Goal: Task Accomplishment & Management: Use online tool/utility

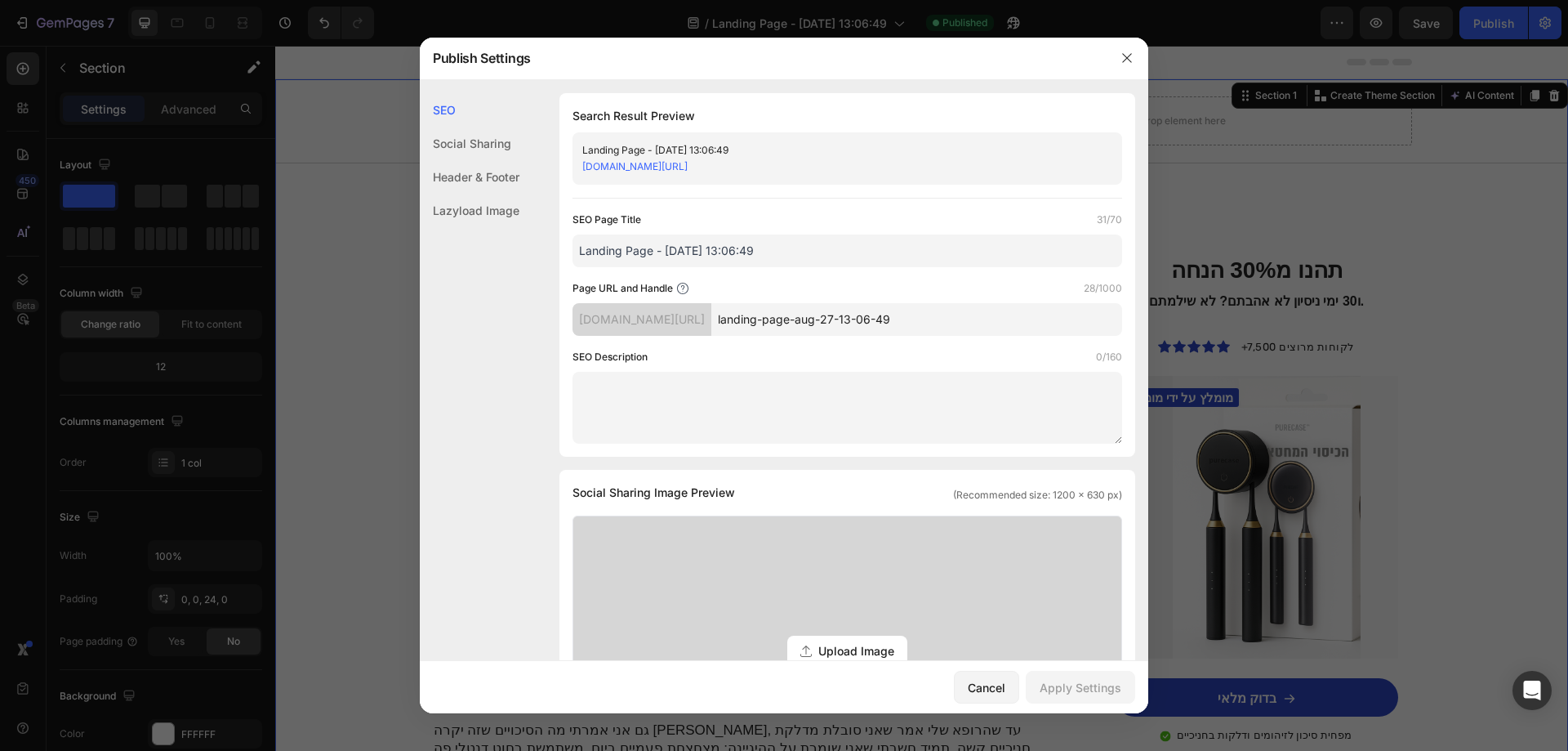
scroll to position [1471, 0]
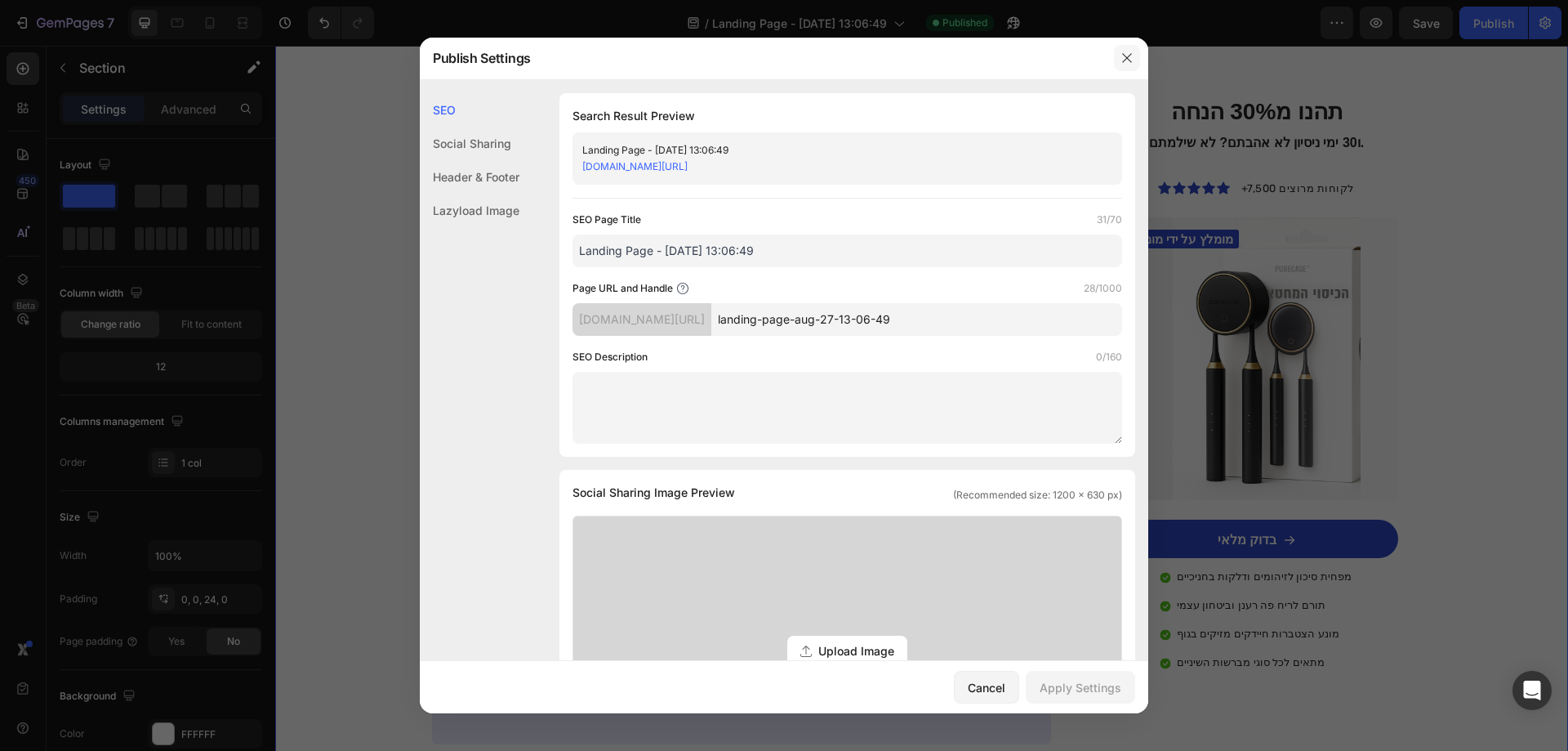
click at [1114, 65] on button "button" at bounding box center [1126, 58] width 26 height 26
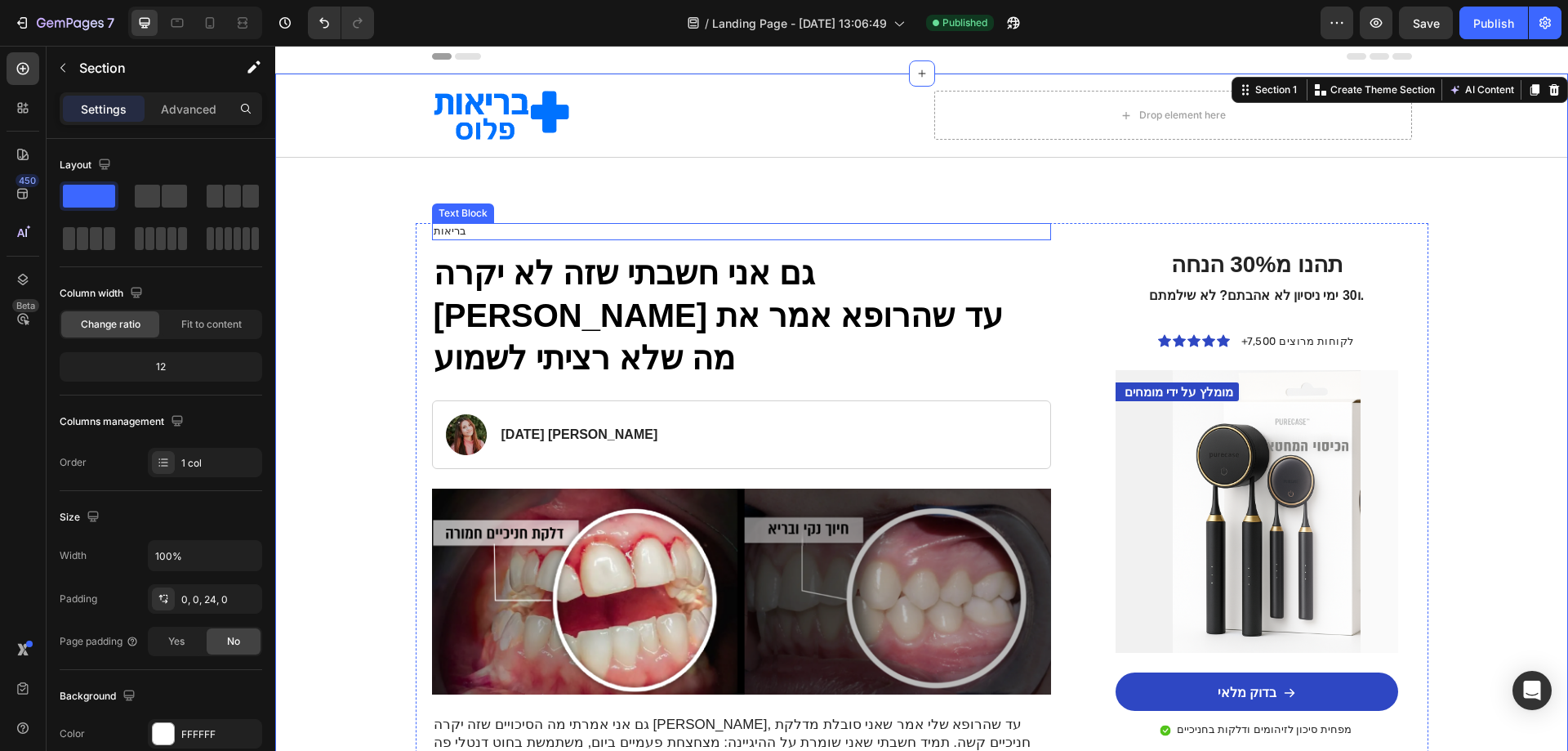
scroll to position [0, 0]
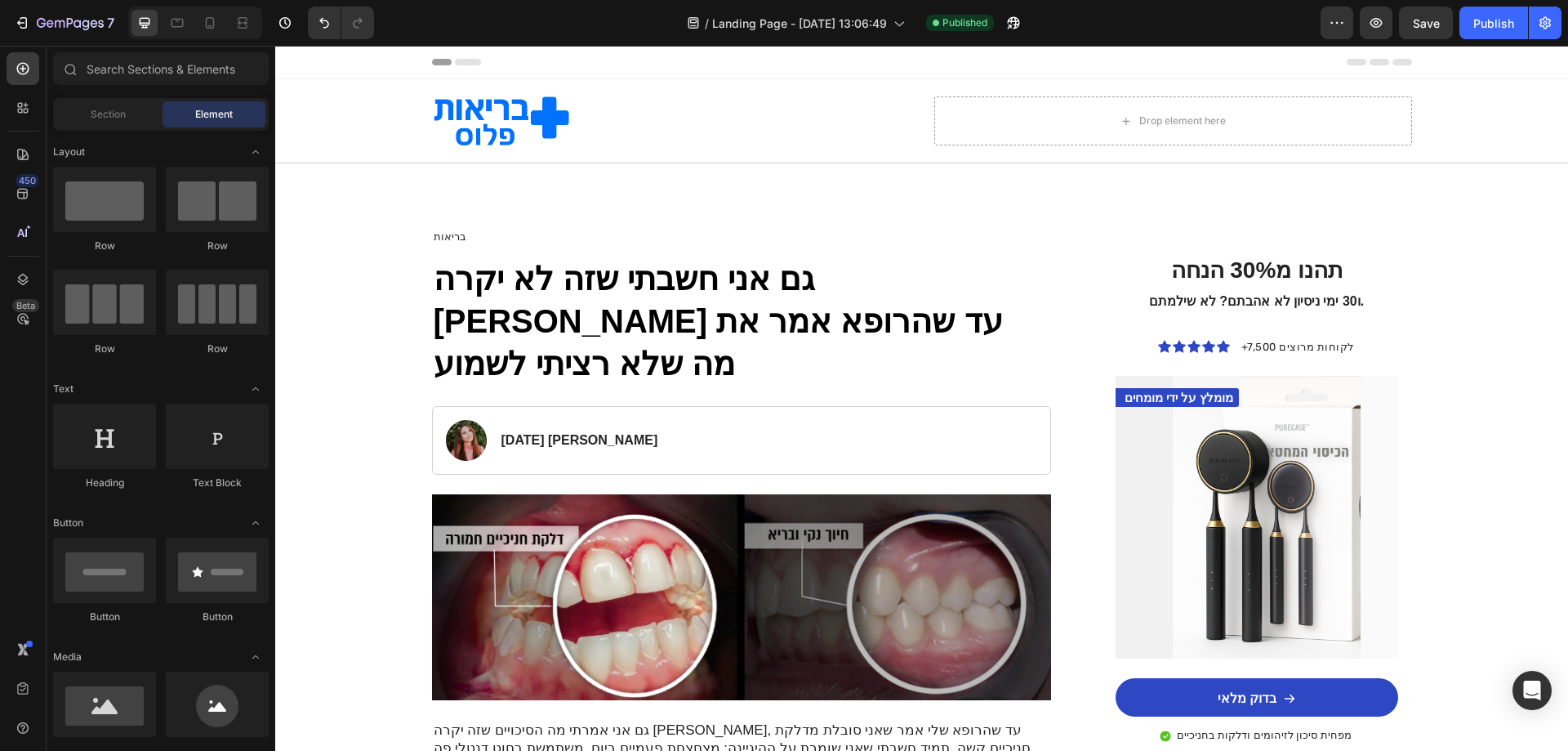
click at [423, 61] on div "Header" at bounding box center [921, 63] width 1293 height 33
click at [332, 59] on span "Header" at bounding box center [324, 62] width 36 height 17
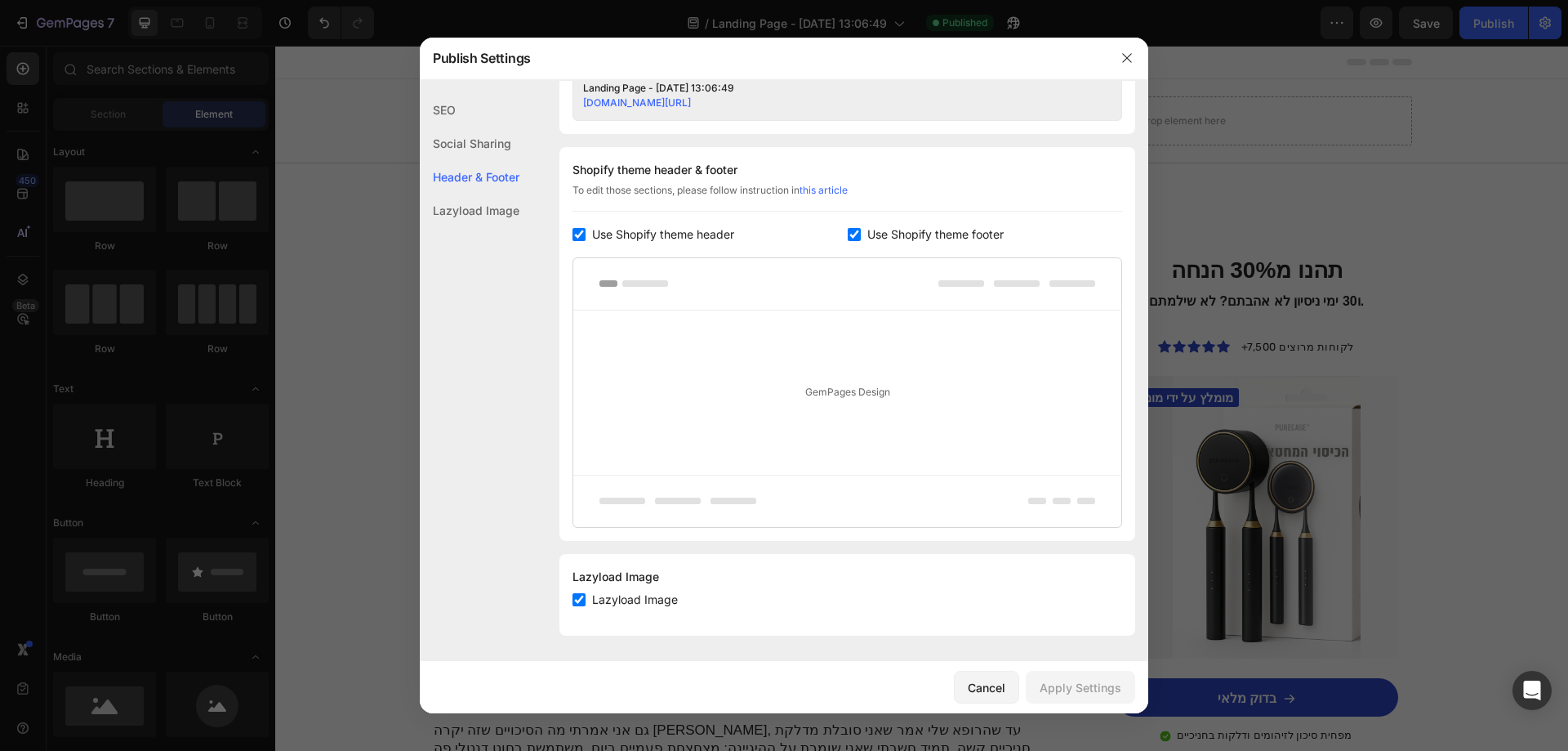
scroll to position [716, 0]
click at [582, 239] on input "checkbox" at bounding box center [579, 234] width 13 height 13
checkbox input "false"
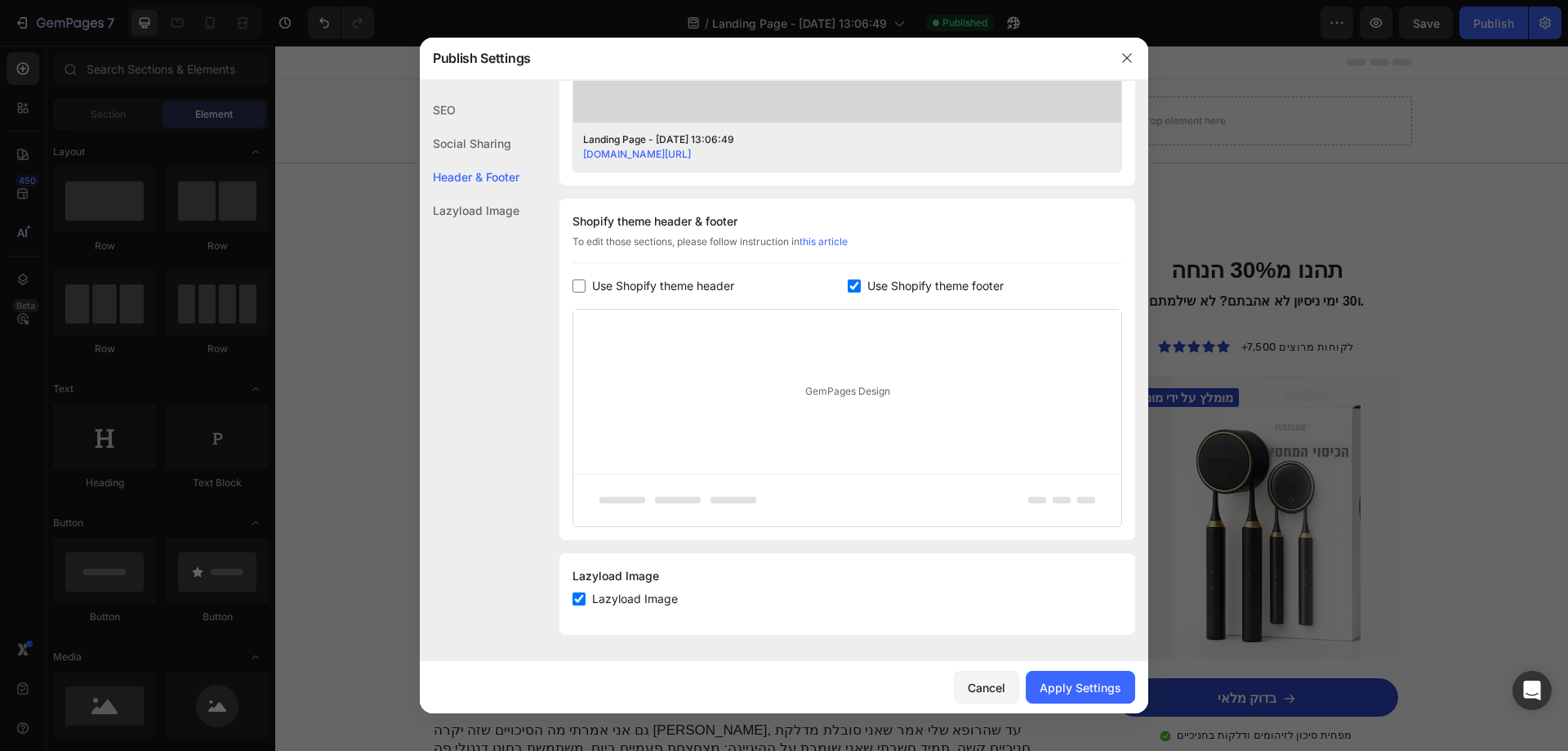
click at [849, 290] on input "checkbox" at bounding box center [854, 286] width 13 height 13
checkbox input "false"
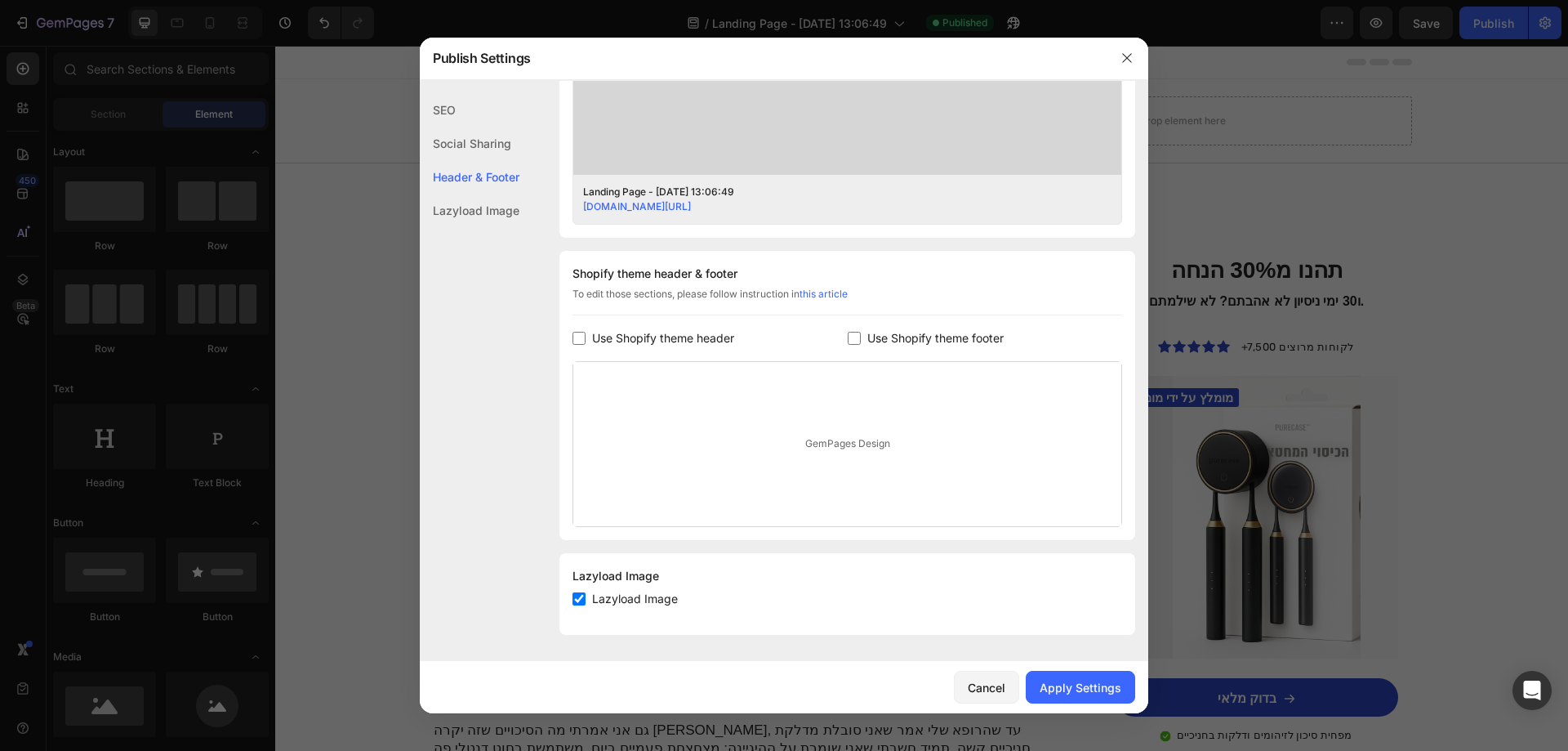
scroll to position [611, 0]
click at [1099, 692] on div "Apply Settings" at bounding box center [1080, 687] width 82 height 17
click at [1286, 436] on div at bounding box center [784, 375] width 1568 height 751
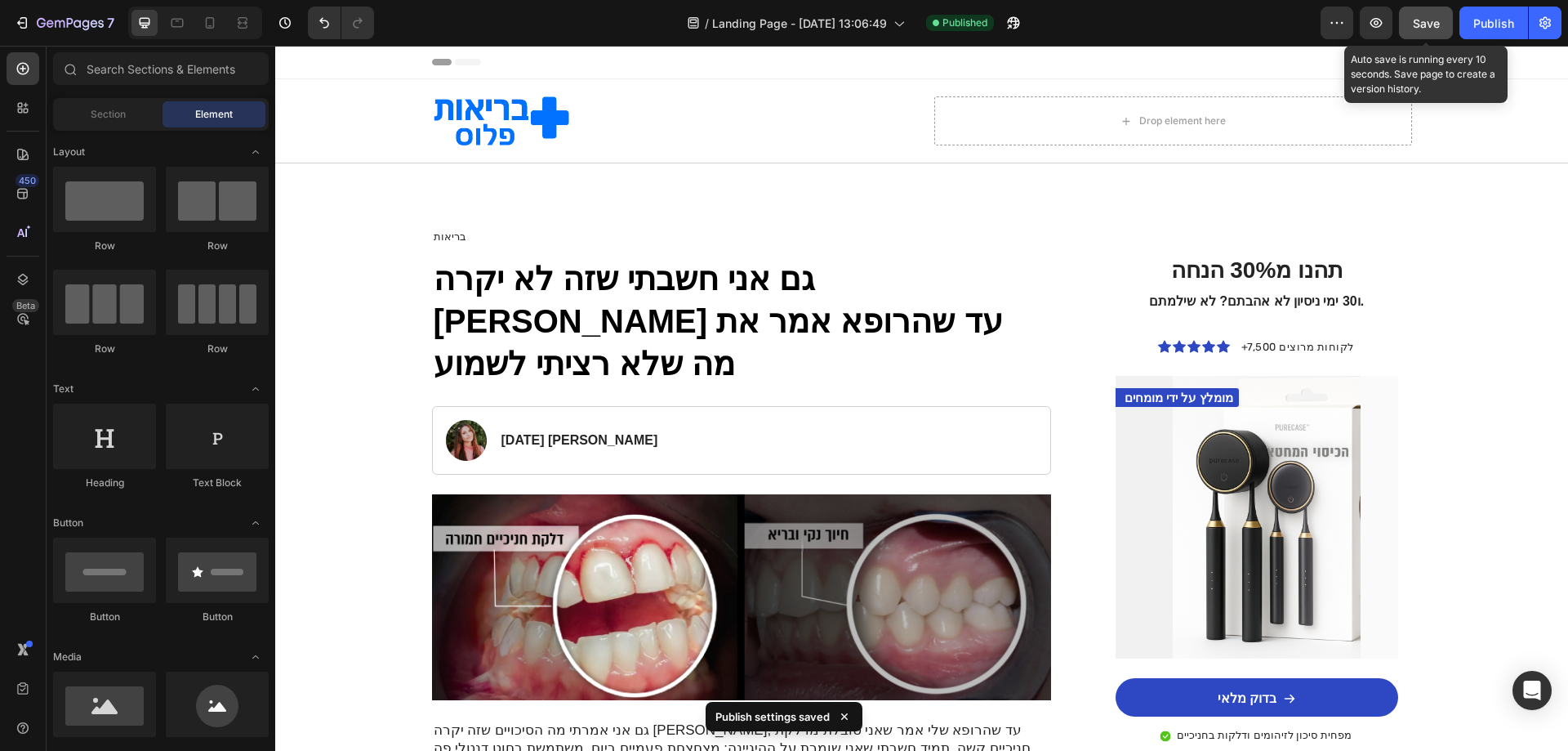
click at [1425, 23] on span "Save" at bounding box center [1427, 23] width 27 height 14
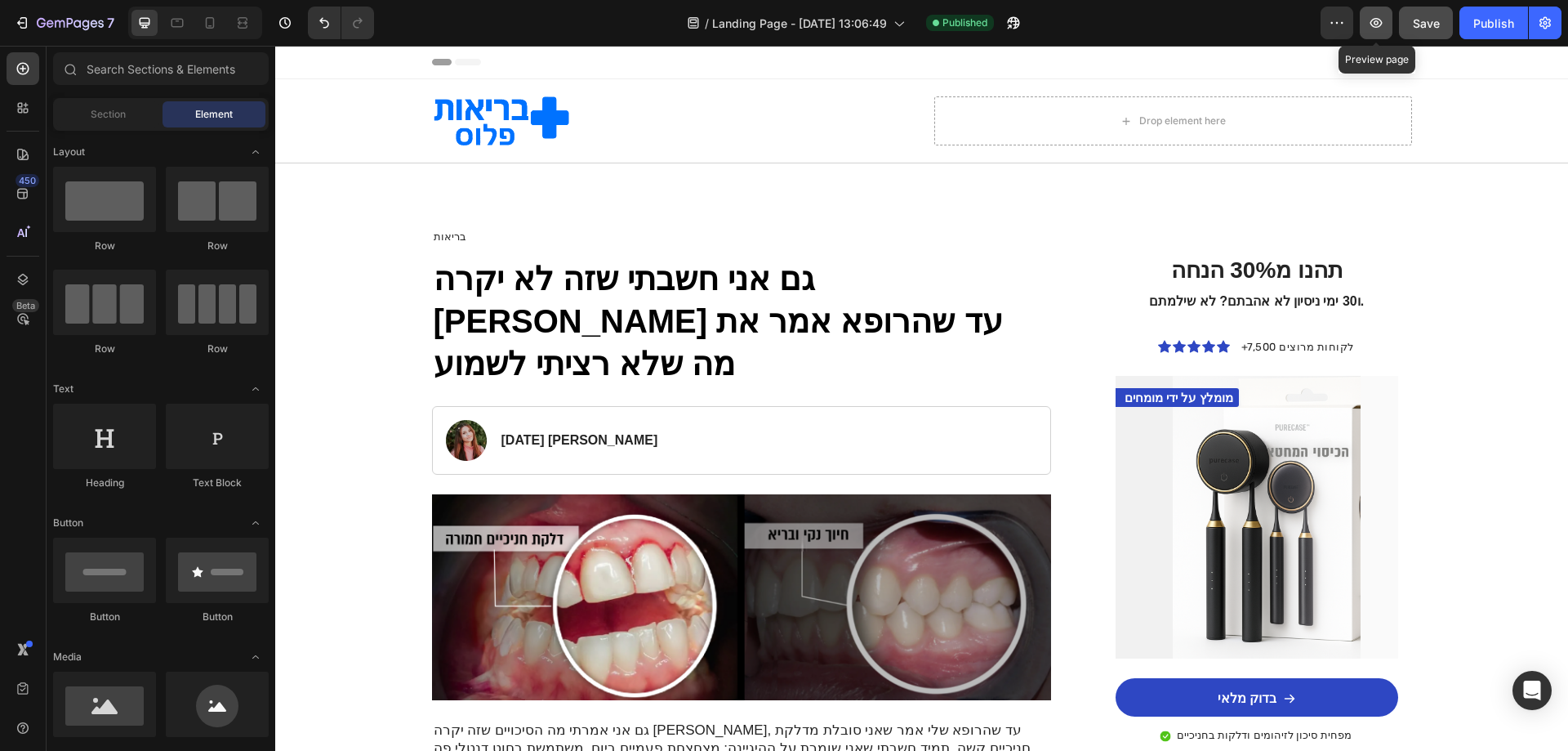
click at [1385, 25] on button "button" at bounding box center [1376, 23] width 33 height 33
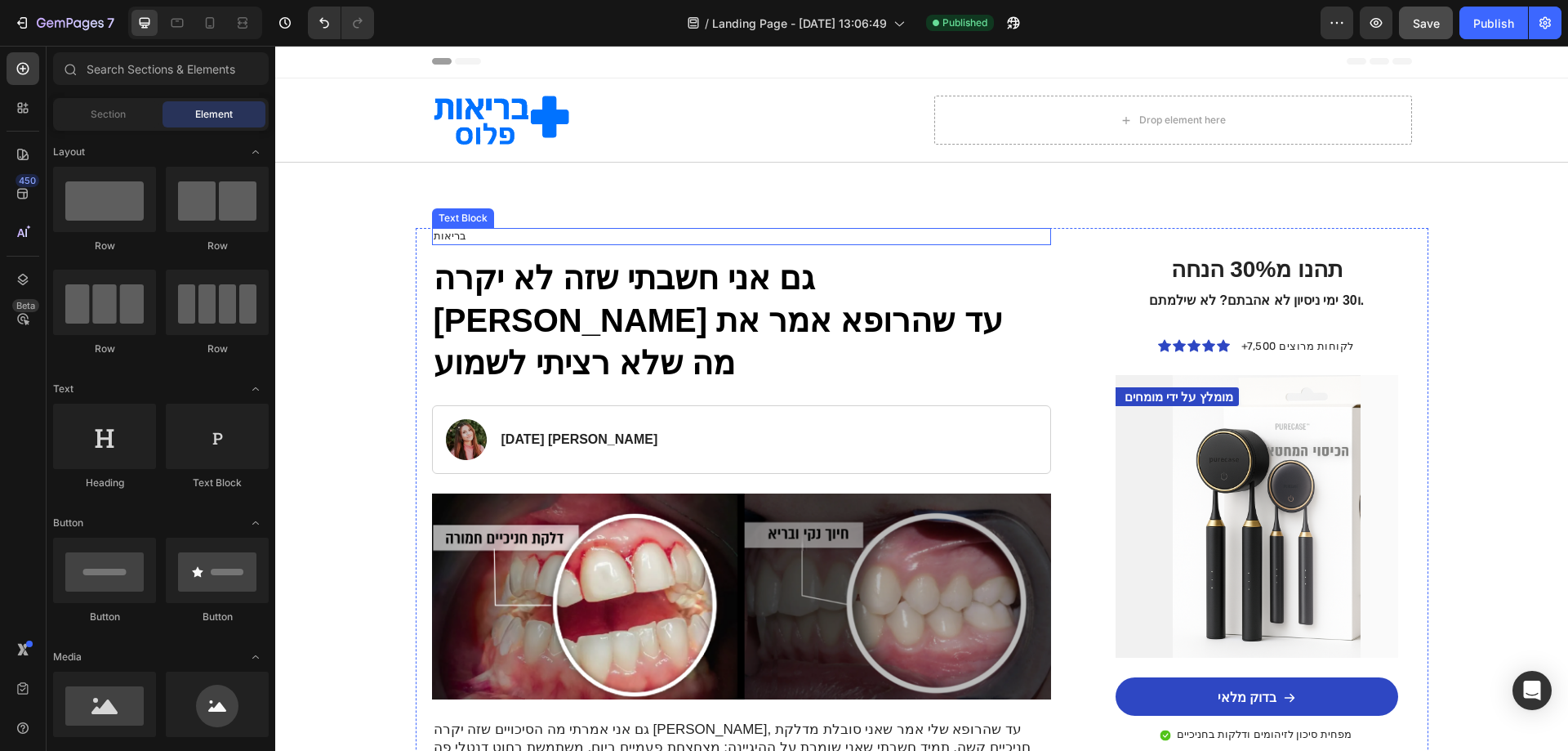
scroll to position [0, 0]
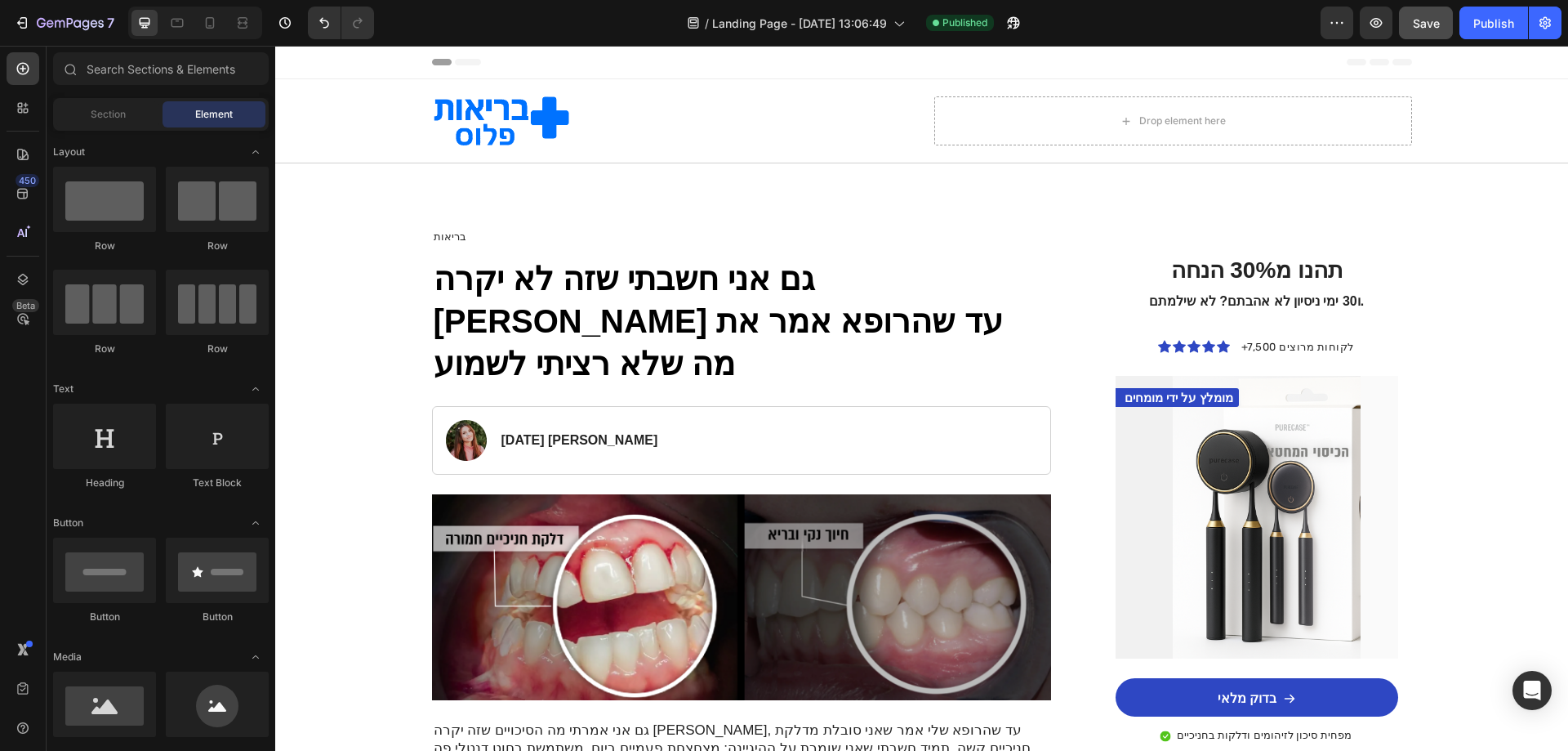
click at [584, 62] on div "Header" at bounding box center [921, 62] width 980 height 33
click at [316, 61] on span "Header" at bounding box center [324, 62] width 36 height 17
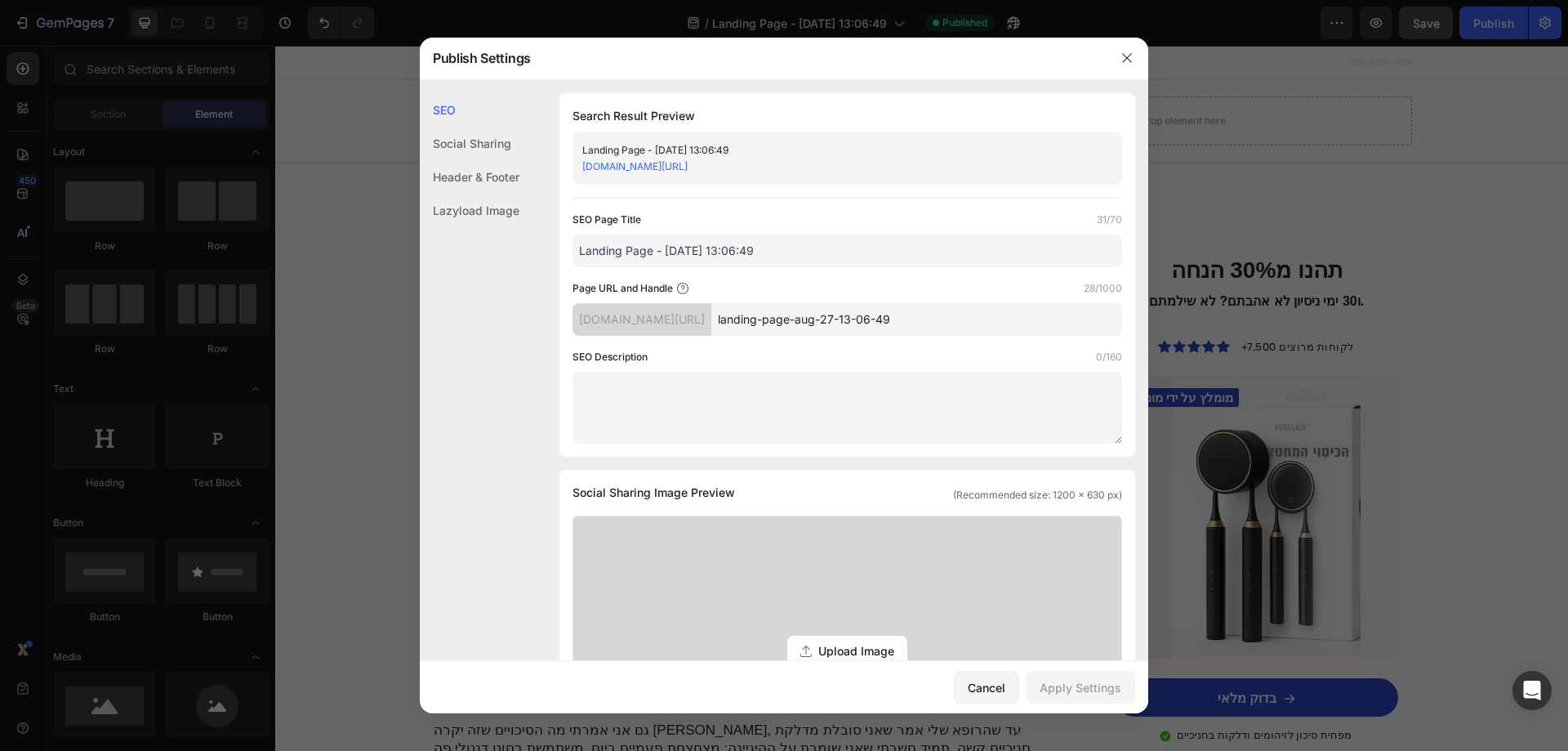
drag, startPoint x: 776, startPoint y: 260, endPoint x: 554, endPoint y: 255, distance: 222.1
click at [554, 255] on div "SEO Search Result Preview Landing Page - Aug 27, 13:06:49 en5zbd-ik.myshopify.c…" at bounding box center [784, 676] width 729 height 1166
type input "עמוד נחי"
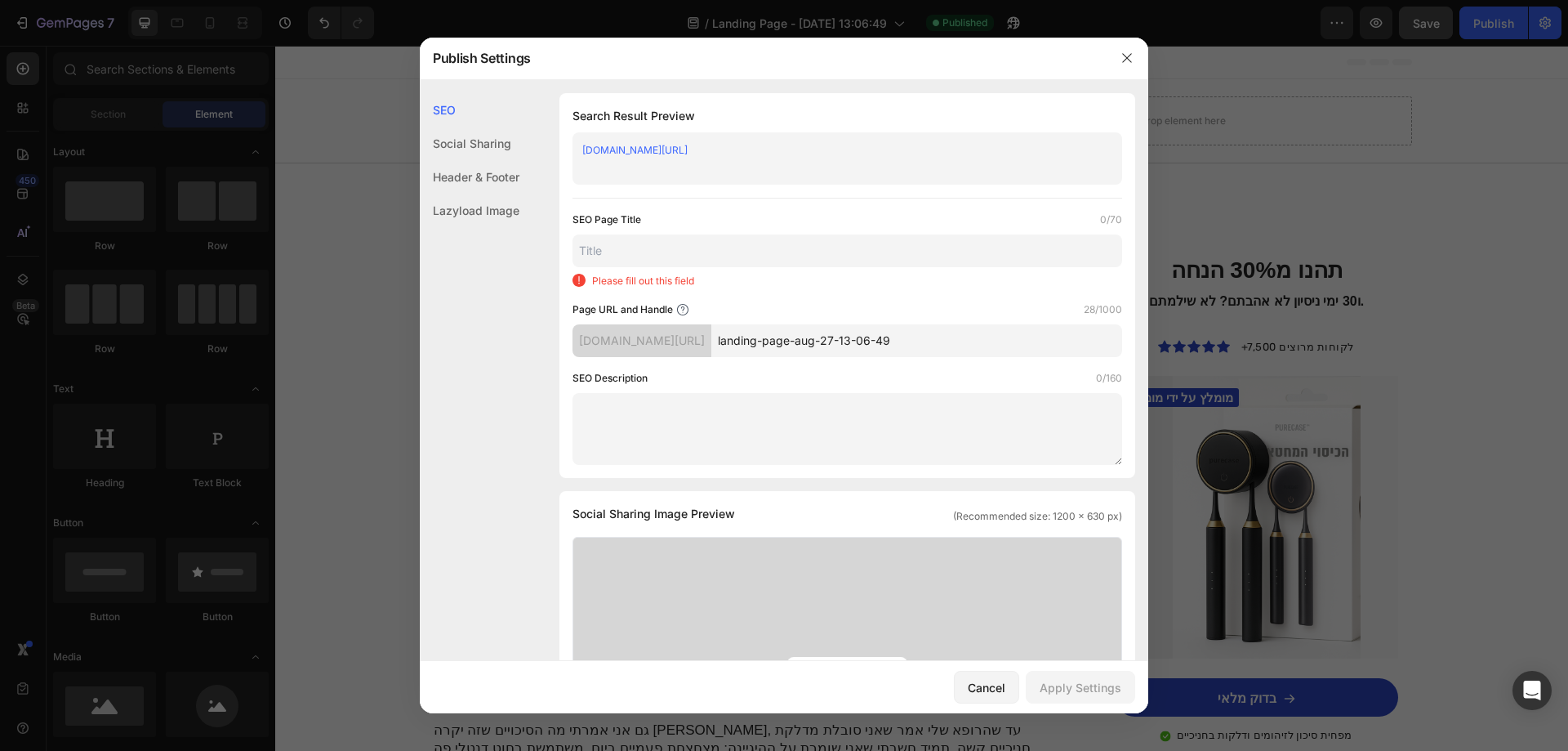
click at [956, 348] on input "landing-page-aug-27-13-06-49" at bounding box center [916, 340] width 411 height 33
click at [982, 683] on div "Cancel" at bounding box center [986, 687] width 38 height 17
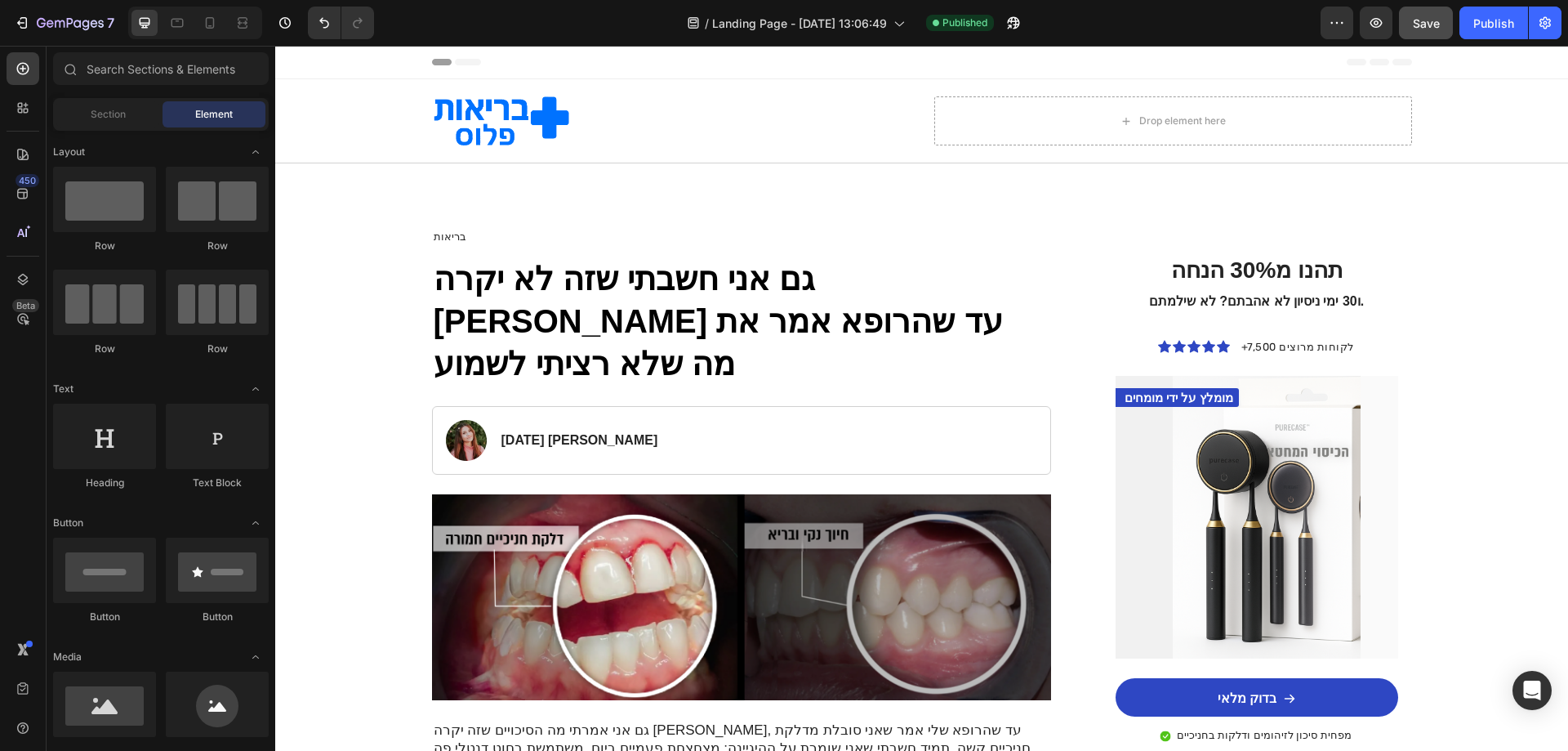
click at [315, 60] on span "Header" at bounding box center [324, 62] width 36 height 17
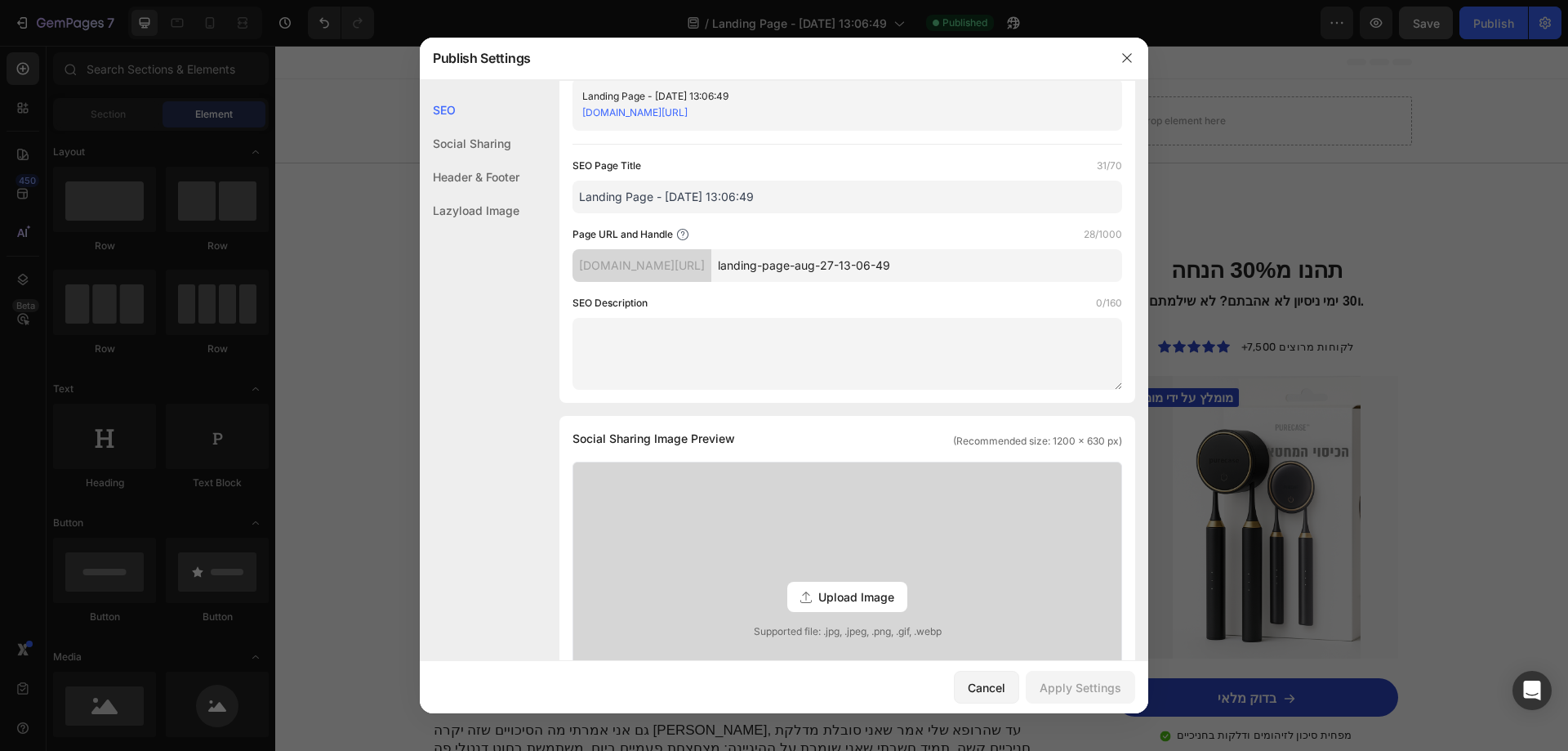
scroll to position [39, 0]
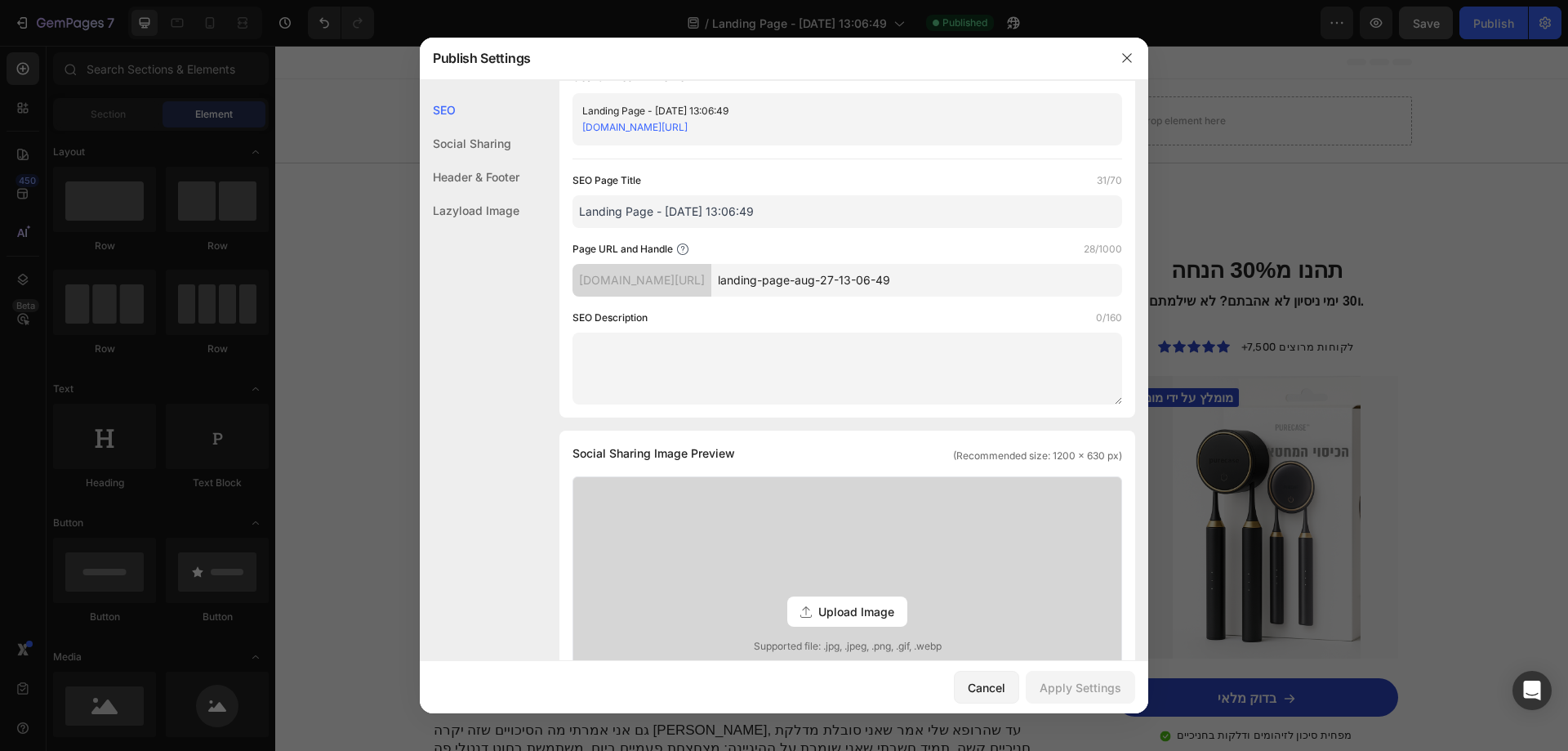
click at [962, 282] on input "landing-page-aug-27-13-06-49" at bounding box center [916, 280] width 411 height 33
type input "-"
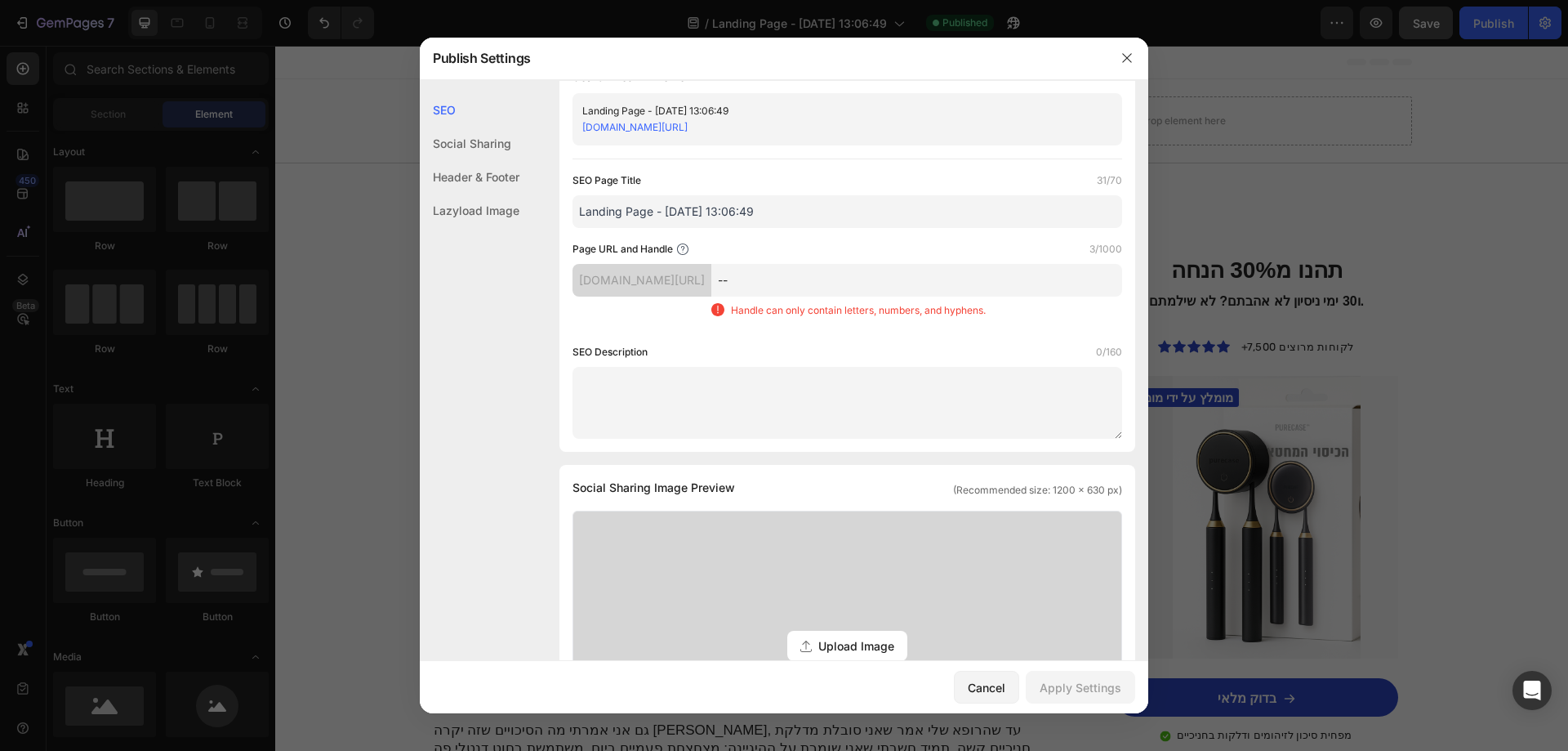
type input "-"
click at [895, 243] on div "Page URL and Handle 0/1000" at bounding box center [847, 249] width 550 height 17
click at [879, 273] on input "text" at bounding box center [916, 280] width 411 height 33
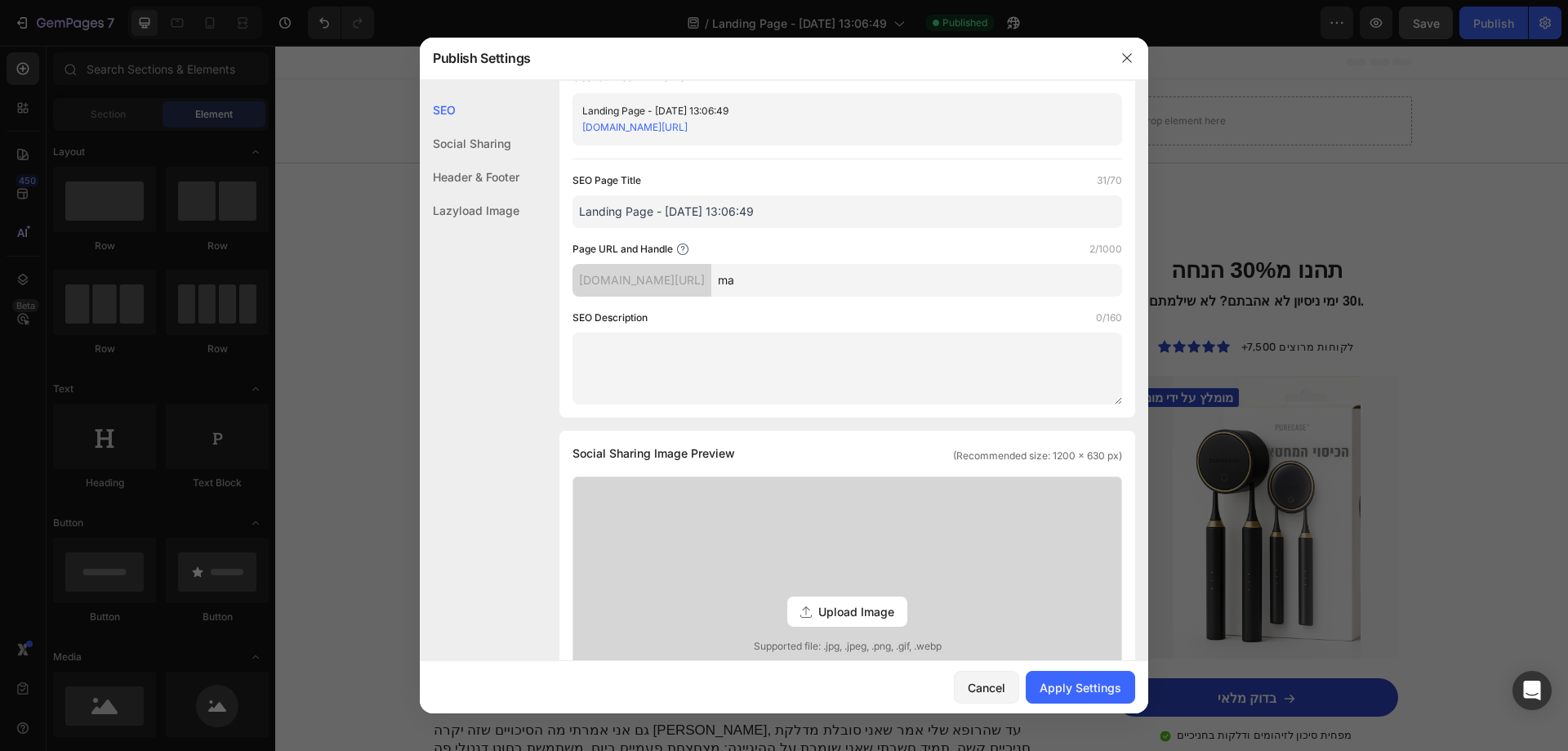
type input "m"
click at [1078, 696] on div "Apply Settings" at bounding box center [1080, 687] width 82 height 17
click at [823, 280] on input "newletter" at bounding box center [916, 280] width 411 height 33
drag, startPoint x: 830, startPoint y: 285, endPoint x: 744, endPoint y: 278, distance: 86.3
click at [744, 278] on div "en5zbd-ik.myshopify.com/pages/ newletter" at bounding box center [847, 280] width 550 height 33
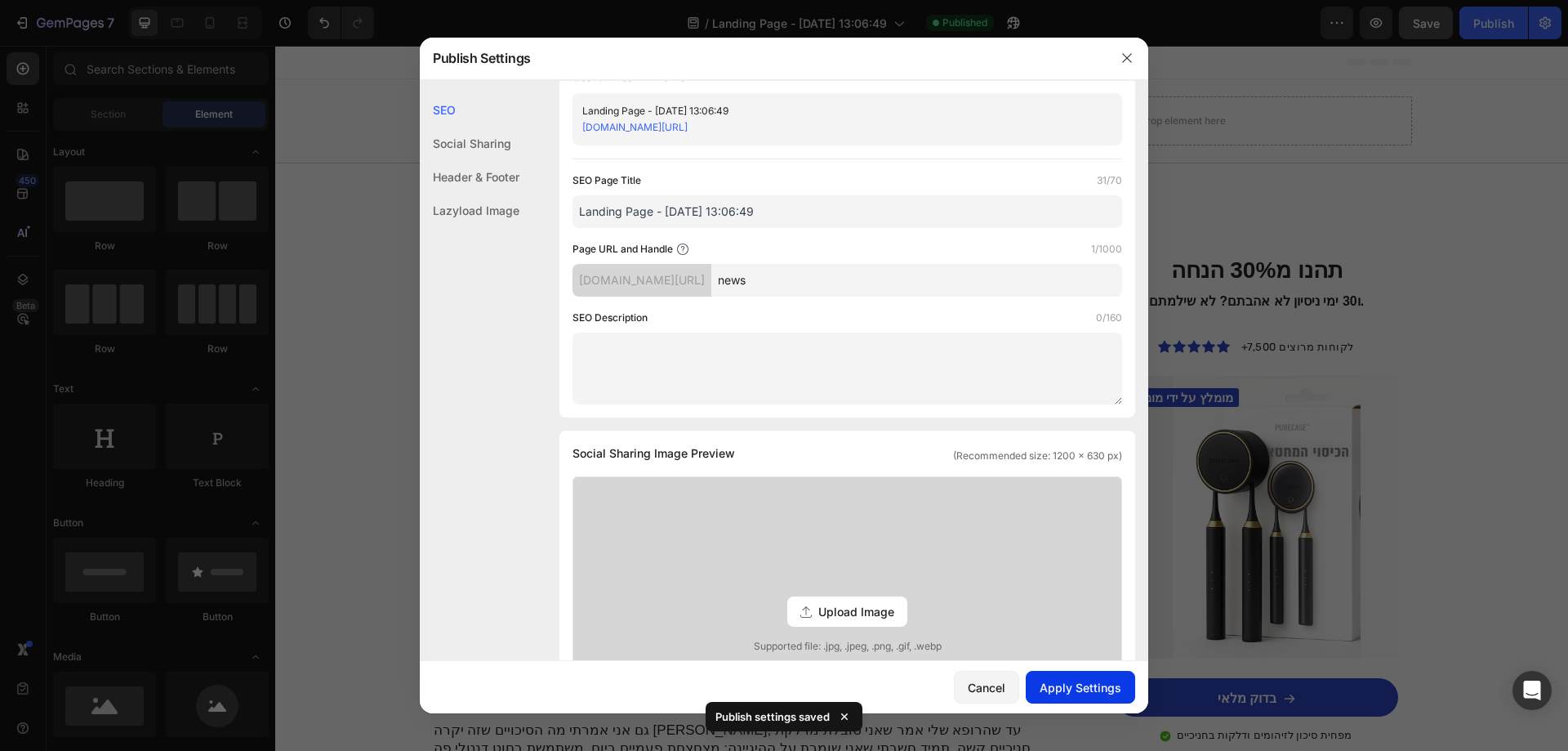
type input "news"
click at [1094, 679] on div "Apply Settings" at bounding box center [1080, 687] width 82 height 17
click at [766, 208] on input "Landing Page - [DATE] 13:06:49" at bounding box center [847, 211] width 550 height 33
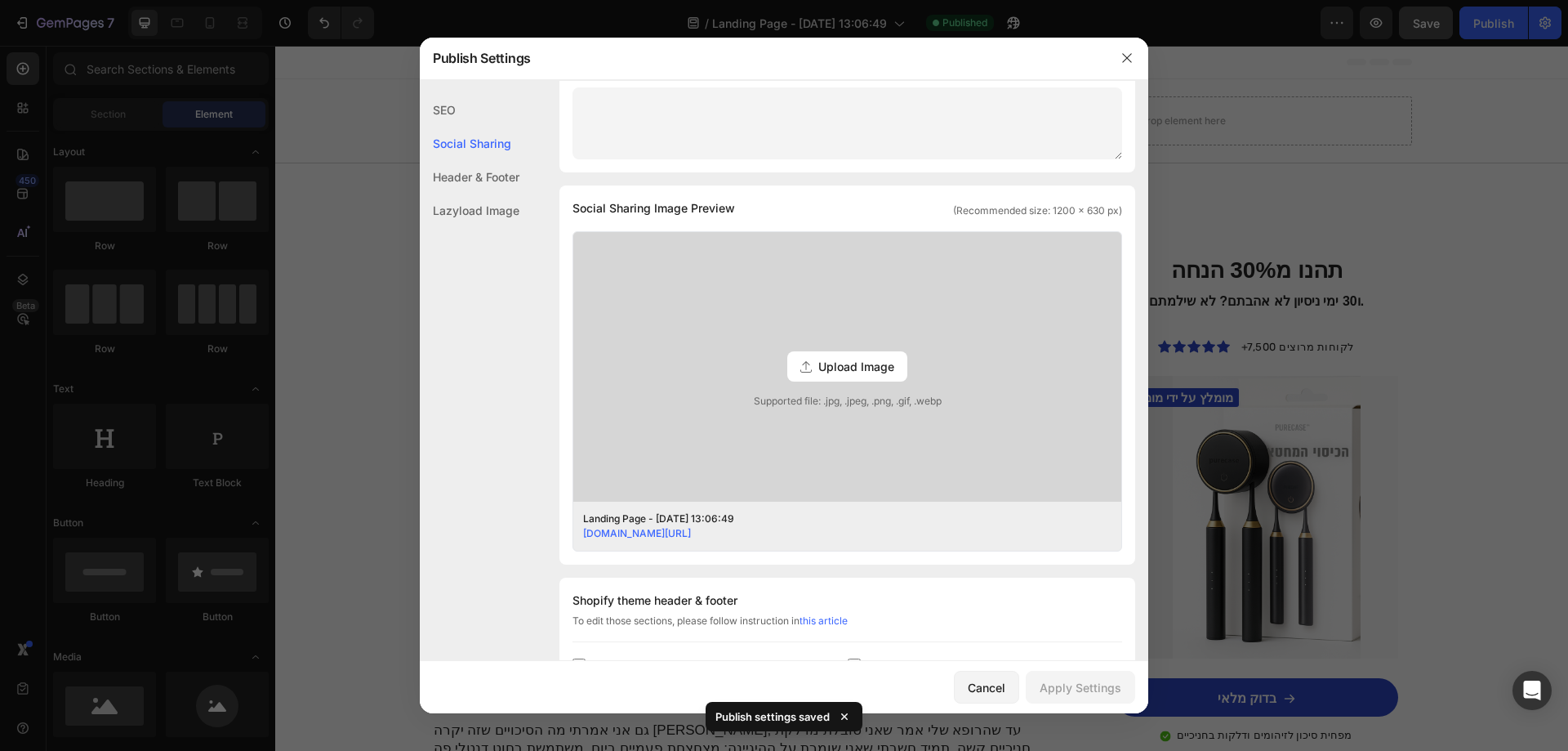
click at [502, 193] on div "Header & Footer" at bounding box center [469, 210] width 100 height 33
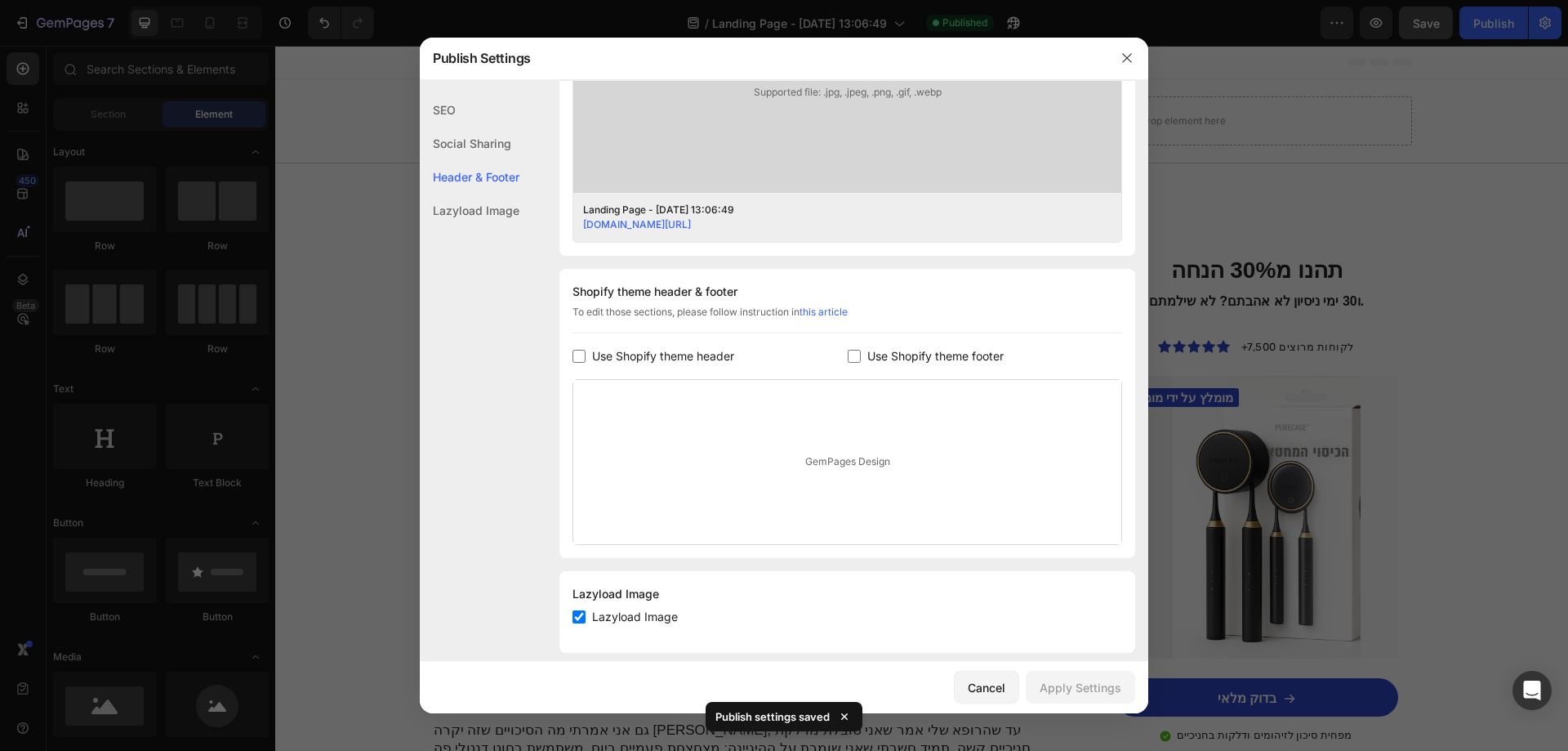
scroll to position [611, 0]
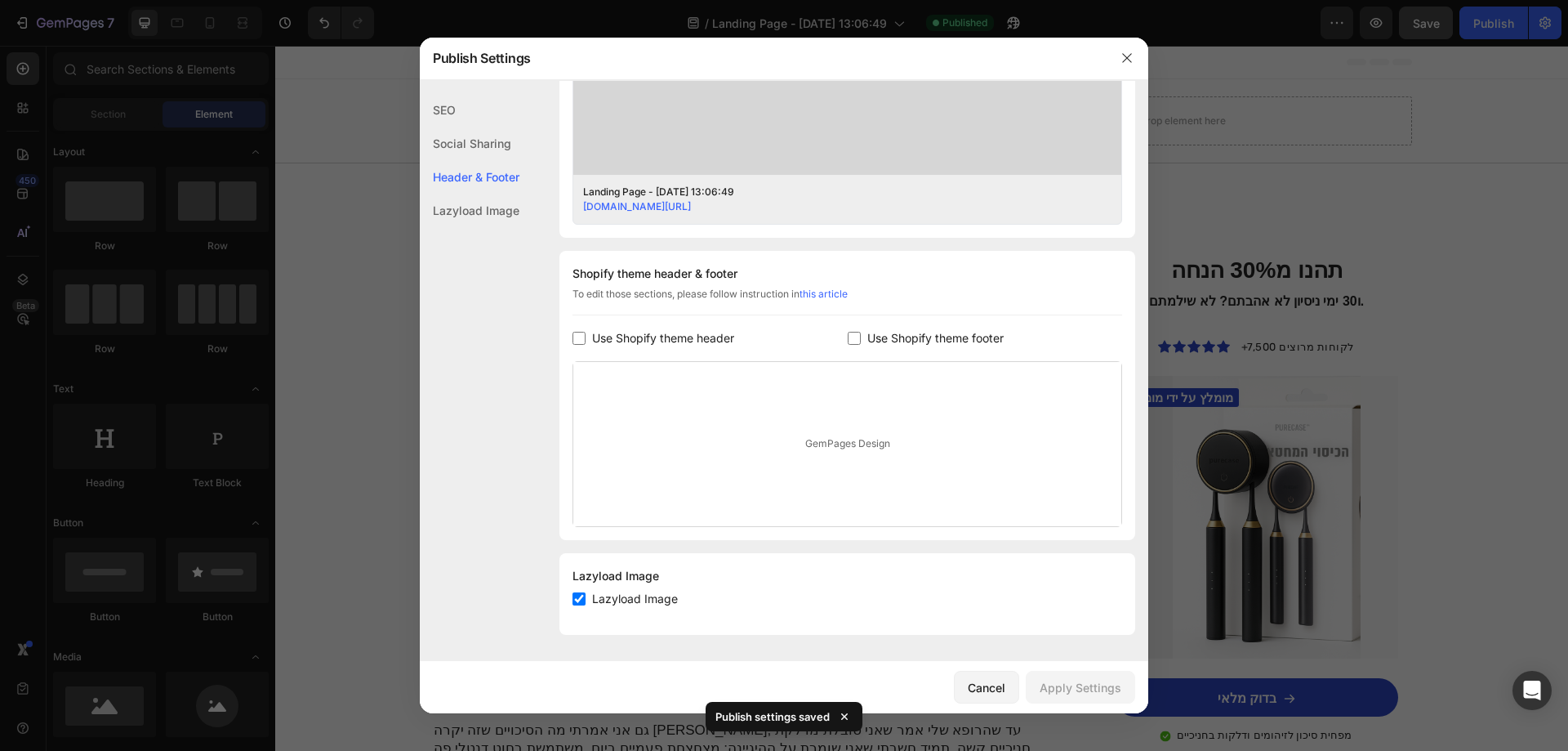
click at [855, 460] on div "GemPages Design" at bounding box center [847, 444] width 548 height 164
click at [582, 339] on input "checkbox" at bounding box center [579, 338] width 13 height 13
checkbox input "true"
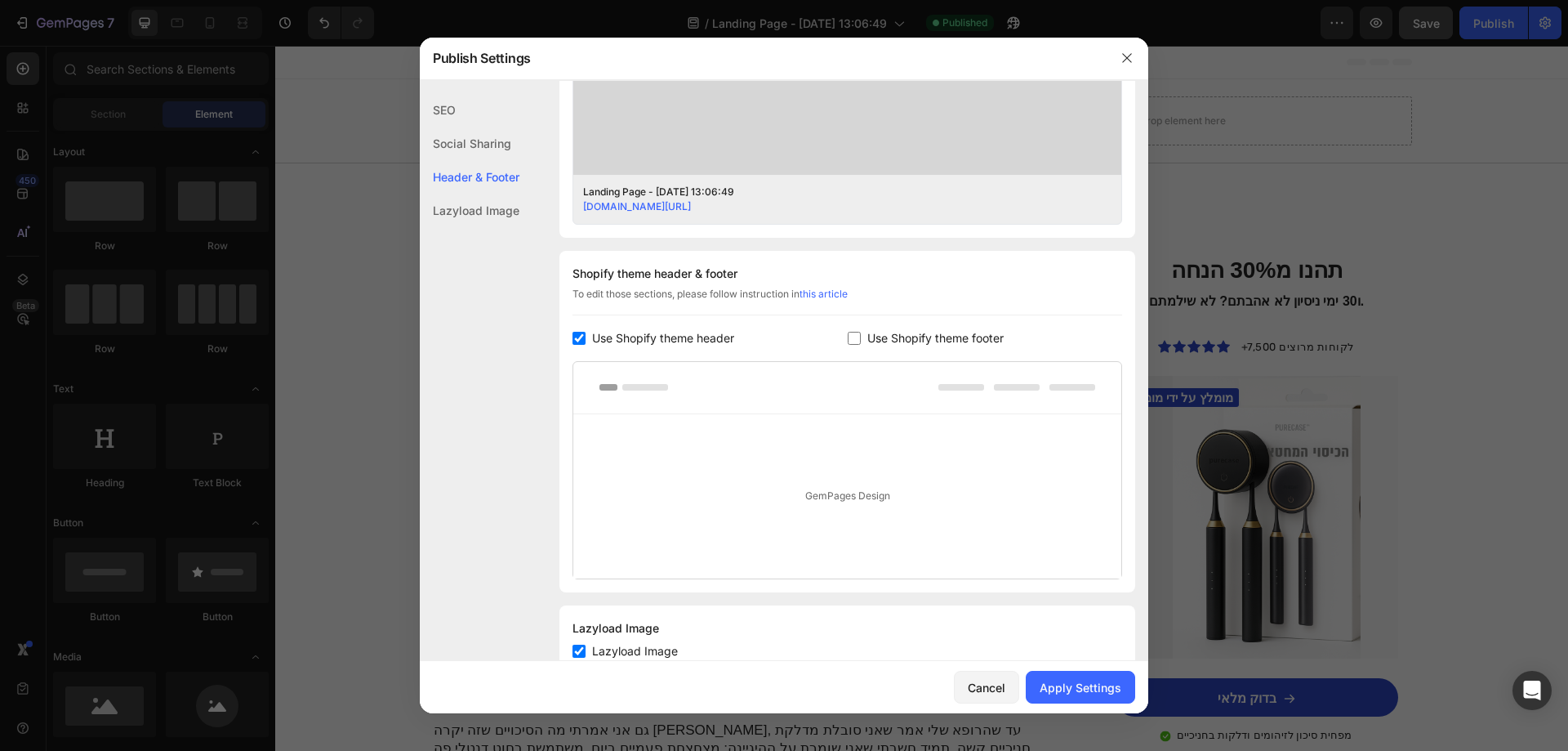
click at [861, 343] on label "Use Shopify theme footer" at bounding box center [932, 337] width 143 height 19
checkbox input "false"
click at [587, 332] on label "Use Shopify theme header" at bounding box center [660, 337] width 149 height 19
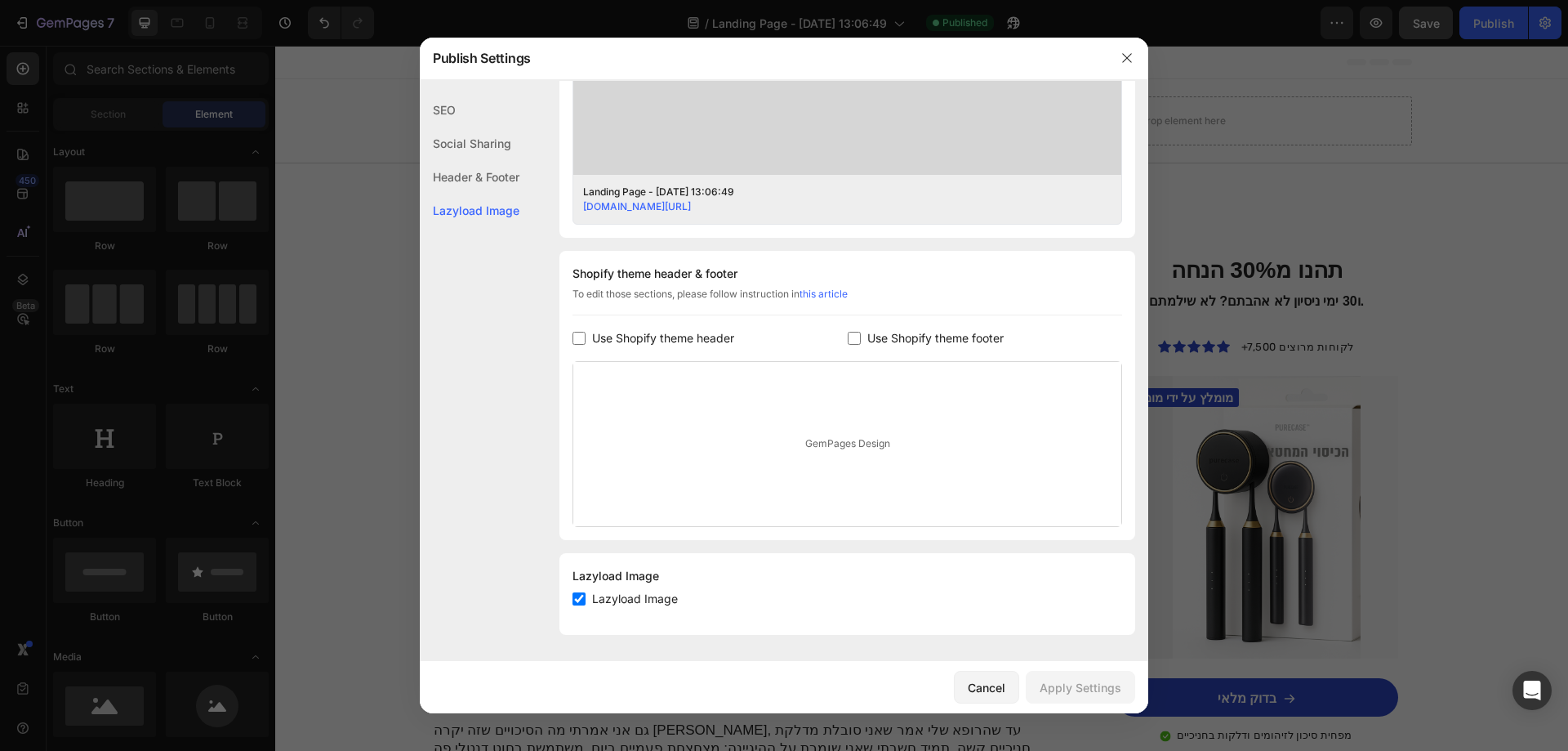
click at [837, 299] on link "this article" at bounding box center [824, 294] width 49 height 13
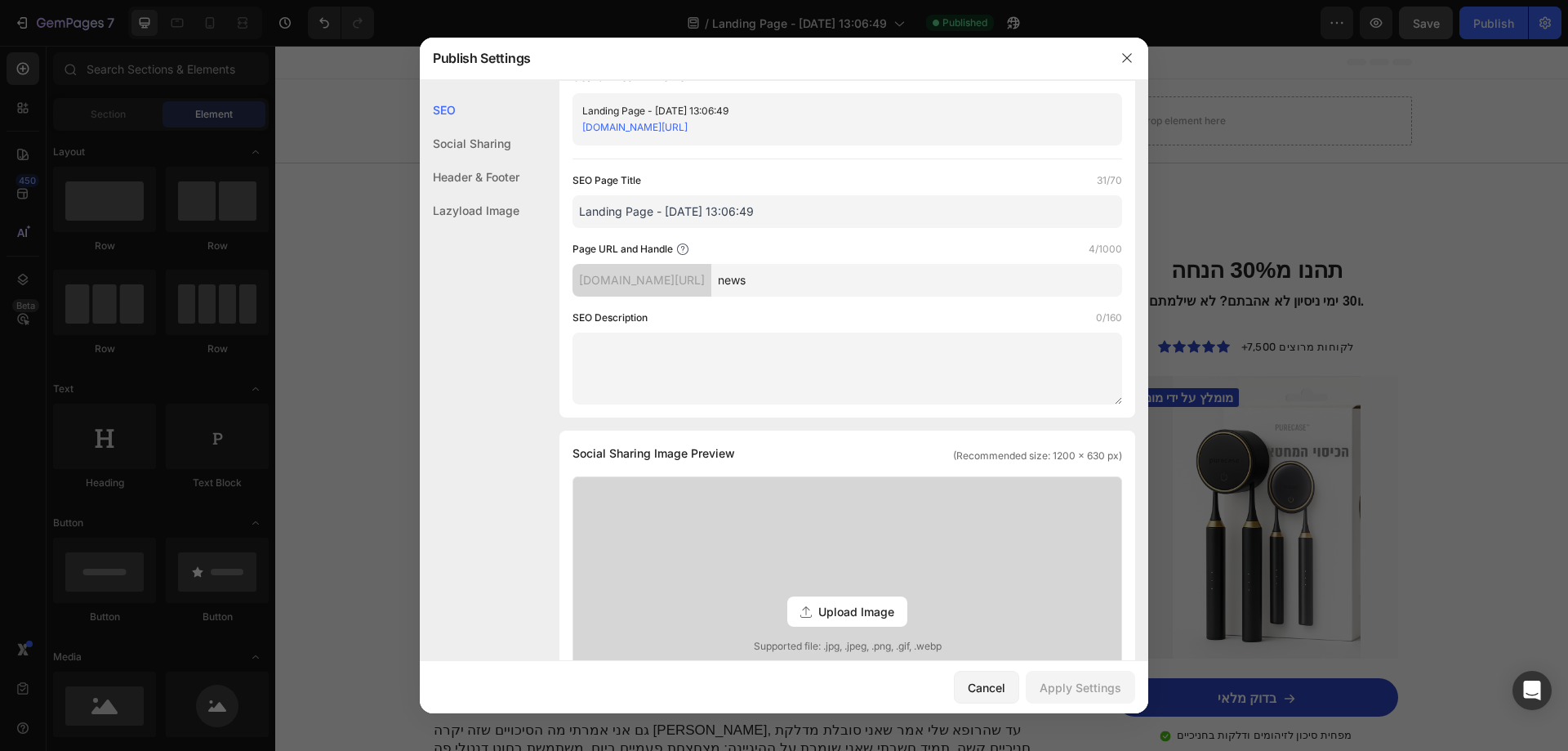
scroll to position [529, 0]
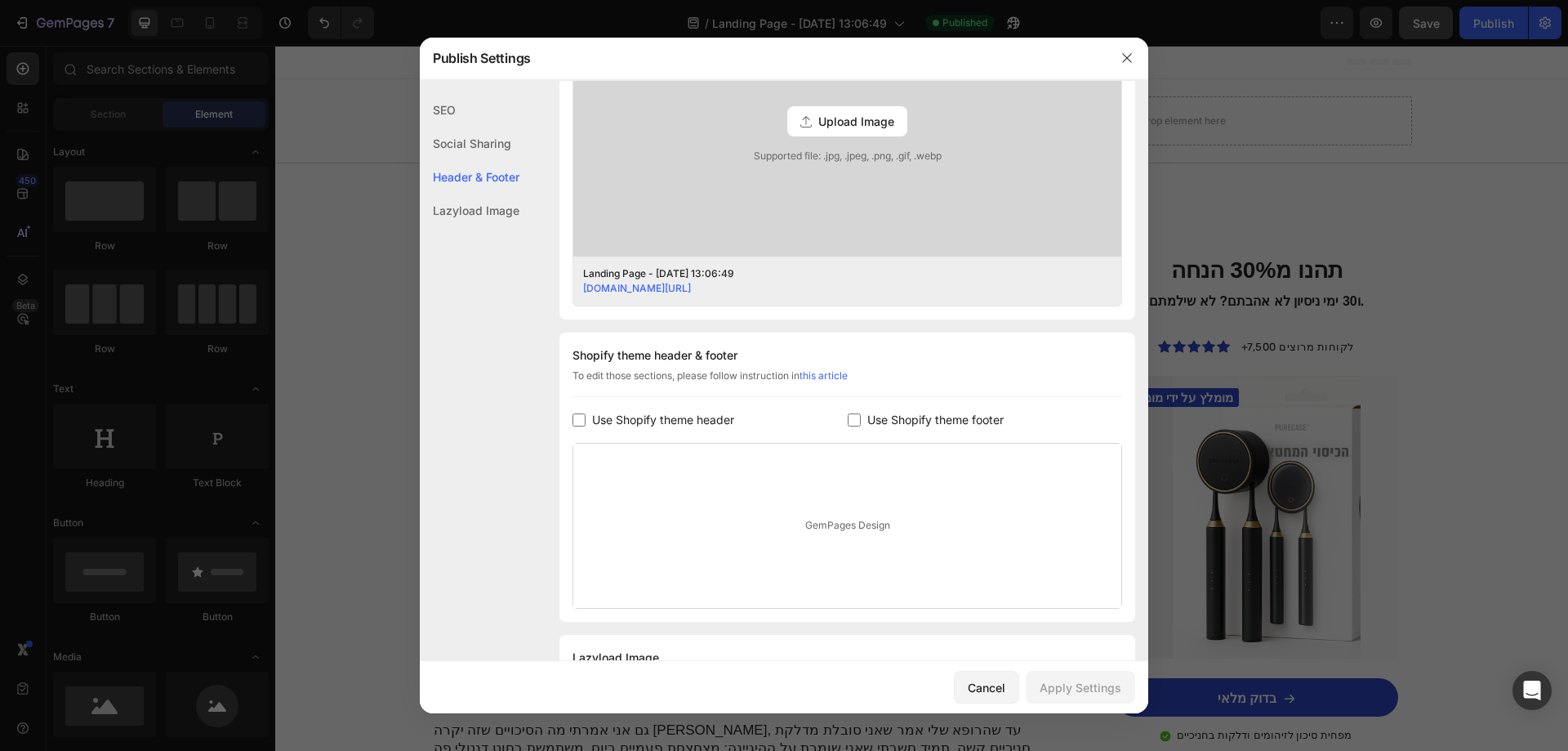
click at [582, 425] on input "checkbox" at bounding box center [579, 420] width 13 height 13
checkbox input "true"
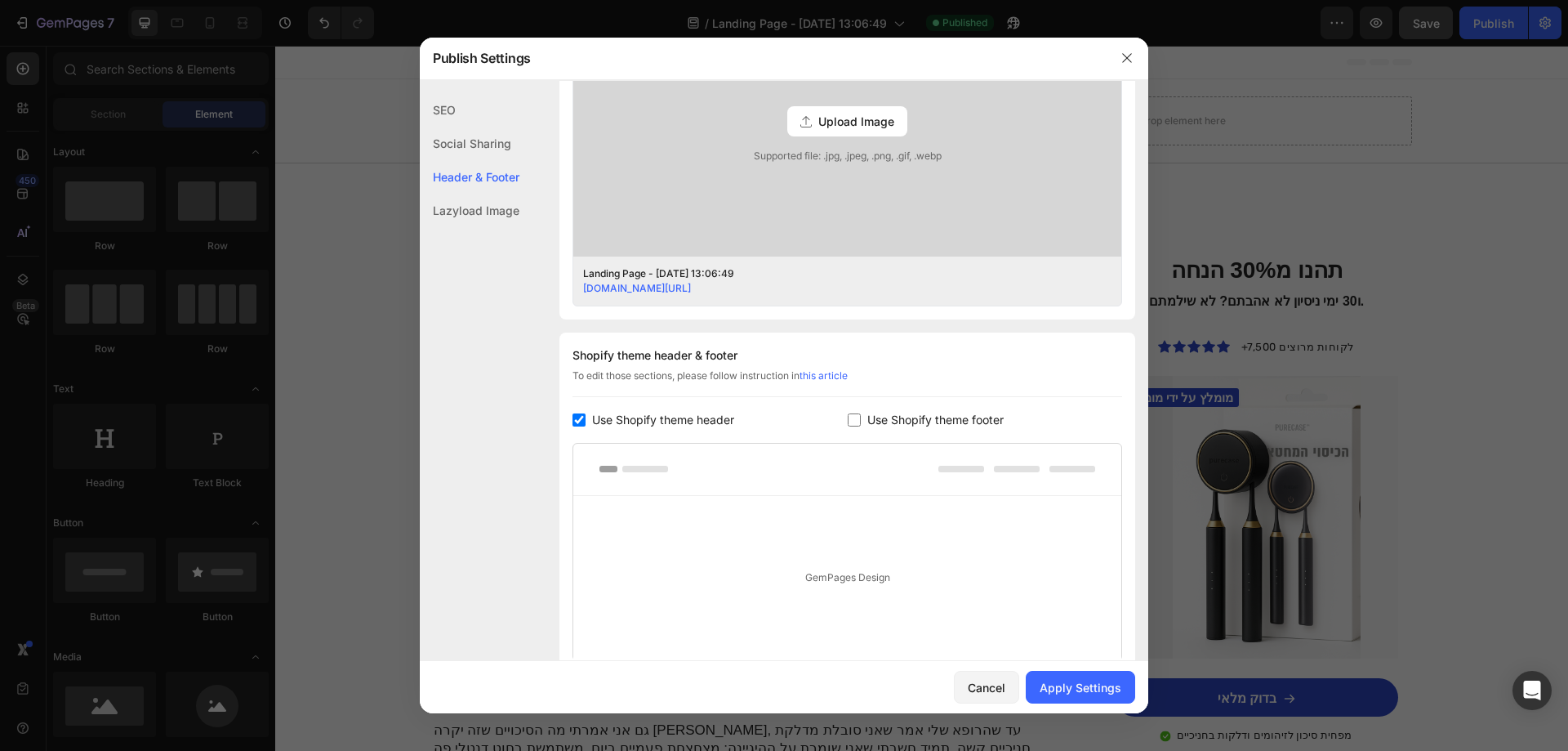
click at [861, 426] on label "Use Shopify theme footer" at bounding box center [932, 419] width 143 height 19
checkbox input "true"
click at [1087, 680] on div "Apply Settings" at bounding box center [1080, 687] width 82 height 17
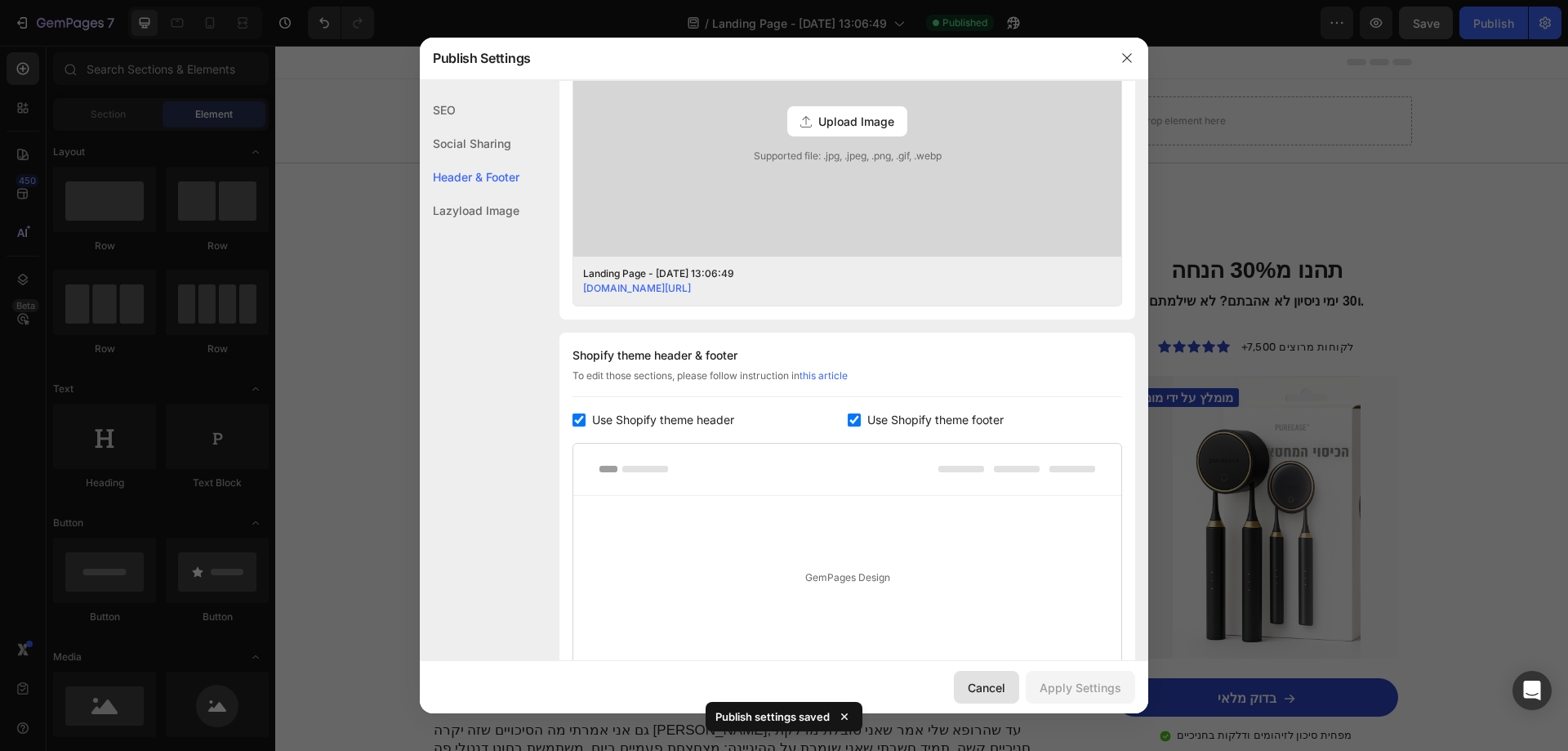
drag, startPoint x: 989, startPoint y: 685, endPoint x: 814, endPoint y: 437, distance: 303.5
click at [989, 685] on div "Cancel" at bounding box center [986, 687] width 38 height 17
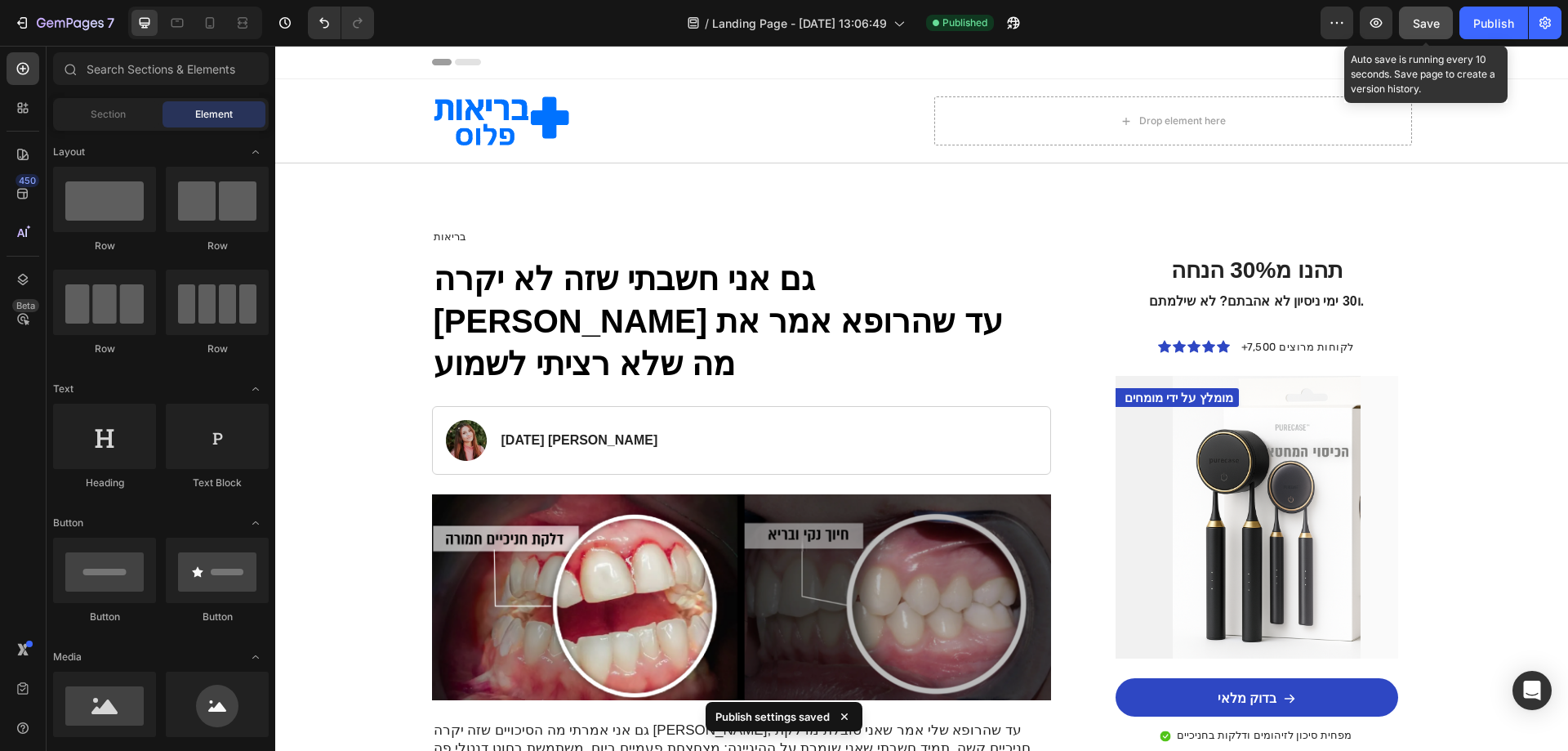
click at [1414, 24] on span "Save" at bounding box center [1427, 23] width 27 height 14
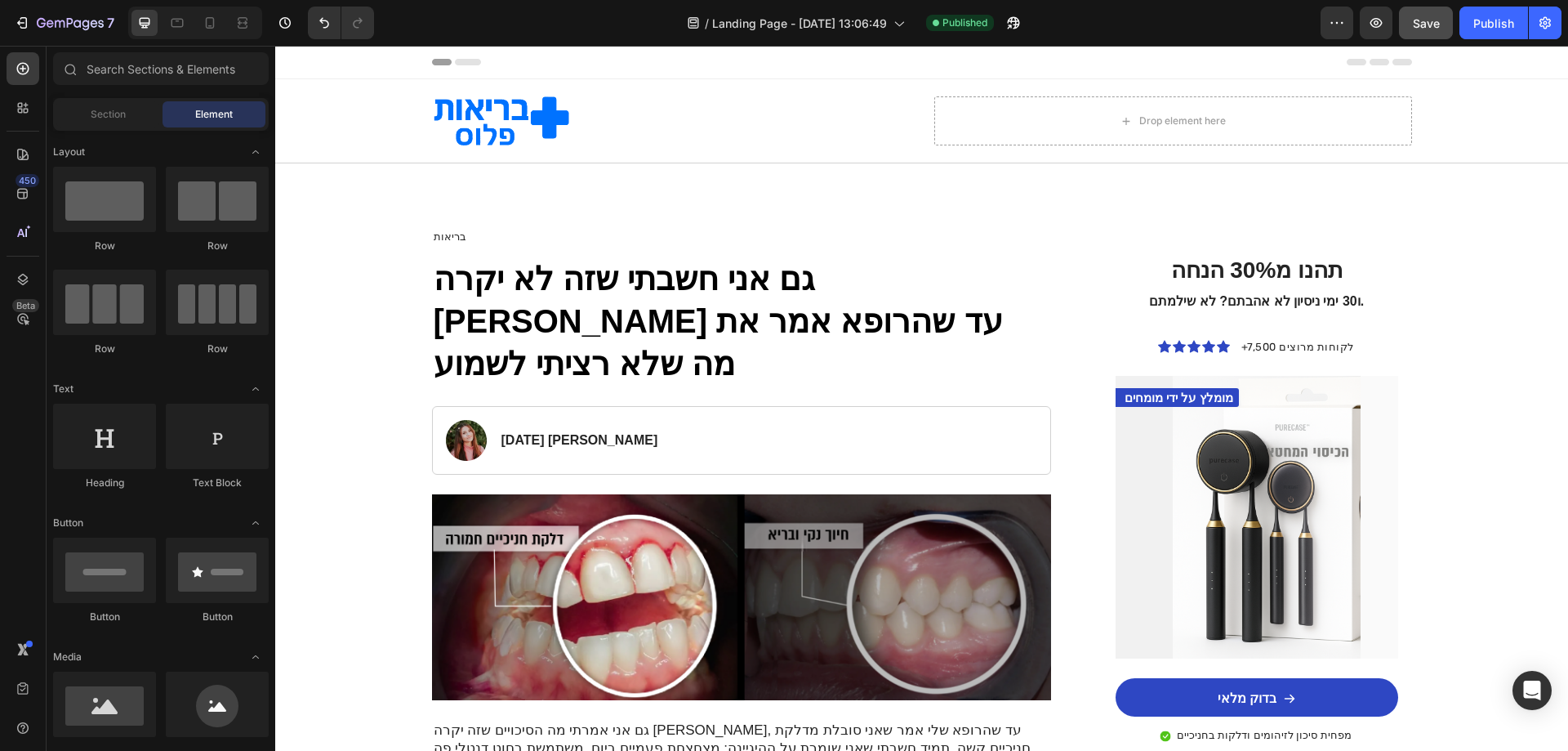
click at [321, 63] on span "Header" at bounding box center [324, 62] width 36 height 17
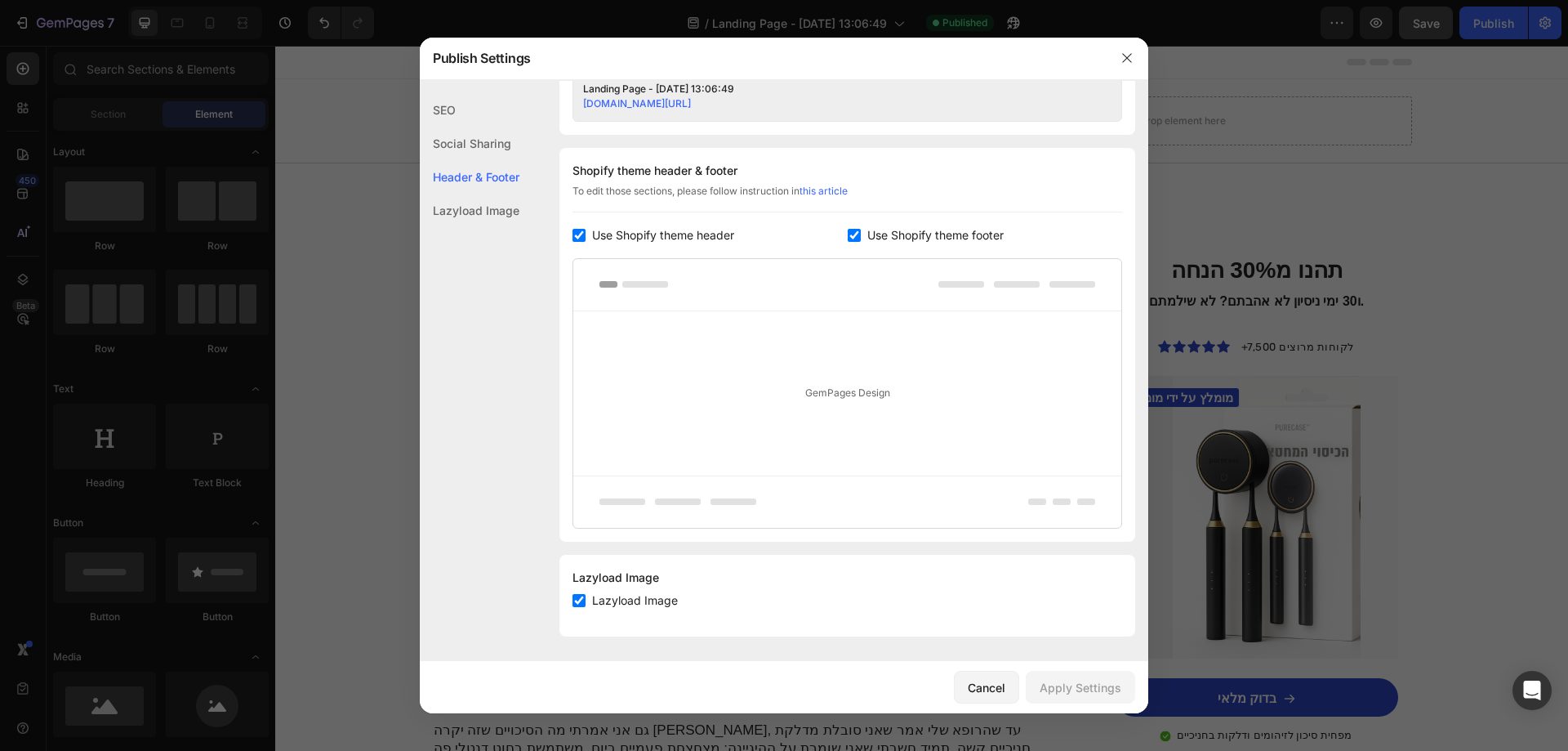
scroll to position [716, 0]
click at [604, 234] on span "Use Shopify theme header" at bounding box center [664, 233] width 142 height 19
checkbox input "false"
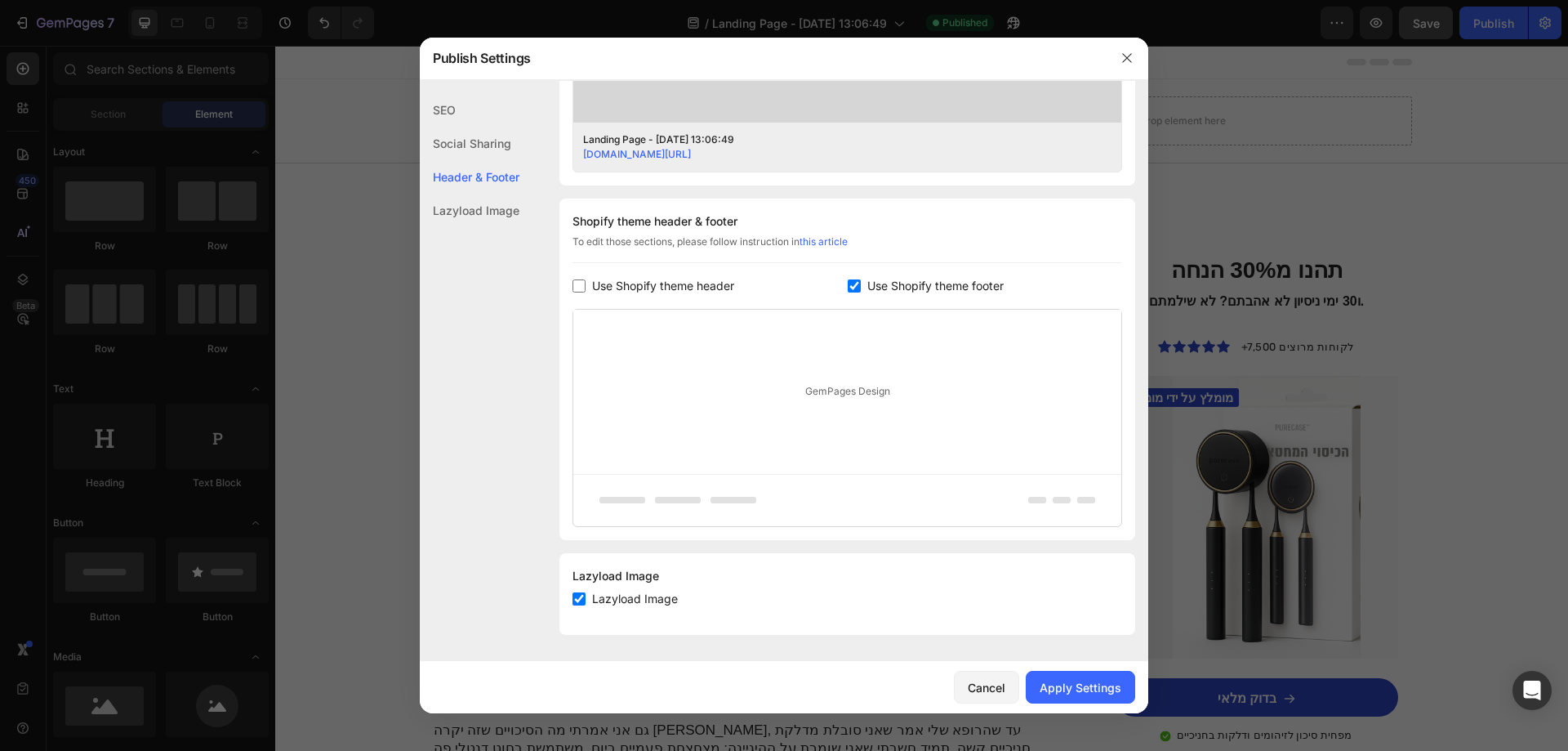
click at [875, 285] on span "Use Shopify theme footer" at bounding box center [935, 285] width 136 height 19
checkbox input "false"
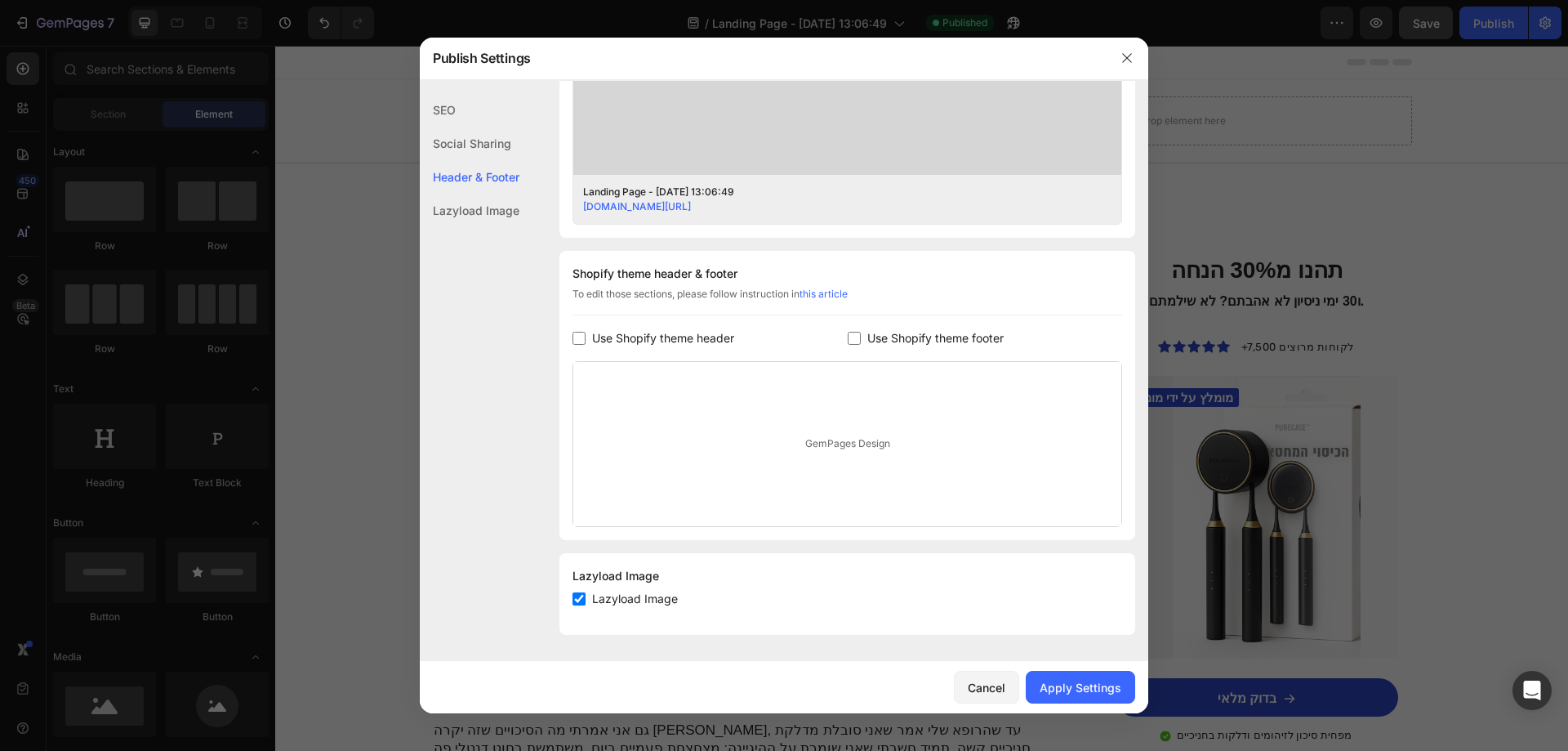
scroll to position [611, 0]
click at [582, 603] on input "checkbox" at bounding box center [579, 599] width 13 height 13
checkbox input "false"
click at [1077, 687] on div "Apply Settings" at bounding box center [1080, 687] width 82 height 17
click at [1307, 506] on div at bounding box center [784, 375] width 1568 height 751
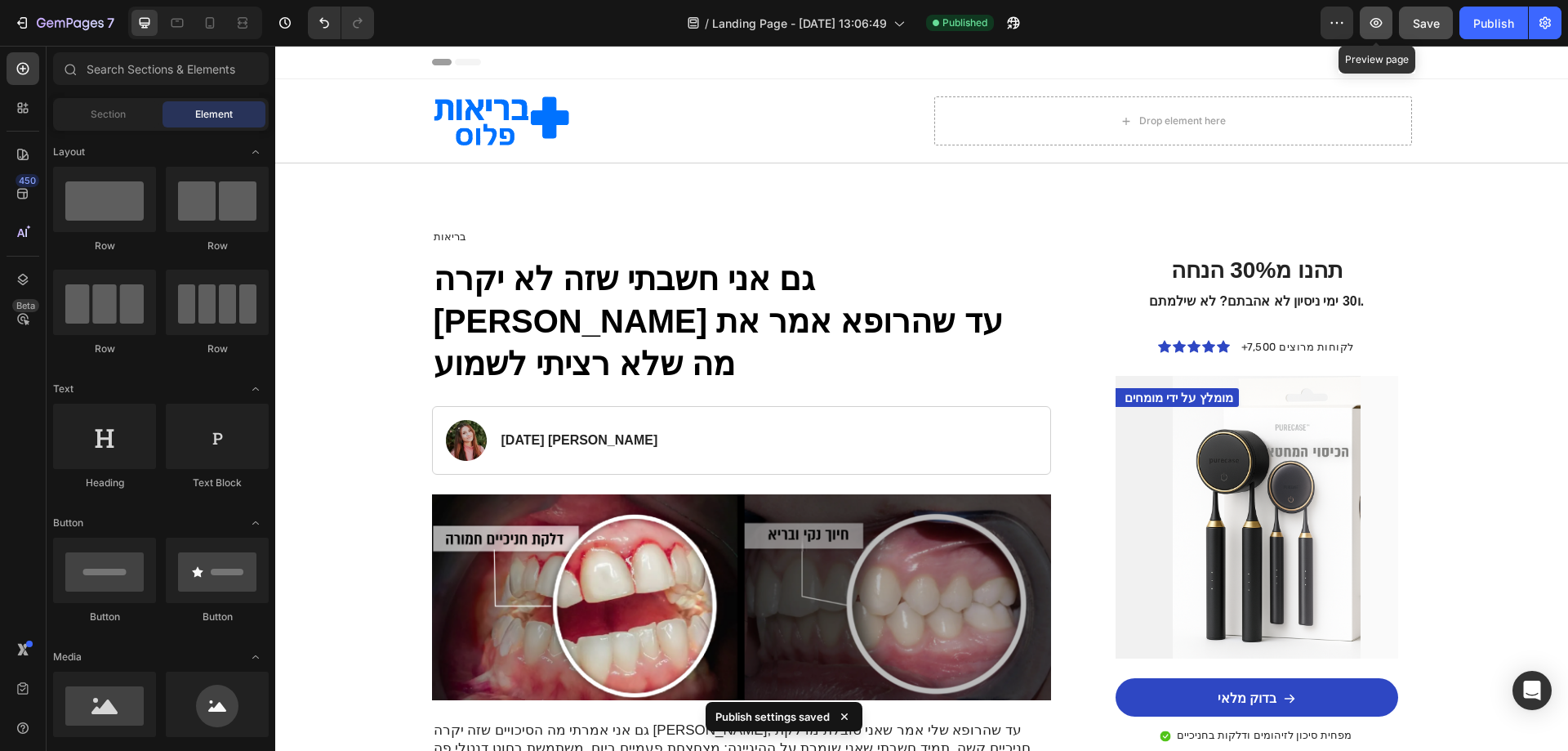
click at [1378, 27] on icon "button" at bounding box center [1376, 23] width 13 height 10
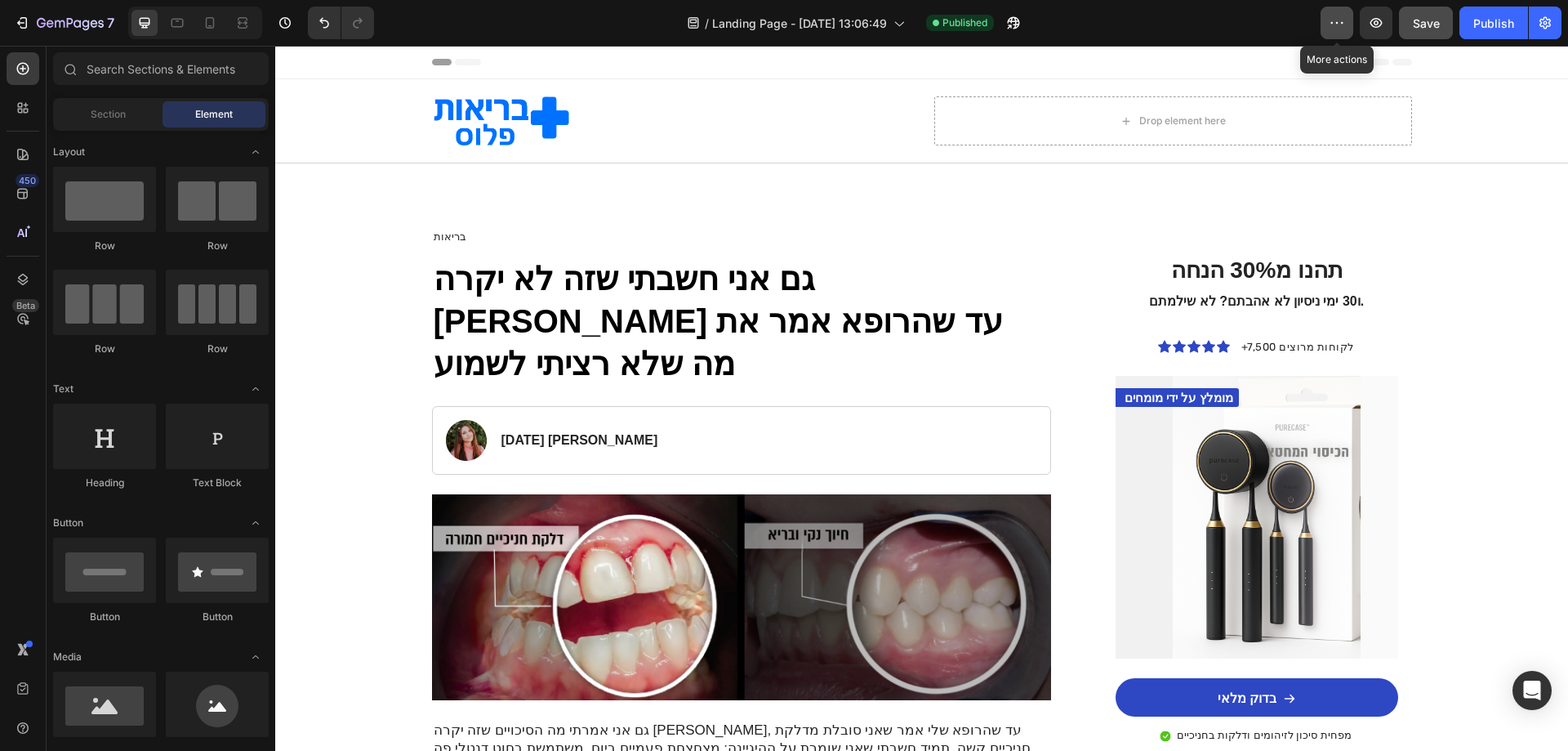
click at [1350, 18] on button "button" at bounding box center [1336, 23] width 33 height 33
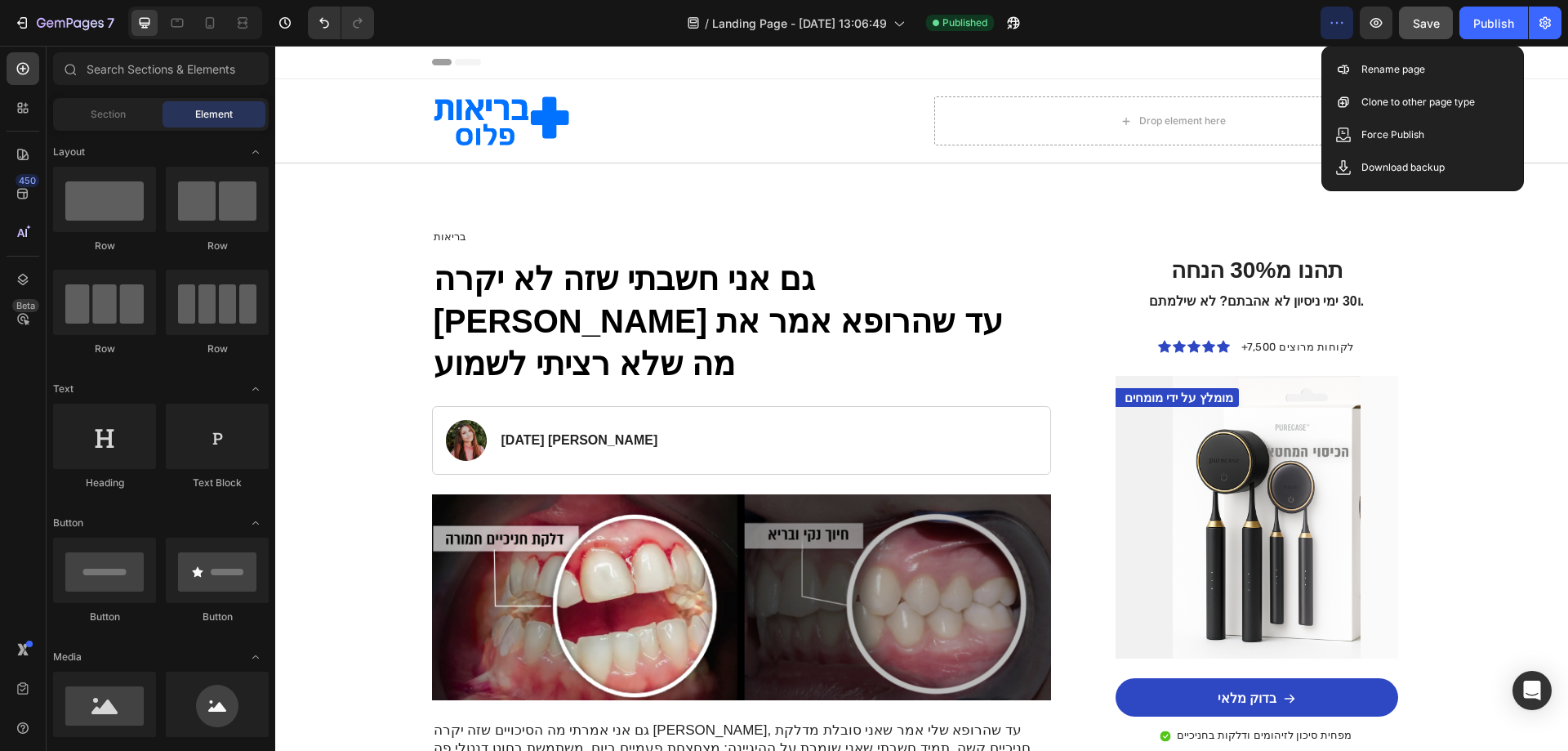
click at [1539, 63] on div "Header" at bounding box center [921, 63] width 1293 height 33
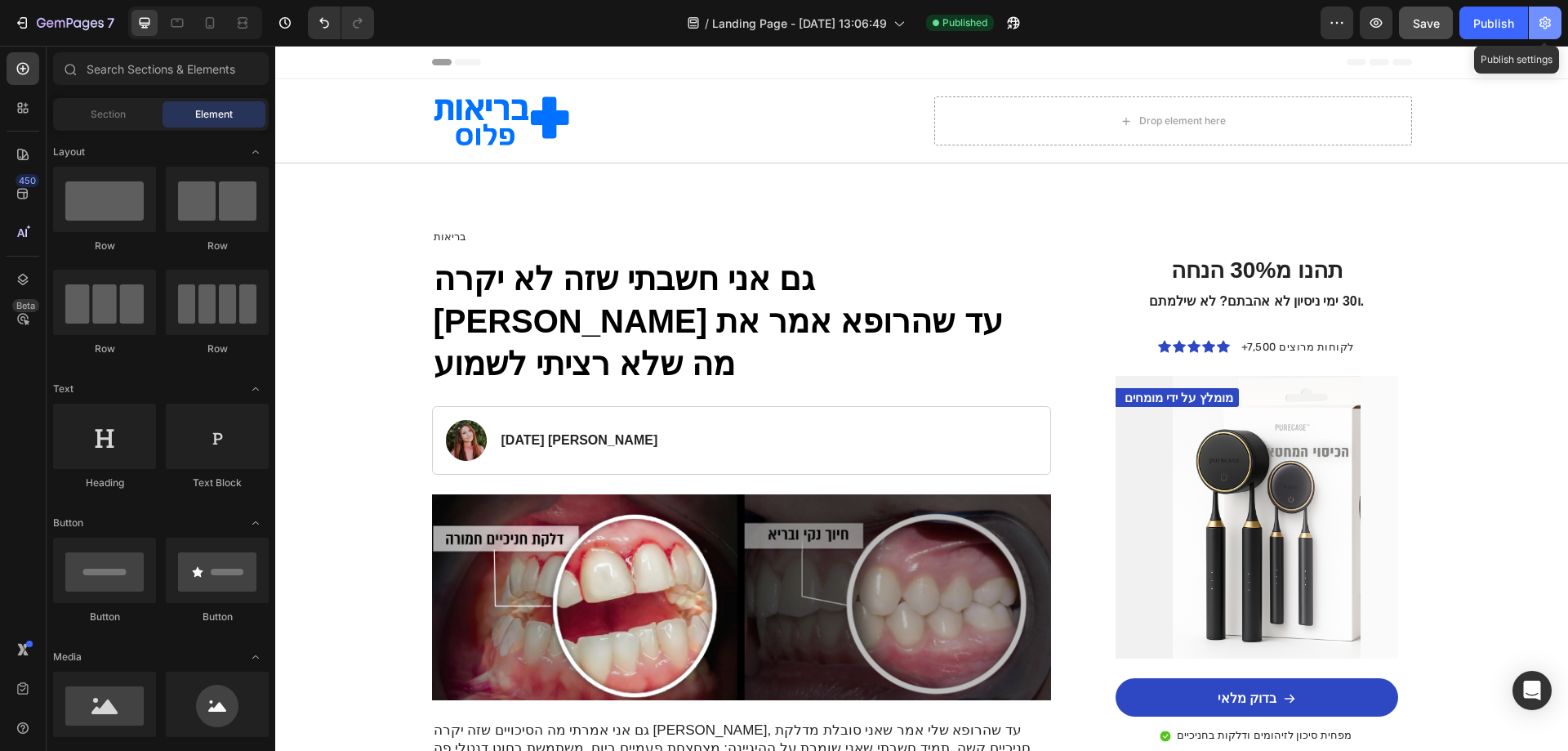
click at [1550, 30] on icon "button" at bounding box center [1545, 23] width 17 height 17
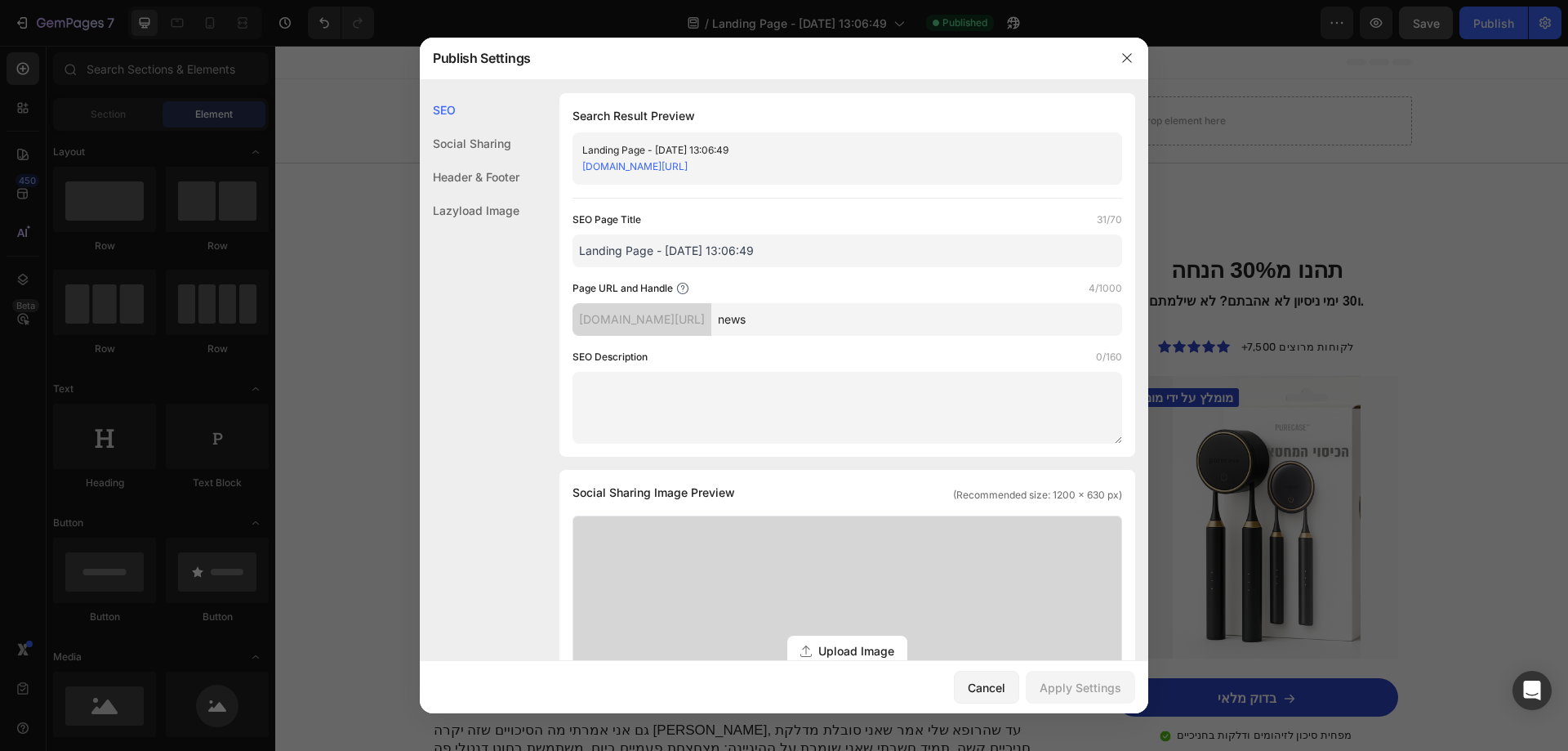
click at [484, 160] on div "Social Sharing" at bounding box center [469, 177] width 100 height 33
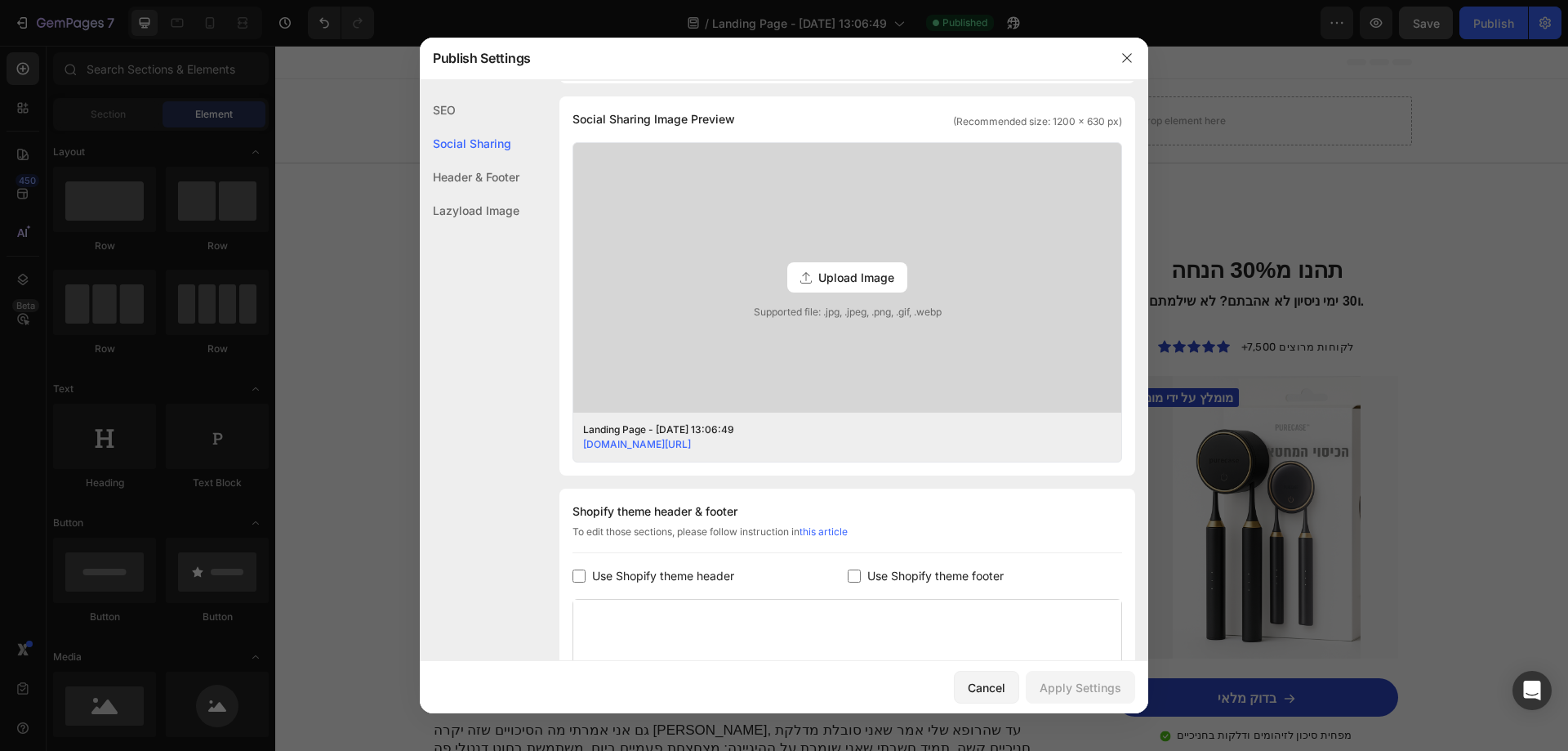
click at [486, 203] on div "Lazyload Image" at bounding box center [469, 210] width 100 height 33
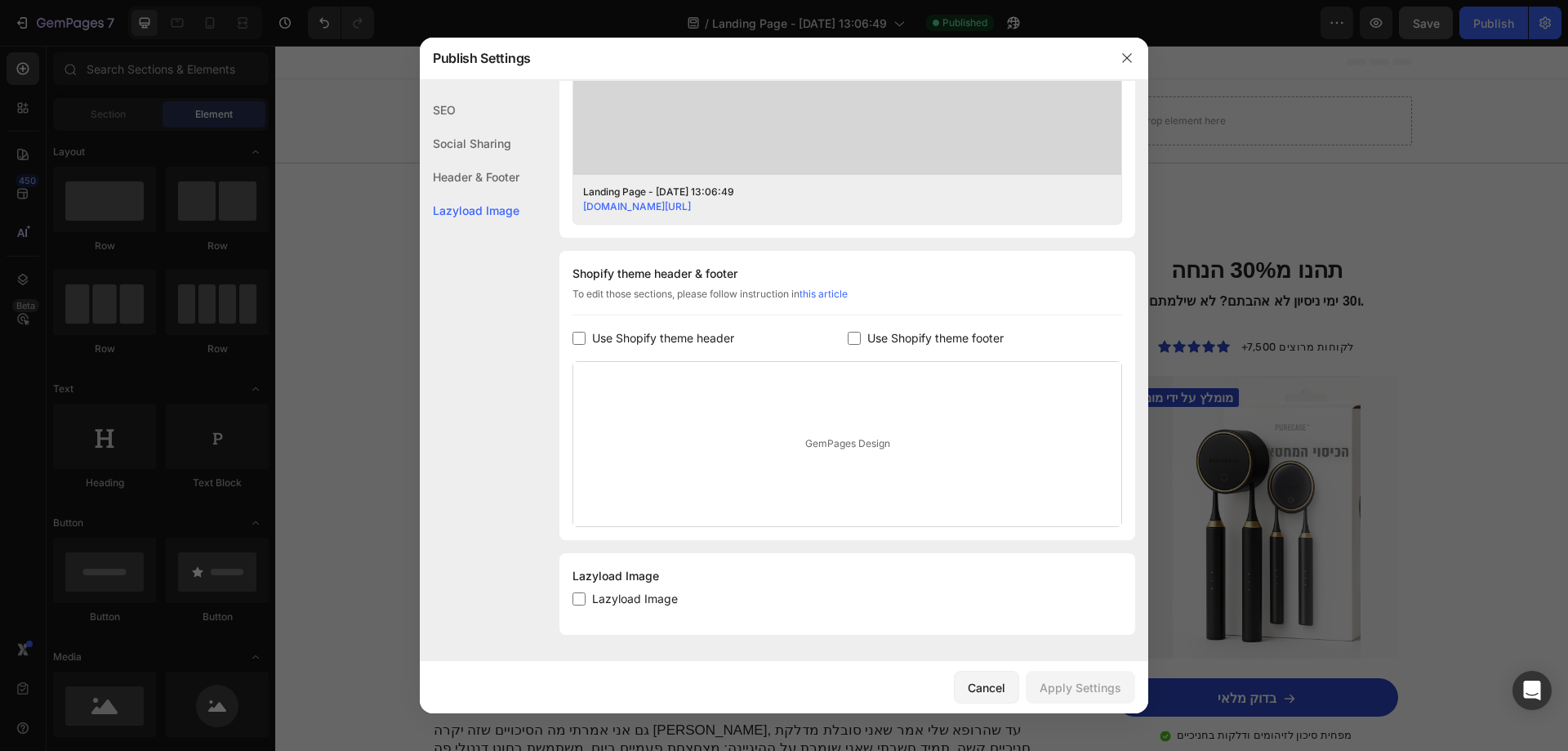
click at [486, 193] on div "Header & Footer" at bounding box center [469, 210] width 100 height 33
click at [488, 182] on div "Header & Footer" at bounding box center [469, 177] width 100 height 33
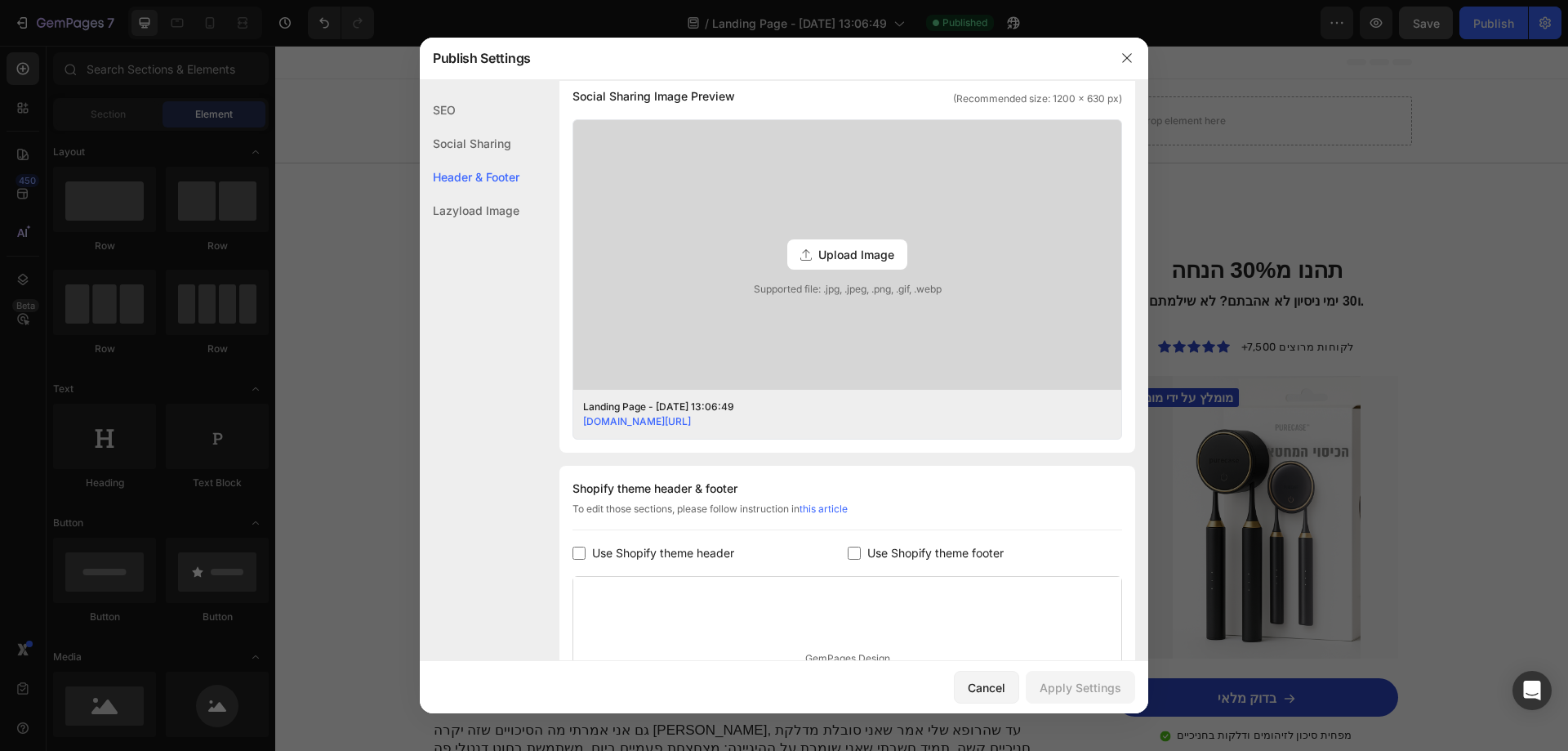
scroll to position [366, 0]
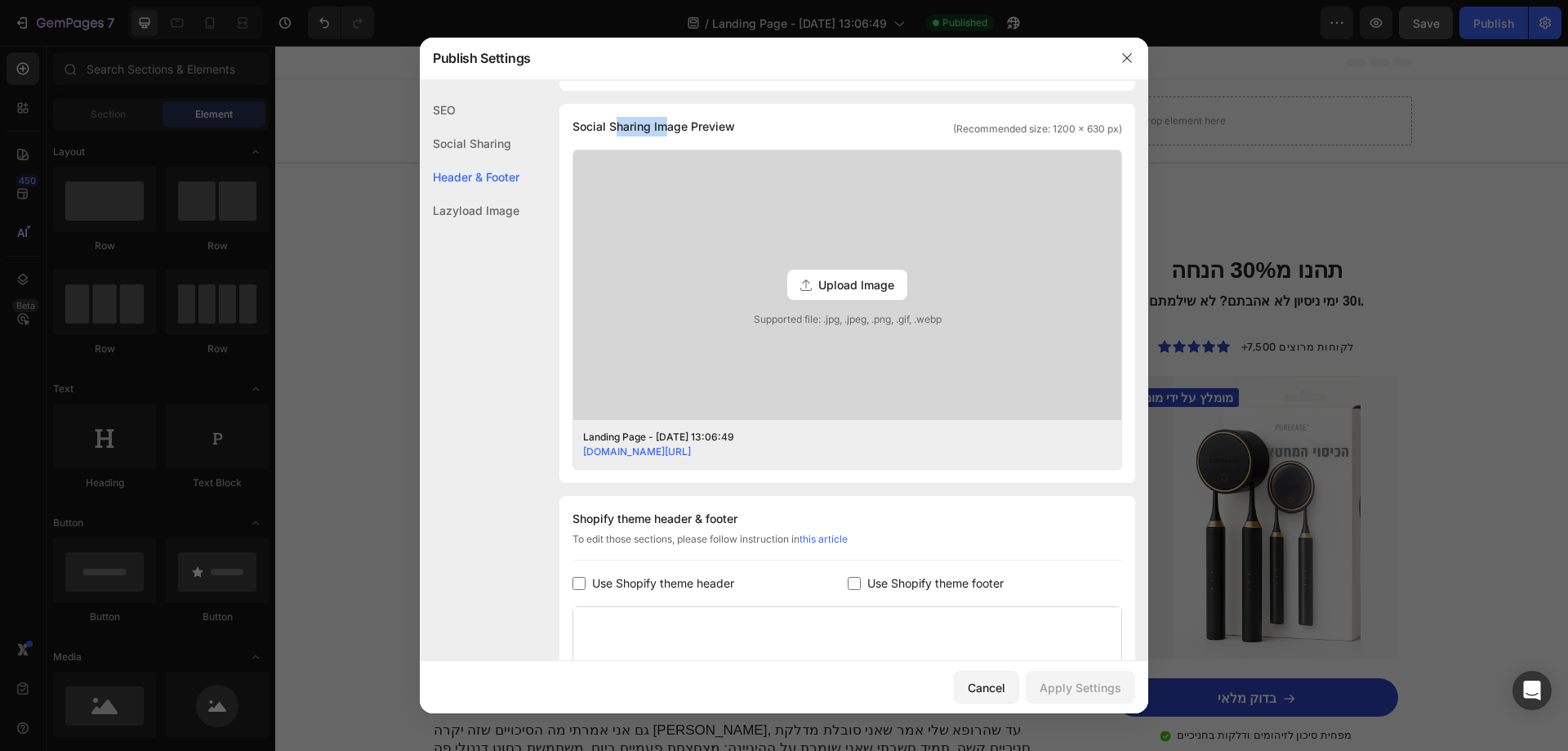
drag, startPoint x: 668, startPoint y: 128, endPoint x: 616, endPoint y: 129, distance: 52.0
click at [616, 129] on span "Social Sharing Image Preview" at bounding box center [653, 126] width 162 height 19
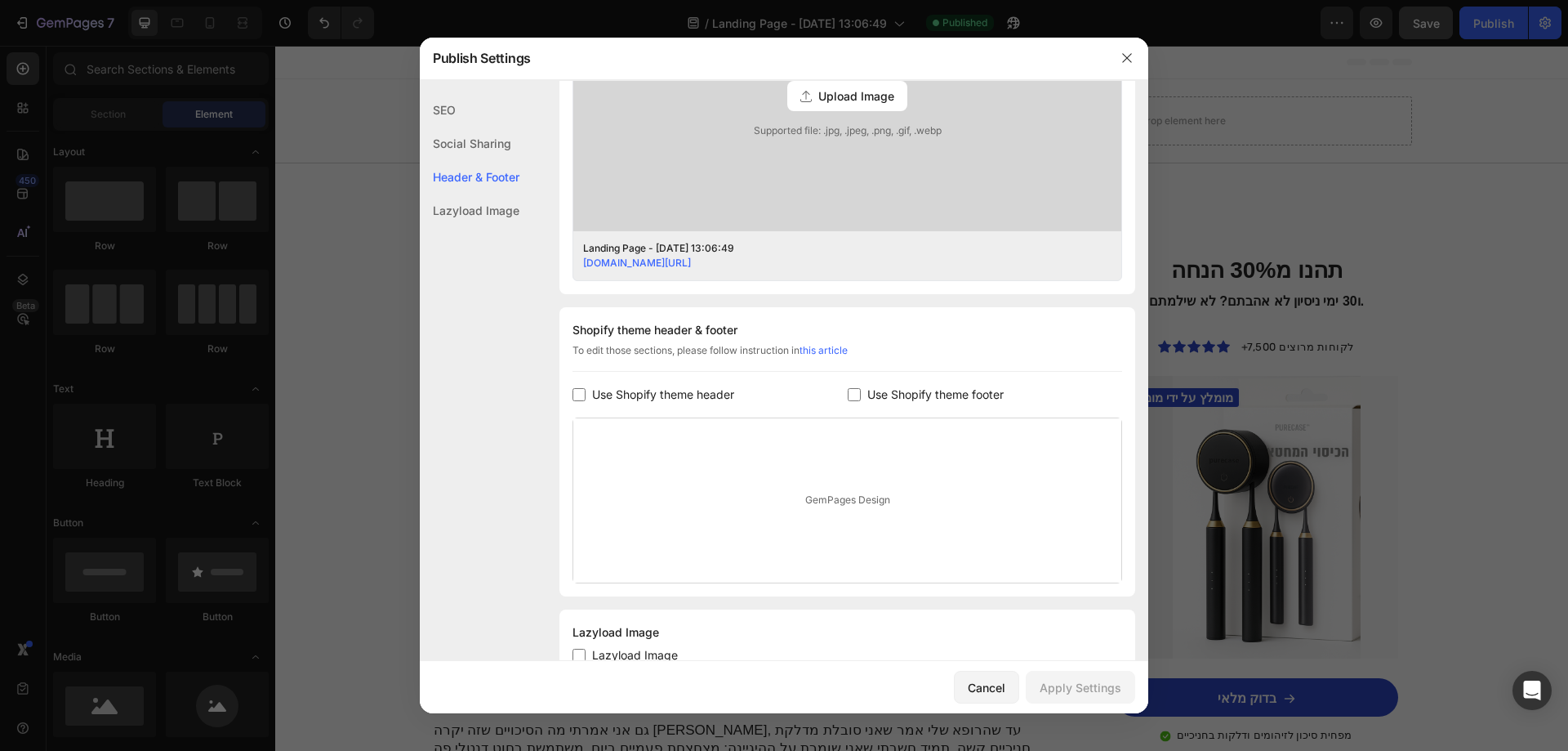
scroll to position [611, 0]
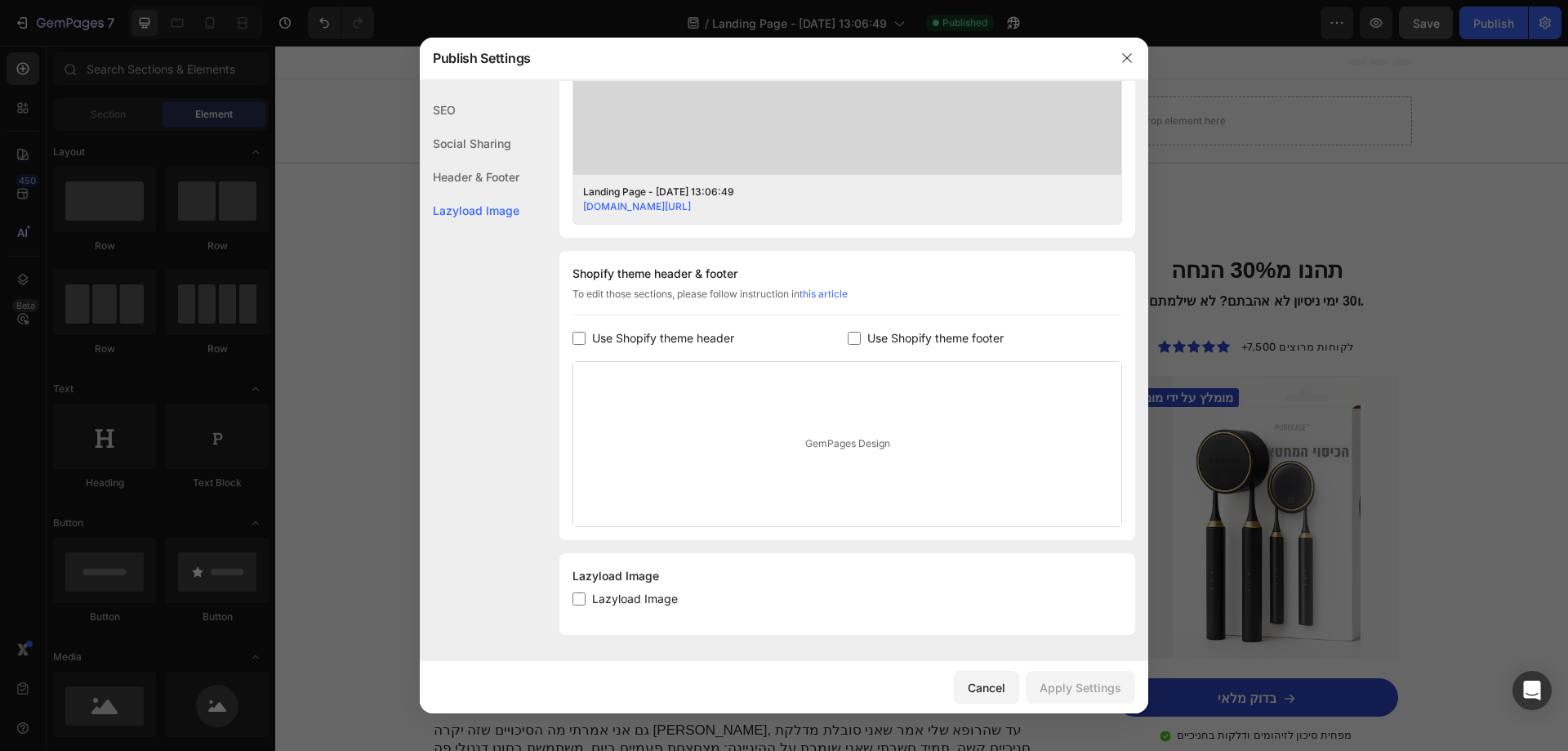
click at [828, 297] on link "this article" at bounding box center [824, 294] width 49 height 13
drag, startPoint x: 1124, startPoint y: 59, endPoint x: 987, endPoint y: 1, distance: 148.8
click at [1124, 59] on icon "button" at bounding box center [1127, 58] width 13 height 13
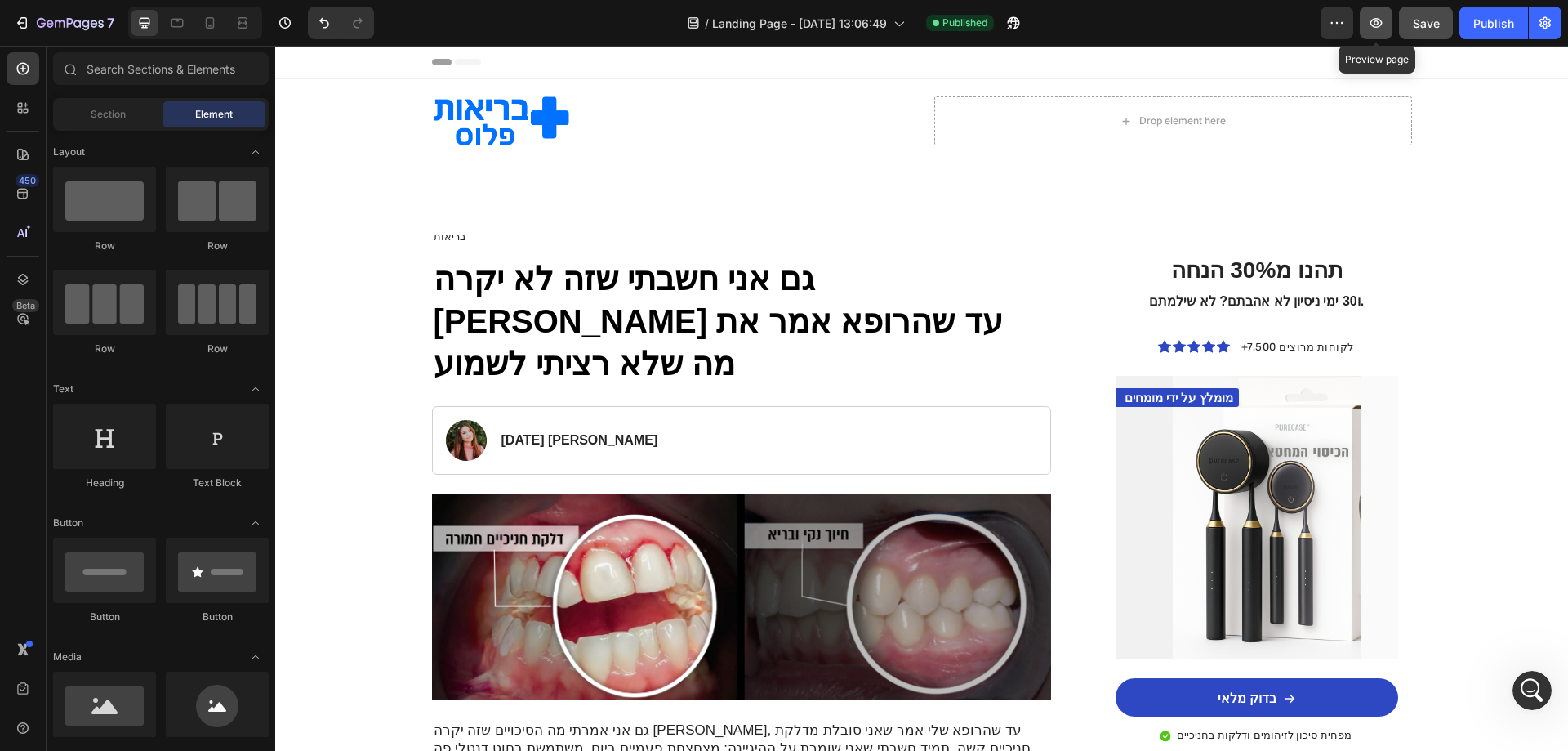
click at [1381, 21] on icon "button" at bounding box center [1376, 23] width 13 height 10
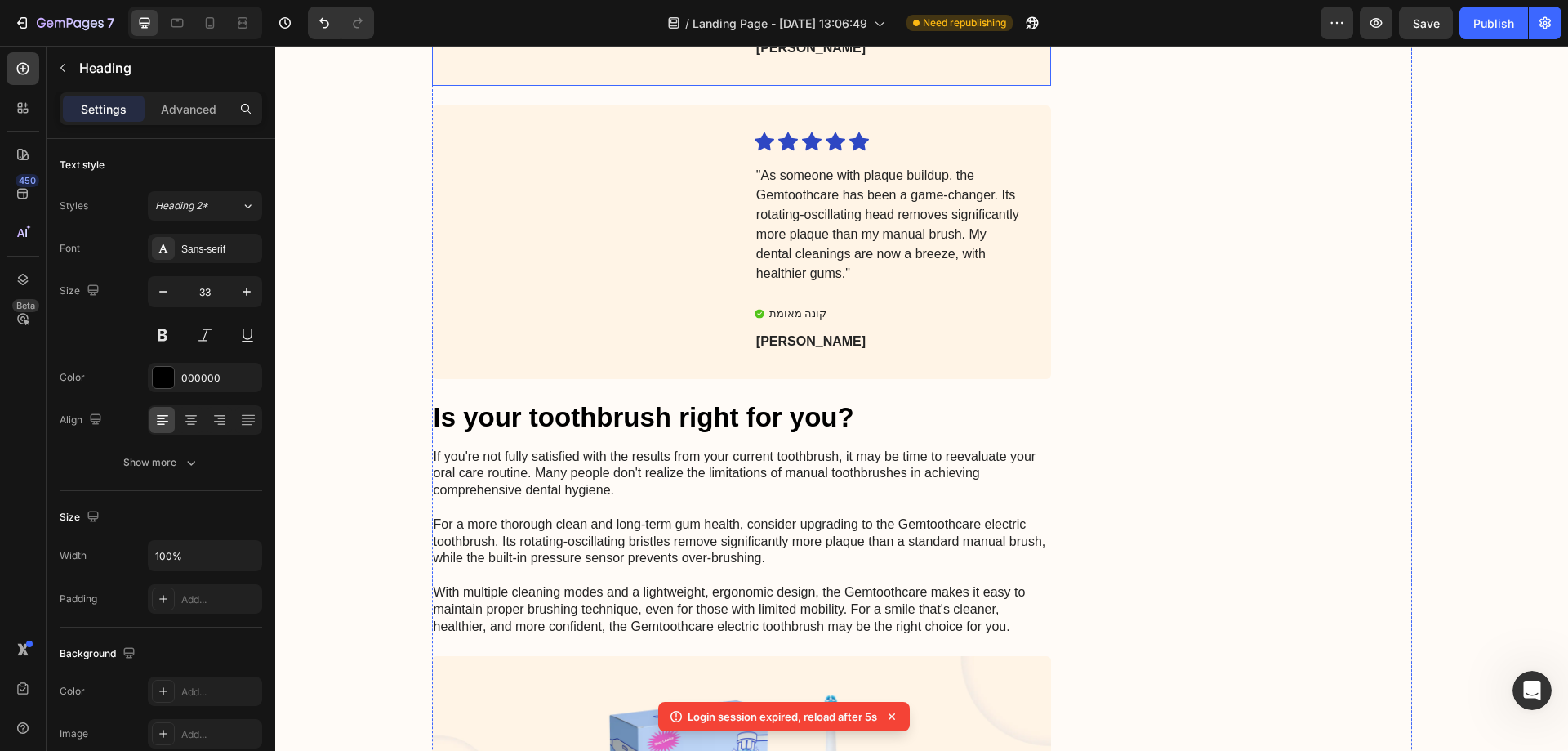
scroll to position [4243, 0]
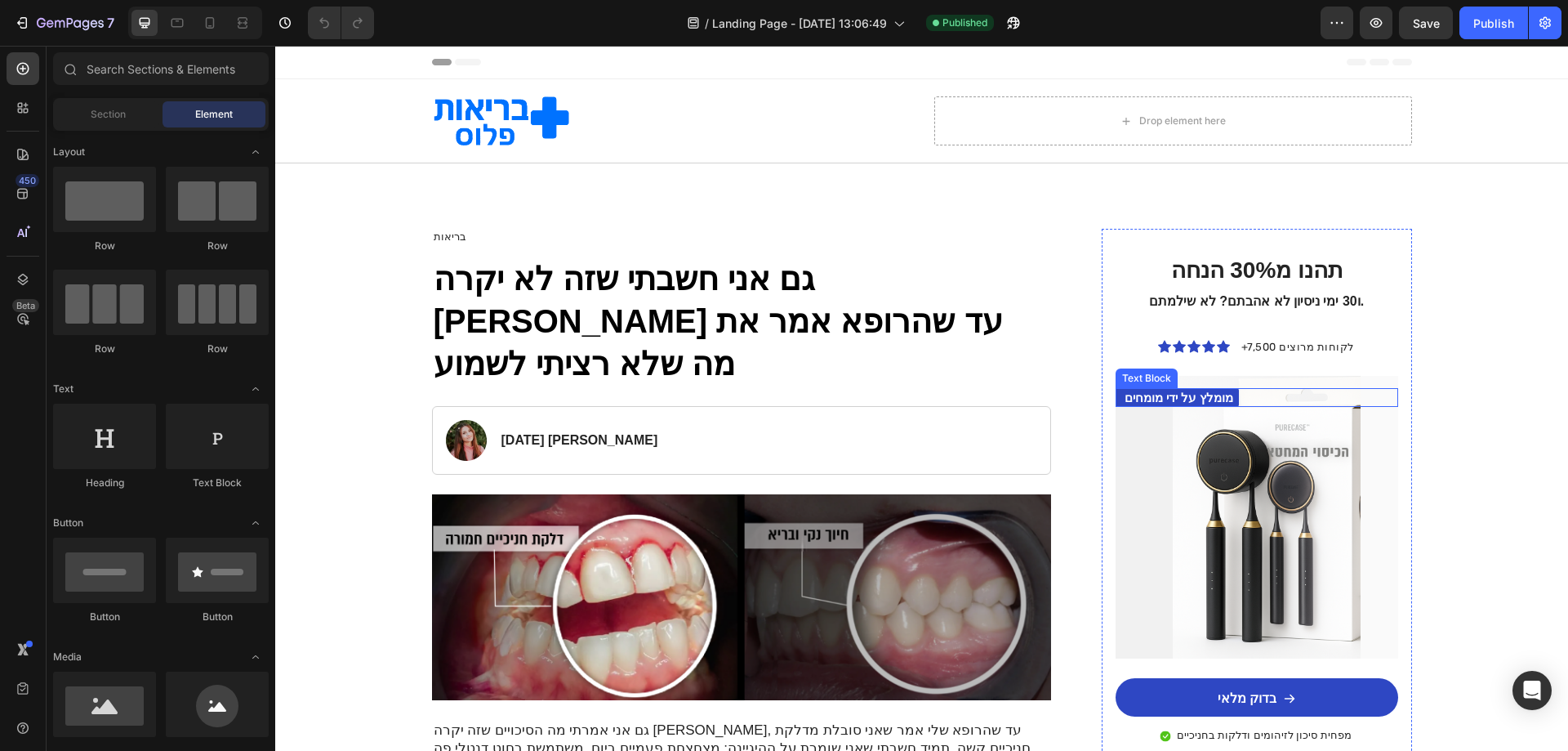
click at [1333, 397] on div "מומלץ על ידי מומחים" at bounding box center [1256, 398] width 282 height 19
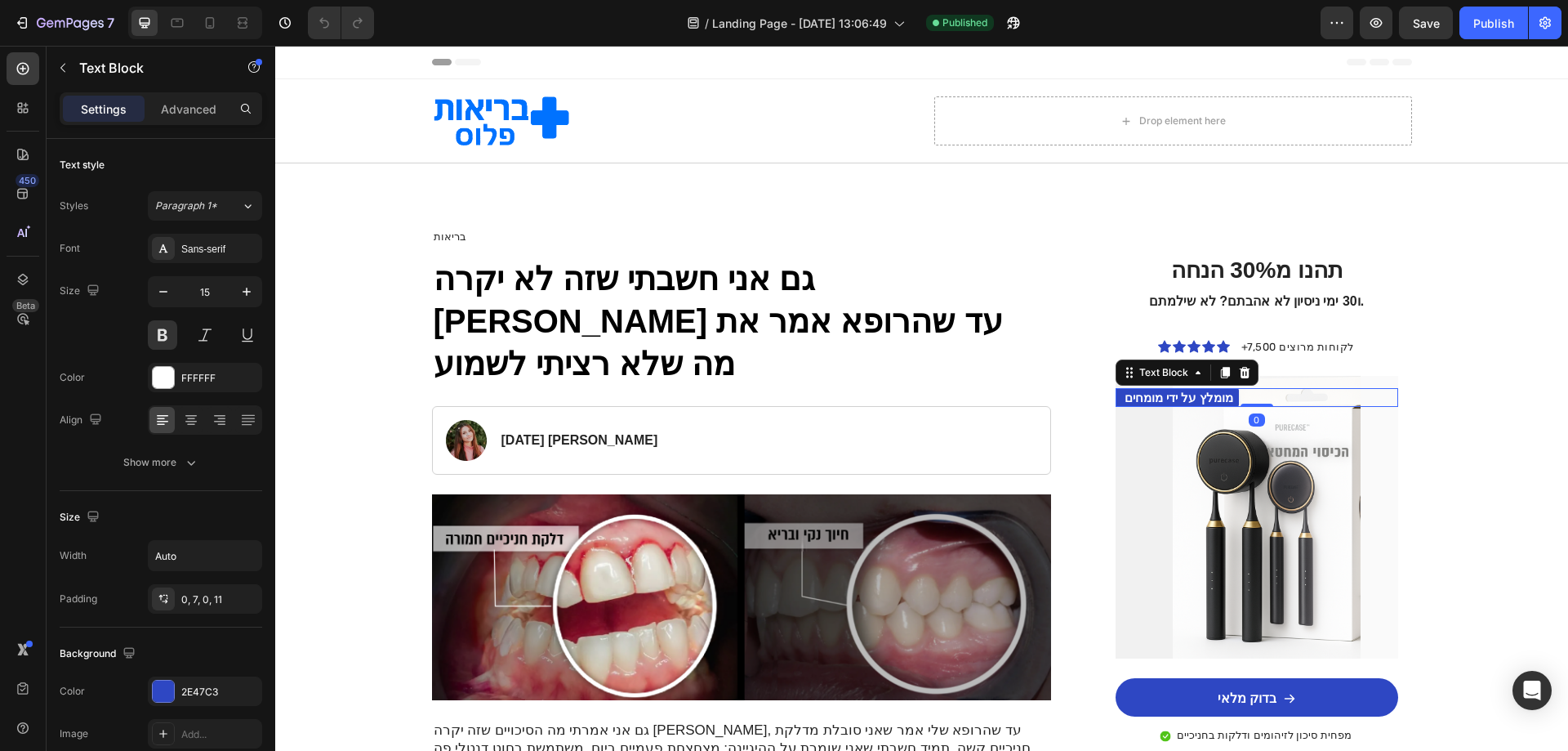
click at [1312, 312] on h2 "תהנו מ30% הנחה ו30 ימי ניסיון לא אהבתם? לא שילמתם." at bounding box center [1257, 285] width 256 height 61
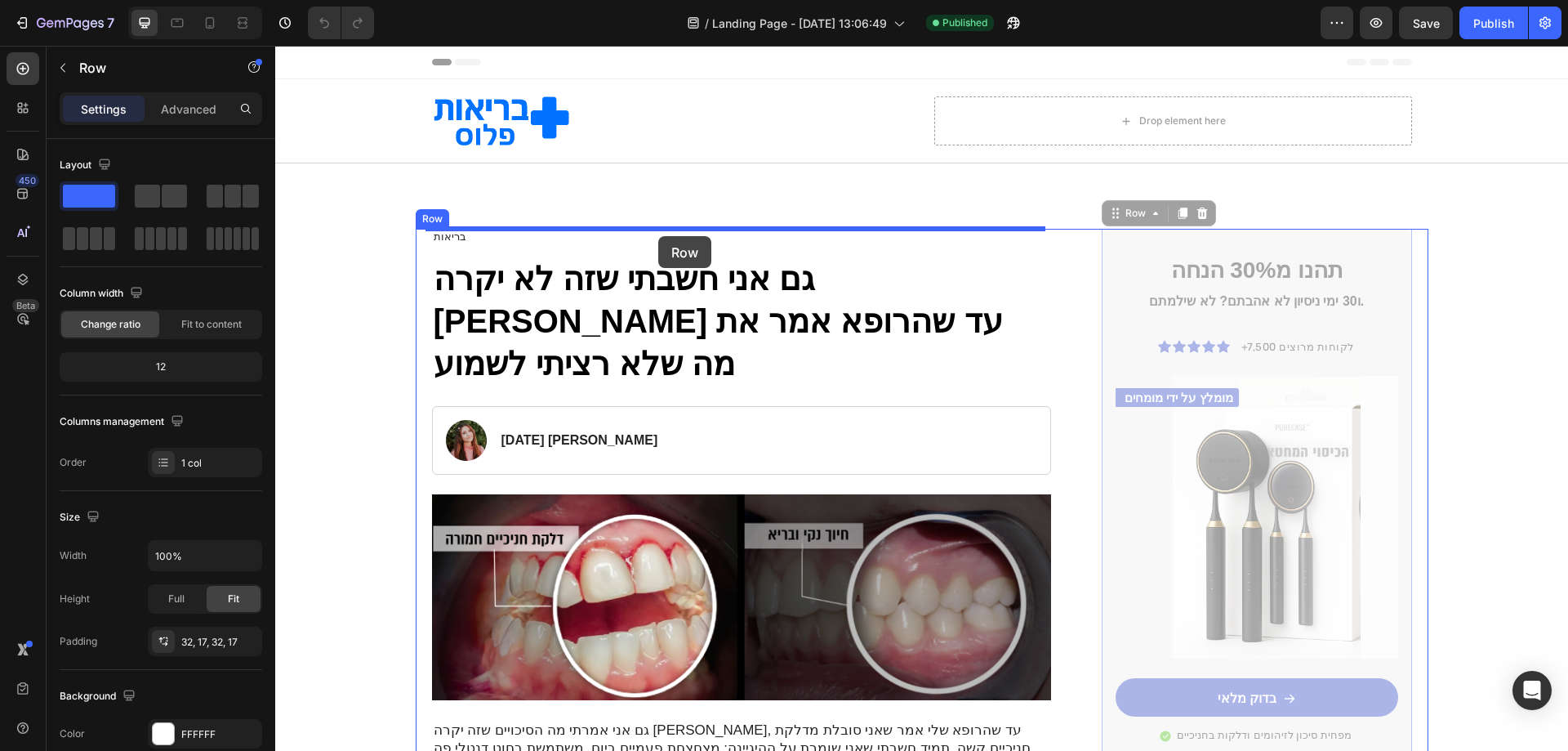
drag, startPoint x: 1397, startPoint y: 285, endPoint x: 658, endPoint y: 236, distance: 740.6
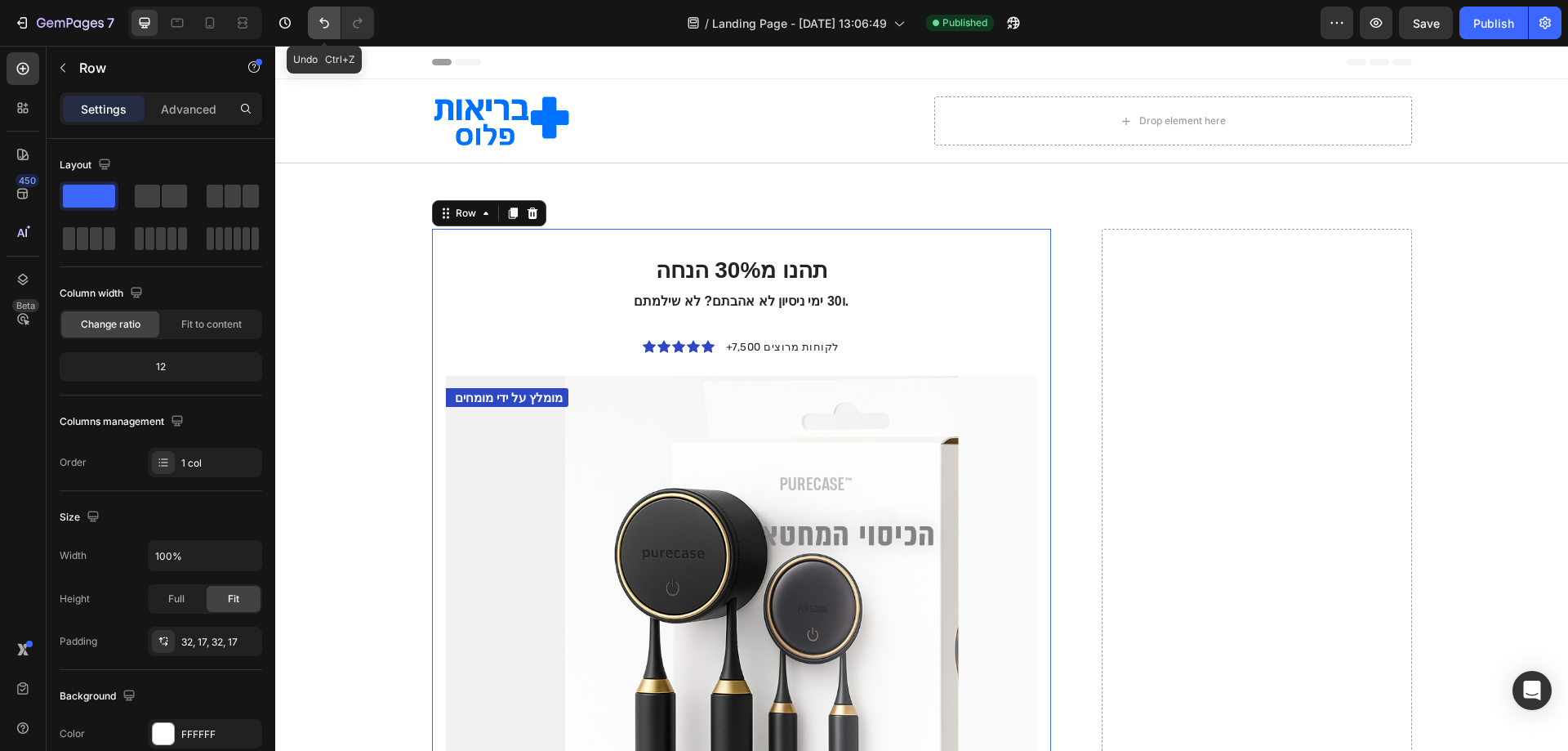
click at [330, 32] on button "Undo/Redo" at bounding box center [324, 23] width 33 height 33
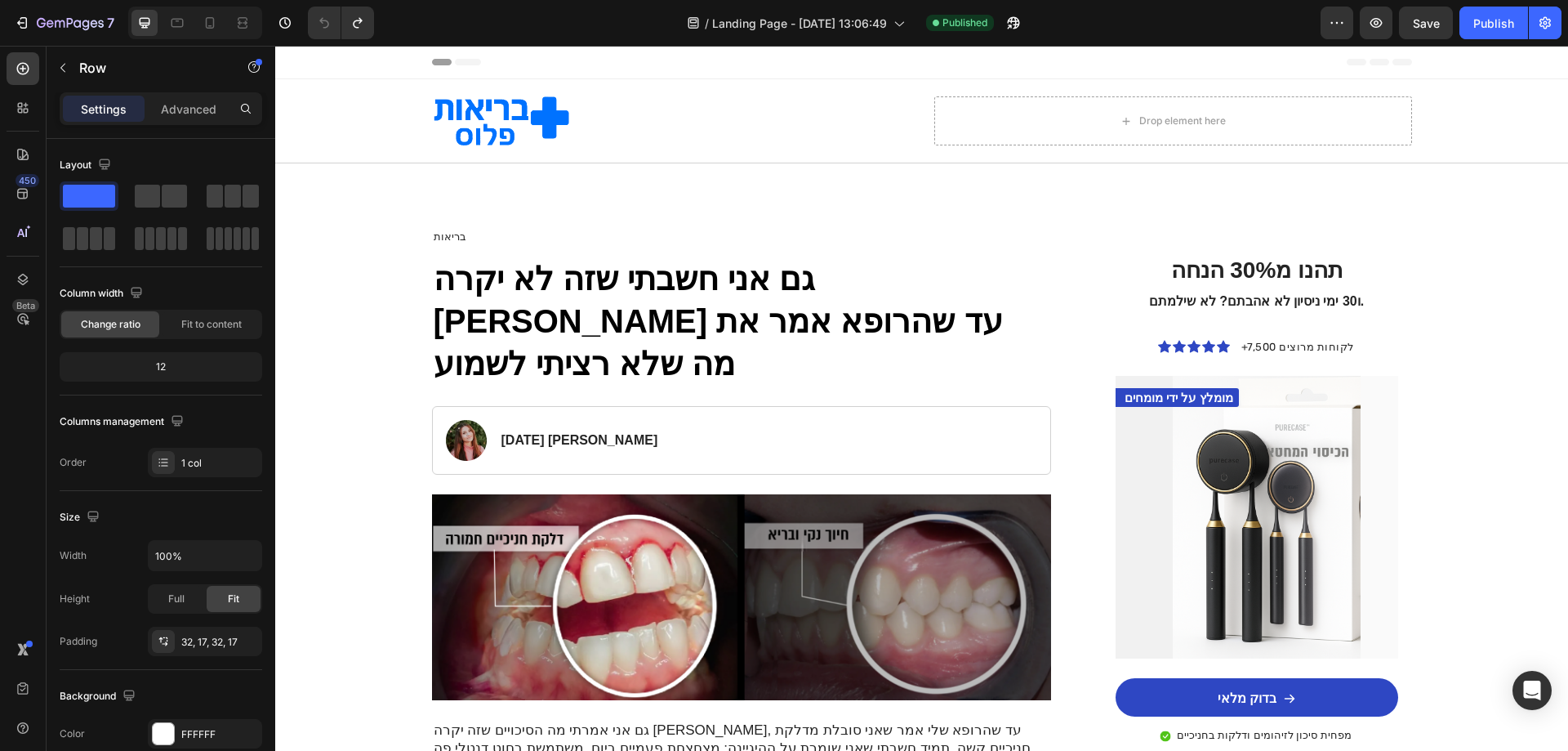
click at [1319, 236] on div "תהנו מ30% הנחה ו30 ימי ניסיון לא אהבתם? לא שילמתם. Heading Icon Icon Icon Icon …" at bounding box center [1257, 543] width 310 height 629
click at [1321, 243] on div "תהנו מ30% הנחה ו30 ימי ניסיון לא אהבתם? לא שילמתם. Heading Icon Icon Icon Icon …" at bounding box center [1257, 543] width 310 height 629
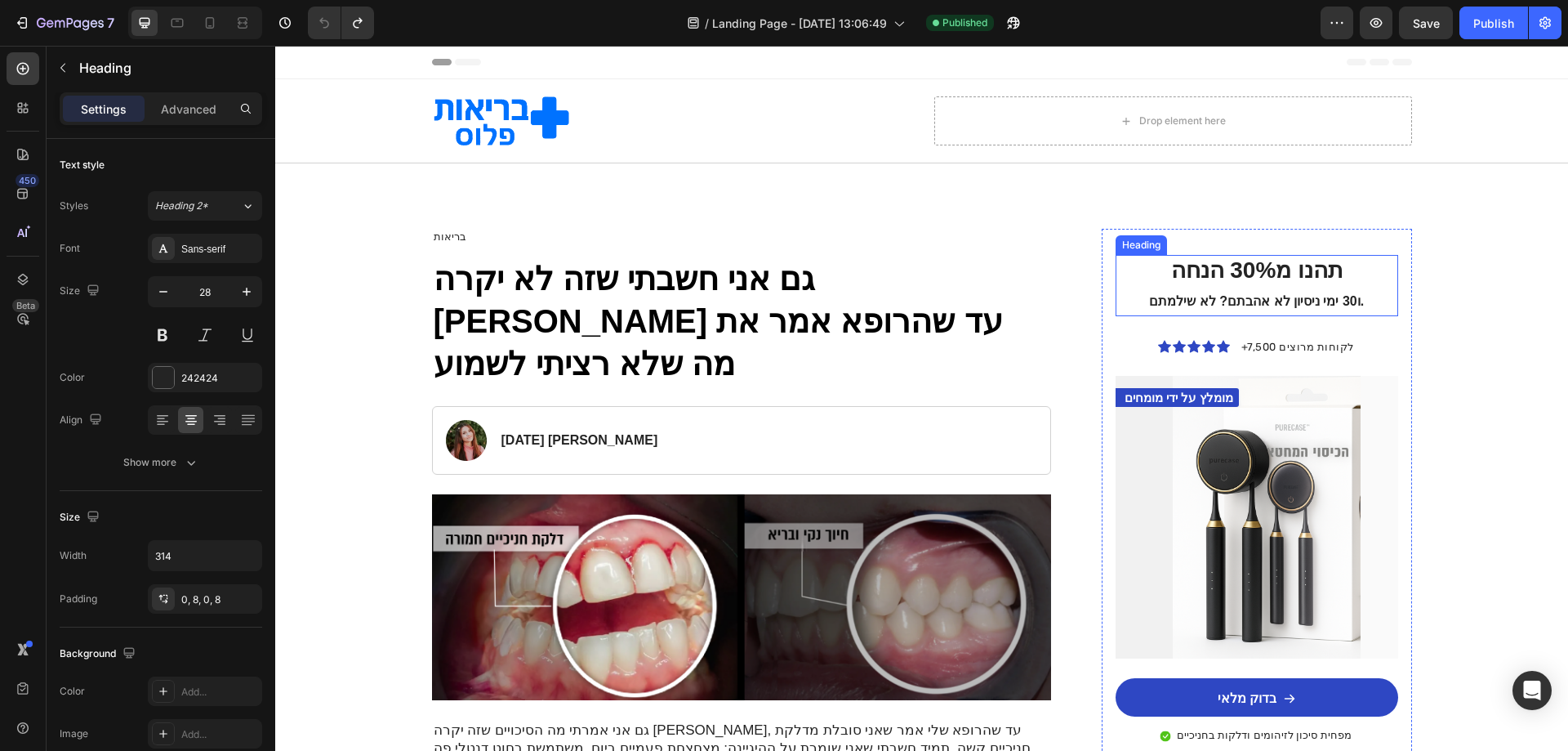
click at [1325, 259] on h2 "תהנו מ30% הנחה ו30 ימי ניסיון לא אהבתם? לא שילמתם." at bounding box center [1257, 285] width 256 height 61
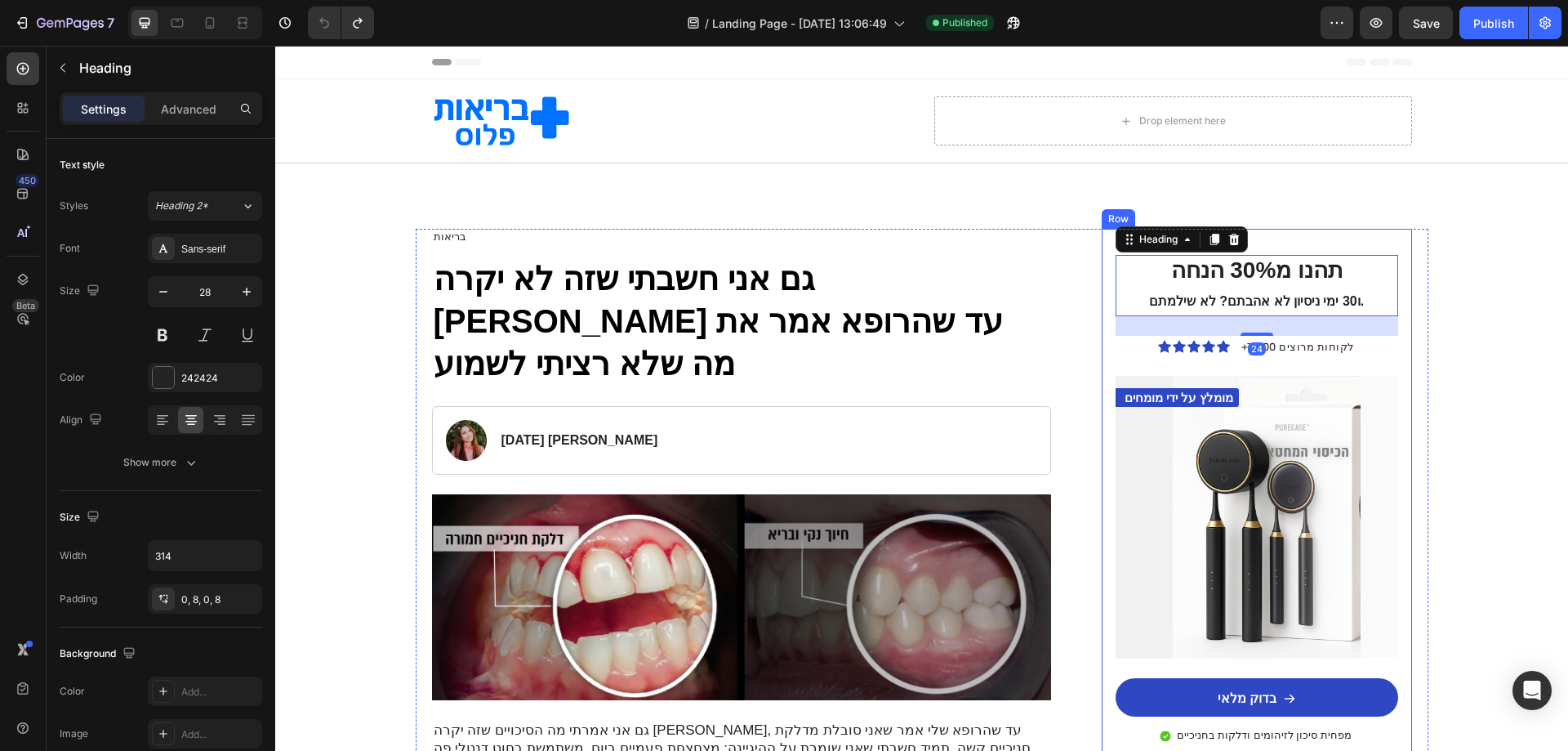
click at [1329, 241] on div "תהנו מ30% הנחה ו30 ימי ניסיון לא אהבתם? לא שילמתם. Heading 24 Icon Icon Icon Ic…" at bounding box center [1257, 543] width 310 height 629
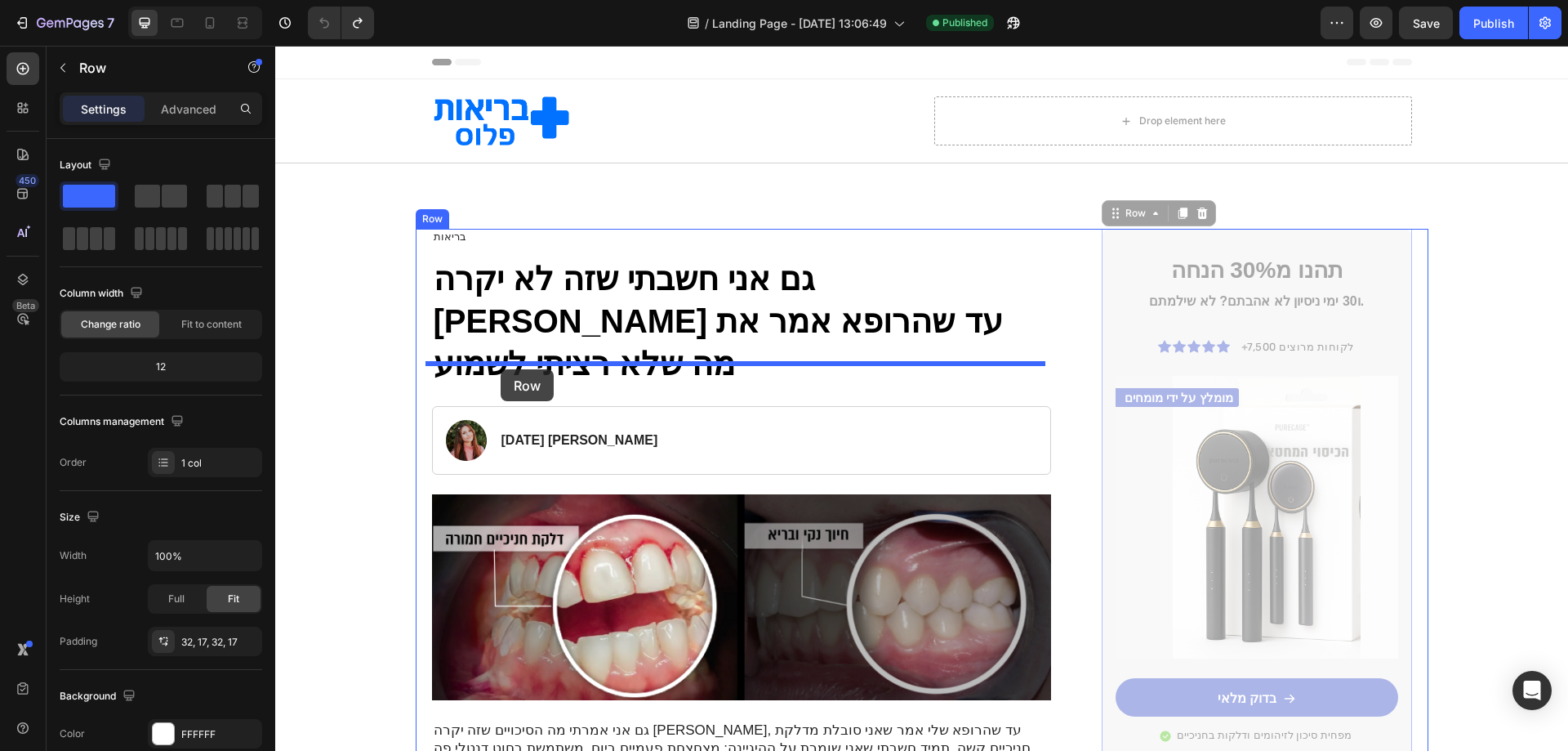
drag, startPoint x: 1329, startPoint y: 241, endPoint x: 500, endPoint y: 369, distance: 838.8
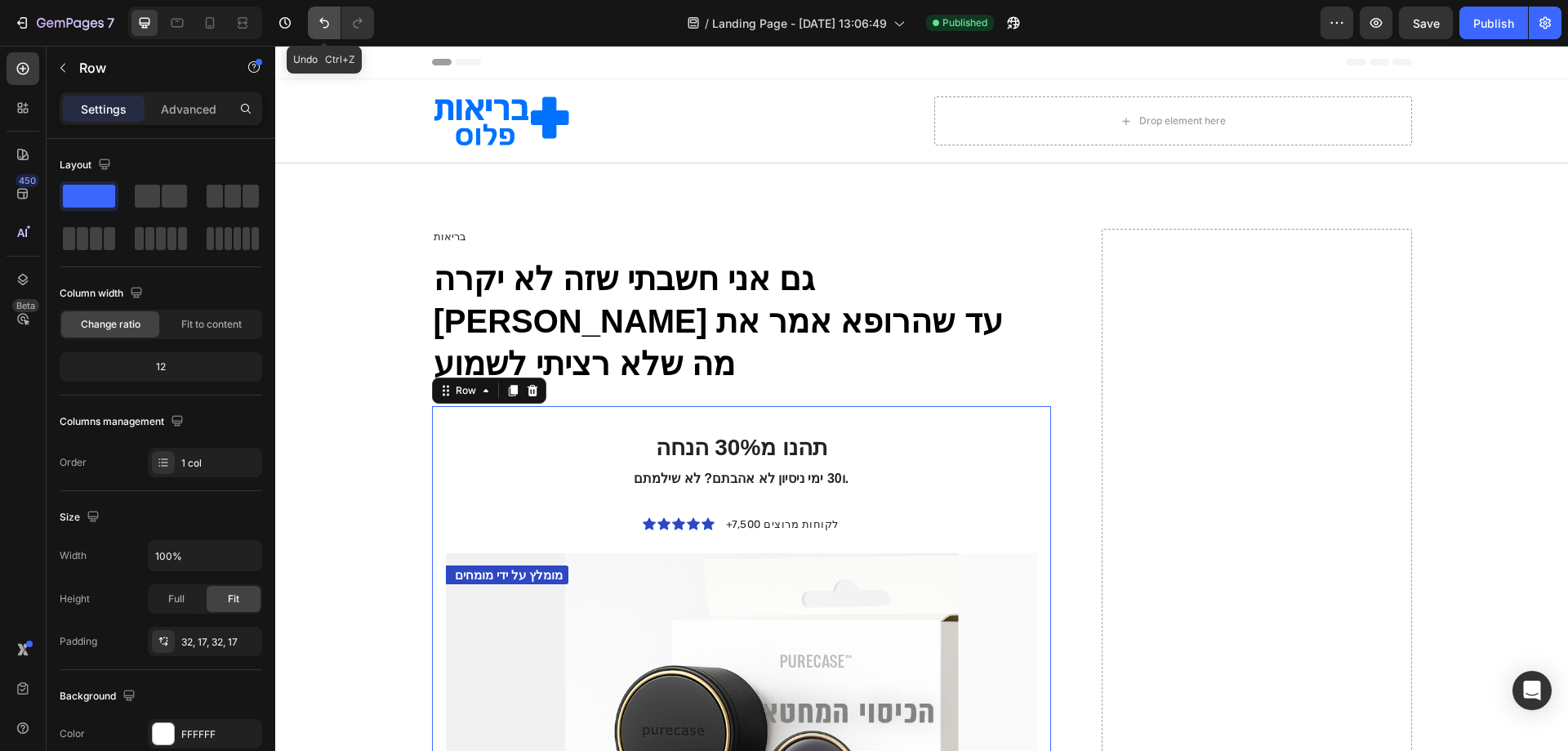
click at [321, 23] on icon "Undo/Redo" at bounding box center [325, 23] width 17 height 17
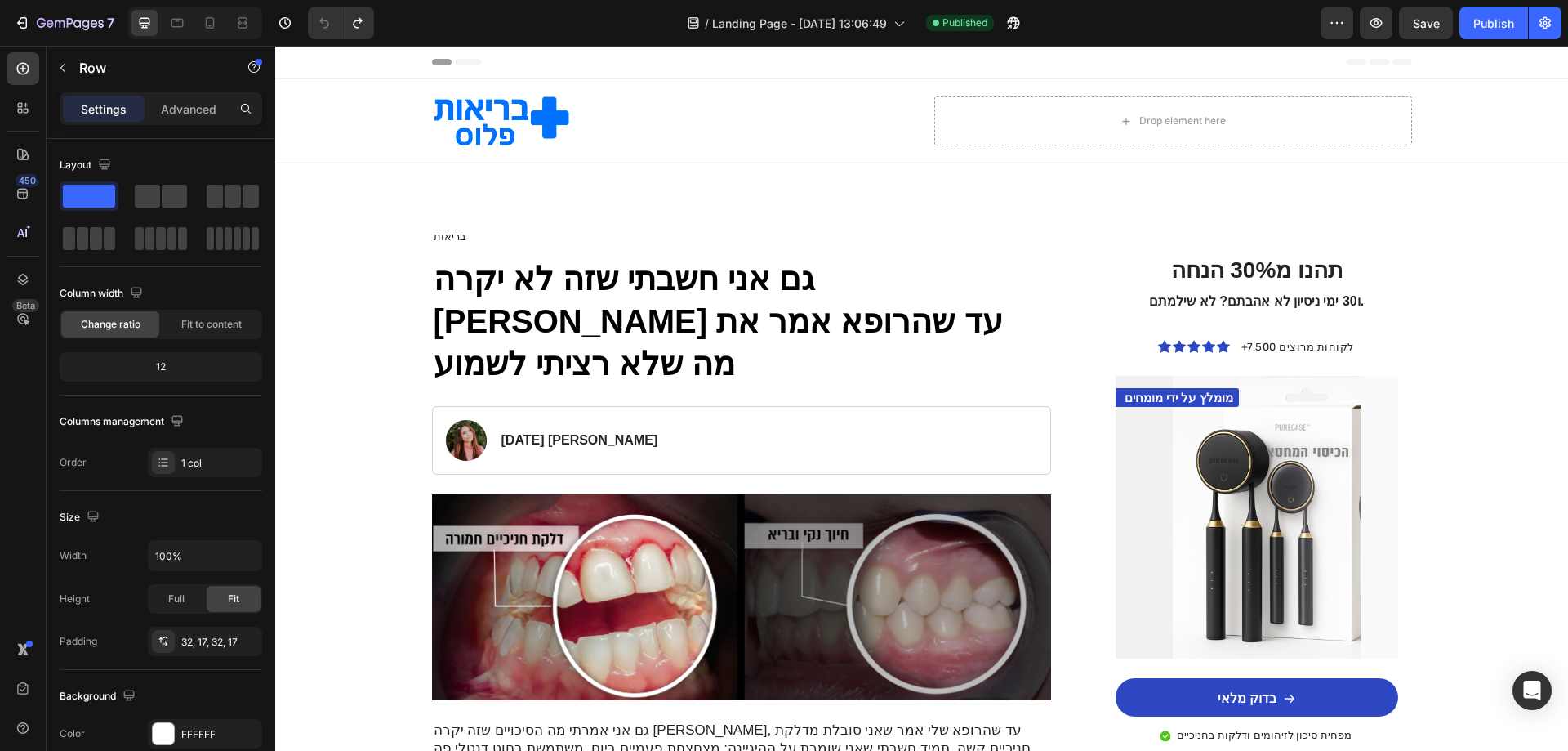
click at [1259, 253] on div "תהנו מ30% הנחה ו30 ימי ניסיון לא אהבתם? לא שילמתם. Heading Icon Icon Icon Icon …" at bounding box center [1257, 543] width 310 height 629
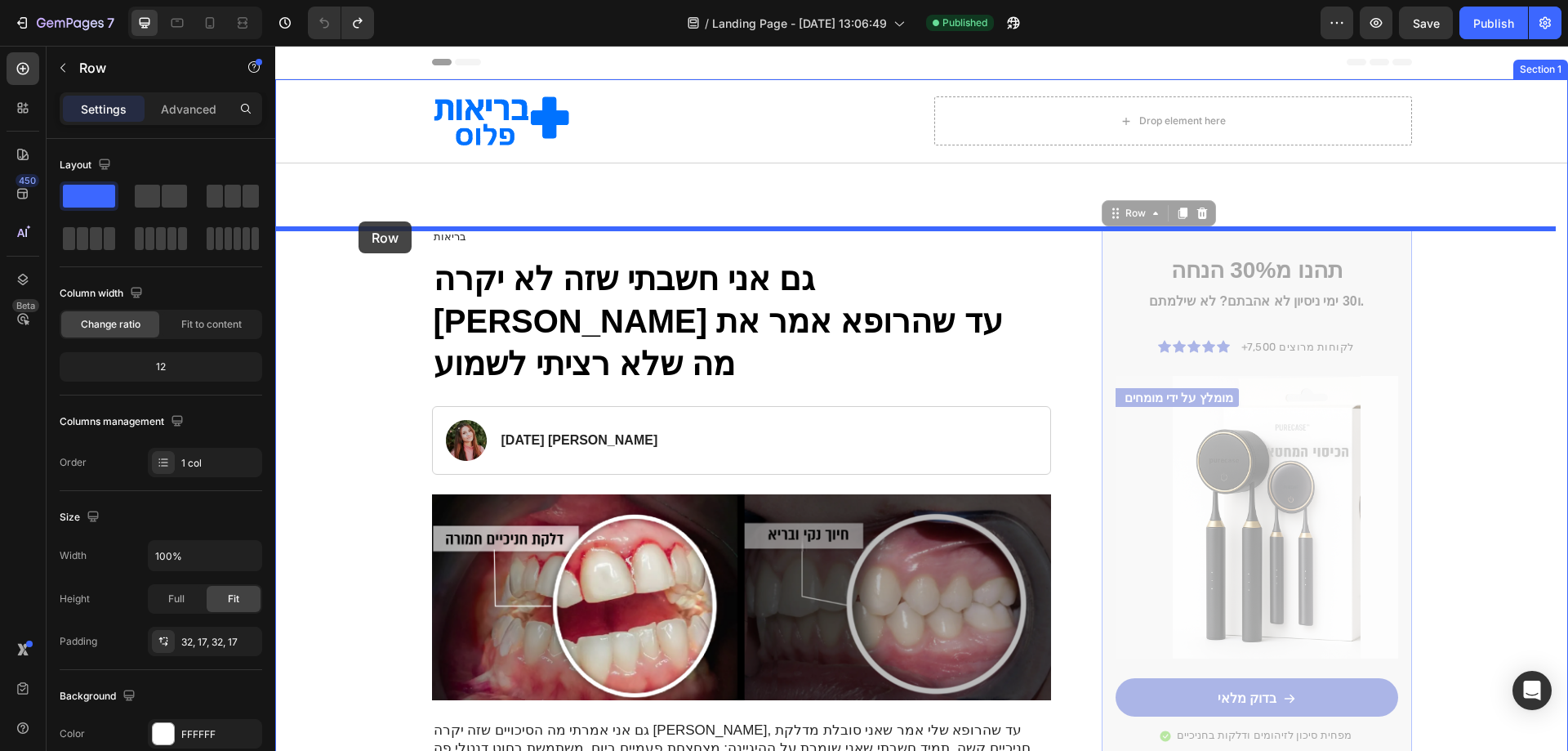
drag, startPoint x: 1366, startPoint y: 245, endPoint x: 358, endPoint y: 222, distance: 1008.3
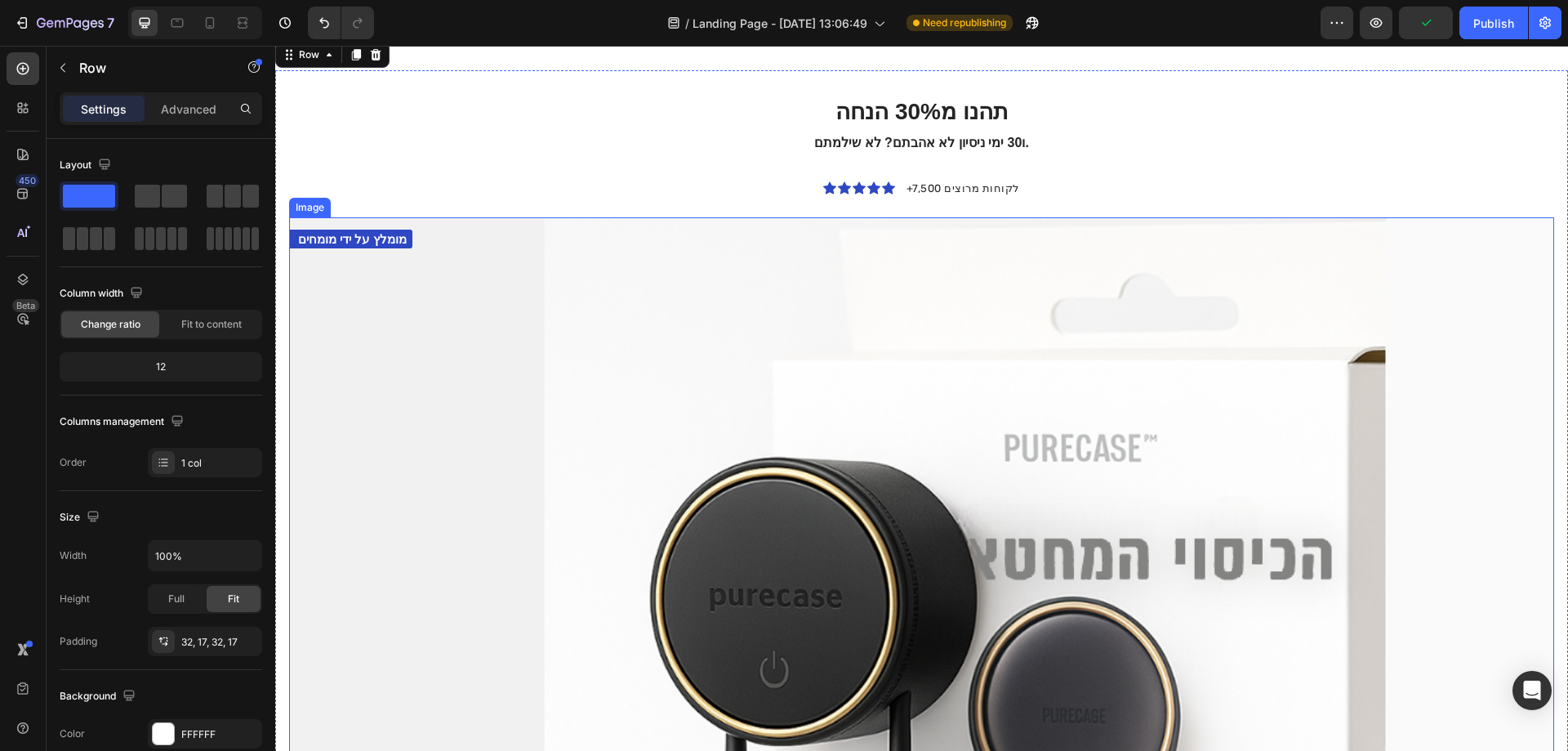
scroll to position [817, 0]
click at [325, 30] on icon "Undo/Redo" at bounding box center [325, 23] width 17 height 17
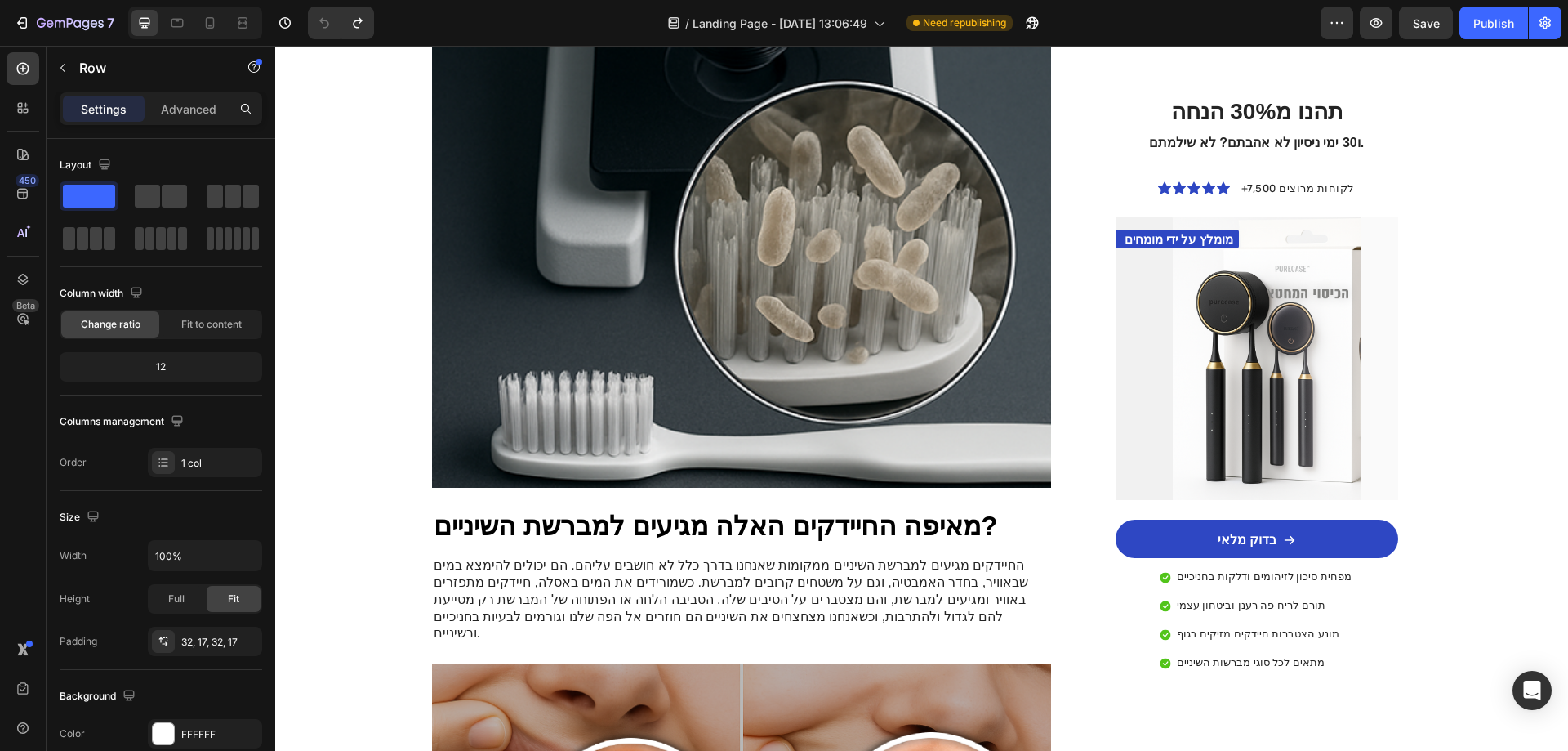
click at [1384, 502] on div "תהנו מ30% הנחה ו30 ימי ניסיון לא אהבתם? לא שילמתם. Heading Icon Icon Icon Icon …" at bounding box center [1256, 384] width 282 height 576
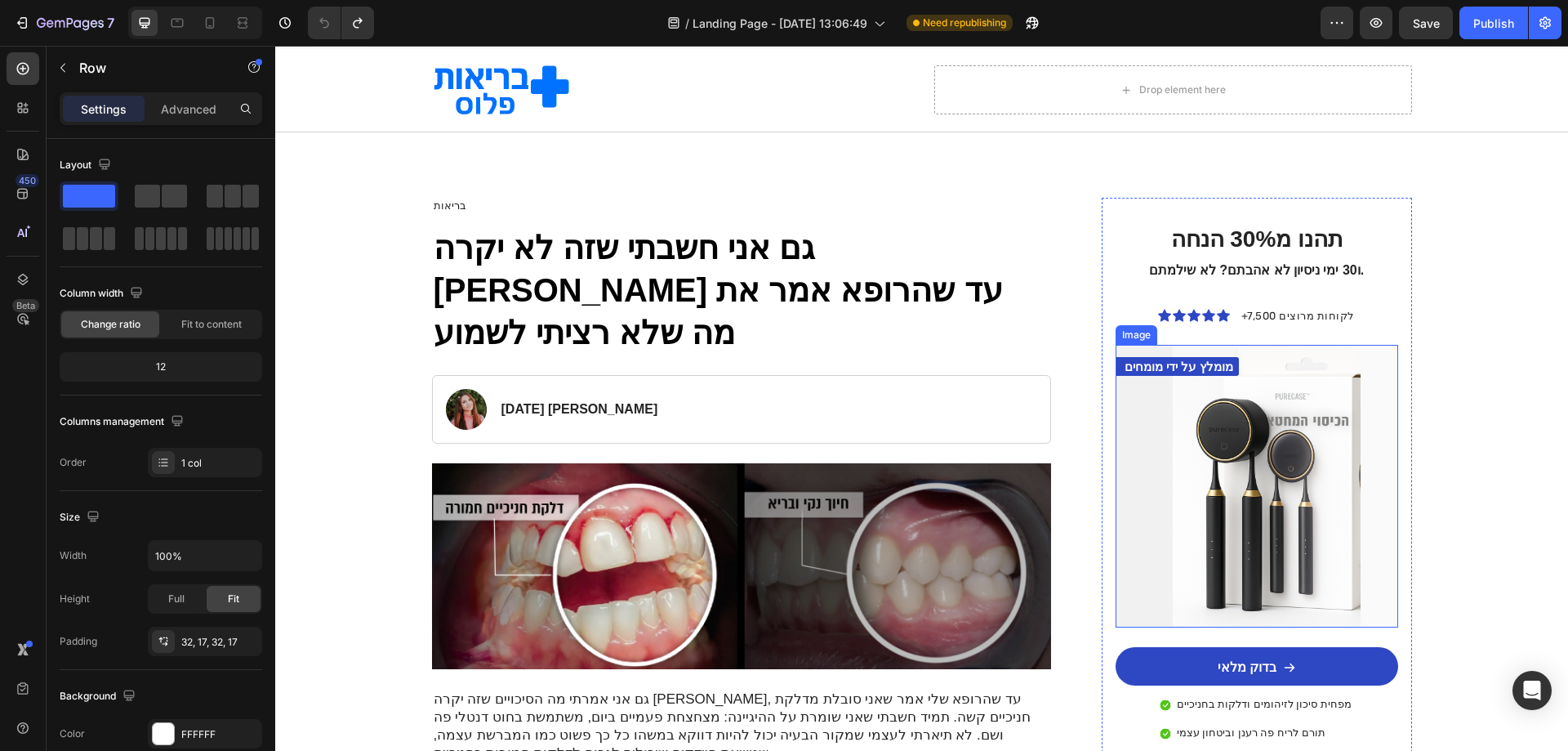
scroll to position [0, 0]
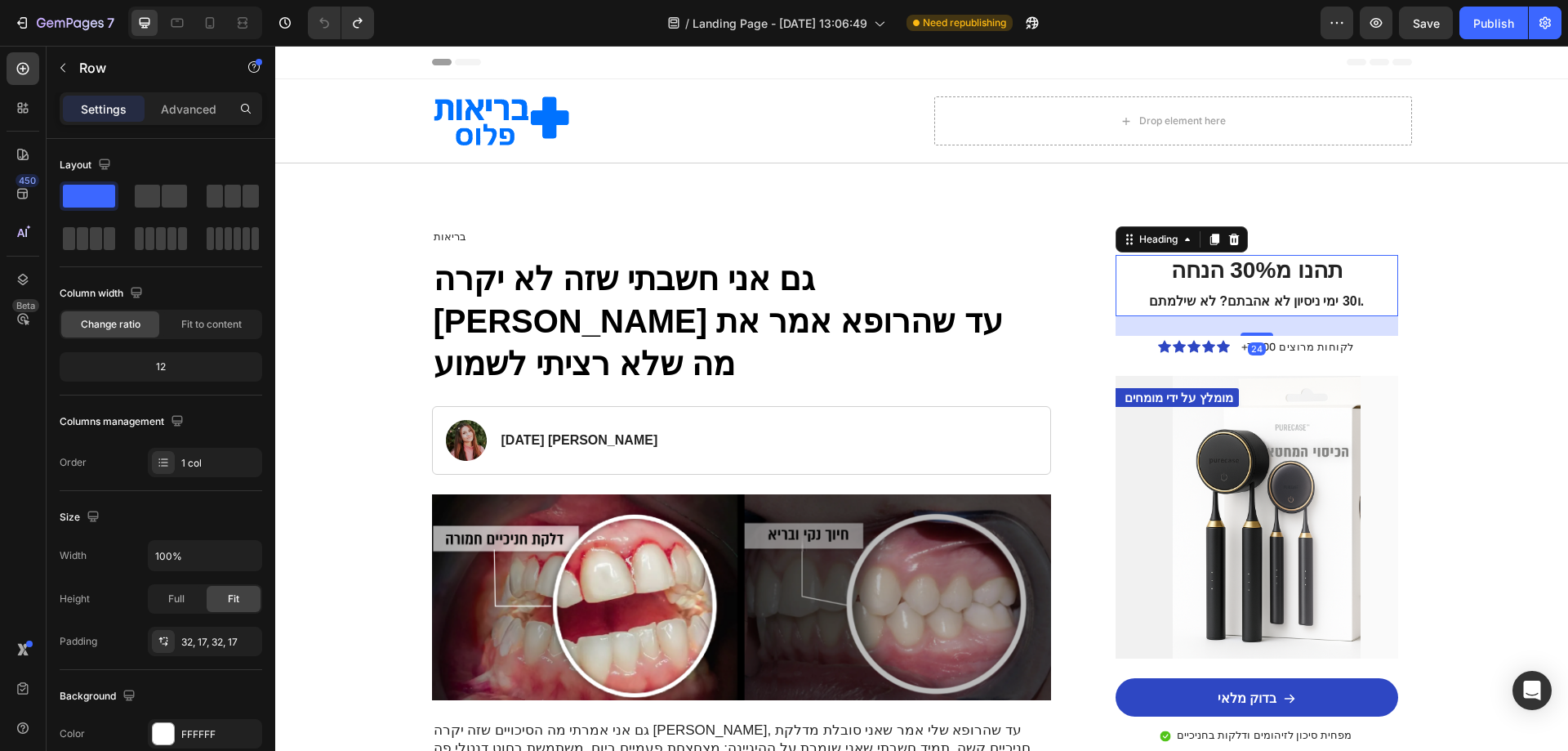
click at [1135, 260] on h2 "תהנו מ30% הנחה ו30 ימי ניסיון לא אהבתם? לא שילמתם." at bounding box center [1257, 285] width 256 height 61
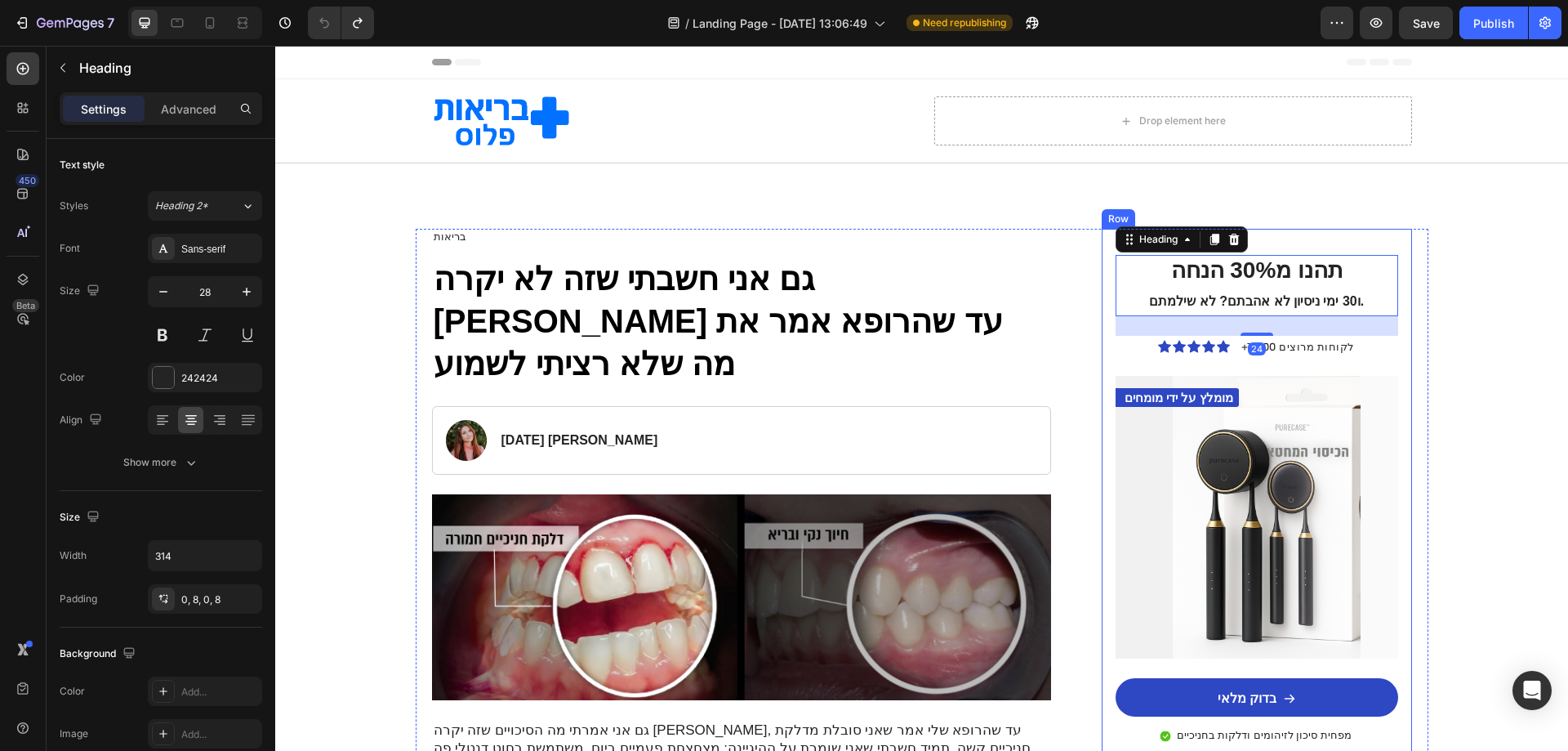
click at [1102, 240] on div "תהנו מ30% הנחה ו30 ימי ניסיון לא אהבתם? לא שילמתם. Heading 24 Icon Icon Icon Ic…" at bounding box center [1257, 543] width 310 height 629
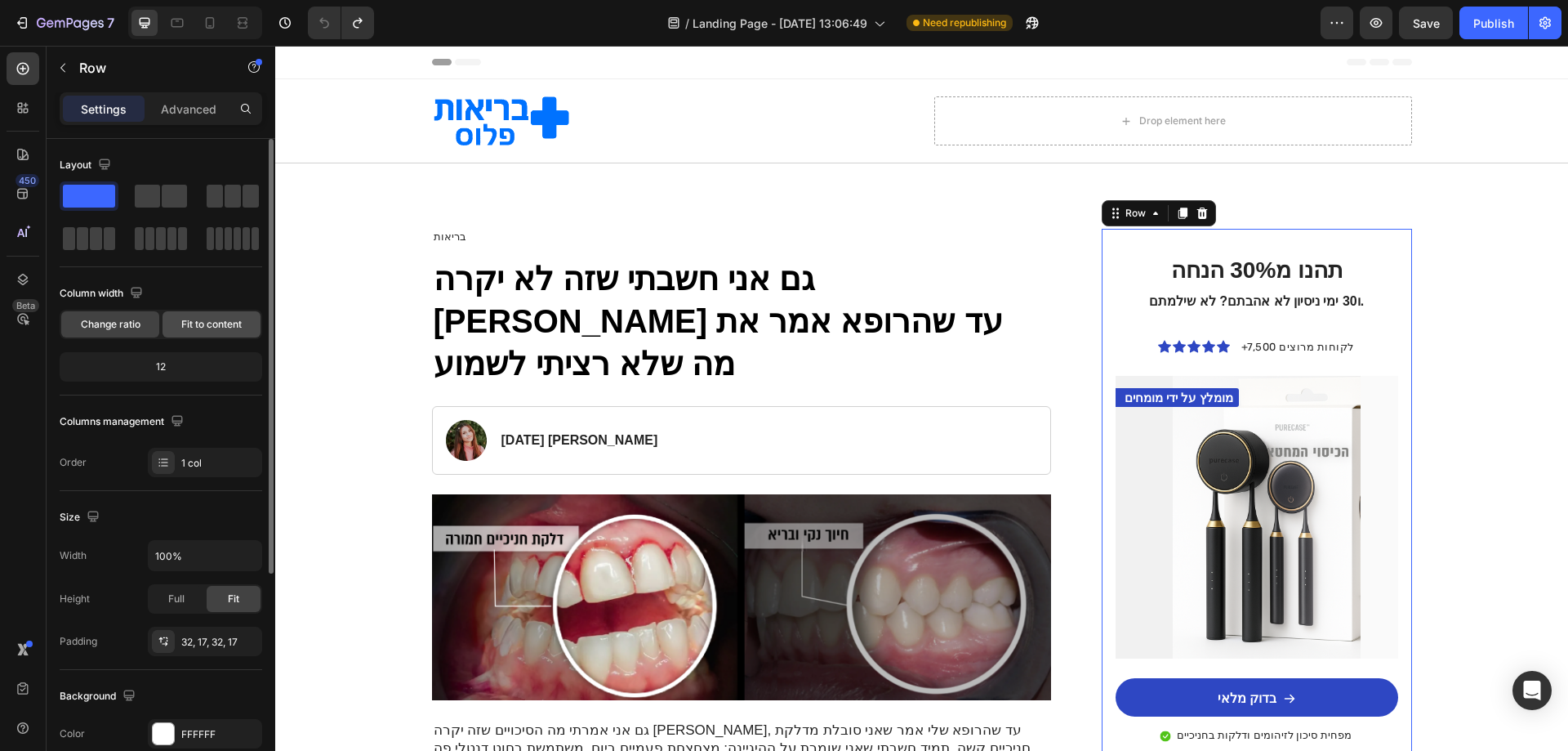
click at [197, 325] on span "Fit to content" at bounding box center [212, 325] width 60 height 15
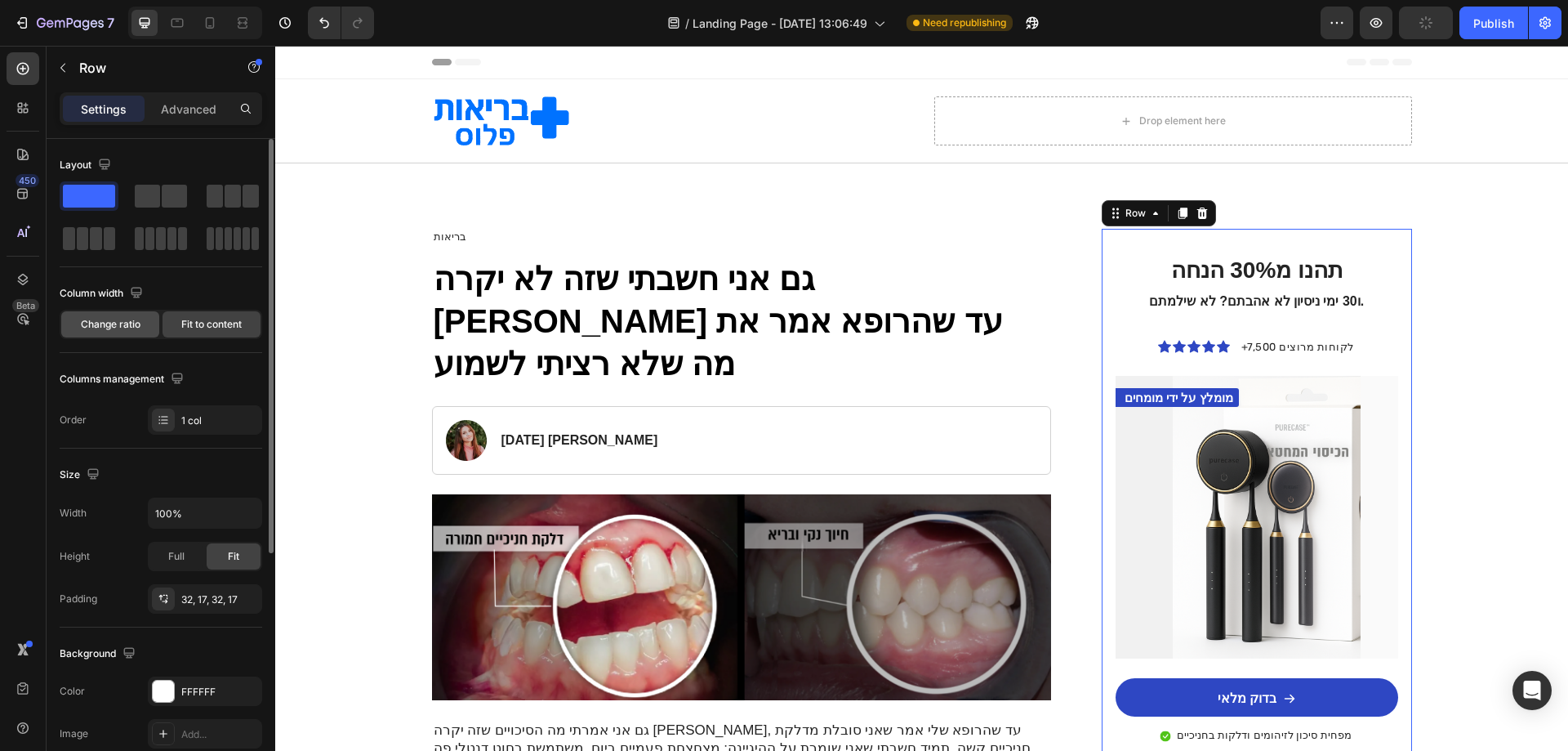
click at [120, 321] on span "Change ratio" at bounding box center [110, 325] width 59 height 15
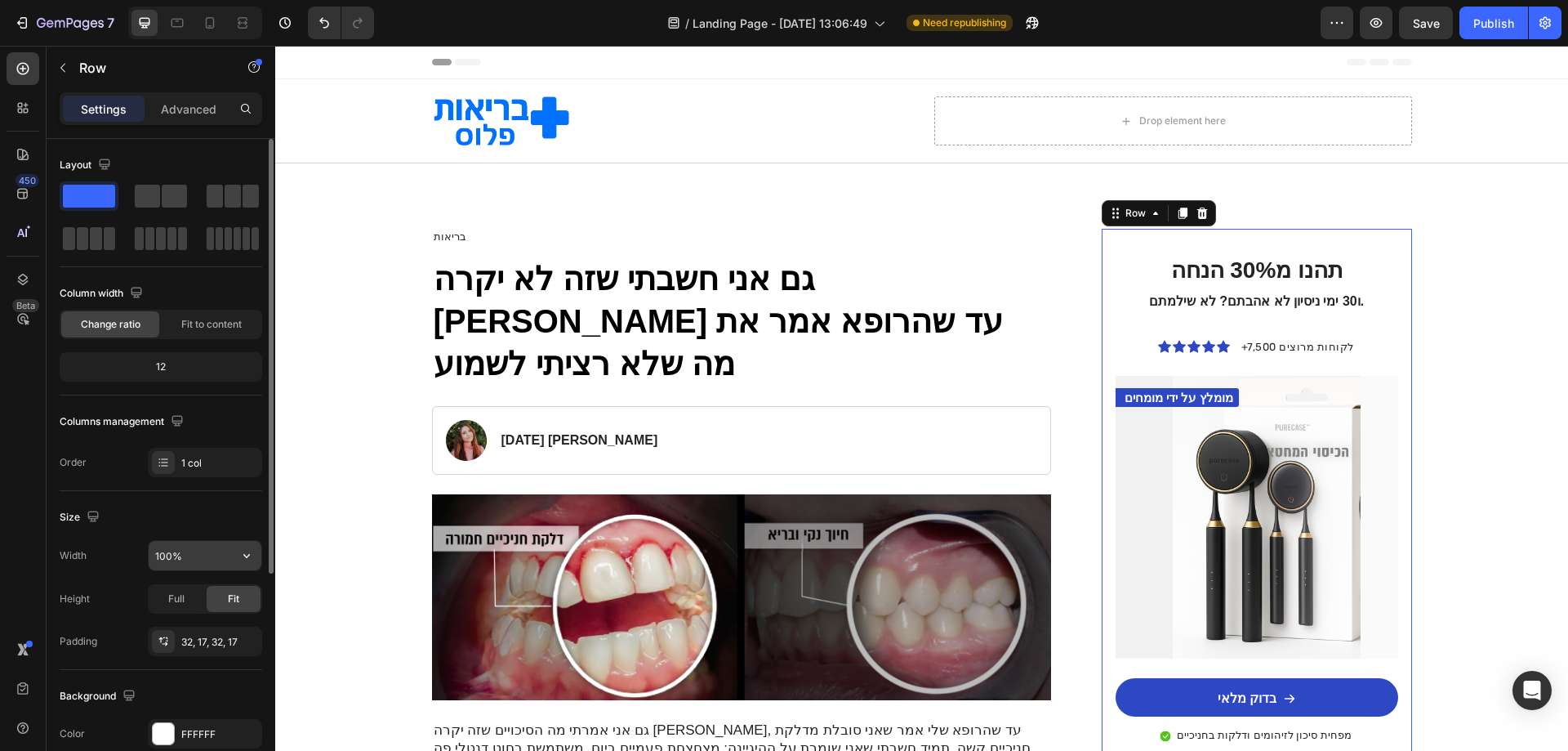
scroll to position [82, 0]
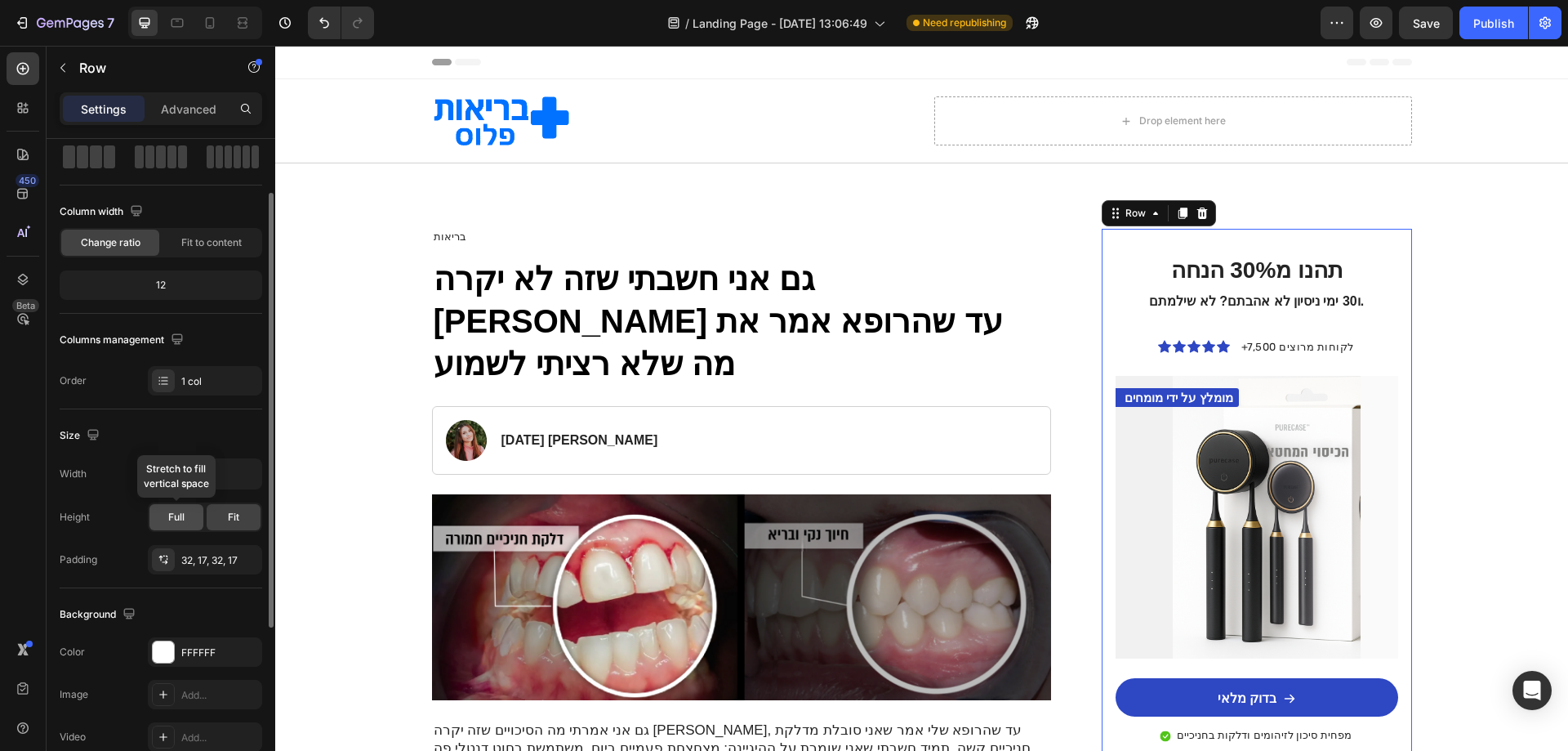
drag, startPoint x: 174, startPoint y: 507, endPoint x: 184, endPoint y: 509, distance: 10.2
click at [175, 507] on div "Full" at bounding box center [177, 517] width 54 height 26
click at [233, 520] on span "Fit" at bounding box center [233, 517] width 12 height 15
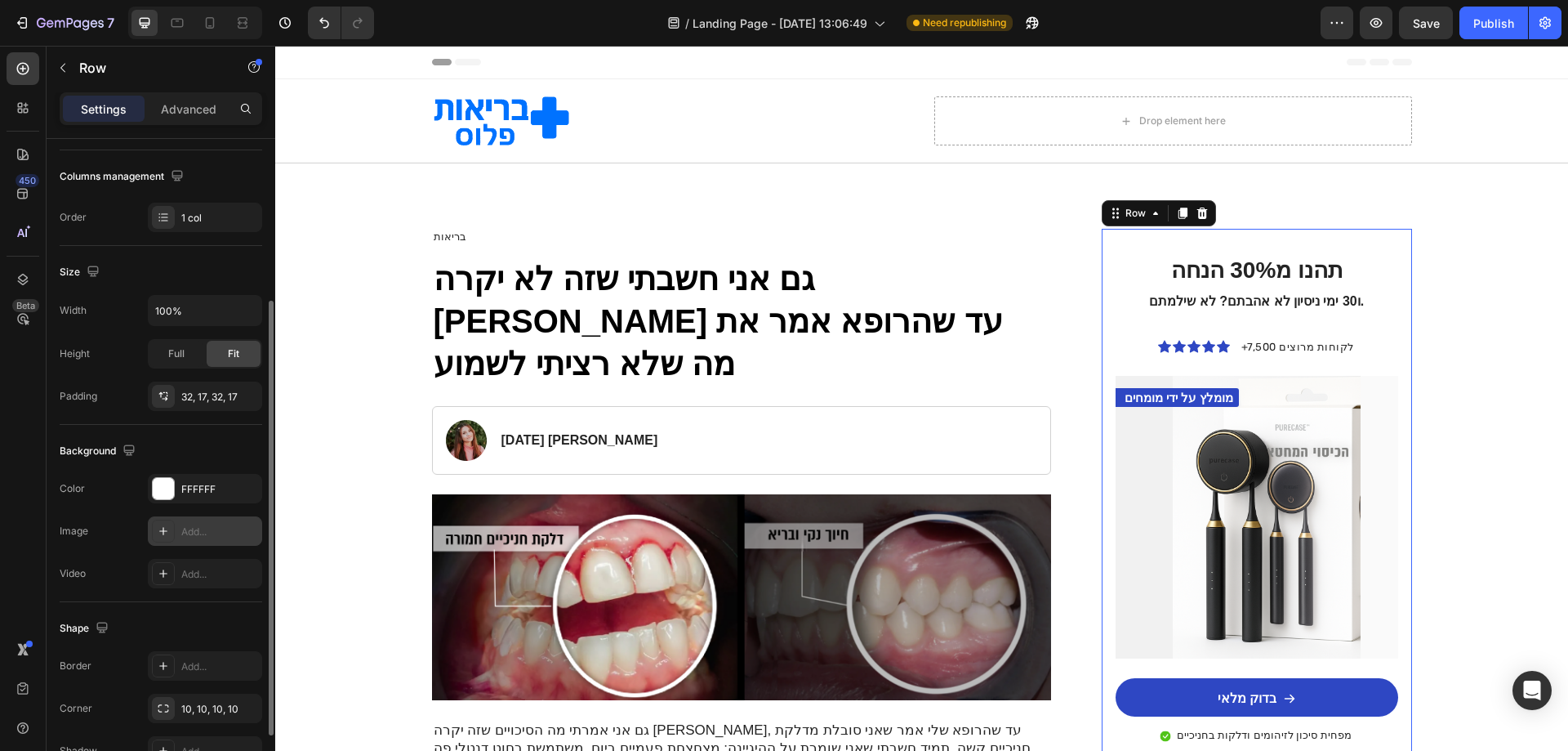
scroll to position [327, 0]
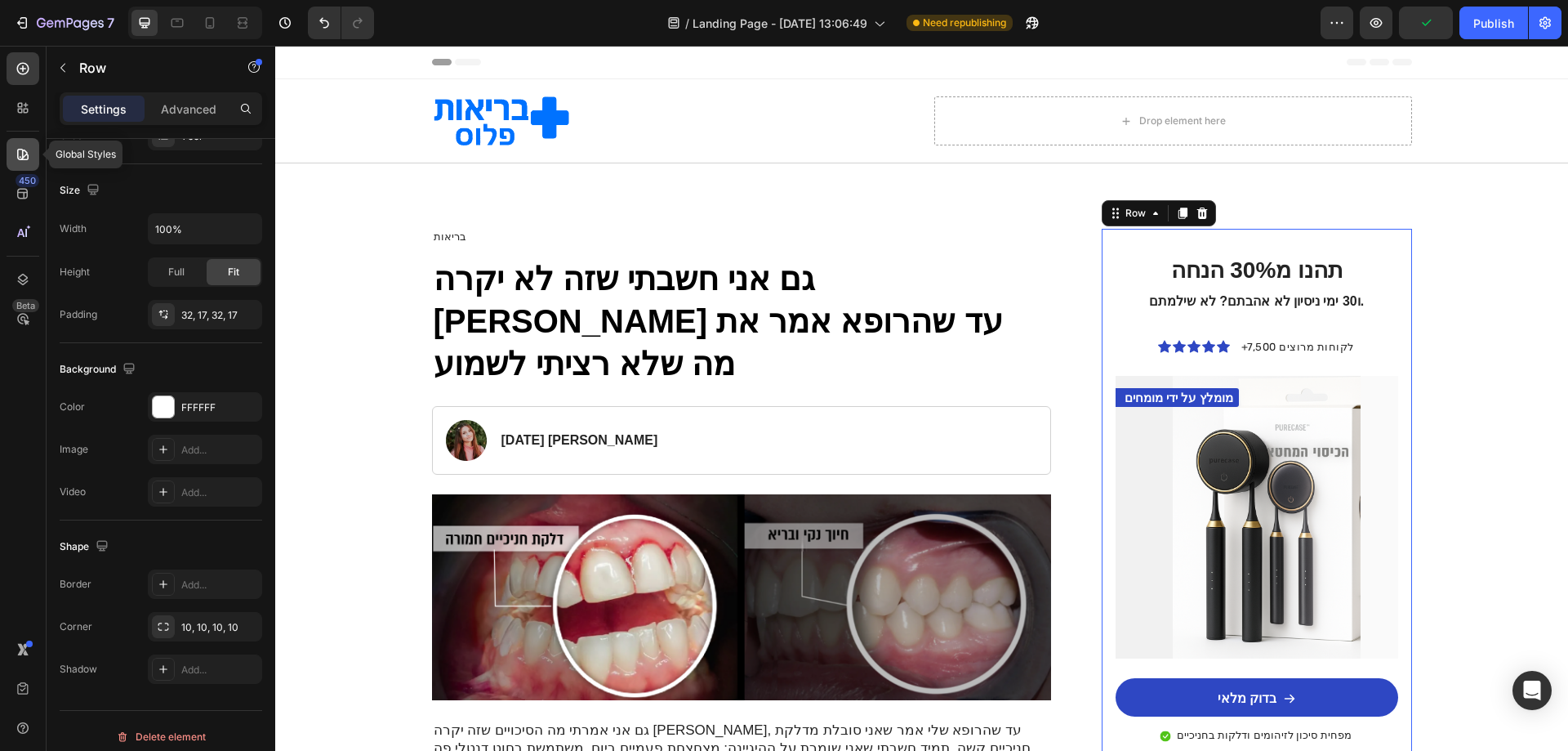
click at [20, 167] on div at bounding box center [23, 154] width 33 height 33
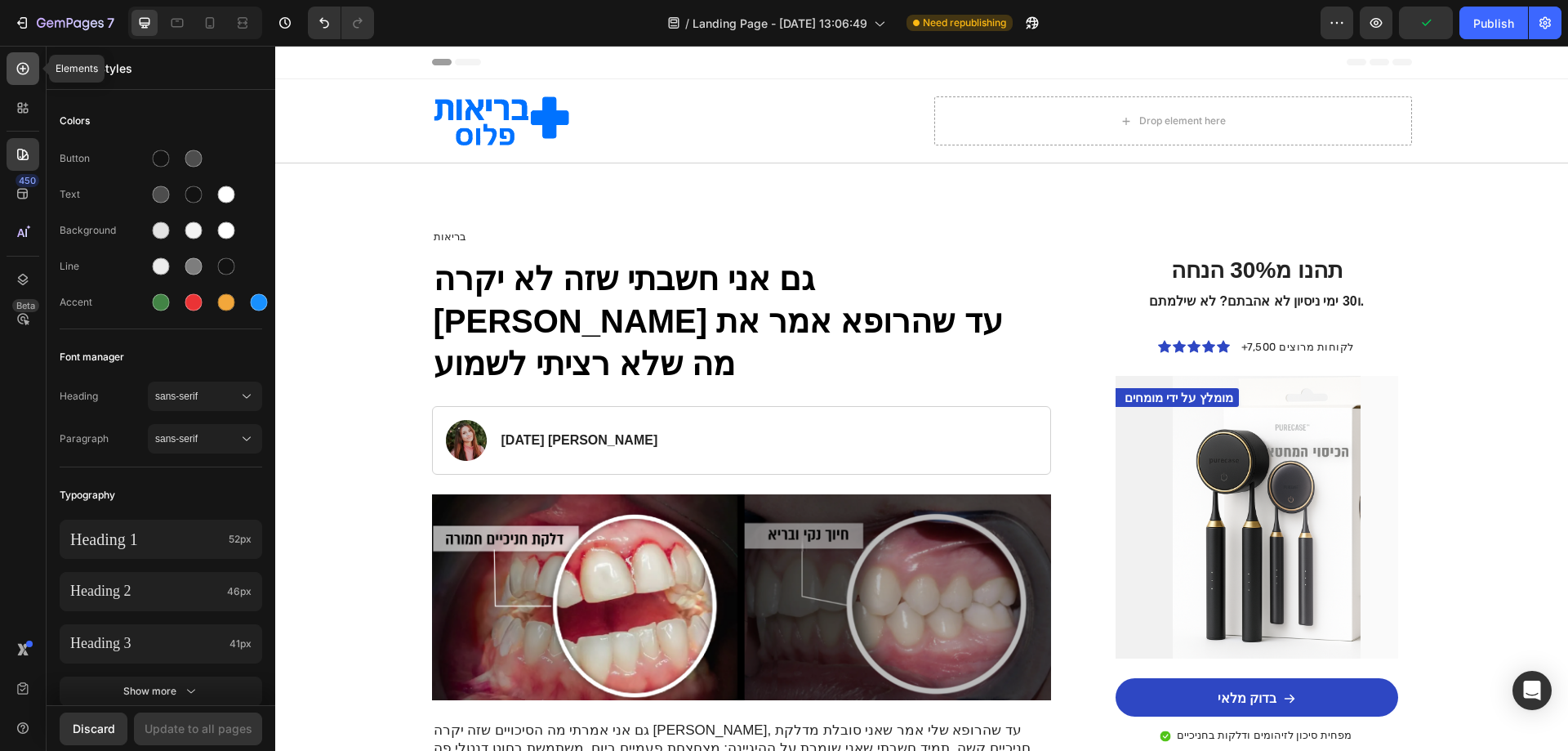
click at [28, 64] on icon at bounding box center [23, 69] width 17 height 17
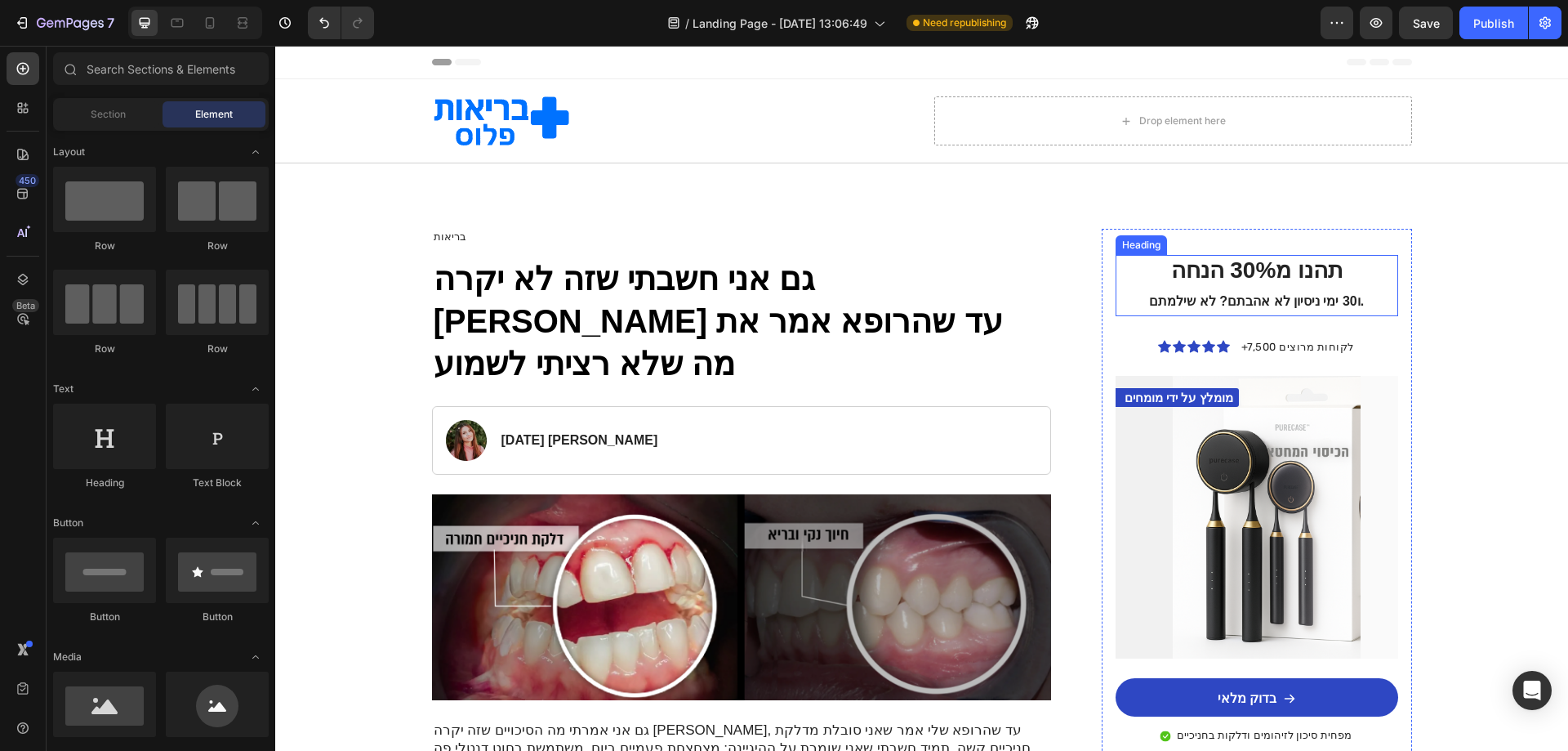
click at [1169, 271] on h2 "תהנו מ30% הנחה ו30 ימי ניסיון לא אהבתם? לא שילמתם." at bounding box center [1257, 285] width 256 height 61
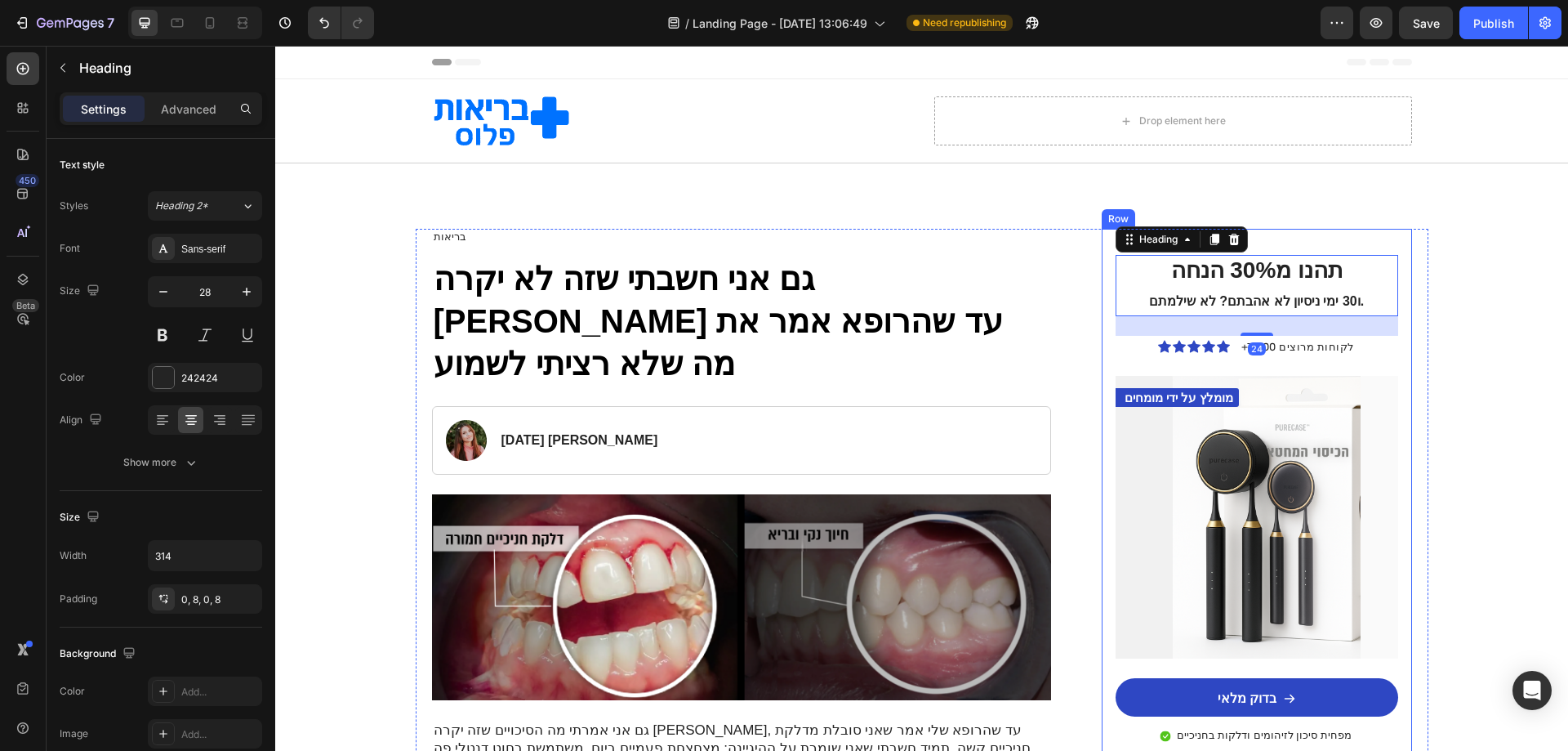
click at [1340, 242] on div "תהנו מ30% הנחה ו30 ימי ניסיון לא אהבתם? לא שילמתם. Heading 24 Icon Icon Icon Ic…" at bounding box center [1257, 543] width 310 height 629
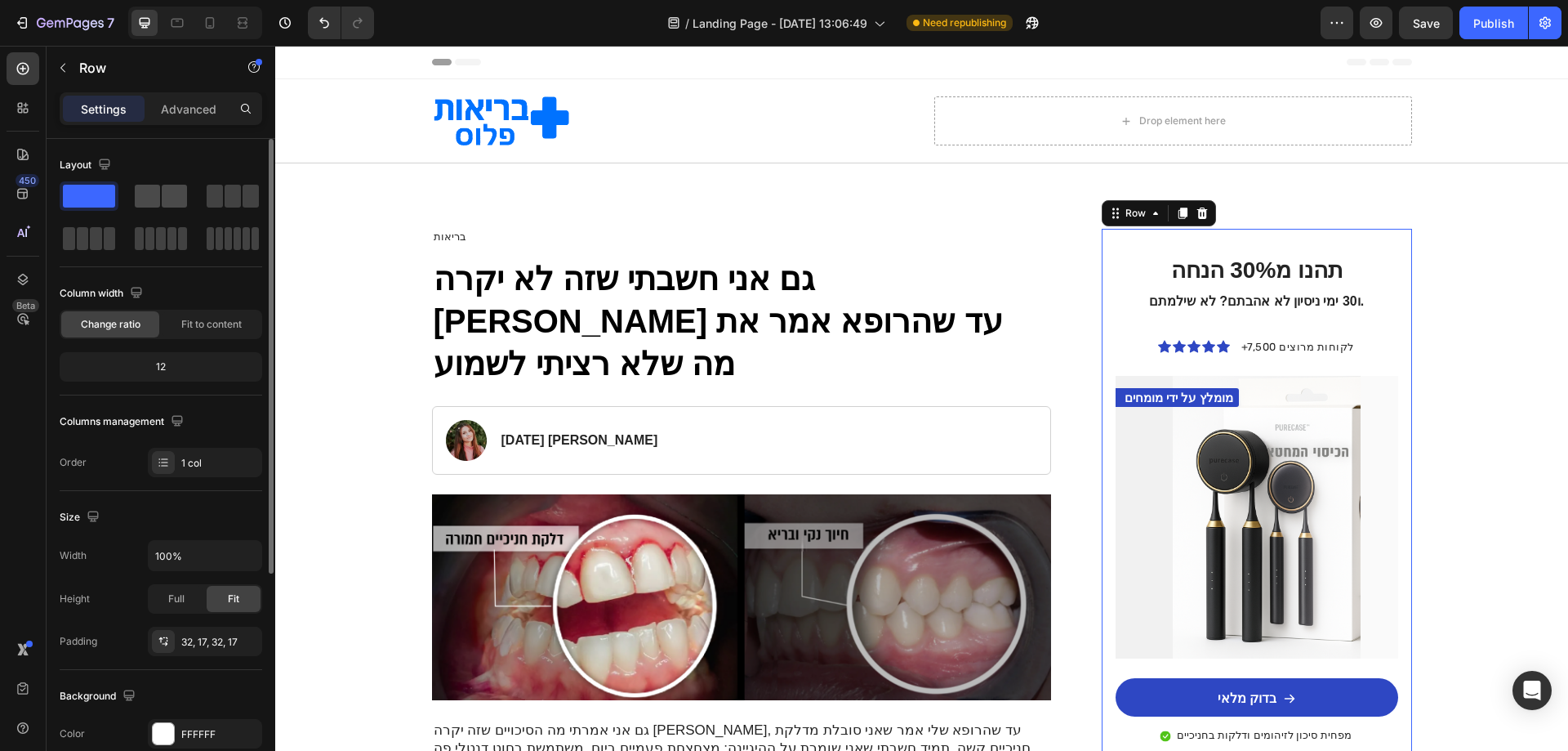
click at [171, 201] on span at bounding box center [174, 196] width 25 height 23
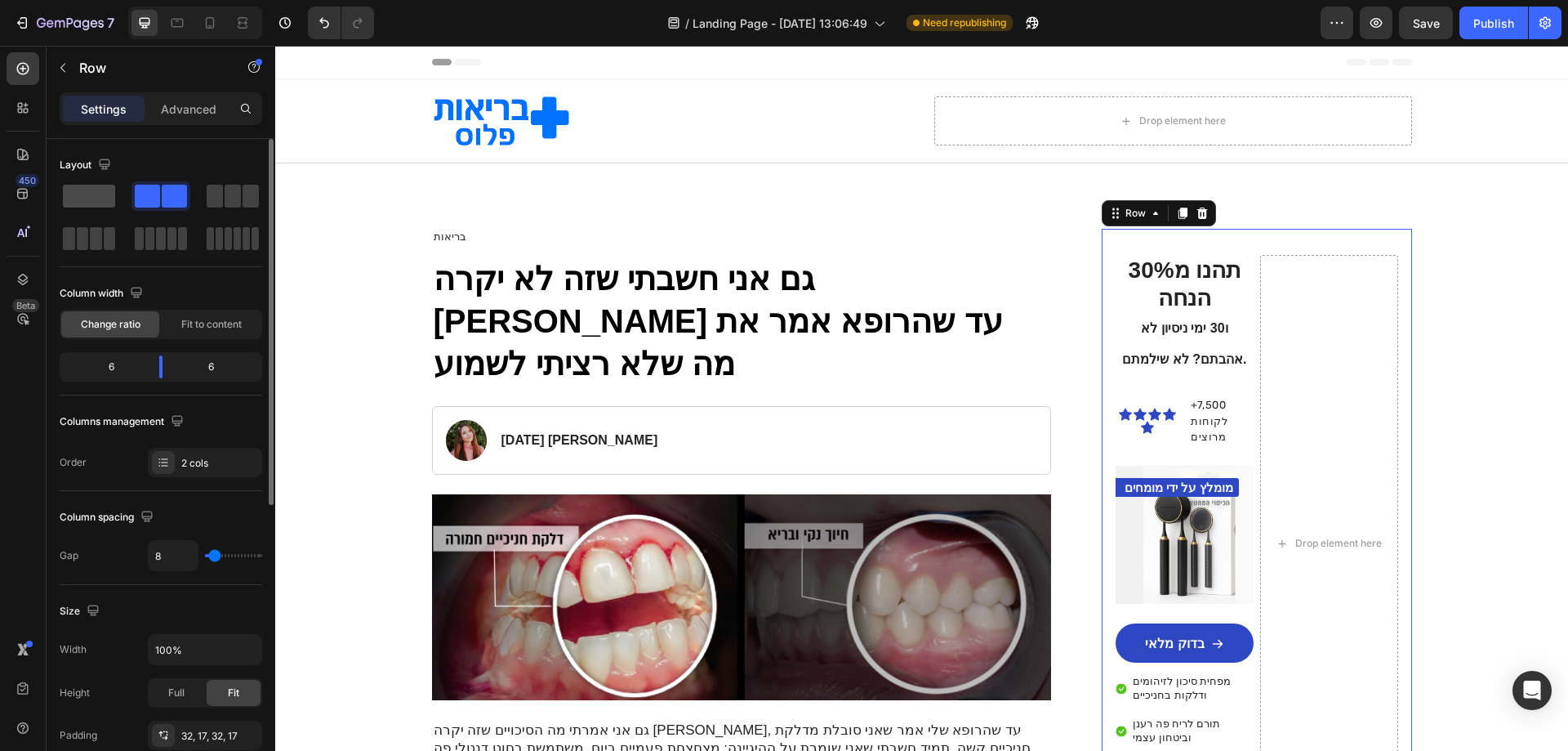
click at [101, 197] on span at bounding box center [89, 196] width 52 height 23
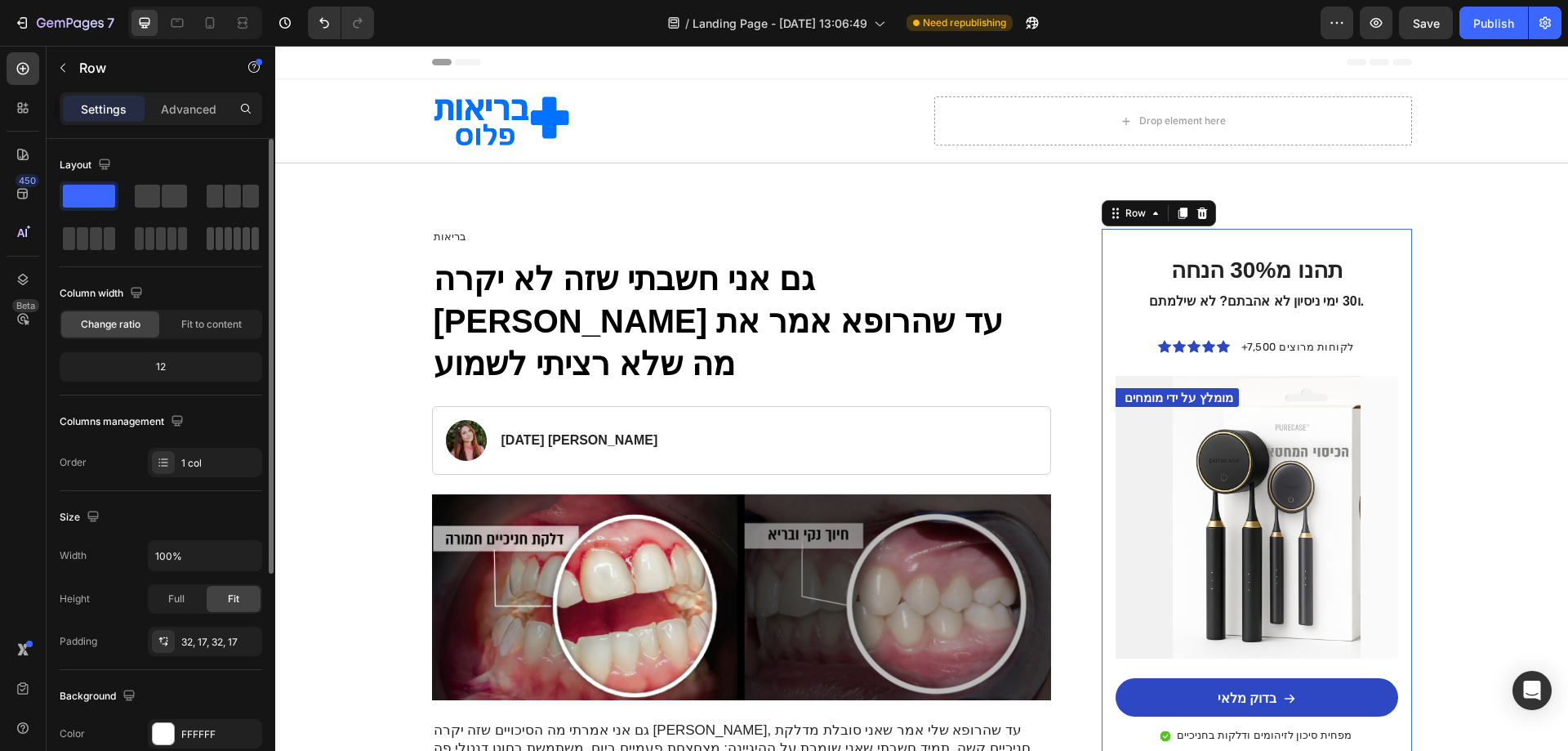
click at [229, 238] on span at bounding box center [228, 238] width 8 height 23
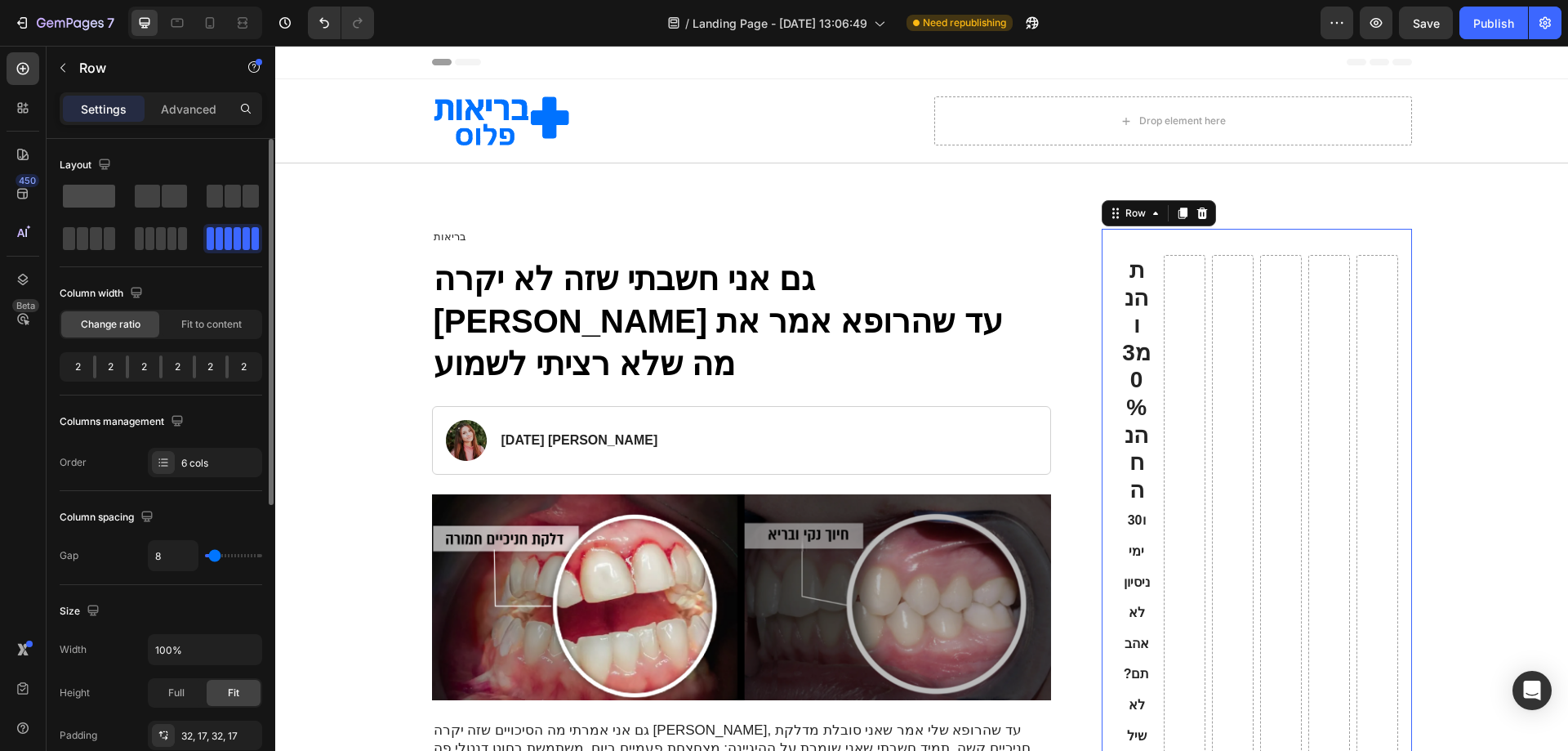
click at [89, 202] on span at bounding box center [89, 196] width 52 height 23
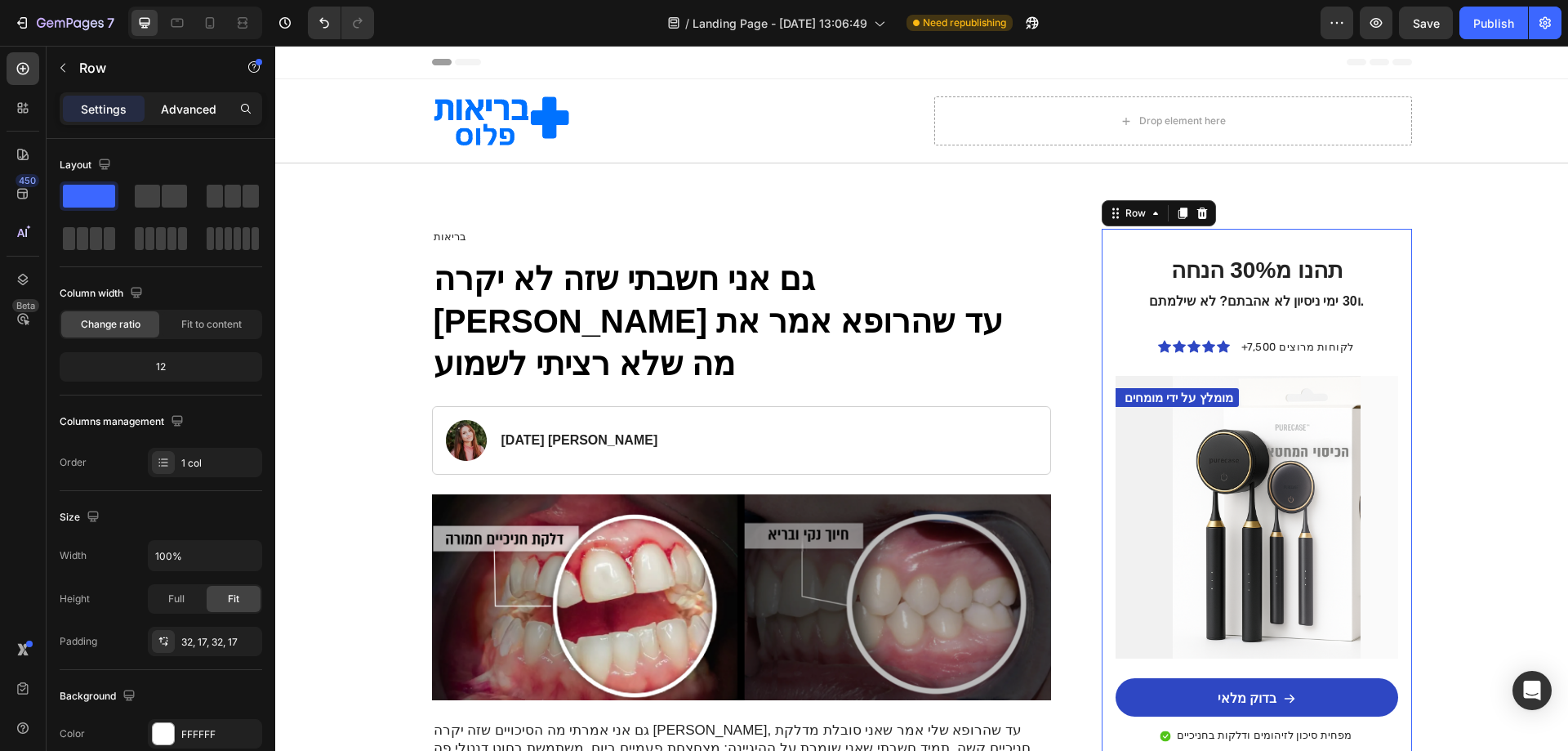
click at [184, 101] on p "Advanced" at bounding box center [188, 109] width 55 height 17
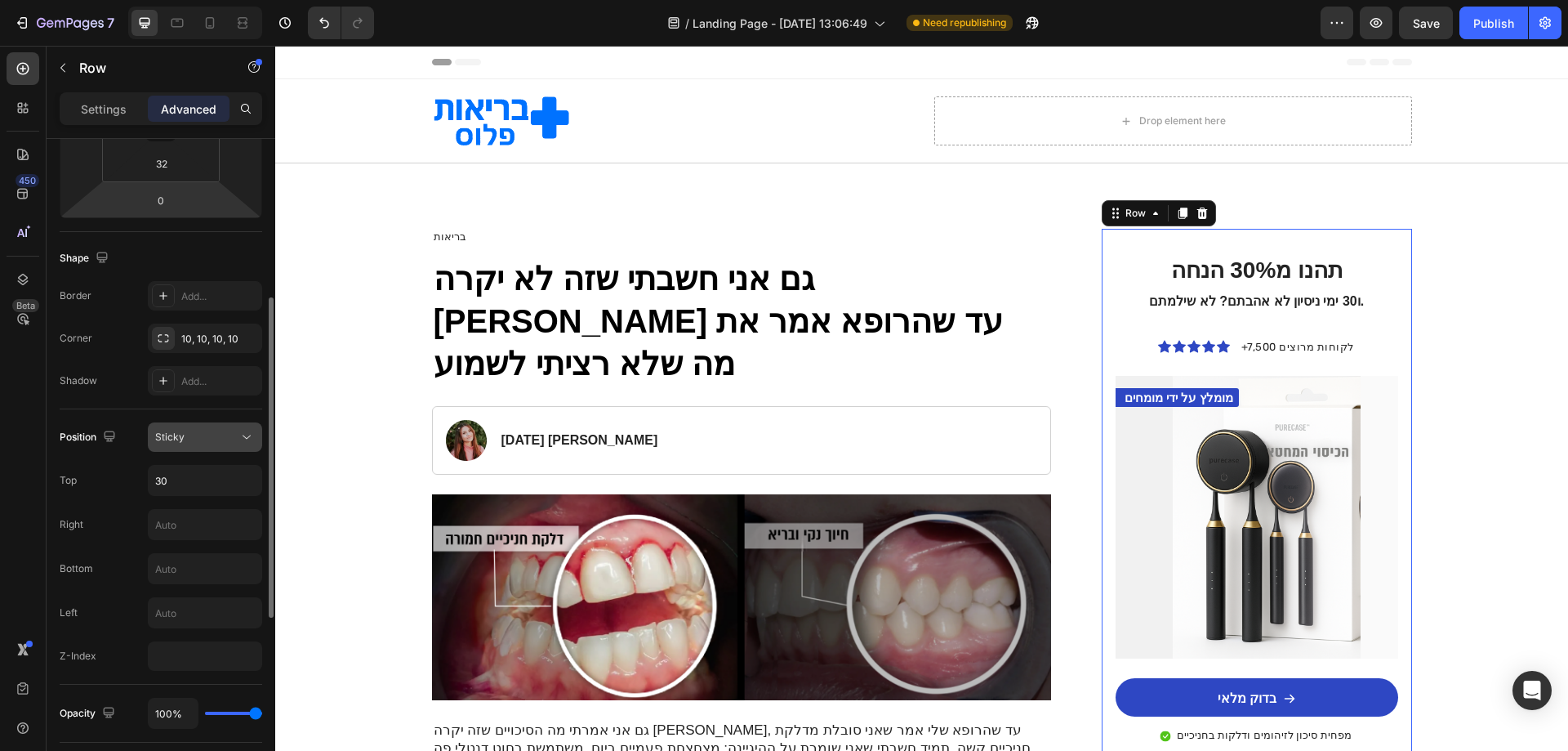
click at [171, 445] on button "Sticky" at bounding box center [205, 437] width 115 height 29
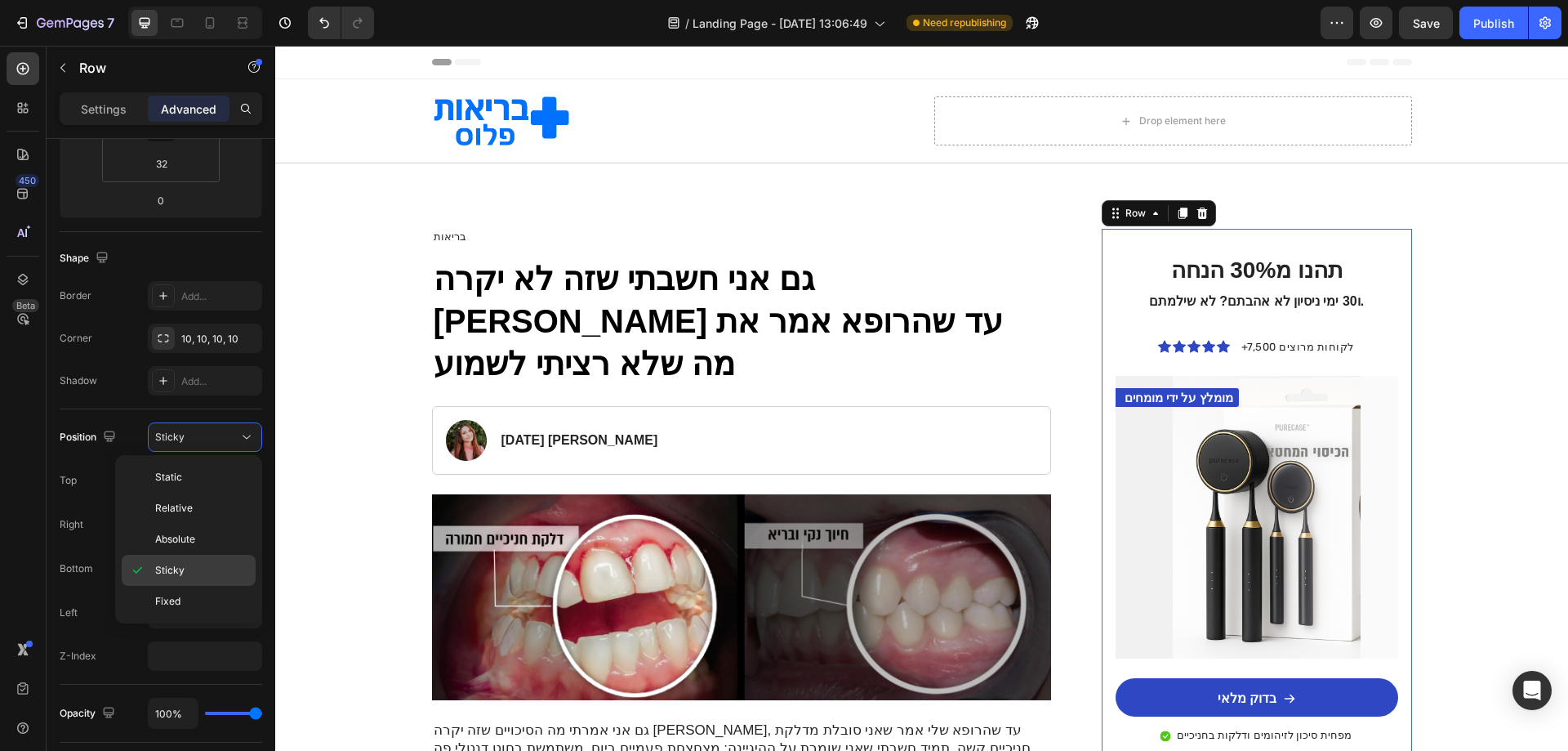
click at [184, 574] on p "Sticky" at bounding box center [201, 570] width 93 height 15
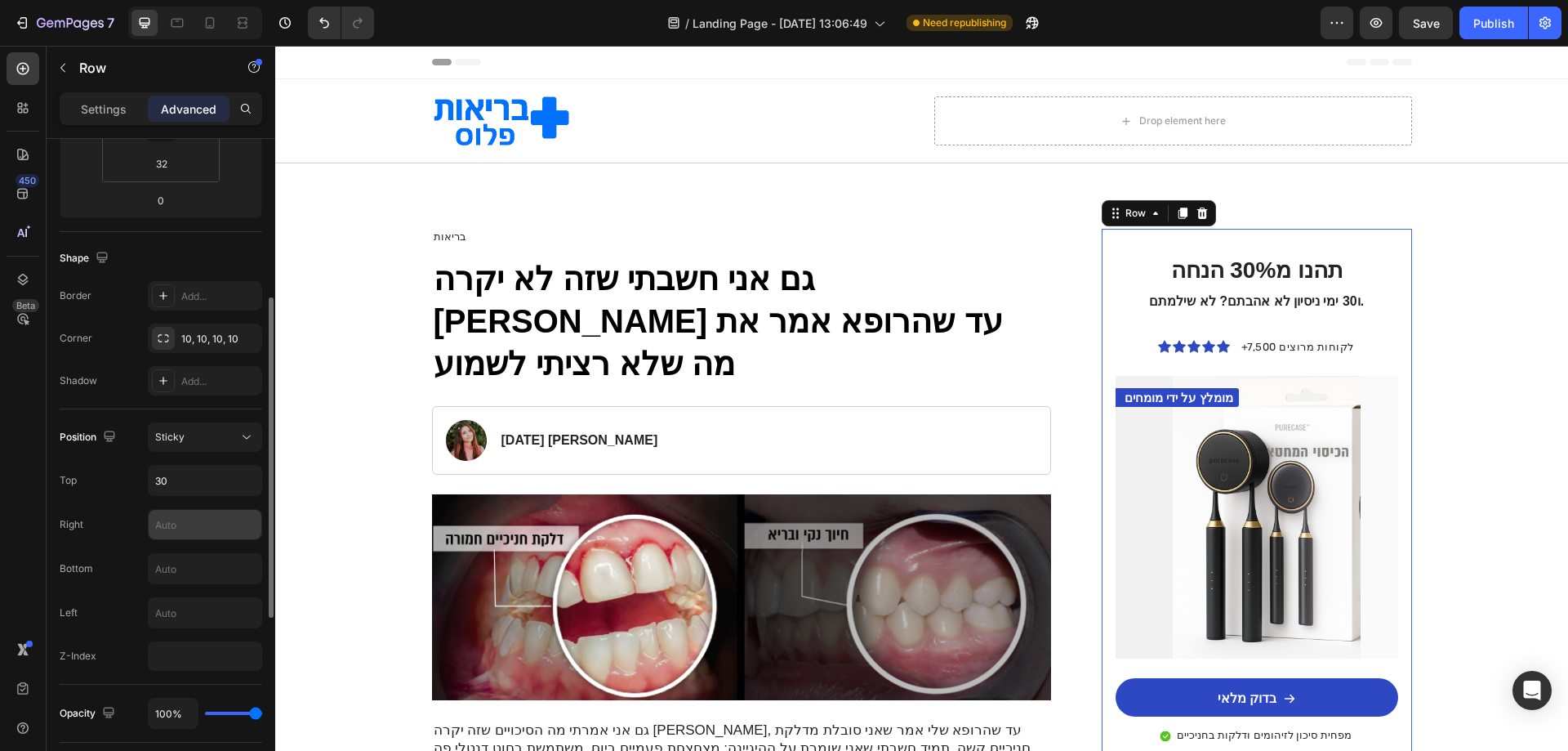
click at [164, 528] on input "text" at bounding box center [205, 524] width 113 height 29
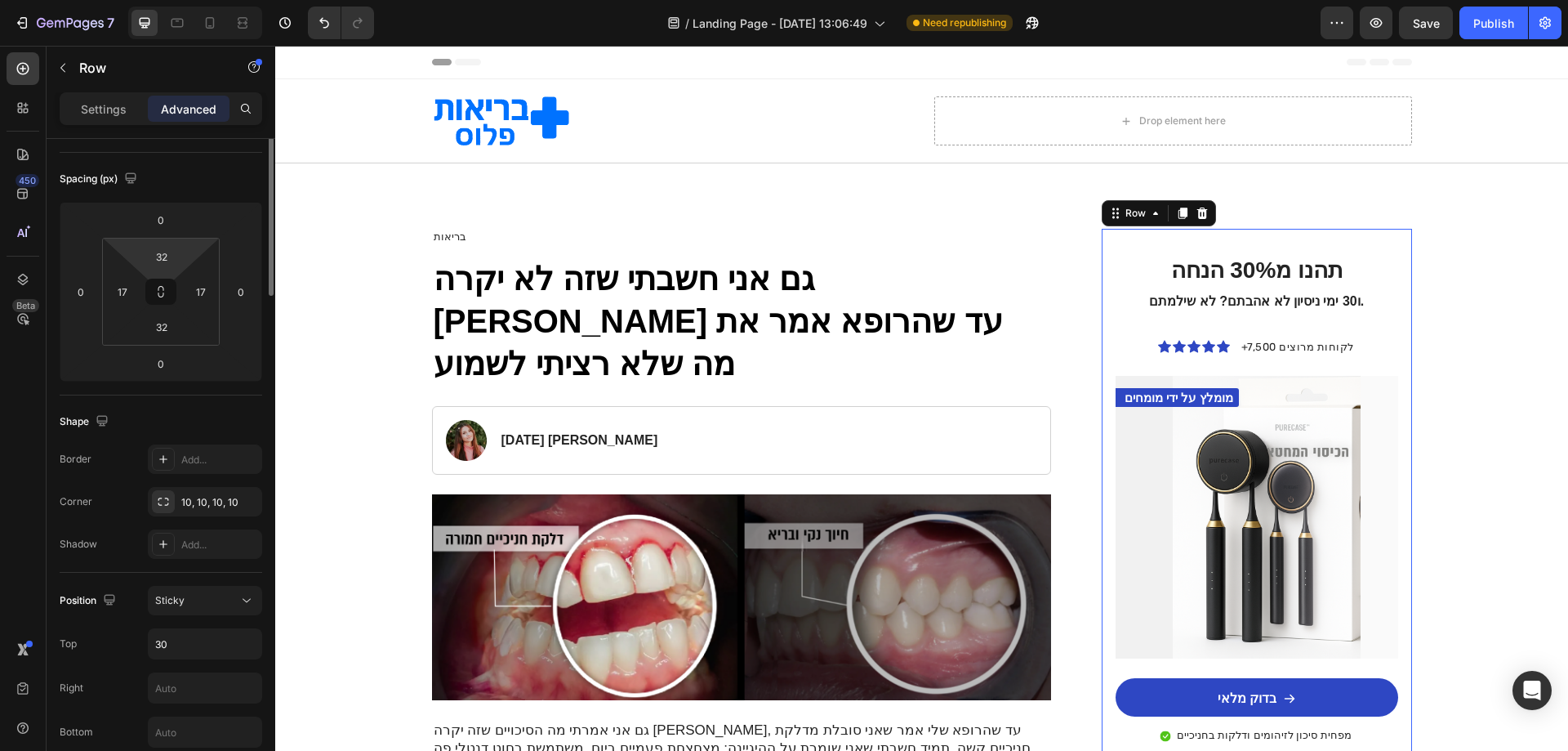
scroll to position [0, 0]
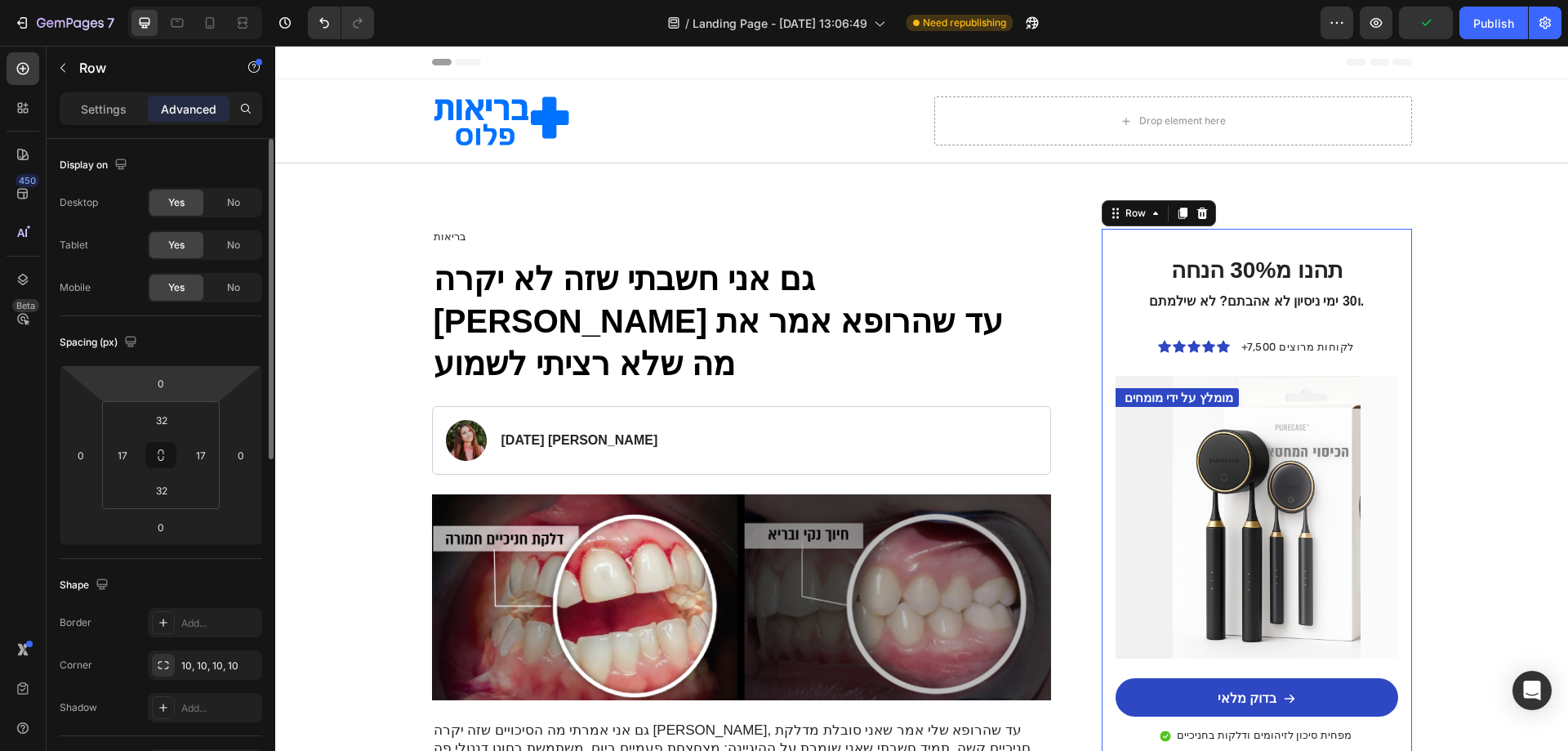
click at [111, 121] on div "Settings Advanced" at bounding box center [161, 108] width 202 height 33
click at [110, 118] on div "Settings" at bounding box center [104, 108] width 82 height 26
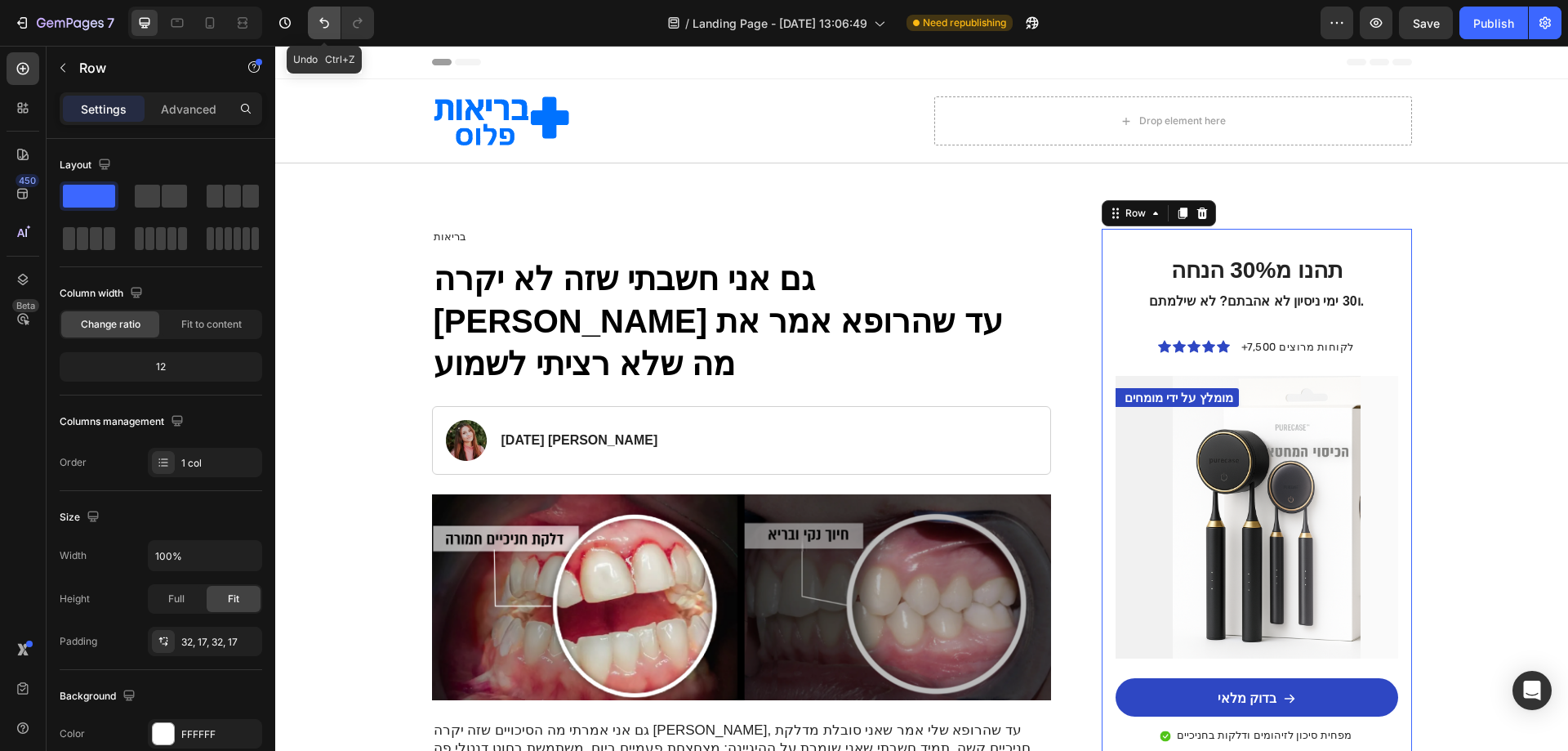
click at [325, 33] on button "Undo/Redo" at bounding box center [324, 23] width 33 height 33
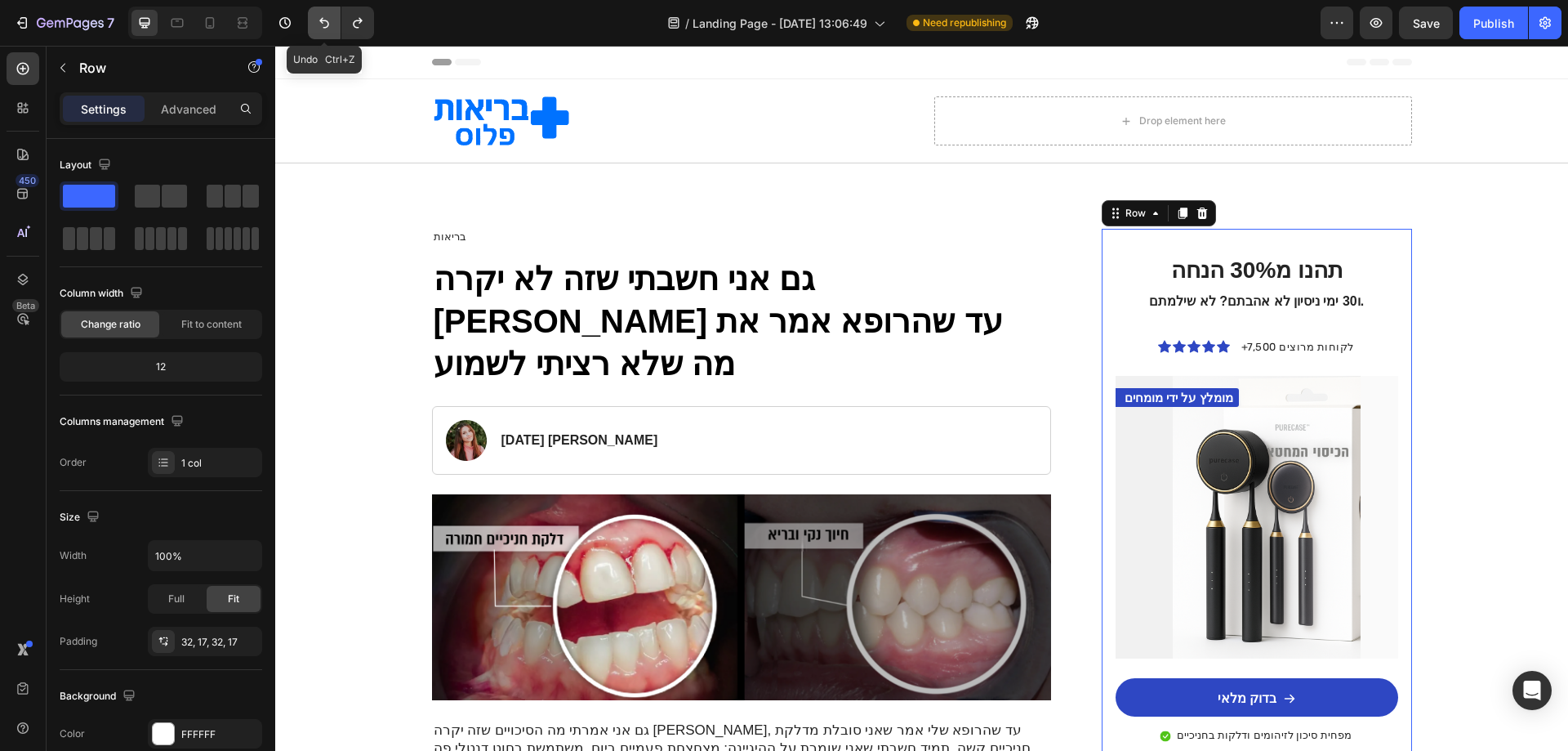
click at [325, 33] on button "Undo/Redo" at bounding box center [324, 23] width 33 height 33
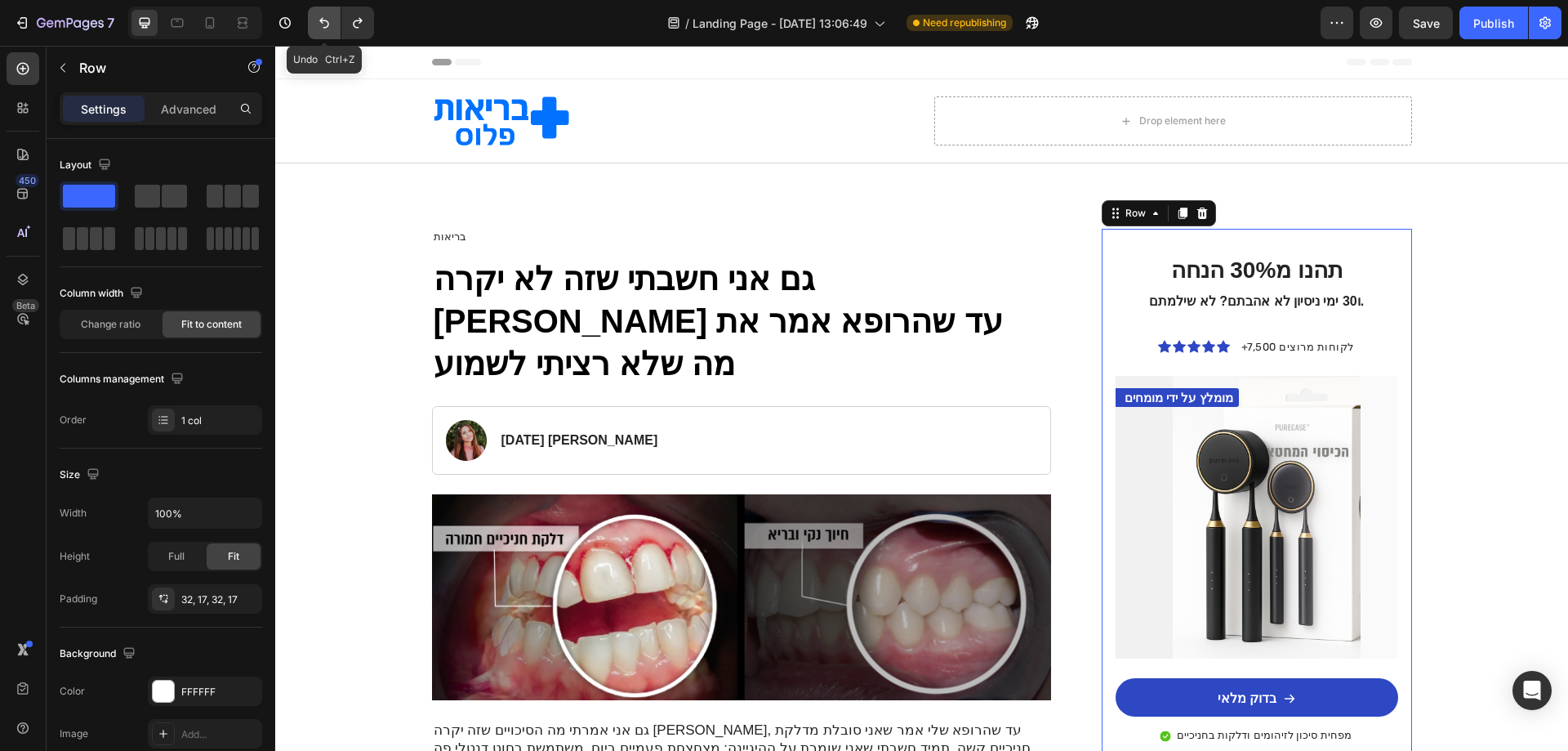
click at [325, 33] on button "Undo/Redo" at bounding box center [324, 23] width 33 height 33
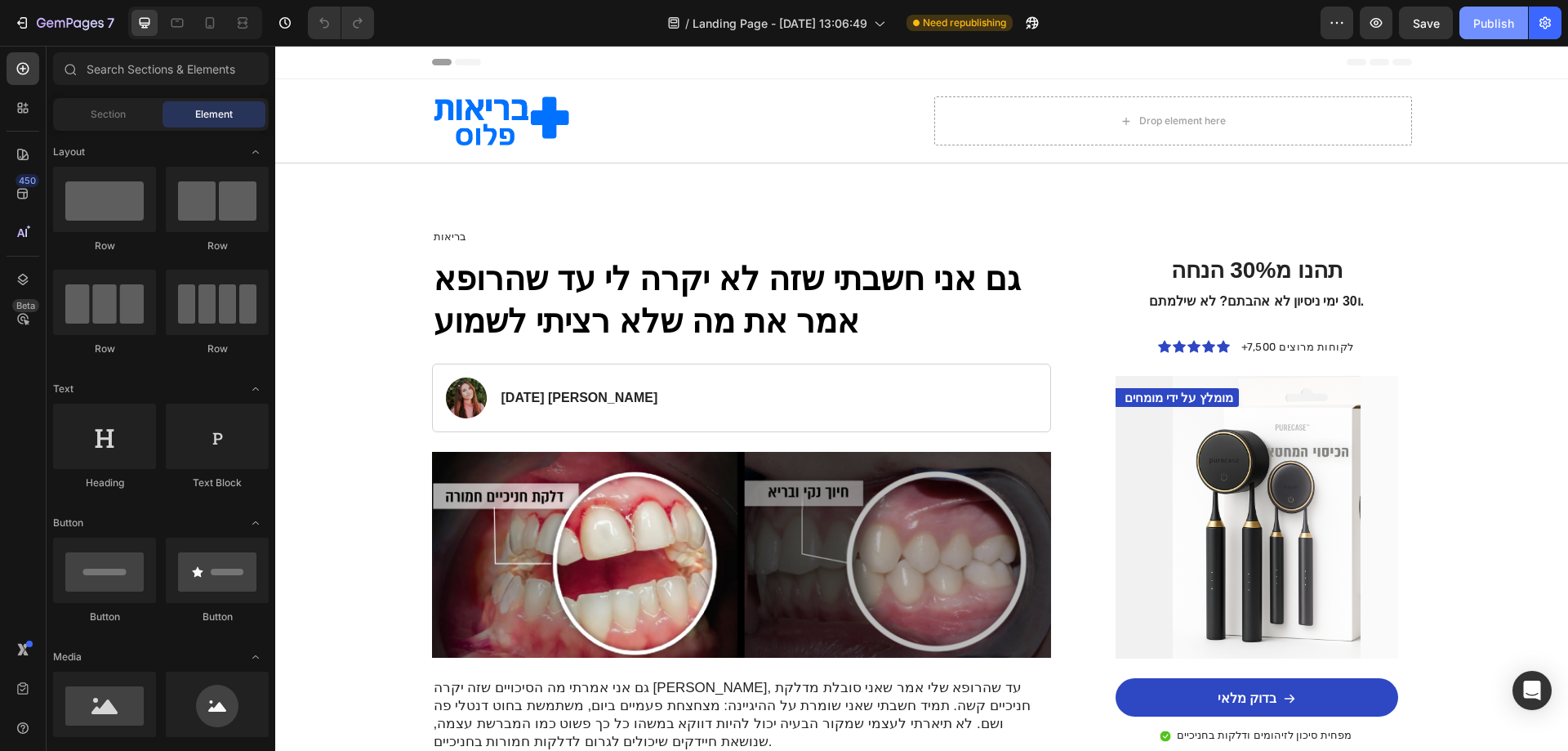
click at [1487, 27] on div "Publish" at bounding box center [1494, 23] width 41 height 17
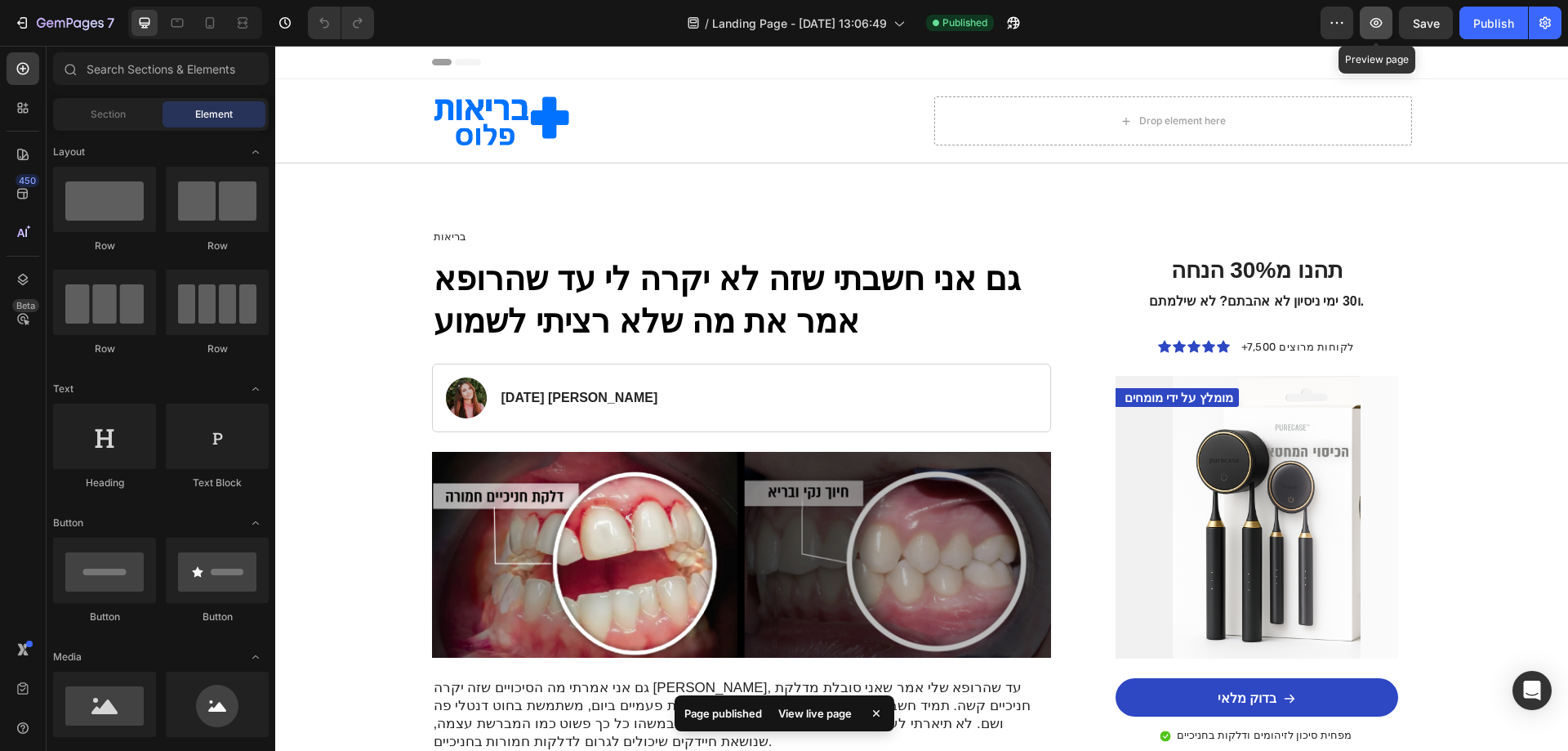
click at [1378, 24] on icon "button" at bounding box center [1376, 23] width 13 height 10
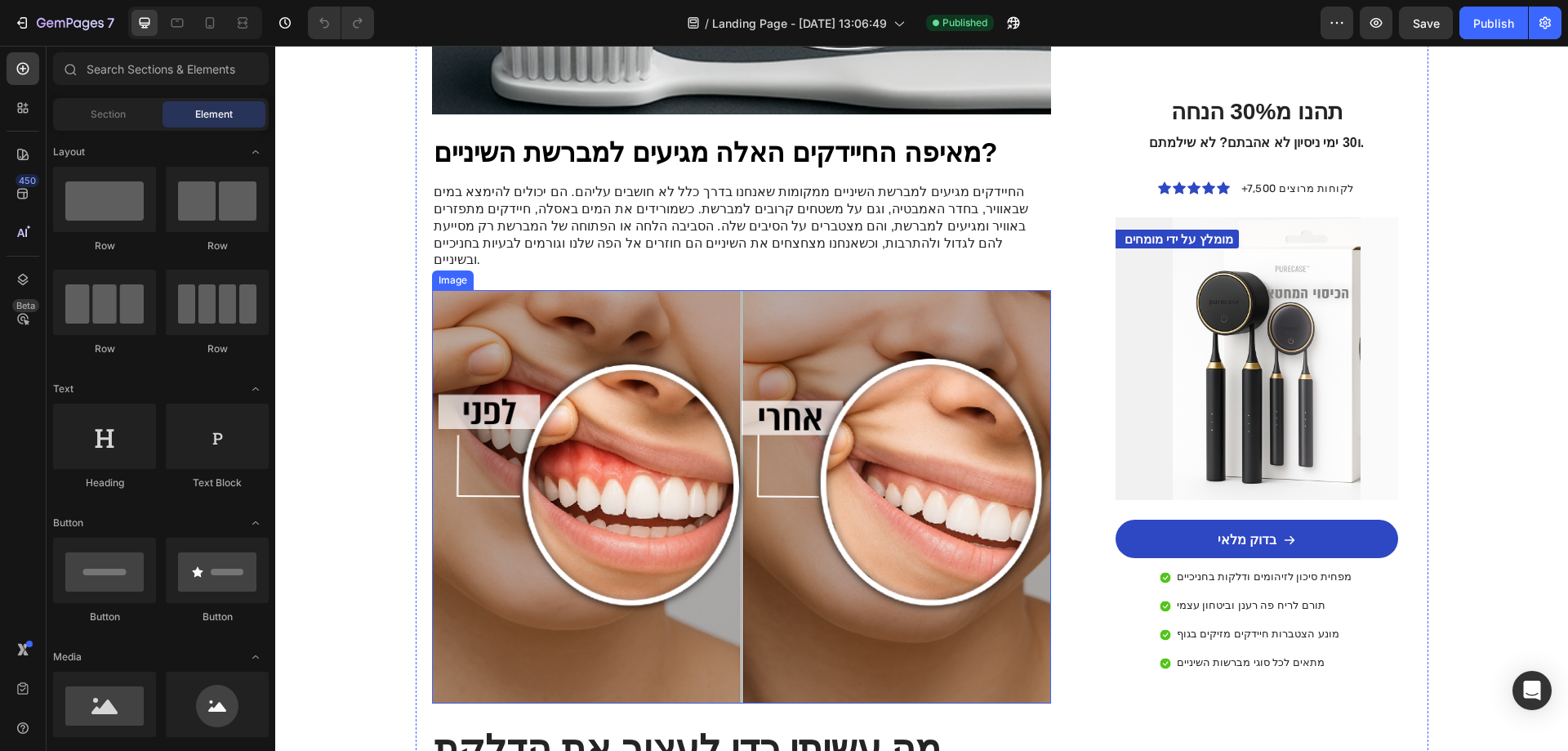
scroll to position [1721, 0]
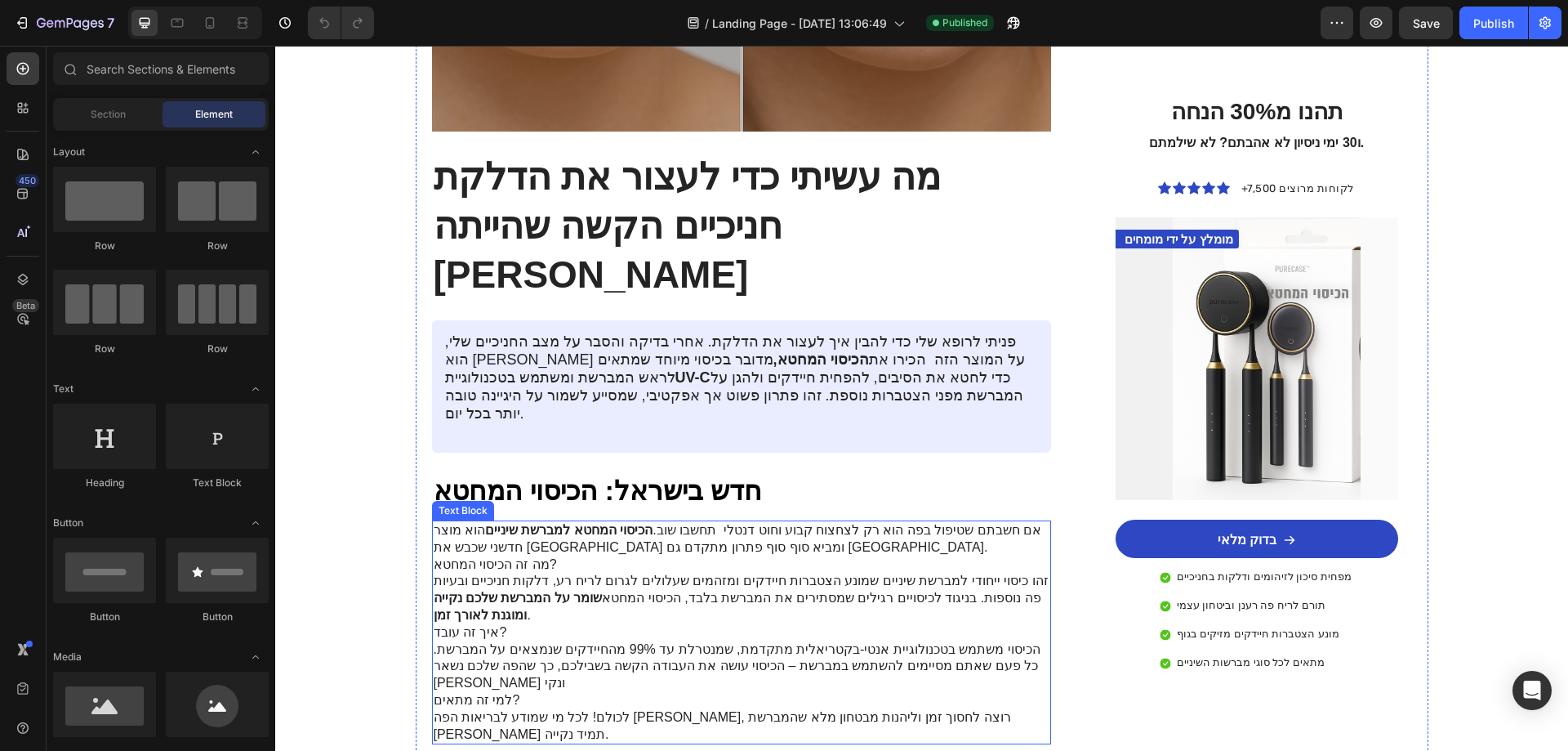
click at [808, 522] on p "אם חשבתם שטיפול בפה הוא רק לצחצוח קבוע וחוט דנטלי תחשבו שוב. הכיסוי המחטא למברש…" at bounding box center [741, 539] width 617 height 34
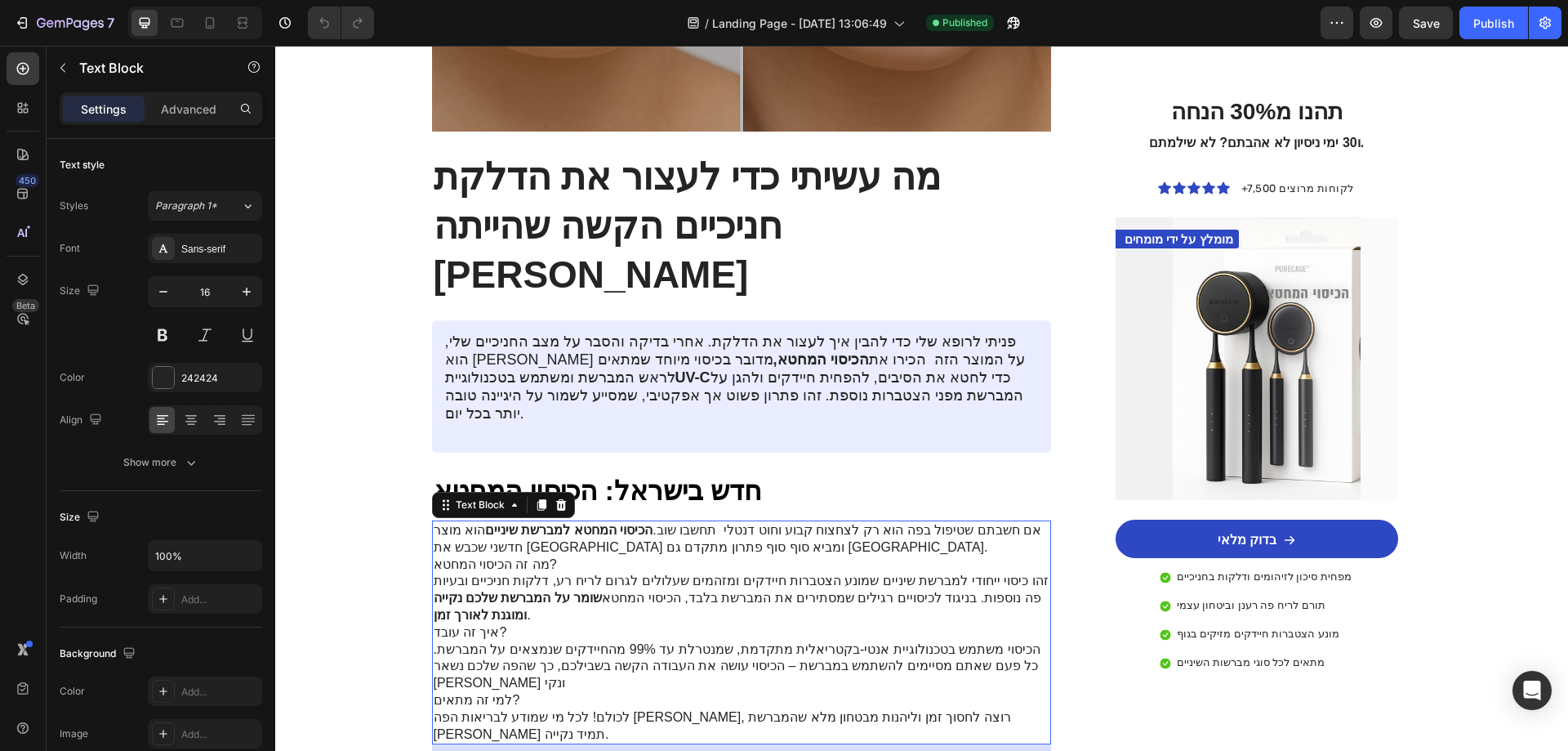
click at [862, 522] on p "אם חשבתם שטיפול בפה הוא רק לצחצוח קבוע וחוט דנטלי תחשבו שוב. הכיסוי המחטא למברש…" at bounding box center [741, 539] width 617 height 34
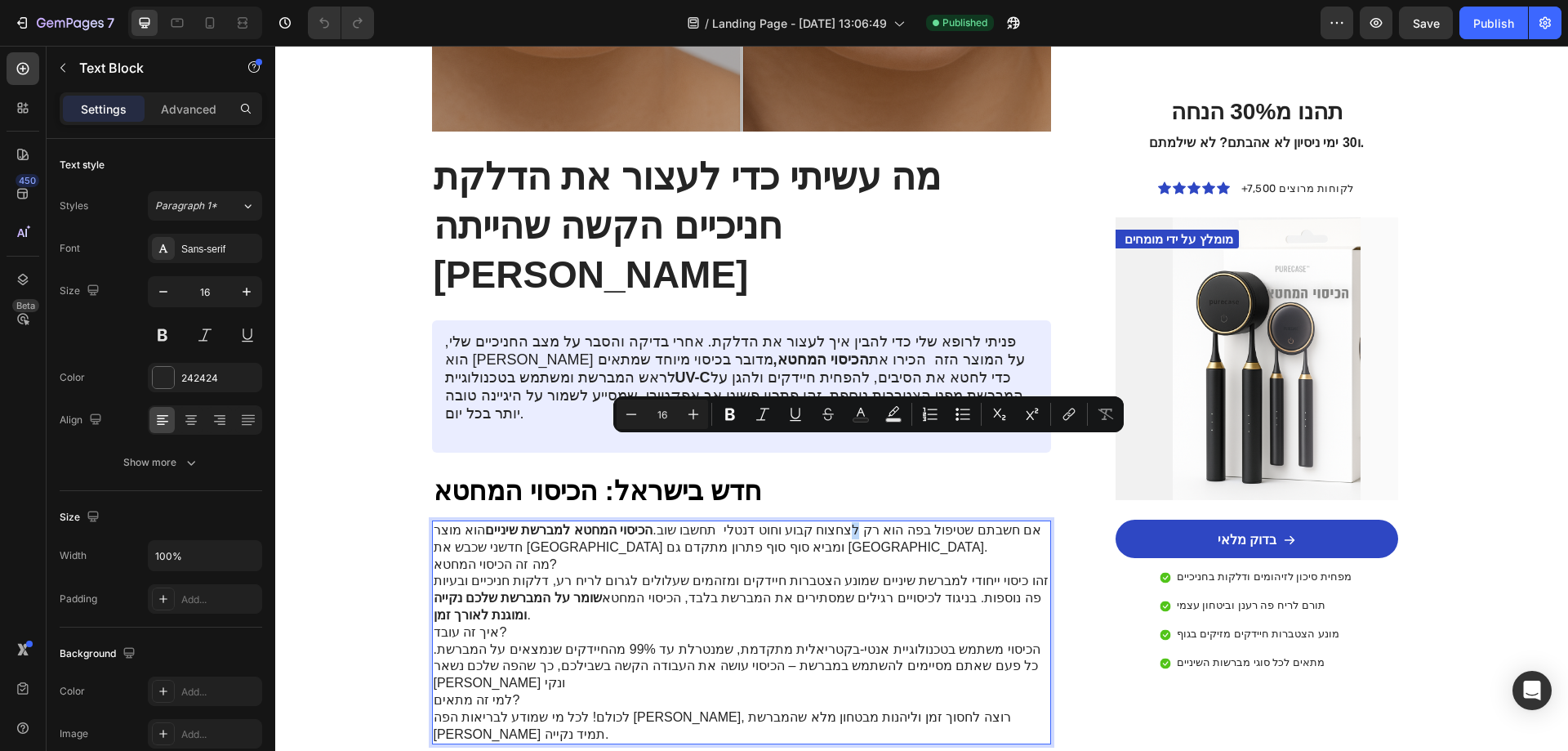
click at [869, 522] on p "אם חשבתם שטיפול בפה הוא רק לצחצוח קבוע וחוט דנטלי תחשבו שוב. הכיסוי המחטא למברש…" at bounding box center [741, 539] width 617 height 34
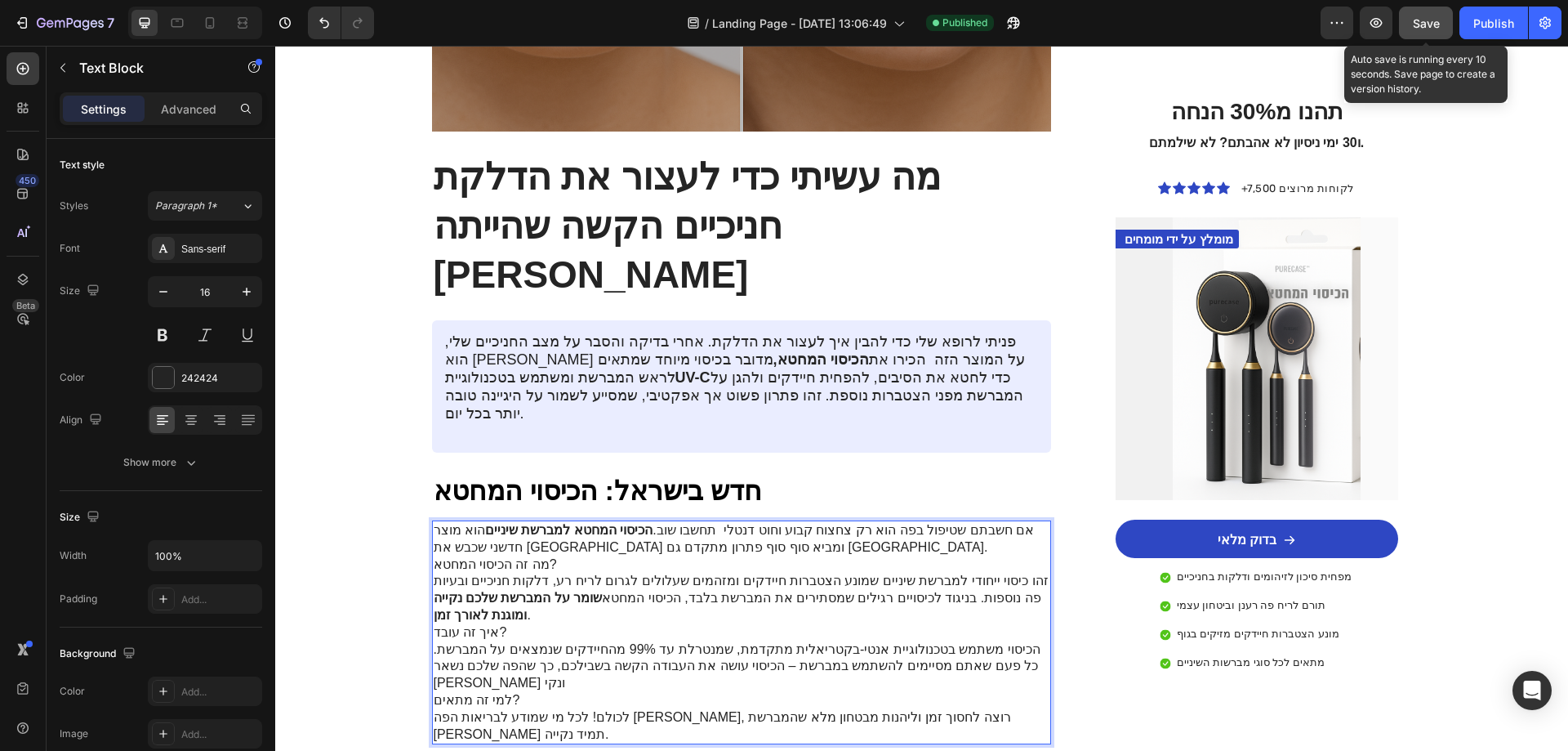
click at [1420, 28] on span "Save" at bounding box center [1427, 23] width 27 height 14
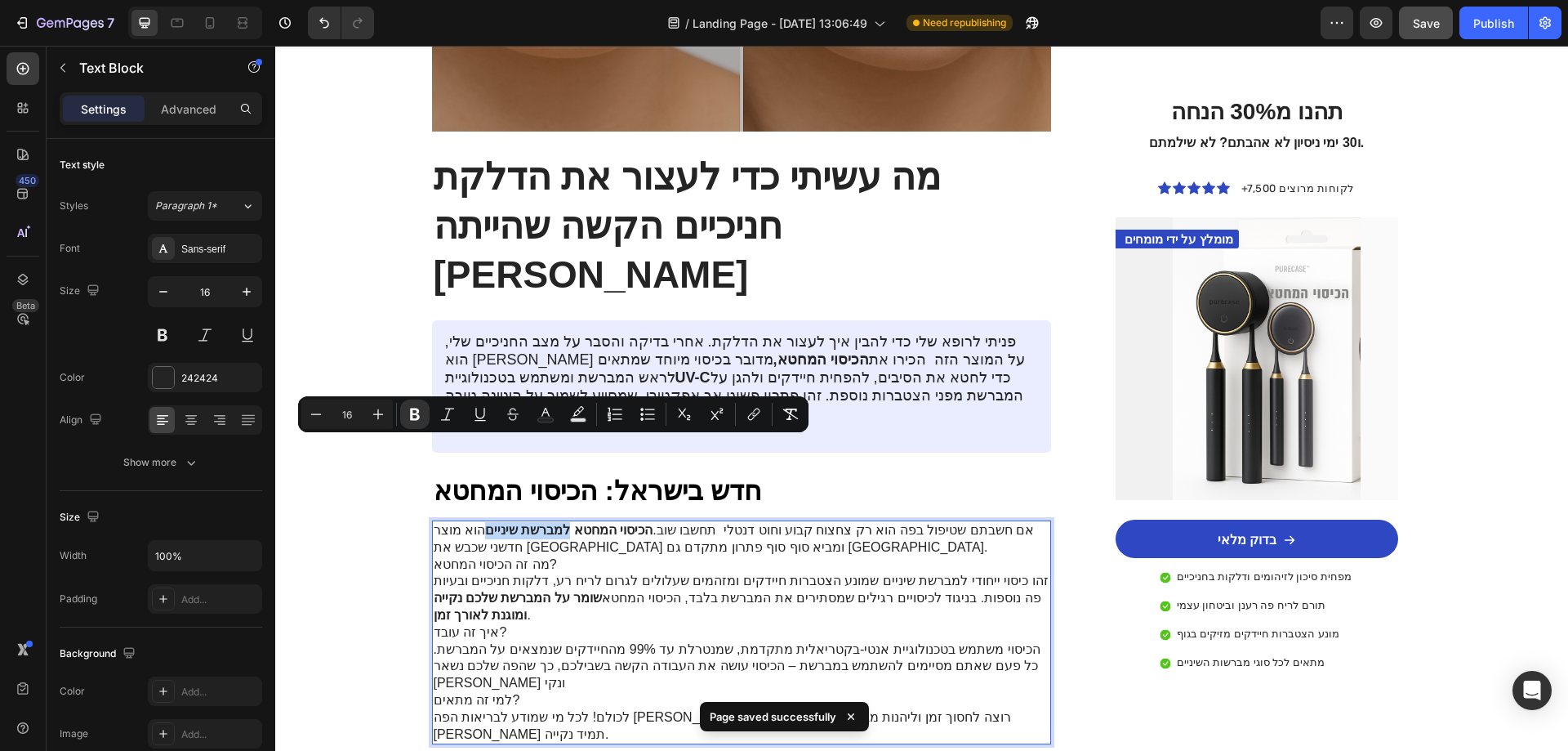
drag, startPoint x: 595, startPoint y: 448, endPoint x: 514, endPoint y: 450, distance: 81.0
click at [514, 523] on strong "הכיסוי המחטא למברשת שיניים" at bounding box center [569, 530] width 167 height 14
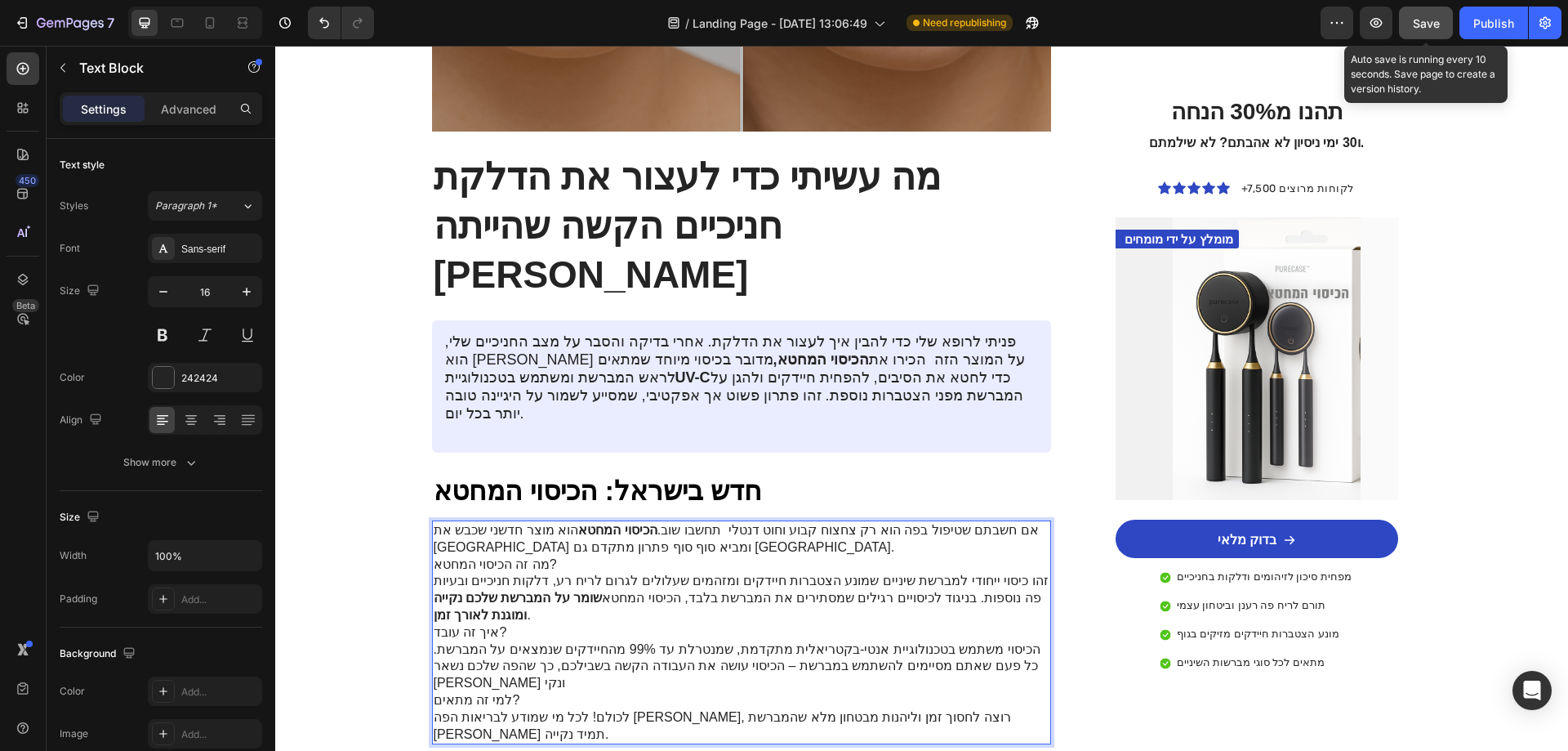
click at [1425, 23] on span "Save" at bounding box center [1427, 23] width 27 height 14
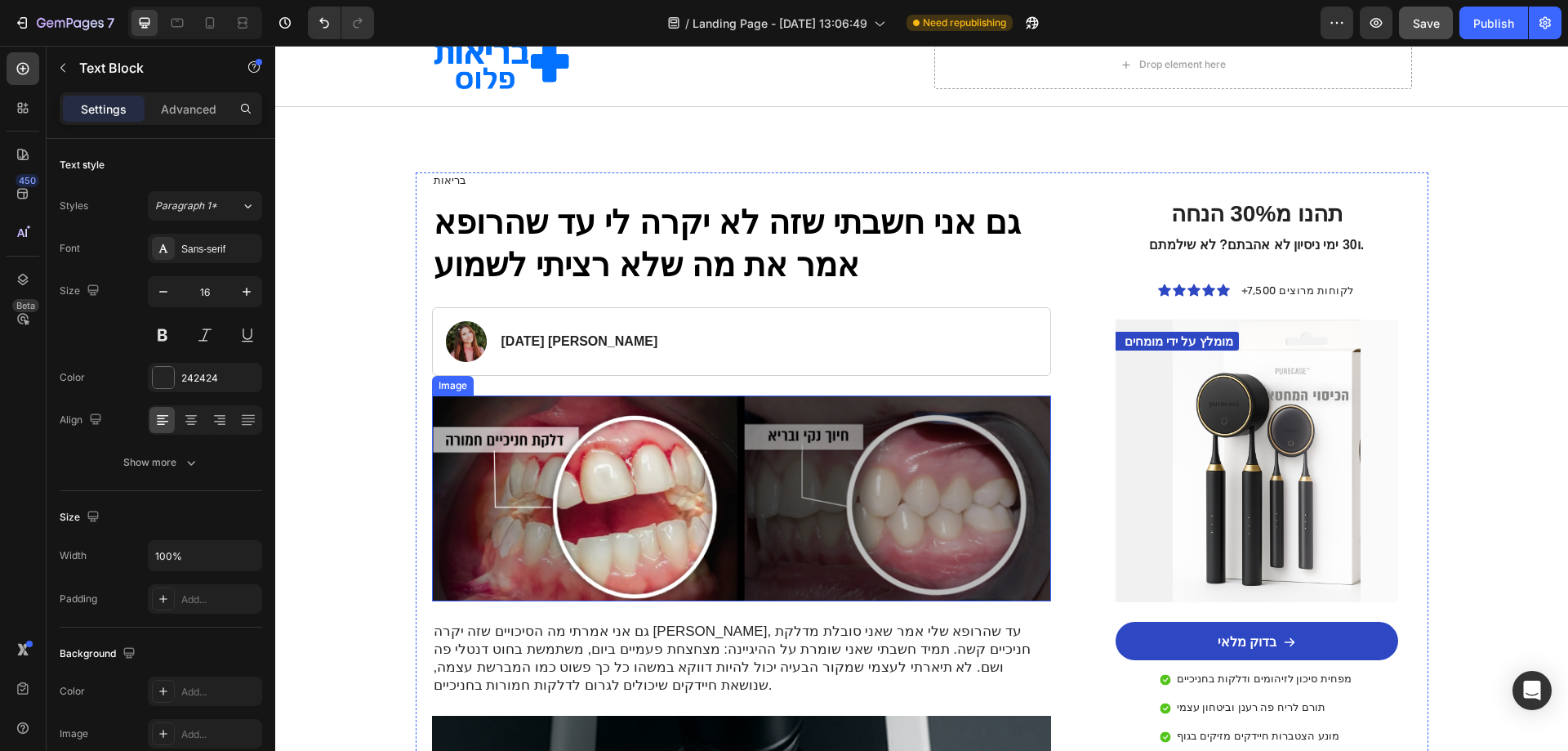
scroll to position [0, 0]
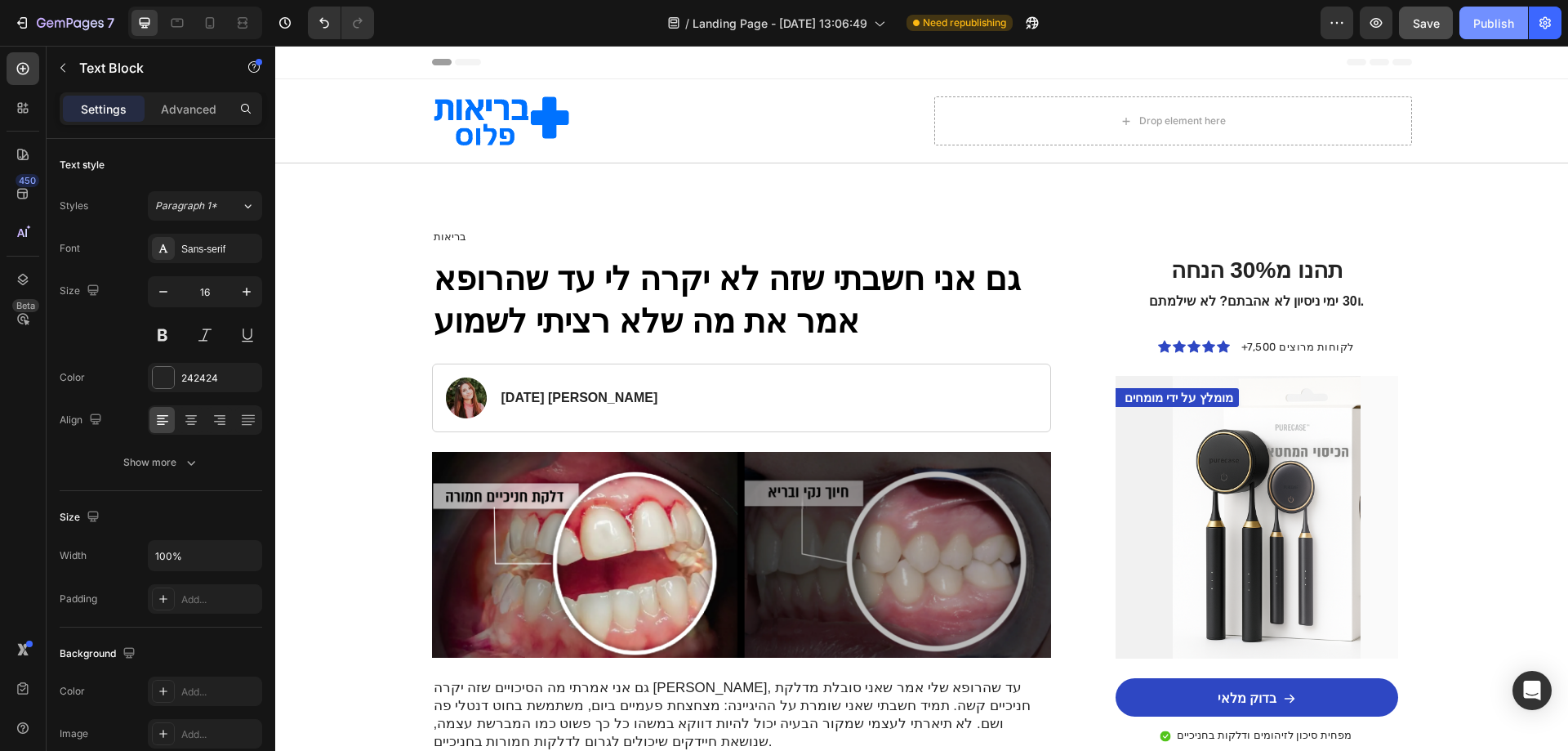
click at [1505, 28] on div "Publish" at bounding box center [1494, 23] width 41 height 17
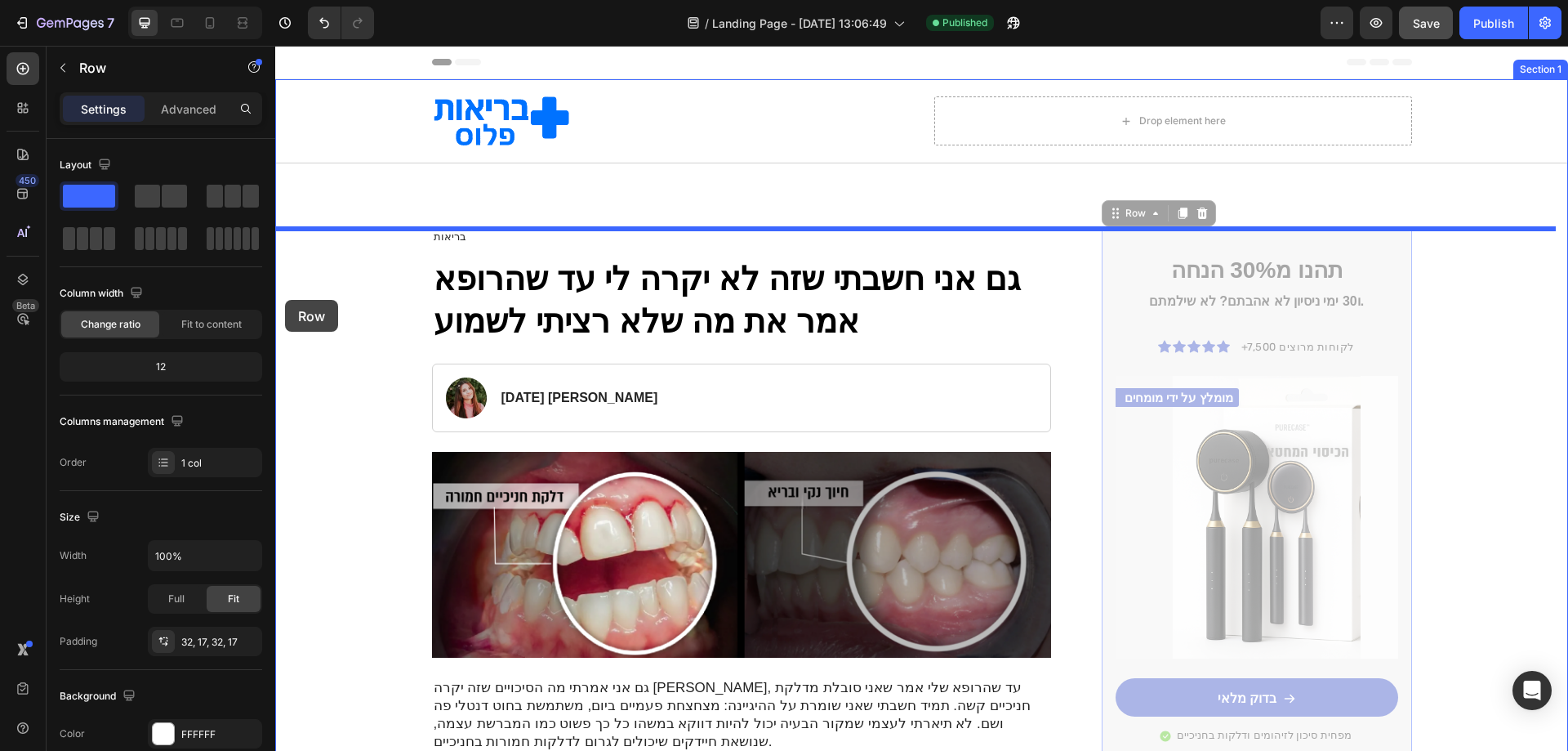
drag, startPoint x: 1186, startPoint y: 237, endPoint x: 285, endPoint y: 300, distance: 903.2
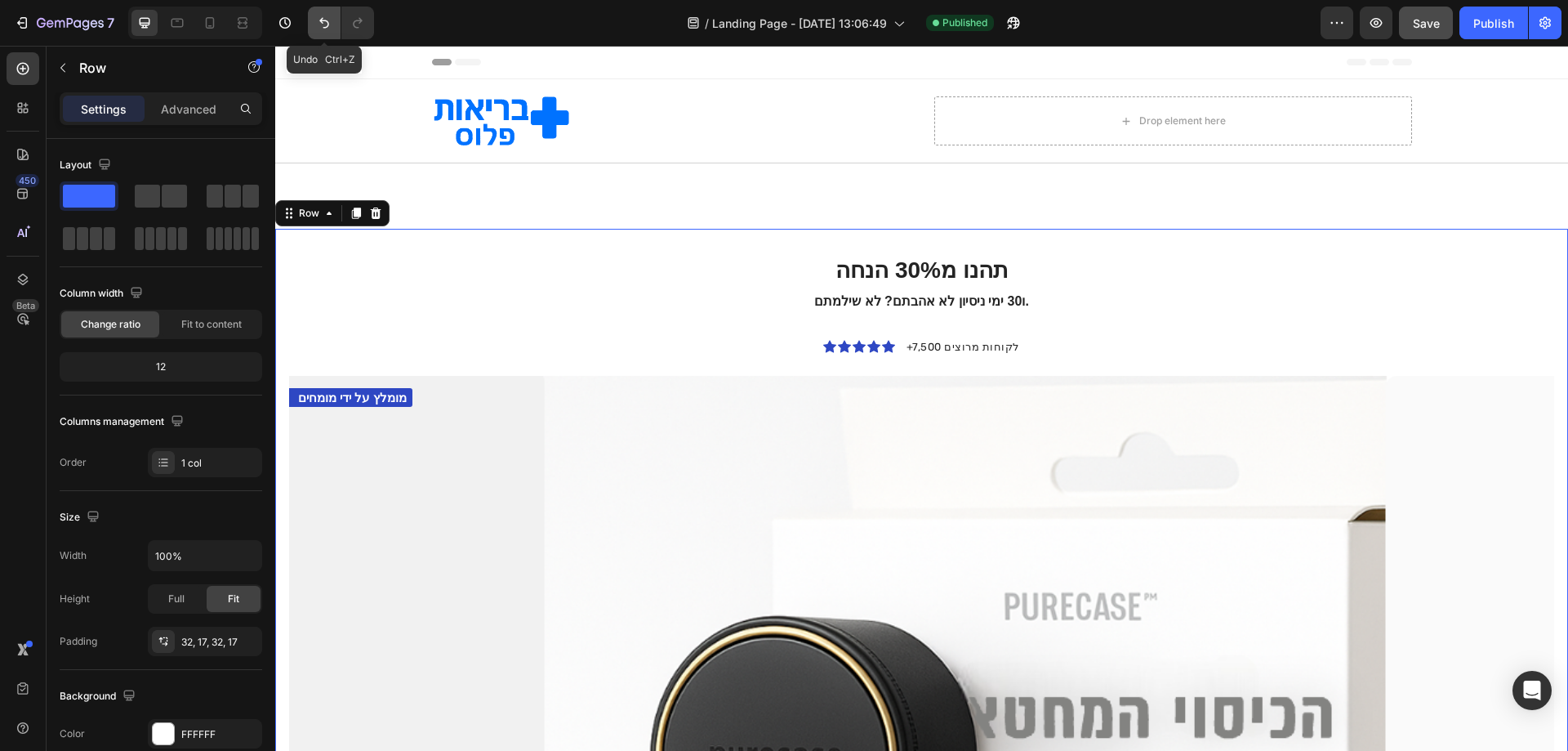
click at [323, 26] on icon "Undo/Redo" at bounding box center [325, 23] width 17 height 17
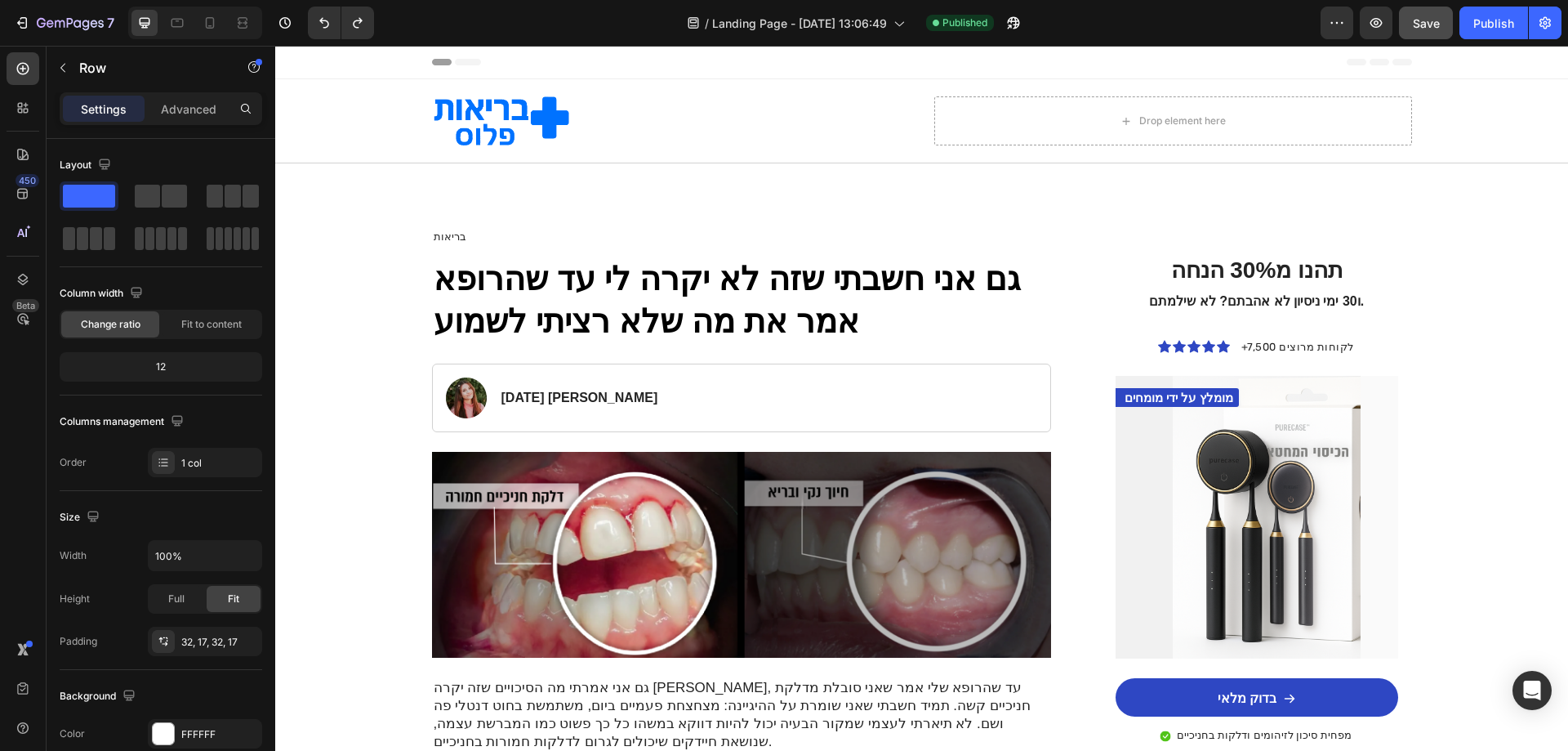
click at [1217, 254] on div "תהנו מ30% הנחה ו30 ימי ניסיון לא אהבתם? לא שילמתם. Heading Icon Icon Icon Icon …" at bounding box center [1257, 543] width 310 height 629
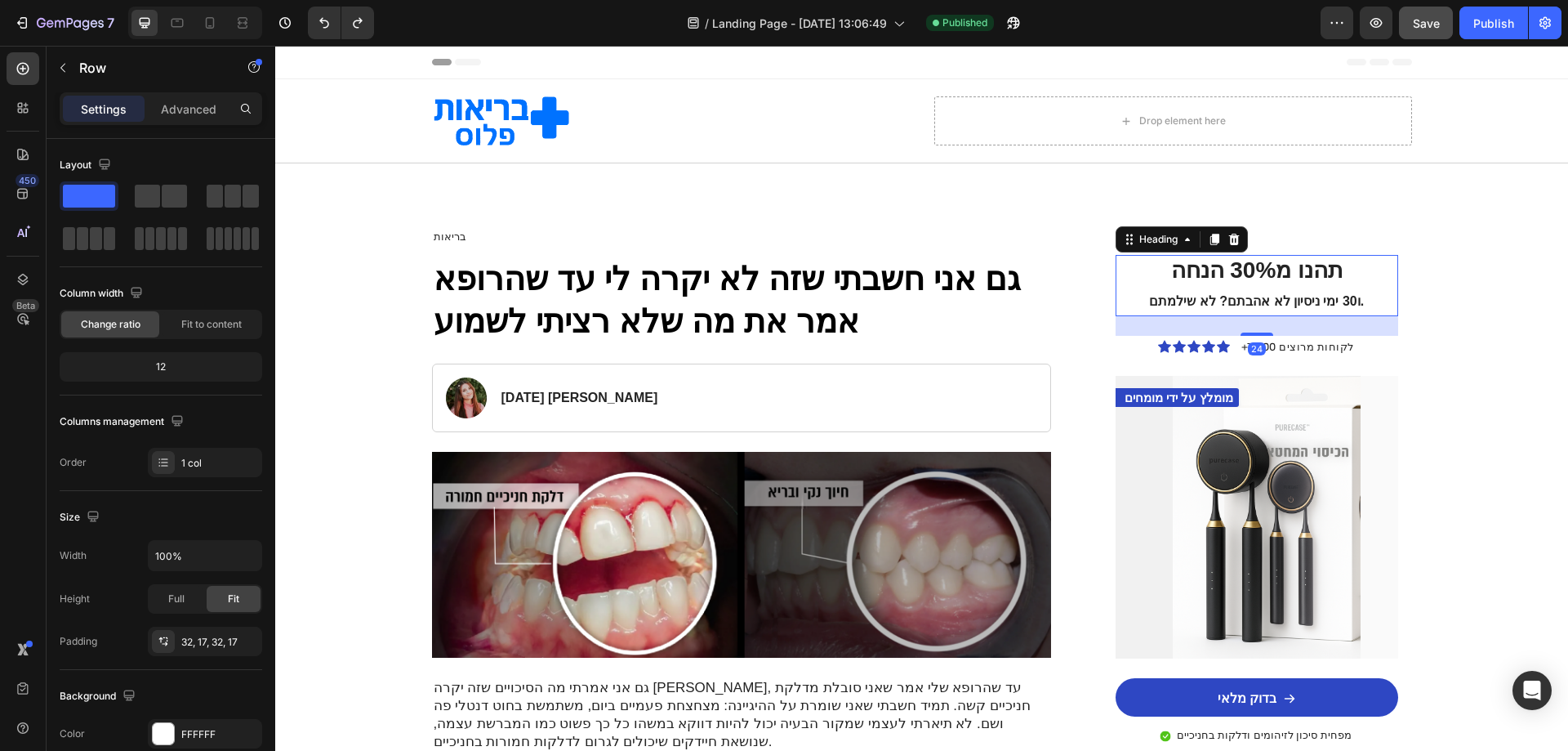
click at [1220, 264] on h2 "תהנו מ30% הנחה ו30 ימי ניסיון לא אהבתם? לא שילמתם." at bounding box center [1257, 285] width 256 height 61
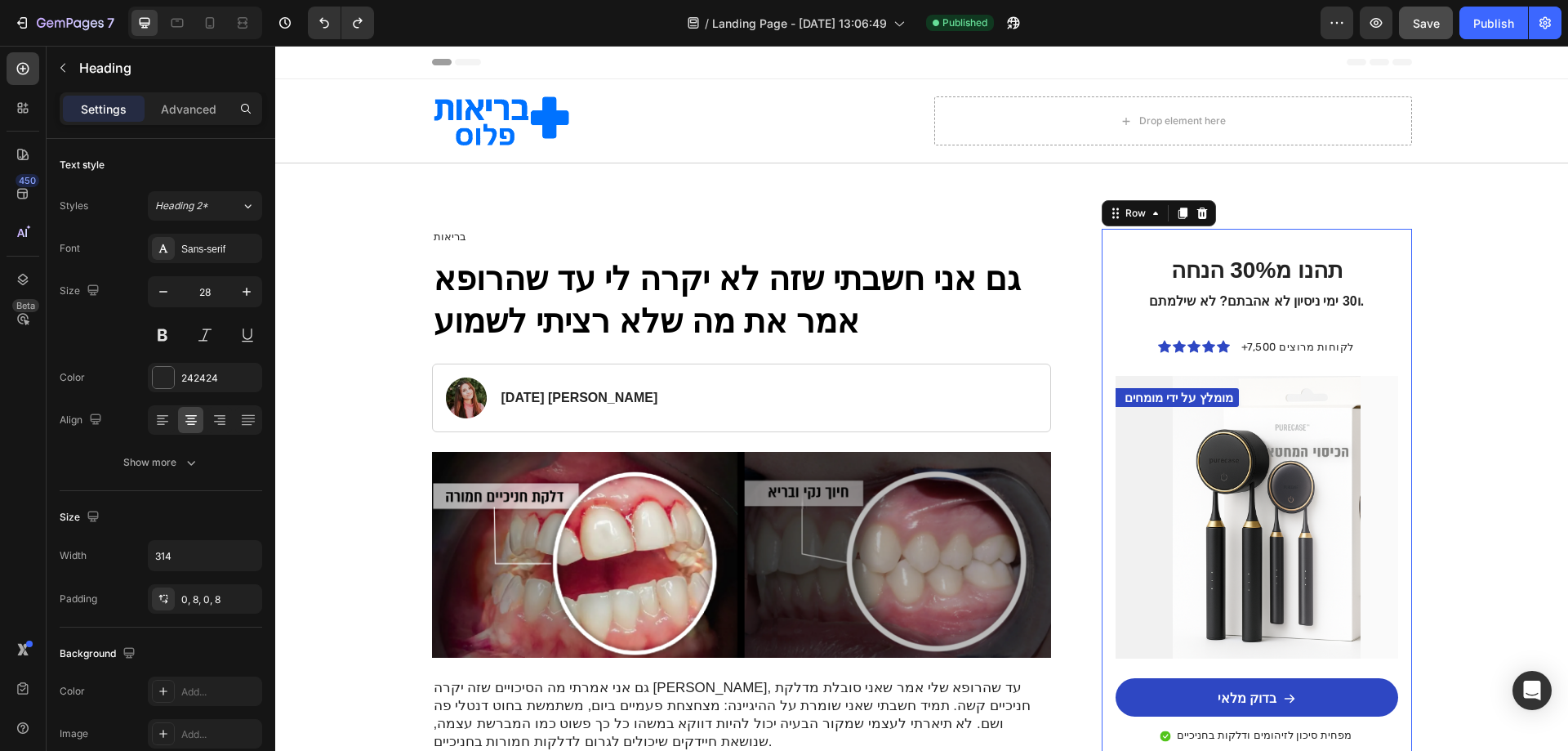
click at [1314, 242] on div "תהנו מ30% הנחה ו30 ימי ניסיון לא אהבתם? לא שילמתם. Heading Icon Icon Icon Icon …" at bounding box center [1257, 543] width 310 height 629
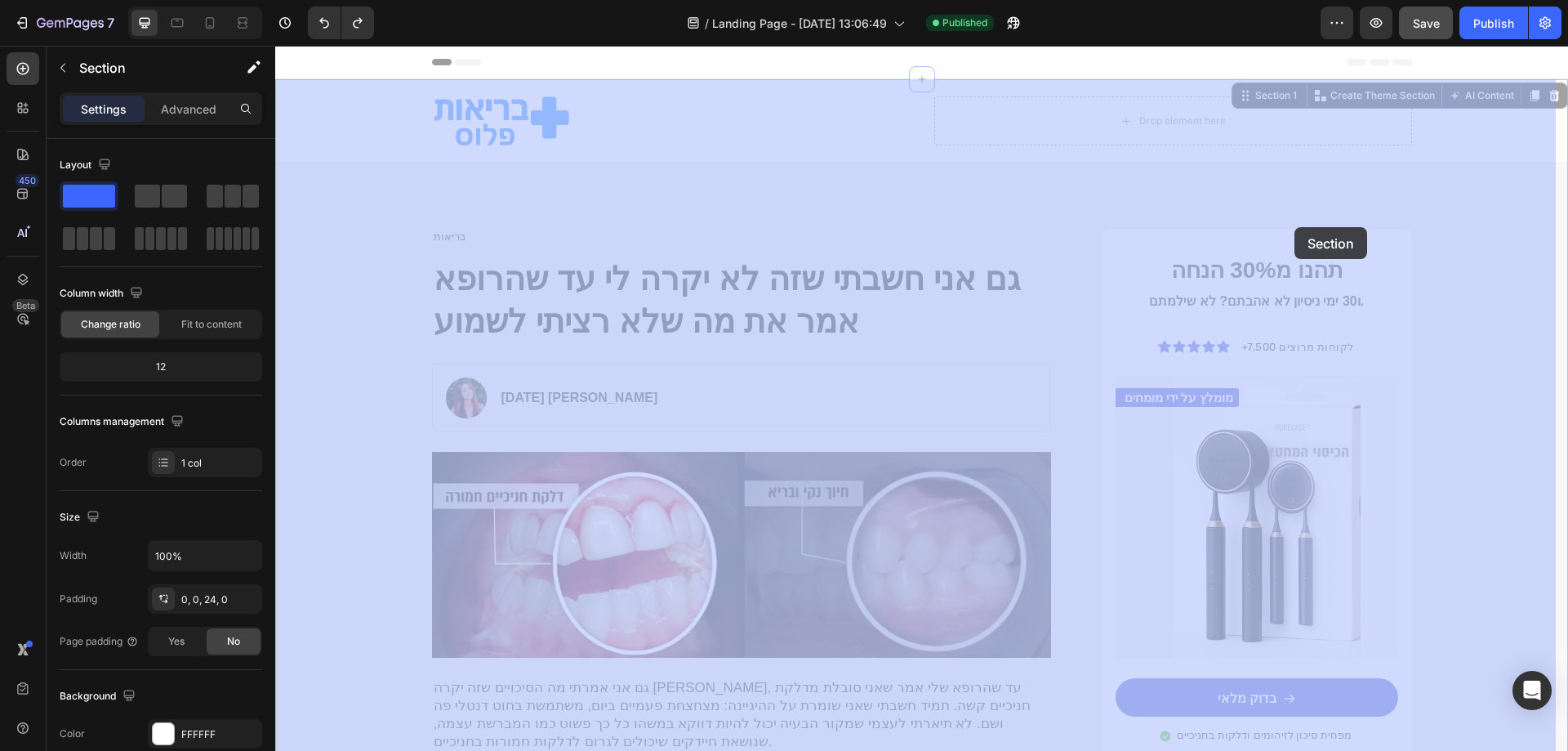
drag, startPoint x: 1333, startPoint y: 228, endPoint x: 1308, endPoint y: 227, distance: 25.0
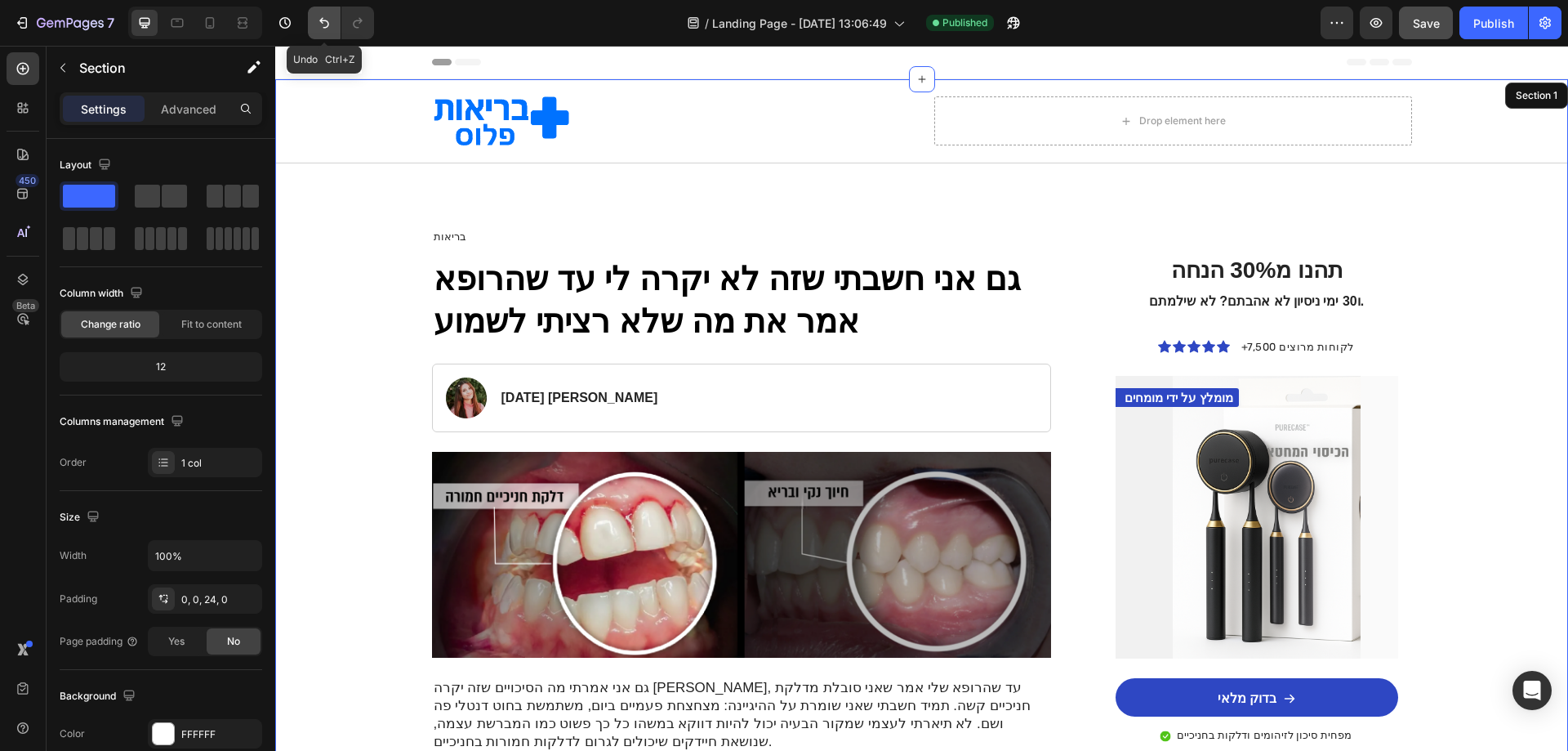
click at [320, 26] on icon "Undo/Redo" at bounding box center [325, 23] width 17 height 17
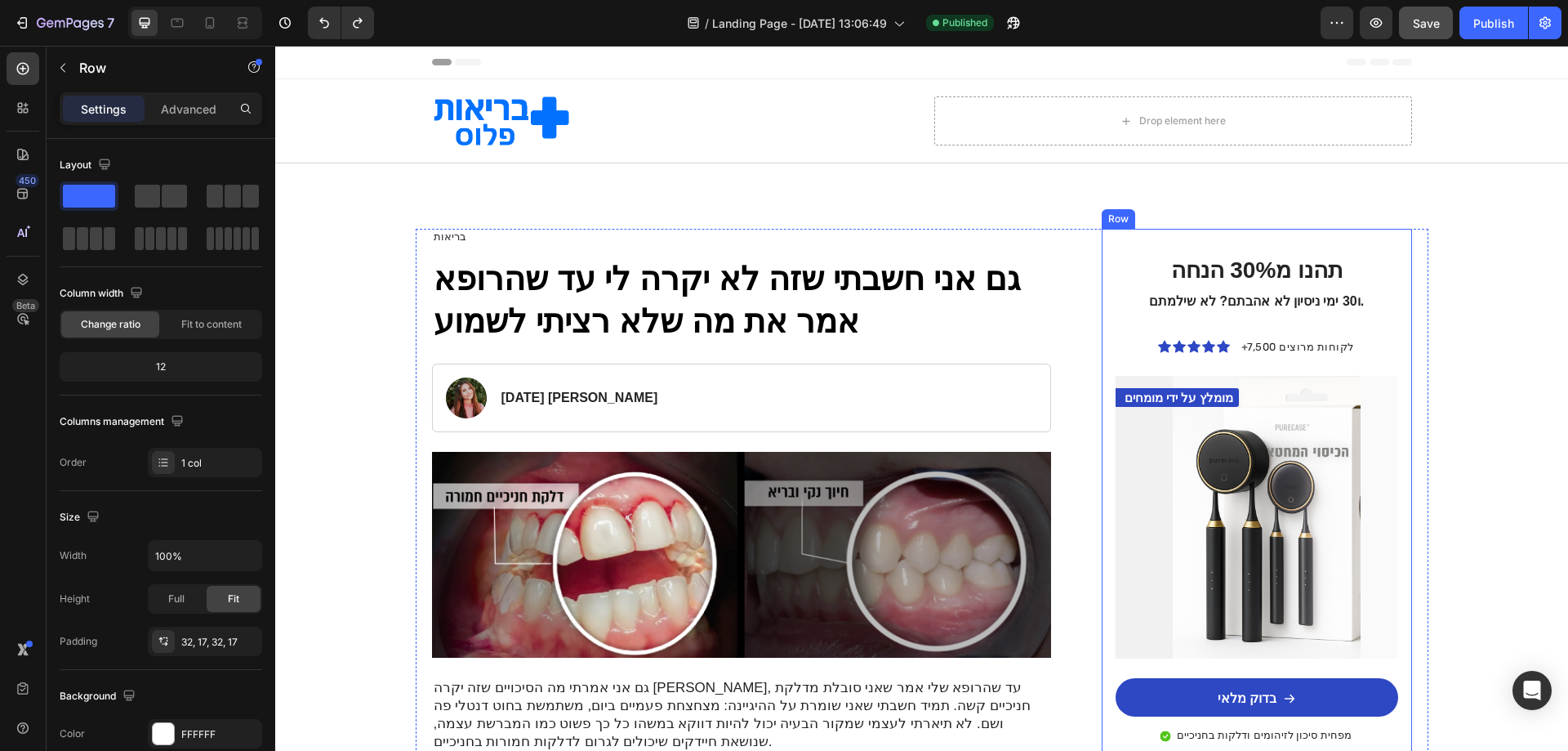
click at [1257, 244] on div "תהנו מ30% הנחה ו30 ימי ניסיון לא אהבתם? לא שילמתם. Heading Icon Icon Icon Icon …" at bounding box center [1257, 543] width 310 height 629
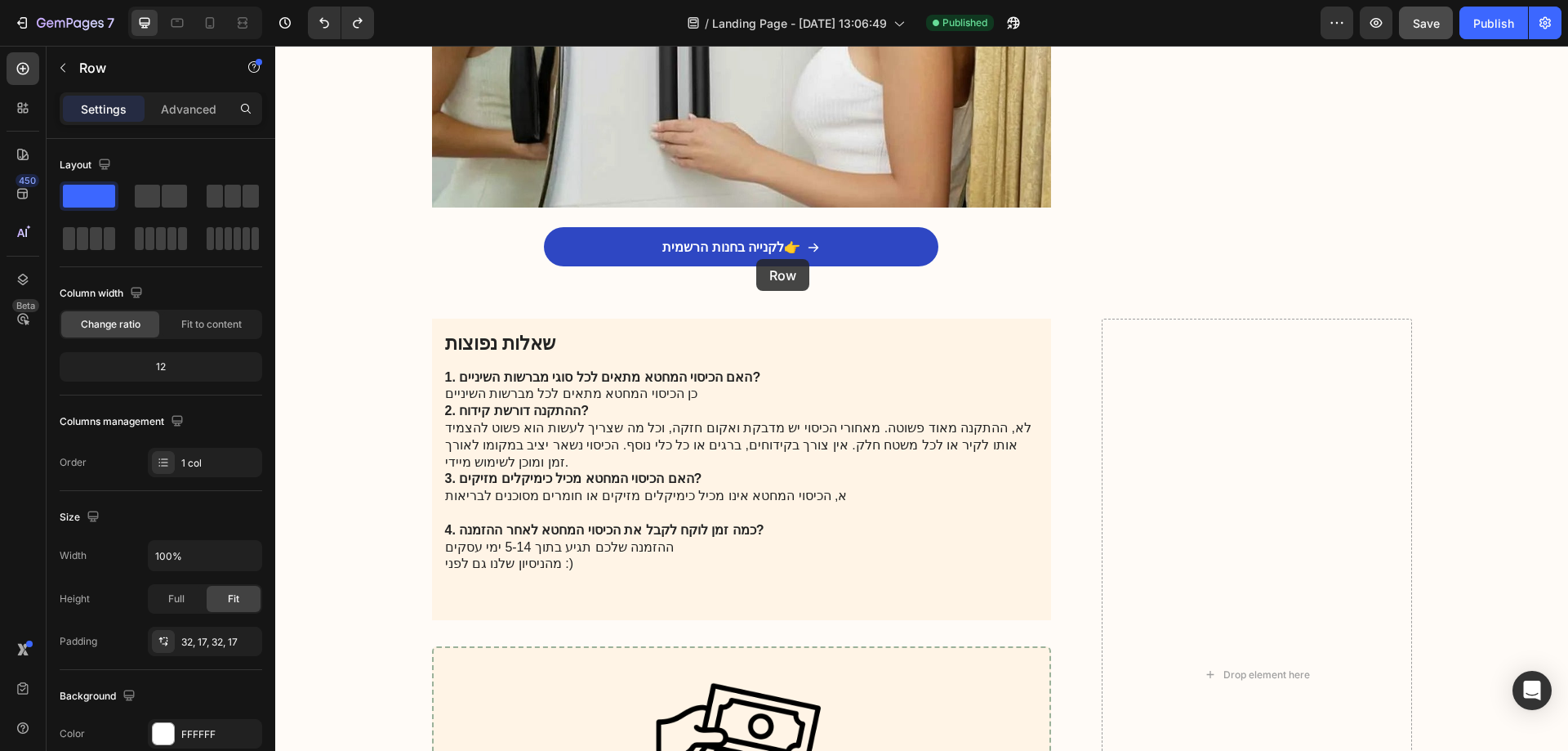
scroll to position [4431, 0]
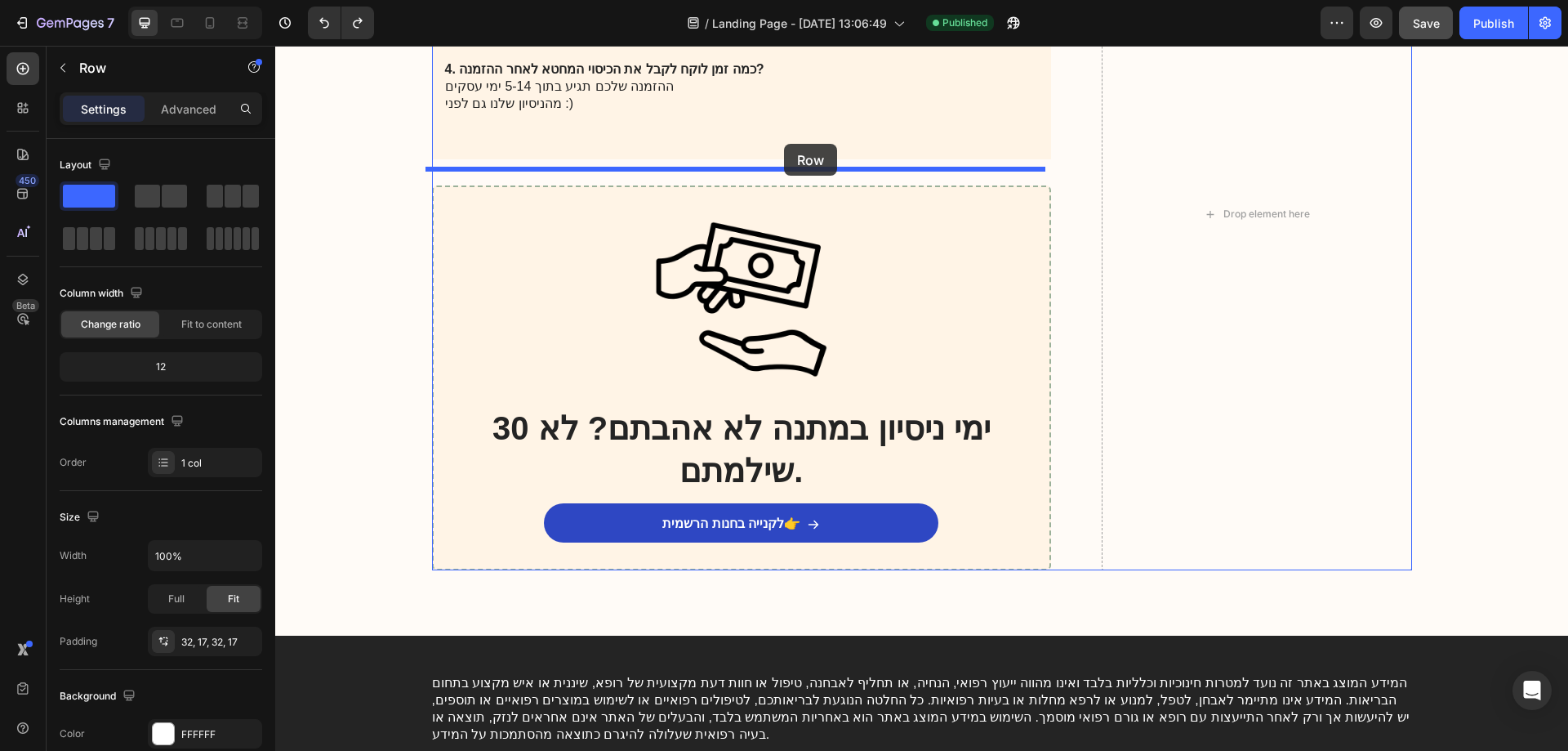
drag, startPoint x: 1292, startPoint y: 244, endPoint x: 784, endPoint y: 144, distance: 517.7
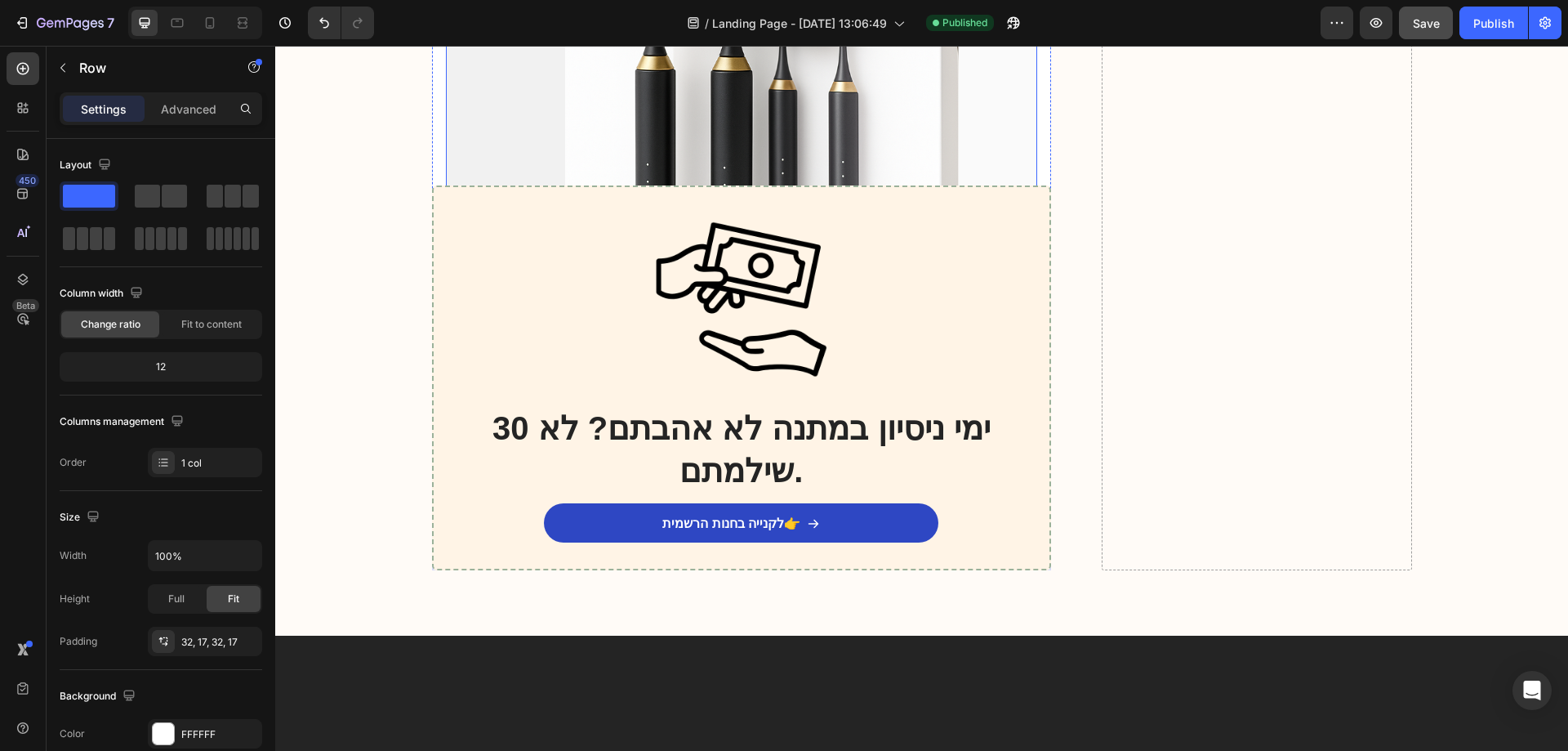
scroll to position [5412, 0]
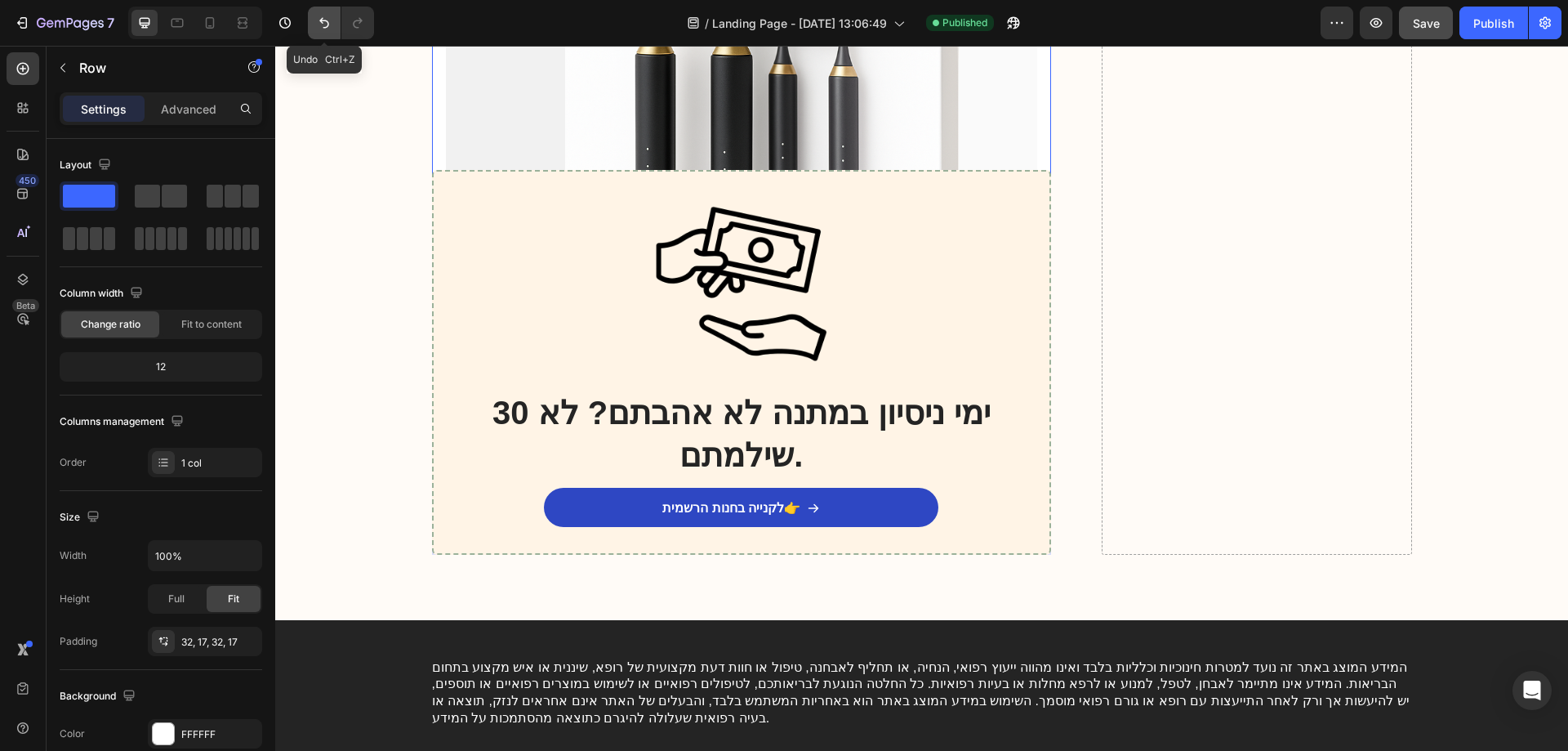
click at [314, 24] on button "Undo/Redo" at bounding box center [324, 23] width 33 height 33
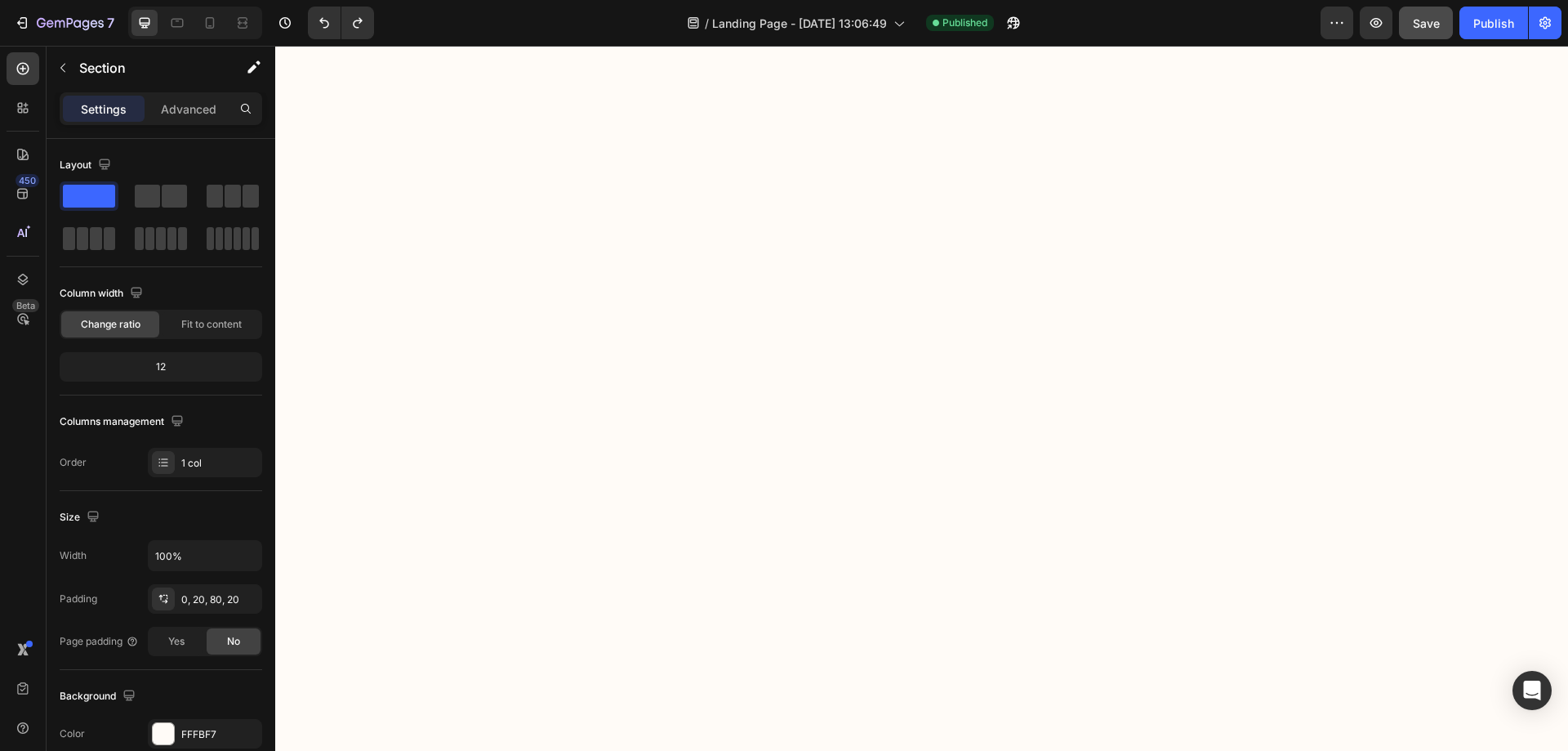
scroll to position [0, 0]
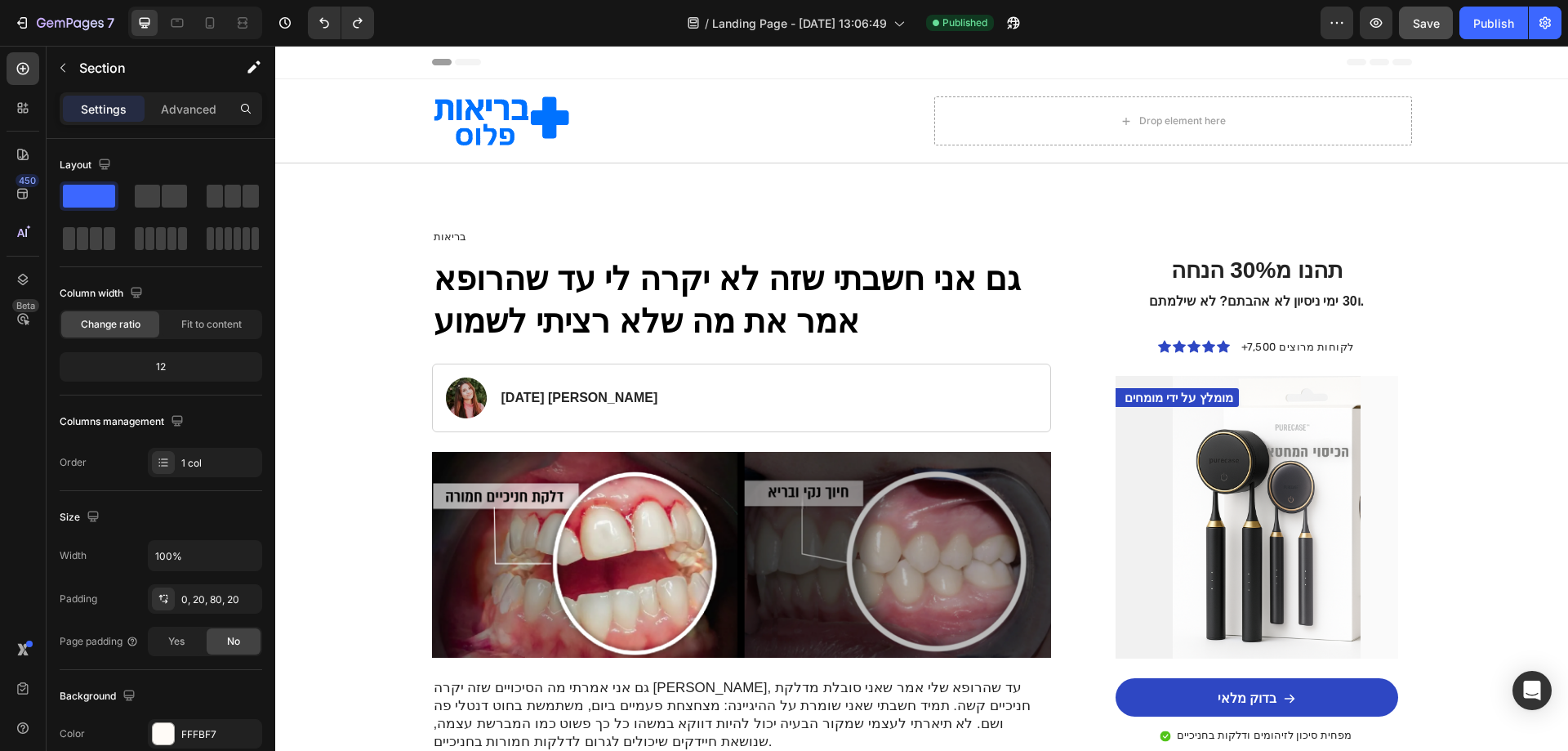
drag, startPoint x: 325, startPoint y: 187, endPoint x: 364, endPoint y: 17, distance: 174.4
click at [326, 24] on icon "Undo/Redo" at bounding box center [325, 23] width 17 height 17
click at [356, 25] on icon "Undo/Redo" at bounding box center [358, 23] width 17 height 17
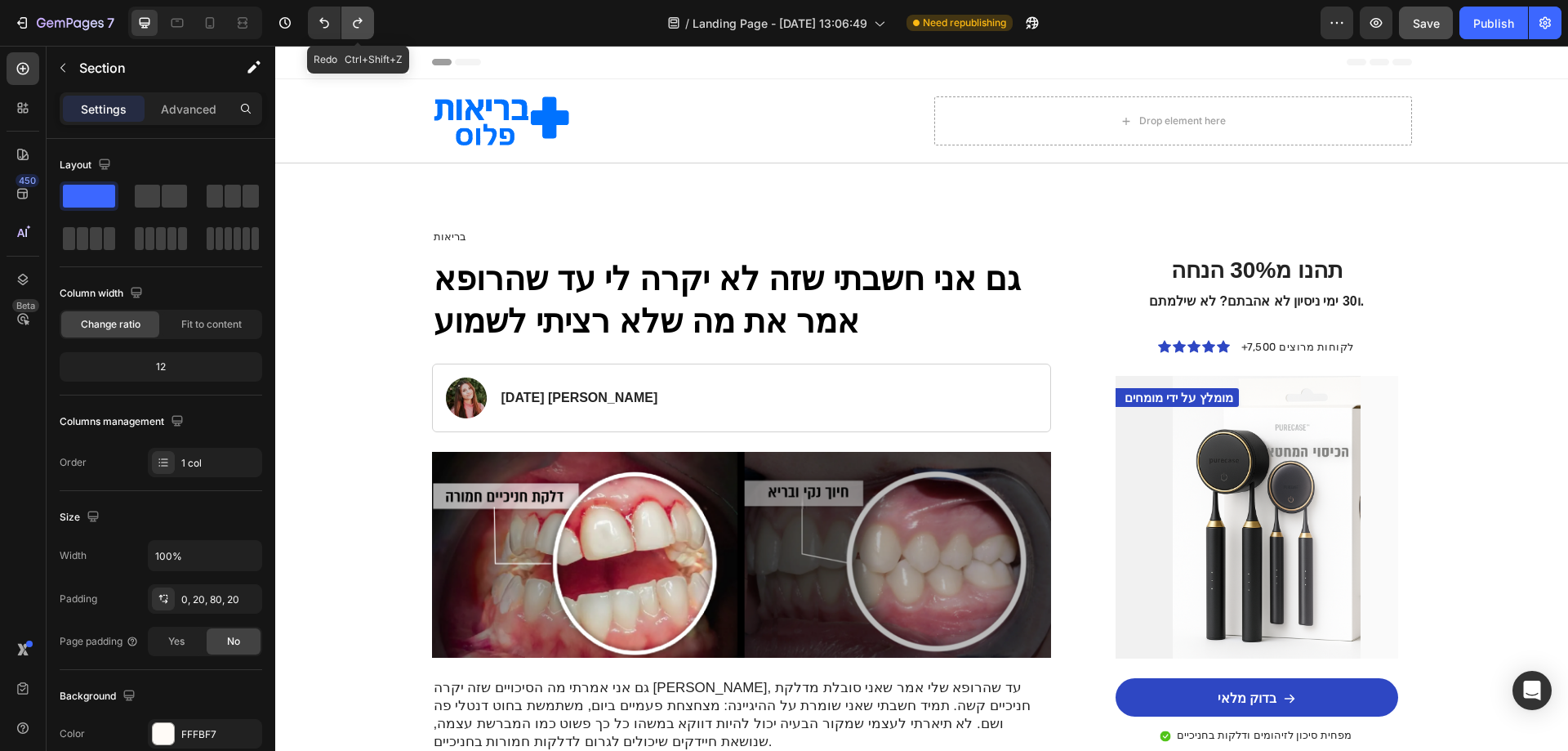
click at [356, 25] on icon "Undo/Redo" at bounding box center [358, 23] width 17 height 17
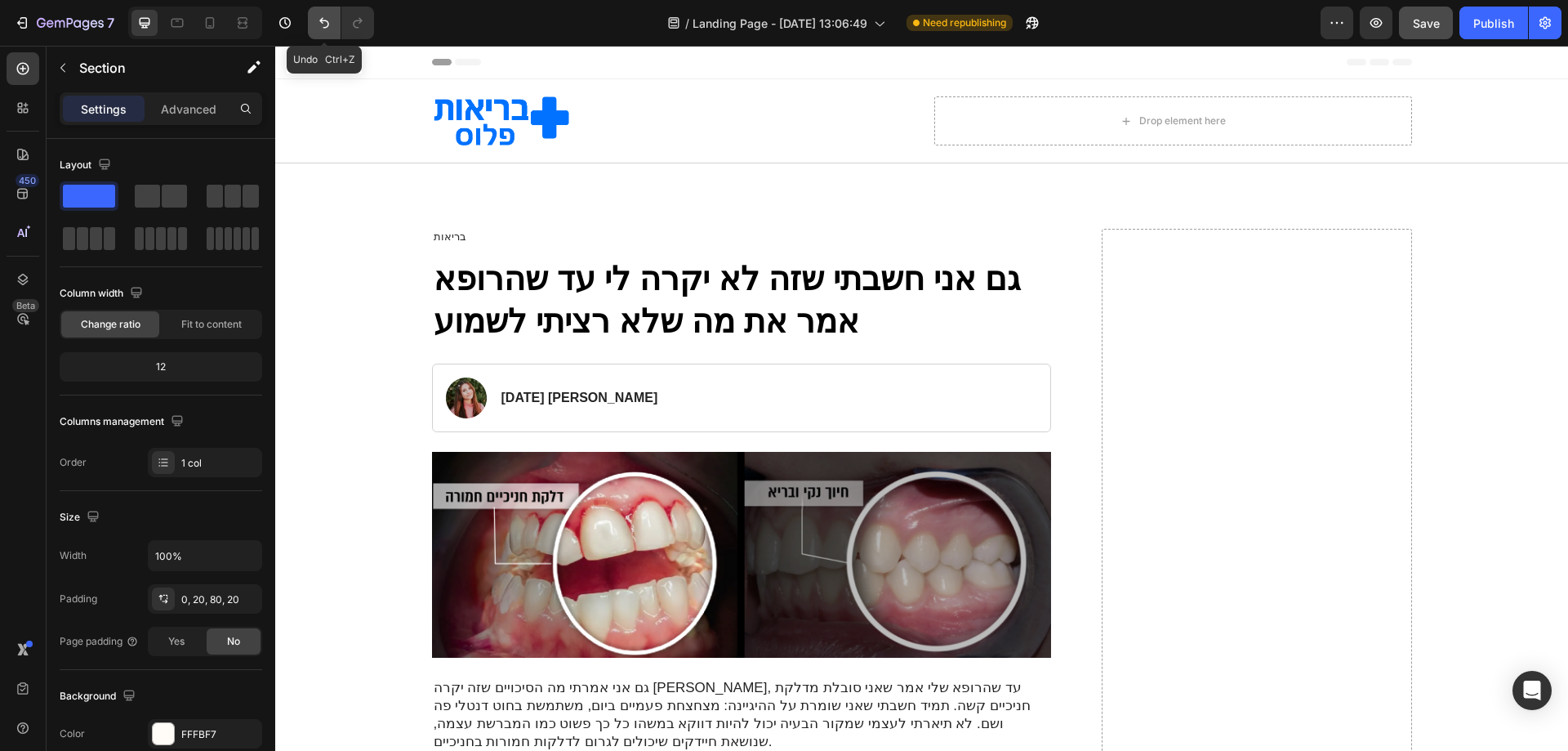
click at [325, 27] on icon "Undo/Redo" at bounding box center [325, 23] width 10 height 11
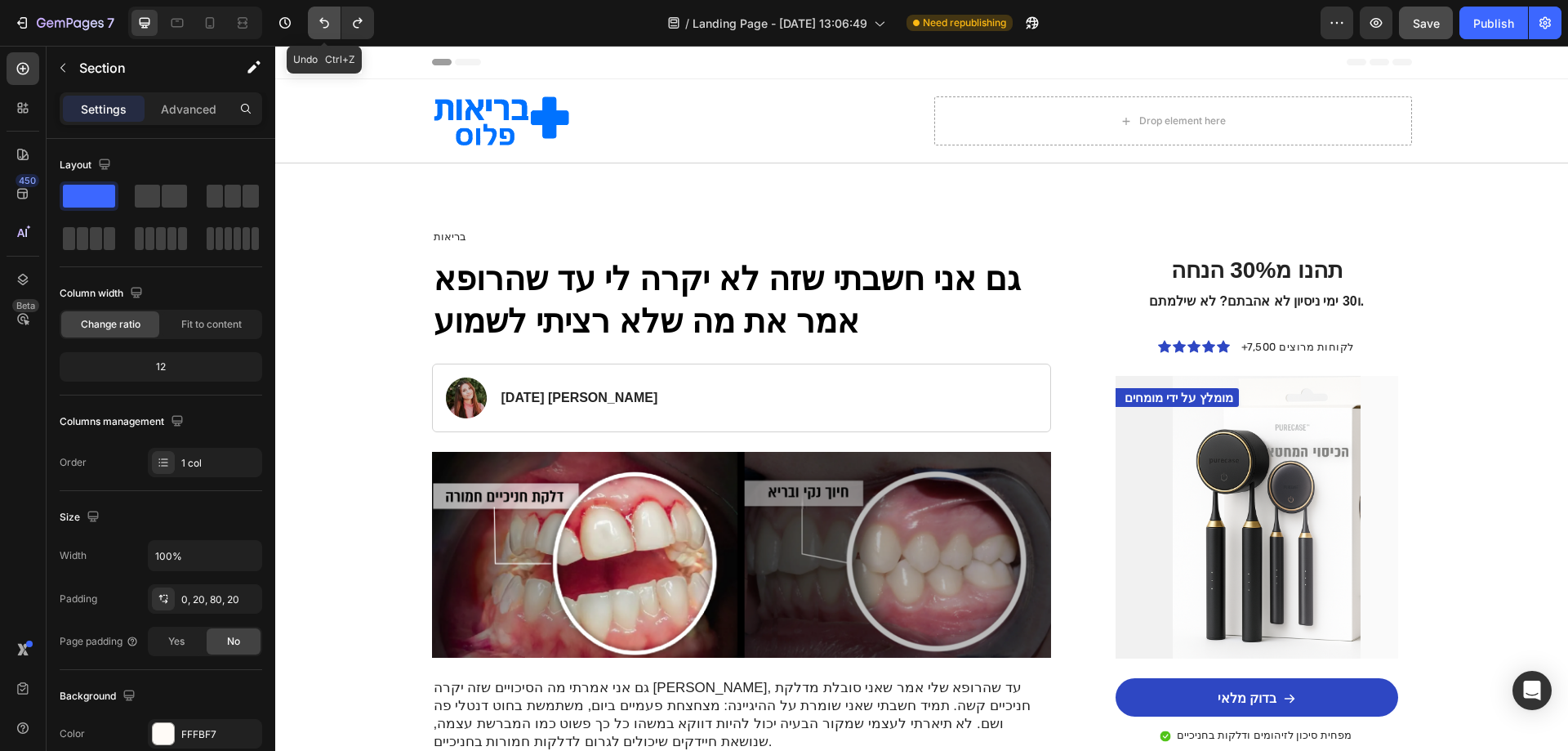
click at [325, 27] on icon "Undo/Redo" at bounding box center [325, 23] width 10 height 11
click at [326, 27] on icon "Undo/Redo" at bounding box center [325, 23] width 10 height 11
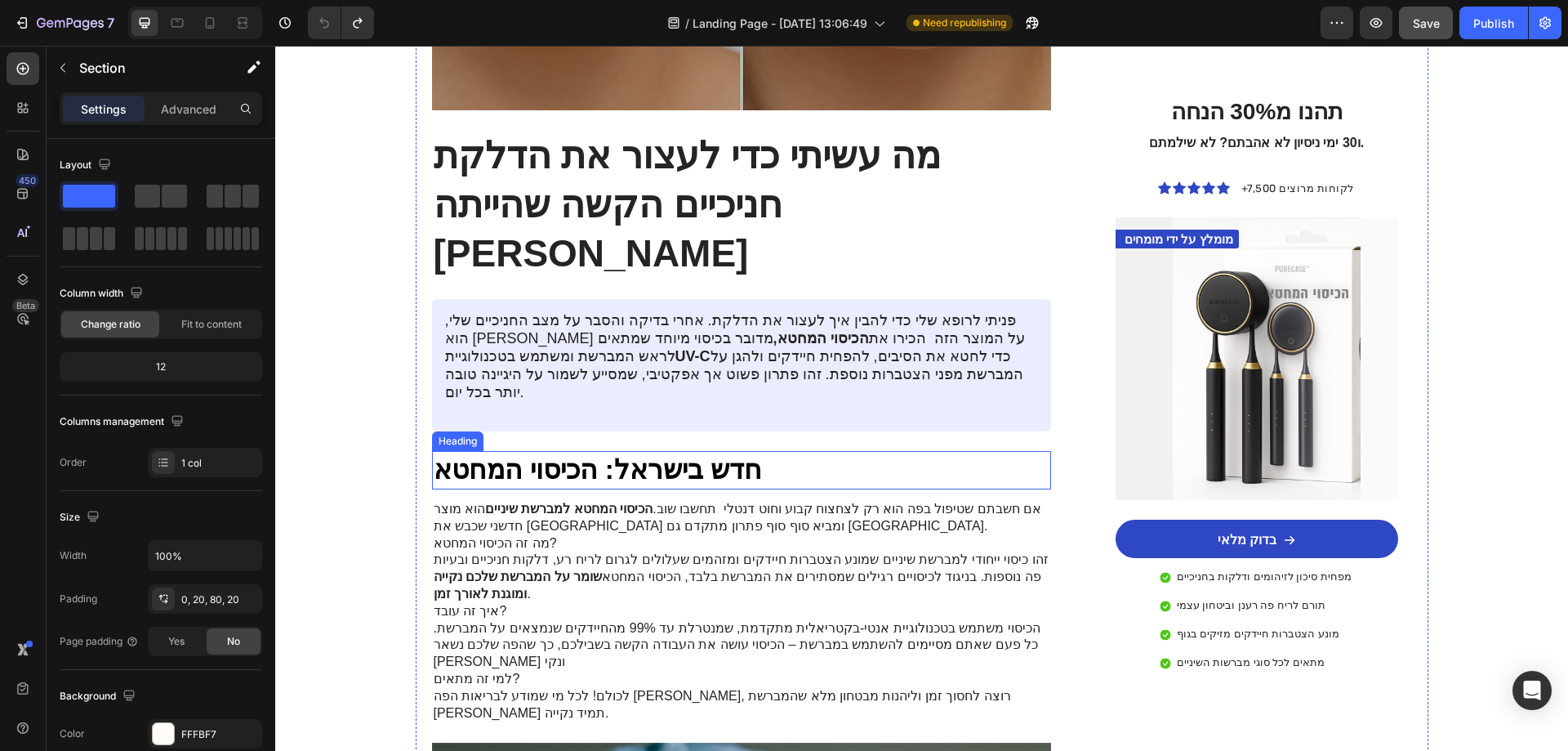
scroll to position [1798, 0]
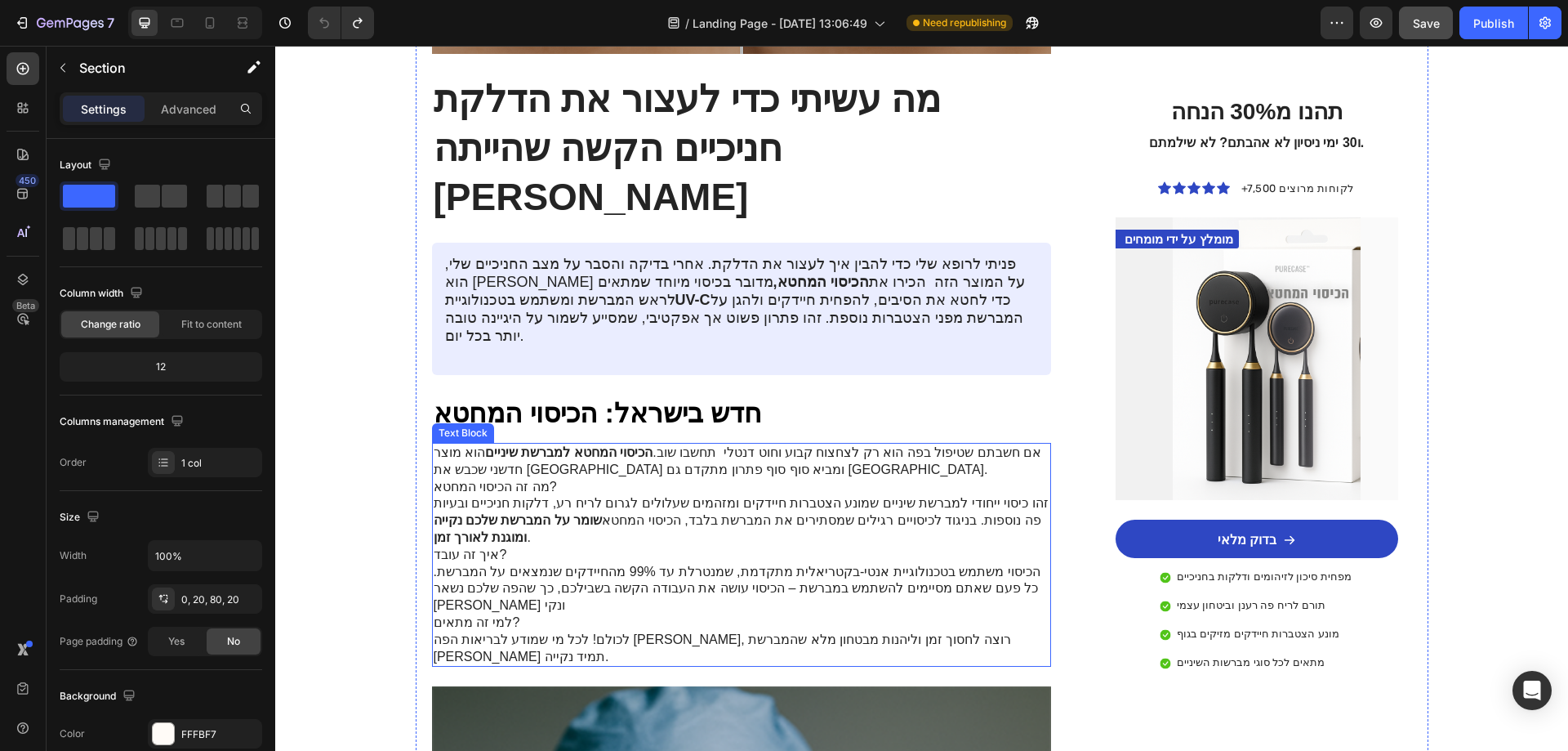
click at [832, 445] on p "אם חשבתם שטיפול בפה הוא רק לצחצוח קבוע וחוט דנטלי תחשבו שוב. הכיסוי המחטא למברש…" at bounding box center [741, 461] width 617 height 34
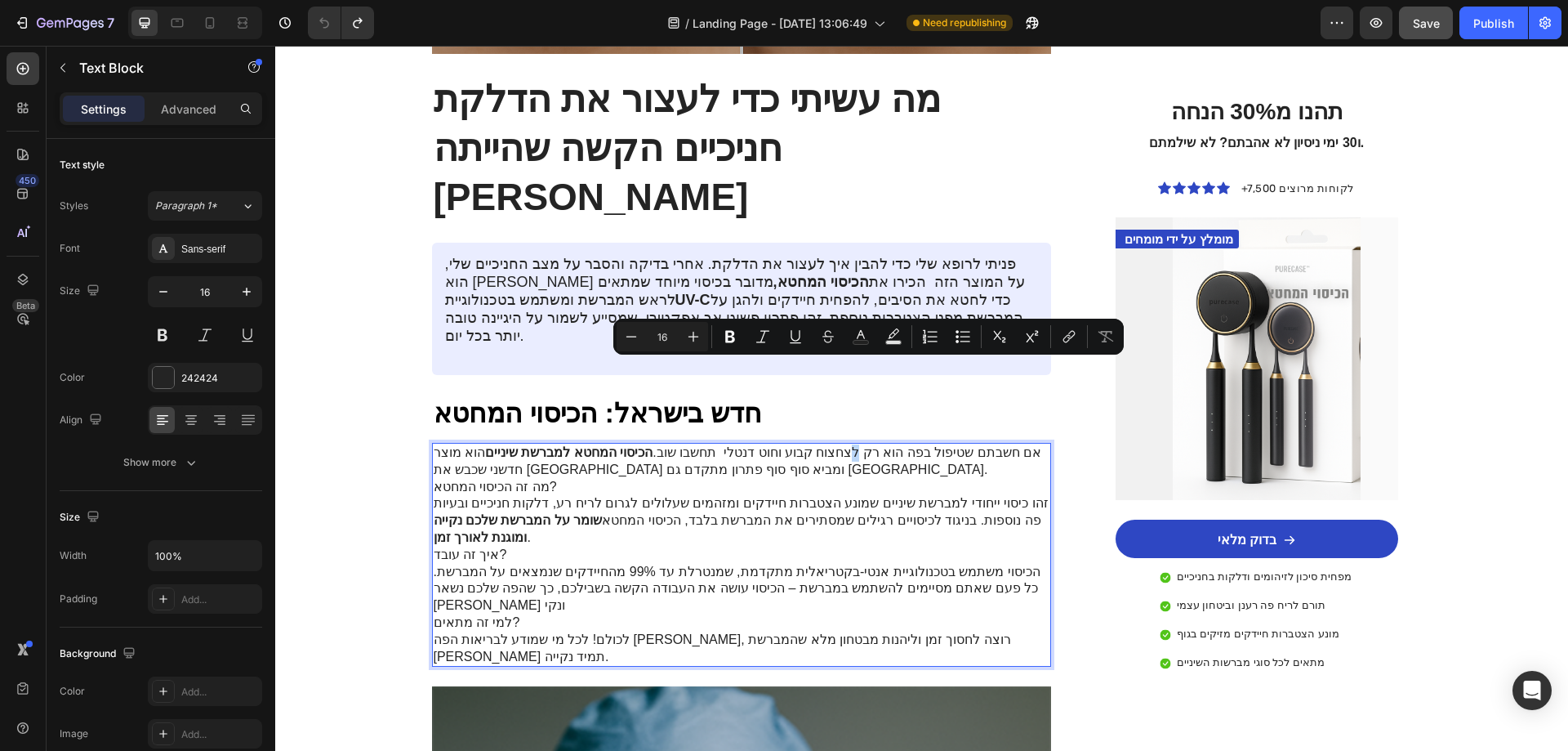
click at [871, 445] on p "אם חשבתם שטיפול בפה הוא רק לצחצוח קבוע וחוט דנטלי תחשבו שוב. הכיסוי המחטא למברש…" at bounding box center [741, 461] width 617 height 34
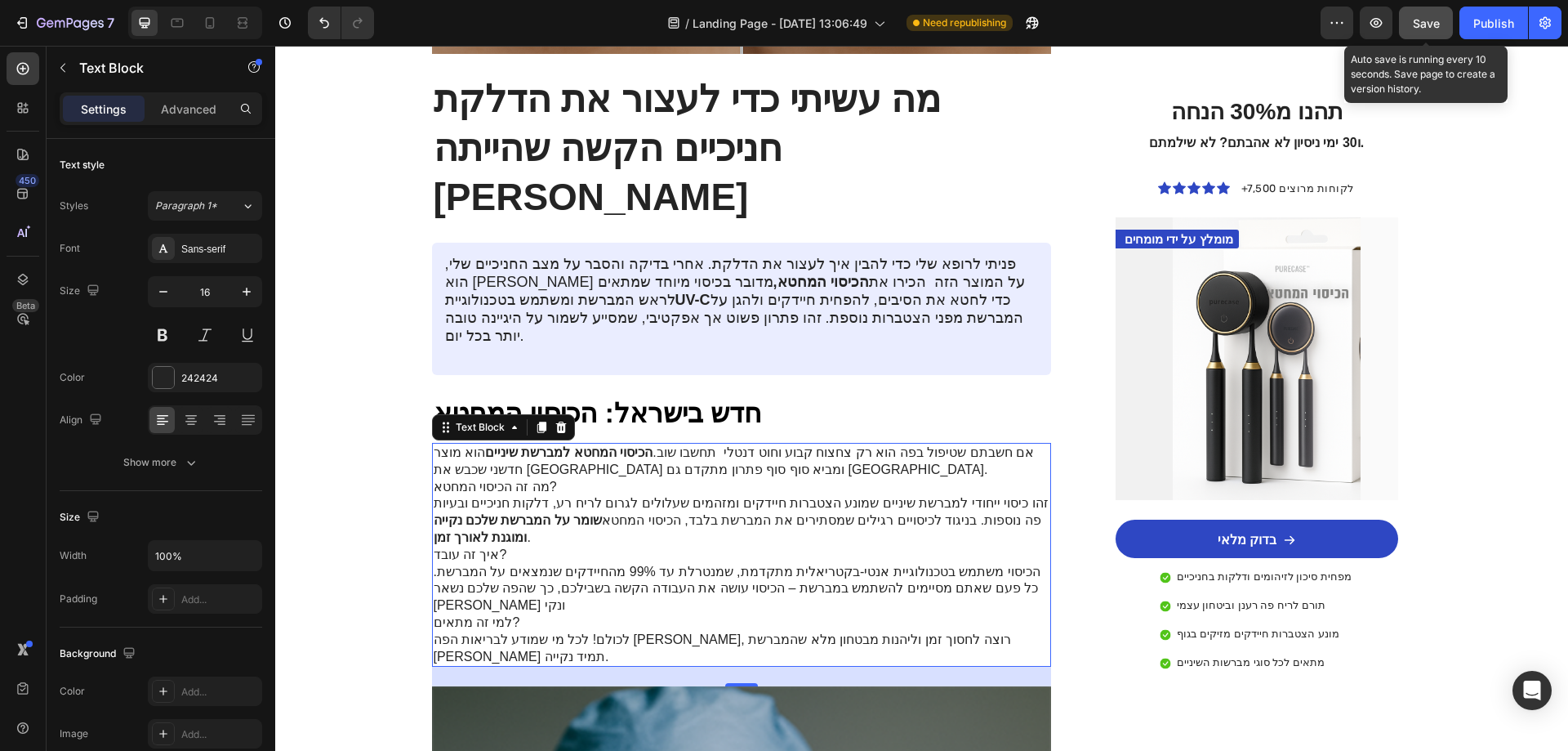
click at [1432, 28] on span "Save" at bounding box center [1427, 23] width 27 height 14
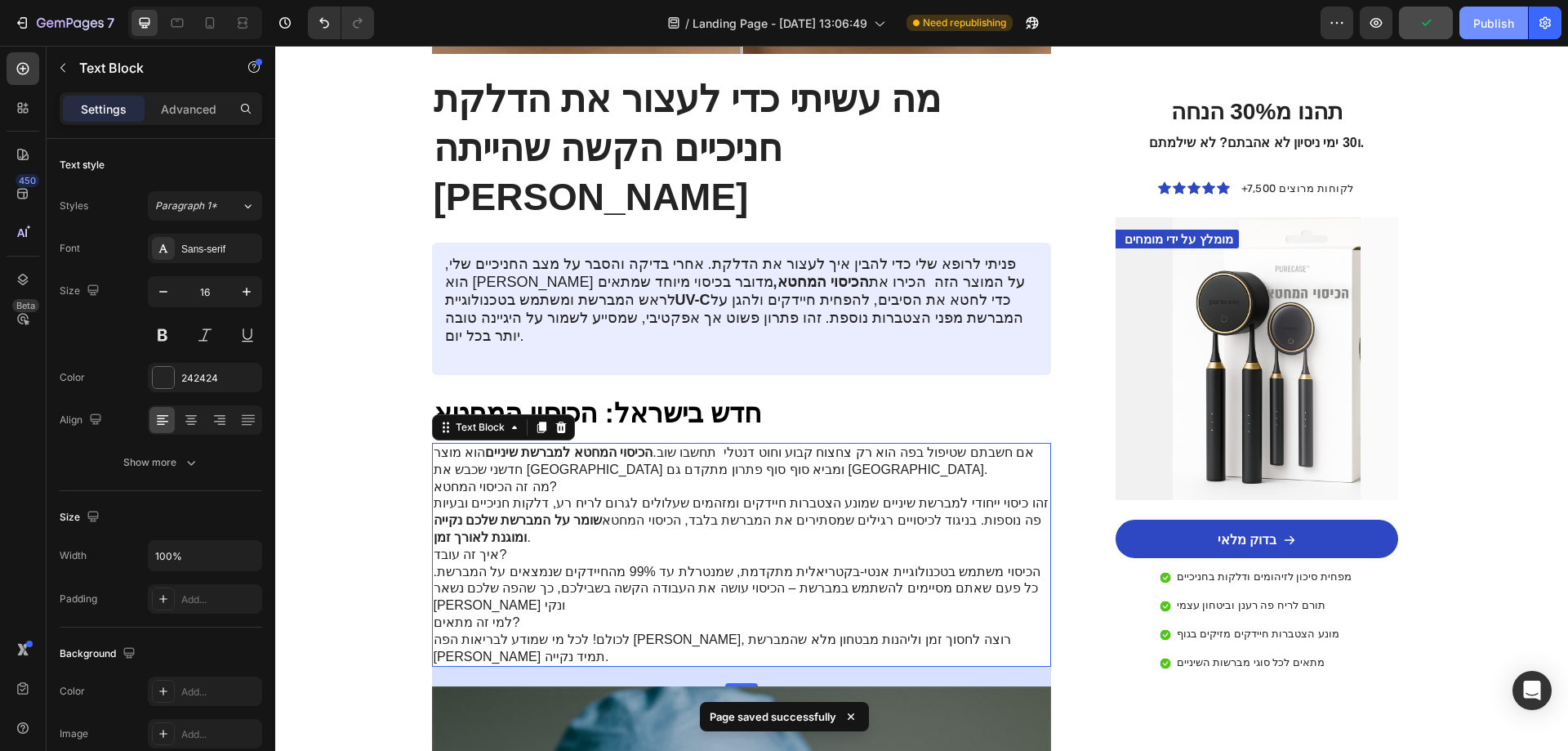
click at [1496, 34] on button "Publish" at bounding box center [1494, 23] width 69 height 33
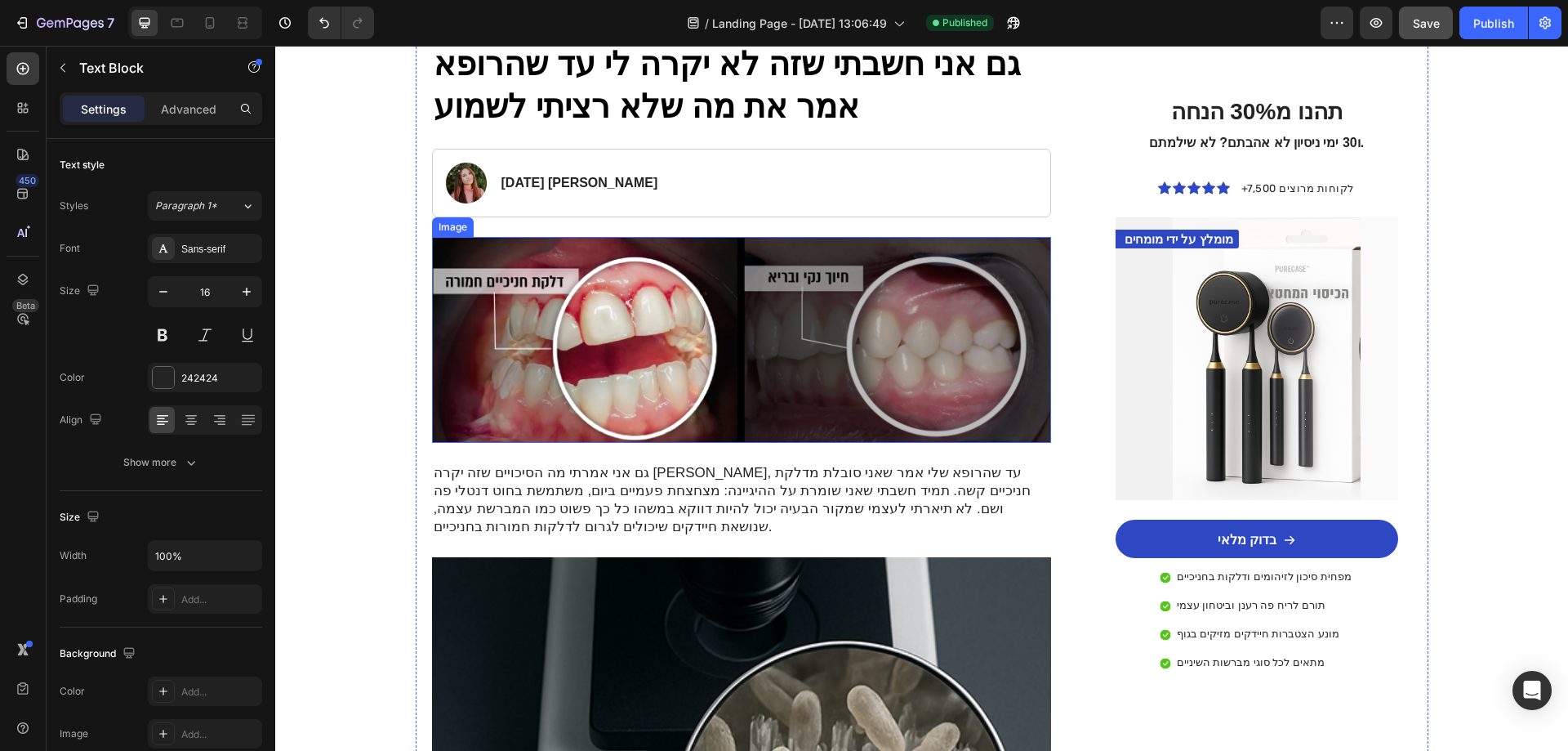
scroll to position [245, 0]
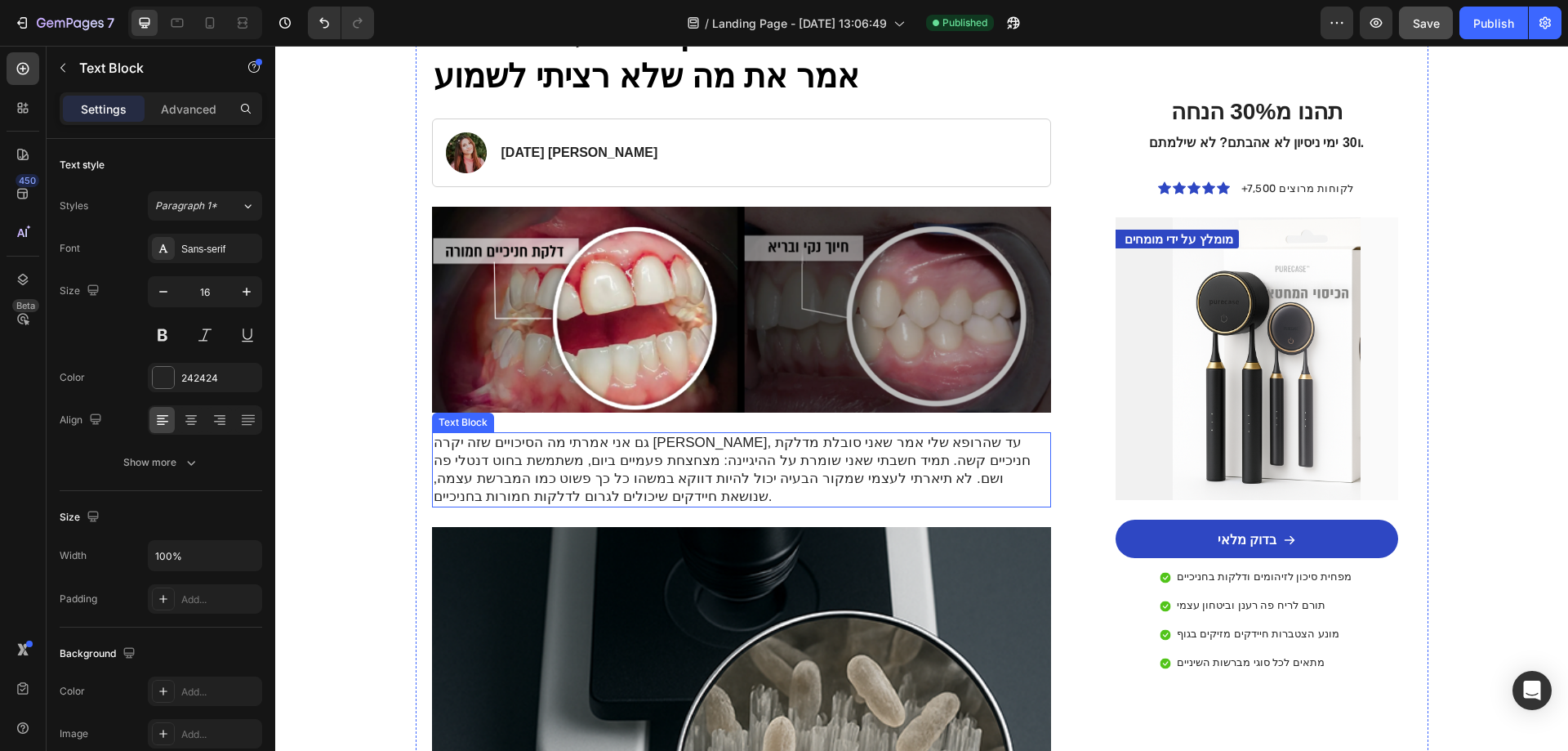
click at [783, 453] on p "גם אני אמרתי מה הסיכויים שזה יקרה [PERSON_NAME], עד שהרופא שלי אמר שאני סובלת מ…" at bounding box center [741, 470] width 617 height 72
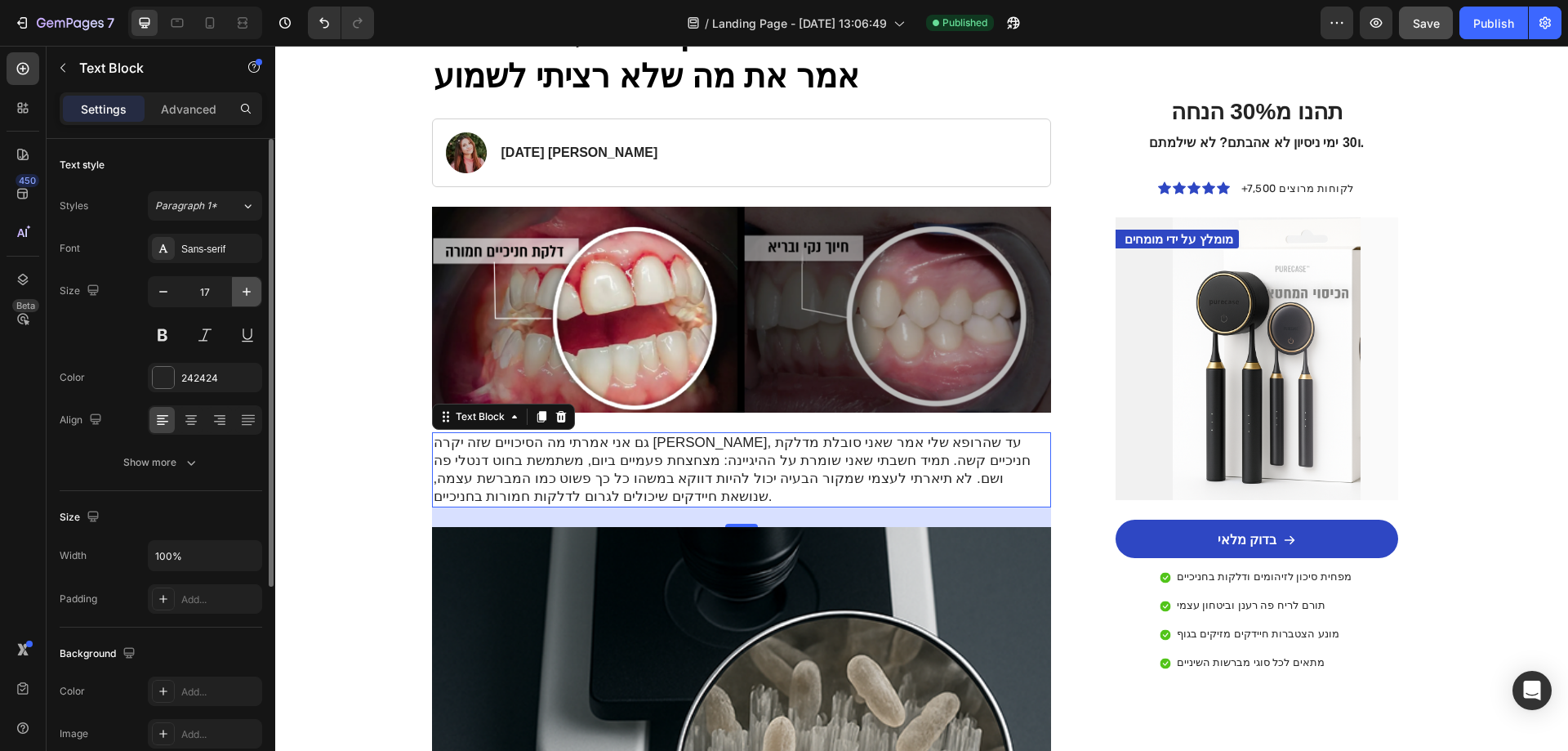
click at [243, 295] on icon "button" at bounding box center [247, 292] width 17 height 17
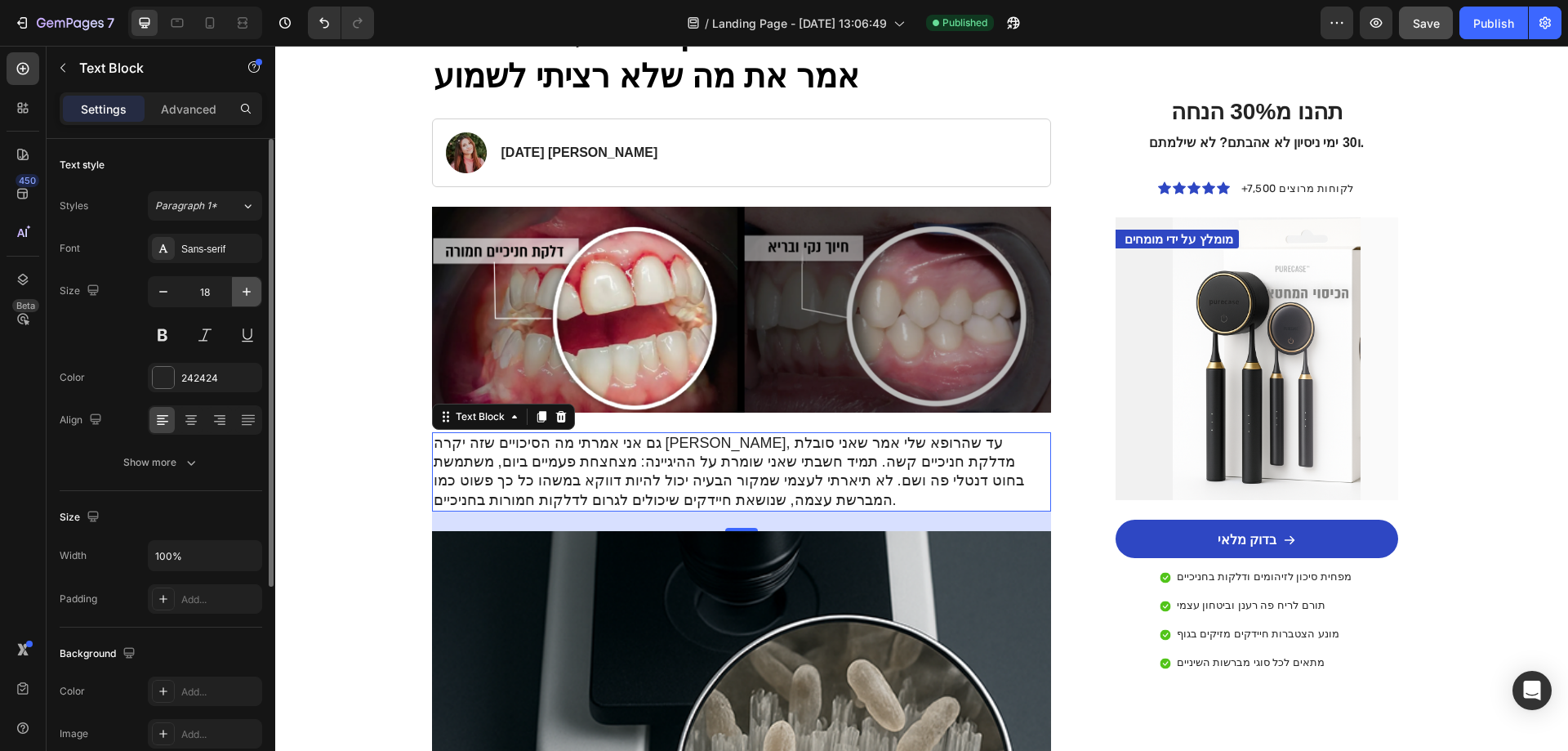
click at [243, 295] on icon "button" at bounding box center [247, 292] width 17 height 17
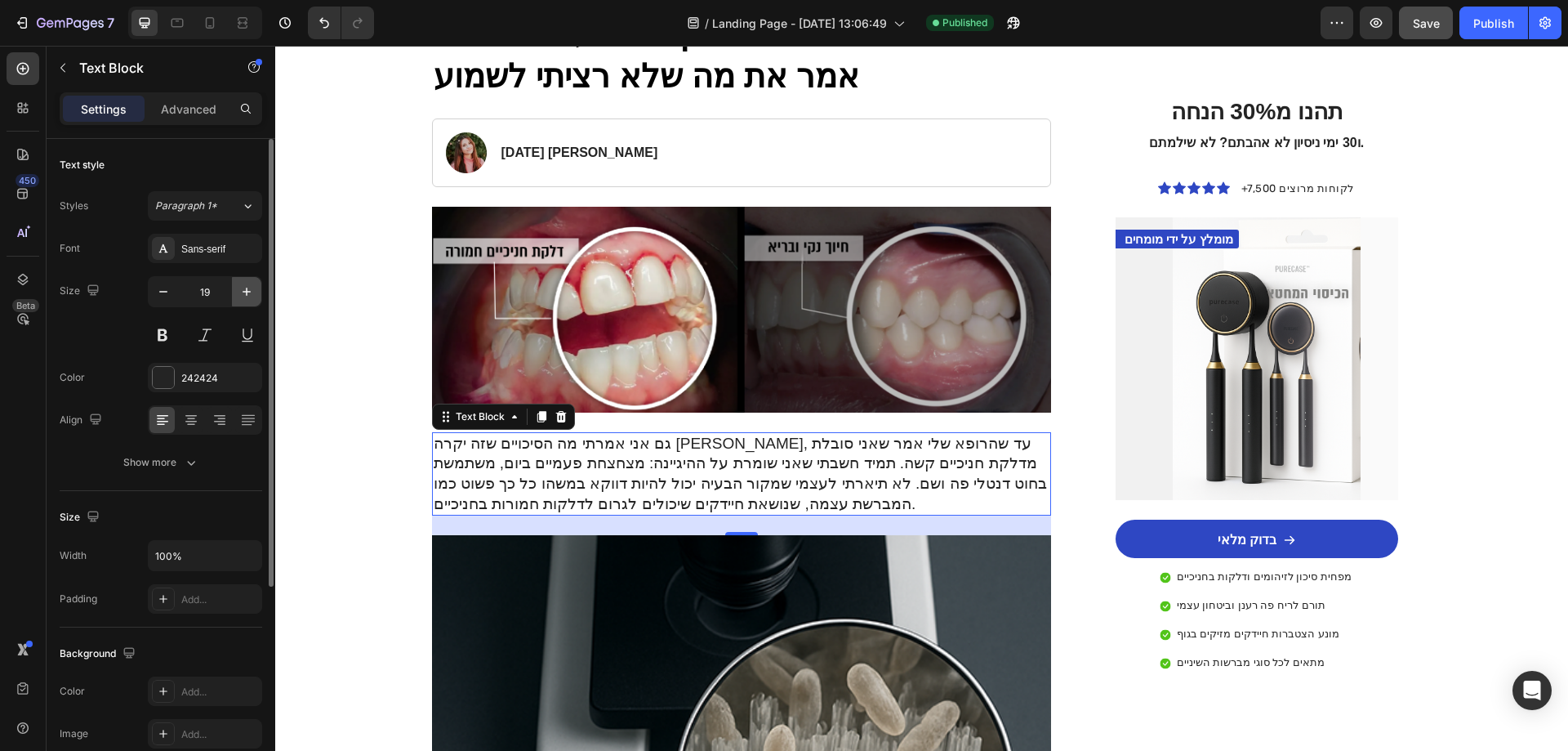
click at [243, 295] on icon "button" at bounding box center [247, 292] width 17 height 17
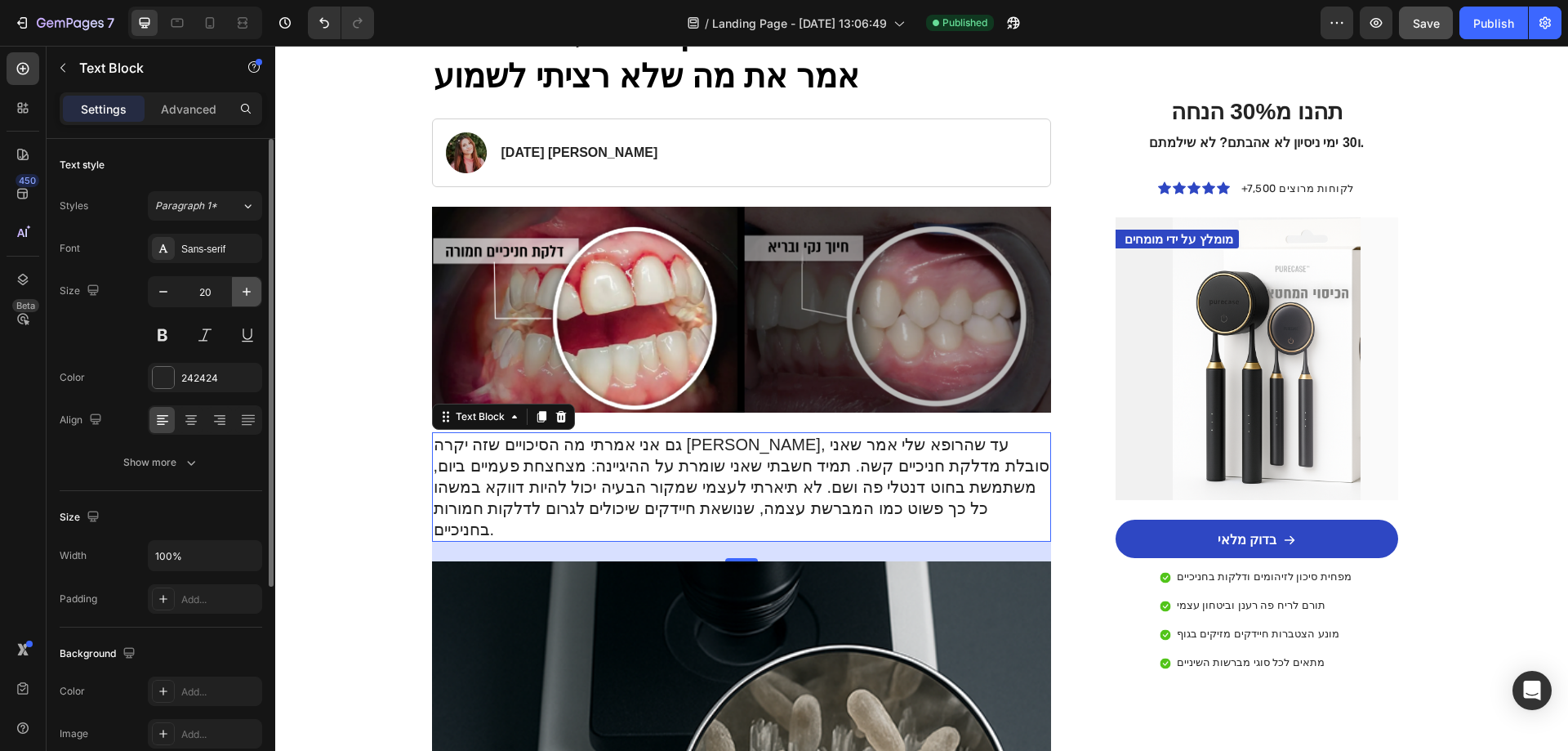
click at [243, 295] on icon "button" at bounding box center [247, 292] width 17 height 17
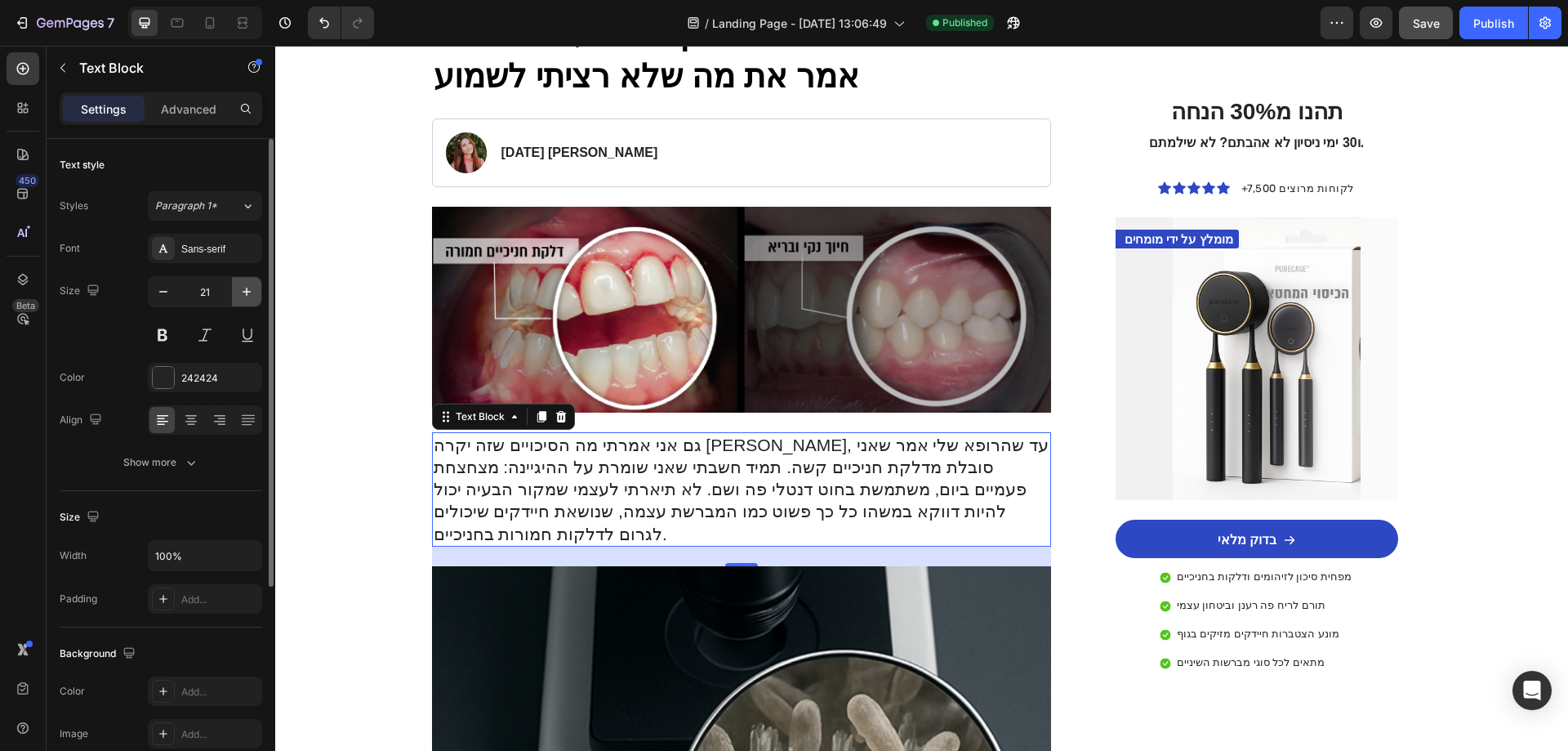
click at [243, 295] on icon "button" at bounding box center [247, 292] width 17 height 17
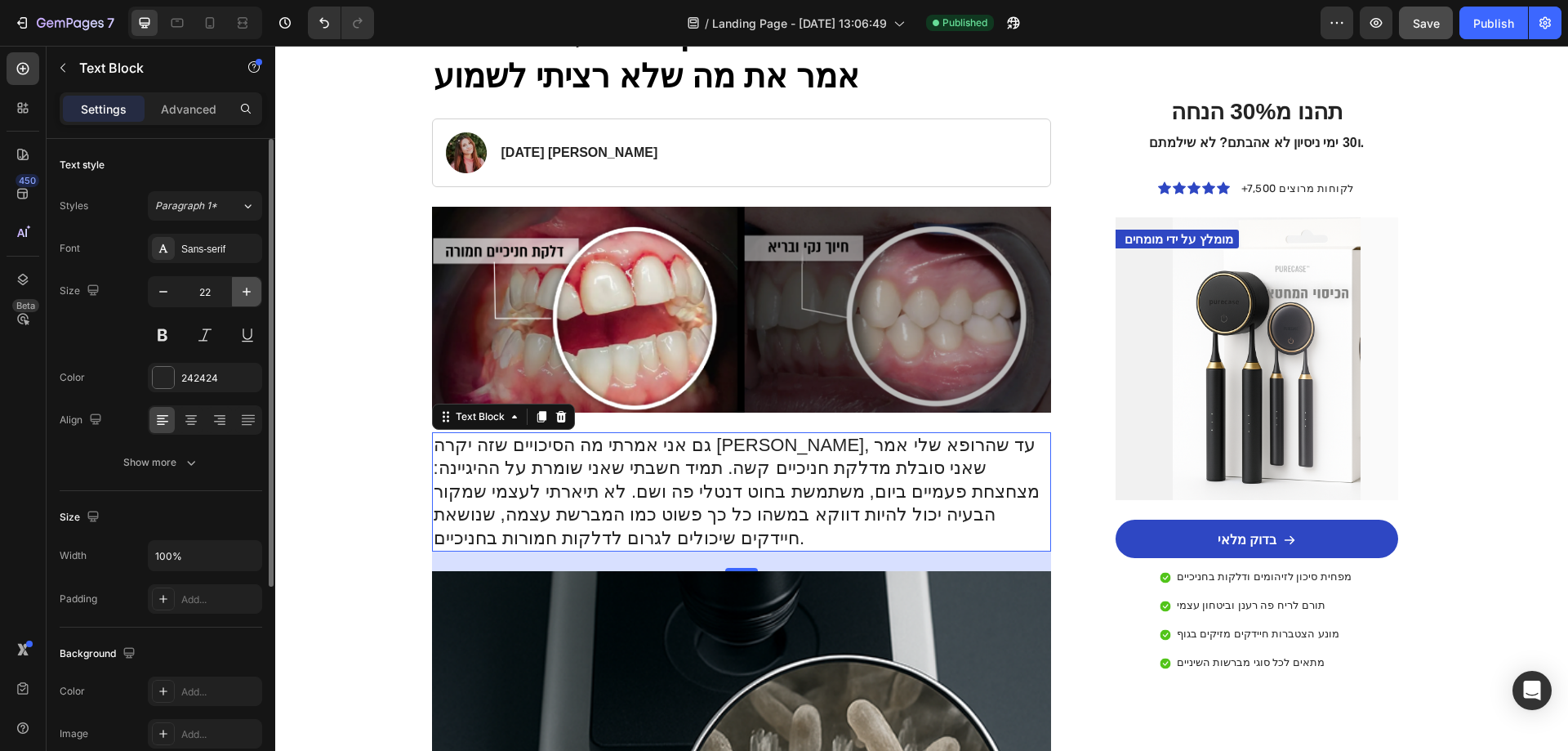
click at [243, 295] on icon "button" at bounding box center [247, 292] width 17 height 17
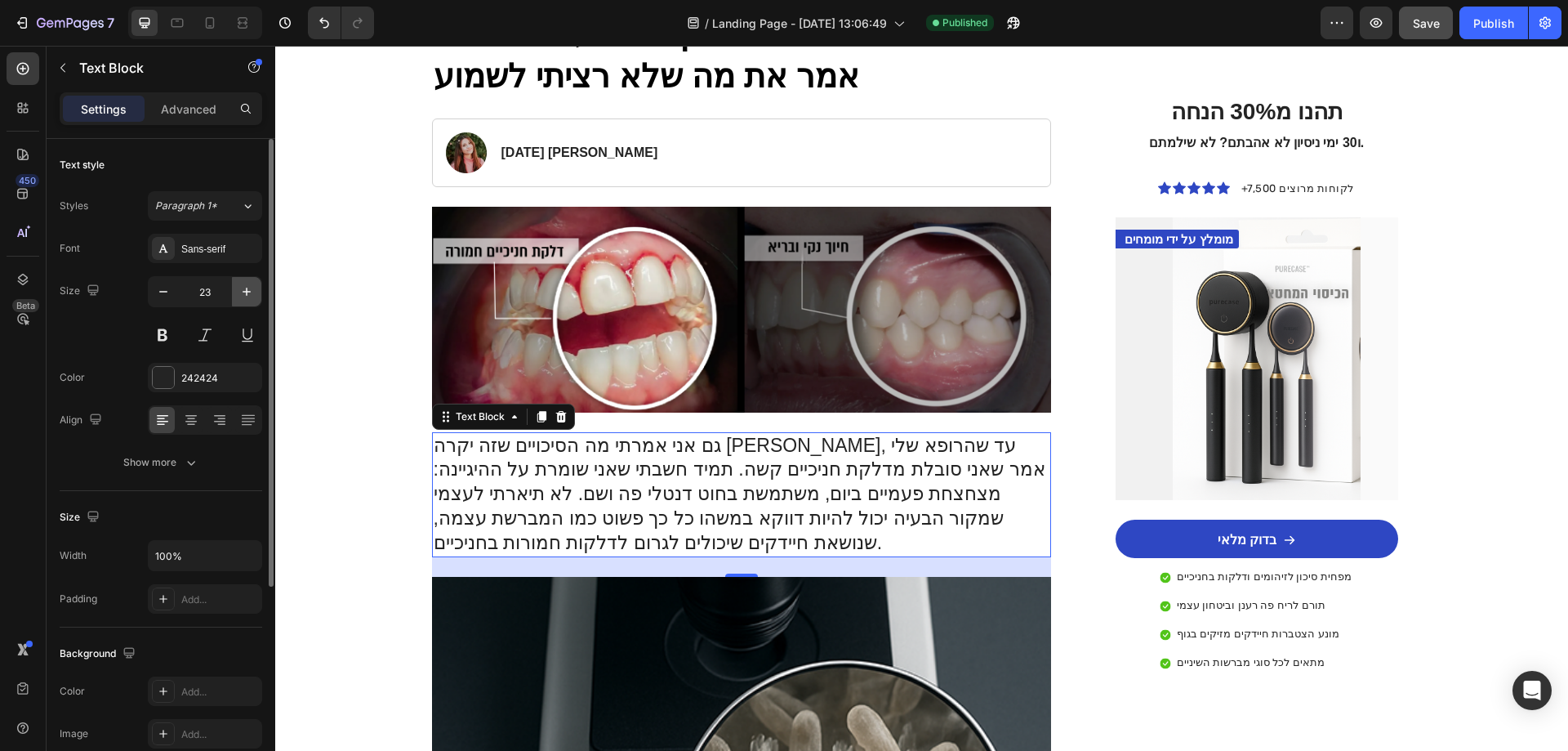
click at [243, 295] on icon "button" at bounding box center [247, 292] width 17 height 17
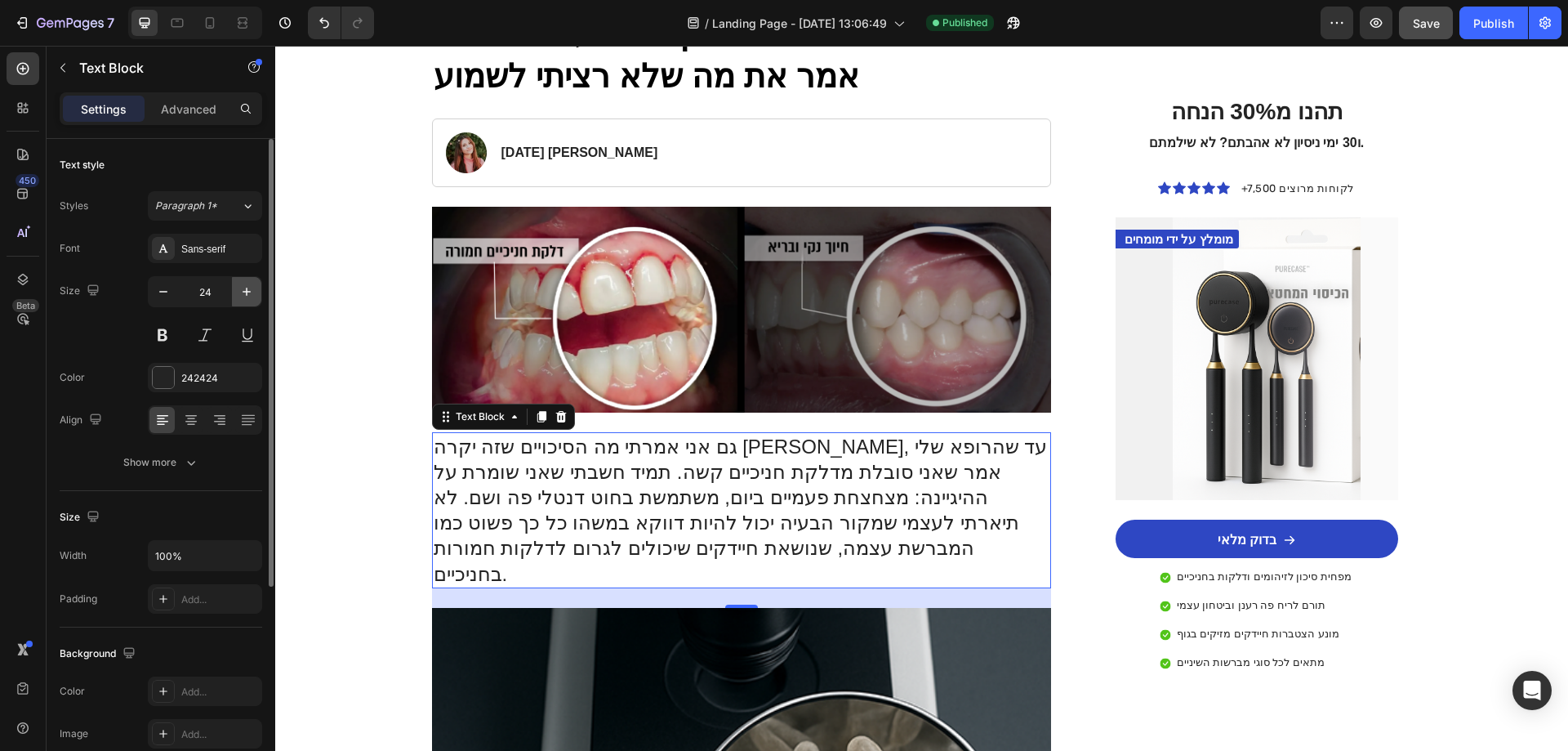
click at [243, 295] on icon "button" at bounding box center [247, 292] width 17 height 17
type input "25"
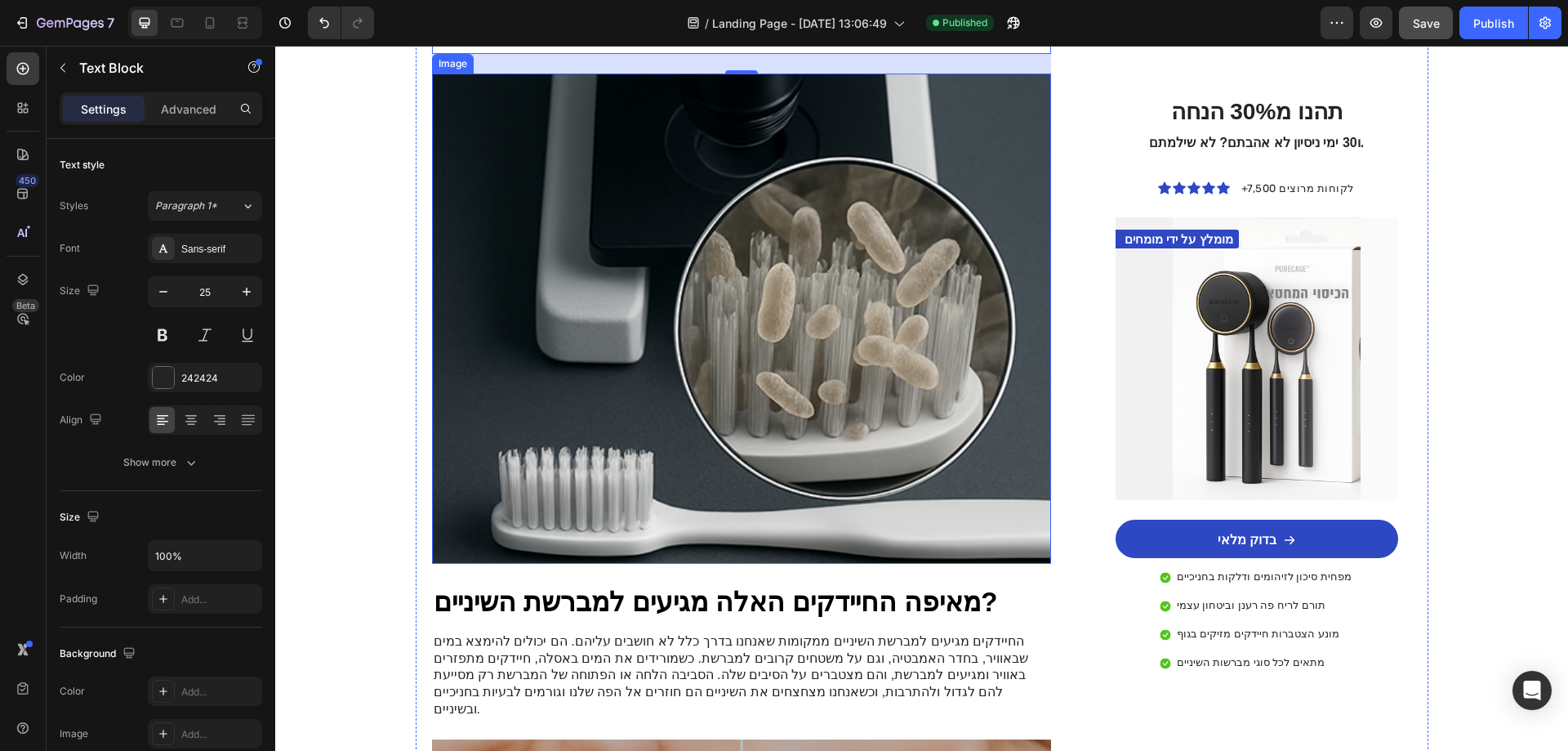
scroll to position [980, 0]
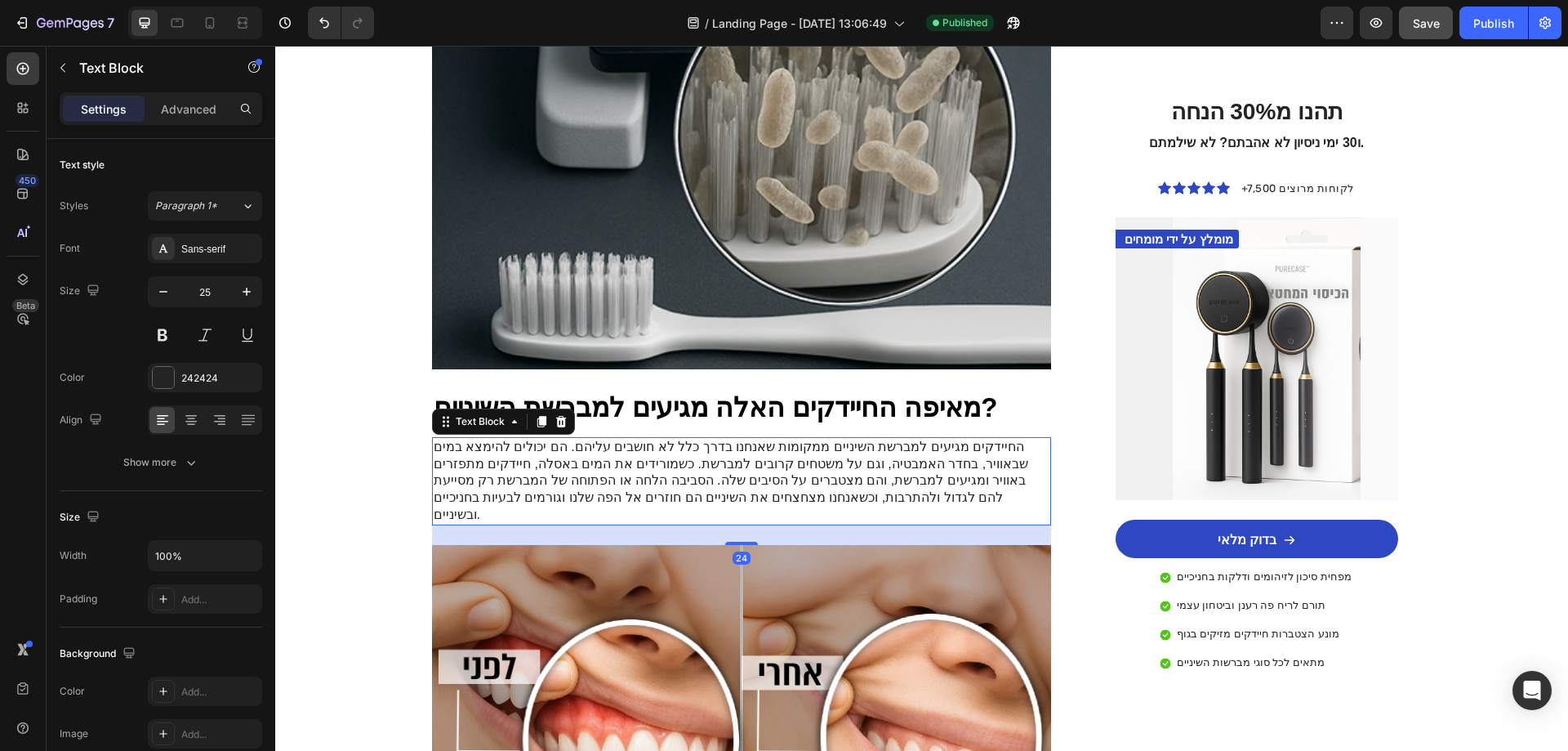
click at [797, 441] on p "החיידקים מגיעים למברשת השיניים ממקומות שאנחנו בדרך כלל לא חושבים עליהם. הם יכול…" at bounding box center [741, 481] width 617 height 85
click at [248, 296] on icon "button" at bounding box center [247, 292] width 17 height 17
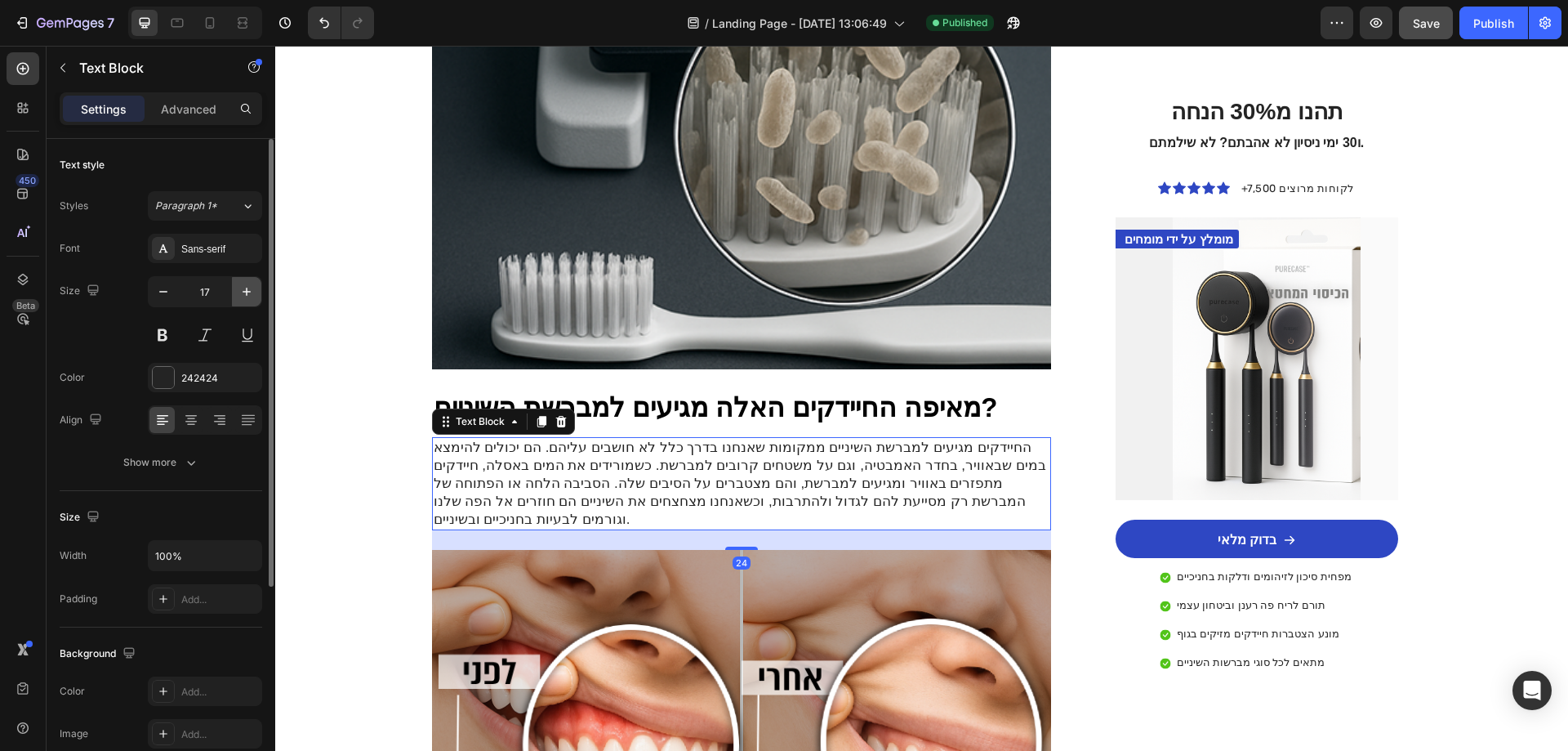
click at [248, 296] on icon "button" at bounding box center [247, 292] width 17 height 17
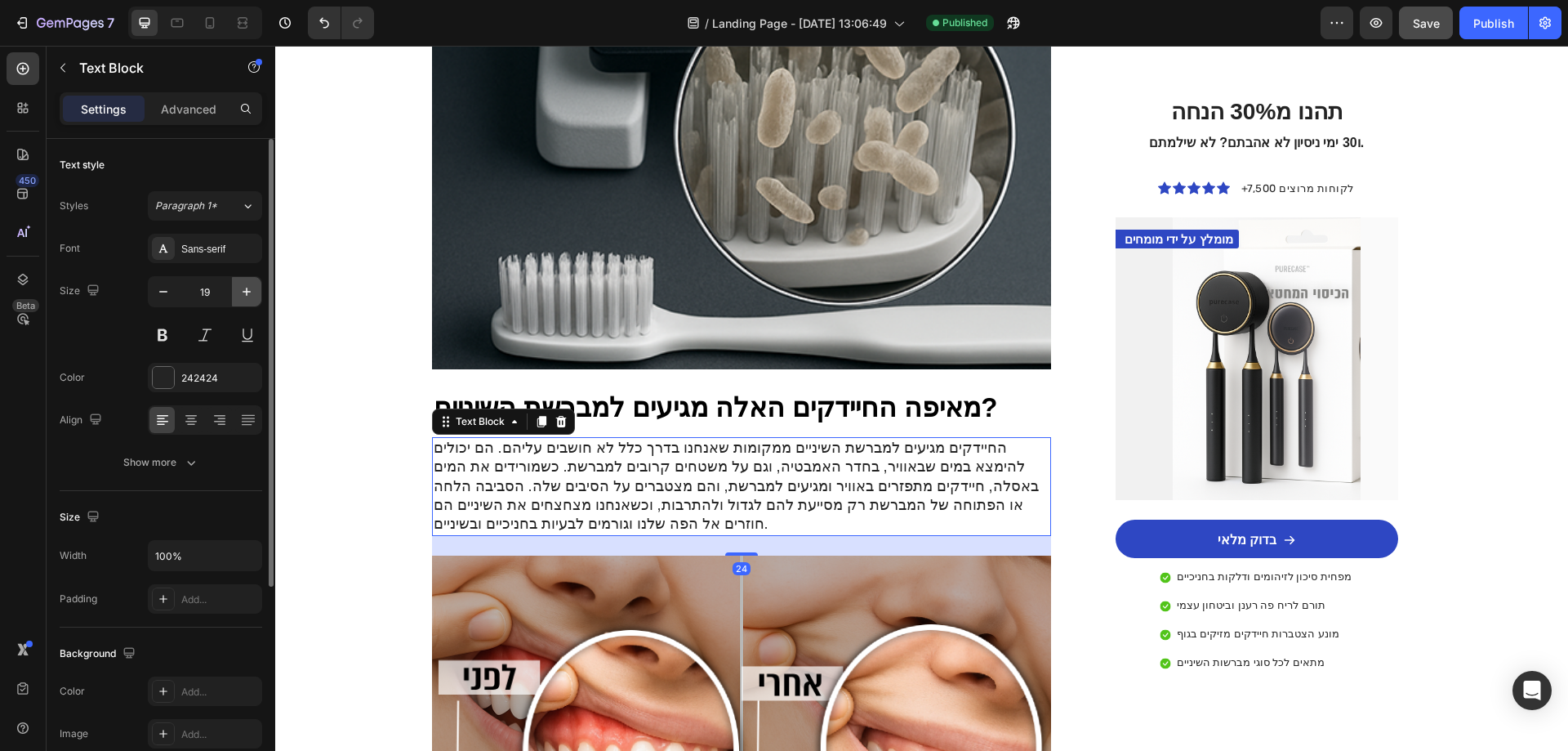
click at [248, 296] on icon "button" at bounding box center [247, 292] width 17 height 17
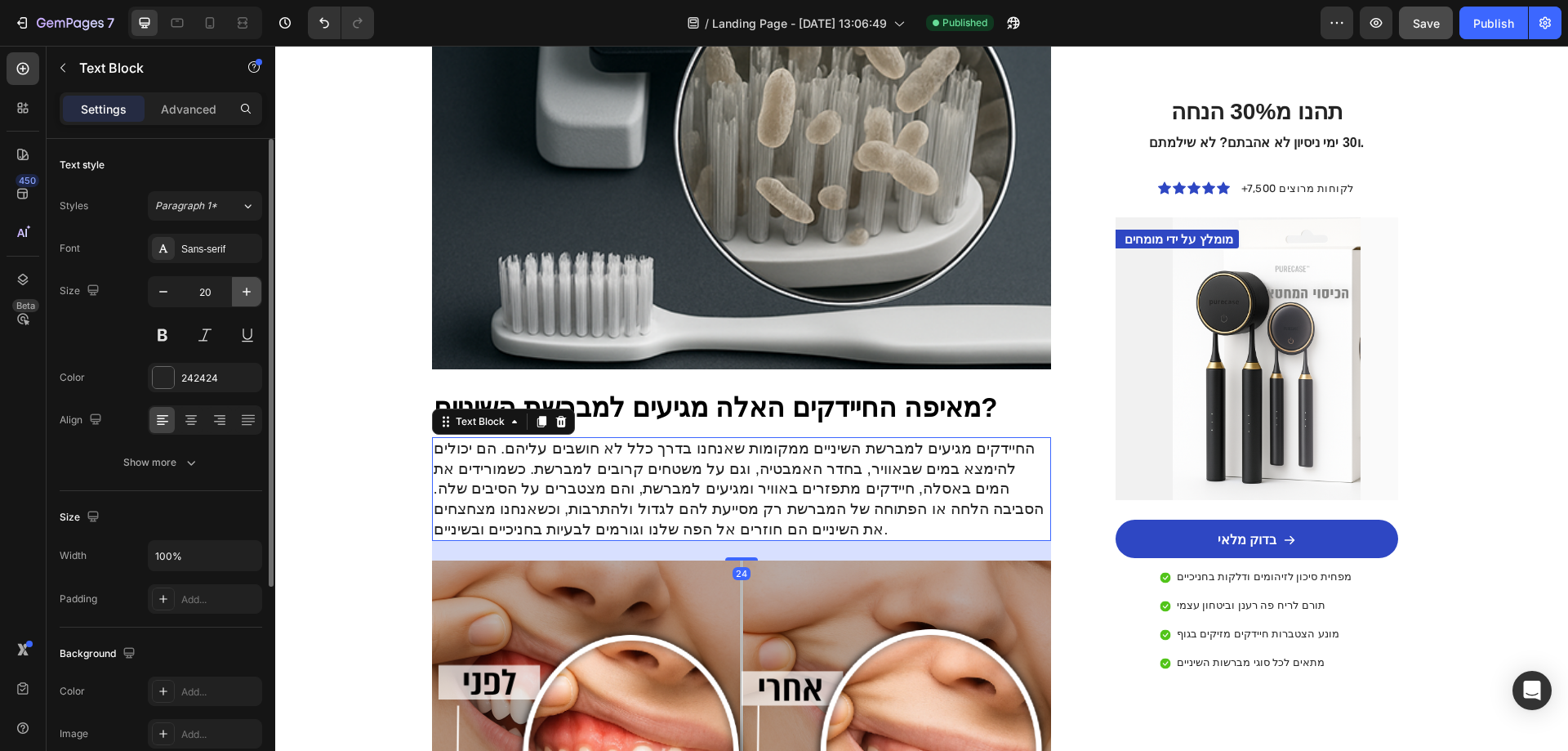
click at [248, 296] on icon "button" at bounding box center [247, 292] width 17 height 17
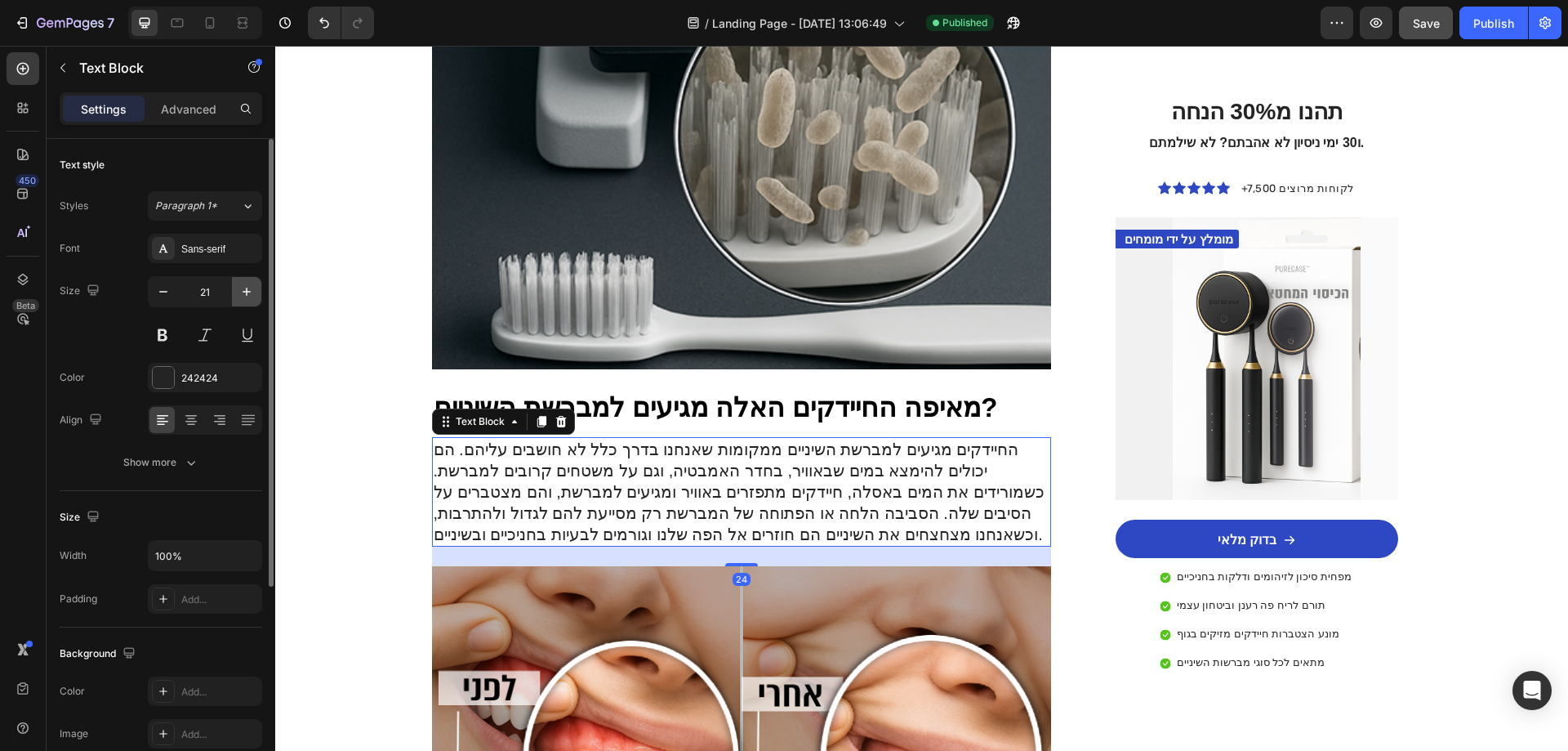
click at [248, 296] on icon "button" at bounding box center [247, 292] width 17 height 17
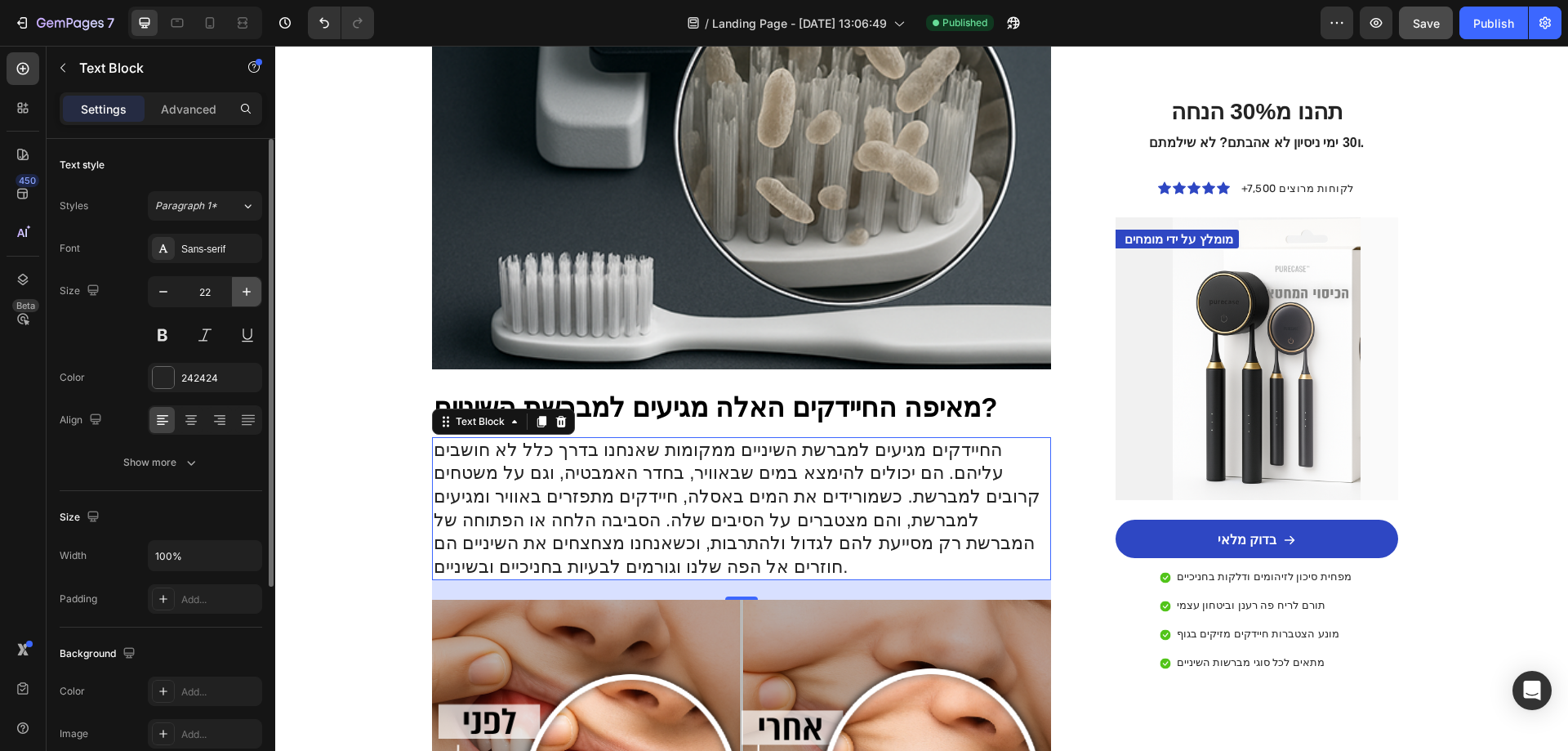
click at [248, 296] on icon "button" at bounding box center [247, 292] width 17 height 17
type input "23"
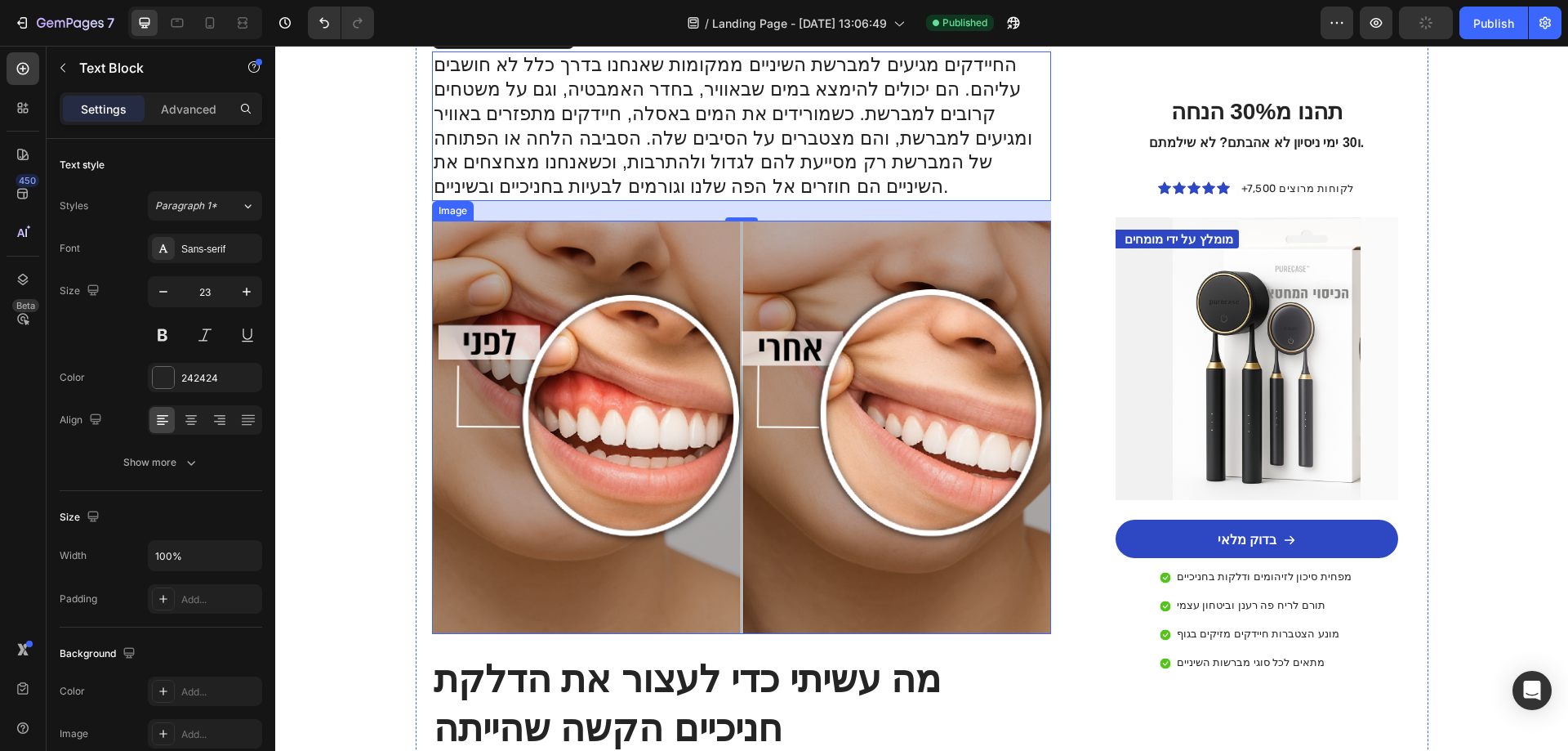
scroll to position [1552, 0]
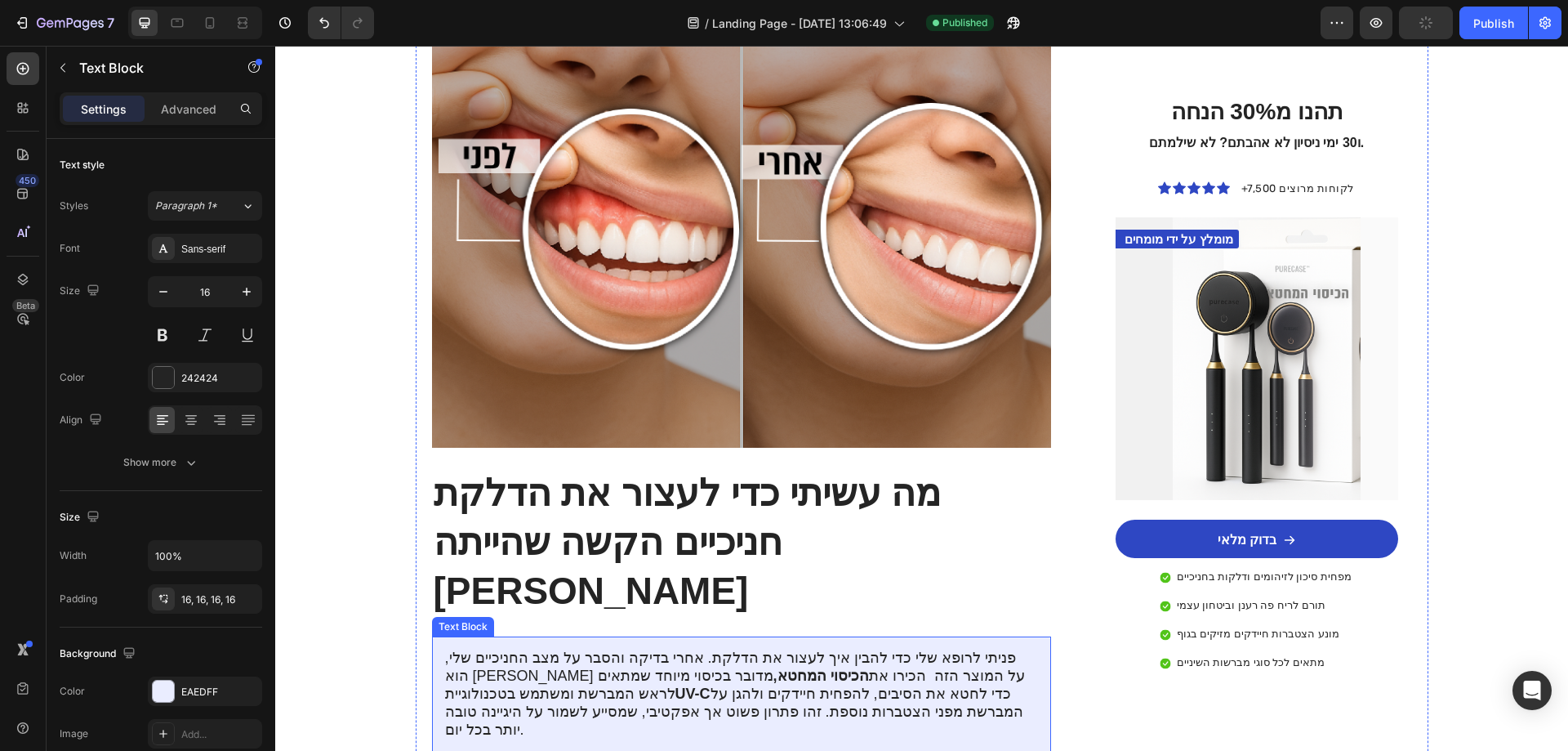
click at [595, 650] on span "פניתי לרופא שלי כדי להבין איך לעצור את הדלקת. אחרי בדיקה והסבר על מצב החניכיים …" at bounding box center [735, 693] width 580 height 87
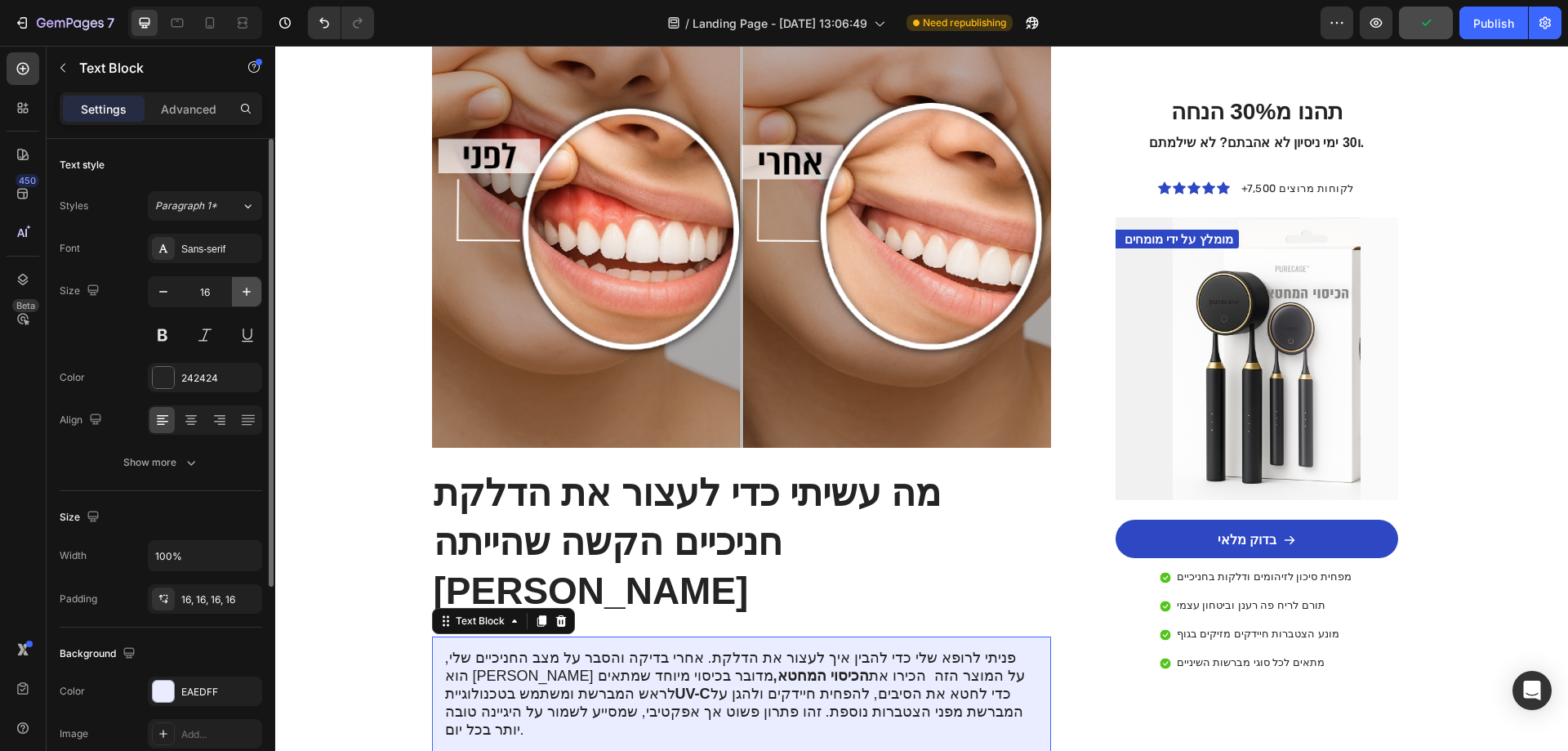
click at [250, 289] on icon "button" at bounding box center [247, 292] width 17 height 17
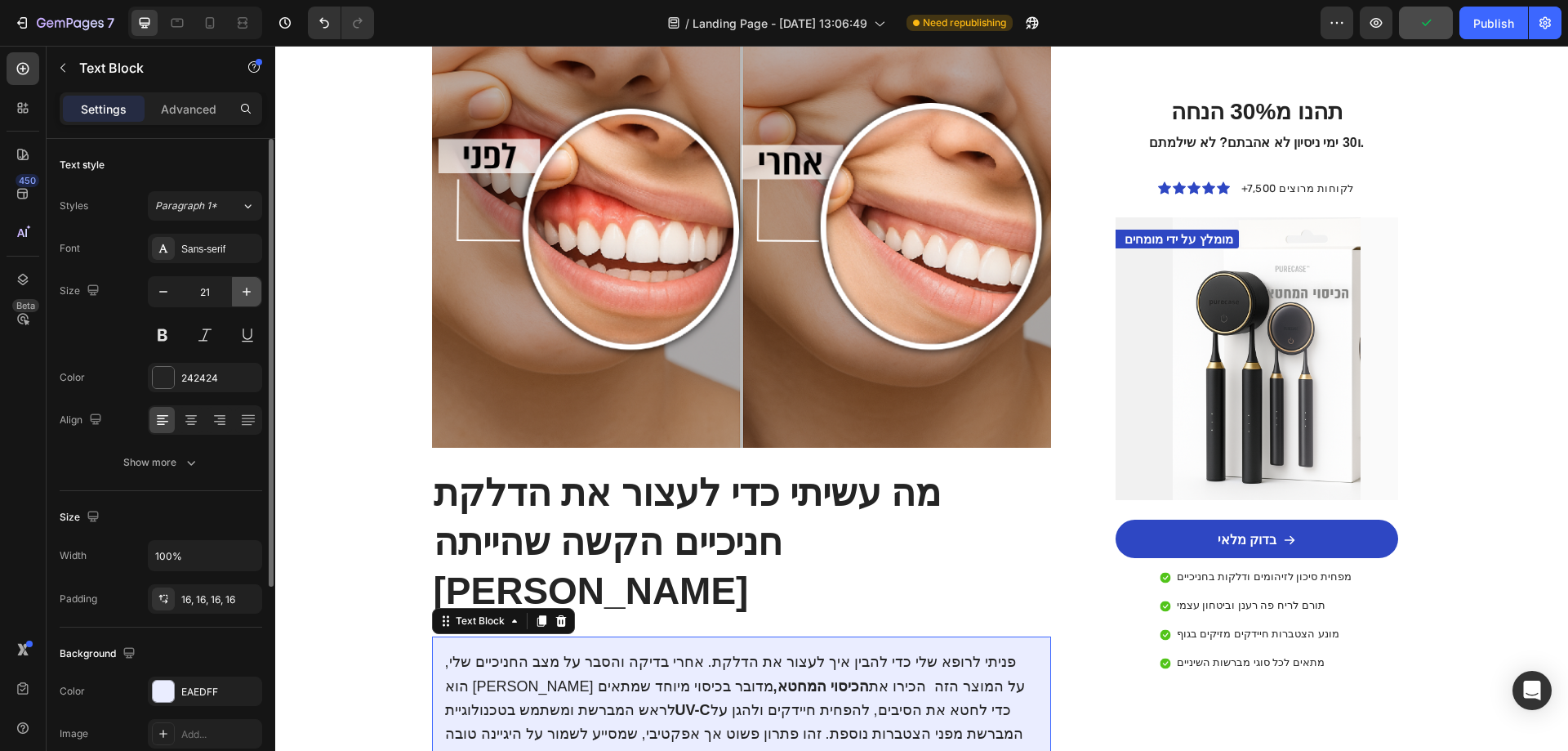
click at [250, 289] on icon "button" at bounding box center [247, 292] width 17 height 17
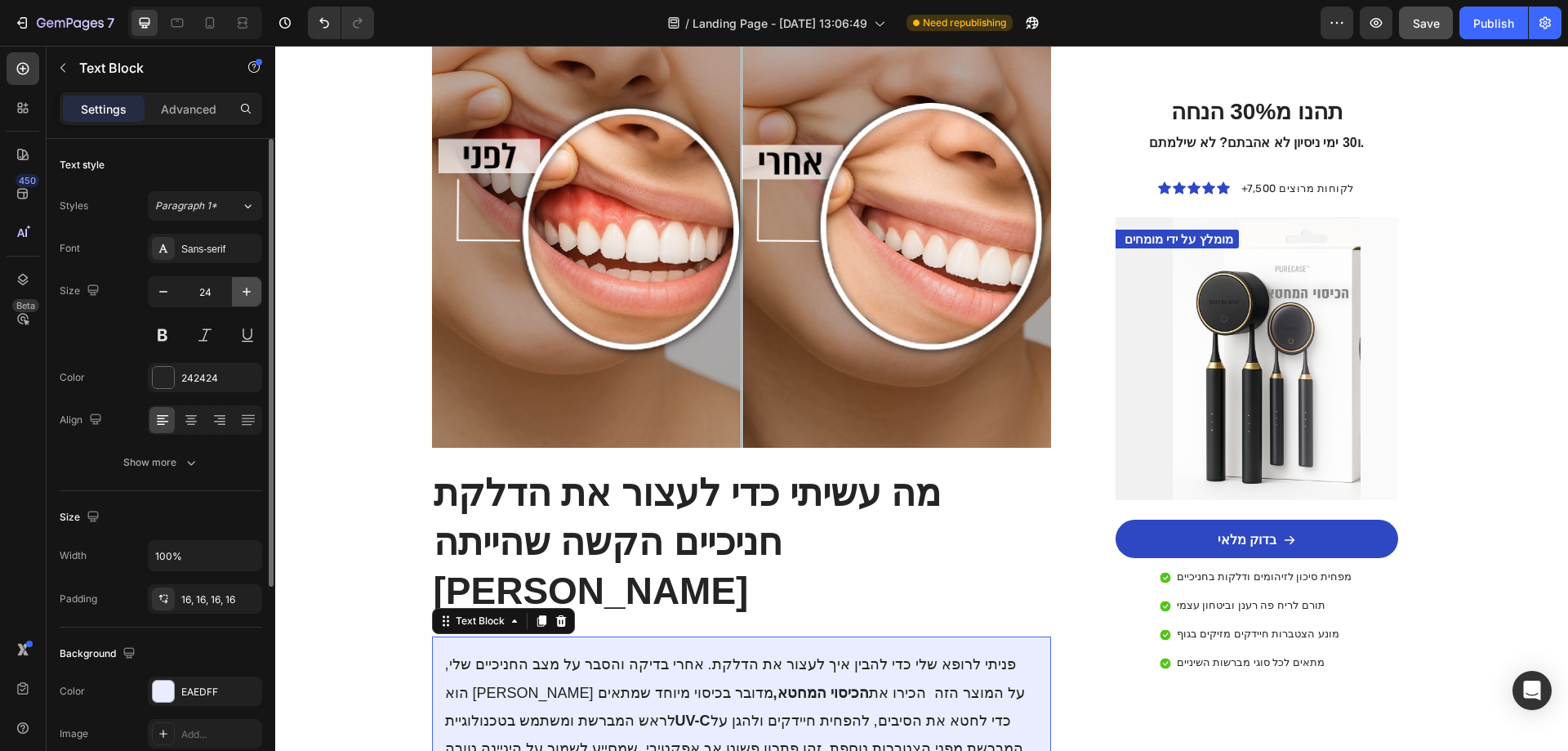
click at [250, 289] on icon "button" at bounding box center [247, 292] width 17 height 17
type input "26"
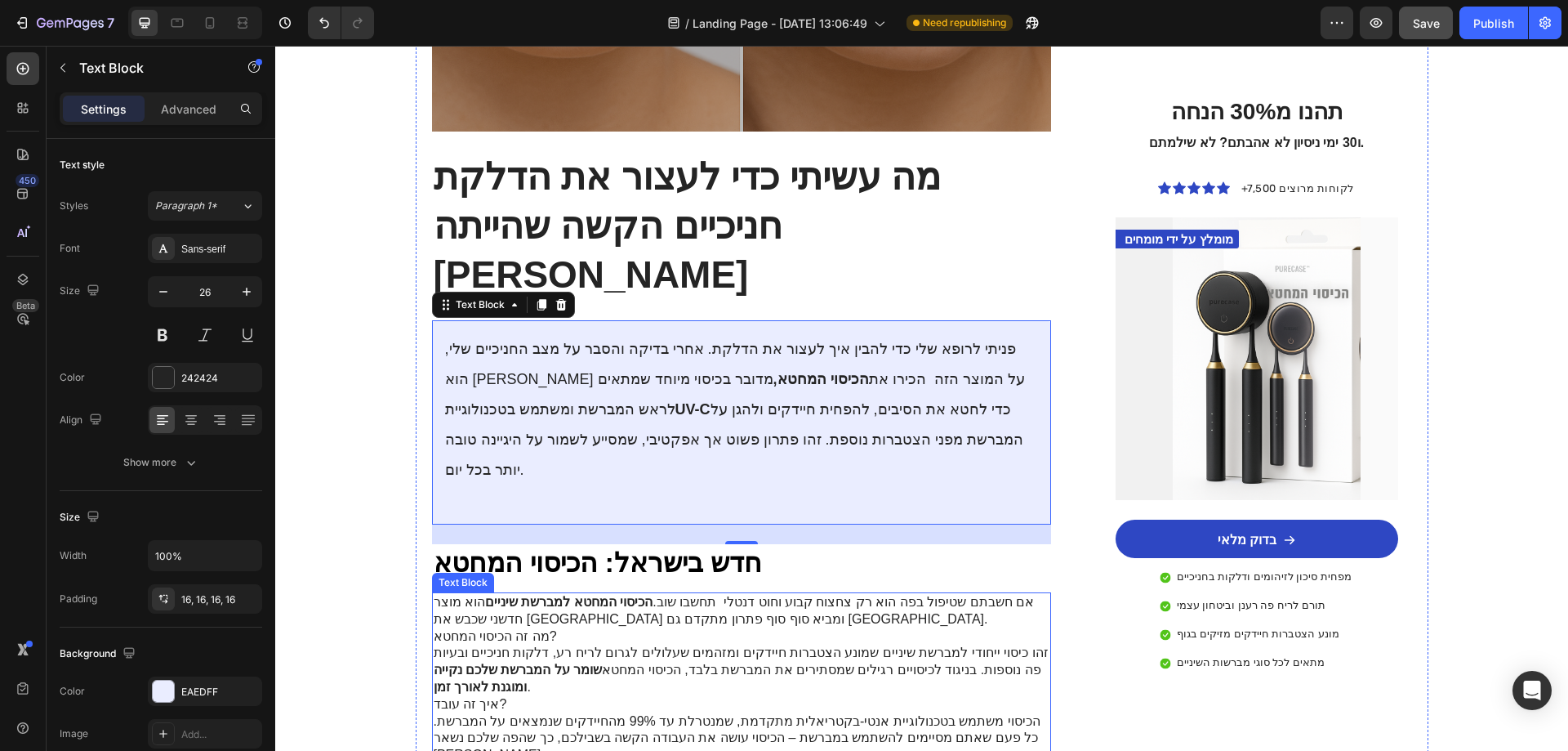
scroll to position [1961, 0]
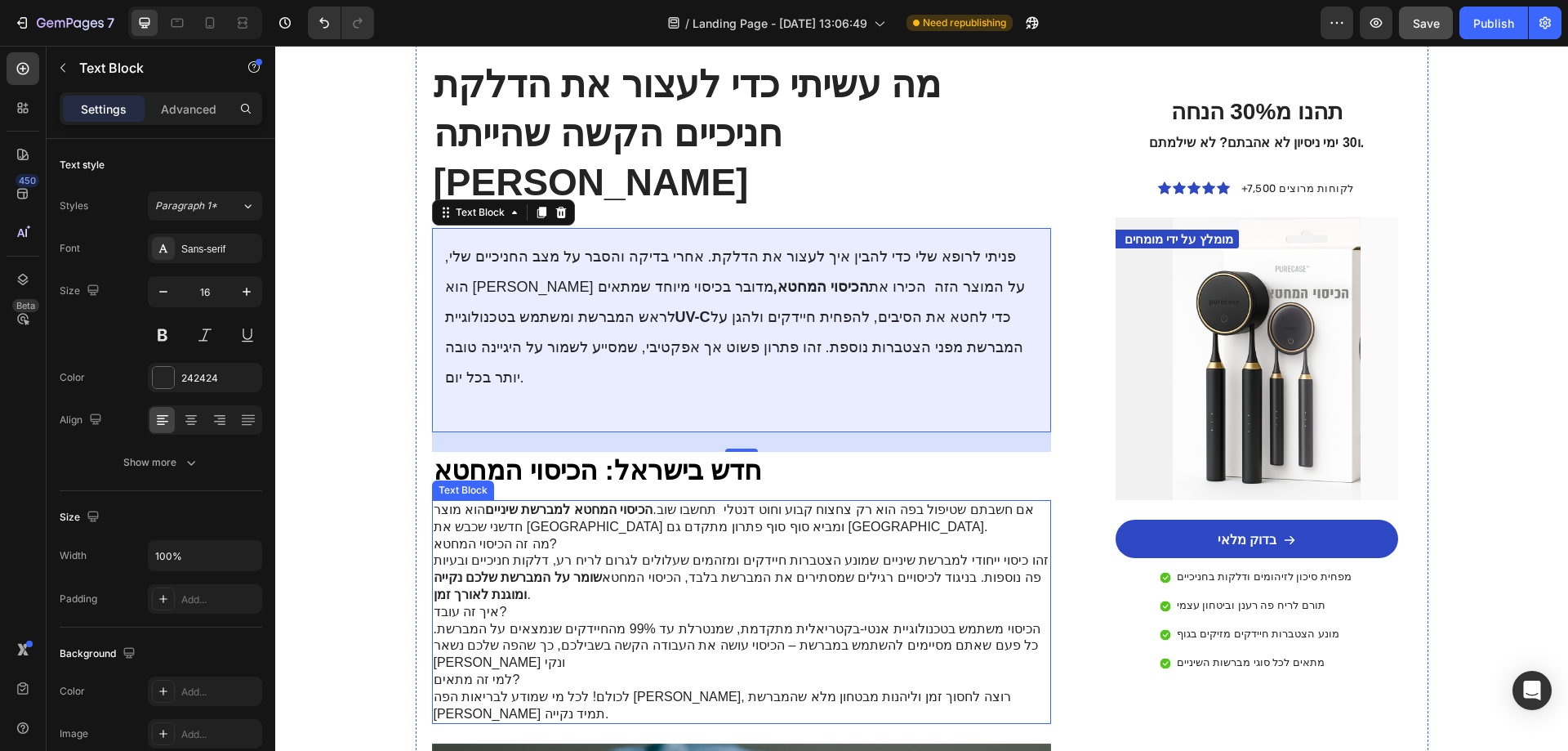
click at [551, 553] on p "זהו כיסוי ייחודי למברשת שיניים שמונע הצטברות חיידקים ומזהמים שעלולים לגרום לריח…" at bounding box center [741, 578] width 617 height 51
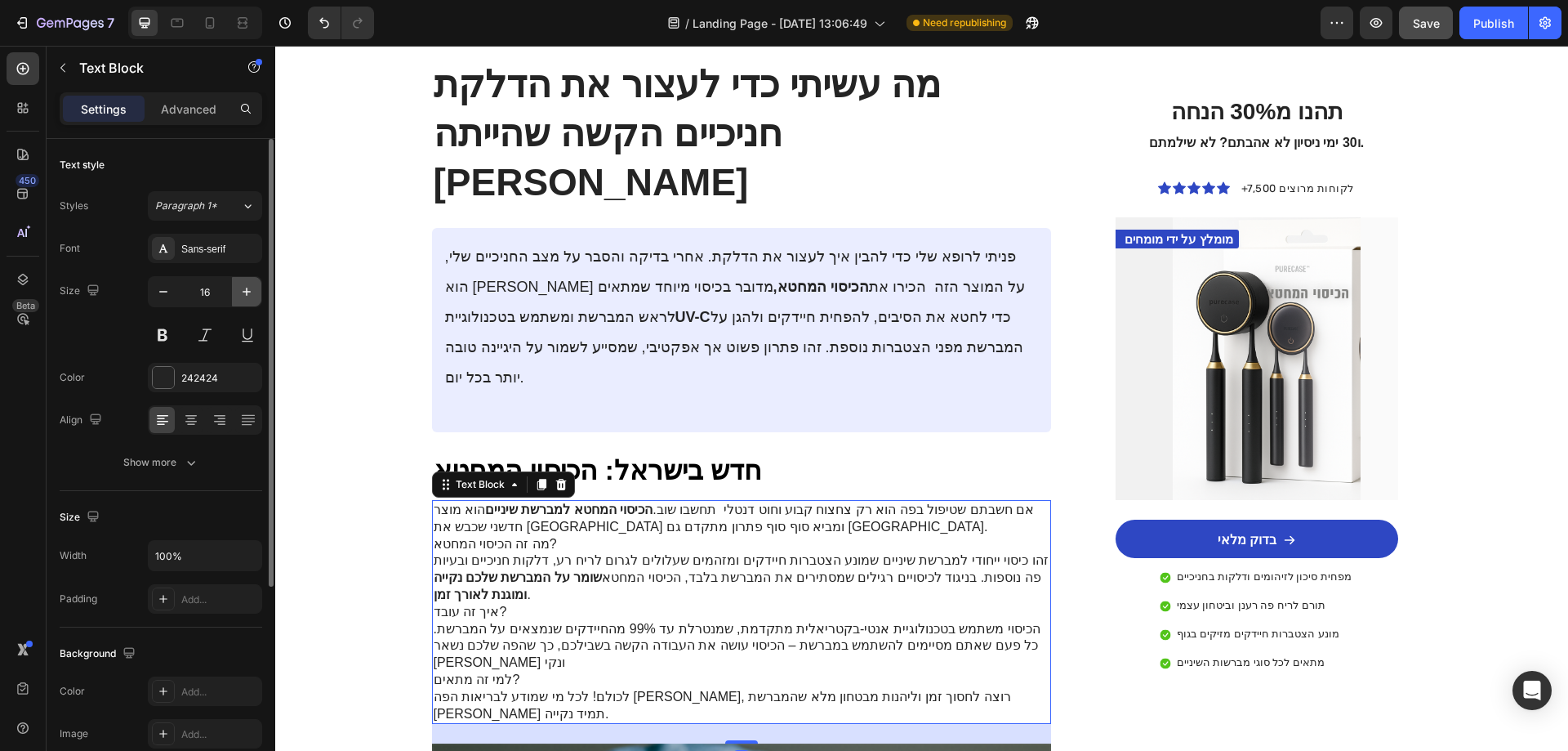
click at [254, 299] on icon "button" at bounding box center [247, 292] width 17 height 17
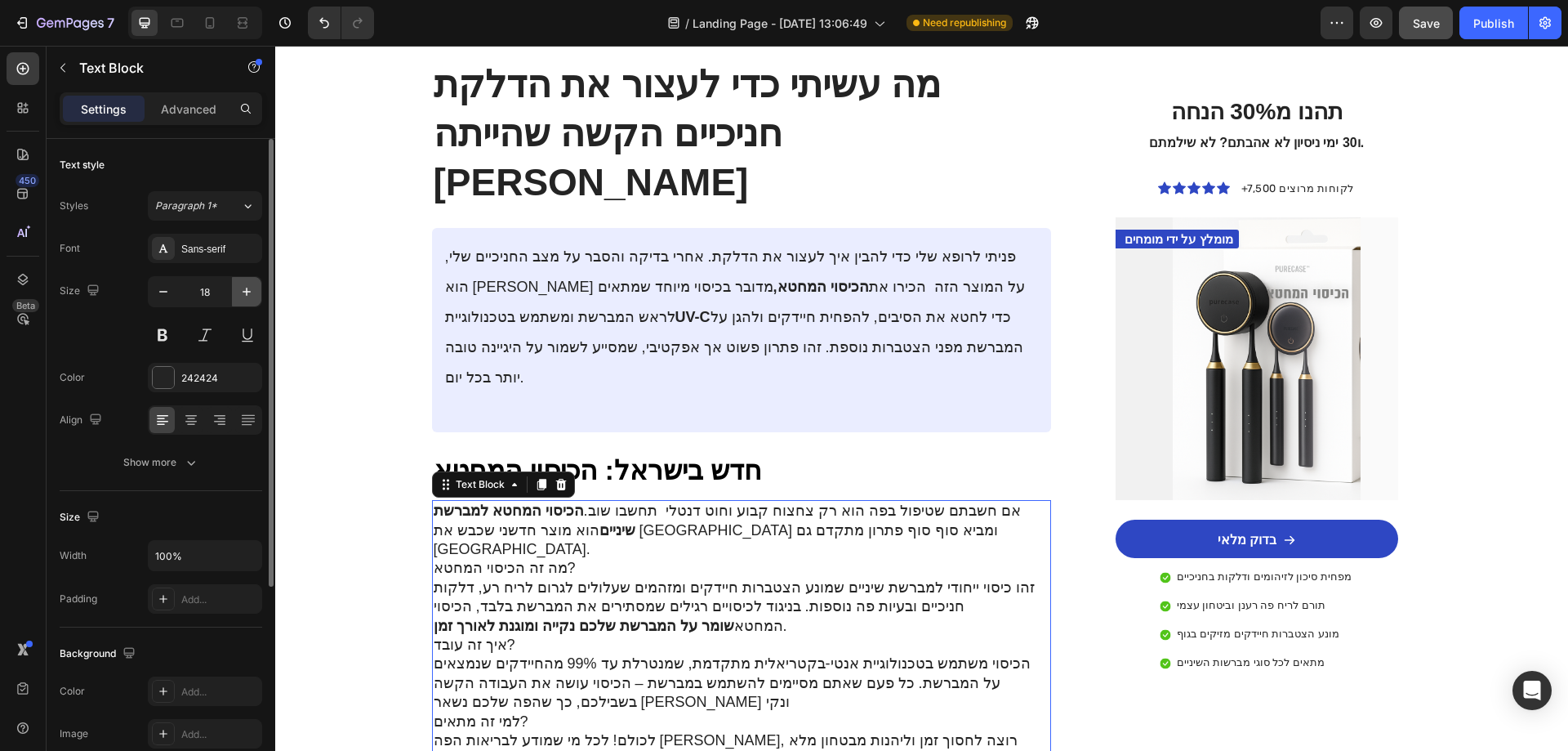
click at [254, 298] on icon "button" at bounding box center [247, 292] width 17 height 17
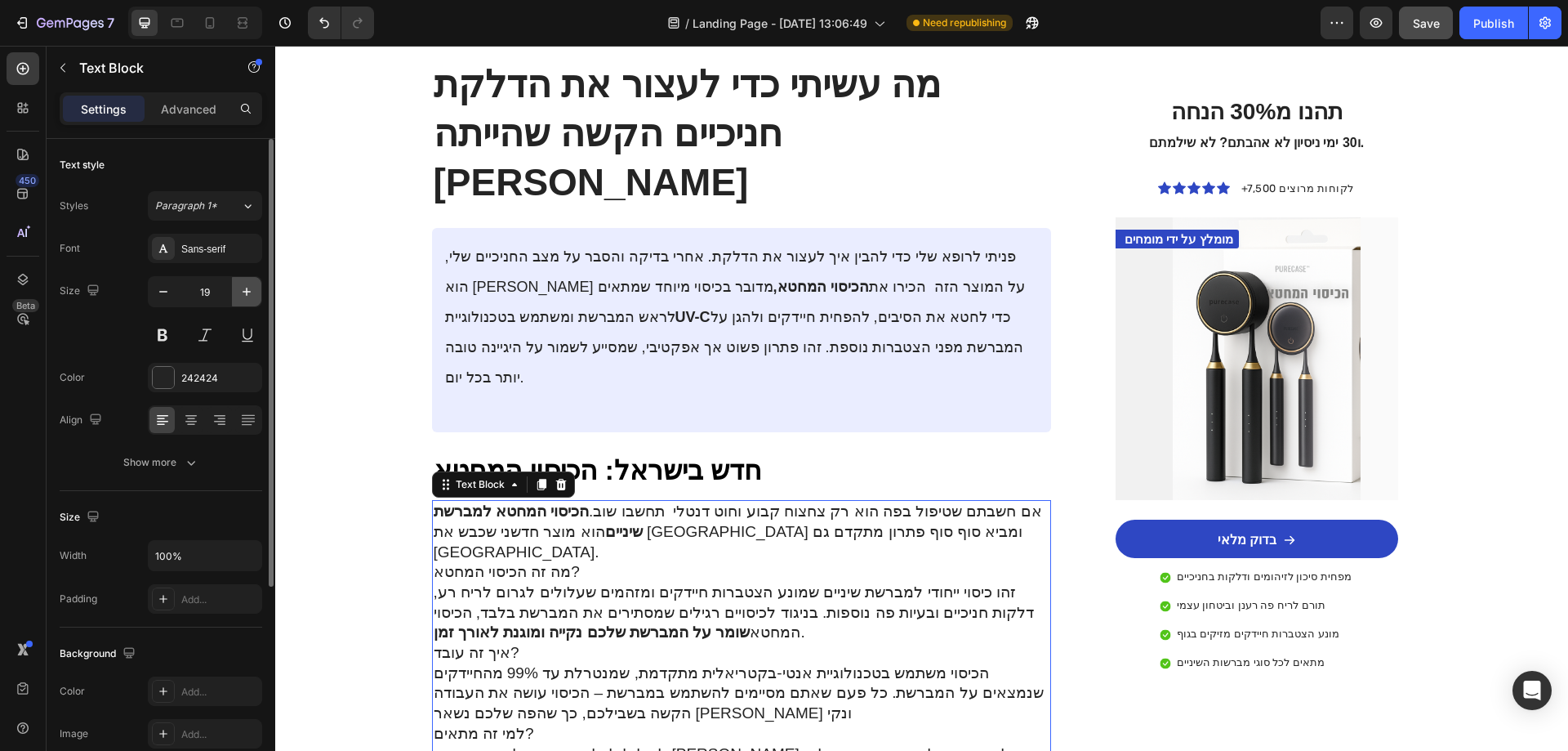
click at [254, 297] on icon "button" at bounding box center [247, 292] width 17 height 17
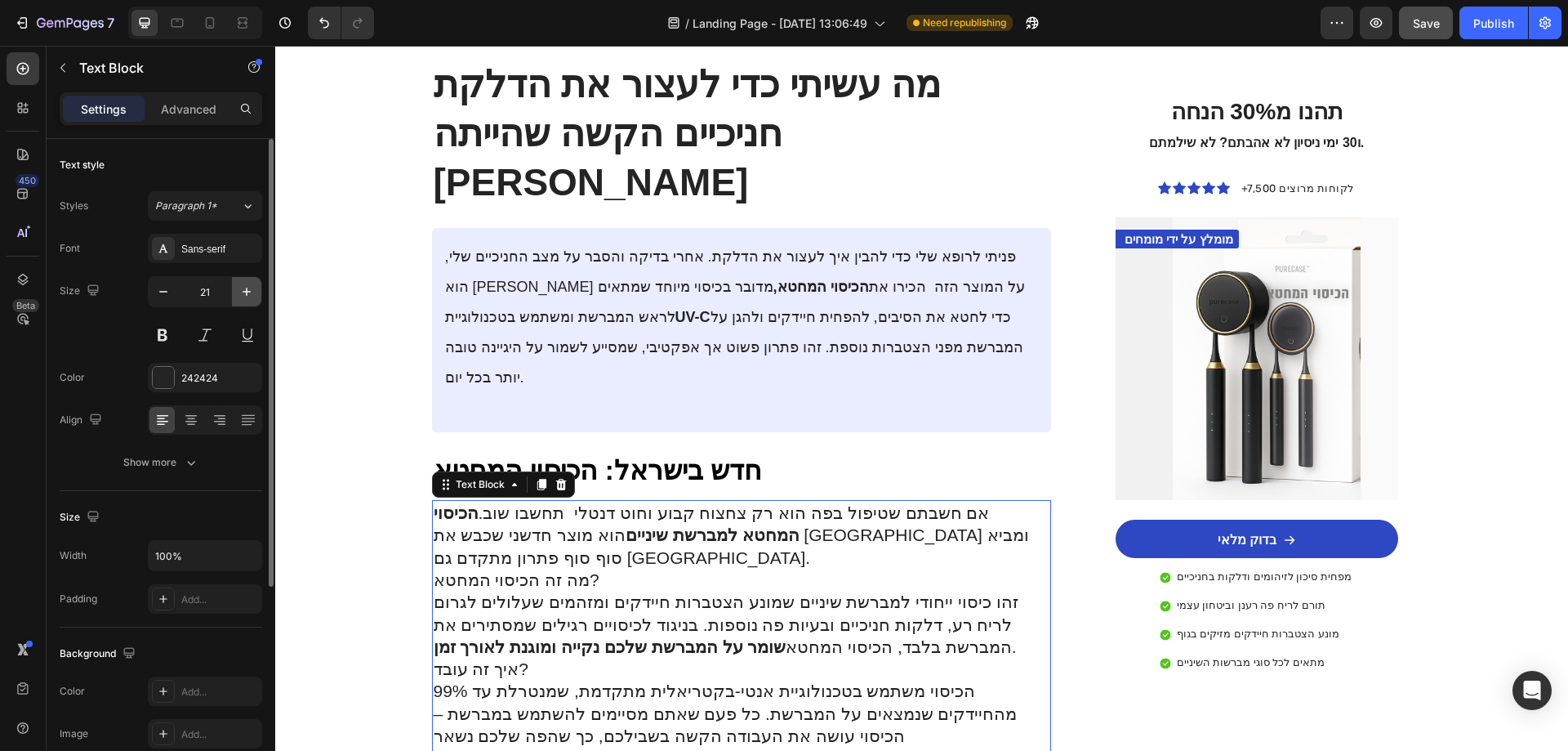
click at [254, 297] on icon "button" at bounding box center [247, 292] width 17 height 17
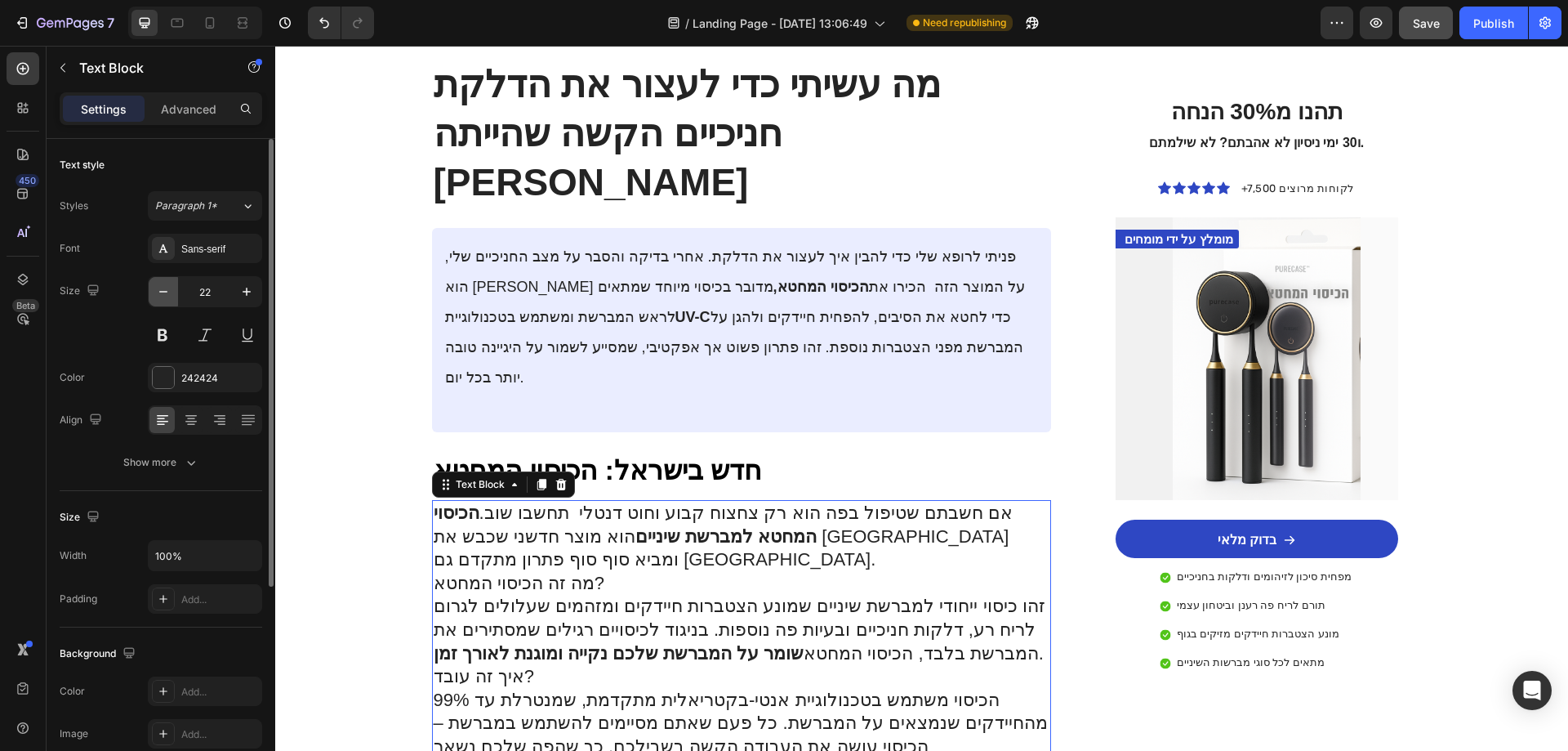
click at [167, 299] on icon "button" at bounding box center [163, 292] width 17 height 17
type input "21"
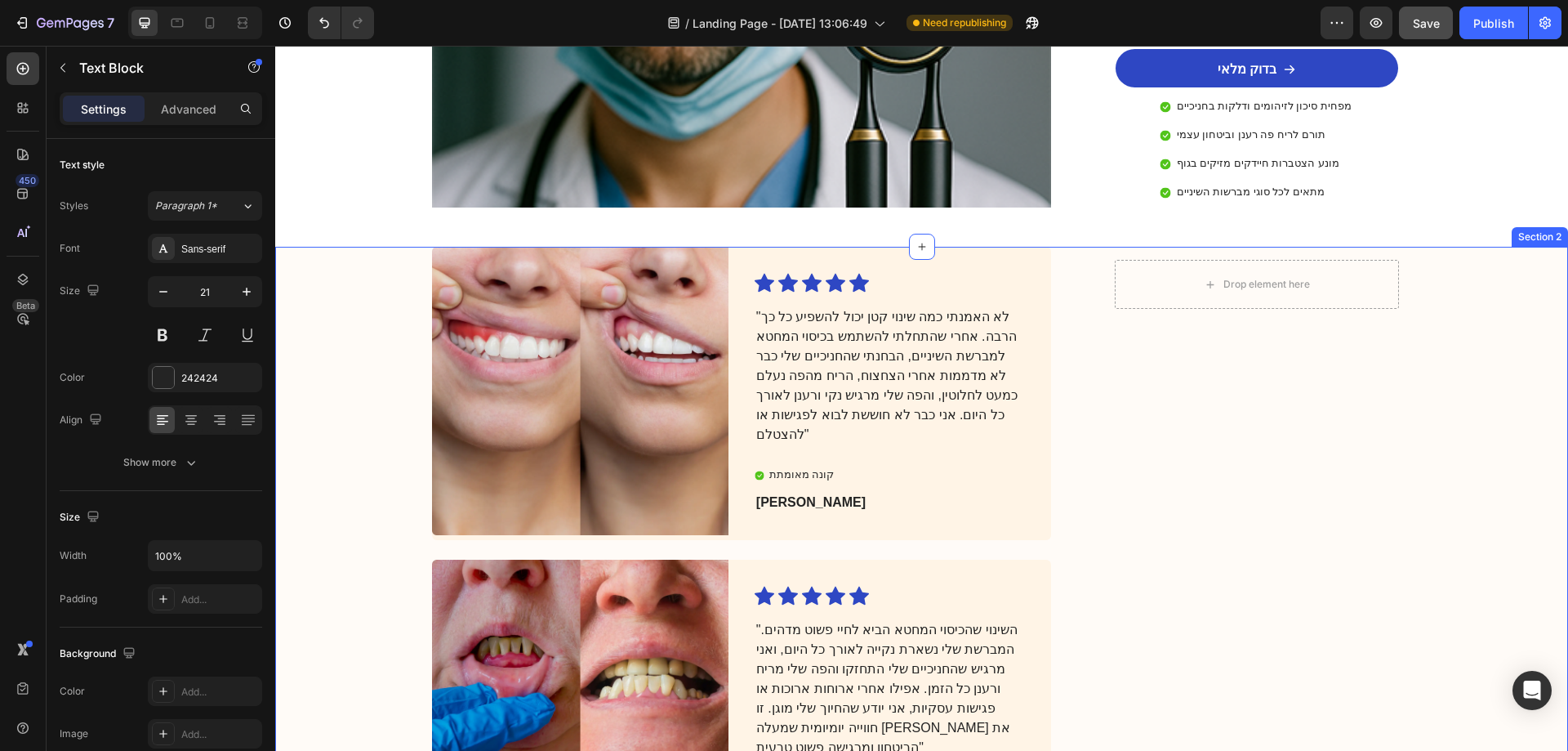
scroll to position [3187, 0]
click at [907, 620] on p "השינוי שהכיסוי המחטא הביא לחיי פשוט מדהים." המברשת שלי נשארת נקייה לאורך כל היו…" at bounding box center [889, 688] width 267 height 137
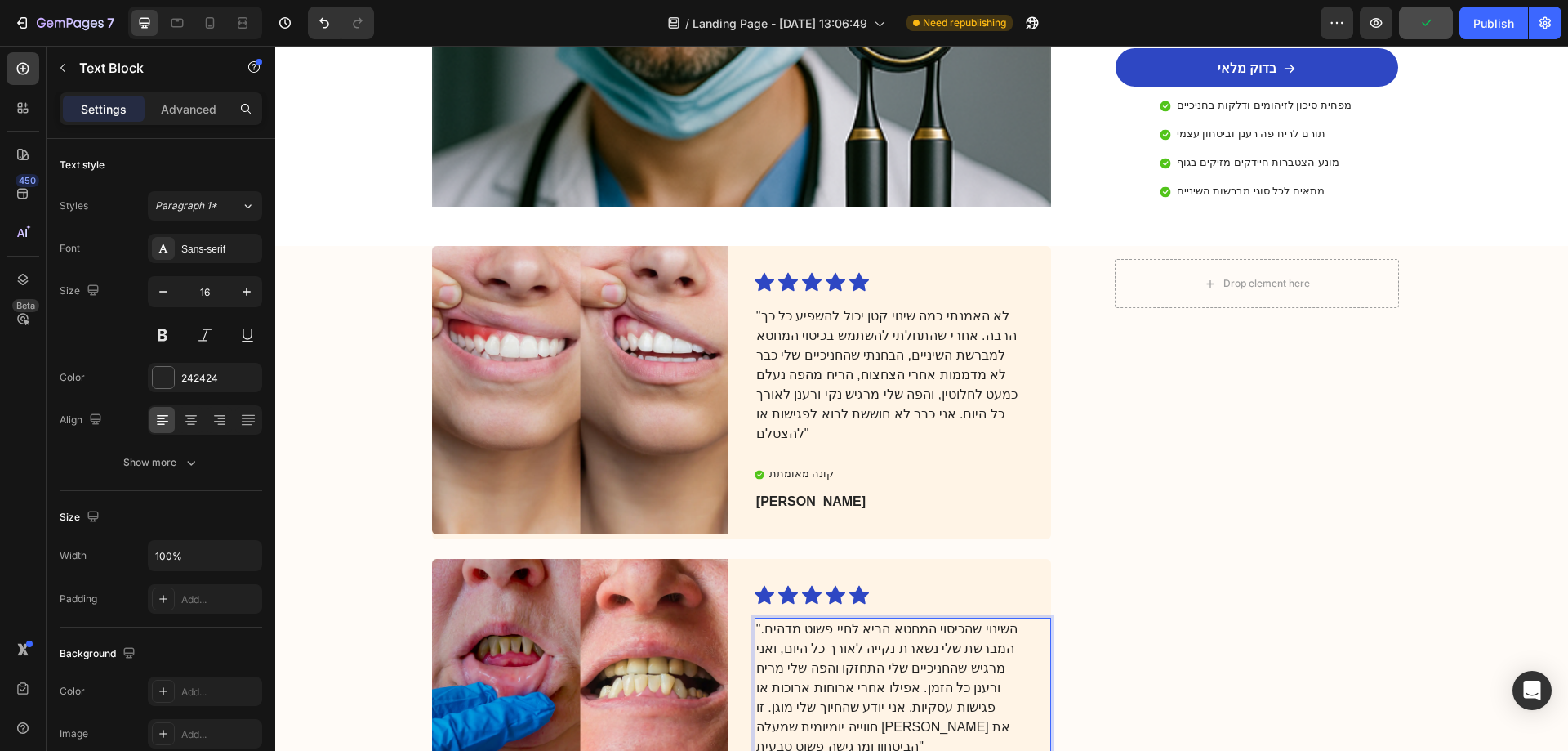
click at [835, 620] on p "השינוי שהכיסוי המחטא הביא לחיי פשוט מדהים." המברשת שלי נשארת נקייה לאורך כל היו…" at bounding box center [889, 688] width 267 height 137
click at [757, 620] on p "השינוי שהכיסוי המחטא הביא לחיי פשוט מדהים." המברשת שלי נשארת נקייה לאורך כל היו…" at bounding box center [889, 688] width 267 height 137
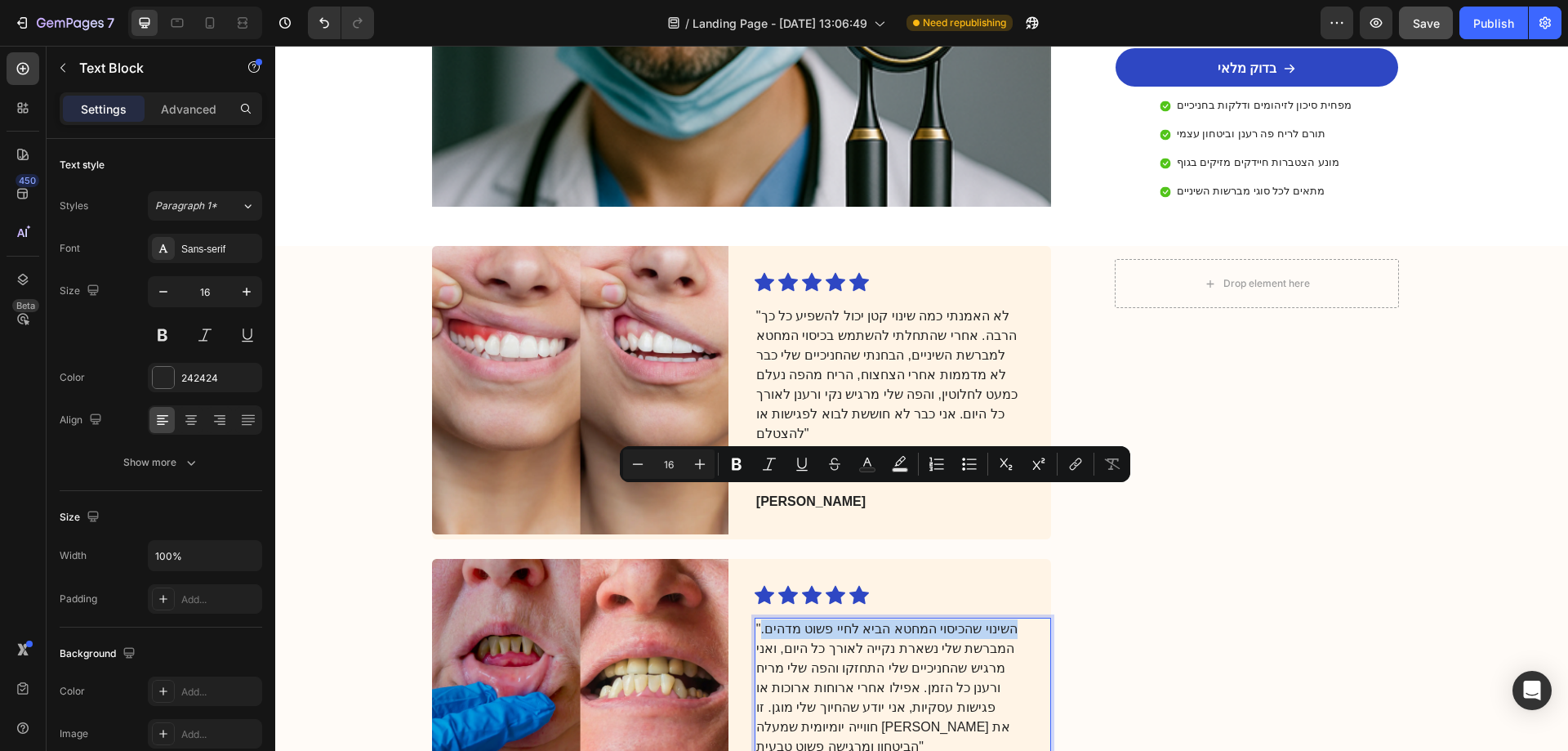
click at [756, 620] on p "השינוי שהכיסוי המחטא הביא לחיי פשוט מדהים." המברשת שלי נשארת נקייה לאורך כל היו…" at bounding box center [889, 688] width 267 height 137
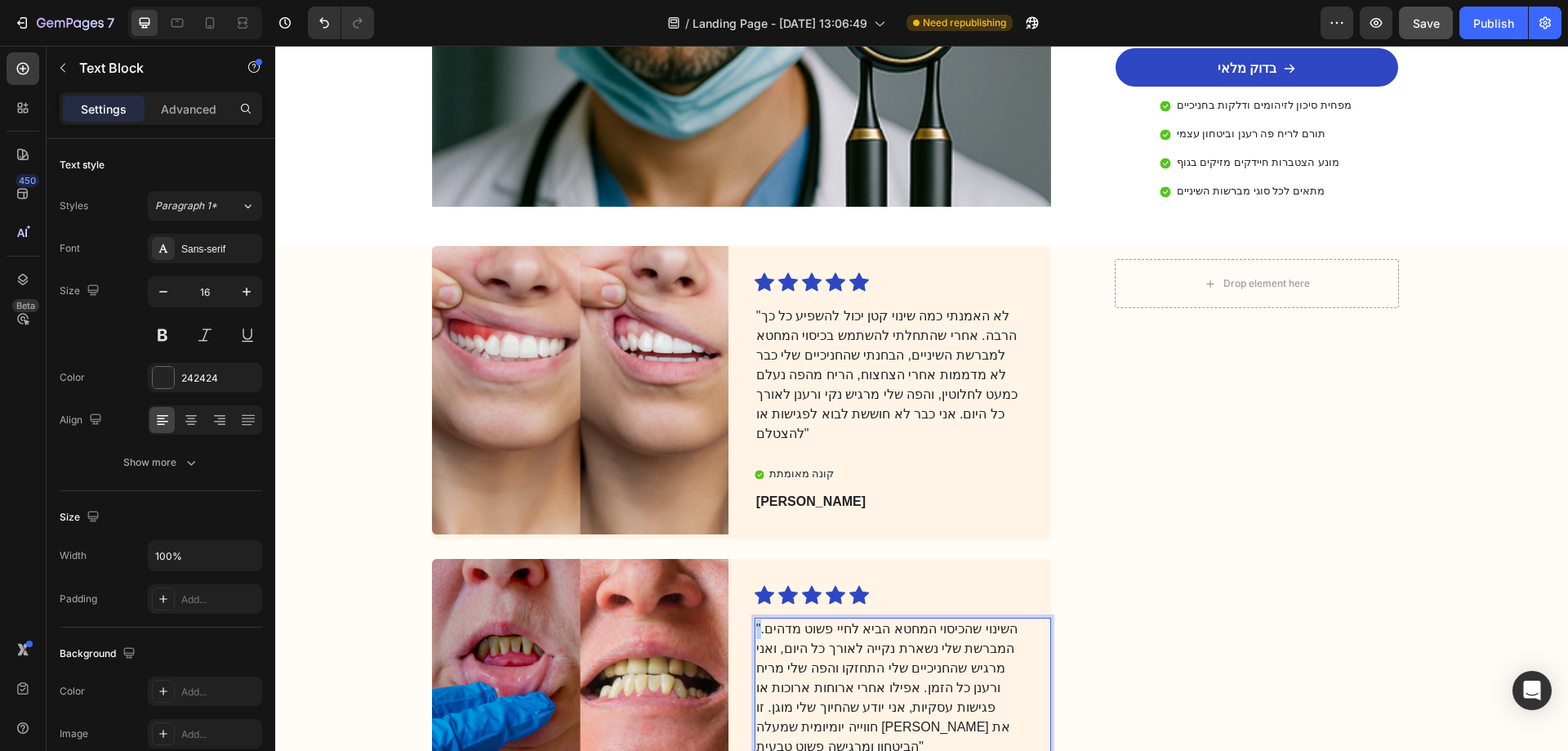
click at [756, 620] on p "השינוי שהכיסוי המחטא הביא לחיי פשוט מדהים." המברשת שלי נשארת נקייה לאורך כל היו…" at bounding box center [889, 688] width 267 height 137
click at [1007, 620] on p "השינוי שהכיסוי המחטא הביא לחיי פשוט מדהים. המברשת שלי נשארת נקייה לאורך כל היום…" at bounding box center [889, 688] width 267 height 137
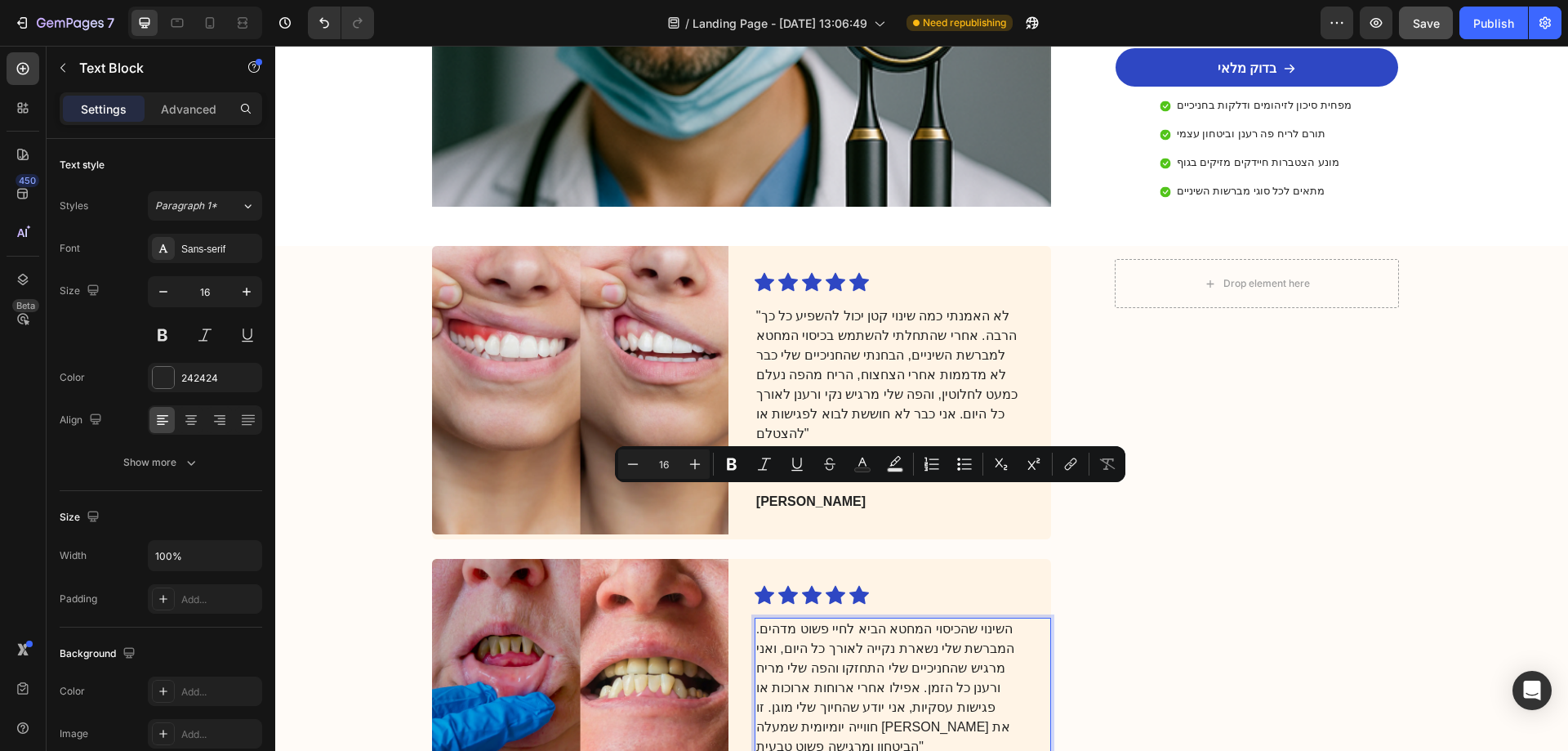
click at [996, 620] on p "השינוי שהכיסוי המחטא הביא לחיי פשוט מדהים. המברשת שלי נשארת נקייה לאורך כל היום…" at bounding box center [889, 688] width 267 height 137
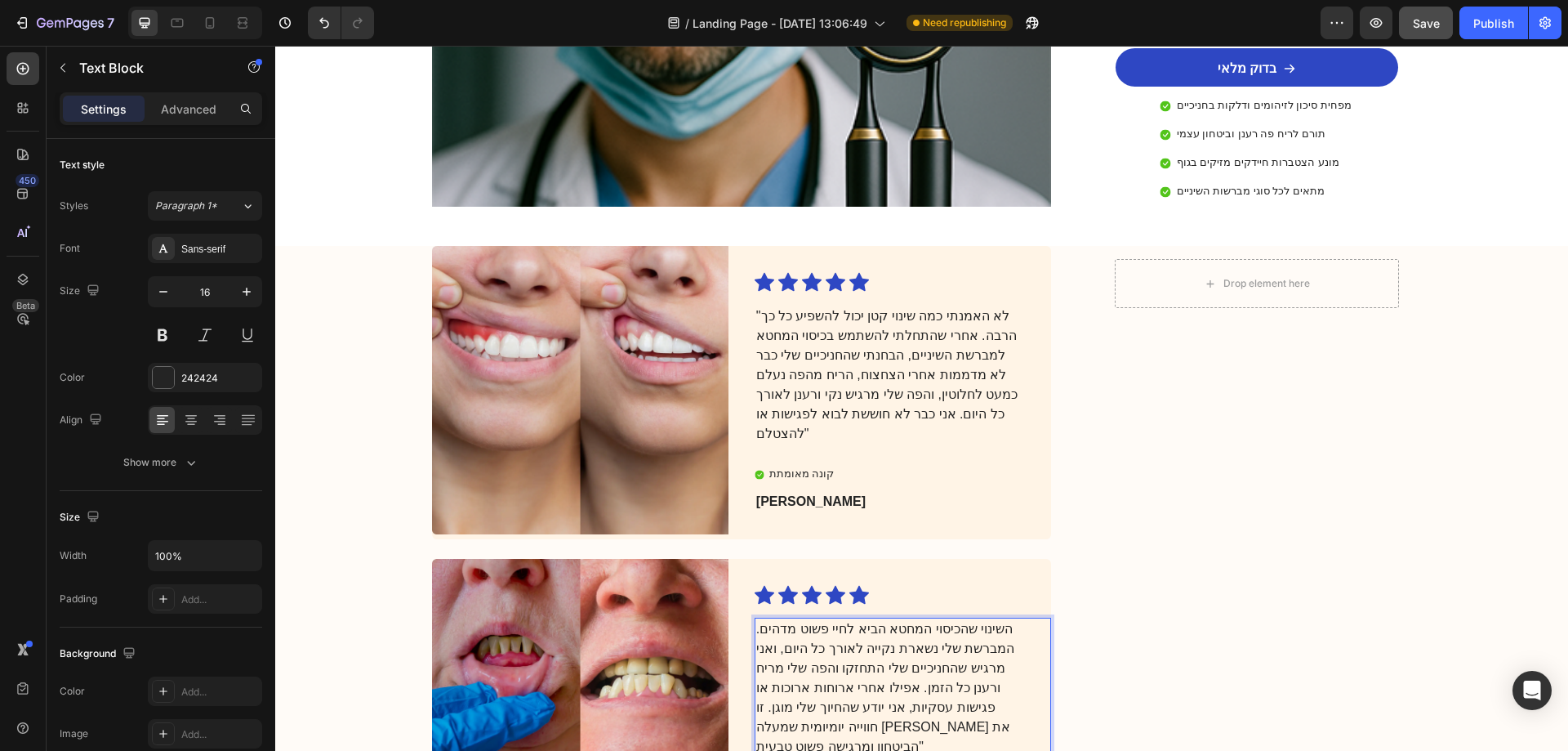
click at [1002, 620] on p "השינוי שהכיסוי המחטא הביא לחיי פשוט מדהים. המברשת שלי נשארת נקייה לאורך כל היום…" at bounding box center [889, 688] width 267 height 137
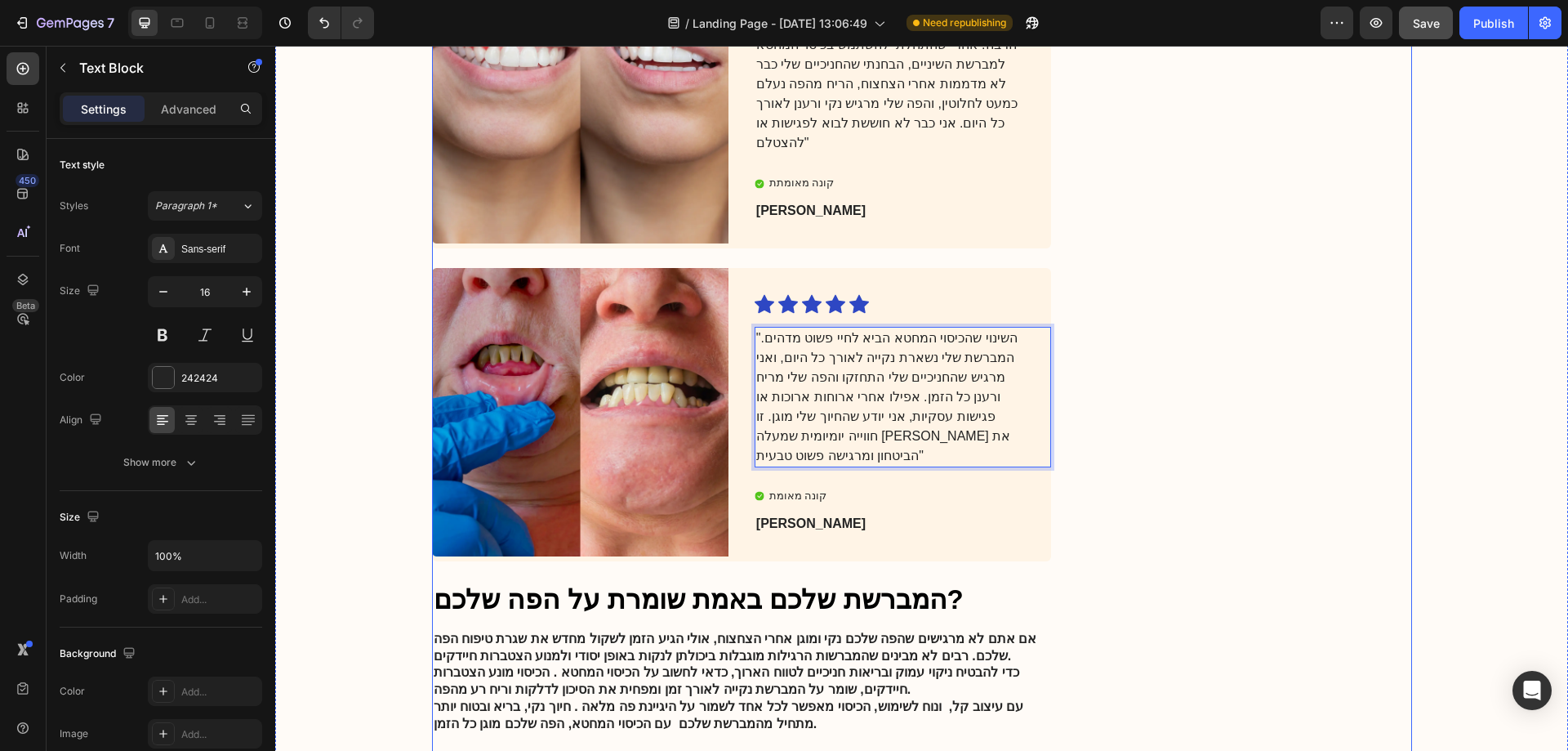
scroll to position [3677, 0]
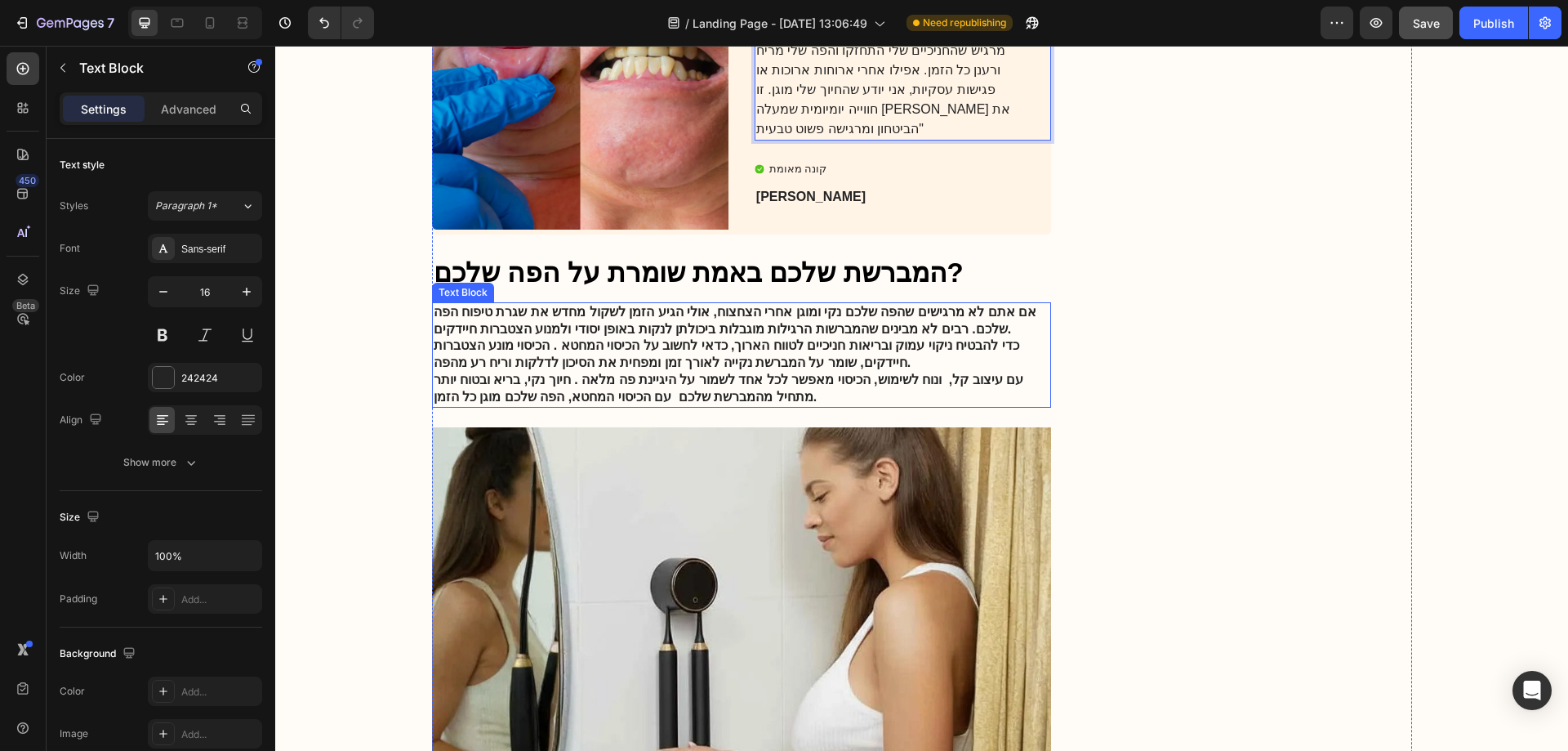
click at [819, 373] on strong "עם עיצוב קל, ונוח לשימוש, הכיסוי מאפשר לכל אחד לשמור על היגיינת פה מלאה . חיוך …" at bounding box center [729, 388] width 591 height 31
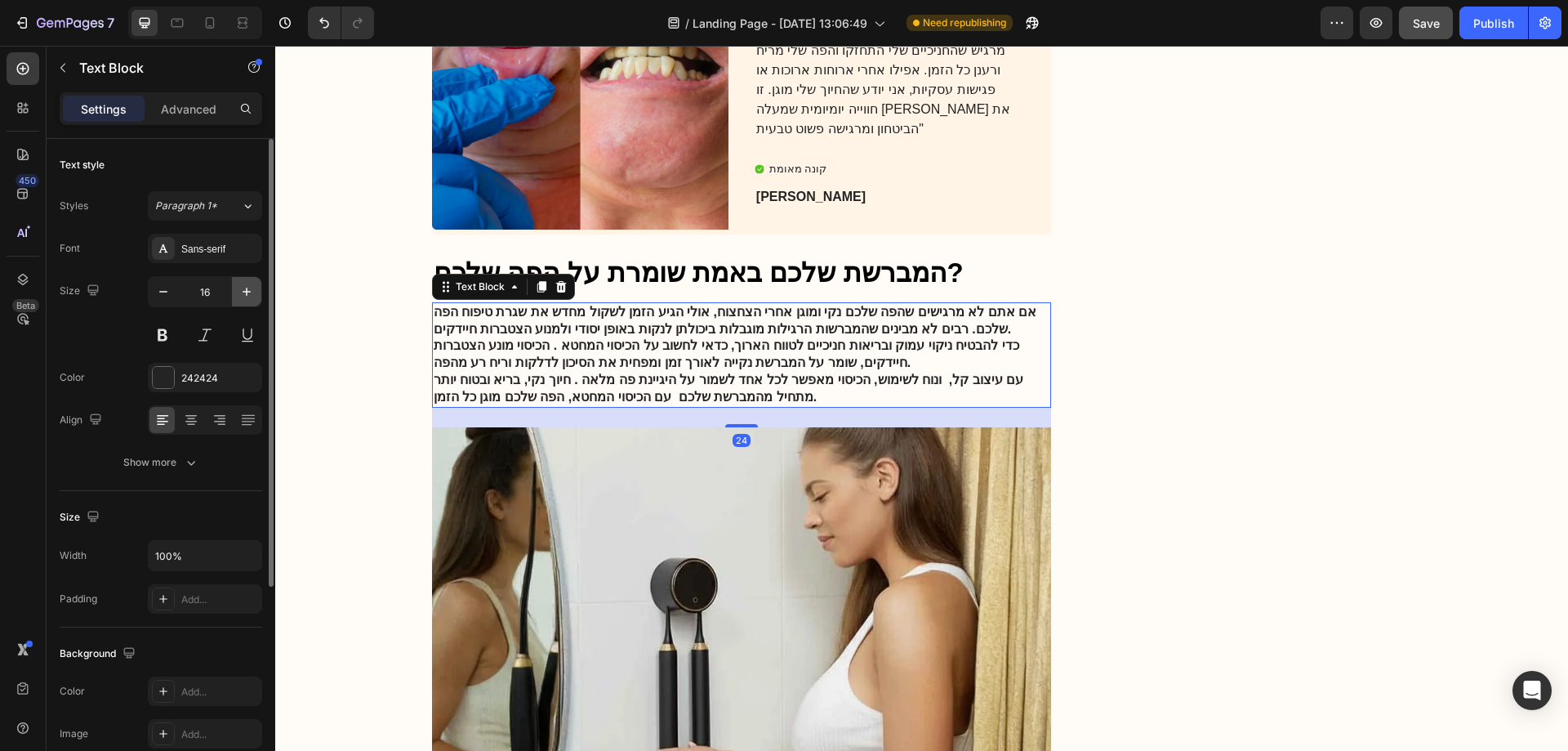
click at [251, 295] on icon "button" at bounding box center [247, 292] width 17 height 17
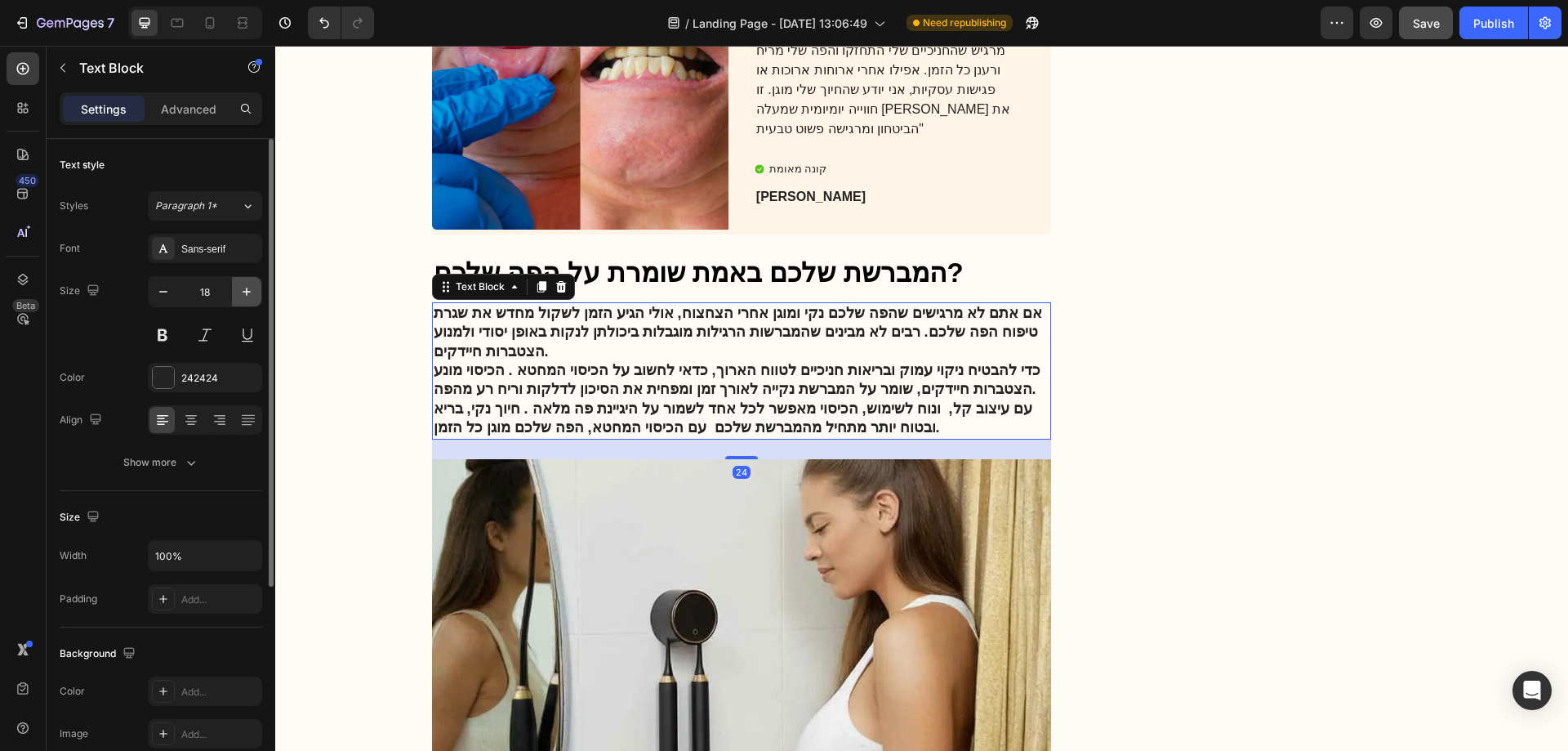
click at [251, 295] on icon "button" at bounding box center [247, 292] width 17 height 17
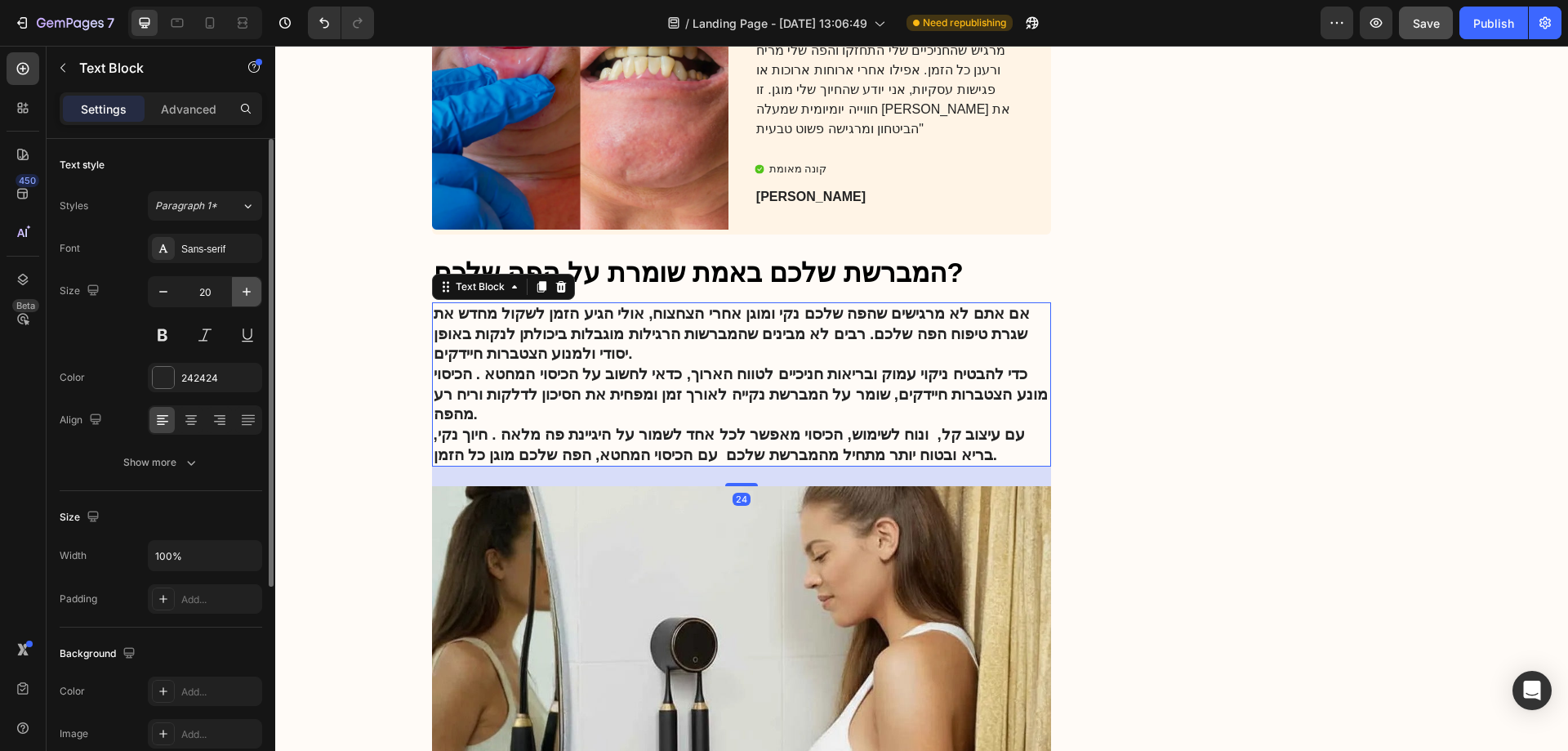
click at [251, 295] on icon "button" at bounding box center [247, 292] width 17 height 17
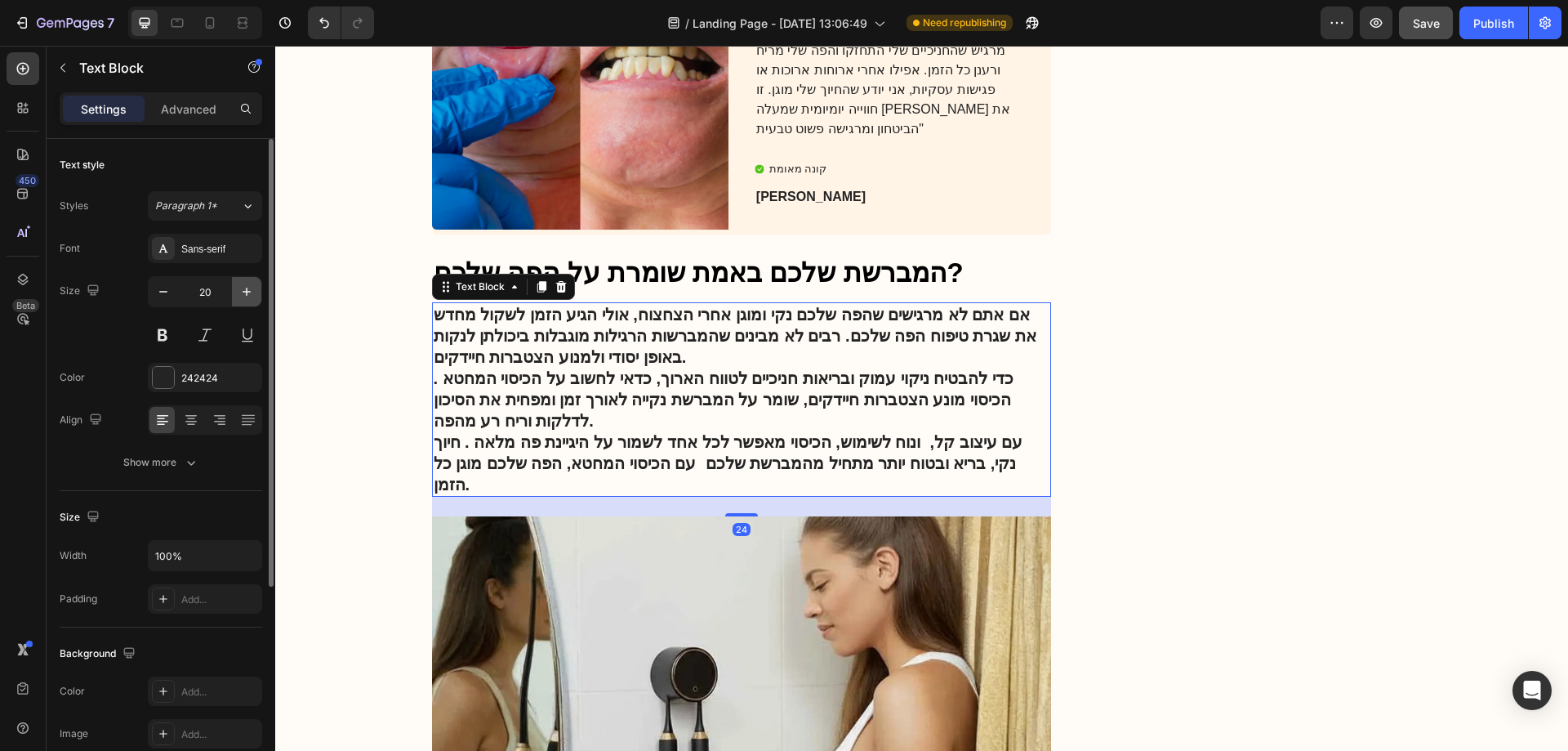
type input "21"
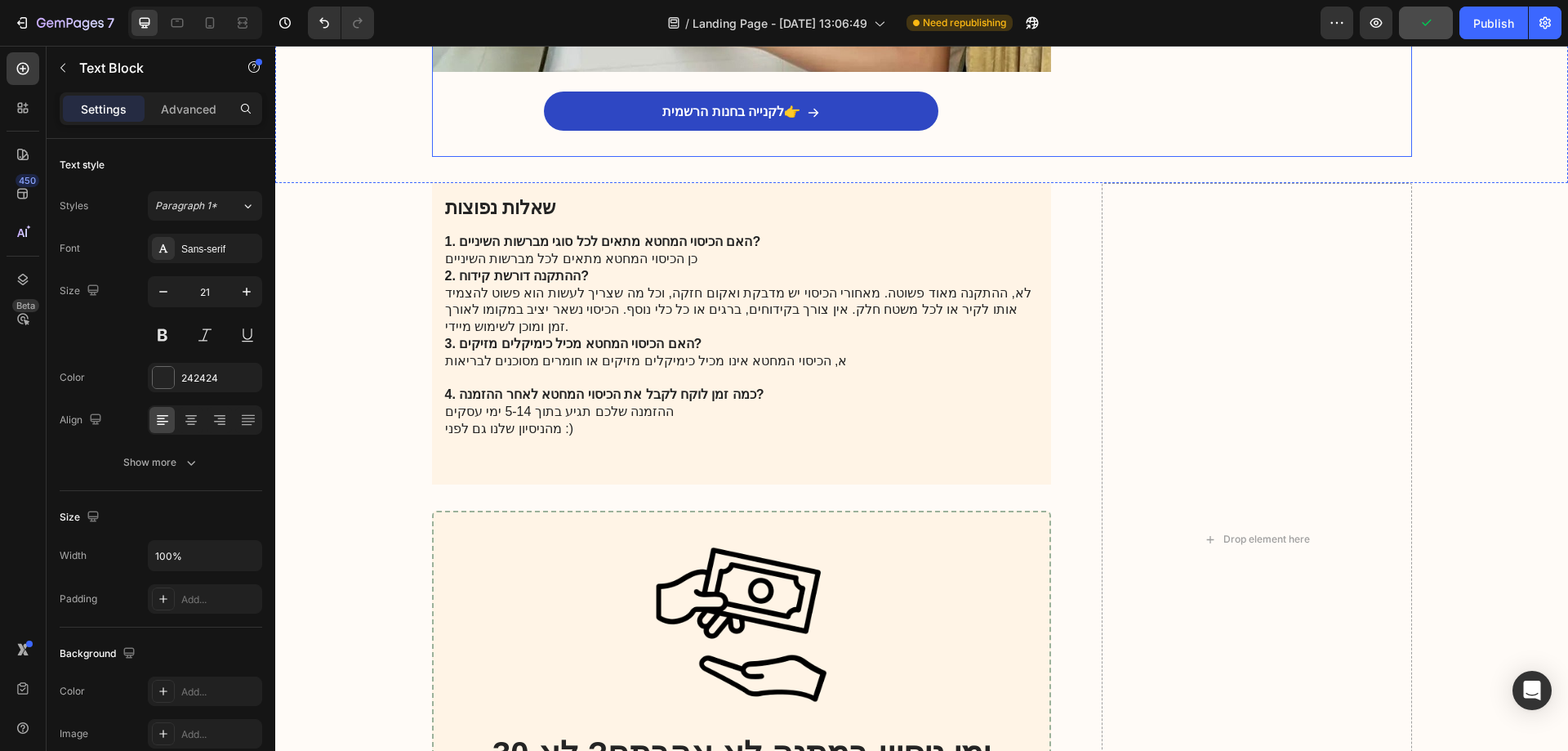
scroll to position [4576, 0]
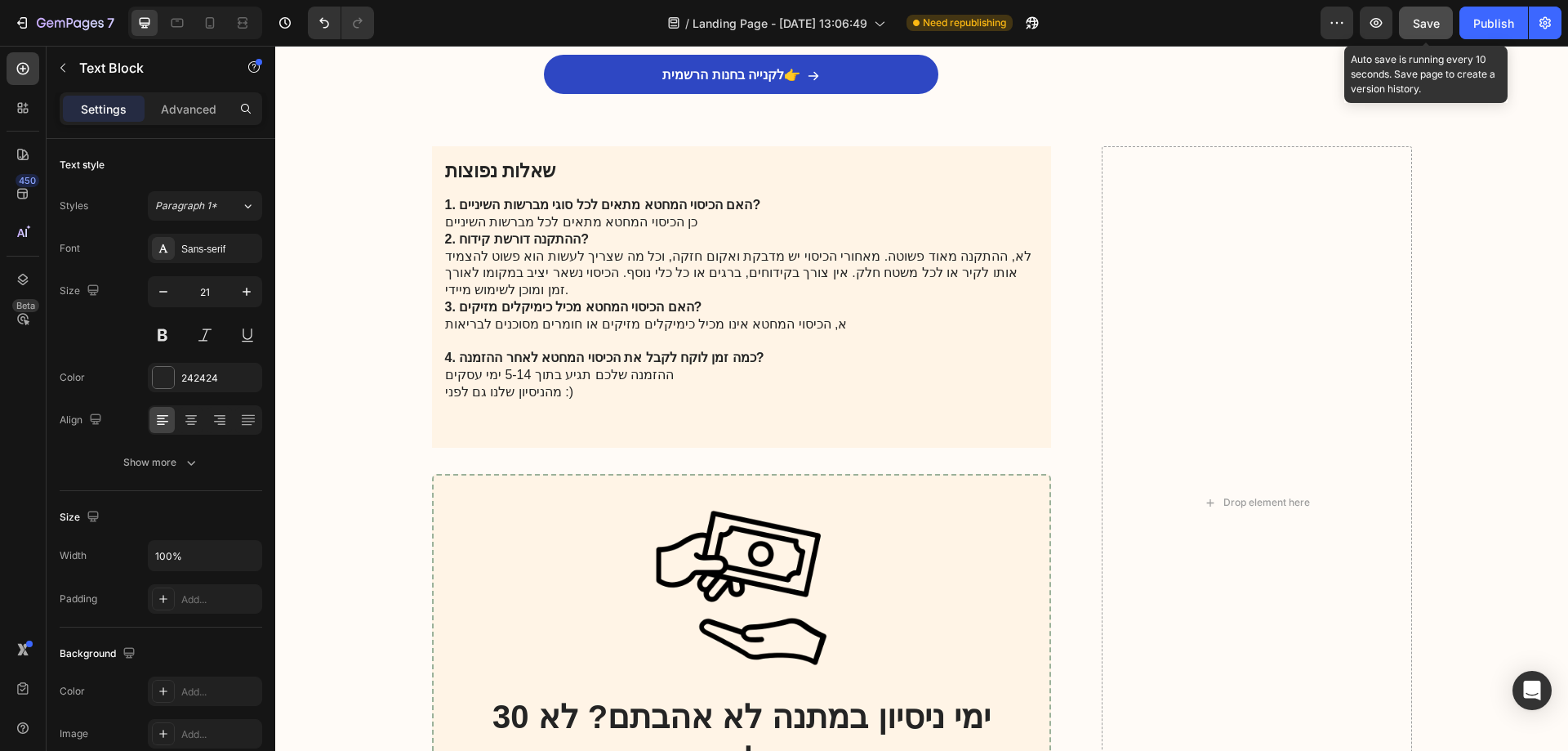
click at [1402, 24] on button "Save" at bounding box center [1426, 23] width 54 height 33
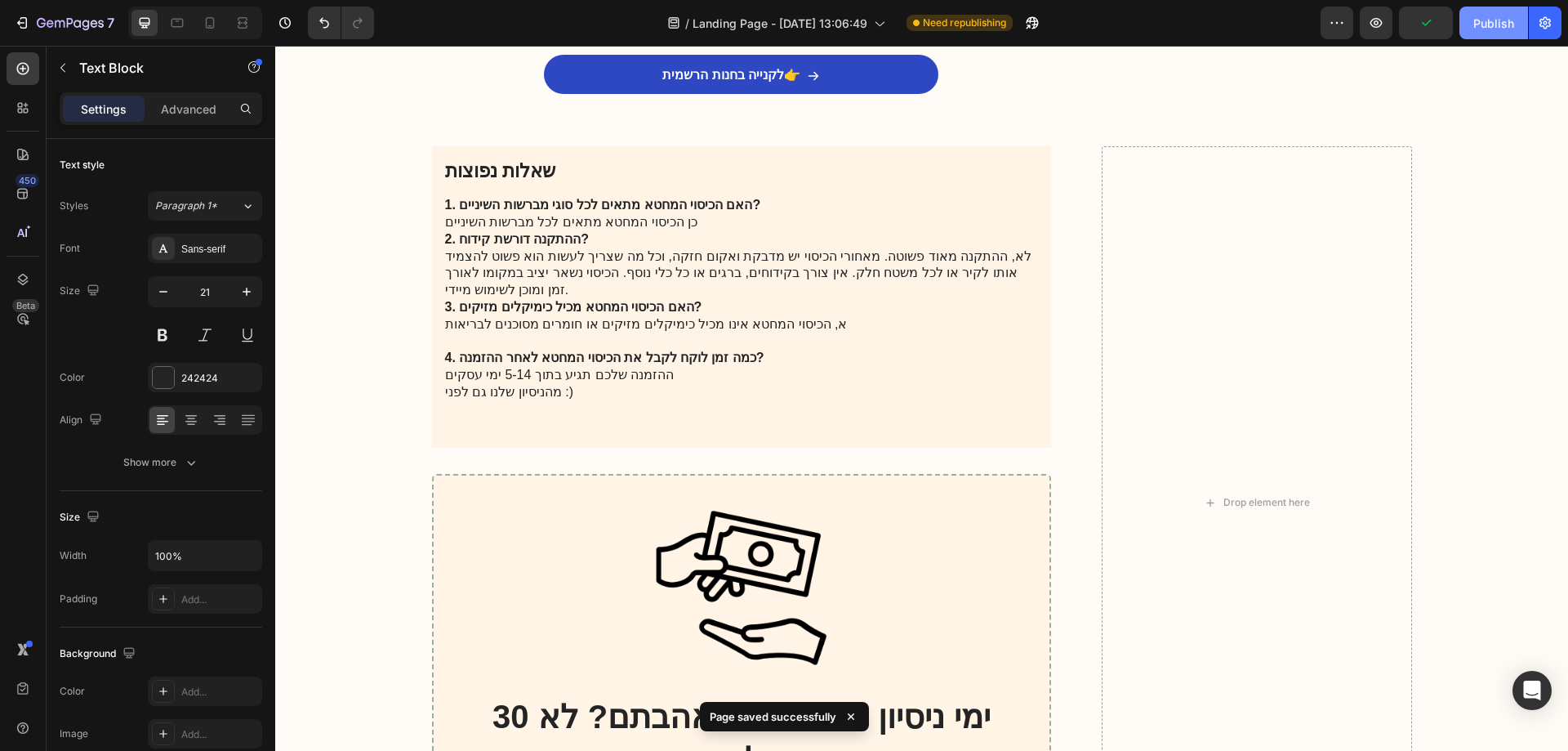
click at [1497, 25] on div "Publish" at bounding box center [1494, 23] width 41 height 17
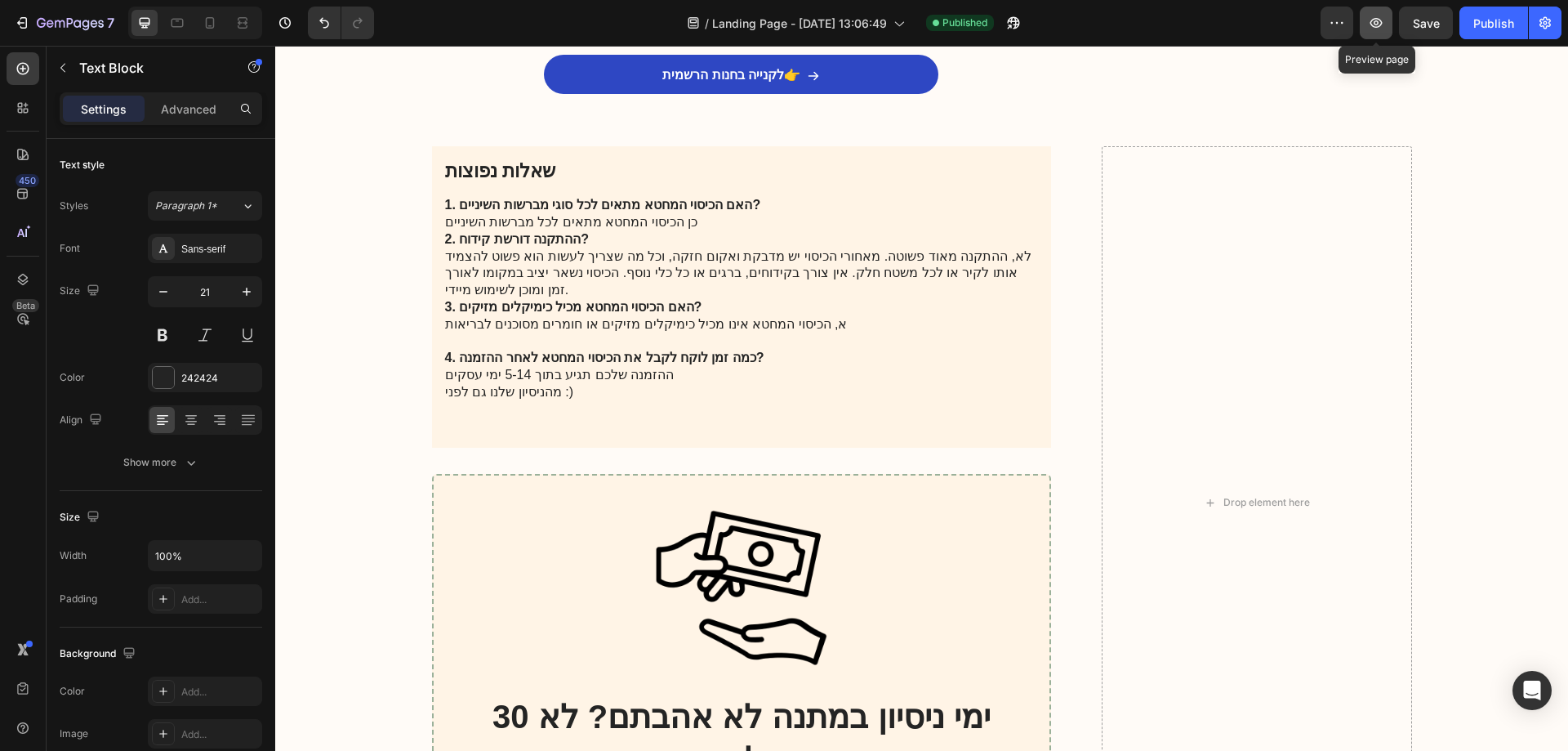
click at [1389, 16] on button "button" at bounding box center [1376, 23] width 33 height 33
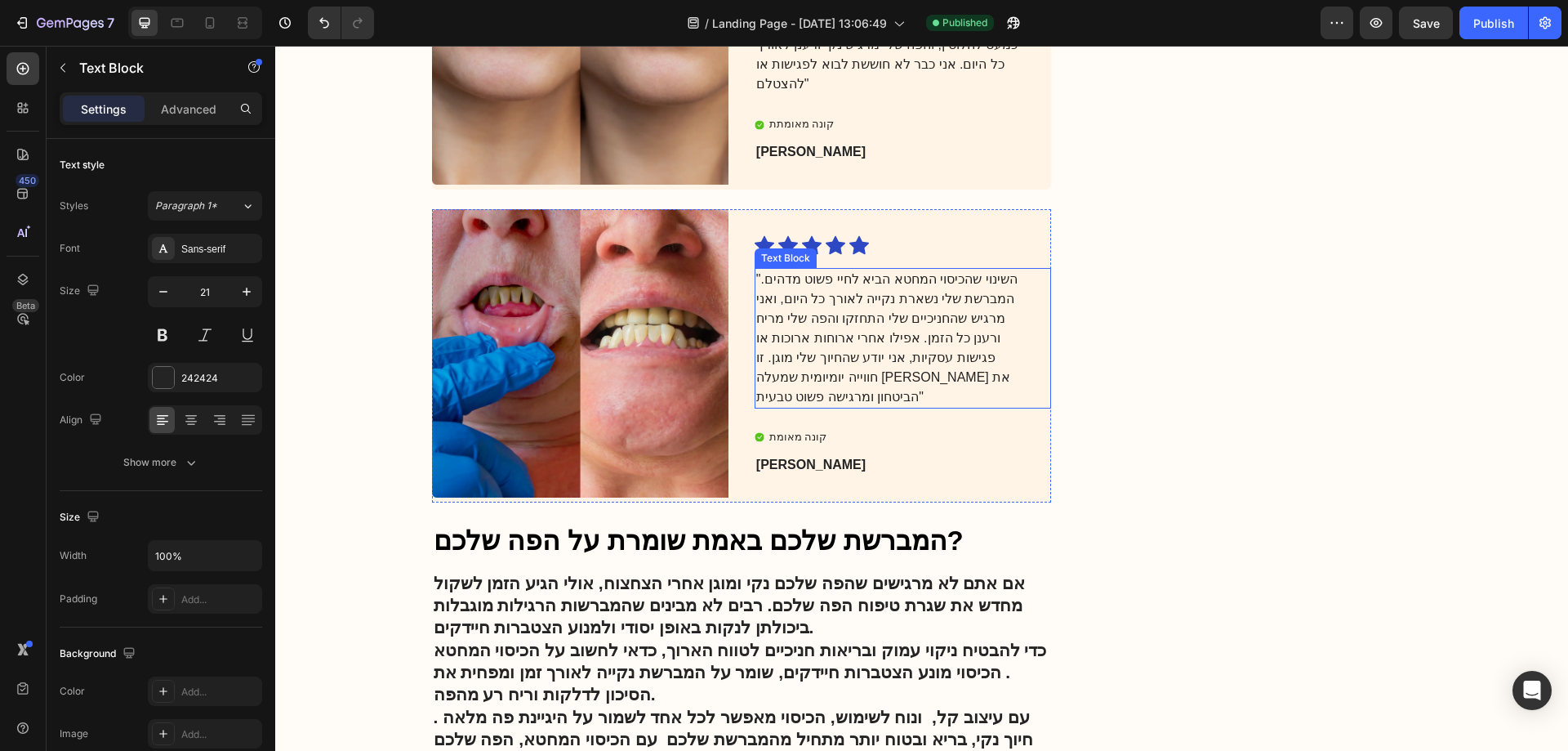
scroll to position [3398, 0]
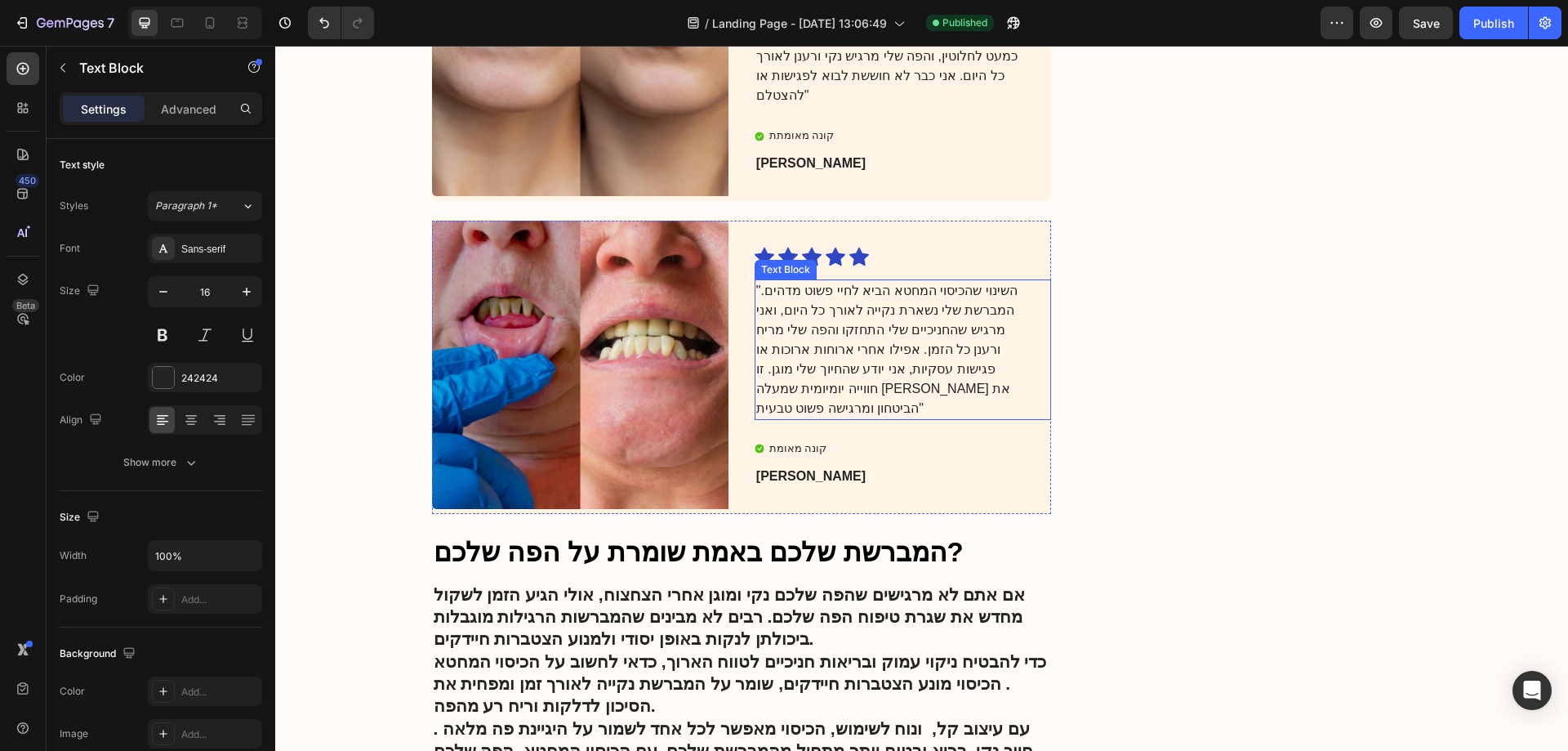
click at [884, 373] on p "השינוי שהכיסוי המחטא הביא לחיי פשוט מדהים." המברשת שלי נשארת נקייה לאורך כל היו…" at bounding box center [889, 350] width 267 height 137
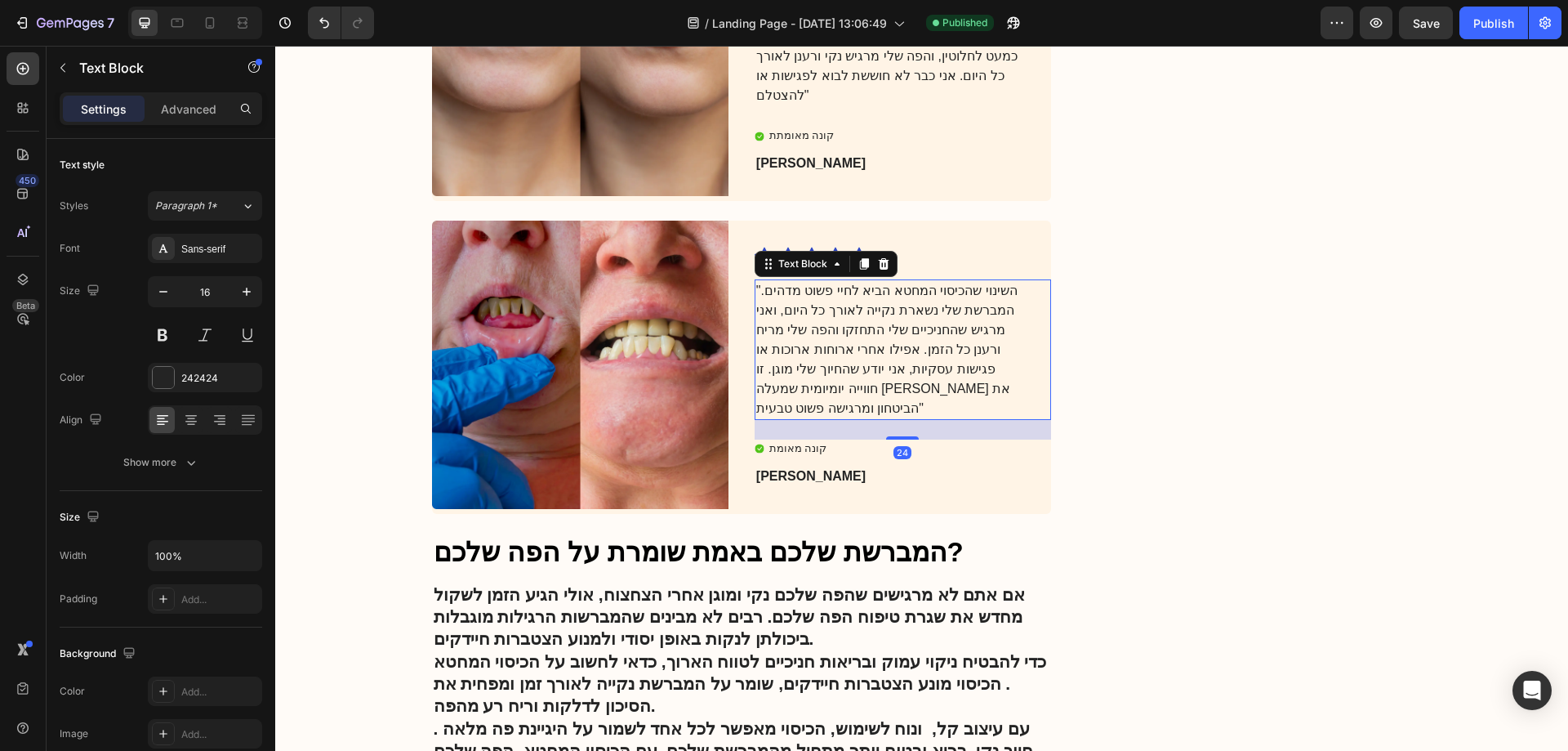
click at [756, 286] on p "השינוי שהכיסוי המחטא הביא לחיי פשוט מדהים." המברשת שלי נשארת נקייה לאורך כל היו…" at bounding box center [889, 350] width 267 height 137
click at [756, 282] on p "השינוי שהכיסוי המחטא הביא לחיי פשוט מדהים." המברשת שלי נשארת נקייה לאורך כל היו…" at bounding box center [889, 350] width 267 height 137
click at [979, 383] on p "השינוי שהכיסוי המחטא הביא לחיי פשוט מדהים. המברשת שלי נשארת נקייה לאורך כל היום…" at bounding box center [889, 350] width 267 height 137
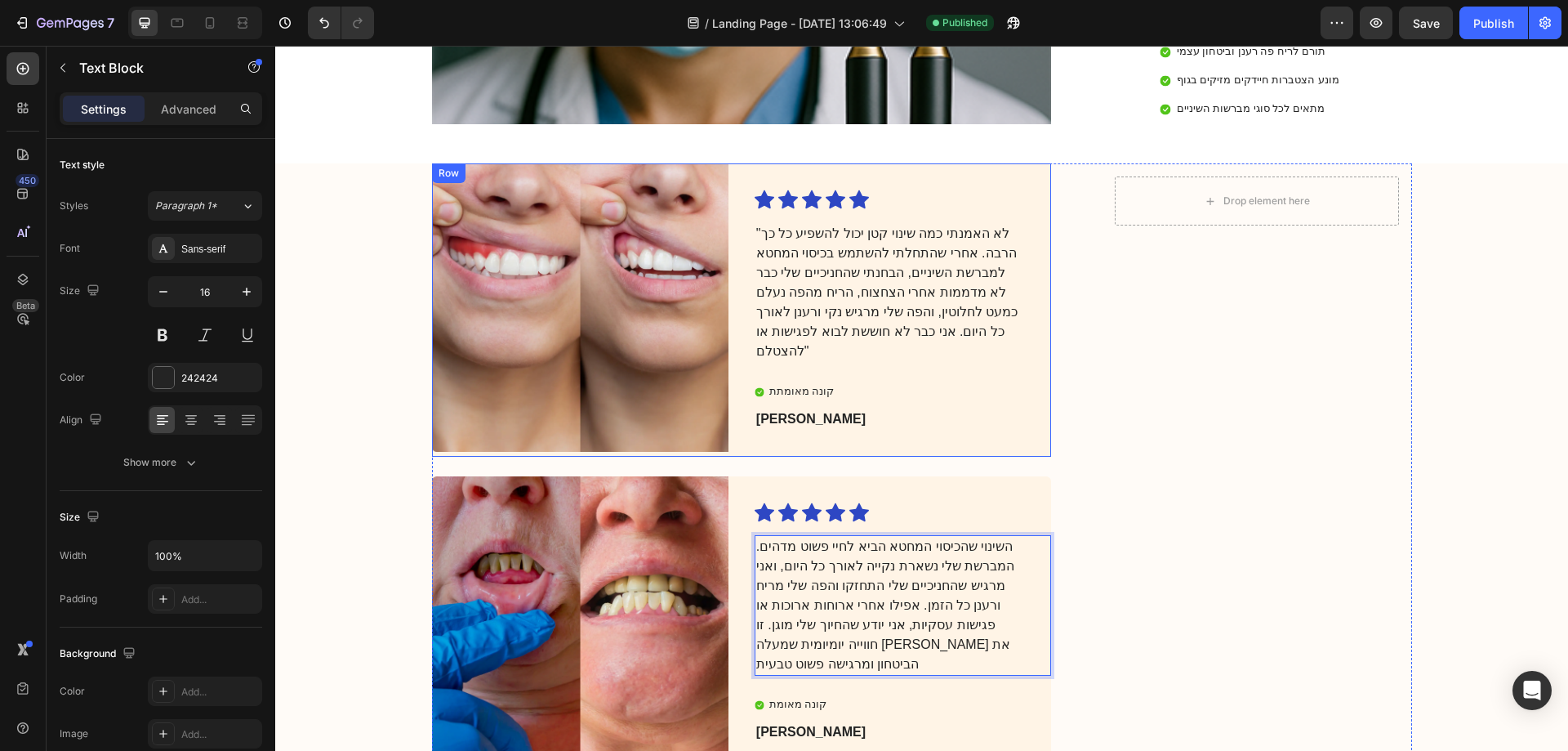
scroll to position [3234, 0]
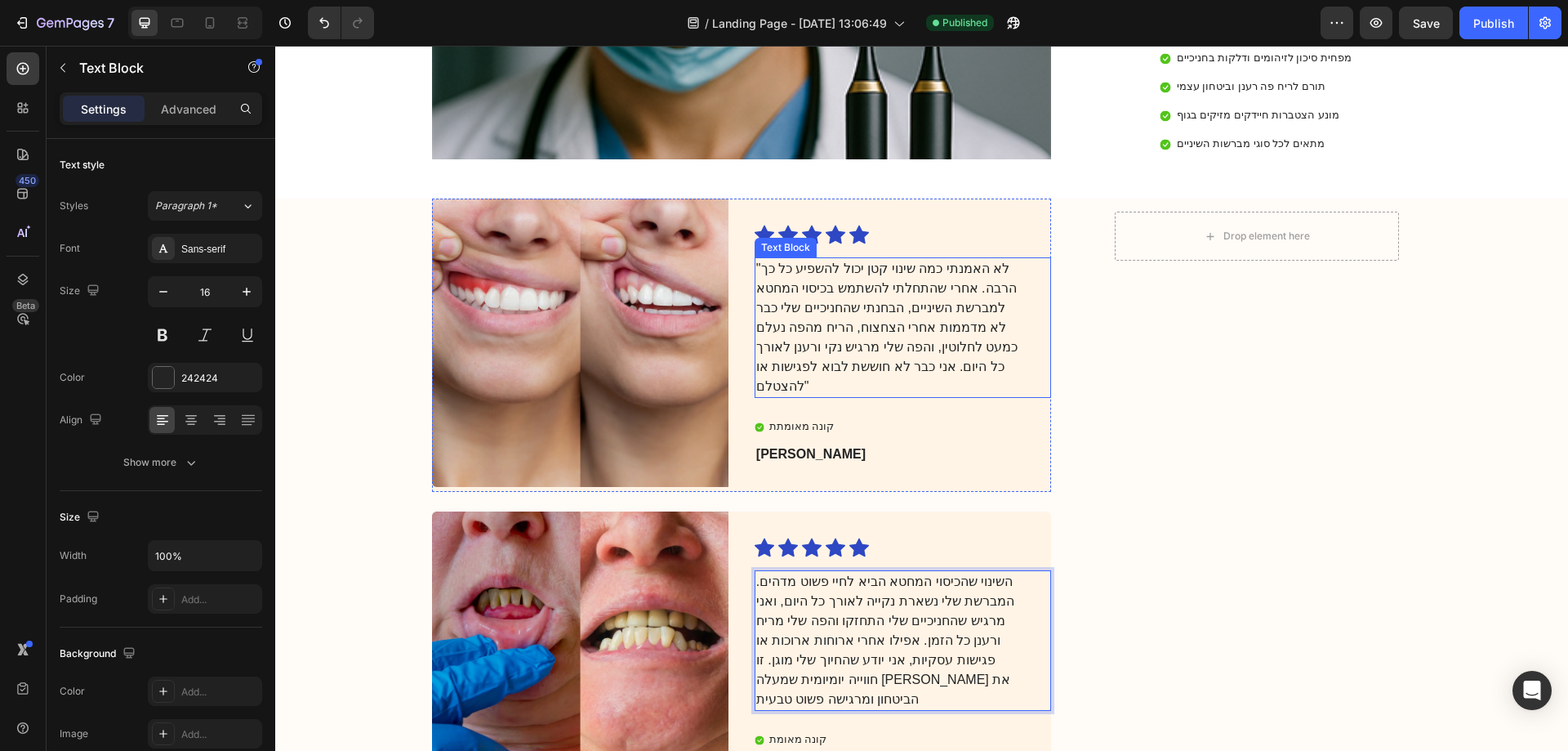
click at [963, 259] on p ""לא האמנתי כמה שינוי קטן יכול להשפיע כל כך הרבה. אחרי שהתחלתי להשתמש בכיסוי המח…" at bounding box center [889, 327] width 267 height 137
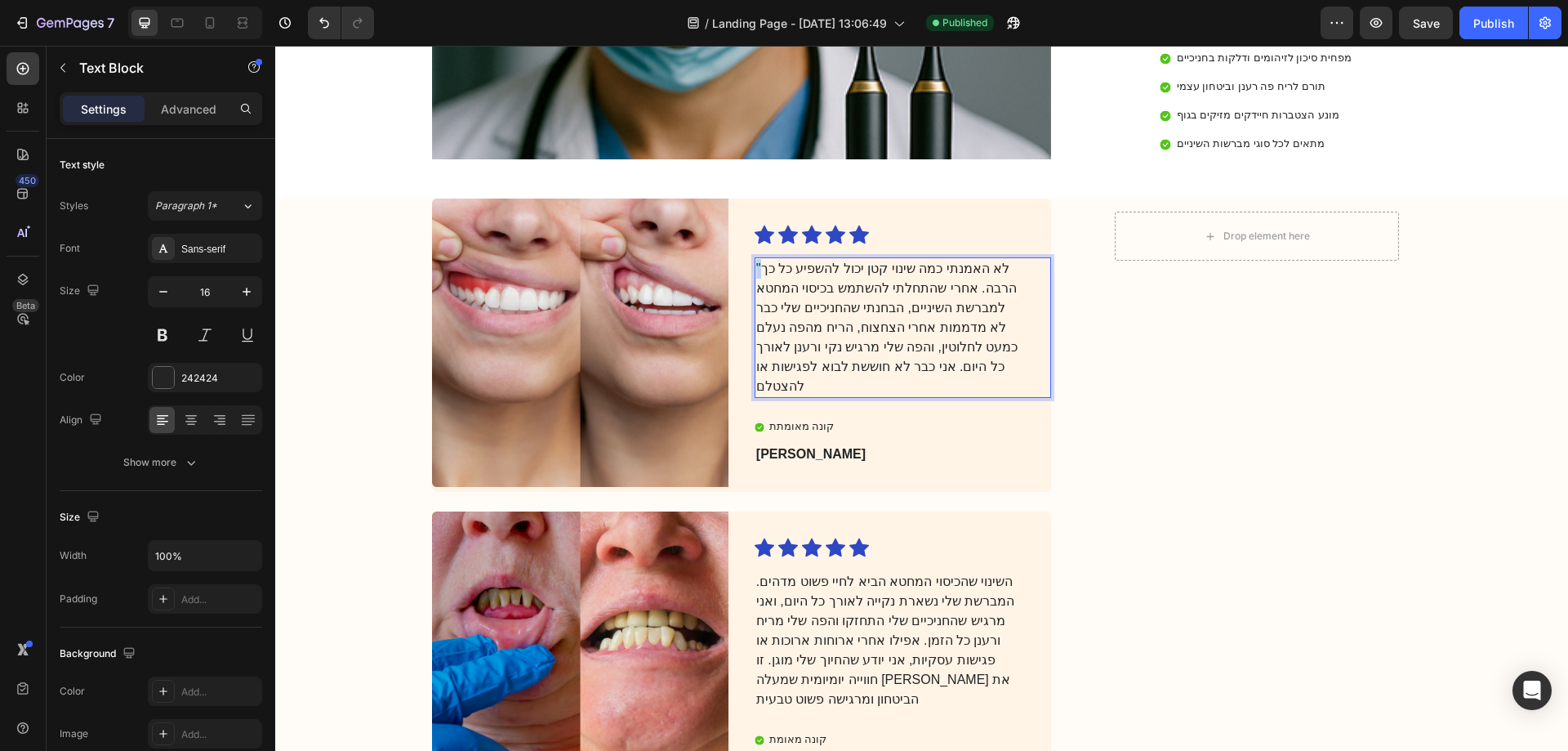
click at [756, 259] on p ""לא האמנתי כמה שינוי קטן יכול להשפיע כל כך הרבה. אחרי שהתחלתי להשתמש בכיסוי המח…" at bounding box center [889, 327] width 267 height 137
click at [1444, 13] on button "Save" at bounding box center [1426, 23] width 54 height 33
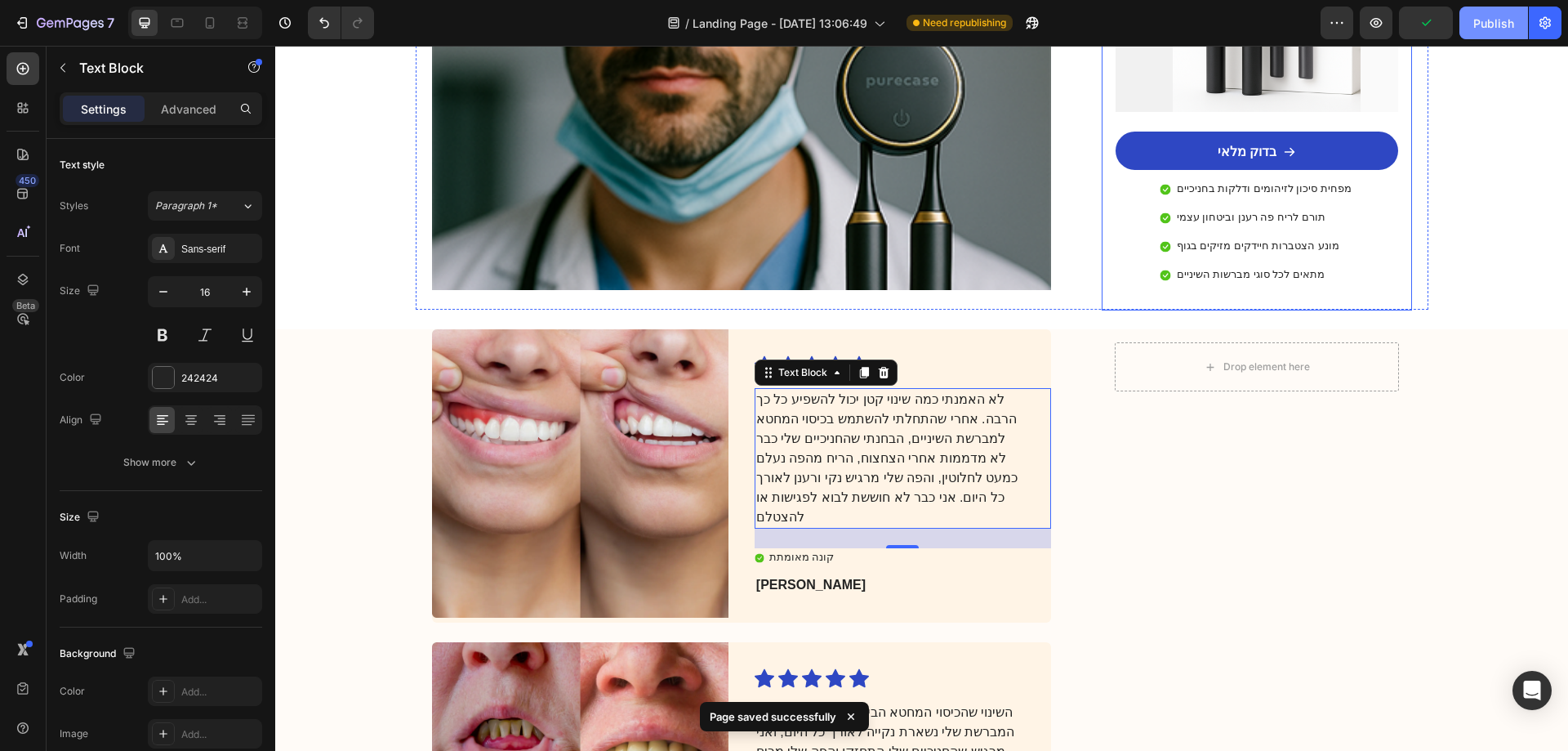
scroll to position [3071, 0]
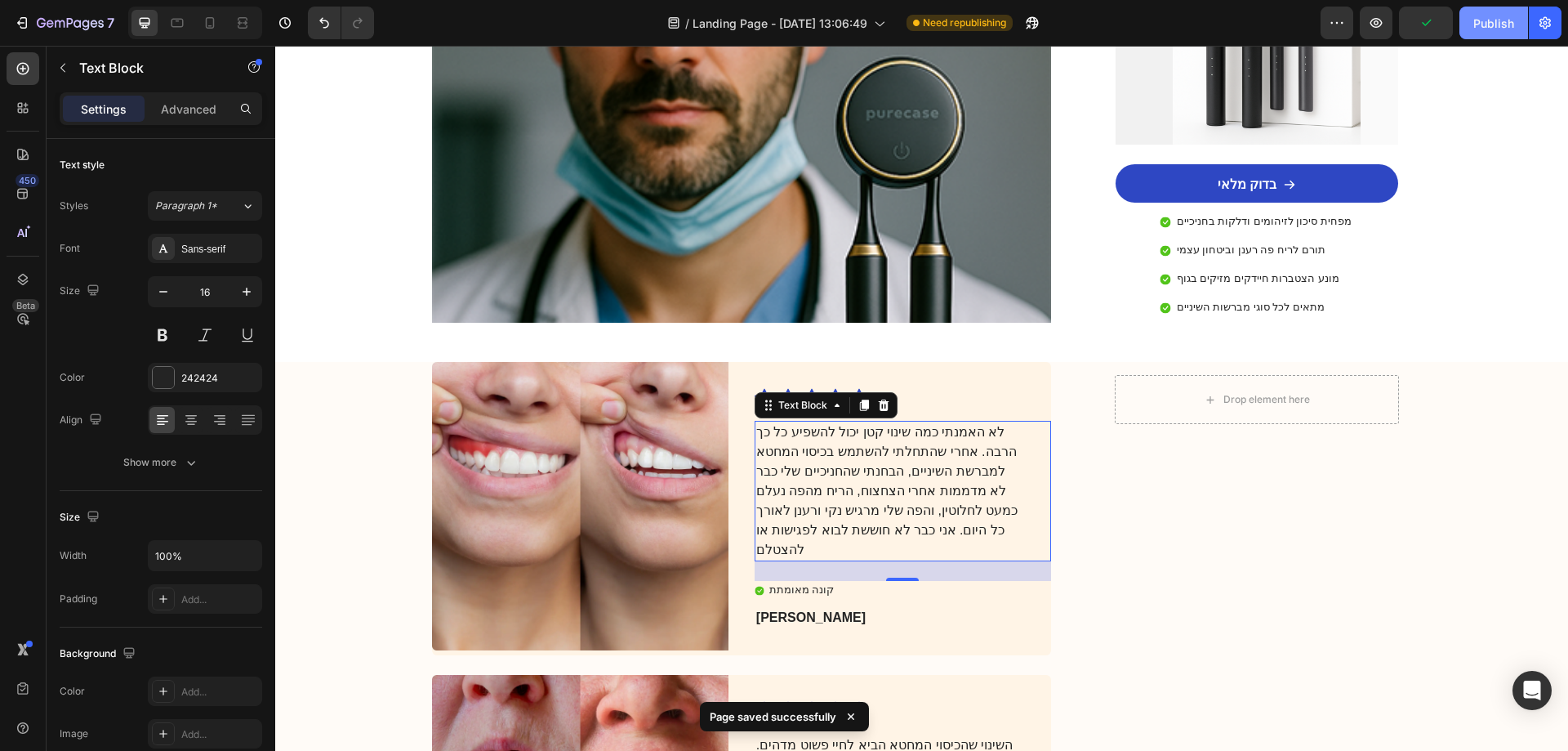
click at [1499, 27] on div "Publish" at bounding box center [1494, 23] width 41 height 17
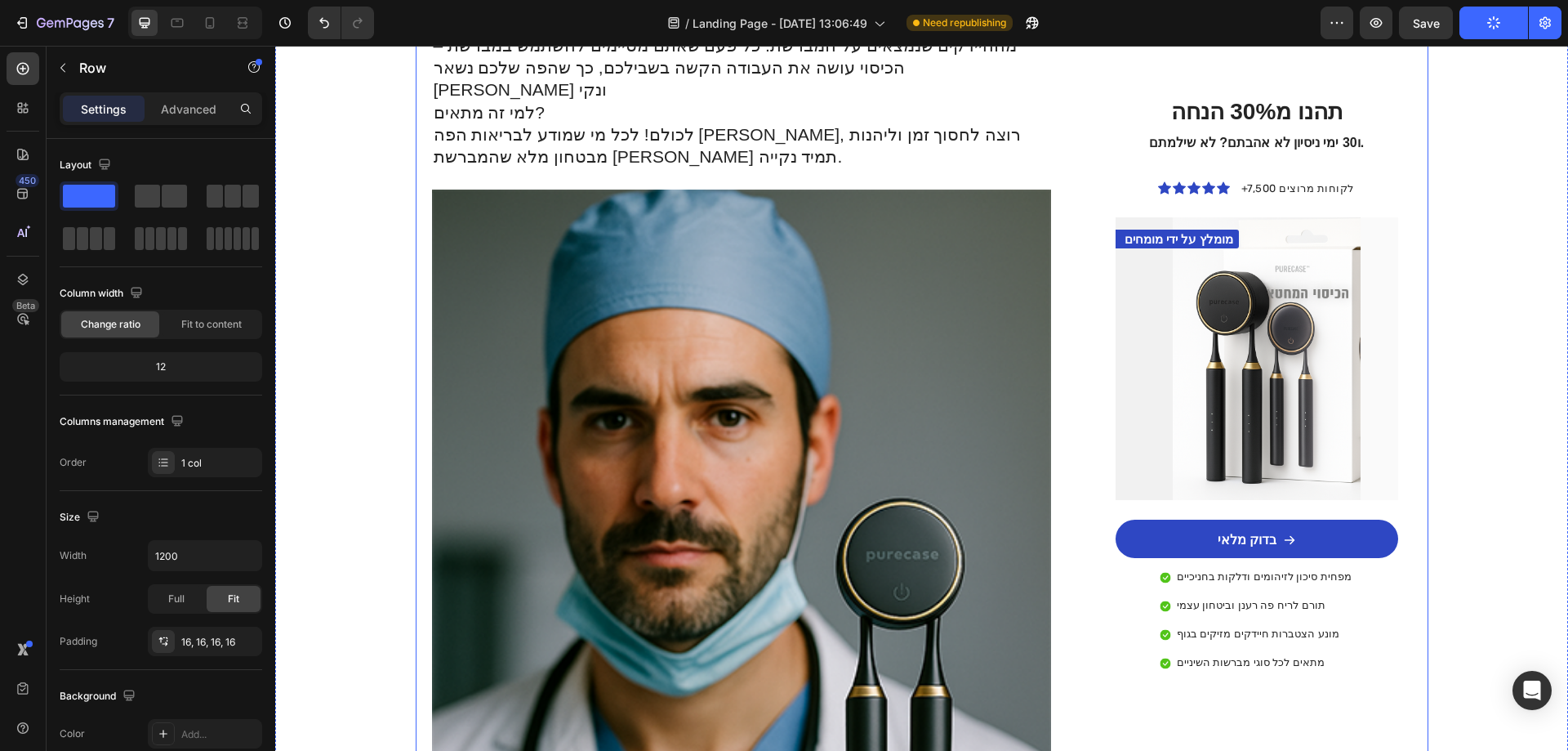
scroll to position [2580, 0]
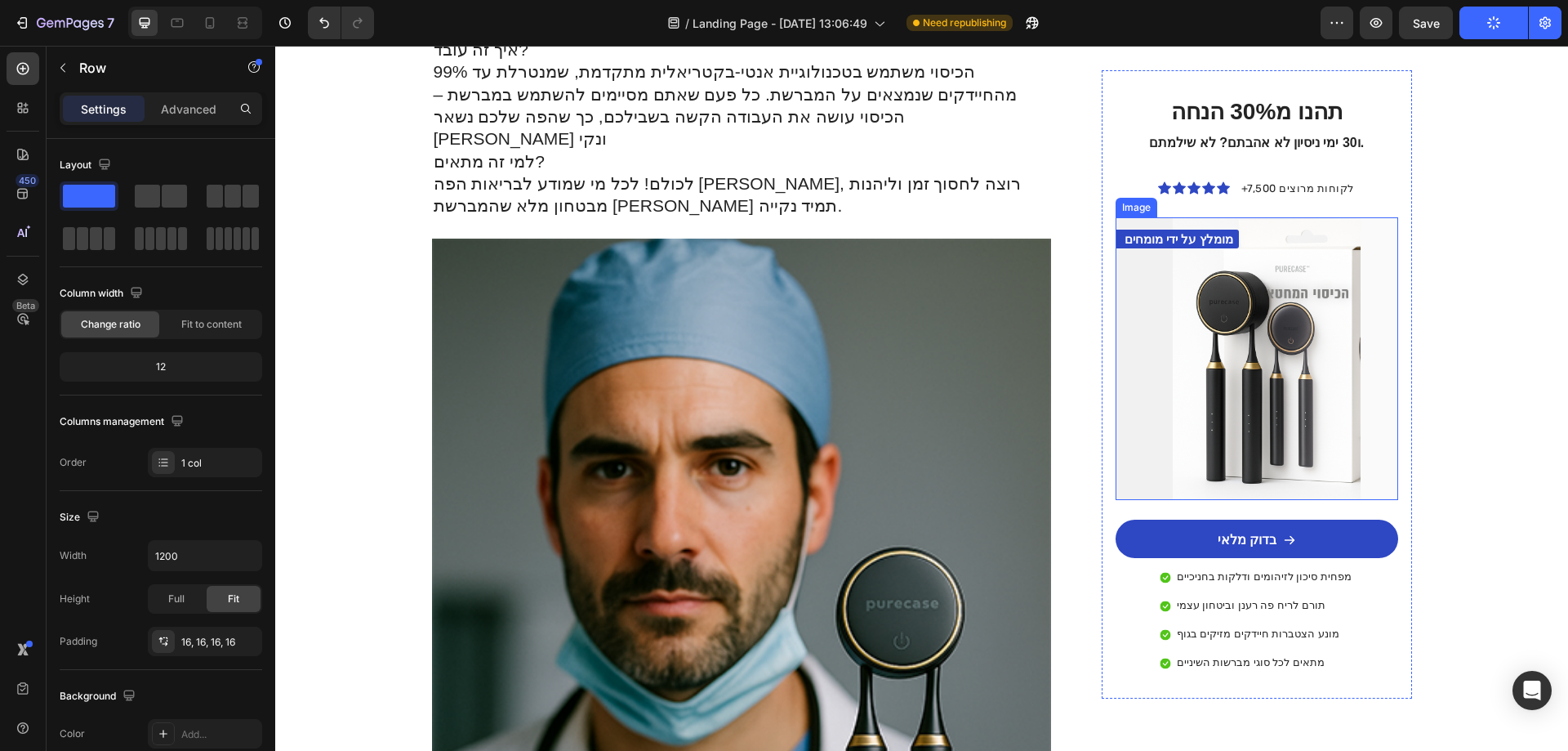
click at [1206, 354] on img at bounding box center [1256, 358] width 282 height 282
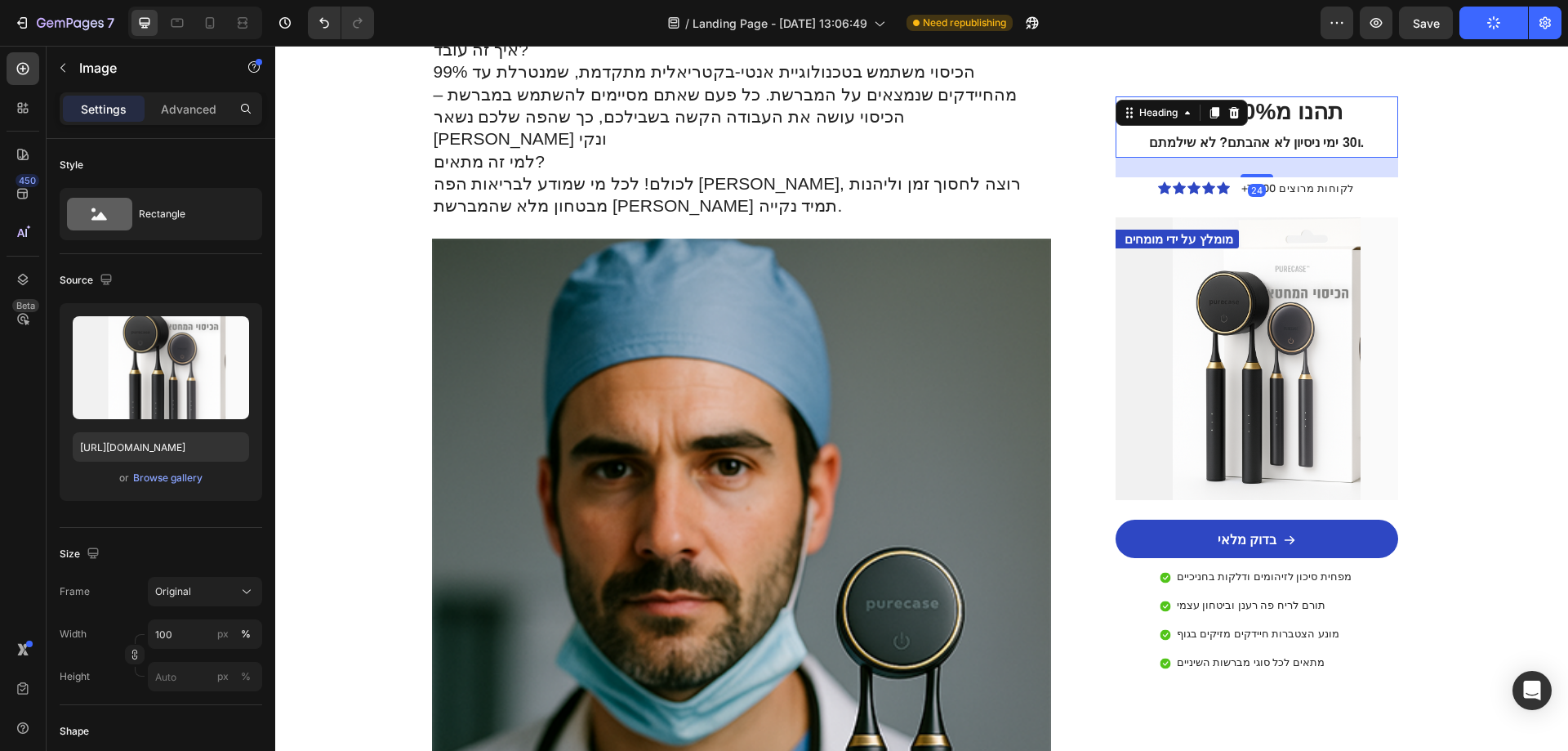
click at [1129, 99] on h2 "תהנו מ30% הנחה ו30 ימי ניסיון לא אהבתם? לא שילמתם." at bounding box center [1257, 126] width 256 height 61
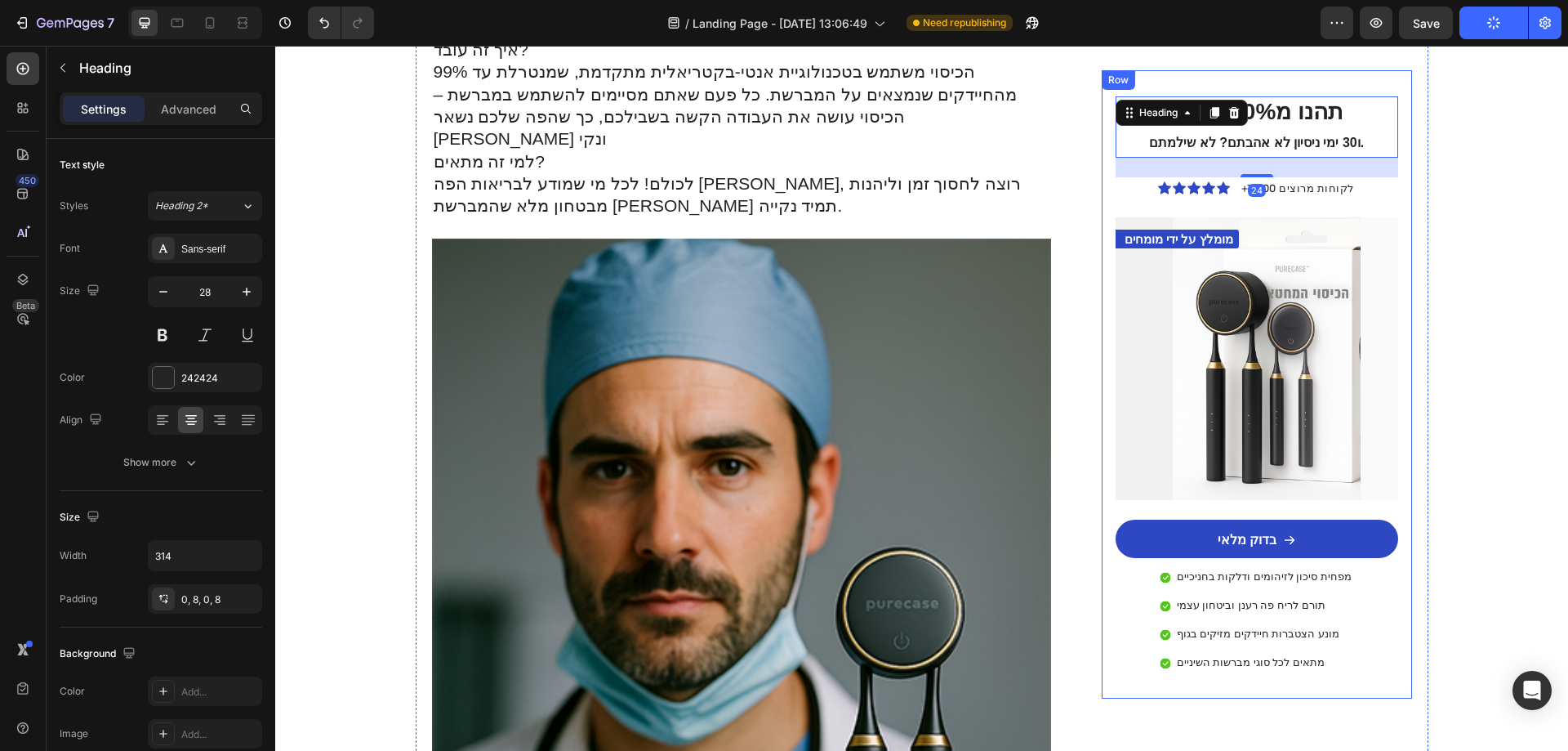
click at [1115, 76] on div "Row" at bounding box center [1119, 80] width 33 height 19
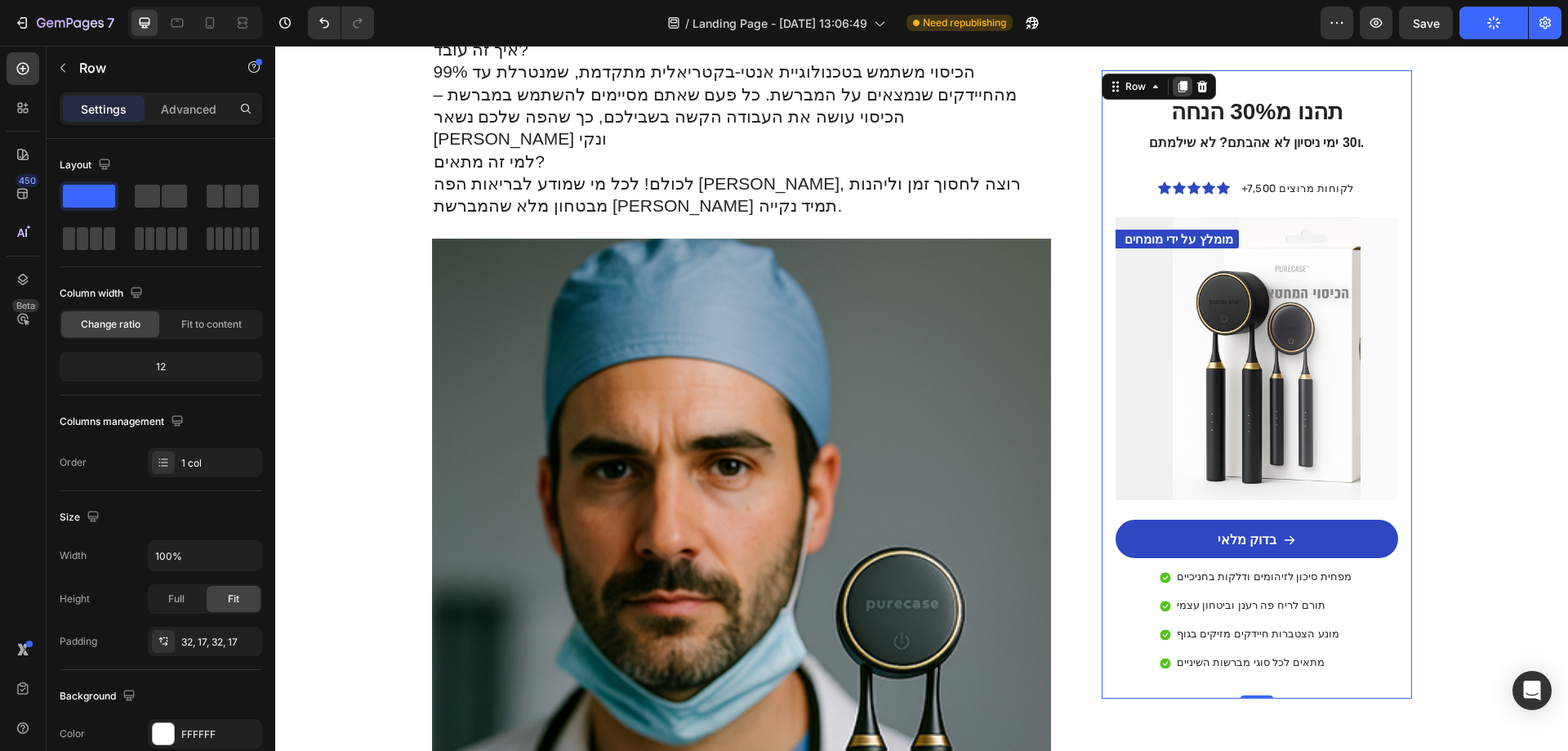
click at [1178, 89] on icon at bounding box center [1182, 87] width 9 height 12
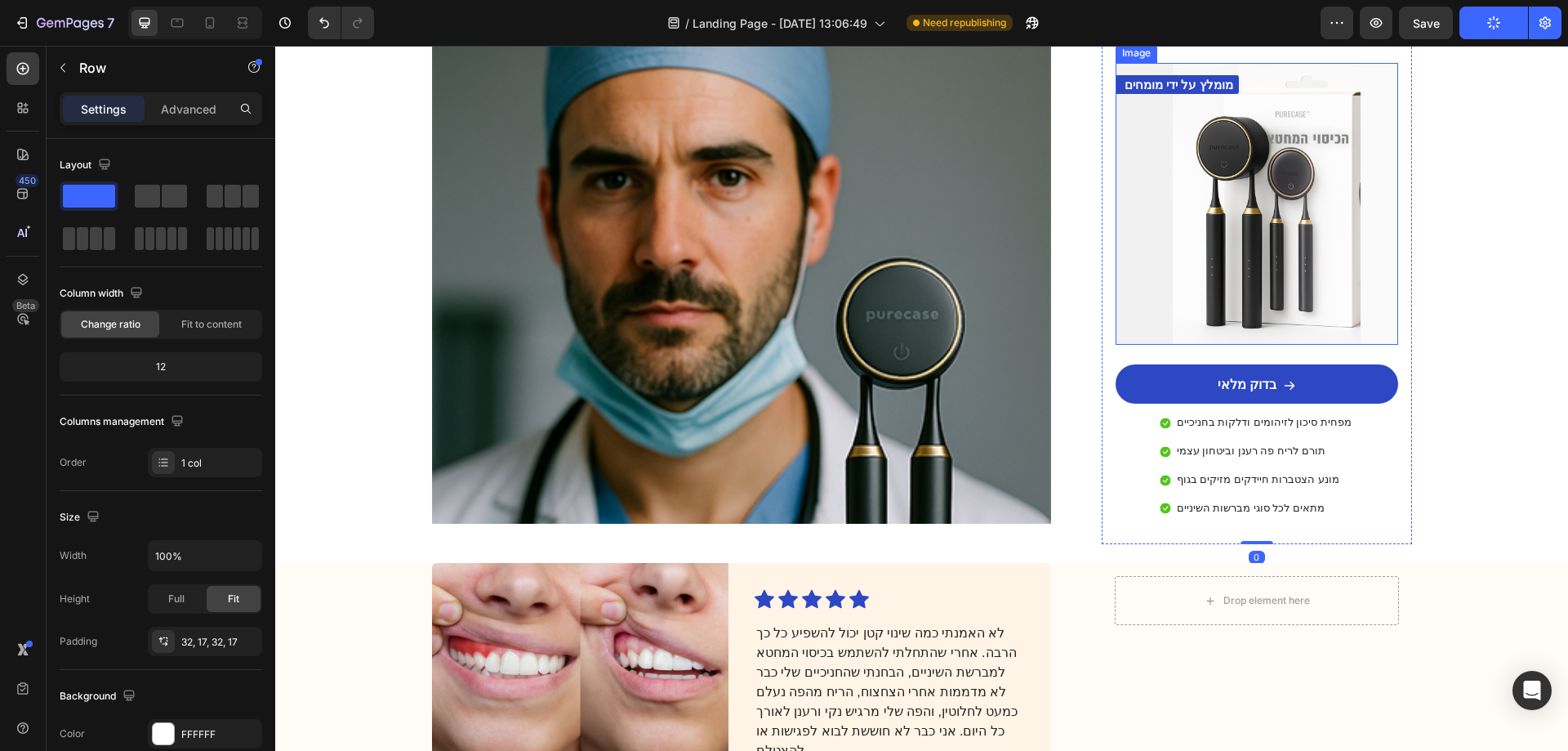
scroll to position [2908, 0]
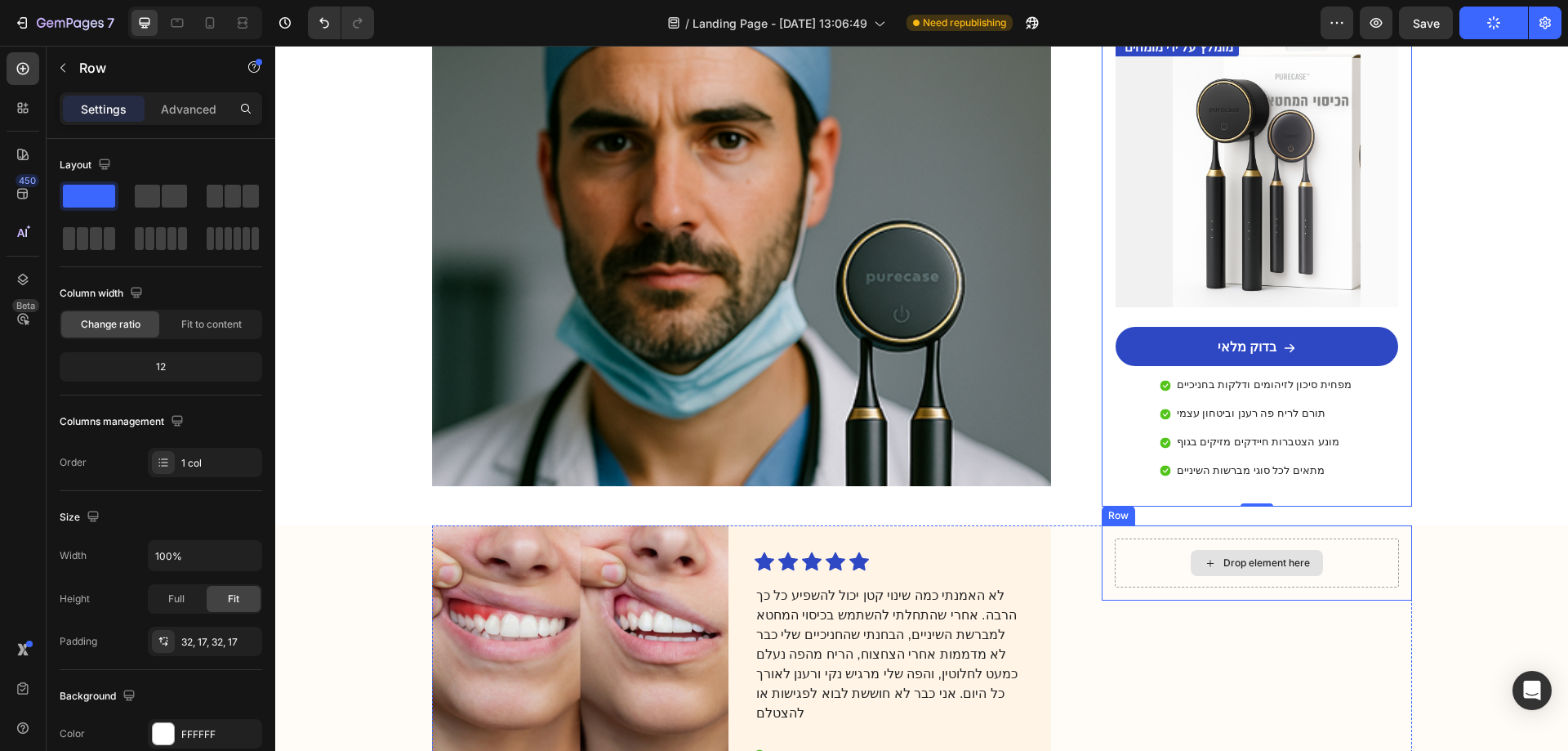
click at [1257, 557] on div "Drop element here" at bounding box center [1266, 563] width 86 height 13
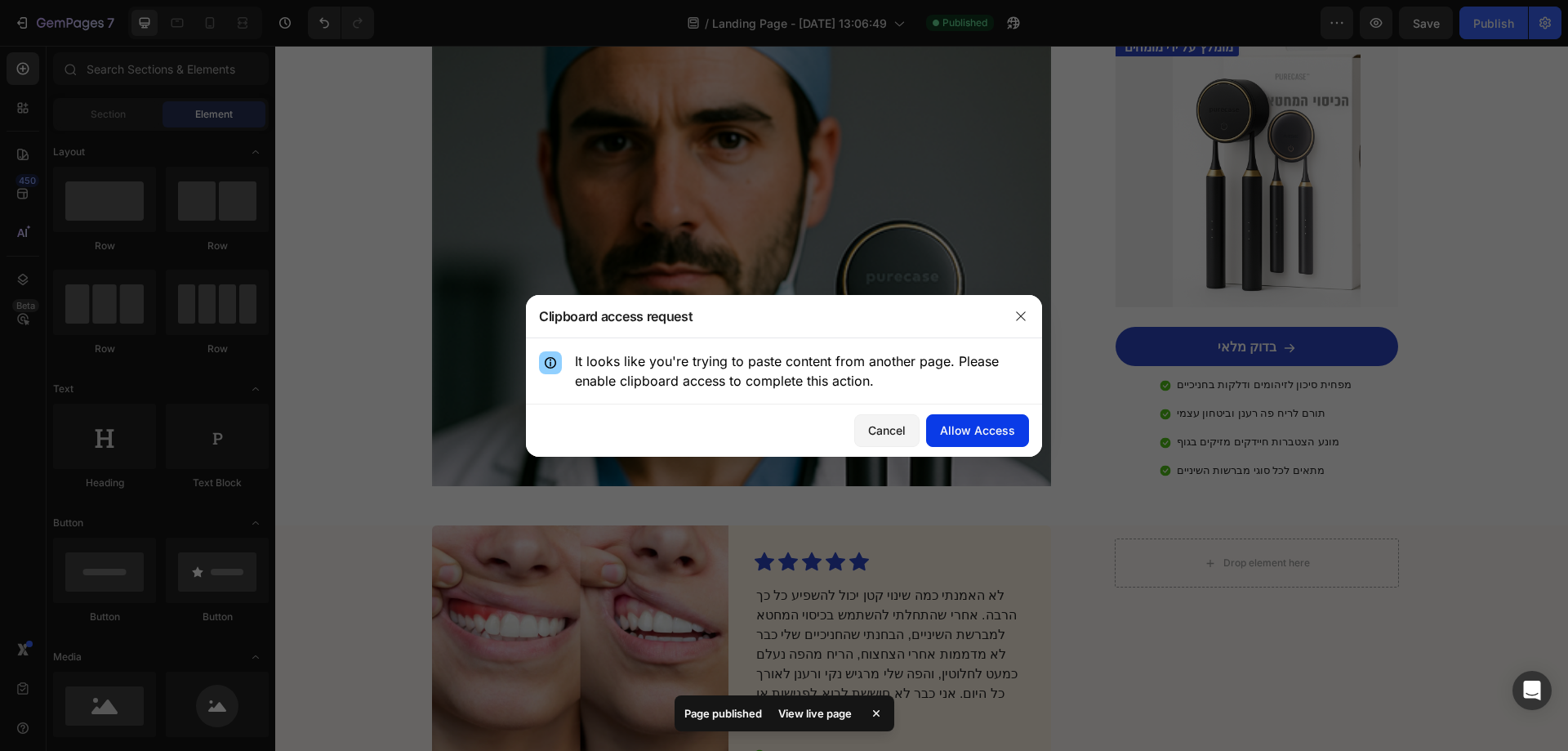
click at [972, 430] on div "Allow Access" at bounding box center [977, 430] width 75 height 17
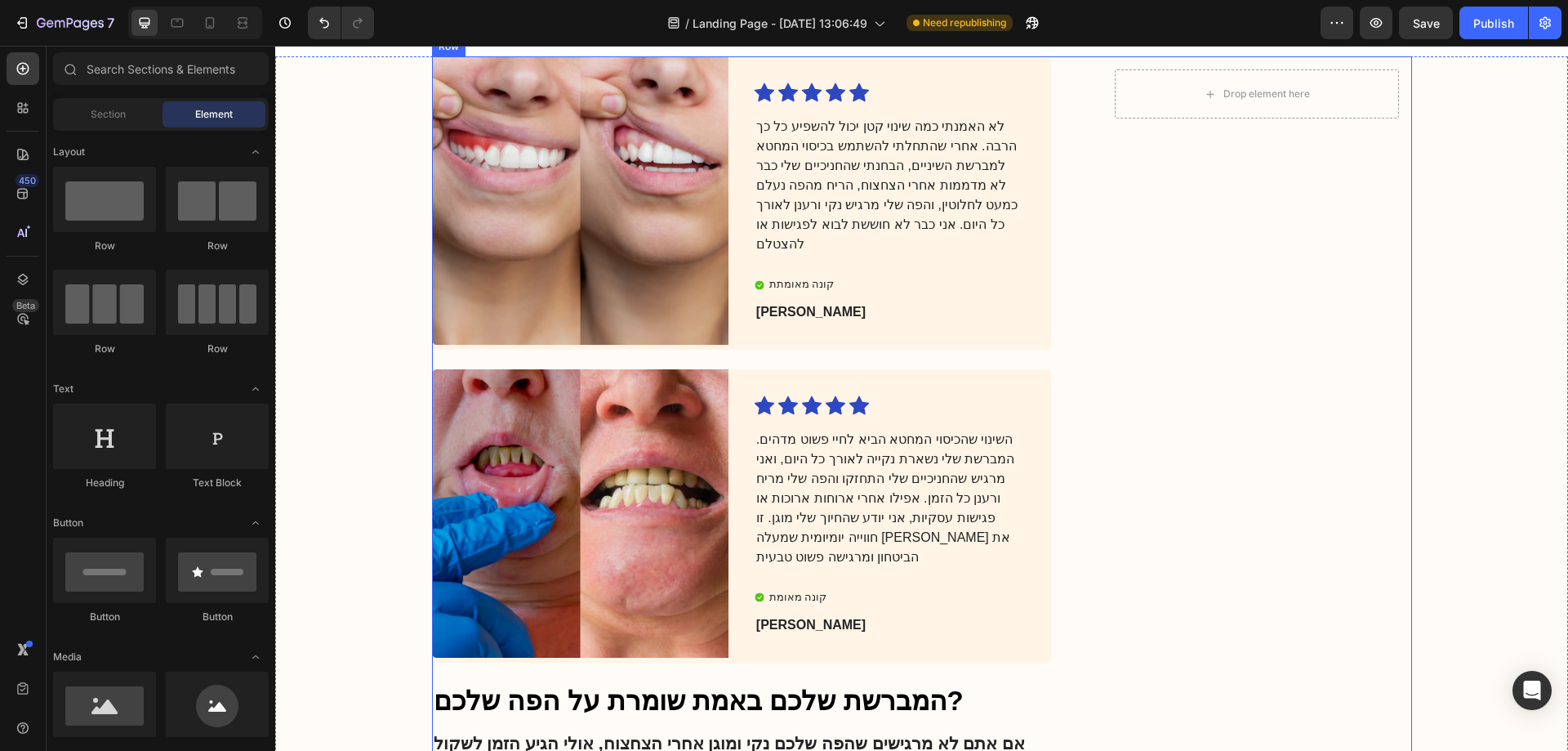
scroll to position [2989, 0]
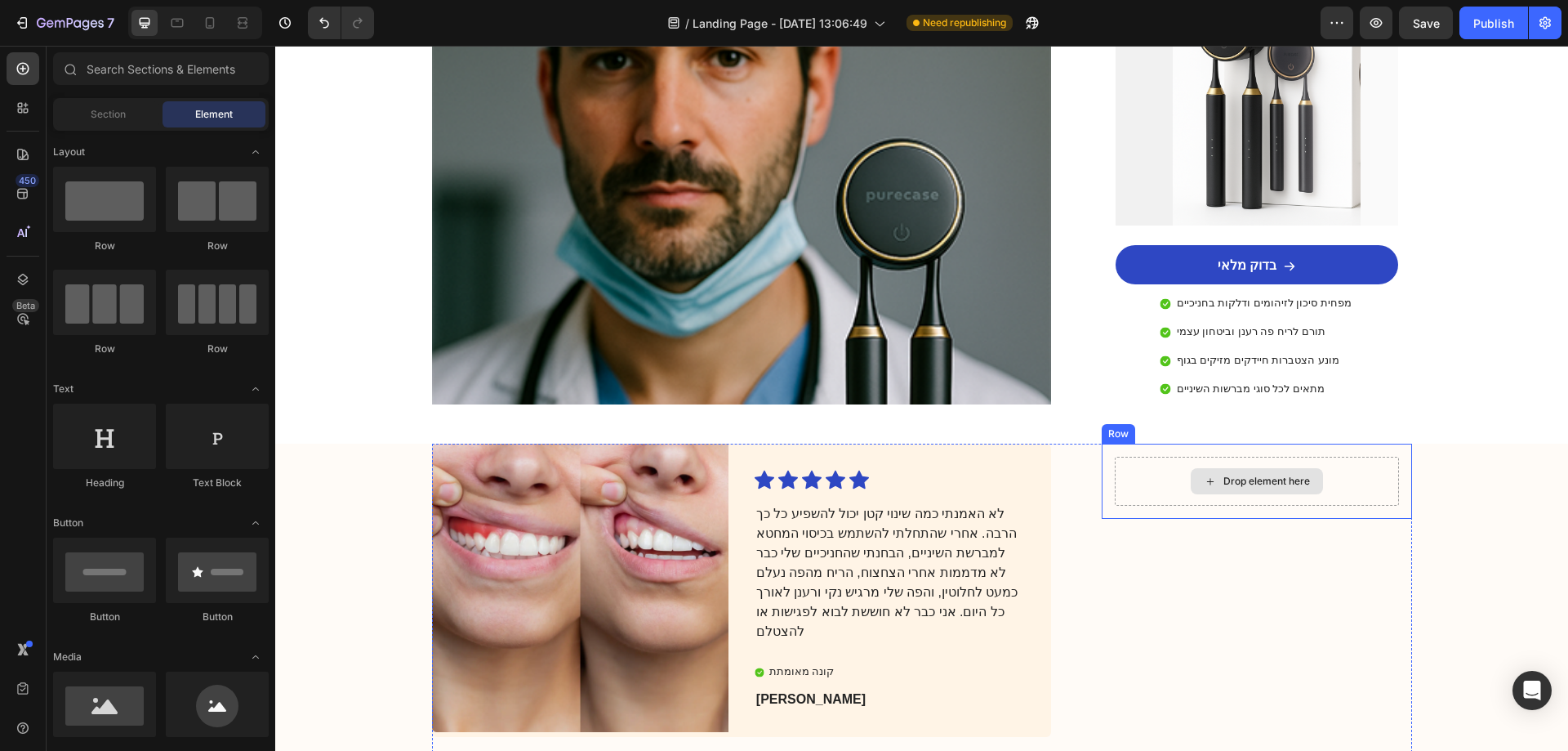
click at [1279, 475] on div "Drop element here" at bounding box center [1266, 481] width 86 height 13
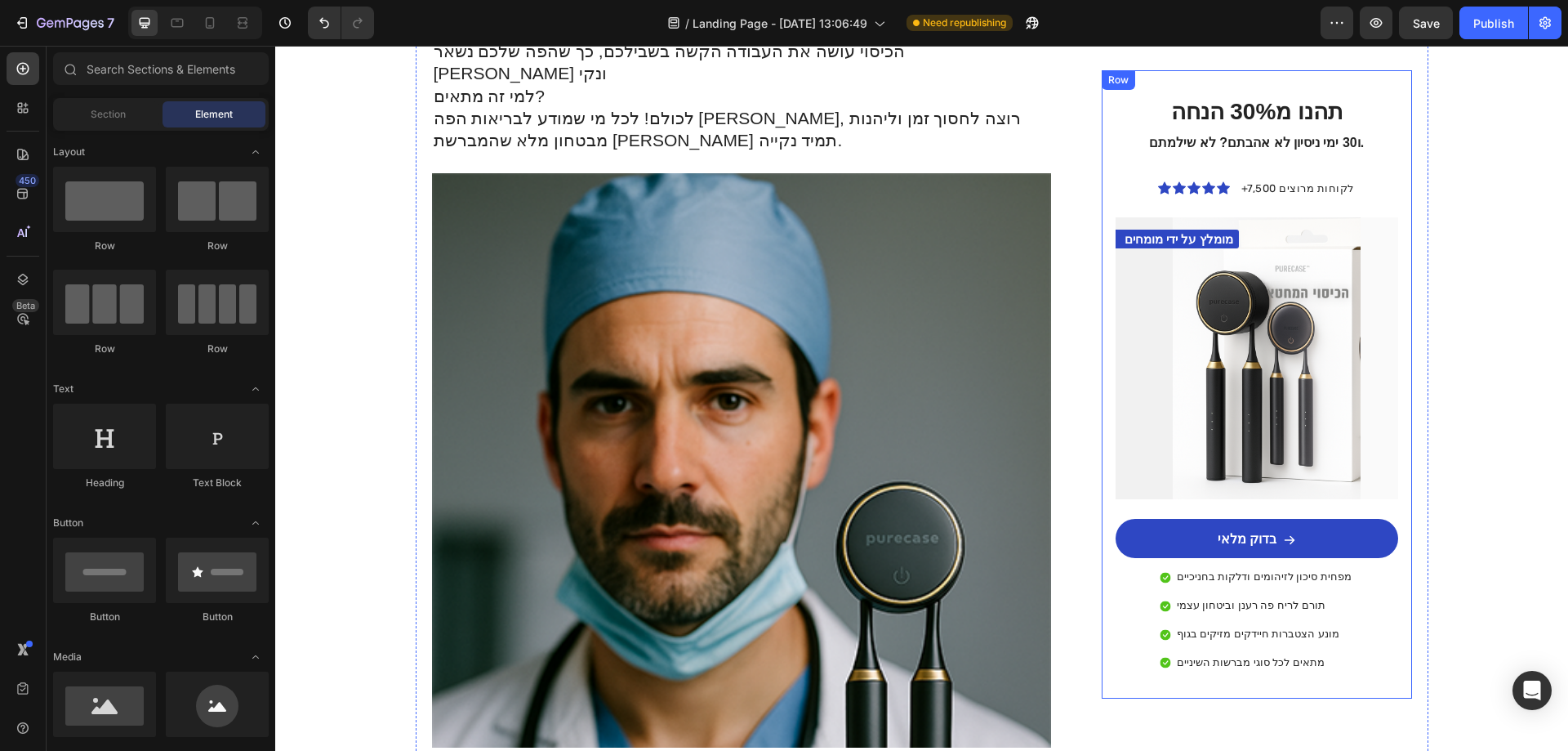
scroll to position [2580, 0]
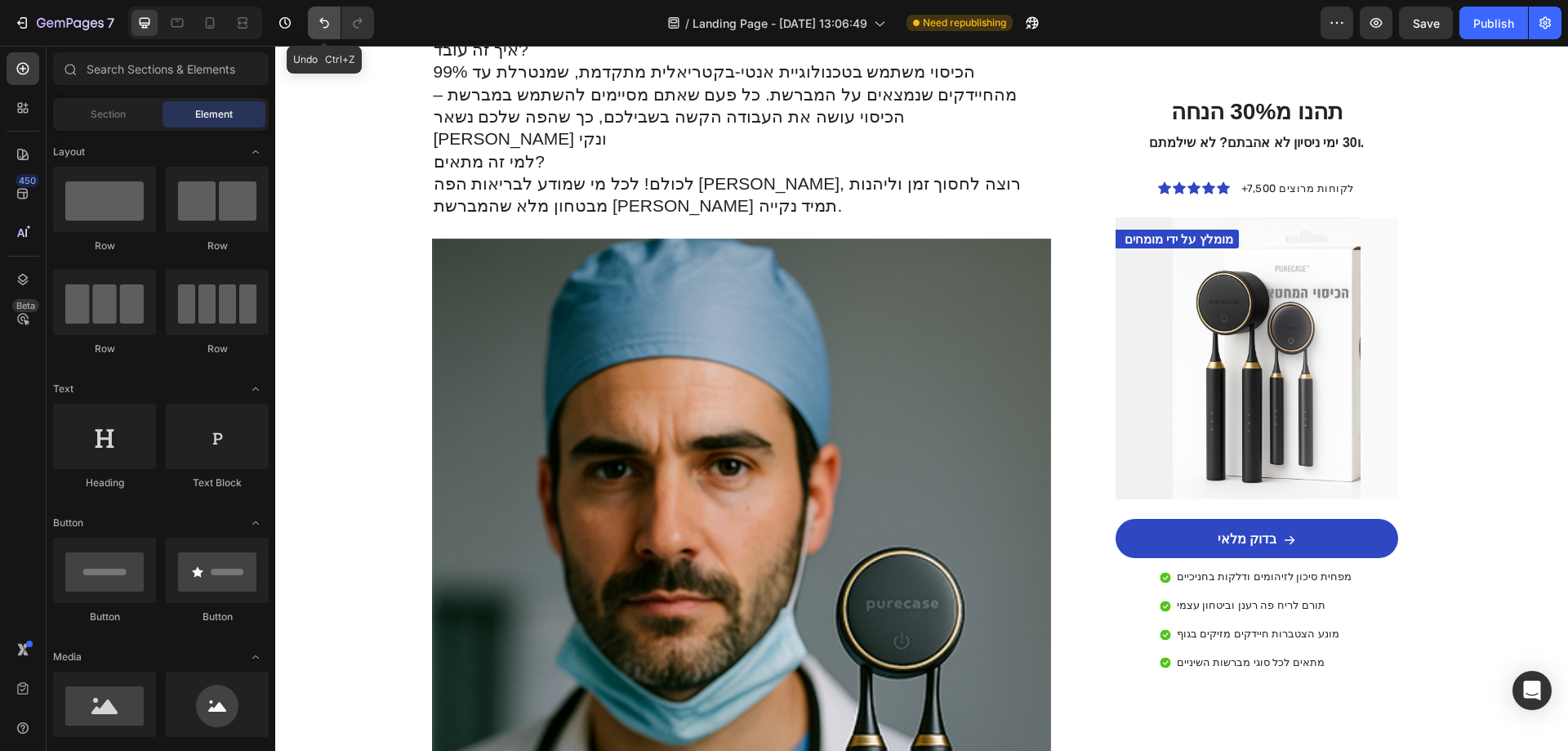
click at [335, 29] on button "Undo/Redo" at bounding box center [324, 23] width 33 height 33
click at [330, 31] on button "Undo/Redo" at bounding box center [324, 23] width 33 height 33
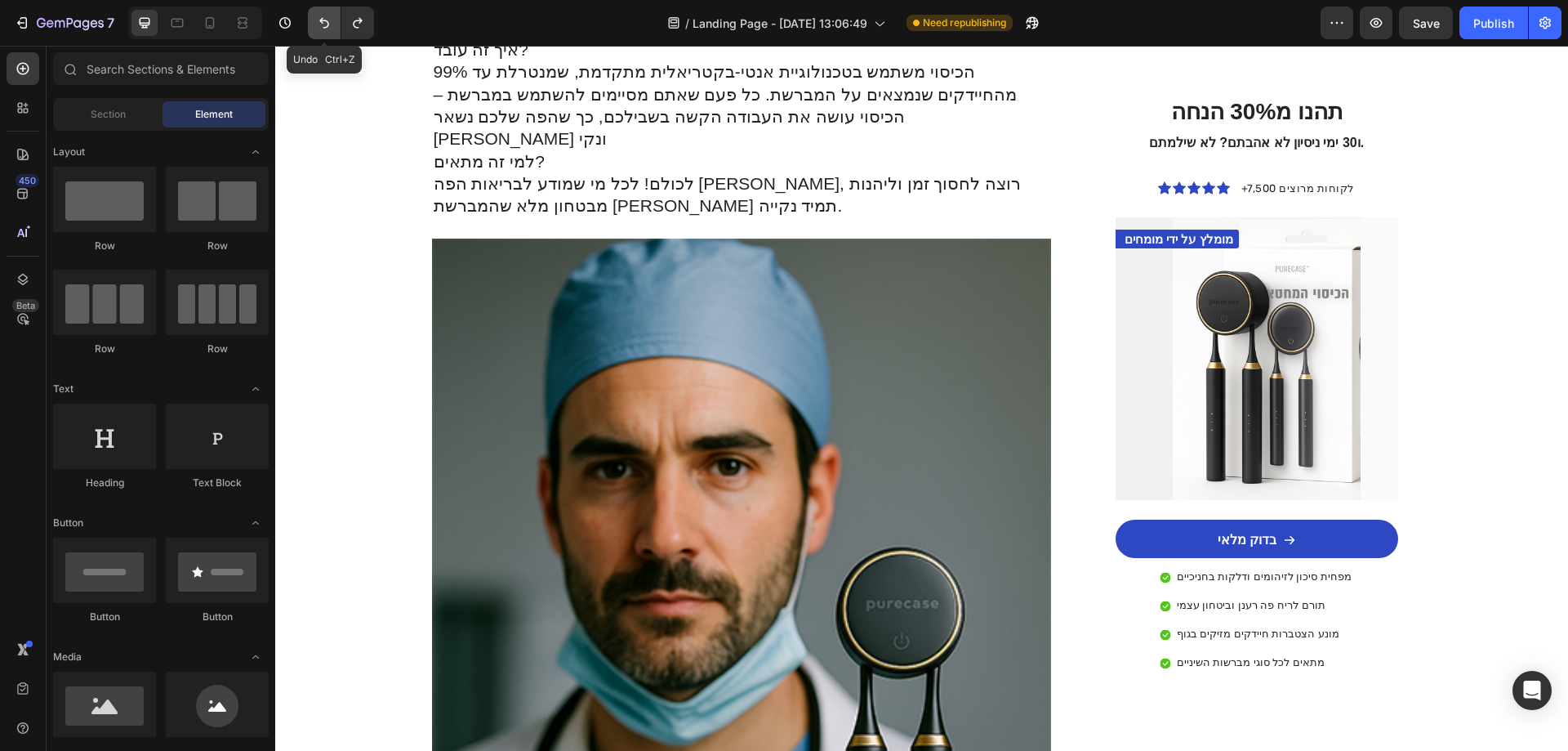
click at [330, 31] on button "Undo/Redo" at bounding box center [324, 23] width 33 height 33
click at [330, 30] on icon "Undo/Redo" at bounding box center [325, 23] width 17 height 17
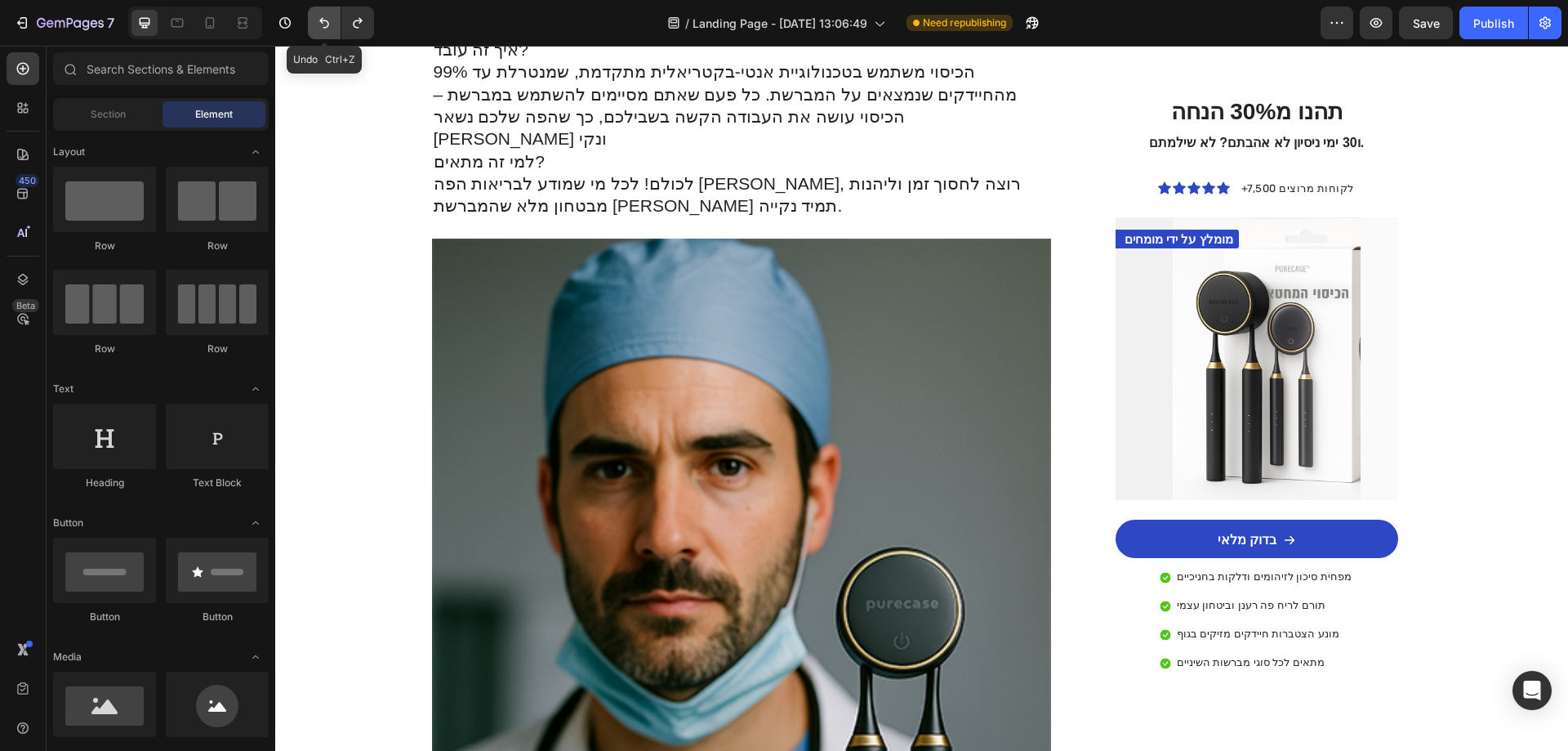
click at [330, 30] on icon "Undo/Redo" at bounding box center [325, 23] width 17 height 17
click at [330, 28] on icon "Undo/Redo" at bounding box center [325, 23] width 17 height 17
click at [330, 28] on icon "Undo/Redo" at bounding box center [325, 23] width 17 height 17
click at [331, 28] on icon "Undo/Redo" at bounding box center [325, 23] width 17 height 17
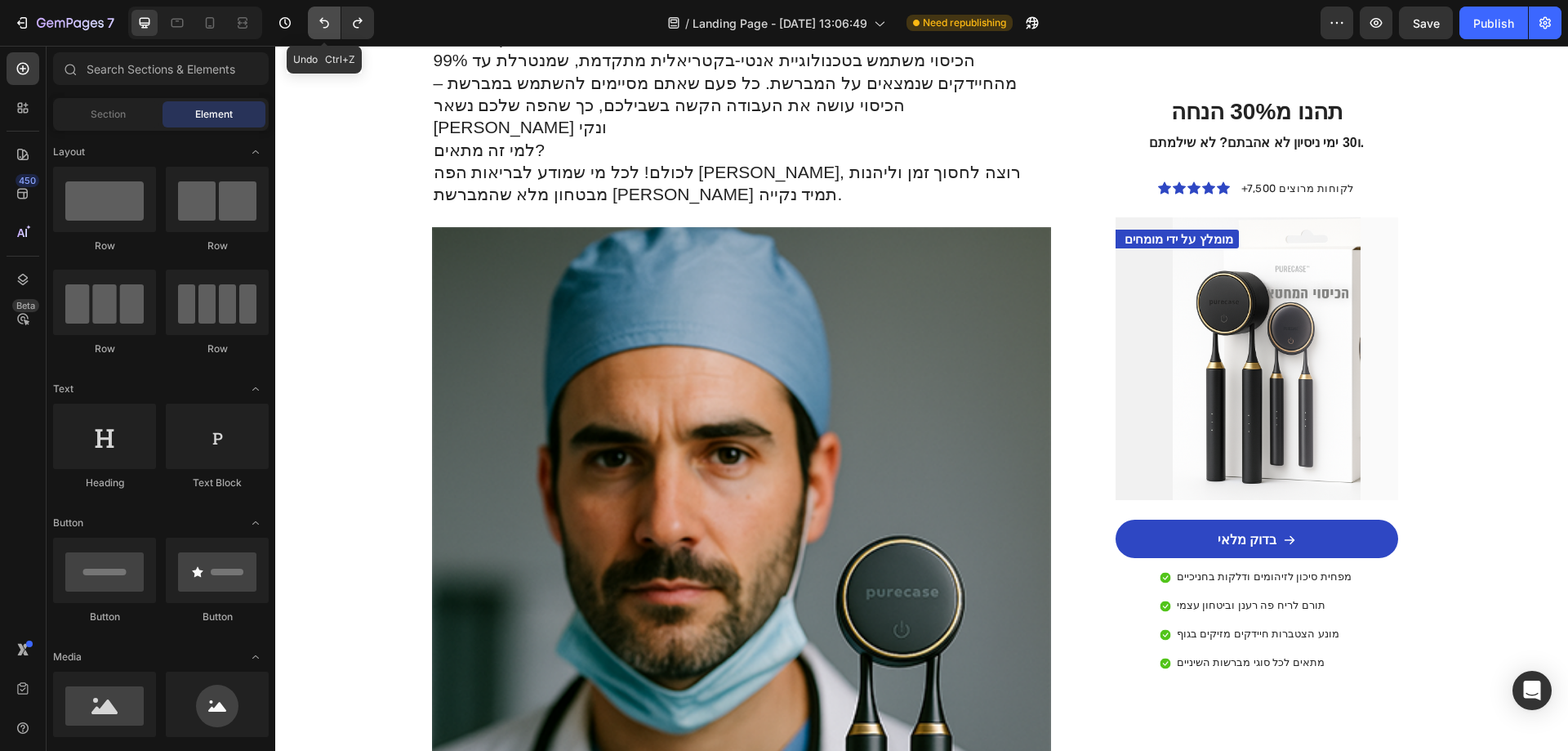
click at [331, 26] on icon "Undo/Redo" at bounding box center [325, 23] width 17 height 17
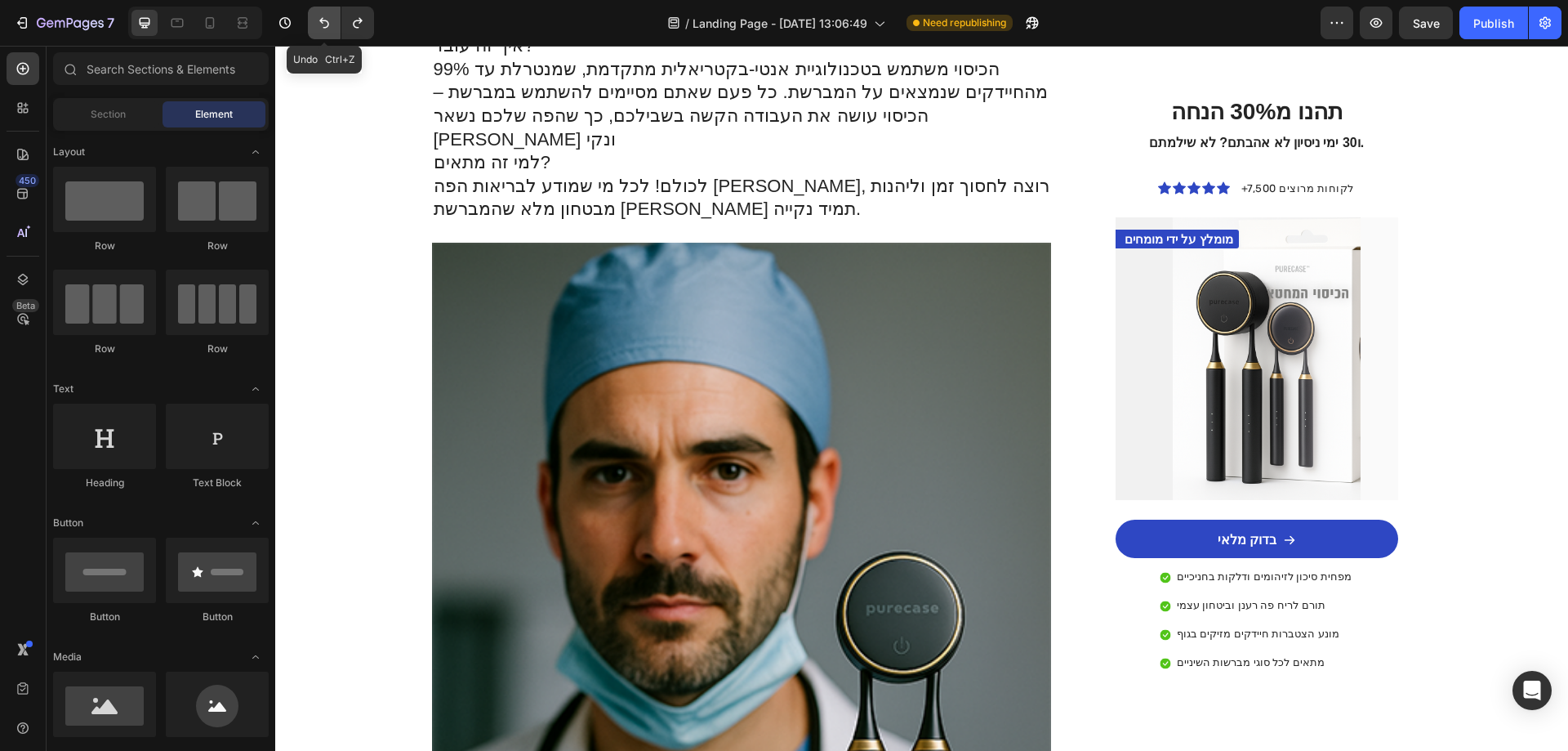
click at [331, 24] on icon "Undo/Redo" at bounding box center [325, 23] width 17 height 17
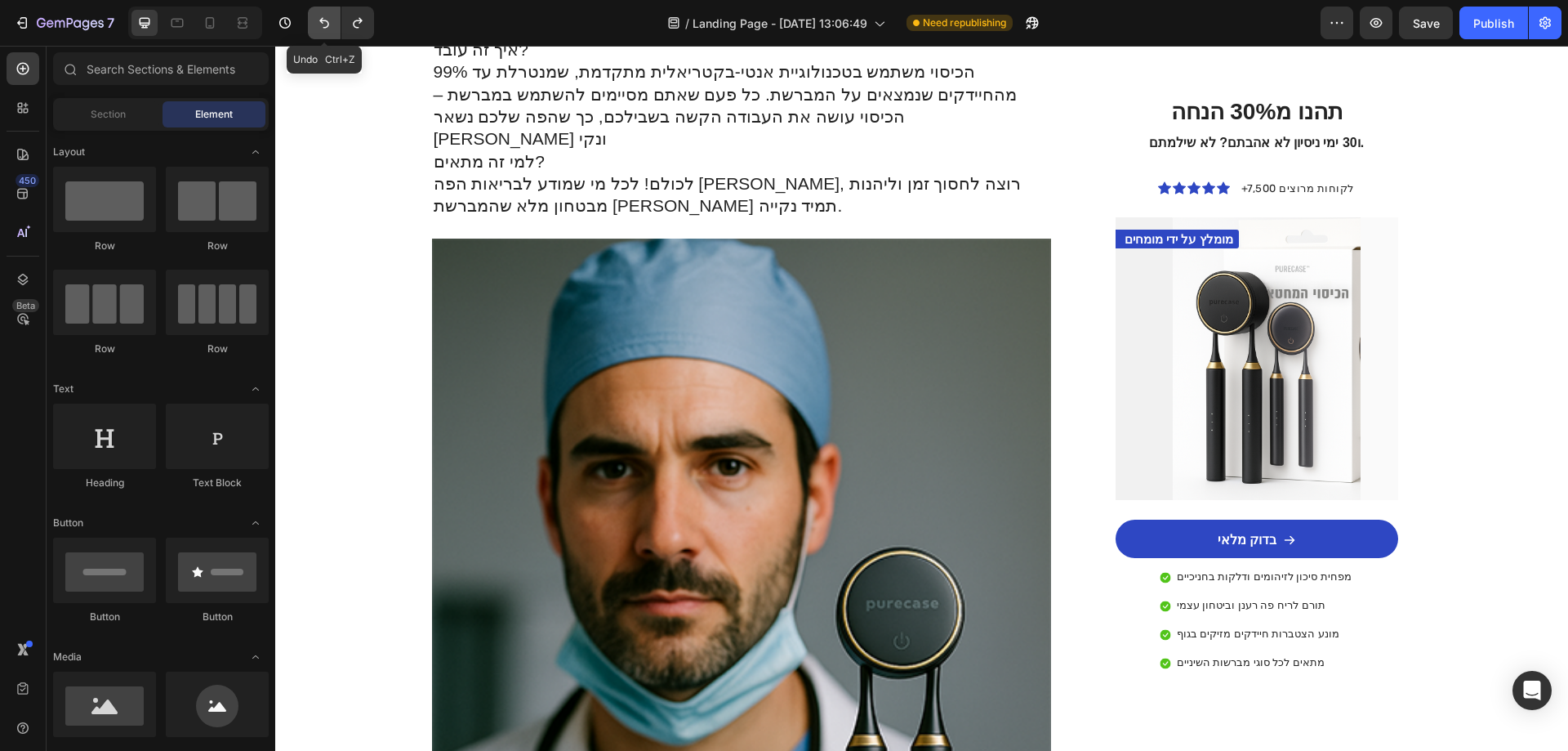
click at [331, 23] on icon "Undo/Redo" at bounding box center [325, 23] width 17 height 17
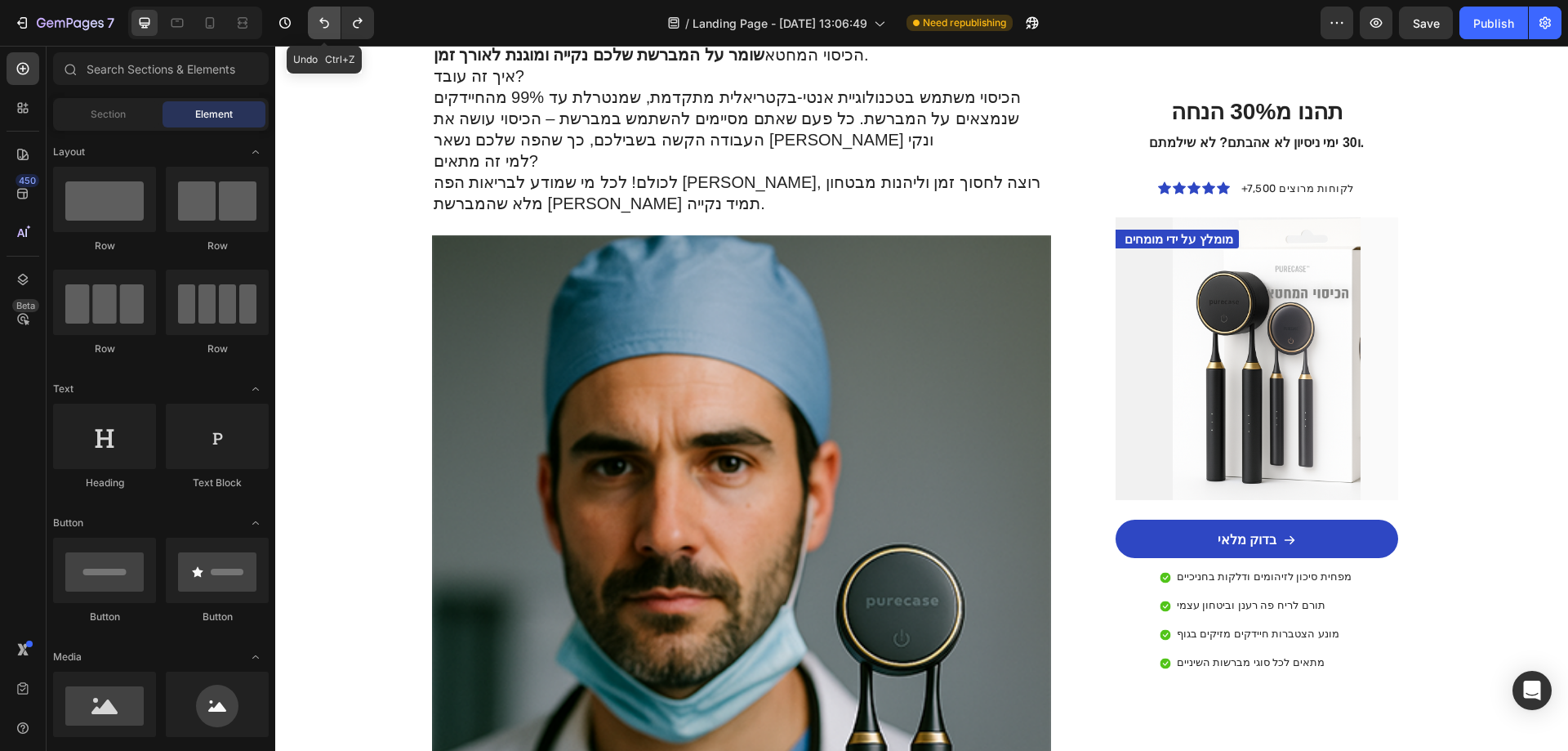
click at [331, 23] on icon "Undo/Redo" at bounding box center [325, 23] width 17 height 17
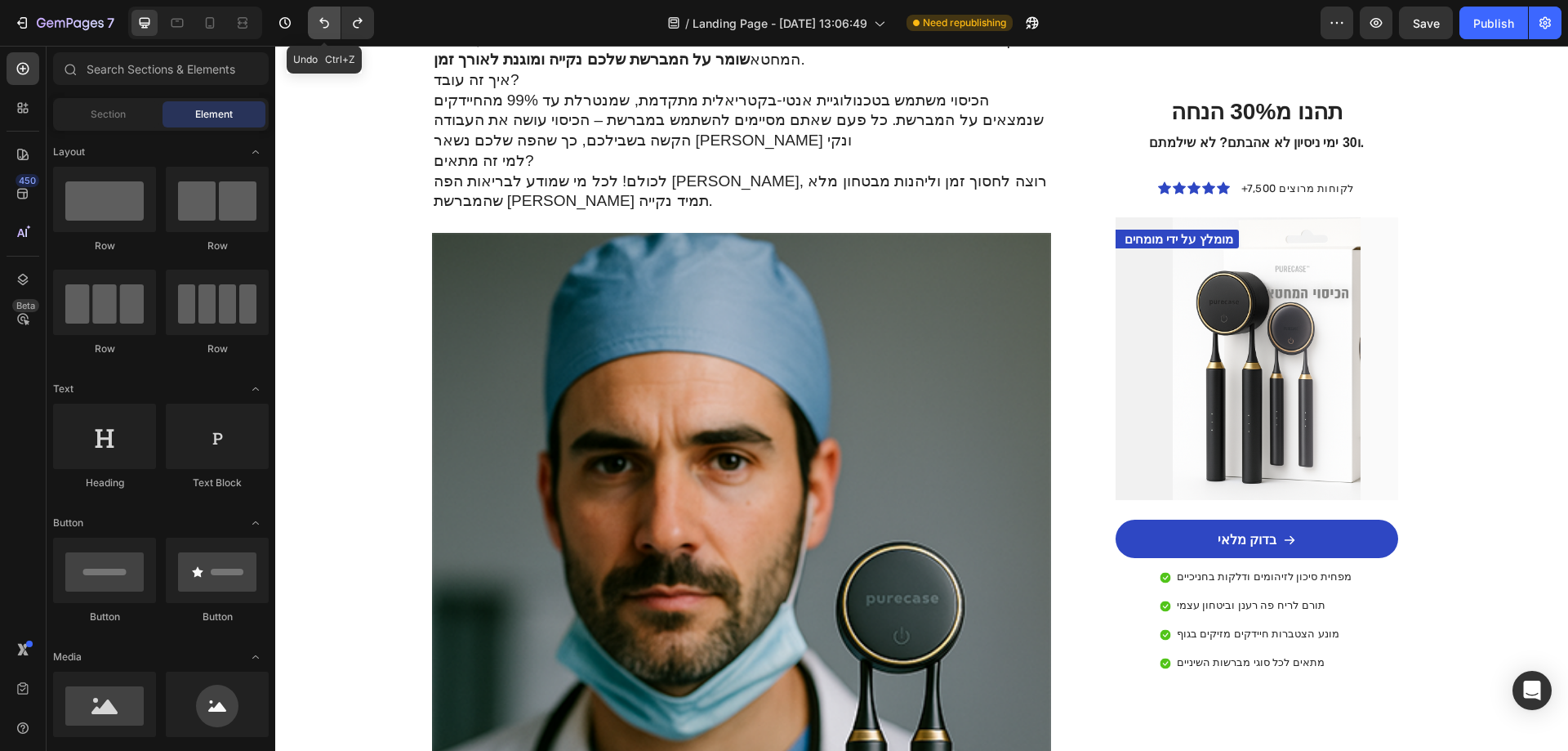
click at [331, 23] on icon "Undo/Redo" at bounding box center [325, 23] width 17 height 17
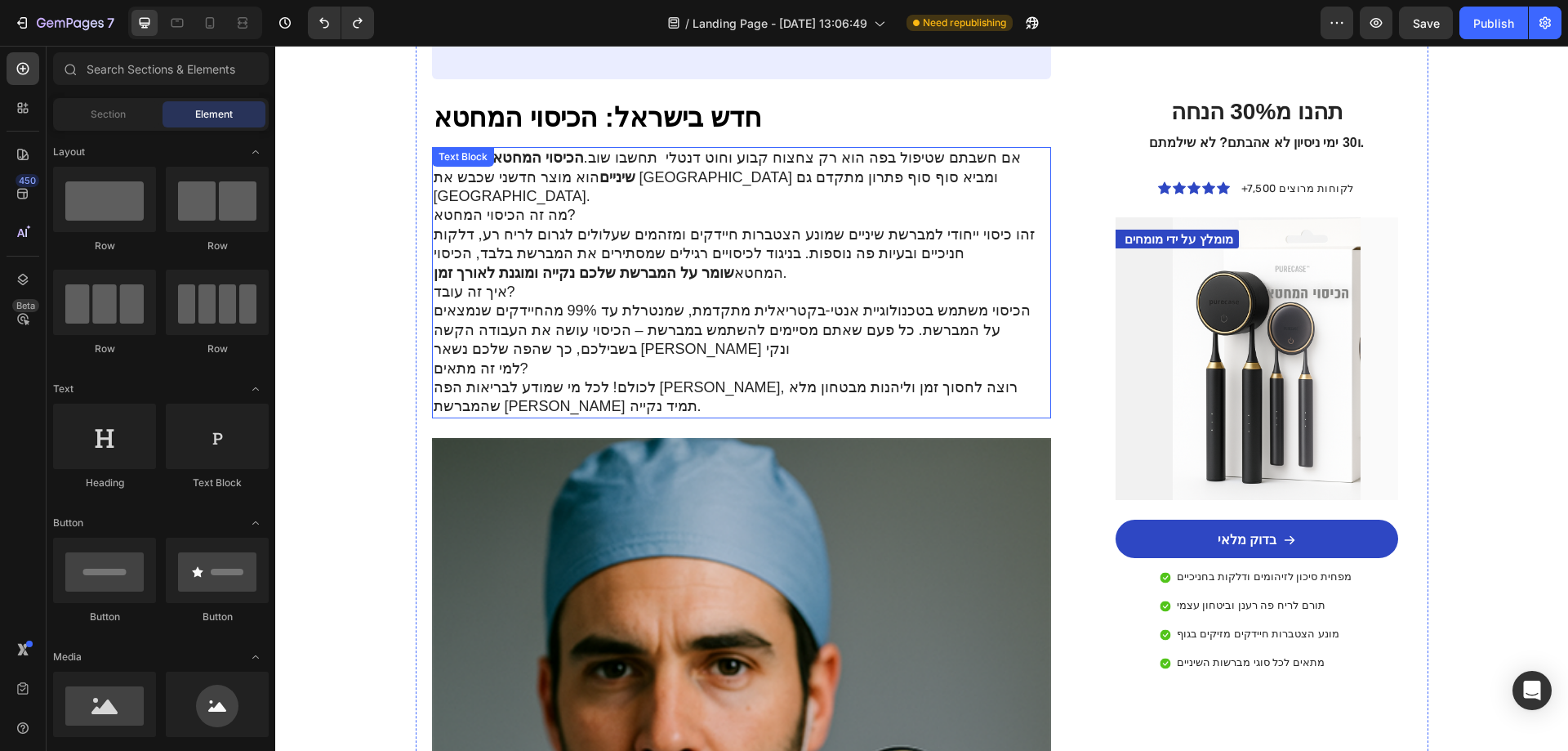
scroll to position [2276, 0]
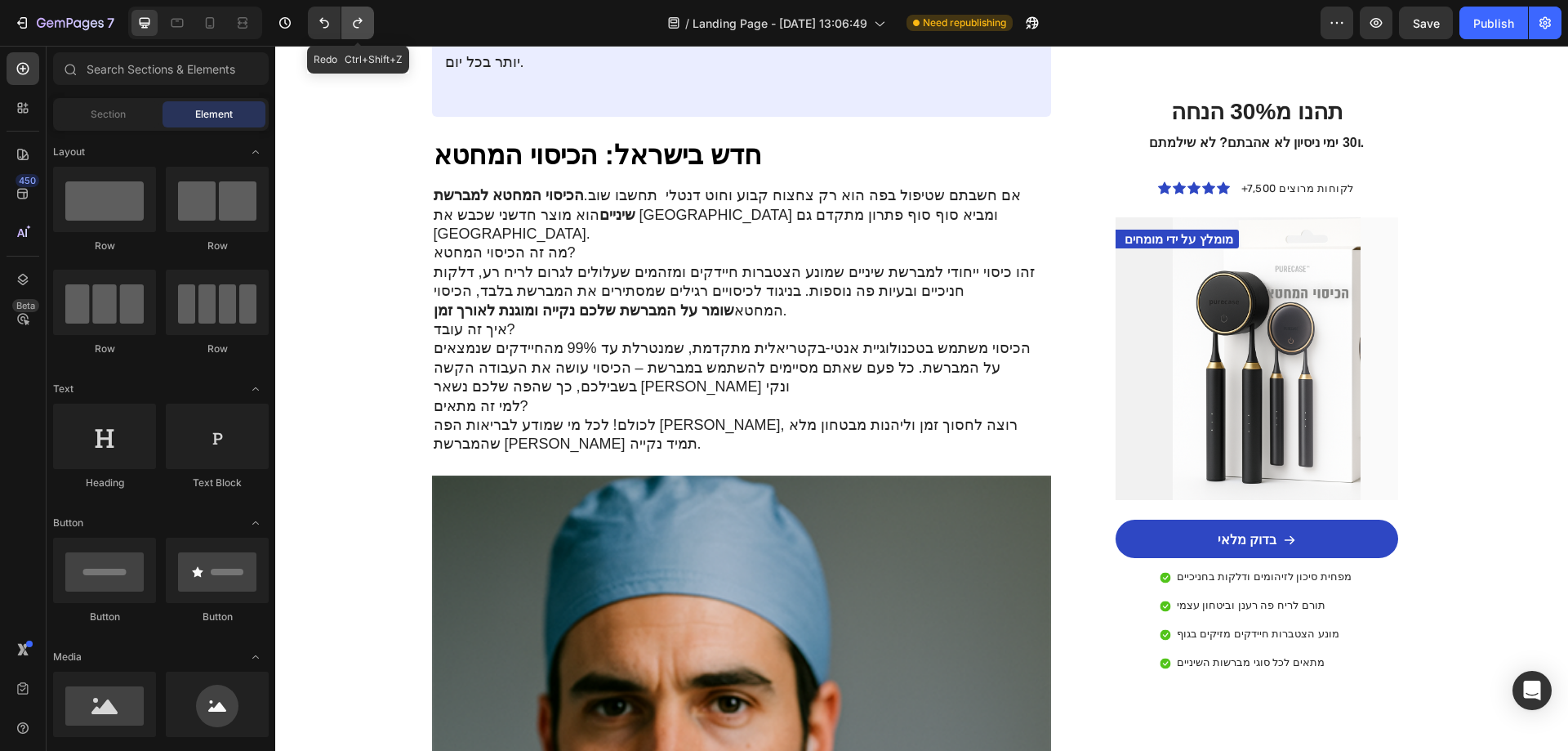
click at [372, 28] on button "Undo/Redo" at bounding box center [357, 23] width 33 height 33
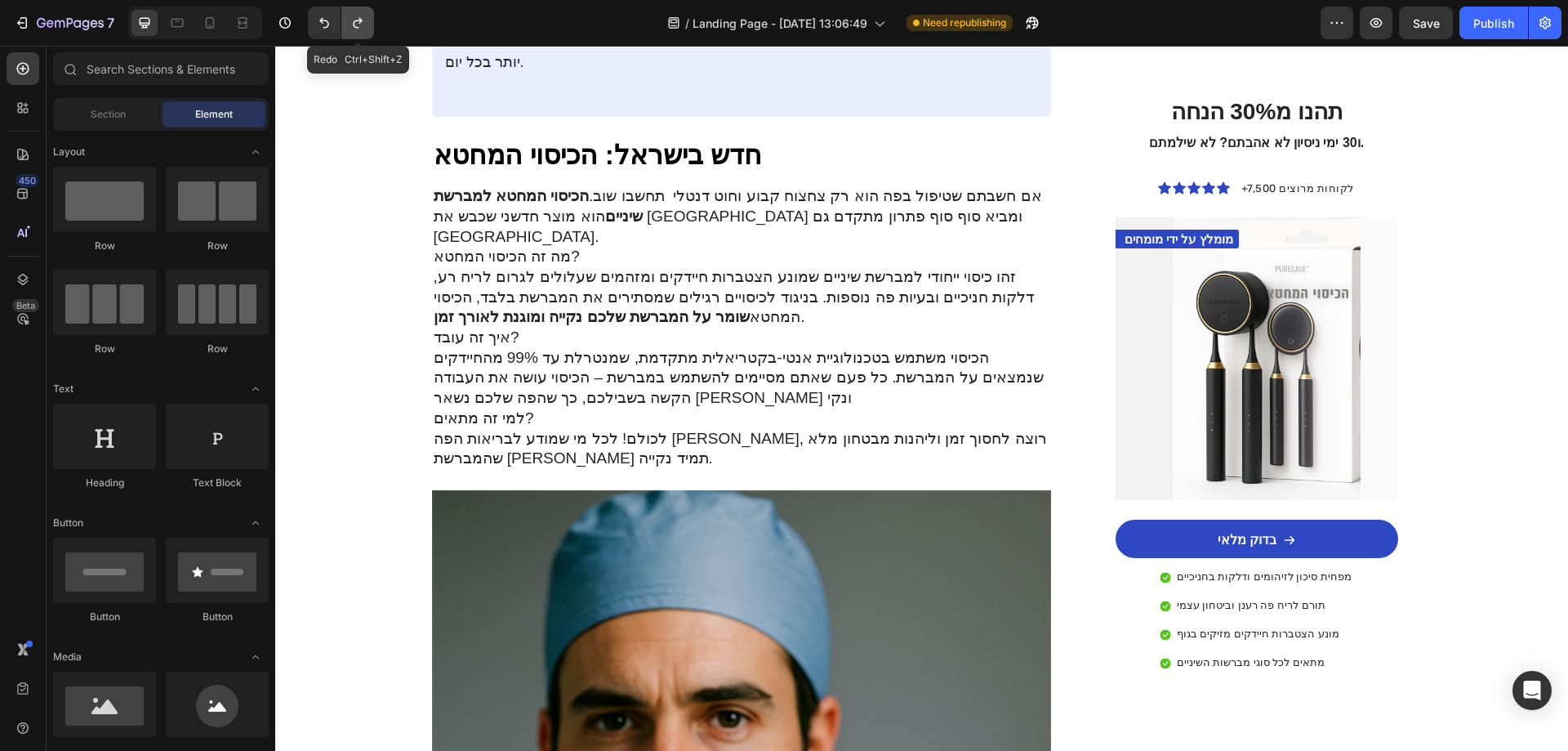
click at [372, 28] on button "Undo/Redo" at bounding box center [357, 23] width 33 height 33
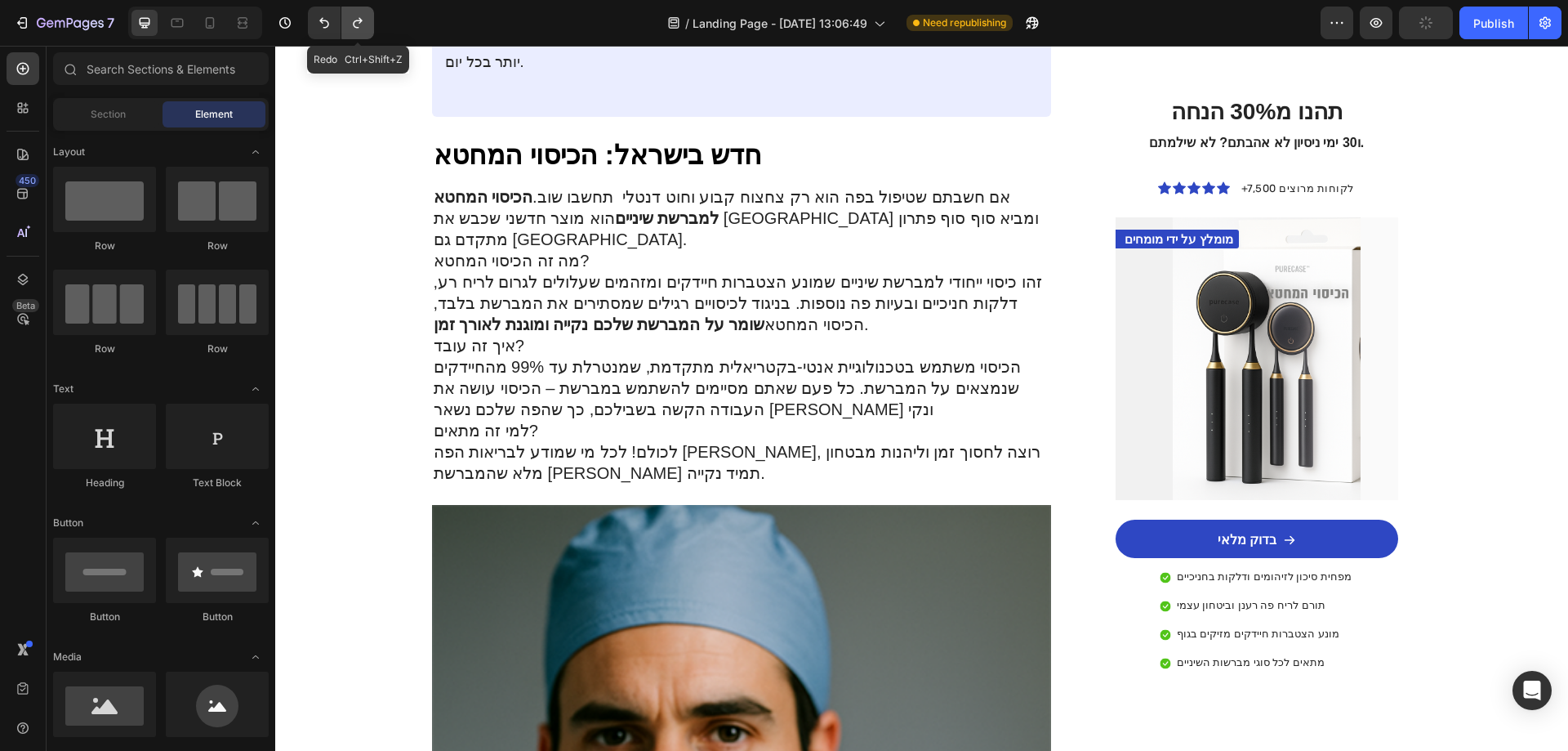
click at [372, 28] on button "Undo/Redo" at bounding box center [357, 23] width 33 height 33
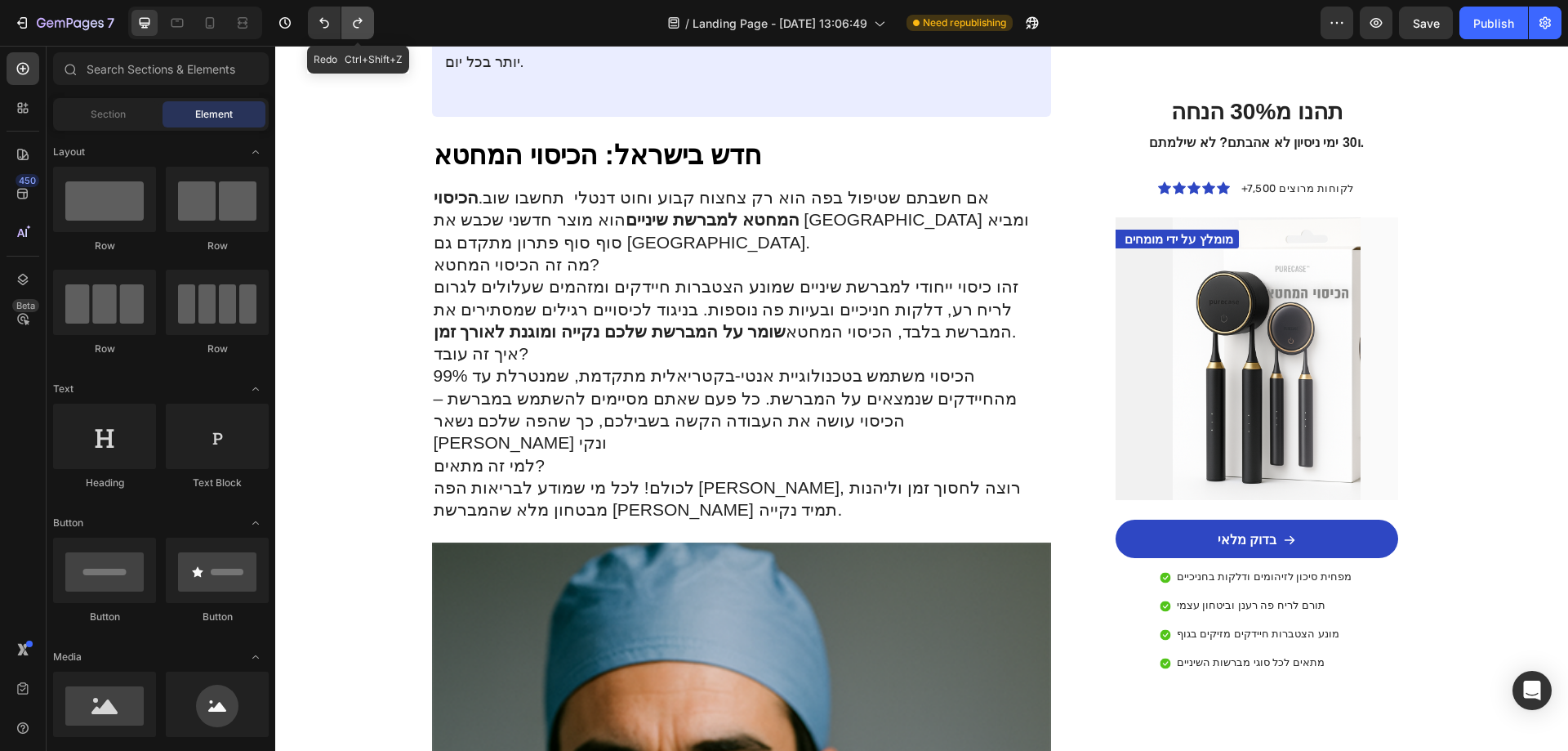
click at [372, 28] on button "Undo/Redo" at bounding box center [357, 23] width 33 height 33
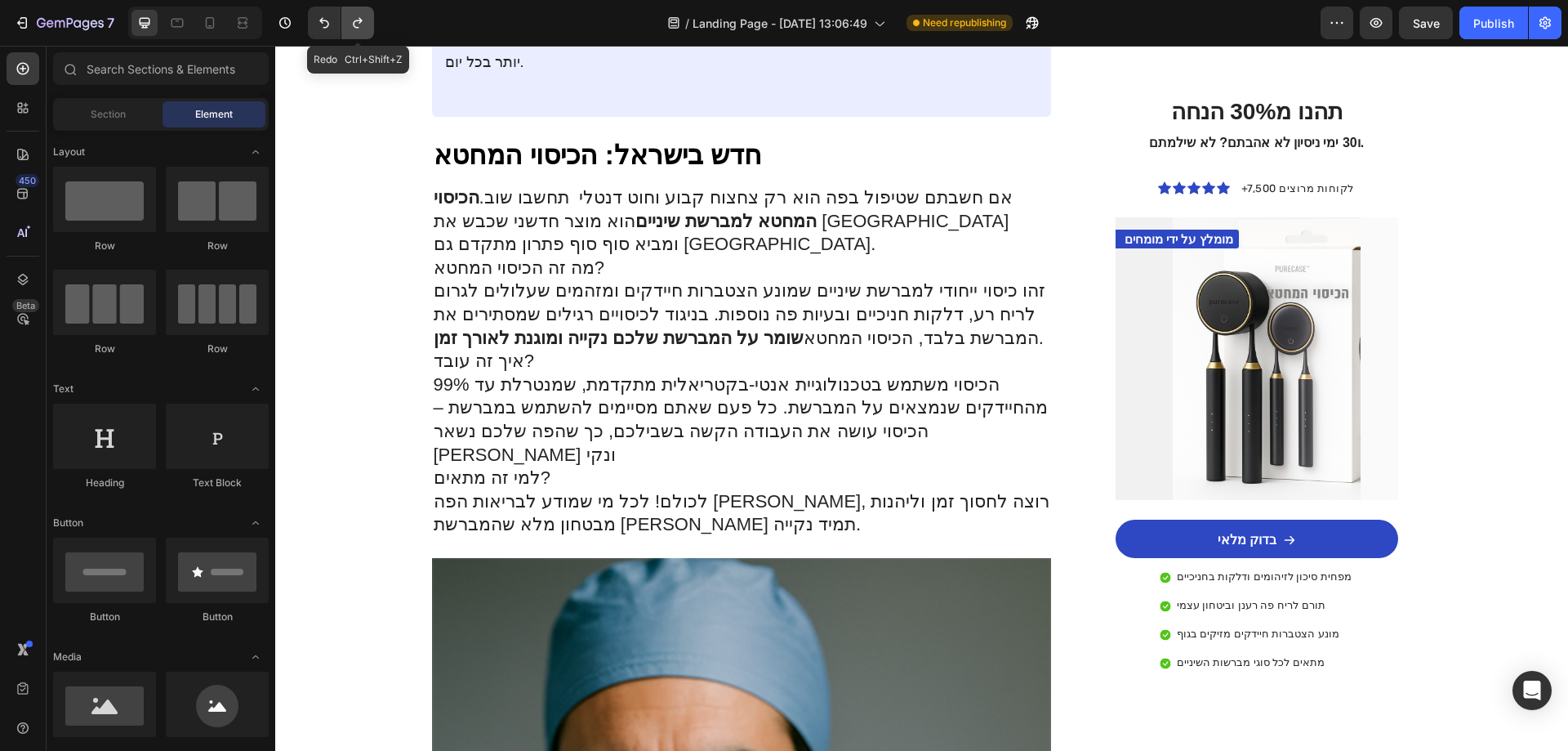
click at [372, 28] on button "Undo/Redo" at bounding box center [357, 23] width 33 height 33
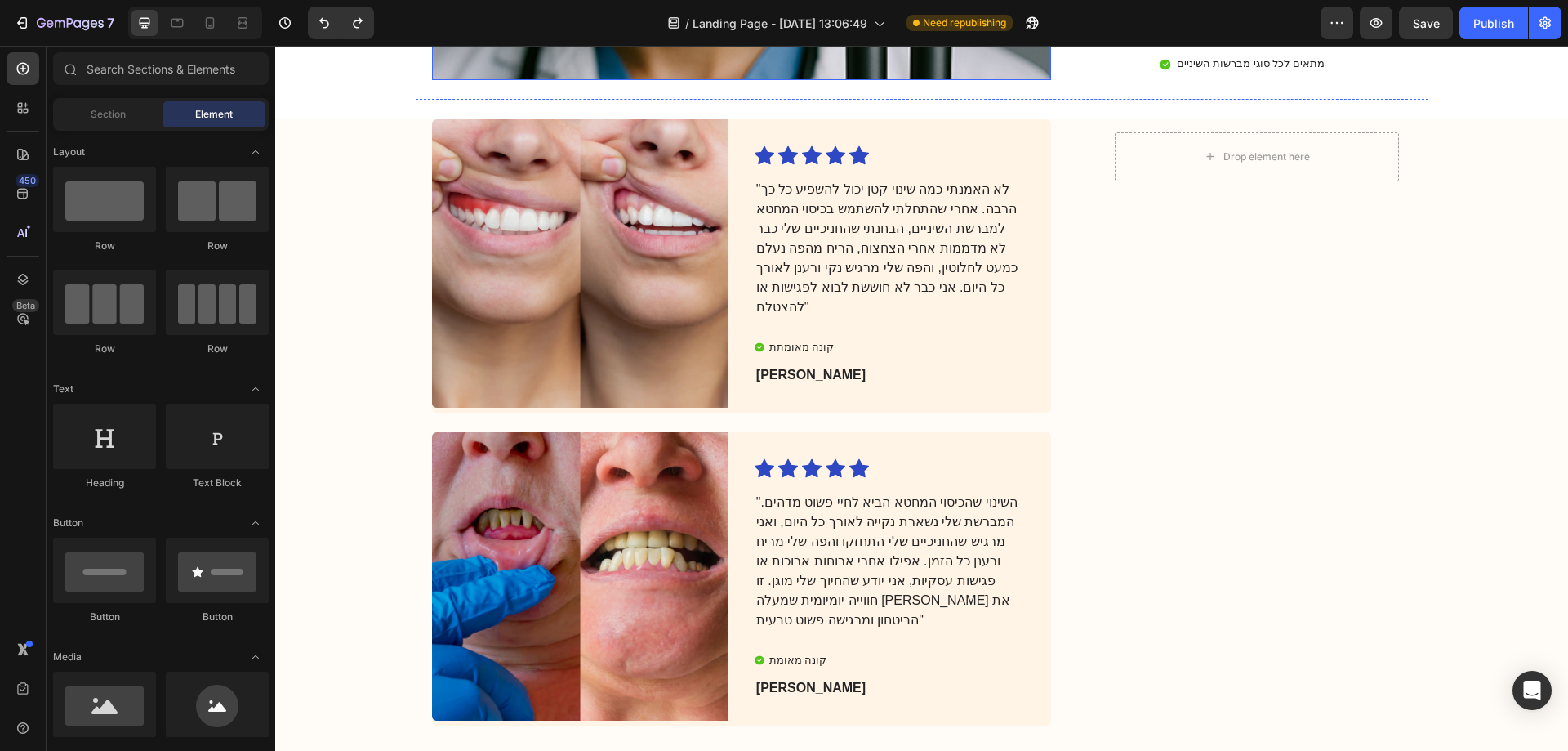
scroll to position [3339, 0]
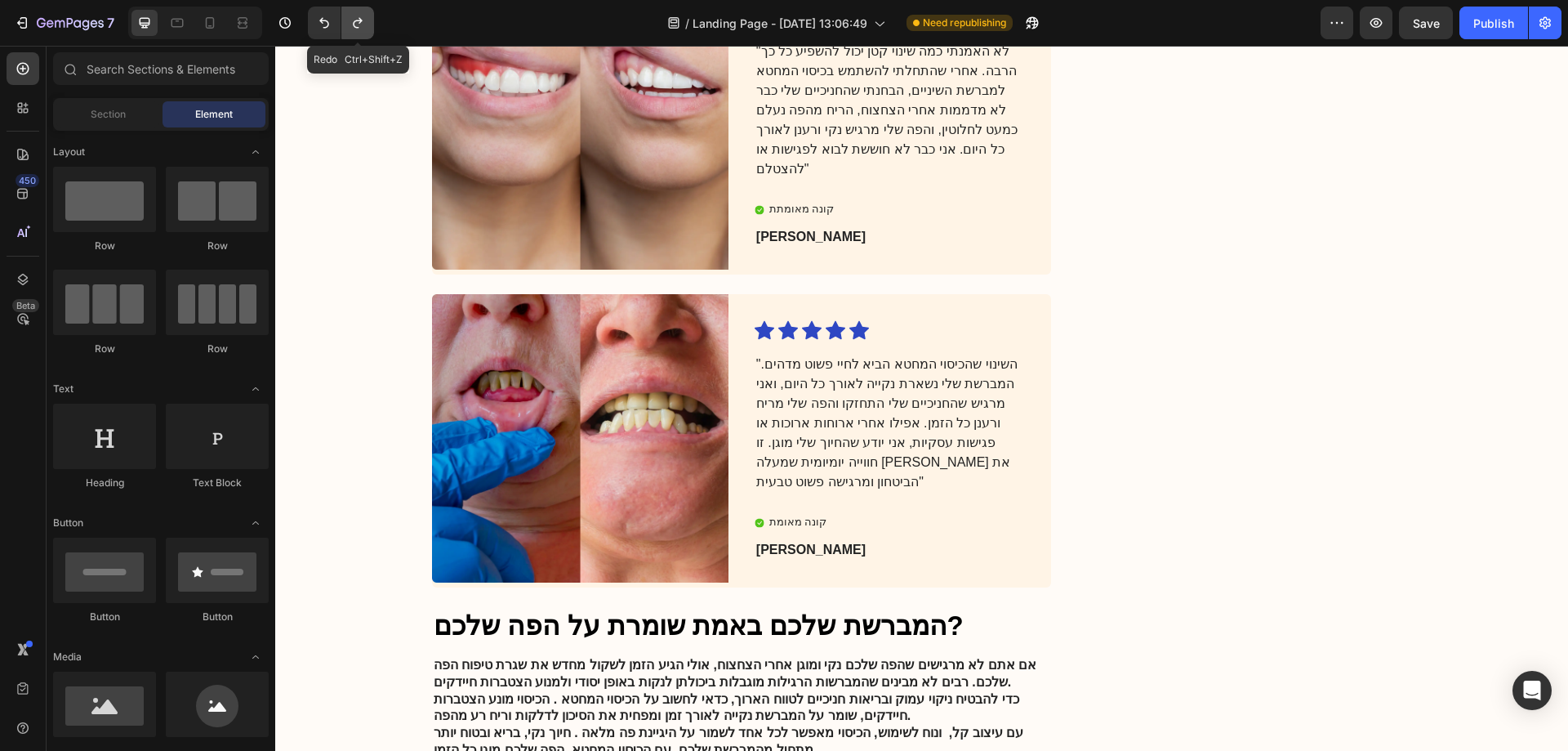
click at [359, 23] on icon "Undo/Redo" at bounding box center [357, 23] width 9 height 11
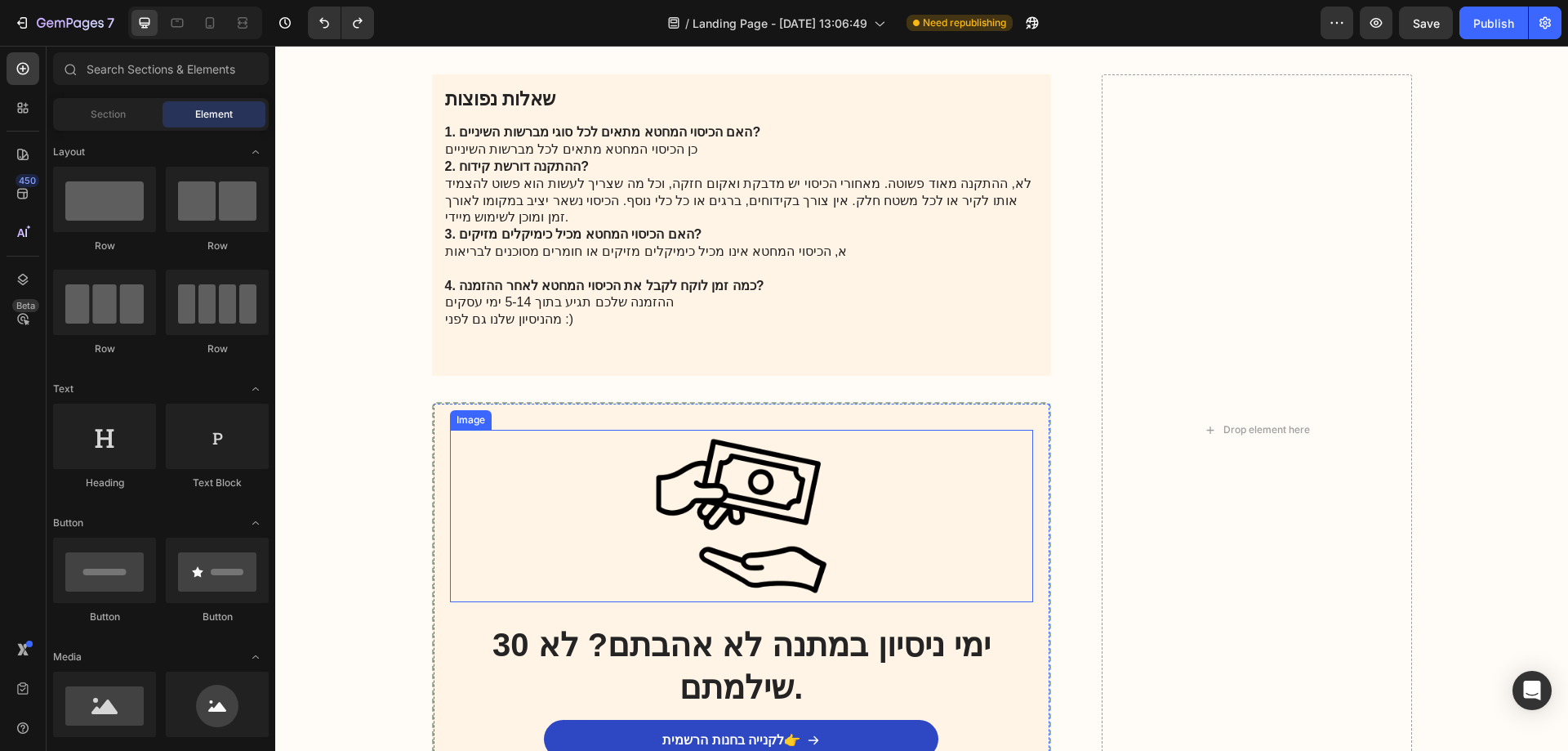
scroll to position [5001, 0]
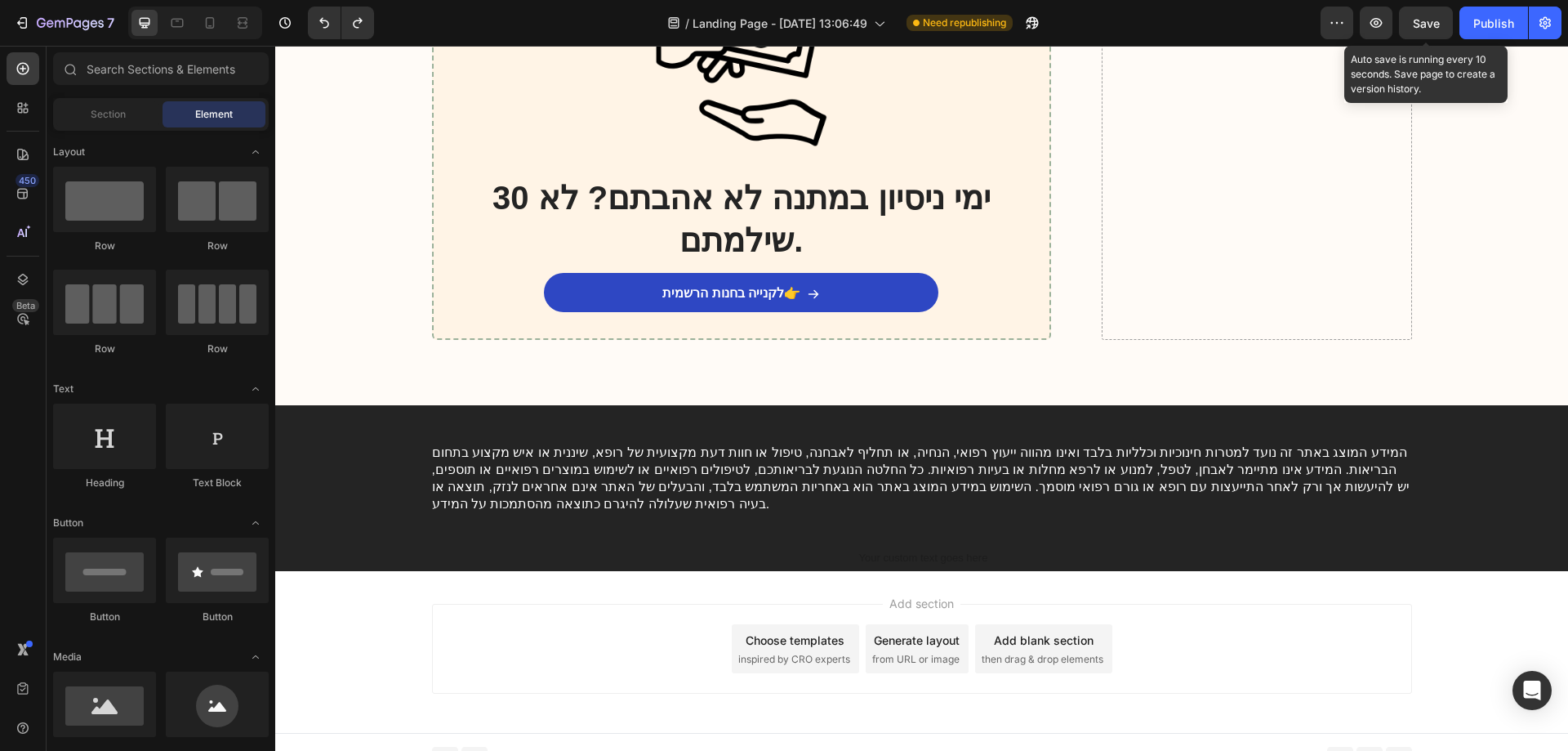
click at [1431, 21] on span "Save" at bounding box center [1427, 23] width 27 height 14
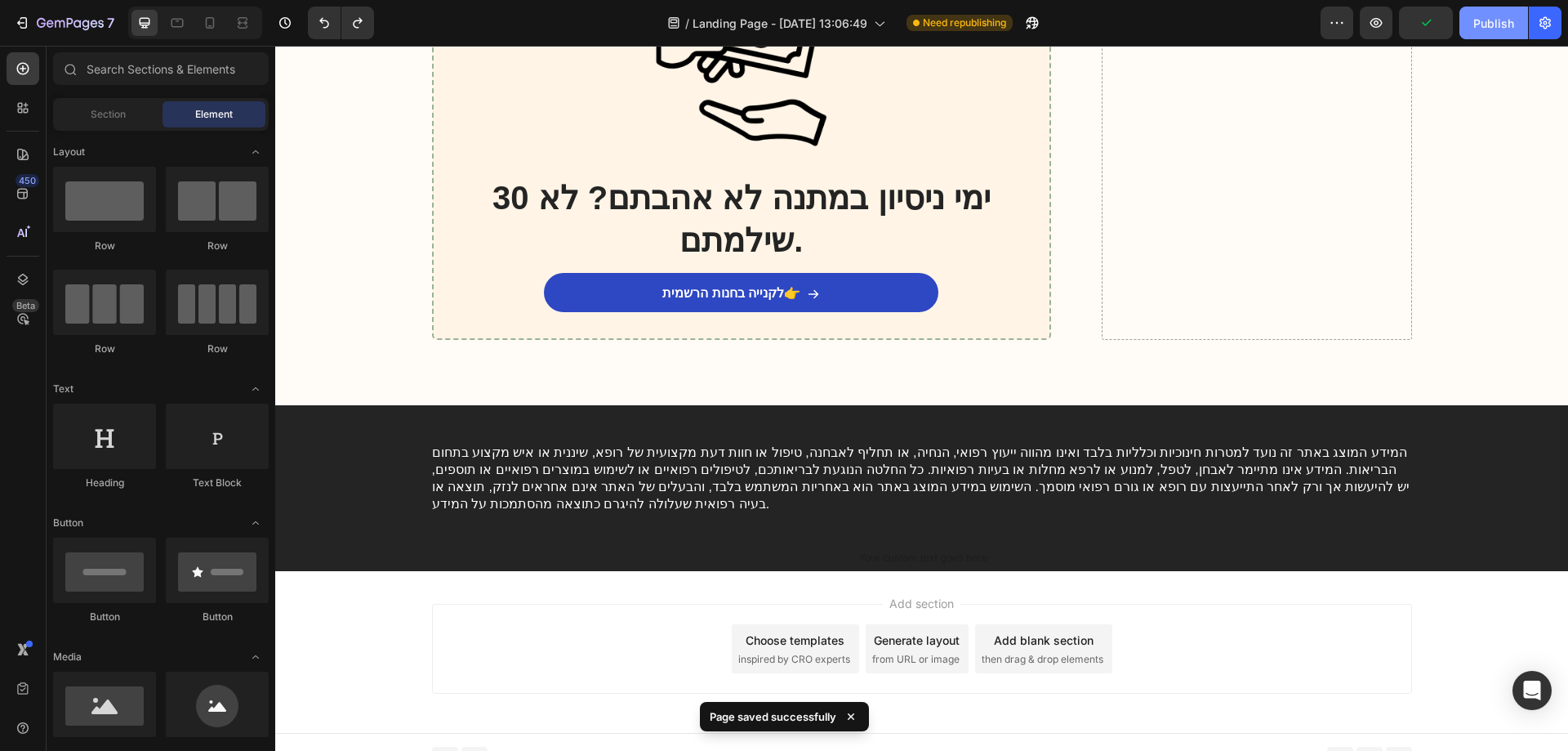
click at [1490, 24] on div "Publish" at bounding box center [1494, 23] width 41 height 17
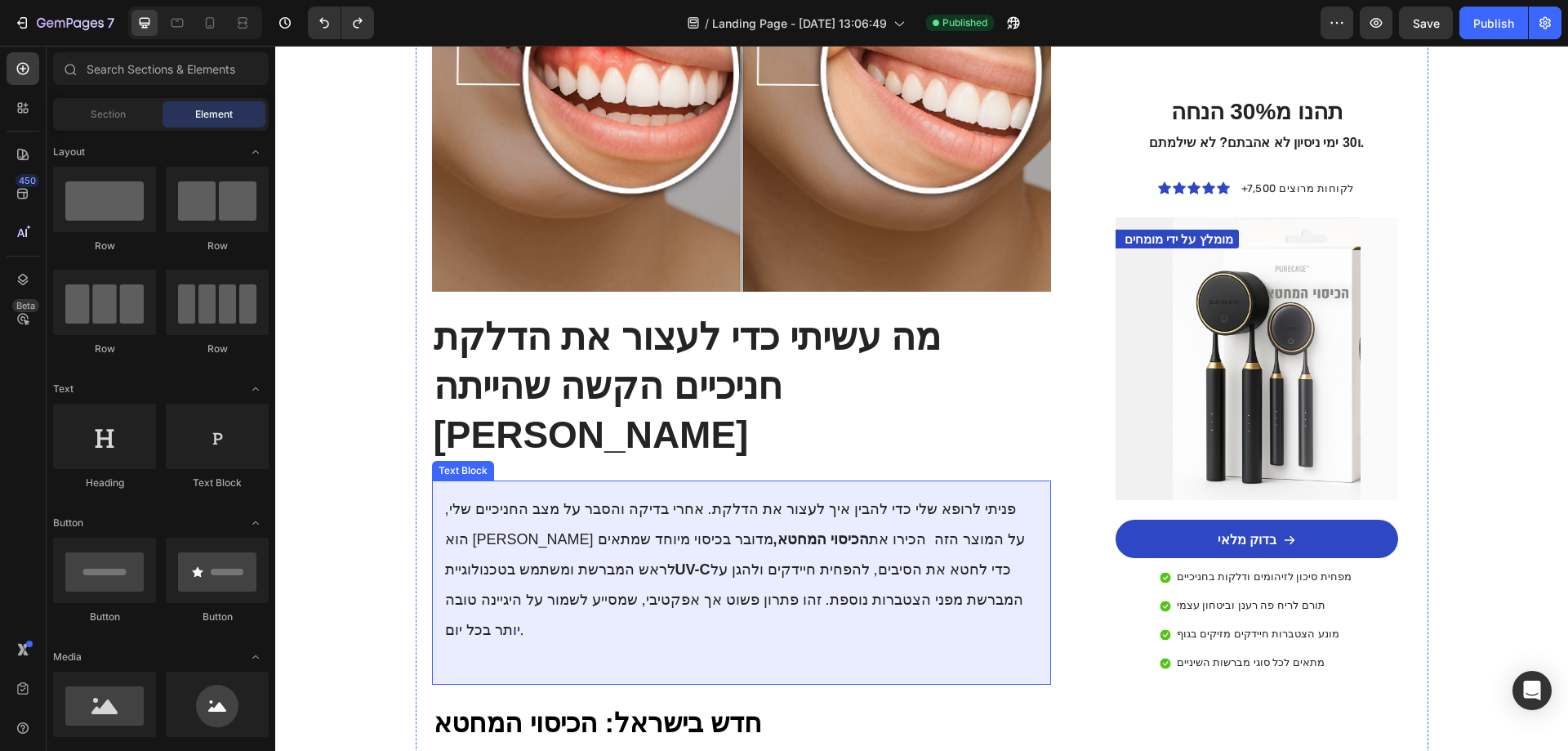
scroll to position [1651, 0]
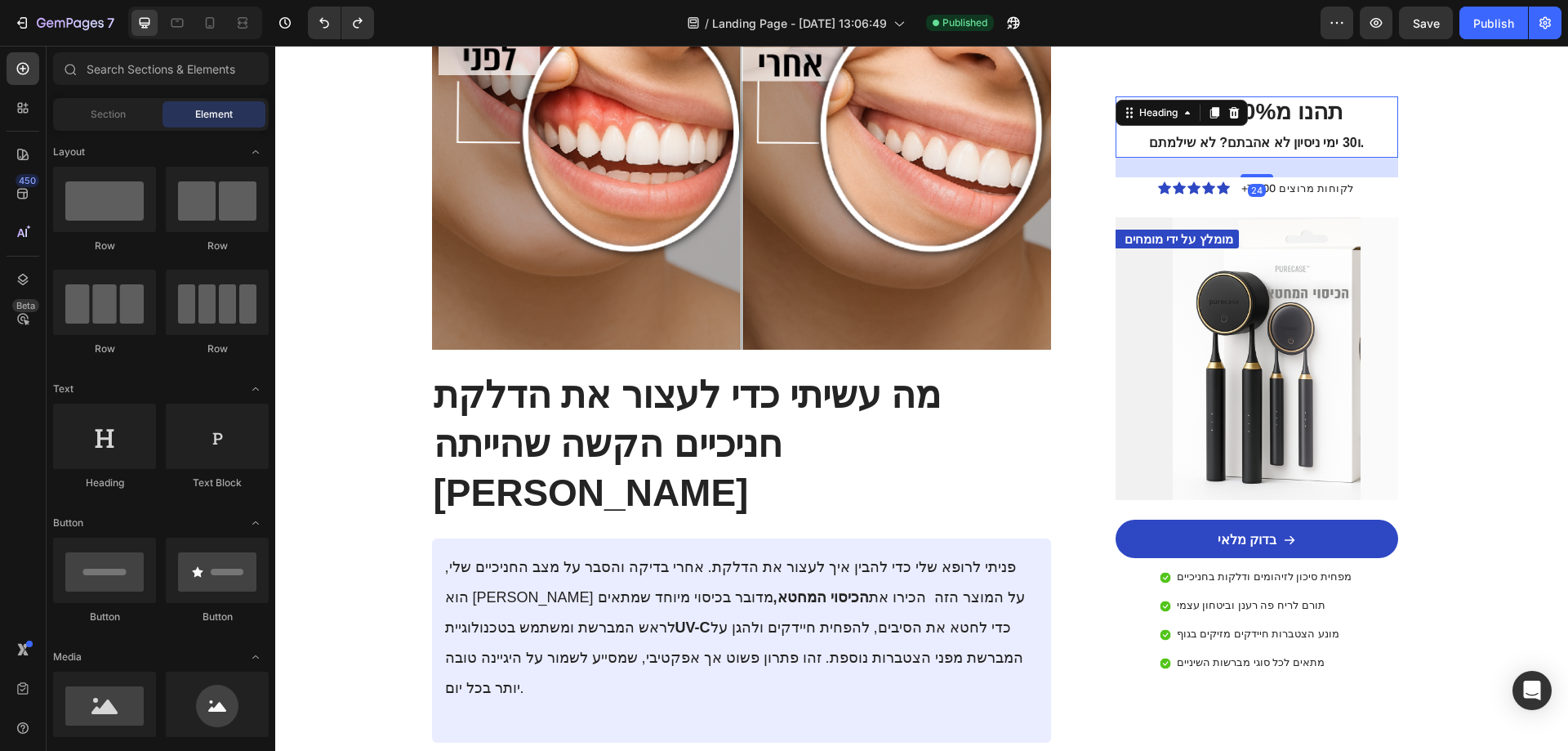
click at [1265, 131] on h2 "תהנו מ30% הנחה ו30 ימי ניסיון לא אהבתם? לא שילמתם." at bounding box center [1257, 126] width 256 height 61
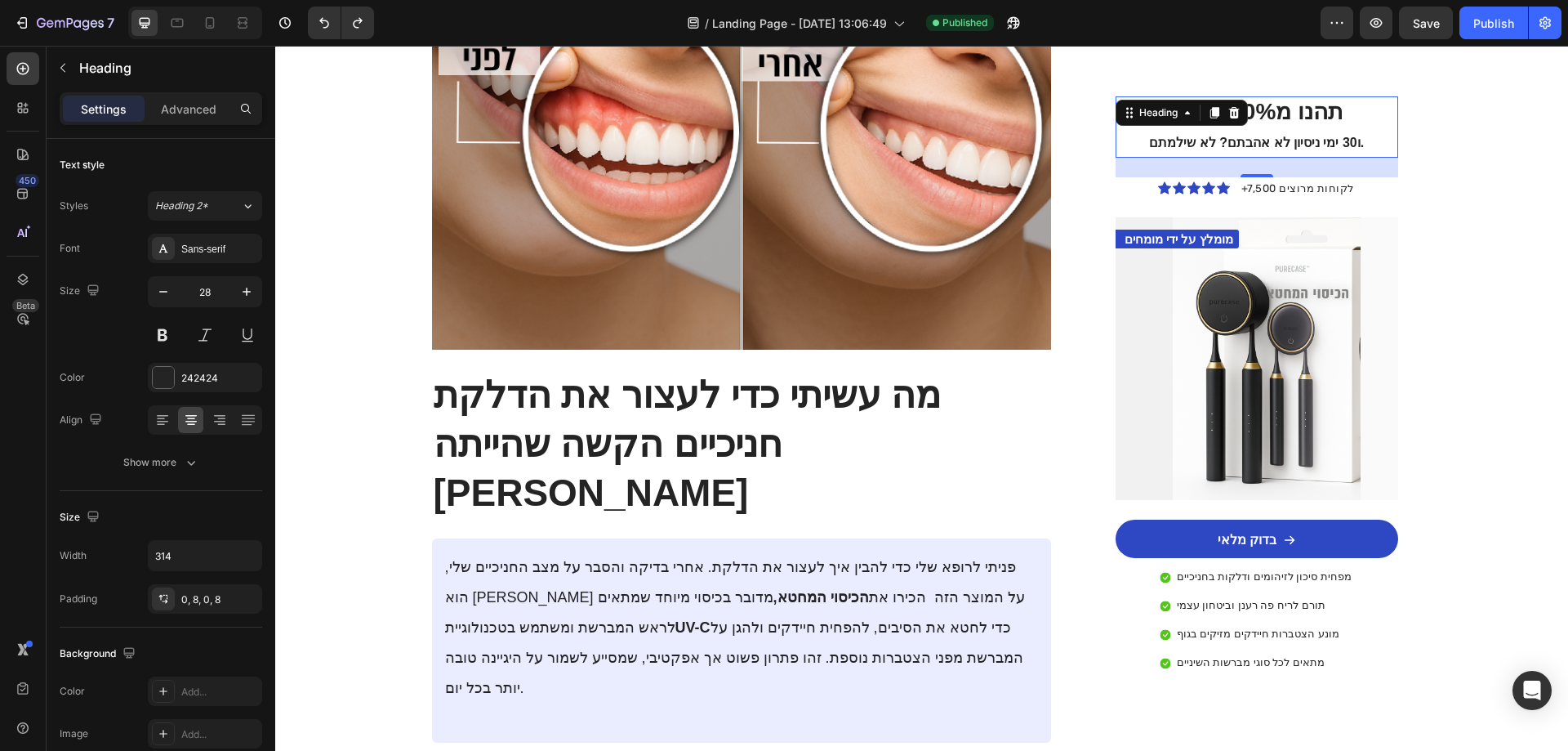
click at [1333, 115] on h2 "תהנו מ30% הנחה ו30 ימי ניסיון לא אהבתם? לא שילמתם." at bounding box center [1257, 126] width 256 height 61
click at [1333, 115] on p "תהנו מ30% הנחה ו30 ימי ניסיון לא אהבתם? לא שילמתם." at bounding box center [1257, 126] width 243 height 58
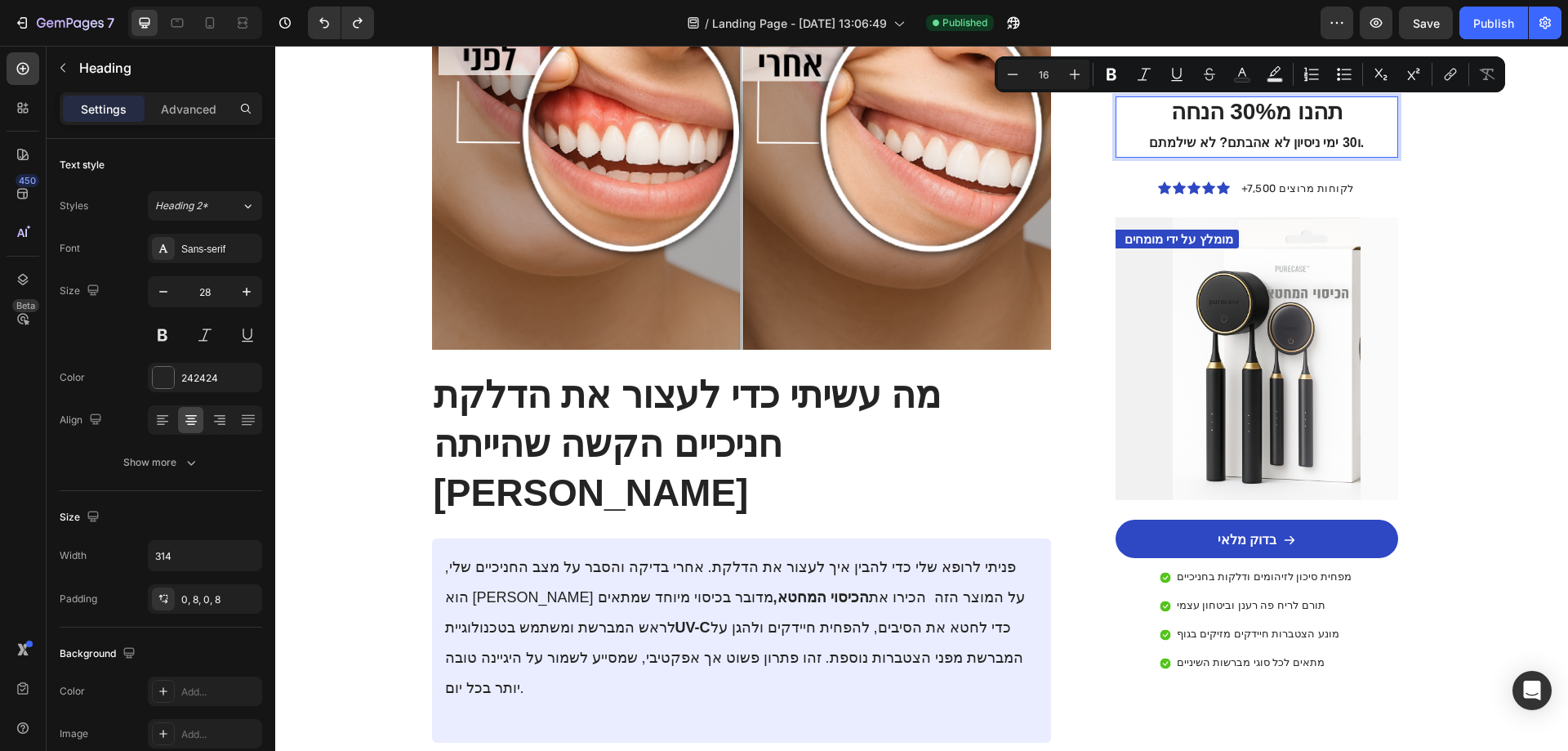
click at [1319, 138] on span "ו30 ימי ניסיון לא אהבתם? לא שילמתם." at bounding box center [1256, 142] width 215 height 14
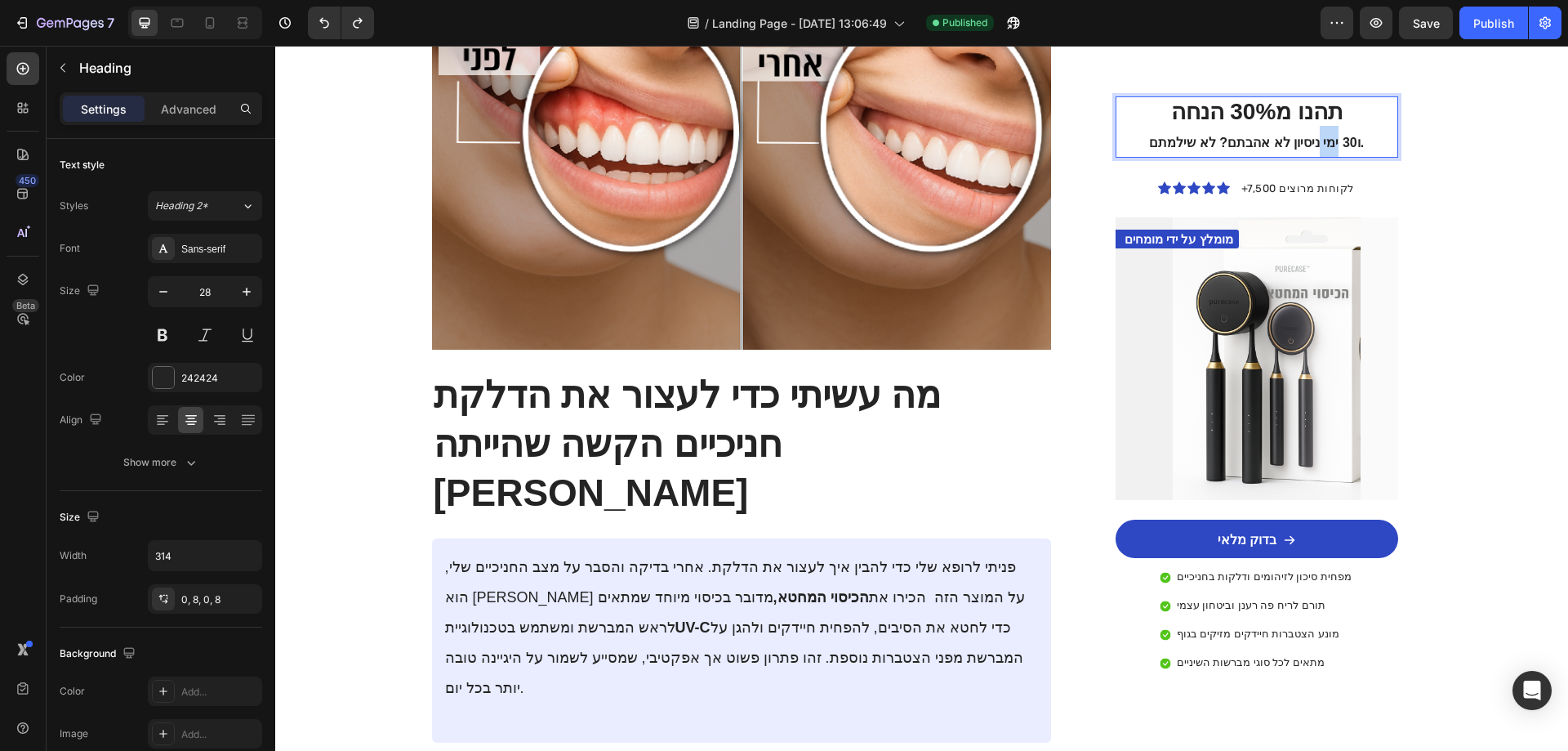
click at [1319, 138] on span "ו30 ימי ניסיון לא אהבתם? לא שילמתם." at bounding box center [1256, 142] width 215 height 14
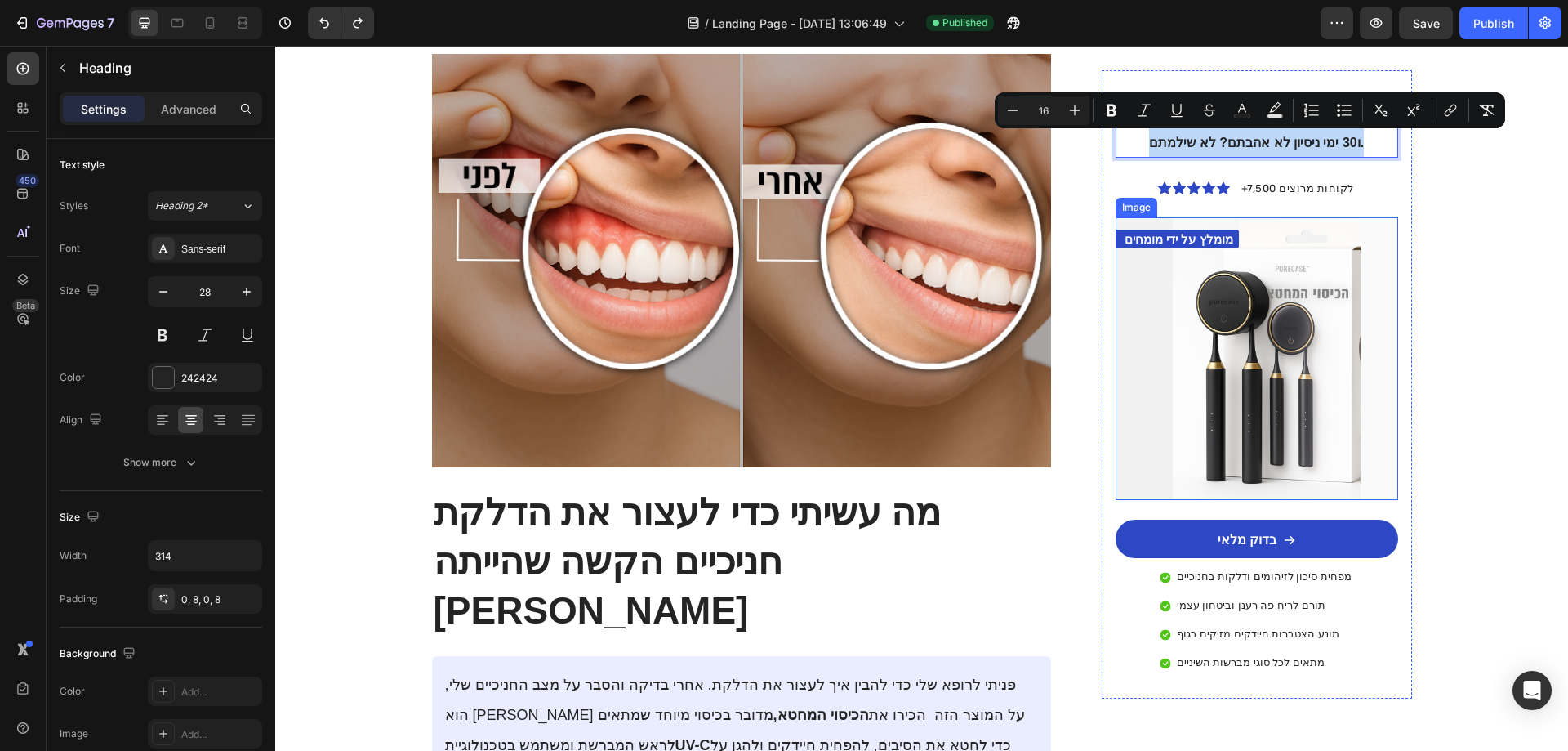
scroll to position [1487, 0]
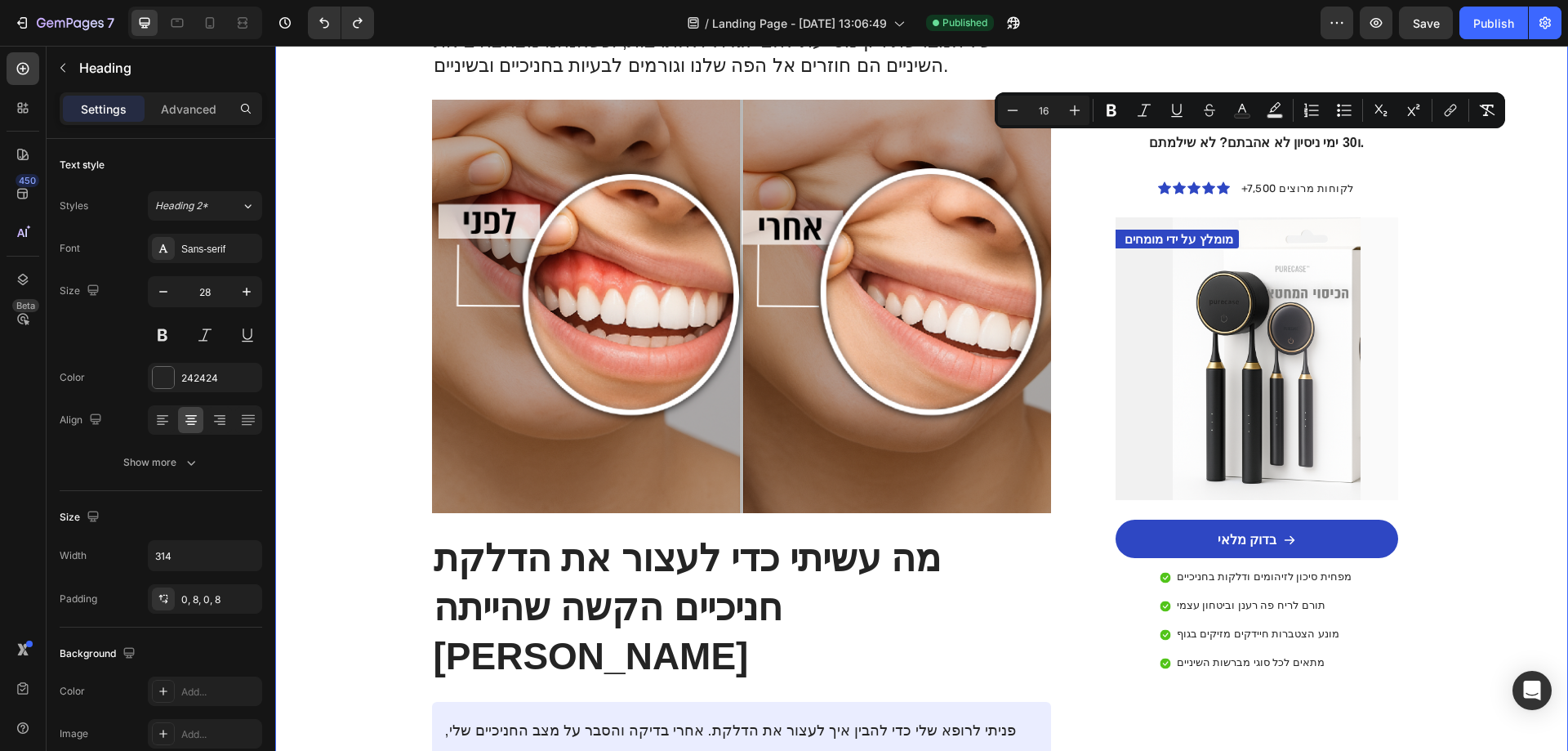
click at [1457, 274] on div "Image Drop element here Row Row בריאות Text Block גם אני חשבתי שזה לא יקרה [PER…" at bounding box center [921, 259] width 1293 height 3334
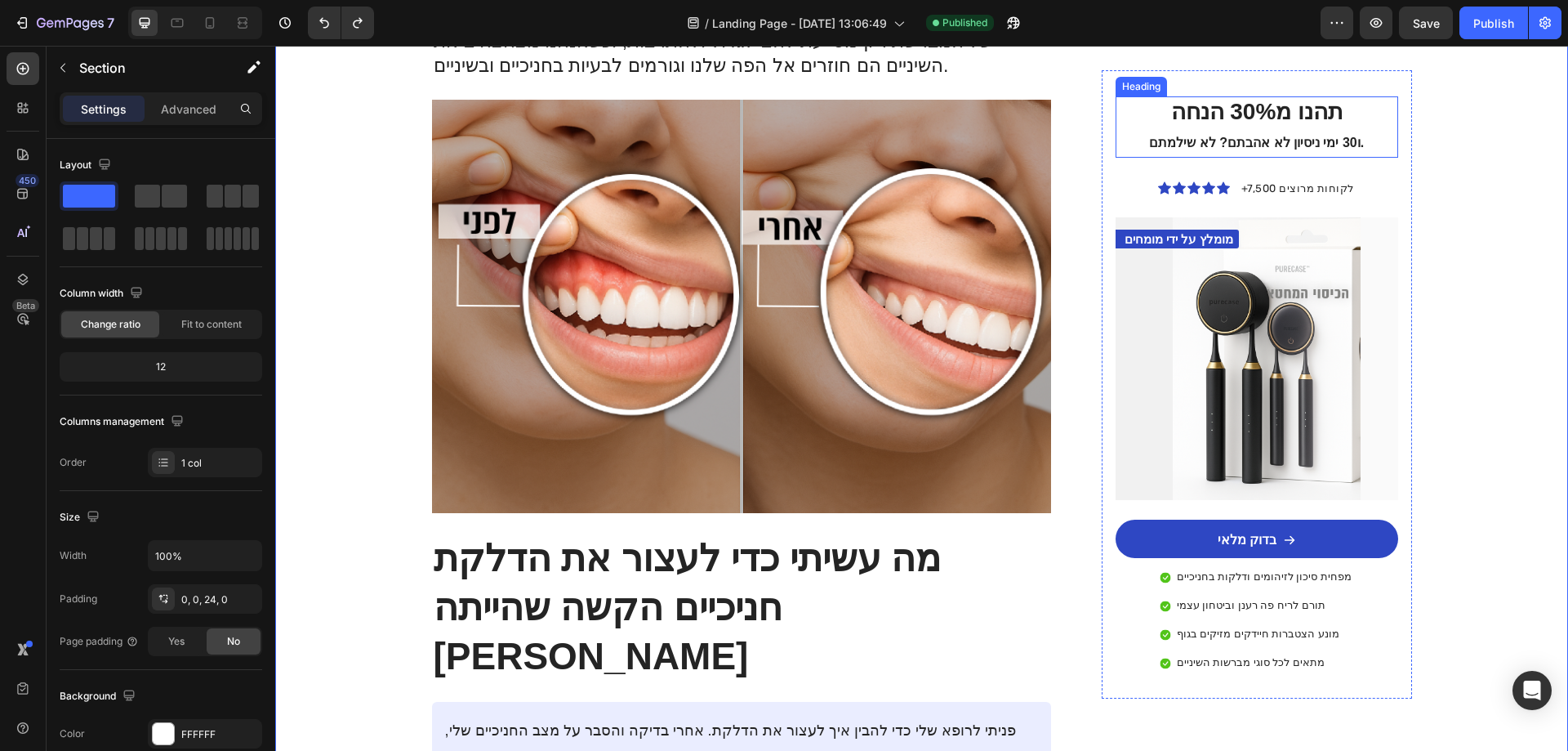
click at [1282, 106] on p "תהנו מ30% הנחה ו30 ימי ניסיון לא אהבתם? לא שילמתם." at bounding box center [1257, 126] width 243 height 58
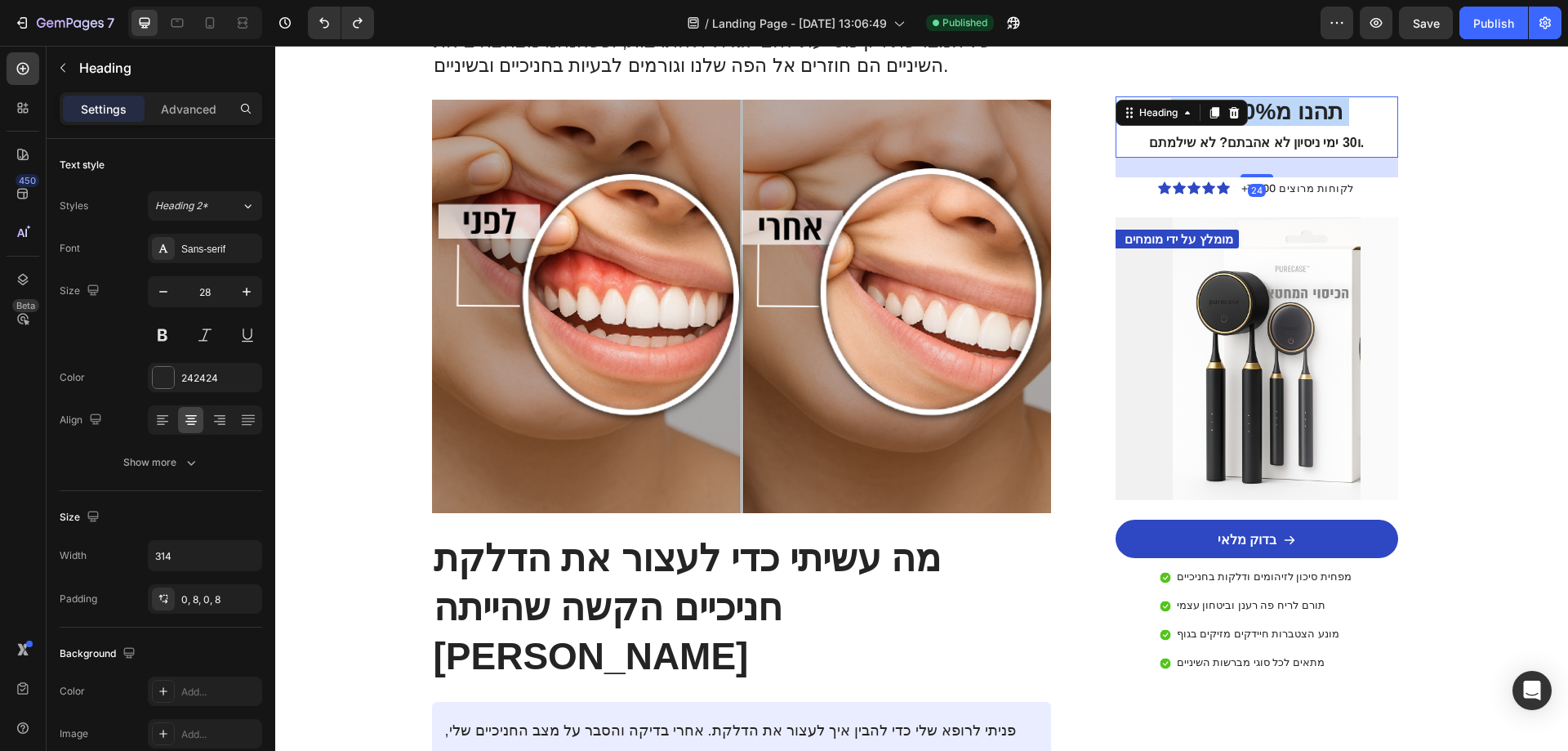
click at [1282, 106] on p "תהנו מ30% הנחה ו30 ימי ניסיון לא אהבתם? לא שילמתם." at bounding box center [1257, 126] width 243 height 58
click at [1262, 140] on span "ו30 ימי ניסיון לא אהבתם? לא שילמתם." at bounding box center [1256, 142] width 215 height 14
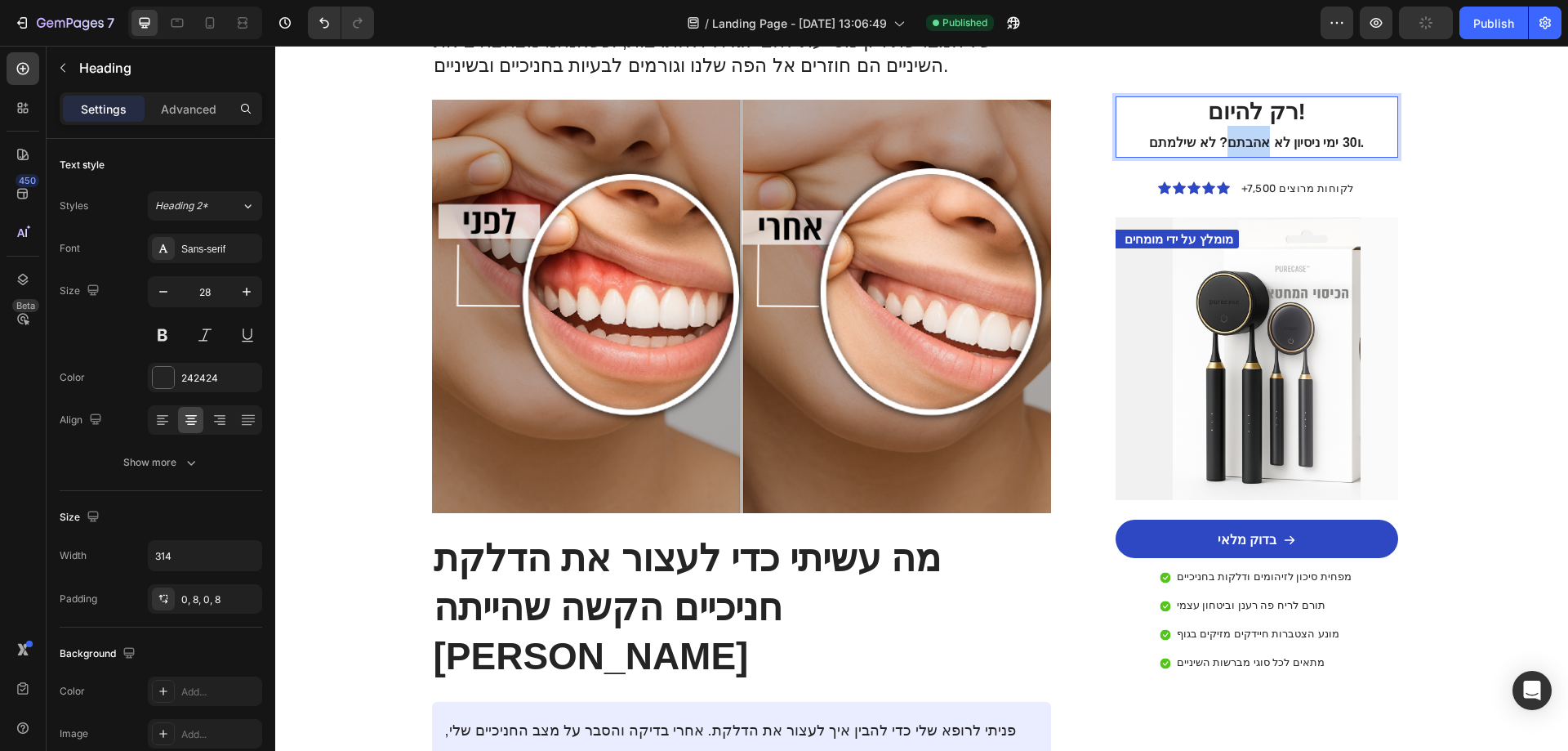
click at [1262, 140] on span "ו30 ימי ניסיון לא אהבתם? לא שילמתם." at bounding box center [1256, 142] width 215 height 14
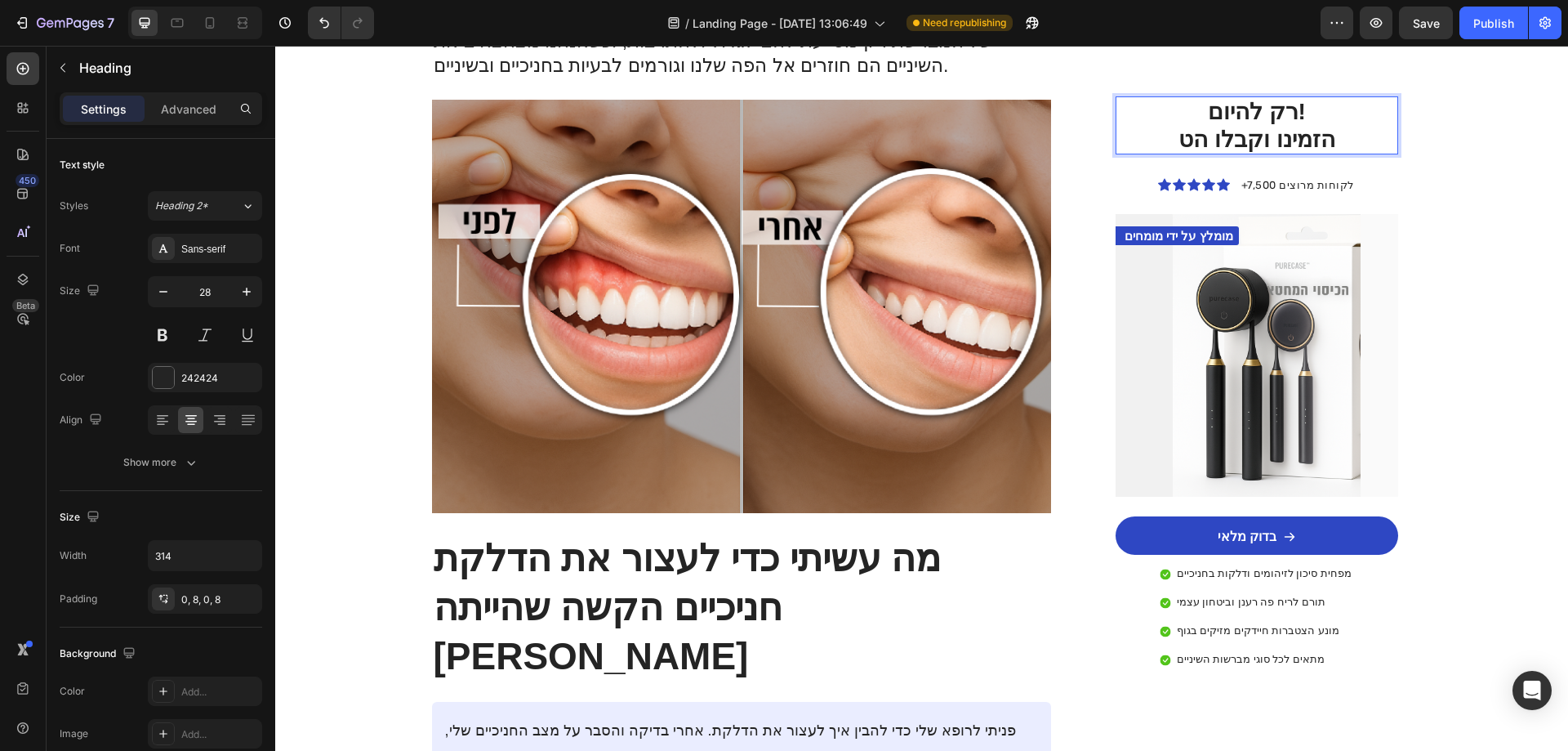
click at [1330, 137] on p "רק להיום! הזמינו וקבלו הט" at bounding box center [1257, 125] width 243 height 54
click at [1299, 141] on p "רק להיום! הזמינו וקבלו הט" at bounding box center [1257, 125] width 243 height 54
click at [1296, 139] on p "רק להיום! הזמינו וקבלו הט" at bounding box center [1257, 125] width 243 height 54
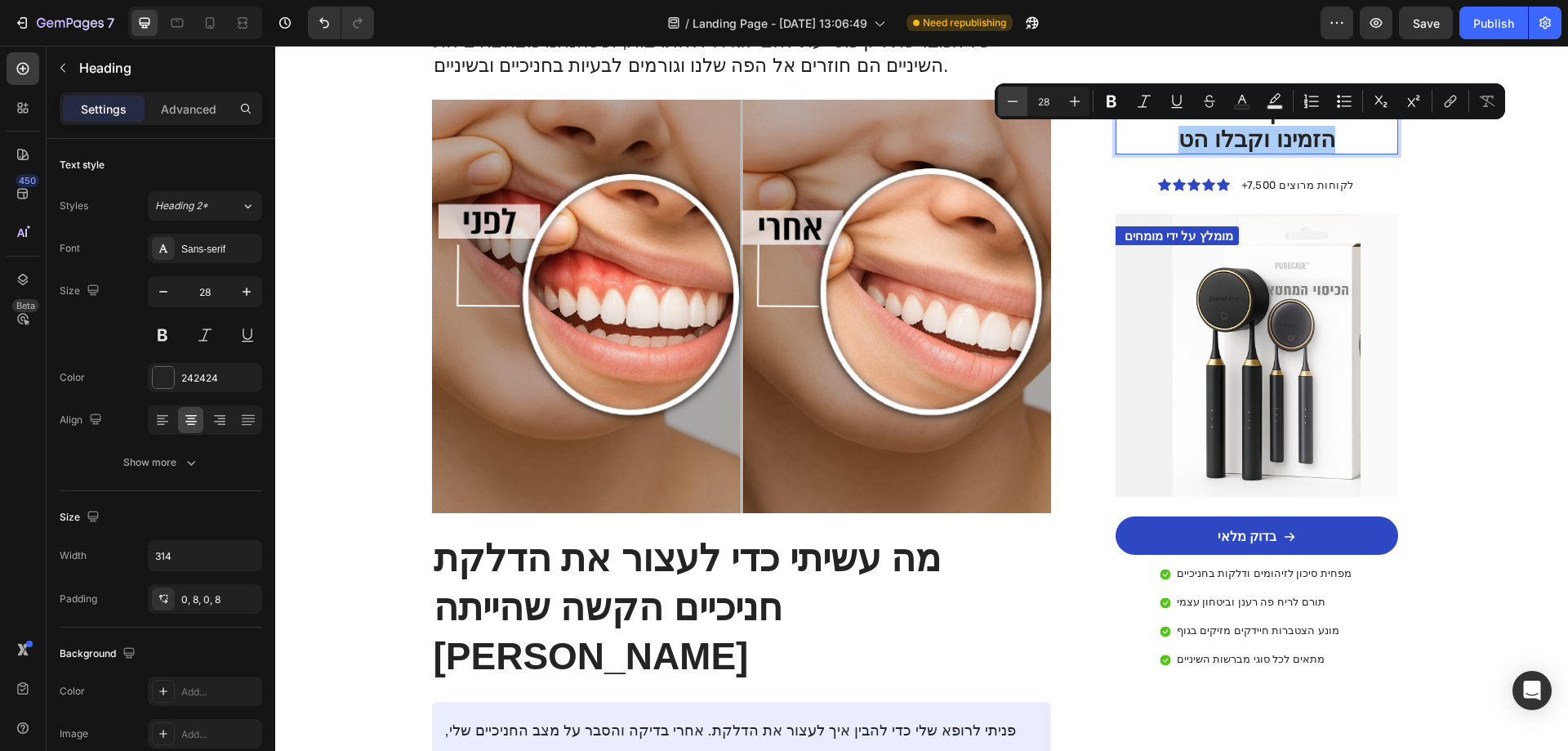
click at [1022, 105] on button "Minus" at bounding box center [1012, 100] width 29 height 29
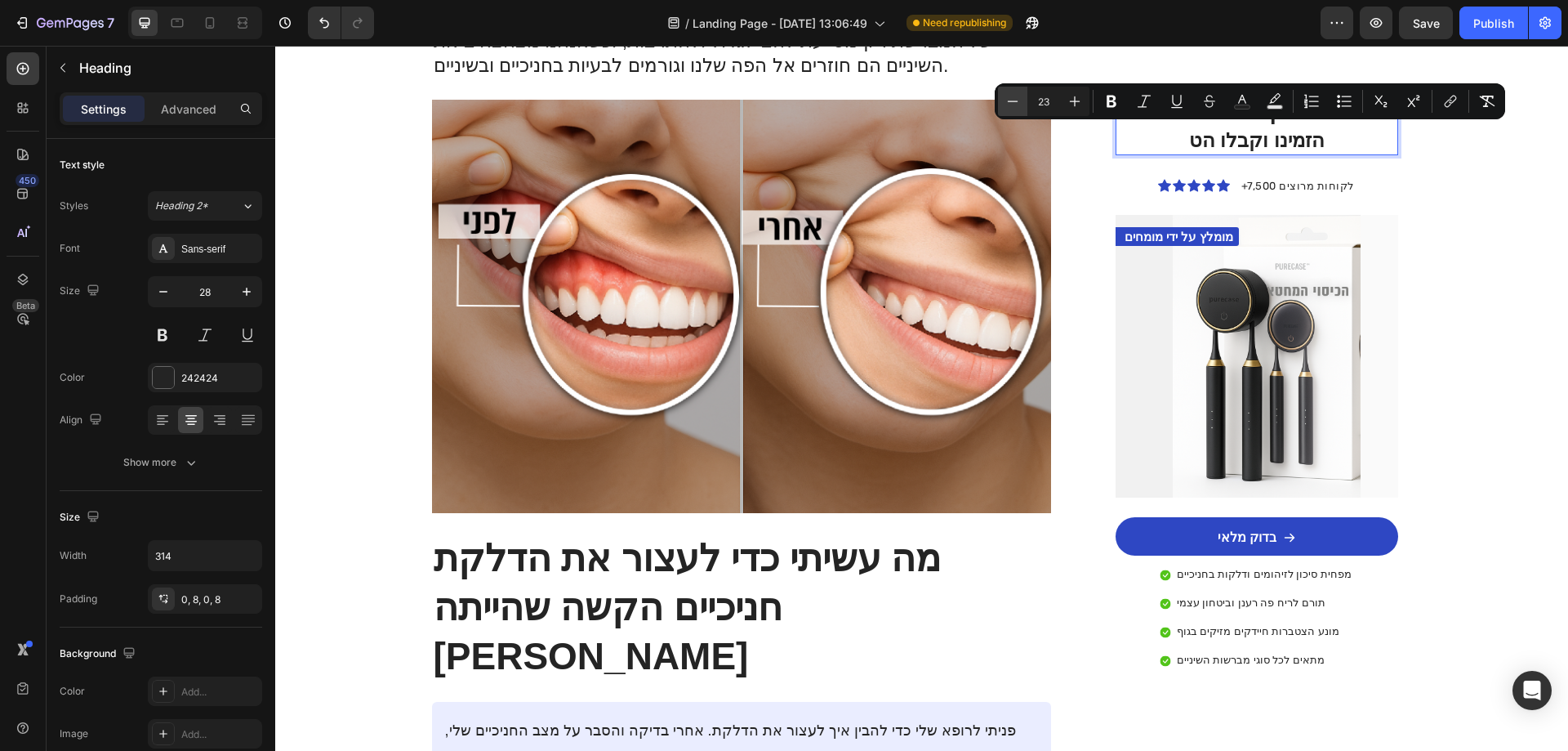
click at [1022, 105] on button "Minus" at bounding box center [1012, 100] width 29 height 29
type input "19"
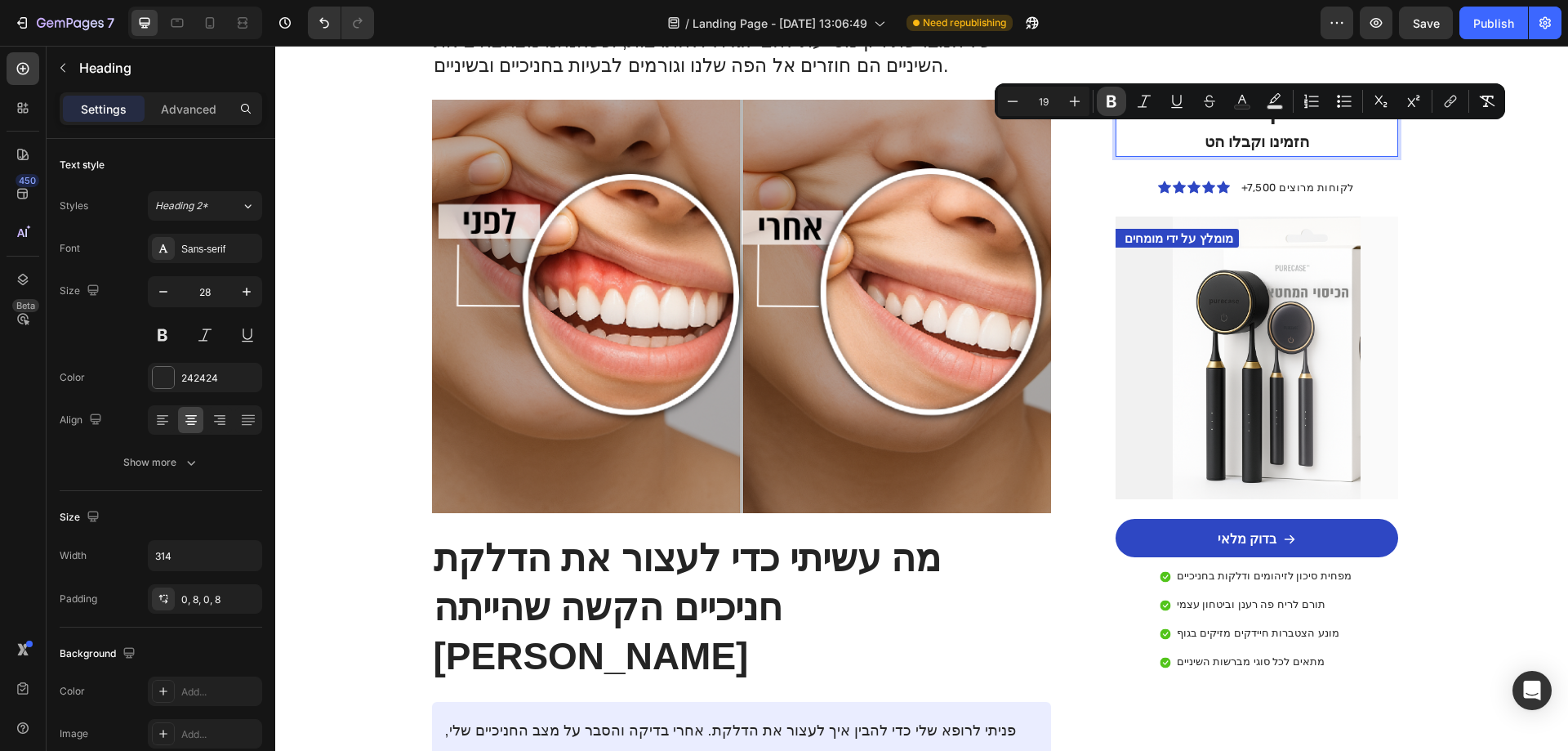
click at [1111, 102] on icon "Editor contextual toolbar" at bounding box center [1112, 101] width 17 height 17
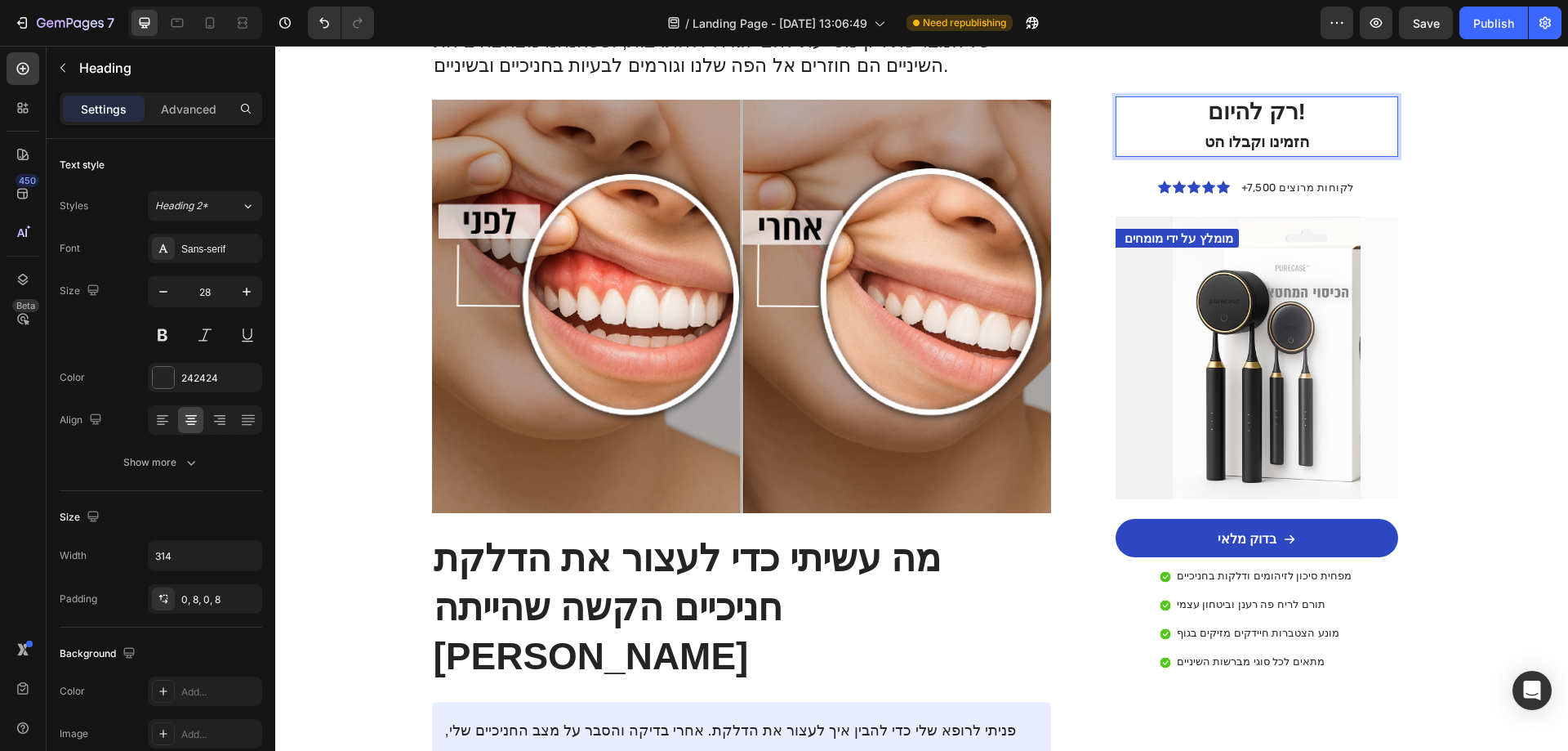
click at [1205, 142] on strong "הזמינו וקבלו הט" at bounding box center [1258, 141] width 105 height 17
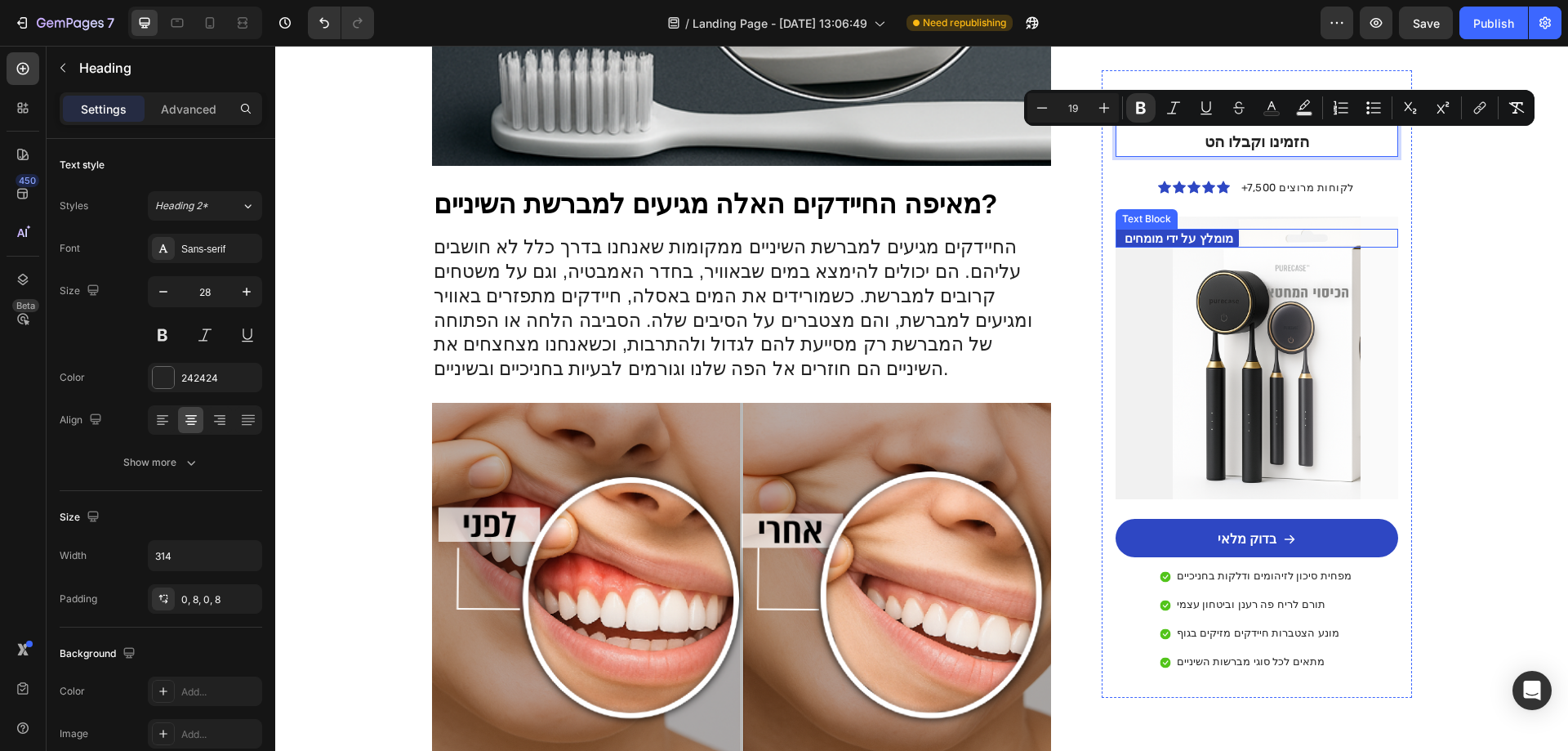
scroll to position [1160, 0]
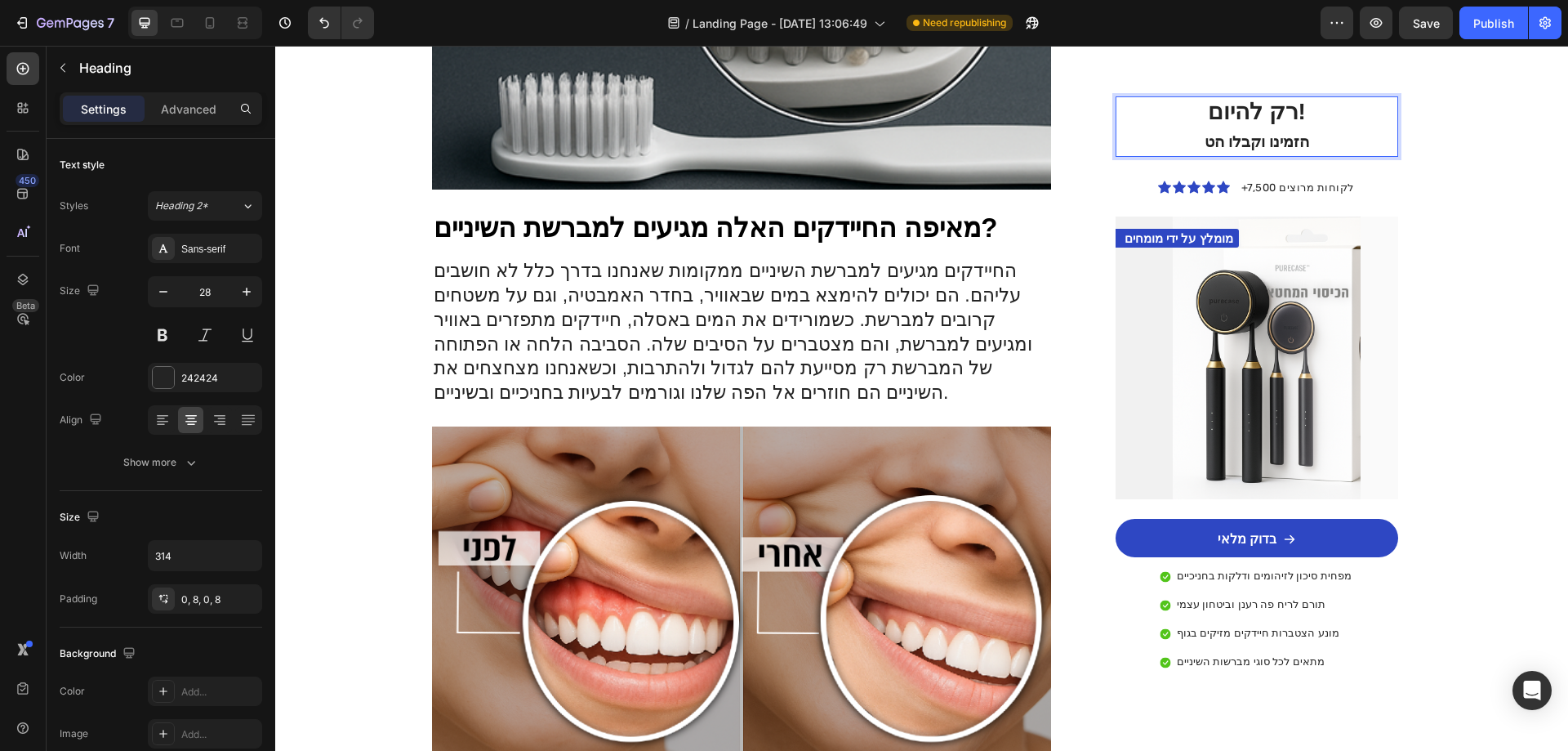
click at [1364, 148] on p "רק להיום! הזמינו וקבלו הט" at bounding box center [1257, 126] width 243 height 57
click at [1285, 114] on p "רק להיום! הזמינו וקבלו הט" at bounding box center [1257, 126] width 243 height 57
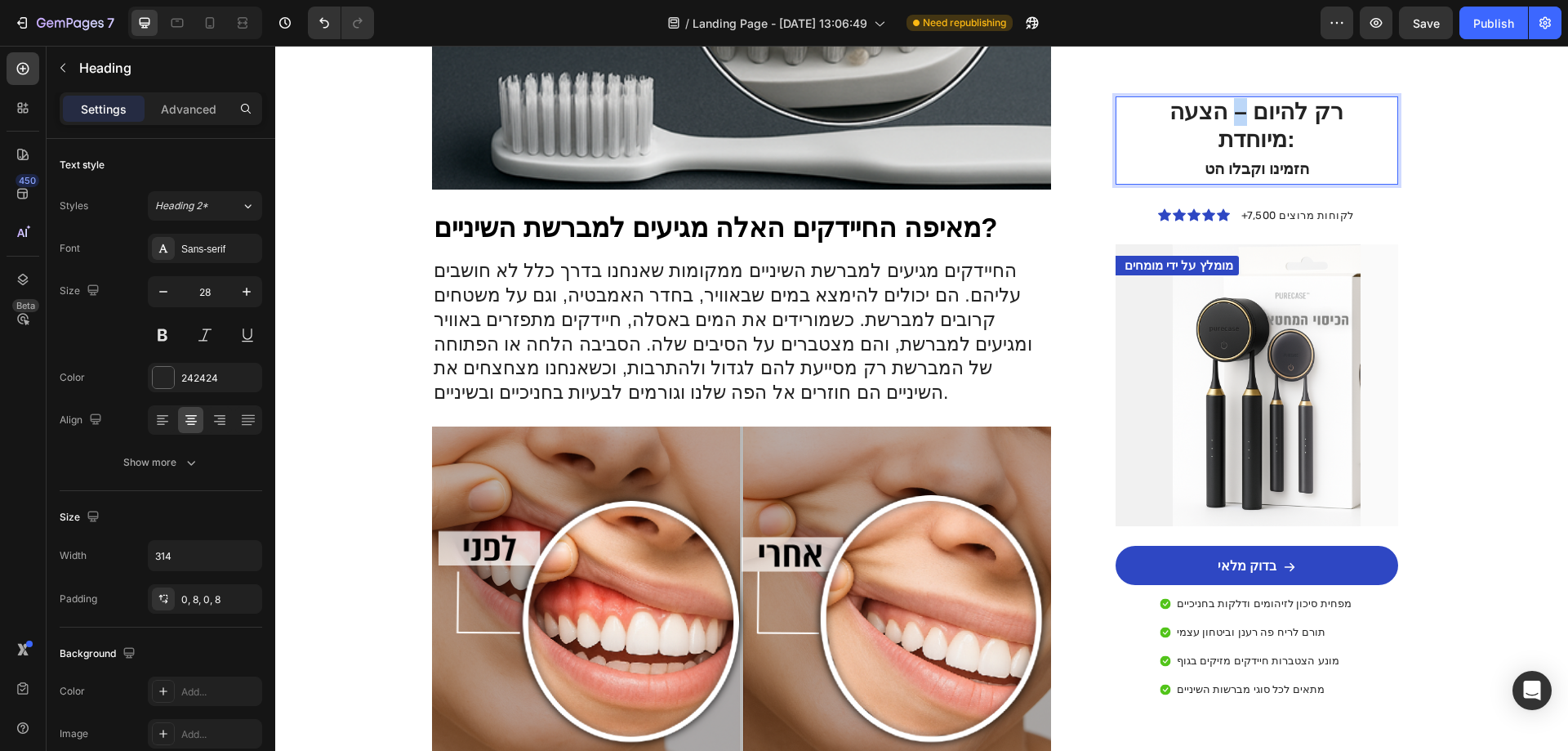
click at [1235, 112] on strong "רק להיום – הצעה מיוחדת:" at bounding box center [1257, 125] width 174 height 53
click at [1337, 110] on strong "רק להיום הצעה מיוחדת:" at bounding box center [1256, 125] width 161 height 53
click at [1248, 160] on strong "הזמינו וקבלו הט" at bounding box center [1258, 168] width 105 height 17
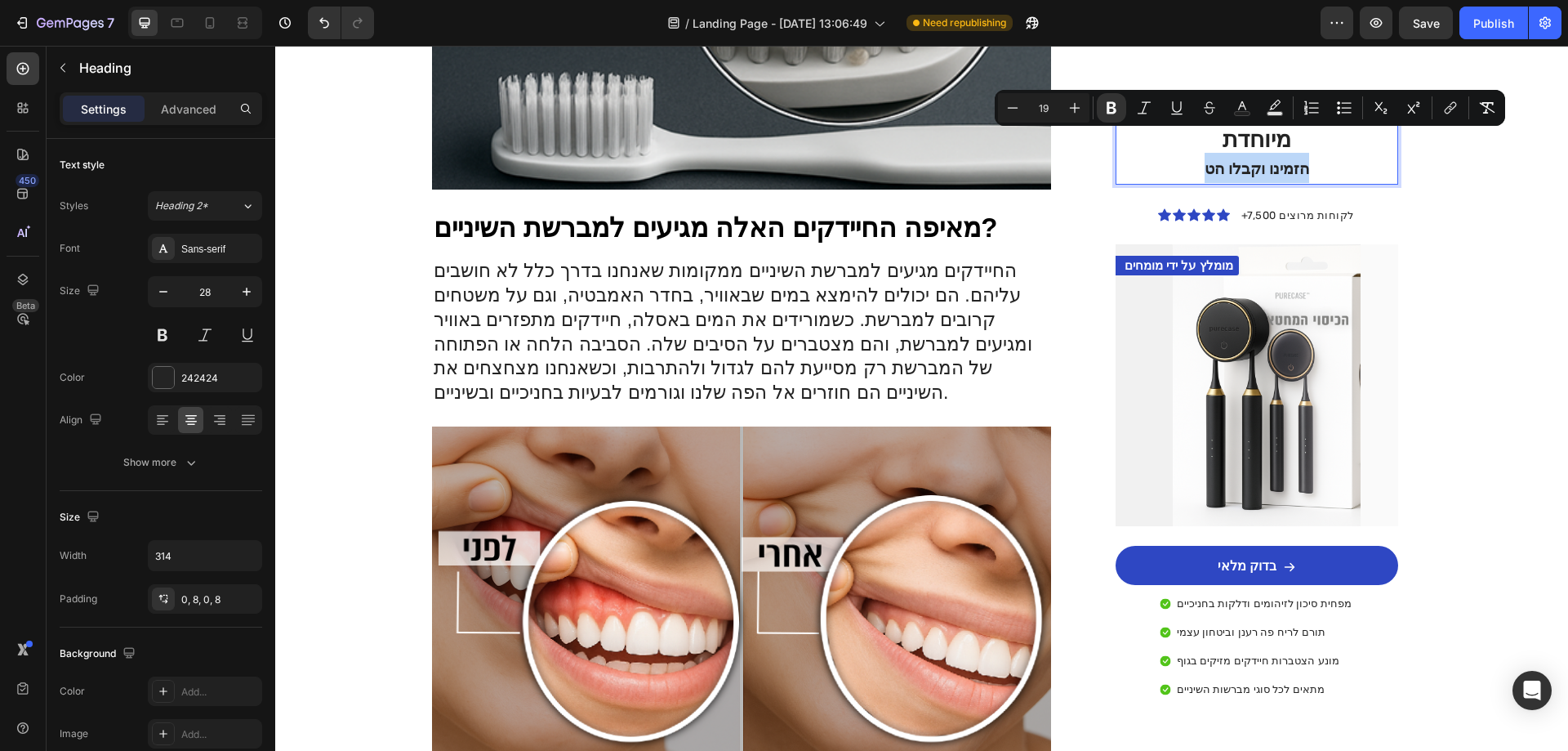
click at [1333, 148] on p "!רק להיום הצעה מיוחדת הזמינו וקבלו הט" at bounding box center [1257, 141] width 243 height 85
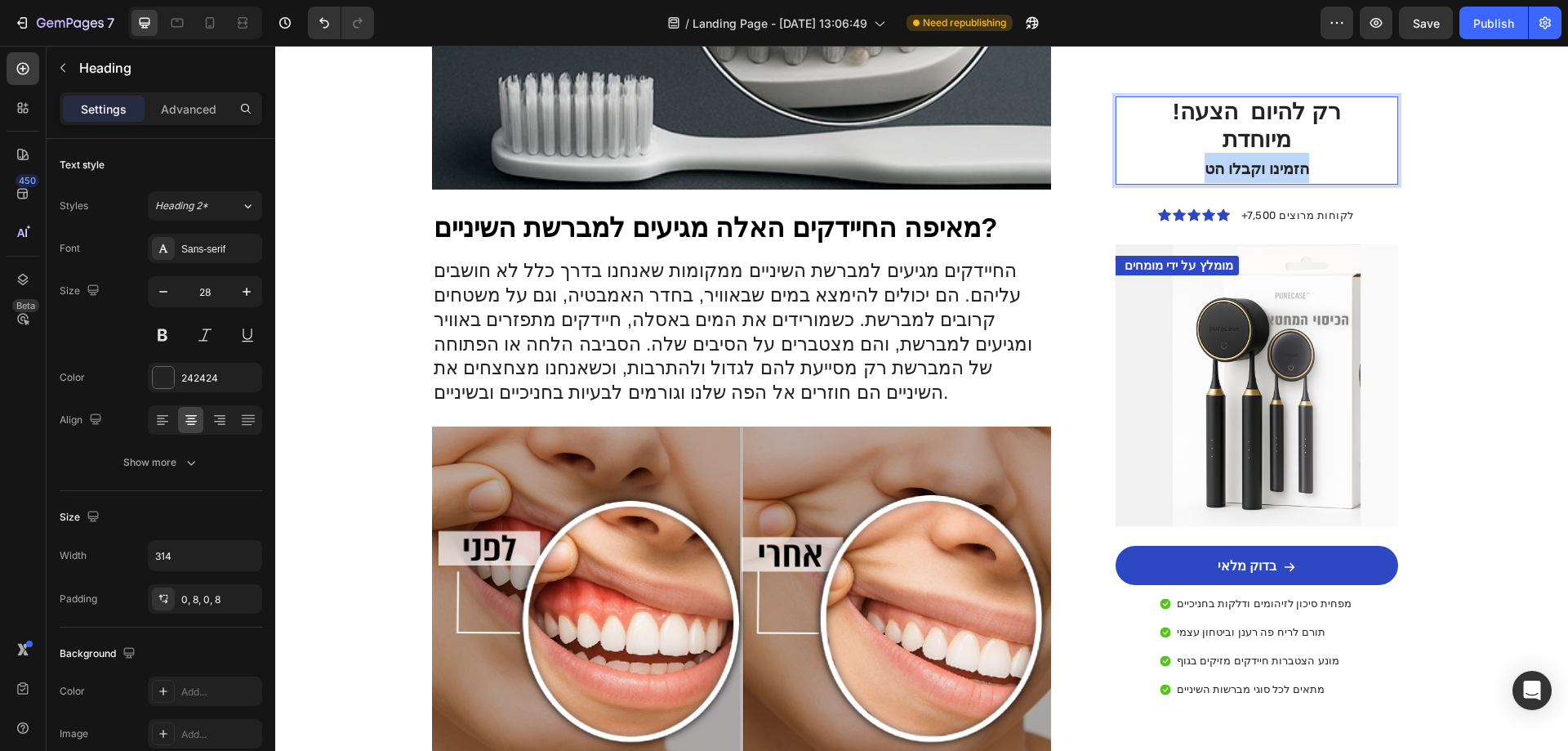
drag, startPoint x: 1323, startPoint y: 145, endPoint x: 1197, endPoint y: 147, distance: 126.0
click at [1197, 147] on p "!רק להיום הצעה מיוחדת הזמינו וקבלו הט" at bounding box center [1257, 141] width 243 height 85
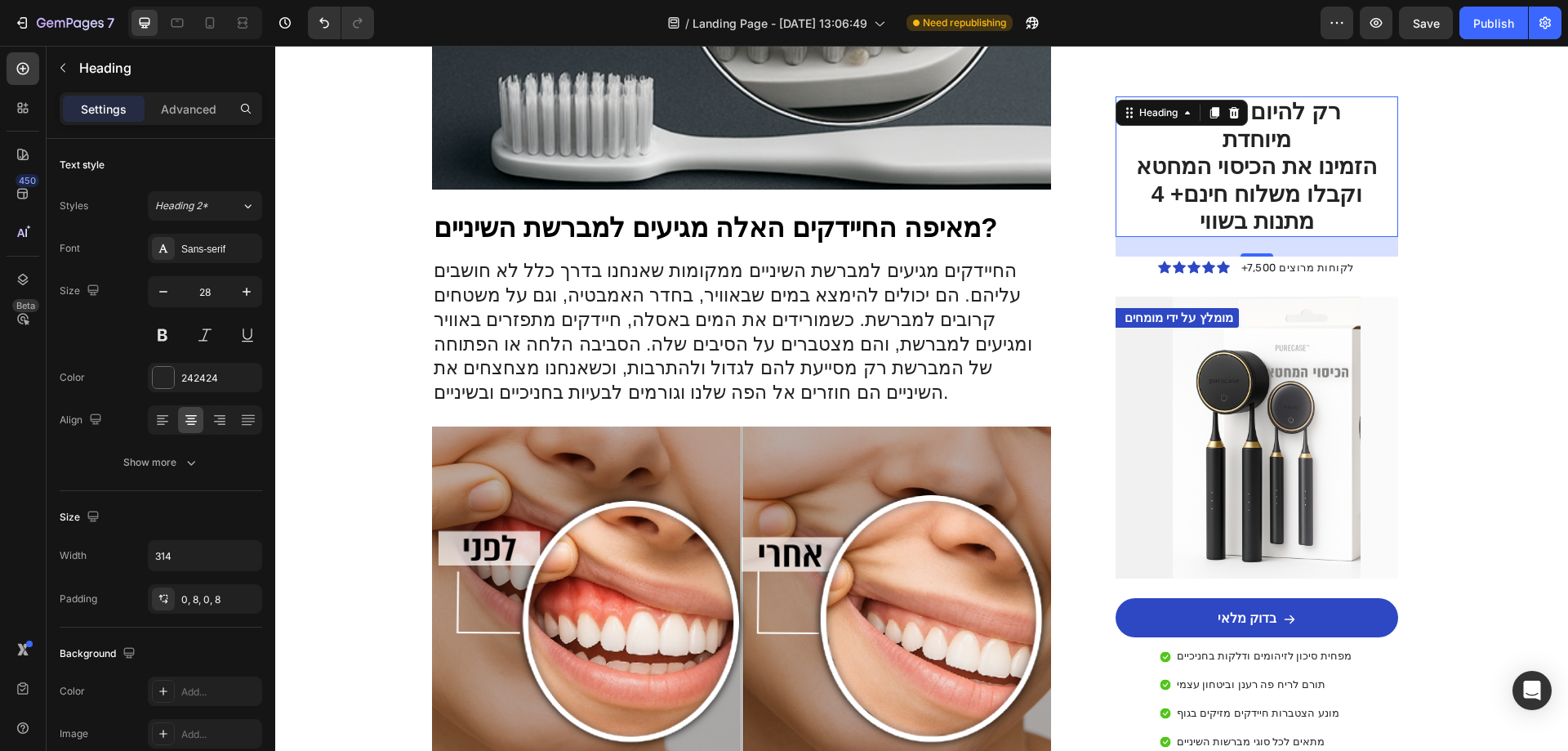
click at [1317, 192] on p "!רק להיום הצעה מיוחדת הזמינו את הכיסוי המחטא וקבלו משלוח חינם+ 4 מתנות בשווי" at bounding box center [1257, 167] width 243 height 137
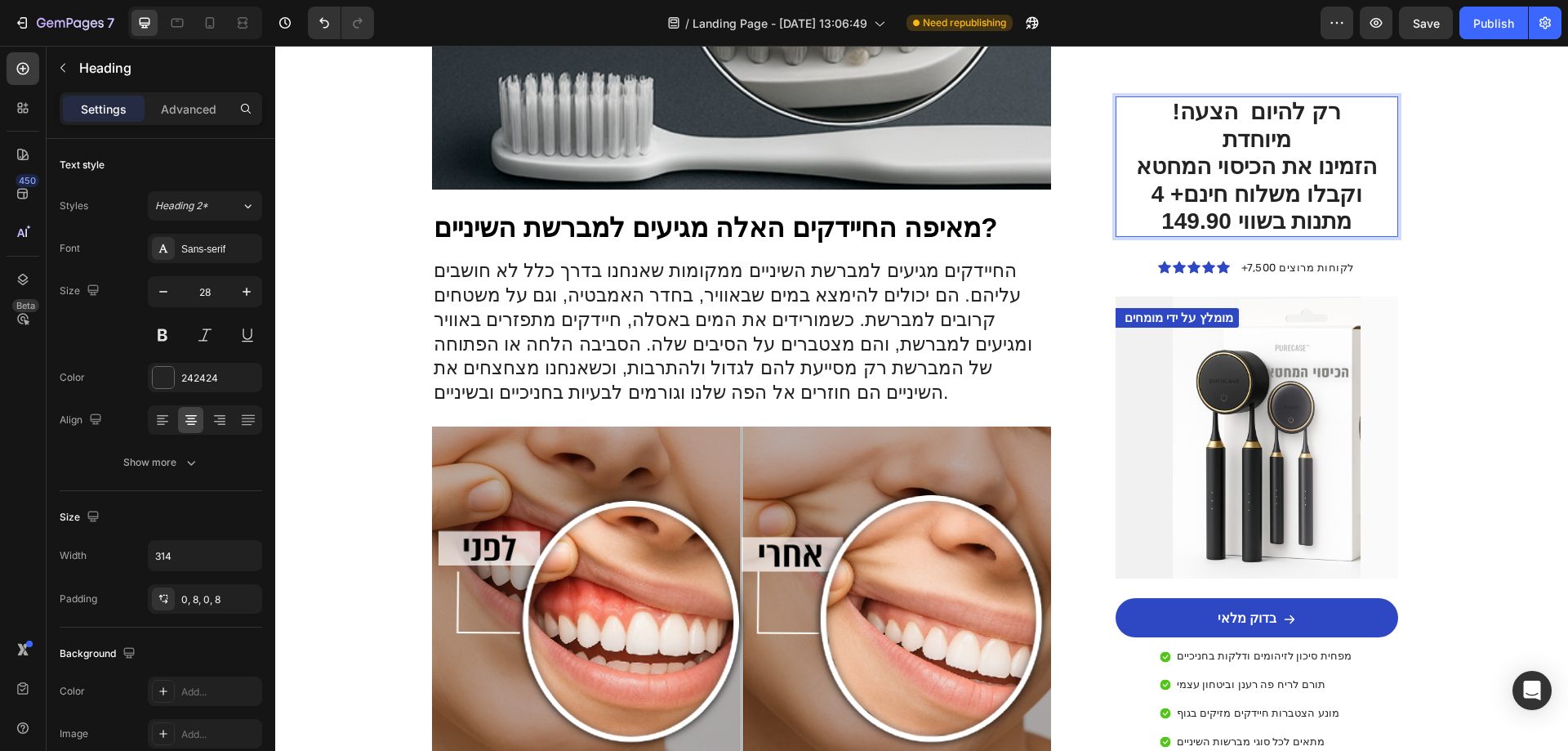
click at [1222, 194] on p "!רק להיום הצעה מיוחדת הזמינו את הכיסוי המחטא וקבלו משלוח חינם+ 4 מתנות בשווי 14…" at bounding box center [1257, 167] width 243 height 137
click at [1225, 194] on p "!רק להיום הצעה מיוחדת הזמינו את הכיסוי המחטא וקבלו משלוח חינם+ 4 מתנות בשווי 14…" at bounding box center [1257, 167] width 243 height 137
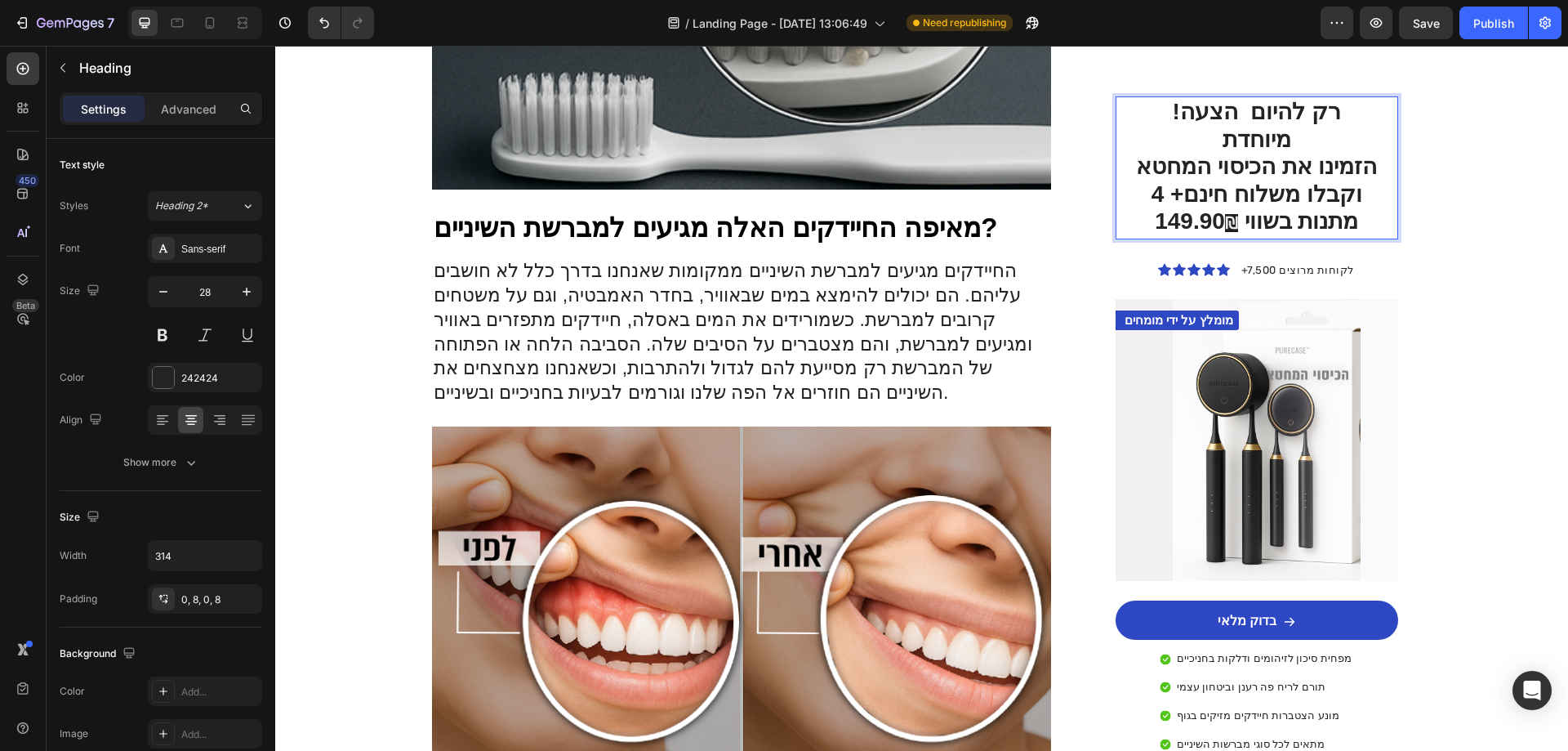
click at [1252, 183] on p "!רק להיום הצעה מיוחדת הזמינו את הכיסוי המחטא וקבלו משלוח חינם+ 4 מתנות בשווי 14…" at bounding box center [1257, 167] width 243 height 140
click at [1228, 214] on span "₪" at bounding box center [1232, 223] width 13 height 18
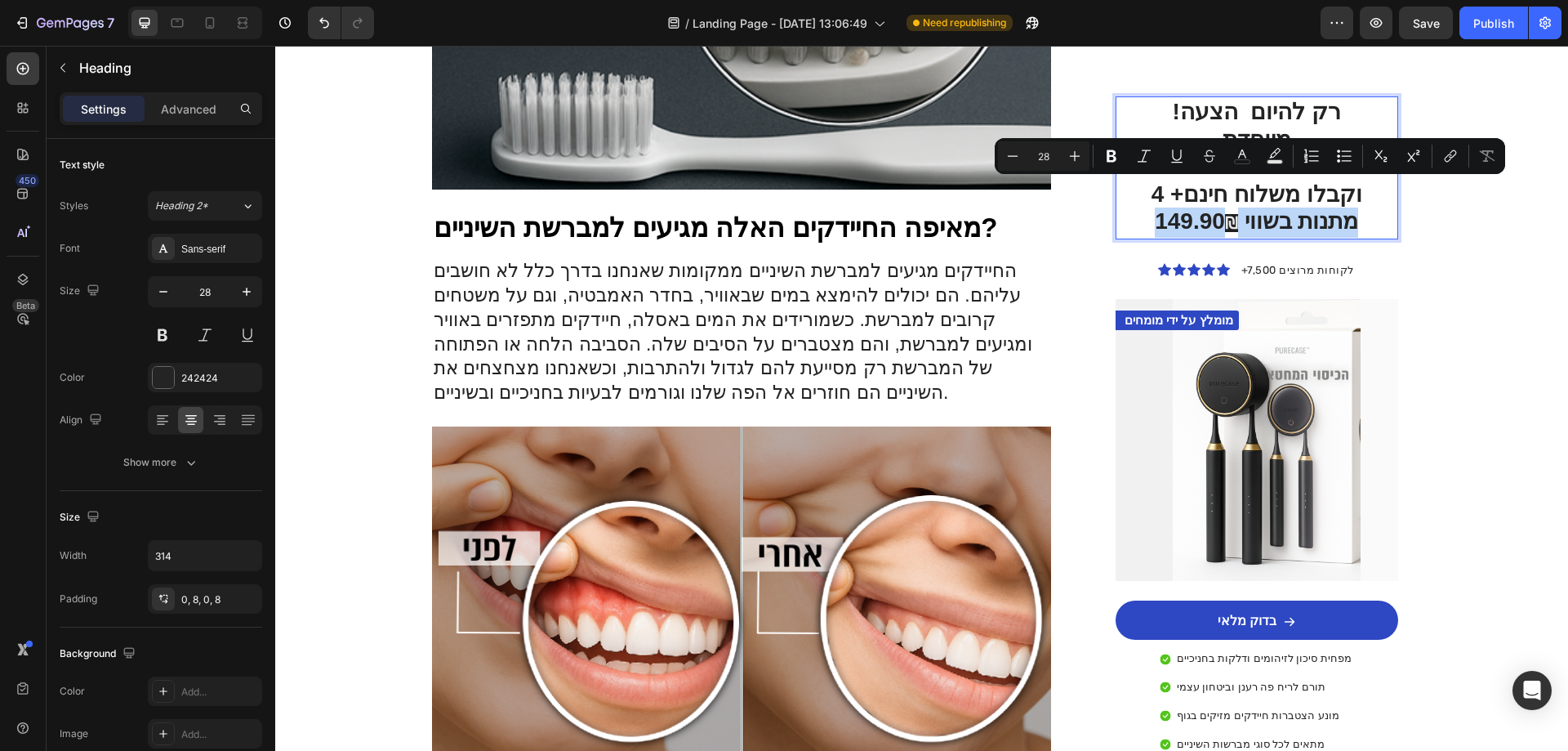
click at [1225, 214] on span "₪" at bounding box center [1232, 223] width 13 height 18
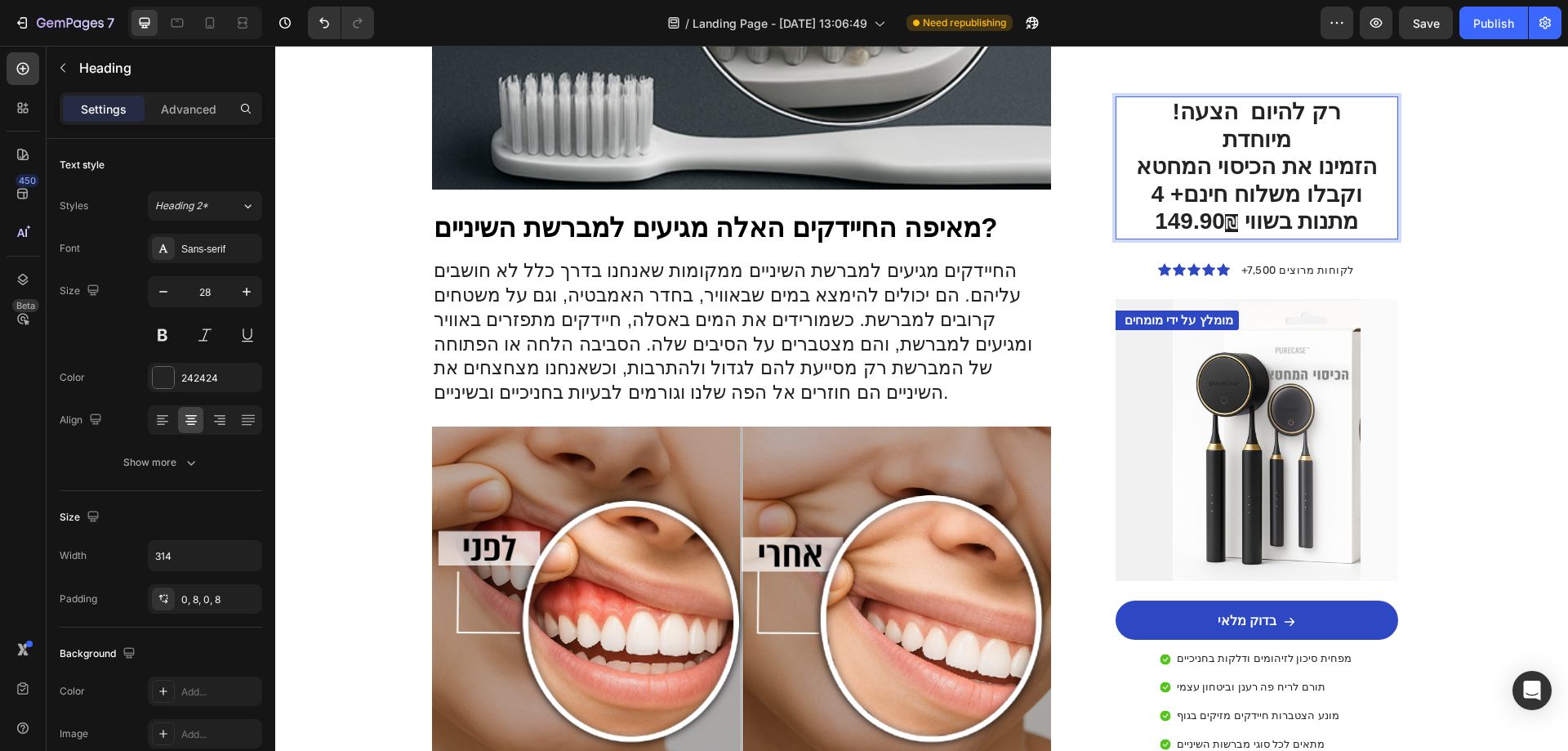
click at [1225, 214] on span "₪" at bounding box center [1232, 223] width 13 height 18
drag, startPoint x: 1155, startPoint y: 198, endPoint x: 1166, endPoint y: 200, distance: 11.2
click at [1166, 200] on p "!רק להיום הצעה מיוחדת הזמינו את הכיסוי המחטא וקבלו משלוח חינם+ 4 מתנות בשווי 14…" at bounding box center [1257, 167] width 243 height 140
drag, startPoint x: 1142, startPoint y: 198, endPoint x: 1227, endPoint y: 202, distance: 85.1
click at [1227, 202] on p "!רק להיום הצעה מיוחדת הזמינו את הכיסוי המחטא וקבלו משלוח חינם+ 4 מתנות בשווי 14…" at bounding box center [1257, 167] width 243 height 140
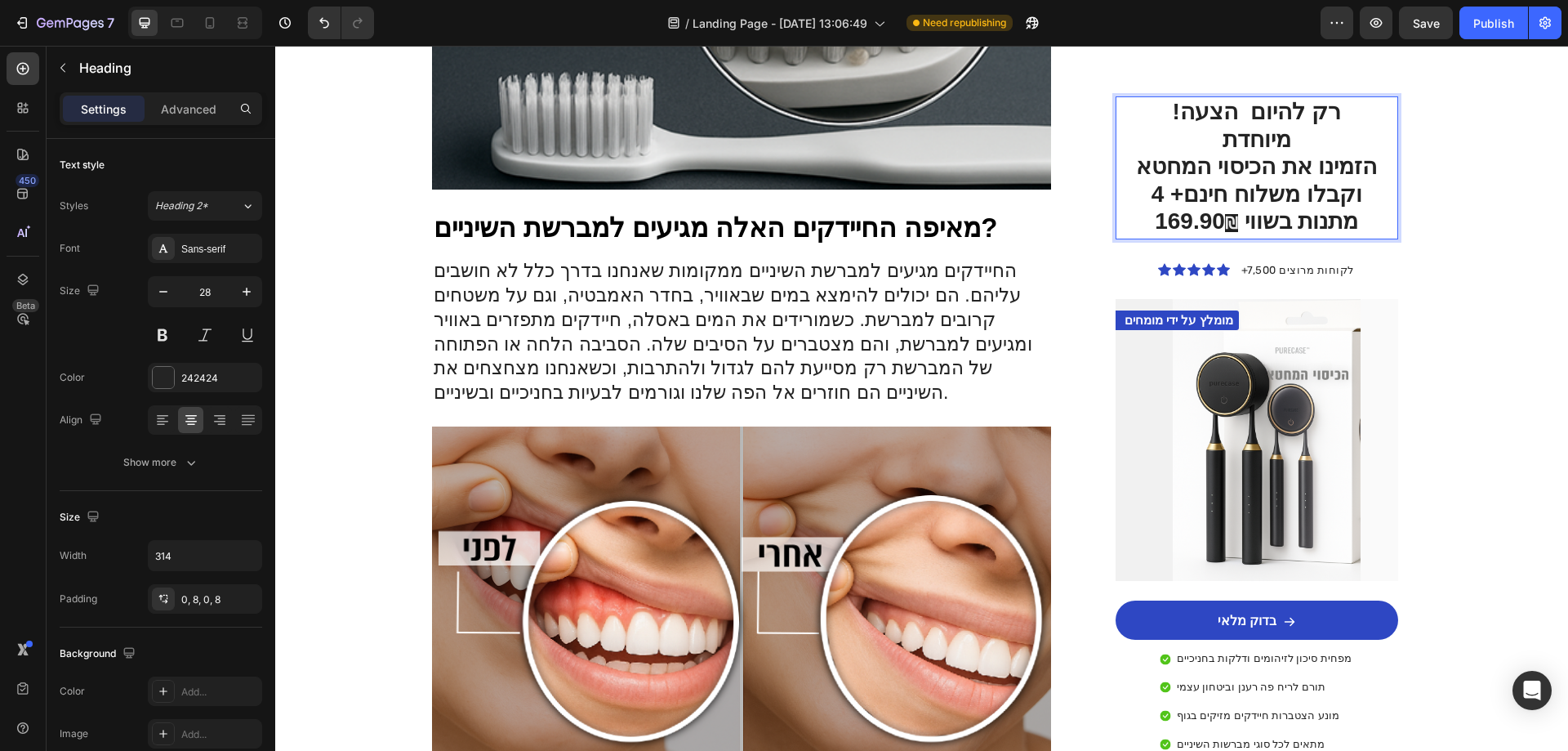
click at [1232, 201] on p "!רק להיום הצעה מיוחדת הזמינו את הכיסוי המחטא וקבלו משלוח חינם+ 4 מתנות בשווי 16…" at bounding box center [1257, 167] width 243 height 140
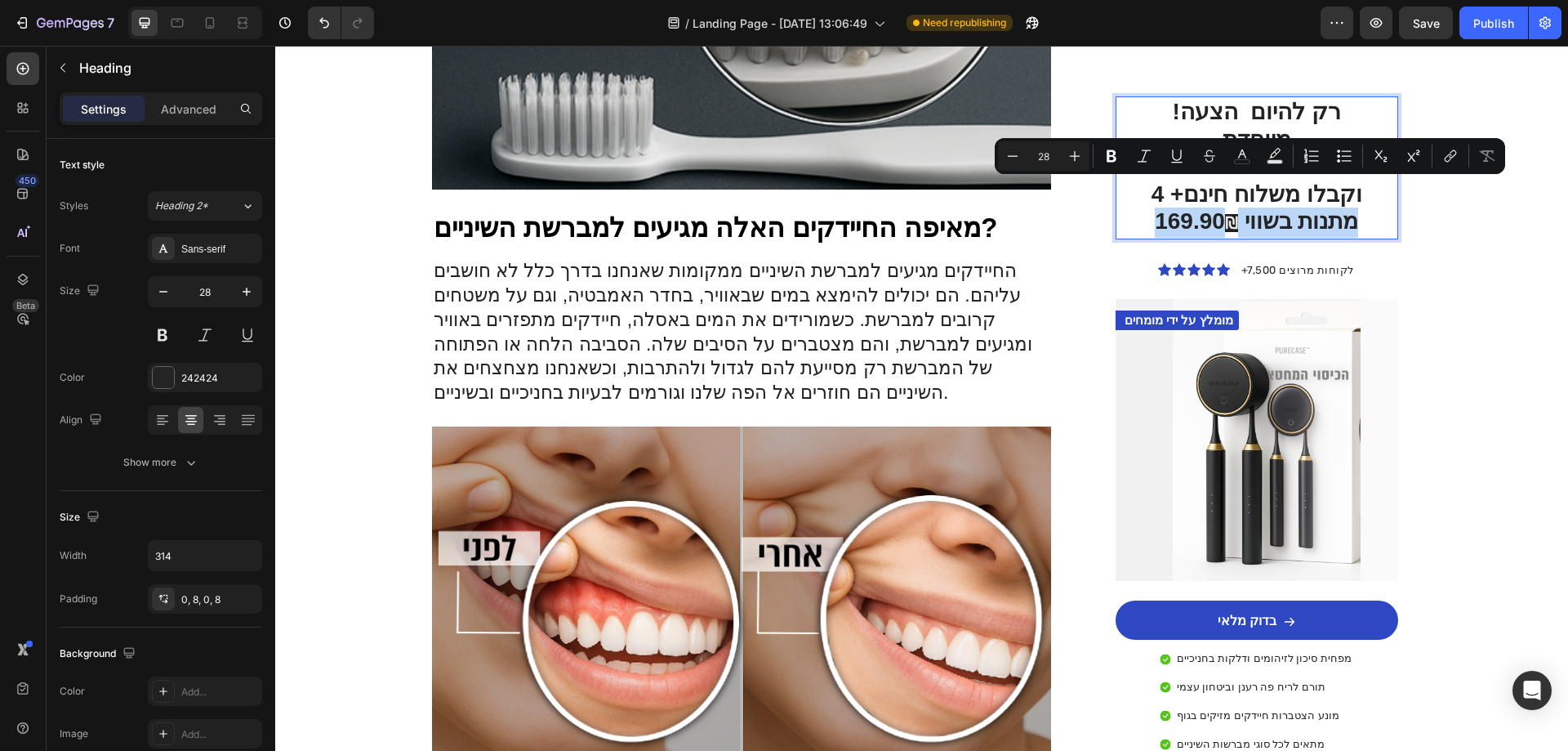
click at [1225, 214] on span "₪" at bounding box center [1232, 223] width 13 height 18
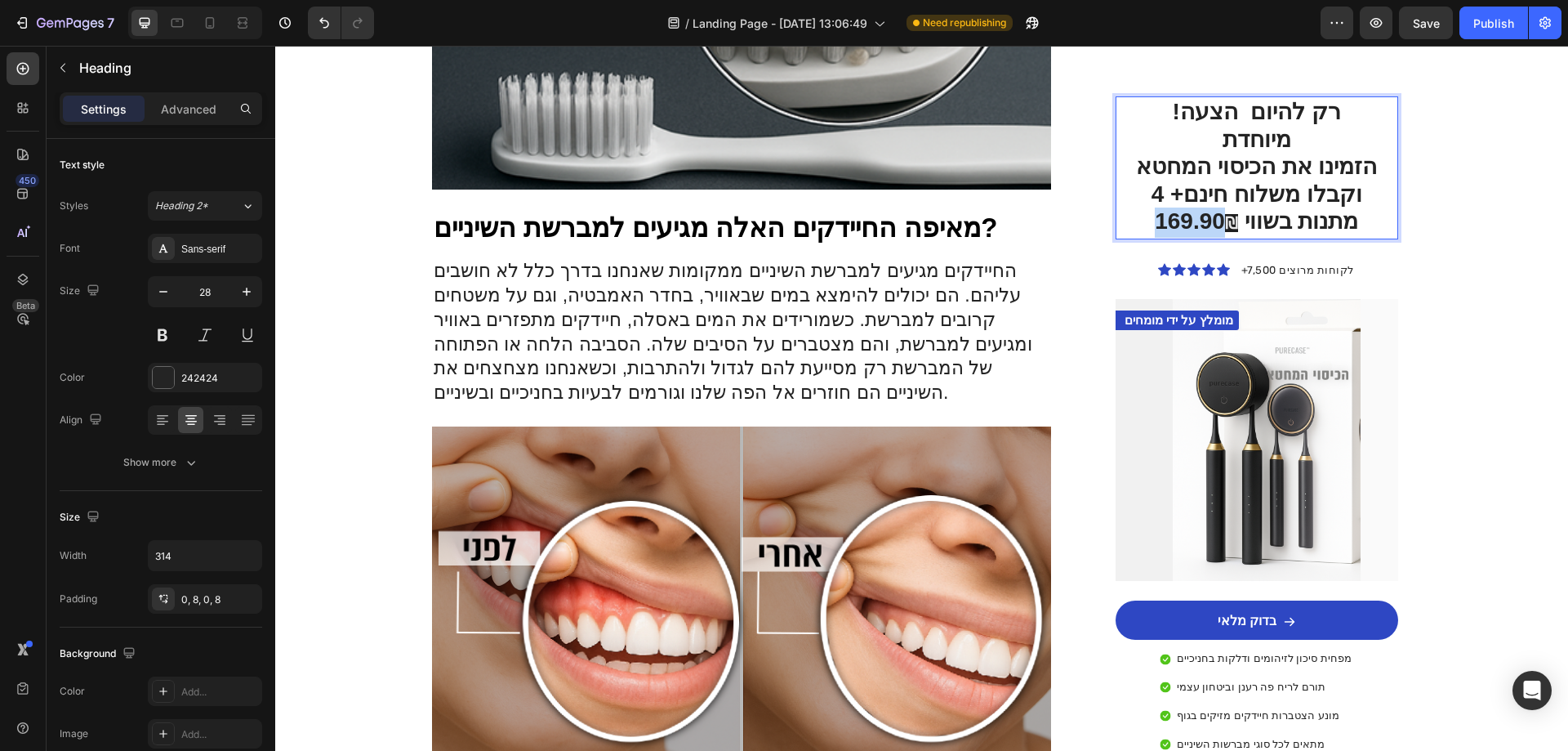
click at [1225, 214] on span "₪" at bounding box center [1232, 223] width 13 height 18
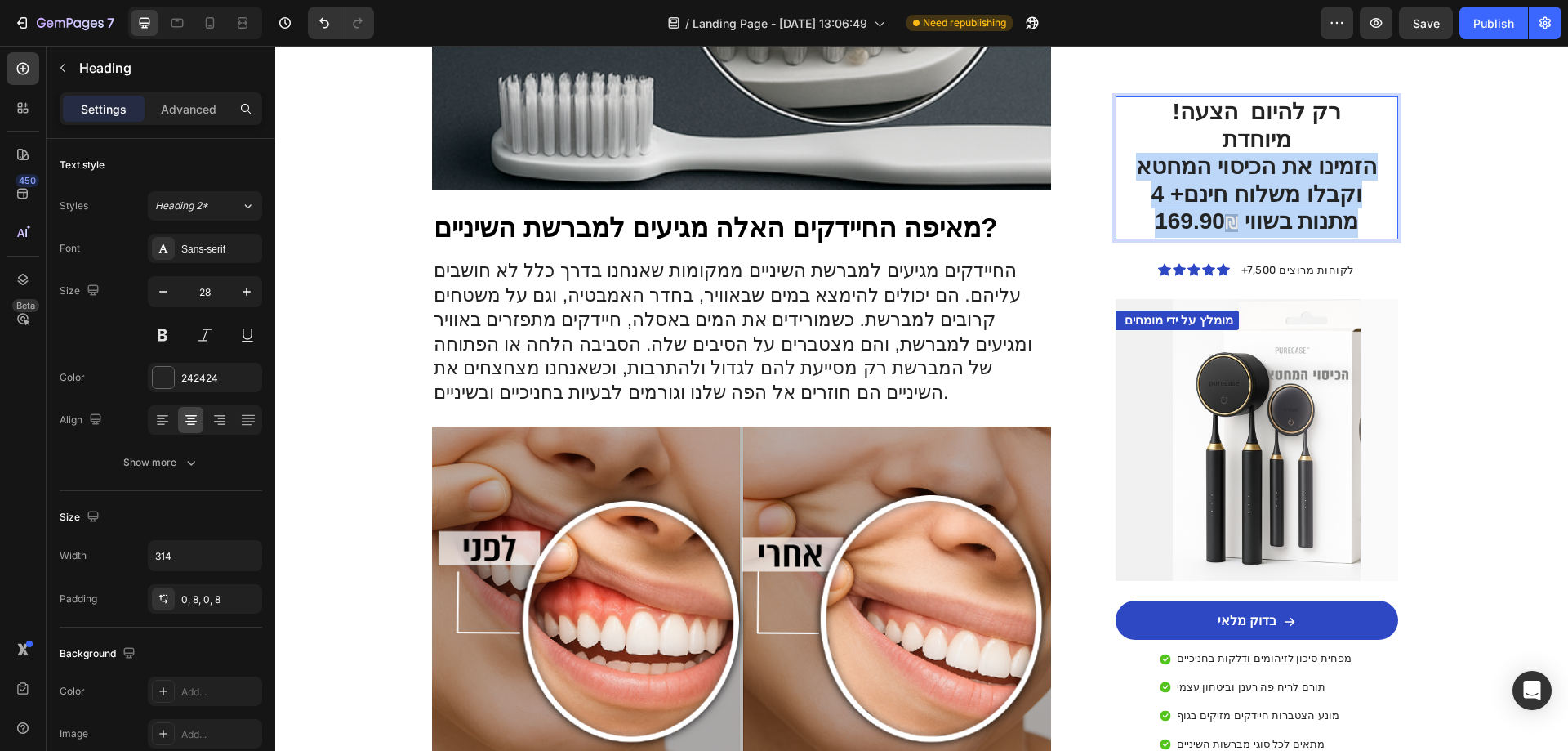
click at [1225, 214] on span "₪" at bounding box center [1232, 223] width 13 height 18
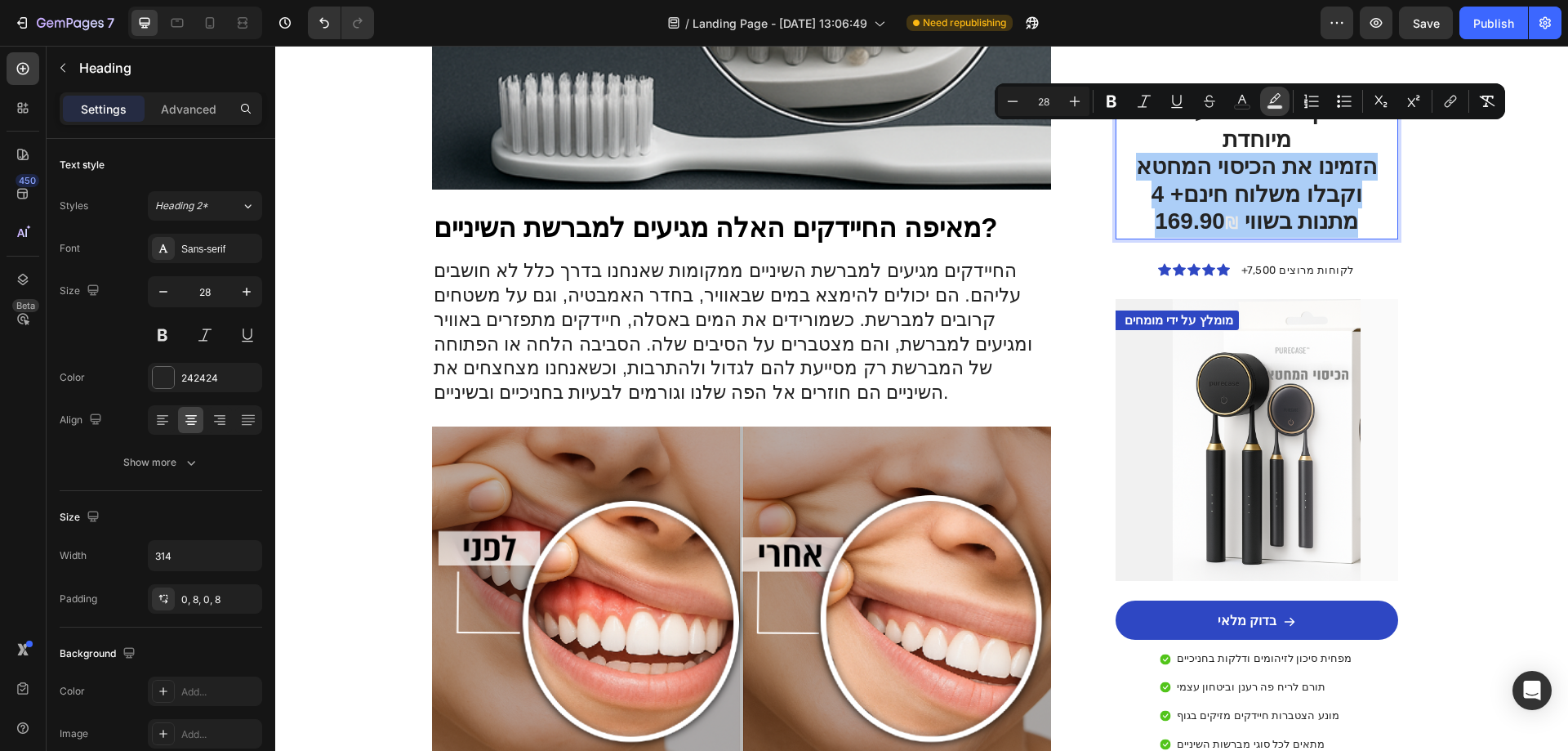
click at [1271, 109] on rect "Editor contextual toolbar" at bounding box center [1275, 107] width 16 height 4
type input "000000"
type input "77"
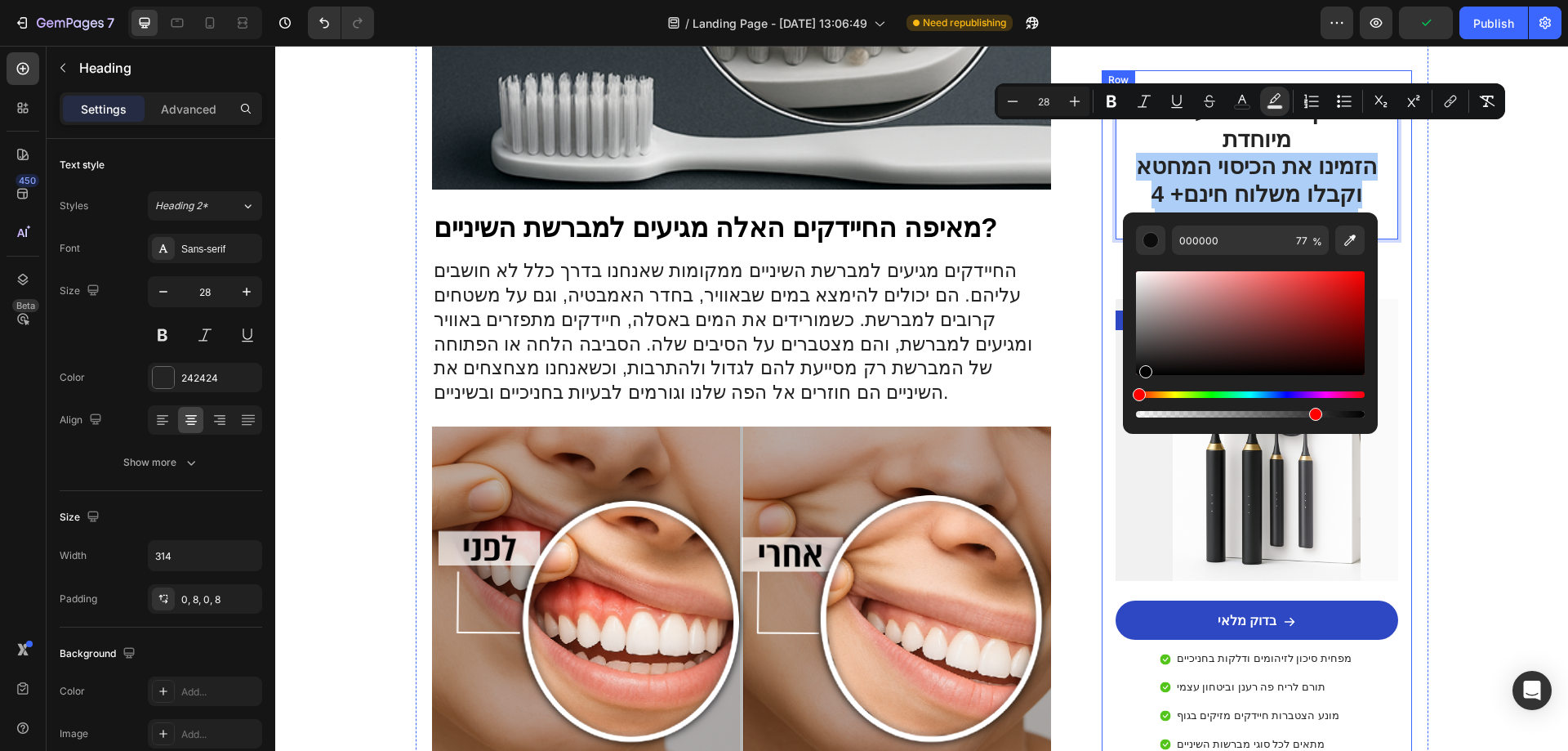
drag, startPoint x: 1431, startPoint y: 404, endPoint x: 1096, endPoint y: 422, distance: 335.5
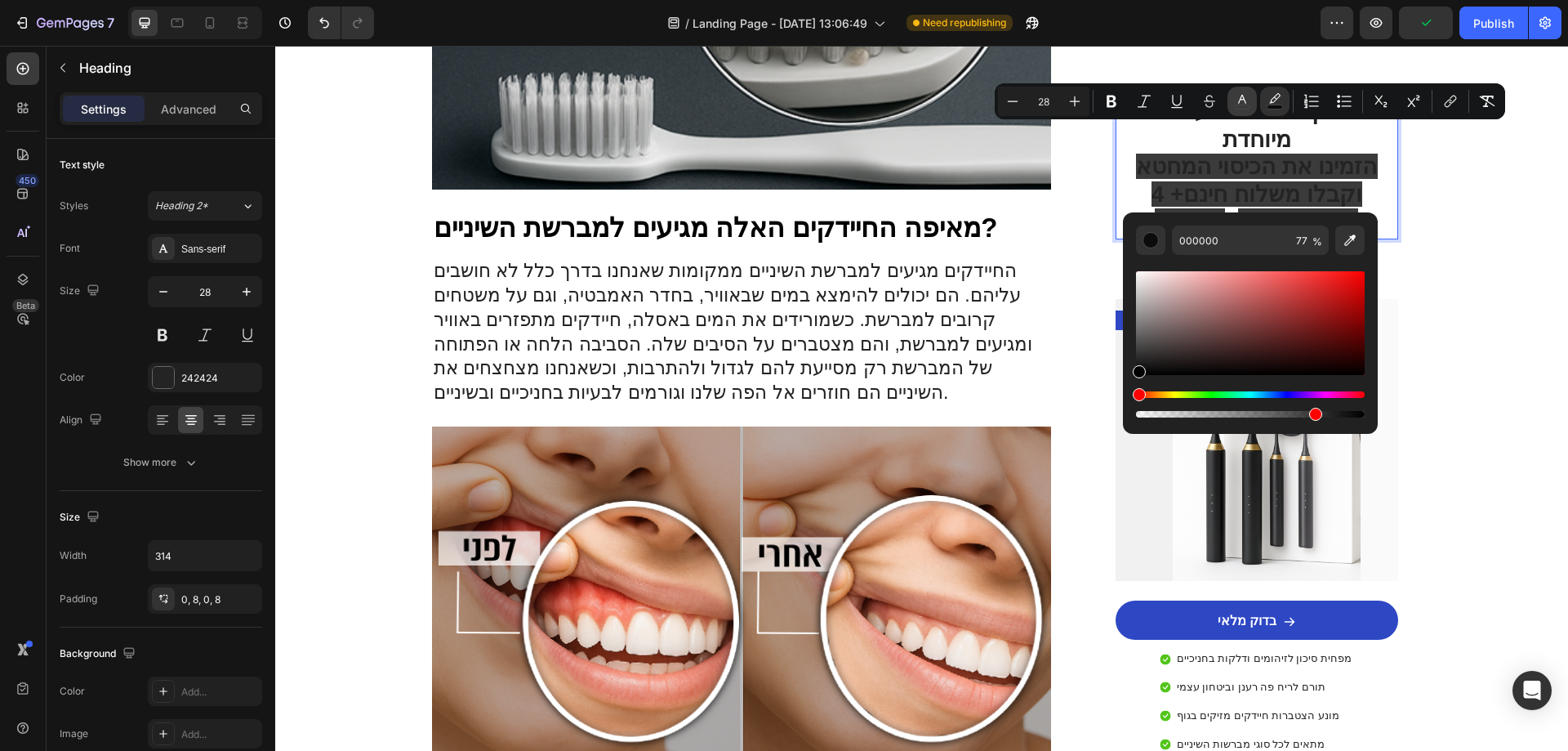
click at [1245, 105] on rect "Editor contextual toolbar" at bounding box center [1243, 107] width 16 height 4
type input "242424"
drag, startPoint x: 1427, startPoint y: 405, endPoint x: 1092, endPoint y: 415, distance: 335.1
type input "000000"
click at [1345, 163] on span "הזמינו את הכיסוי המחטא וקבלו משלוח חינם+ 4 מתנות בשווי 169.90" at bounding box center [1257, 193] width 241 height 80
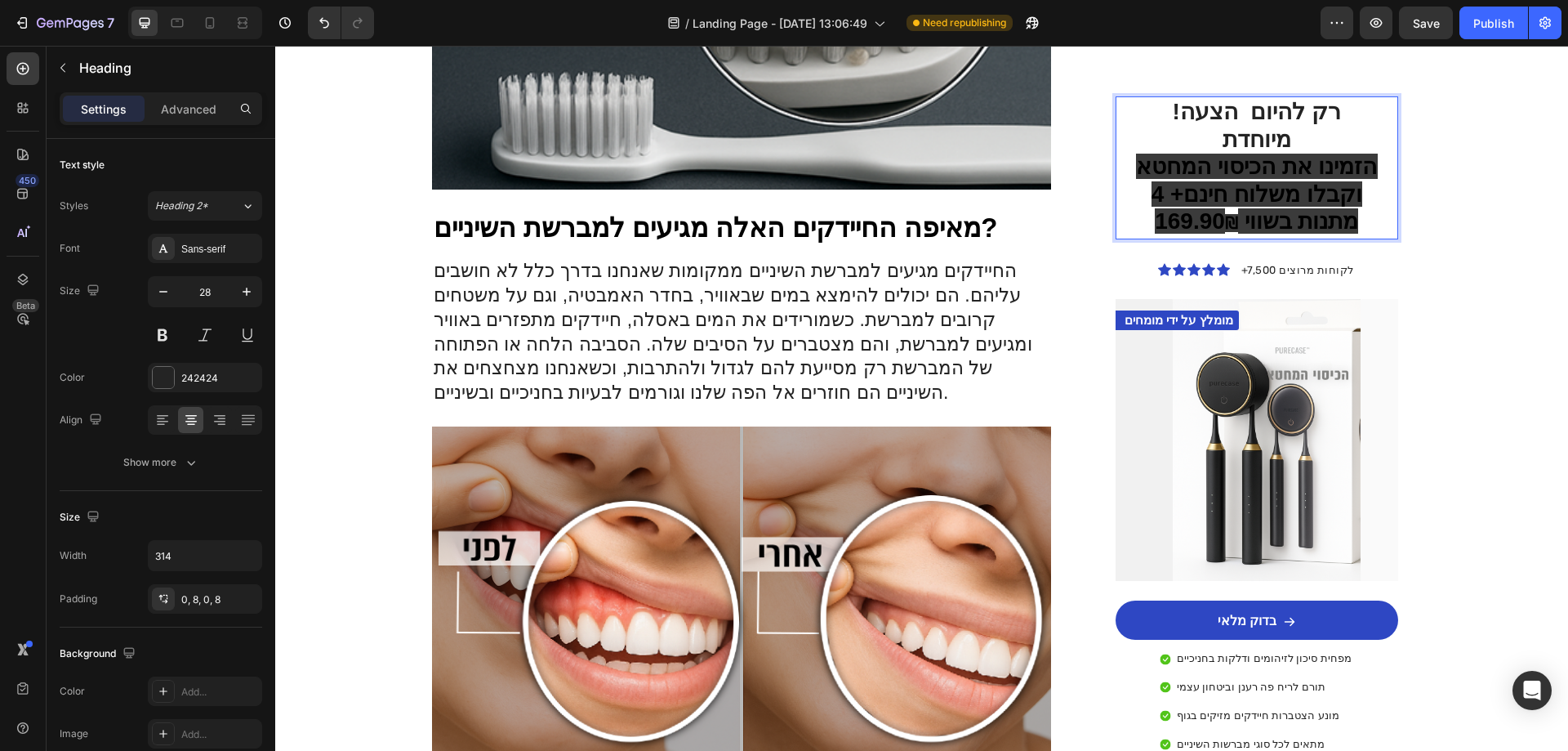
click at [1370, 176] on p "!רק להיום הצעה מיוחדת הזמינו את הכיסוי המחטא וקבלו משלוח חינם+ 4 מתנות בשווי 16…" at bounding box center [1257, 167] width 243 height 140
click at [1340, 120] on strong "!רק להיום הצעה מיוחדת" at bounding box center [1257, 125] width 169 height 53
click at [1366, 158] on p "!רק להיום הצעה מיוחדת הזמינו את הכיסוי המחטא וקבלו משלוח חינם+ 4 מתנות בשווי 16…" at bounding box center [1257, 167] width 243 height 140
click at [1442, 172] on div "Image Drop element here Row Row בריאות Text Block גם אני חשבתי שזה לא יקרה [PER…" at bounding box center [921, 586] width 1293 height 3334
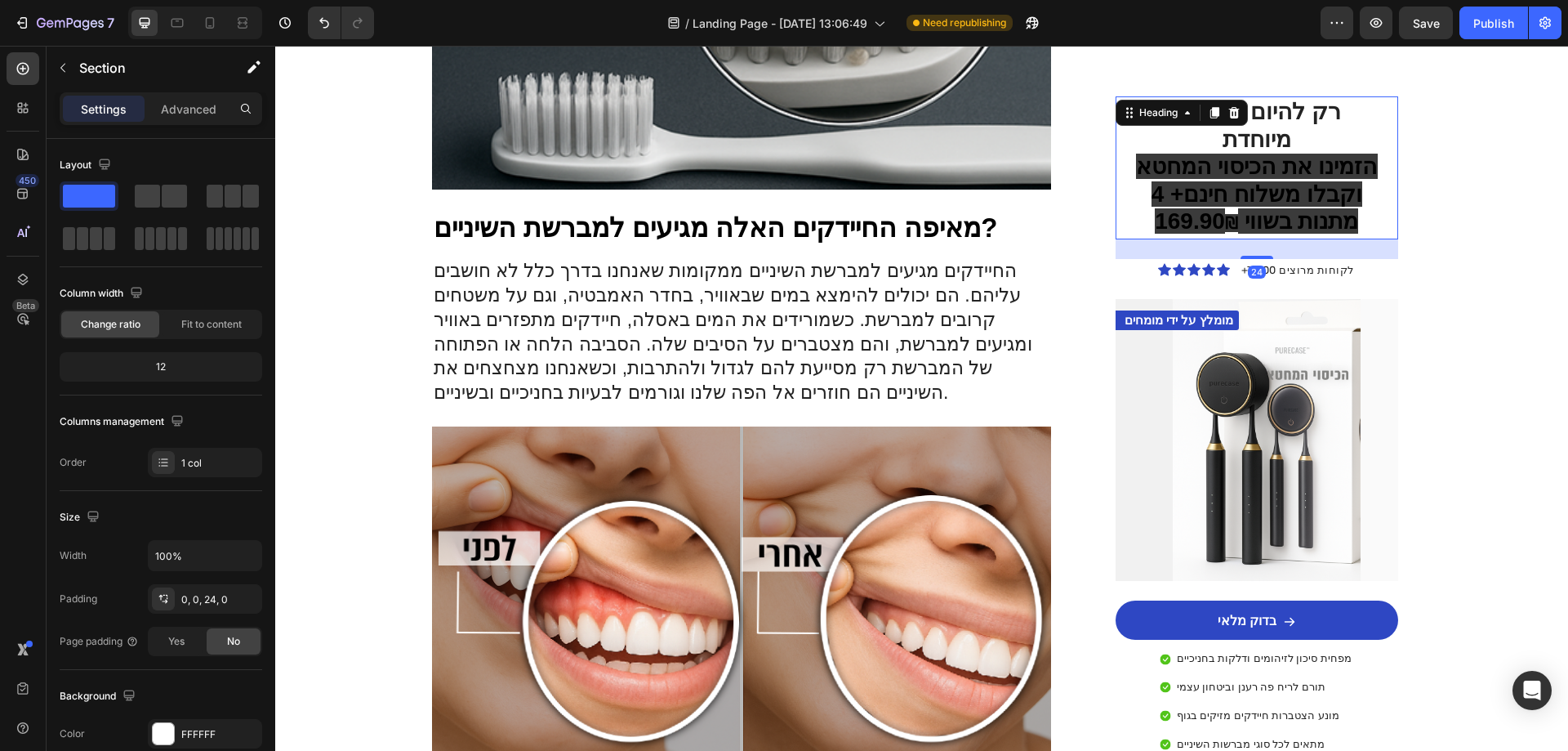
click at [1330, 175] on span "הזמינו את הכיסוי המחטא וקבלו משלוח חינם+ 4 מתנות בשווי 169.90" at bounding box center [1257, 193] width 241 height 80
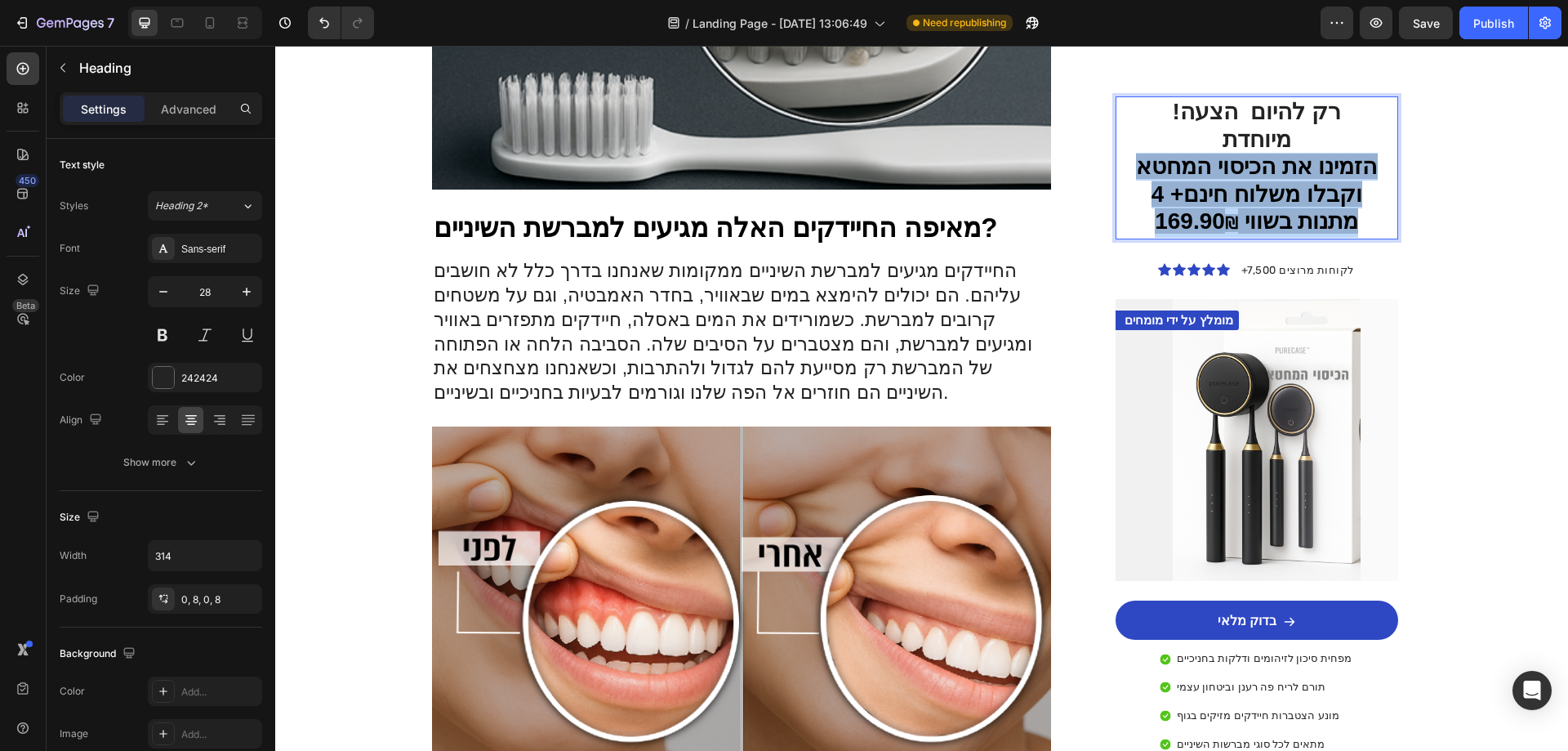
click at [1330, 175] on span "הזמינו את הכיסוי המחטא וקבלו משלוח חינם+ 4 מתנות בשווי 169.90" at bounding box center [1257, 193] width 241 height 80
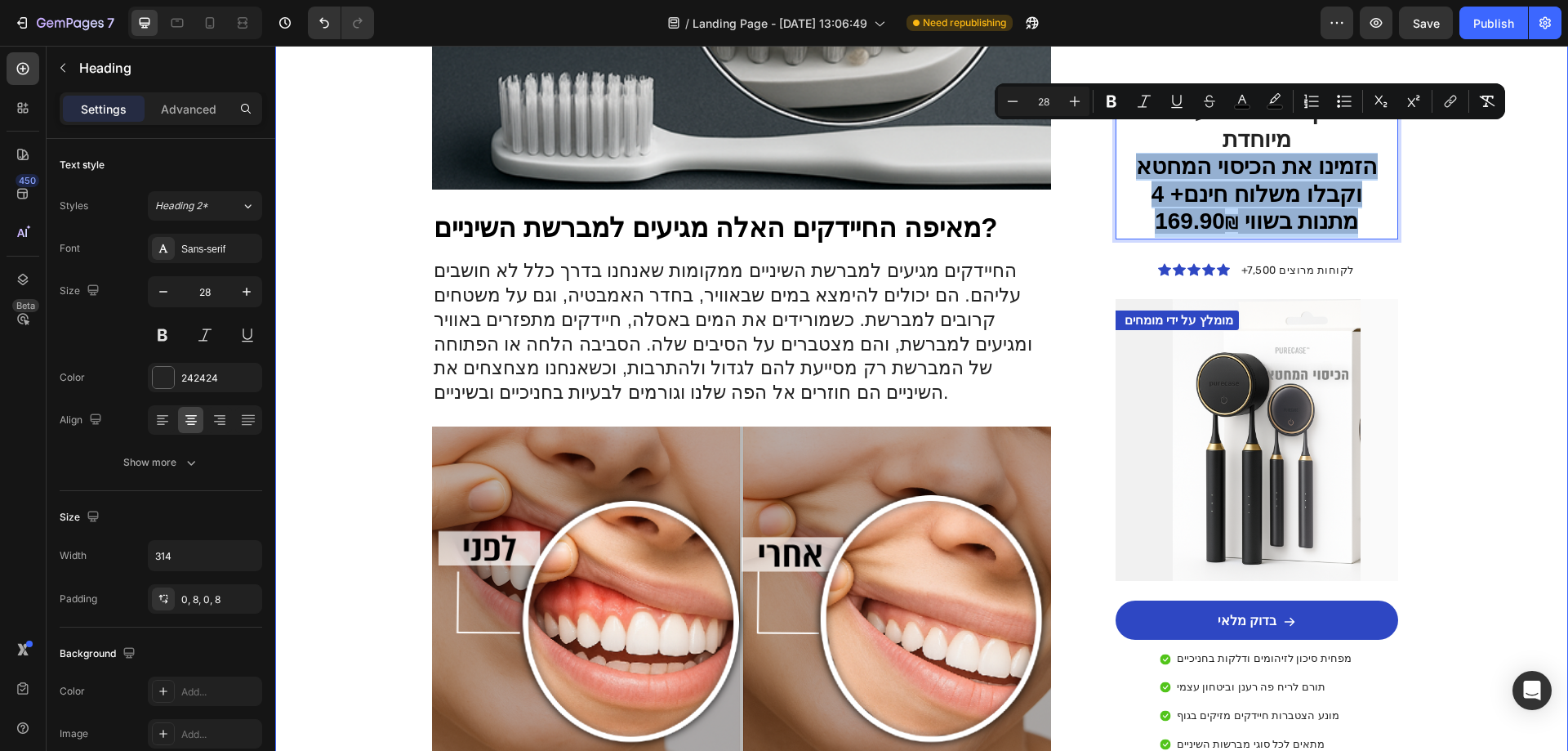
click at [1426, 186] on div "Image Drop element here Row Row בריאות Text Block גם אני חשבתי שזה לא יקרה [PER…" at bounding box center [921, 586] width 1293 height 3334
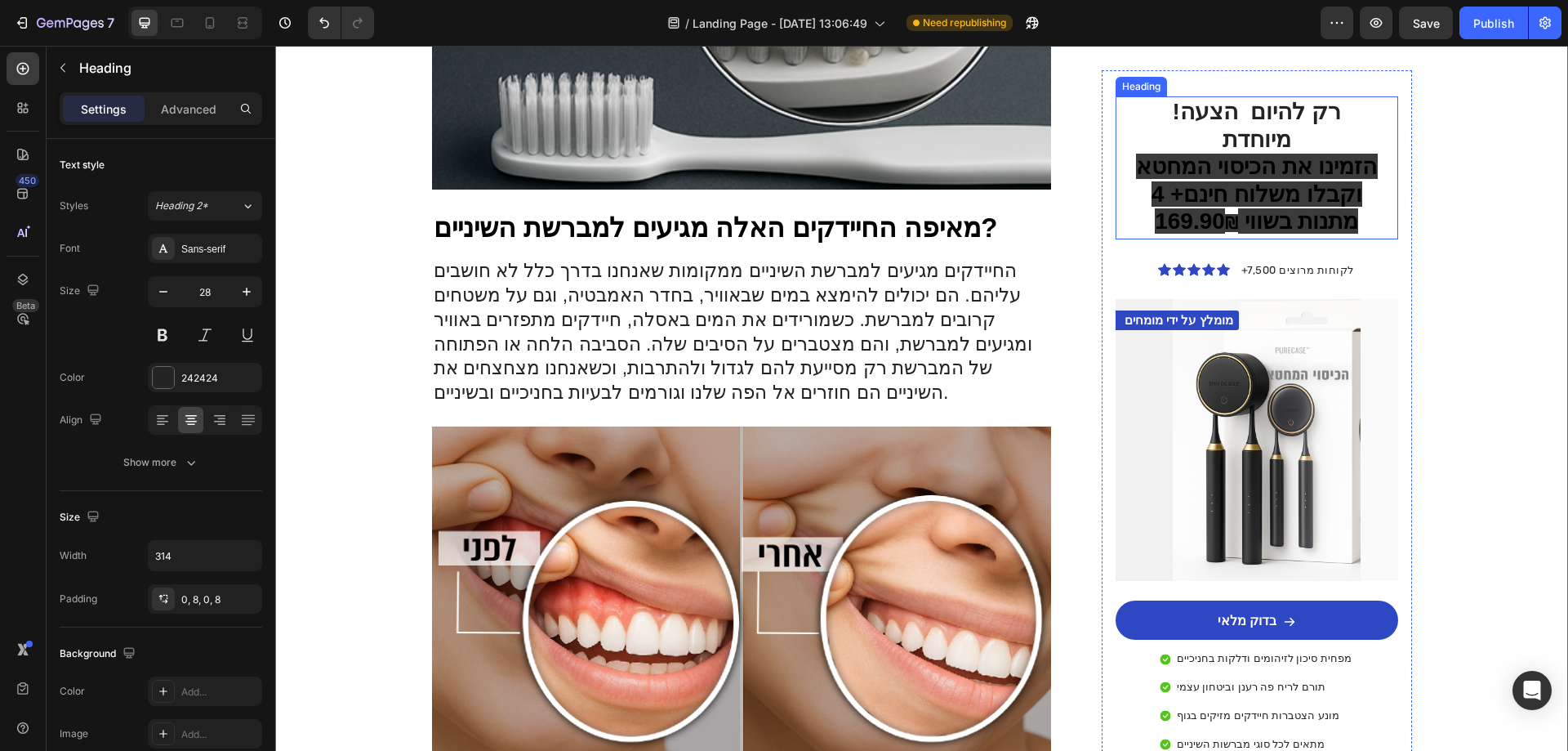
click at [1298, 172] on span "הזמינו את הכיסוי המחטא וקבלו משלוח חינם+ 4 מתנות בשווי 169.90" at bounding box center [1257, 193] width 241 height 80
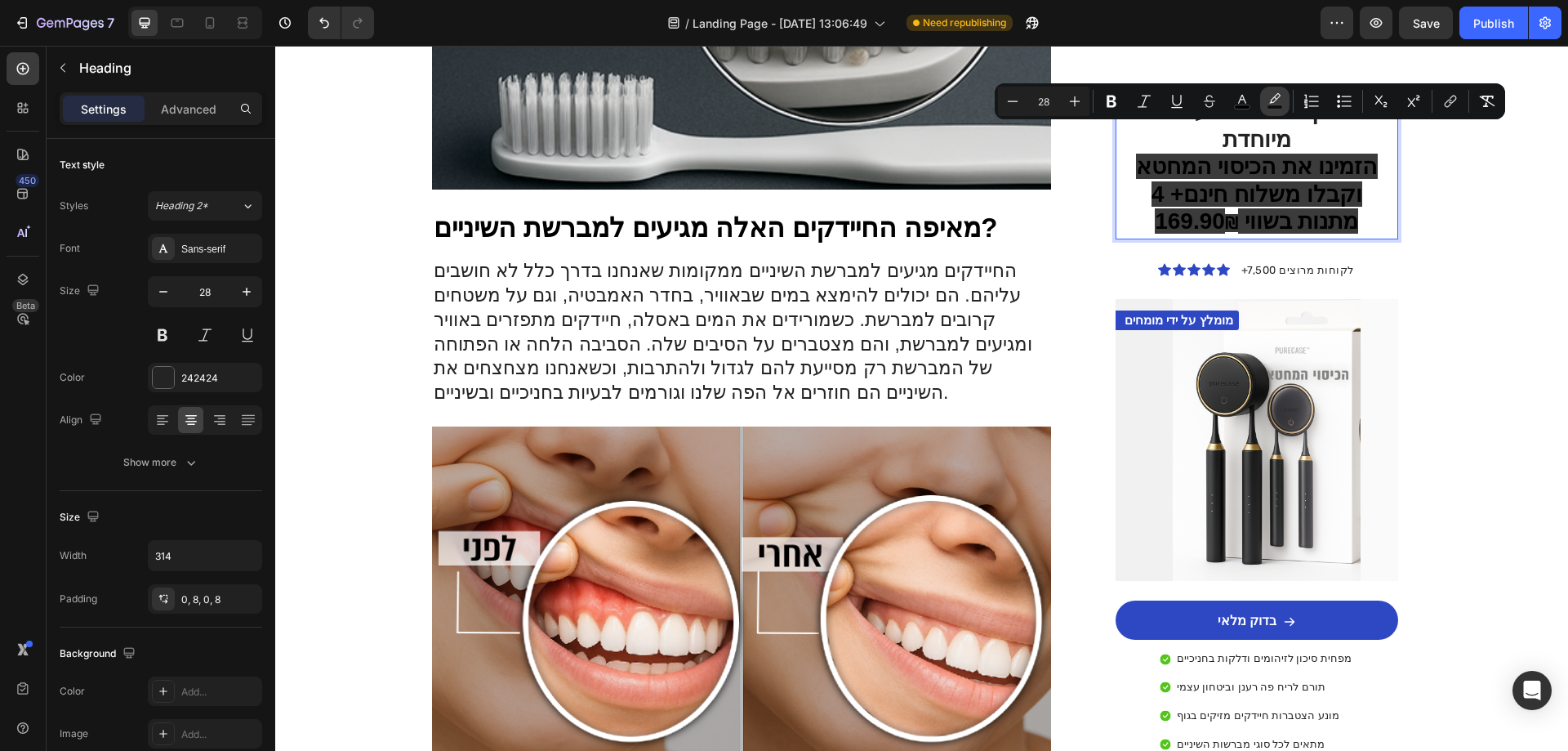
click at [1276, 112] on button "color" at bounding box center [1274, 100] width 29 height 29
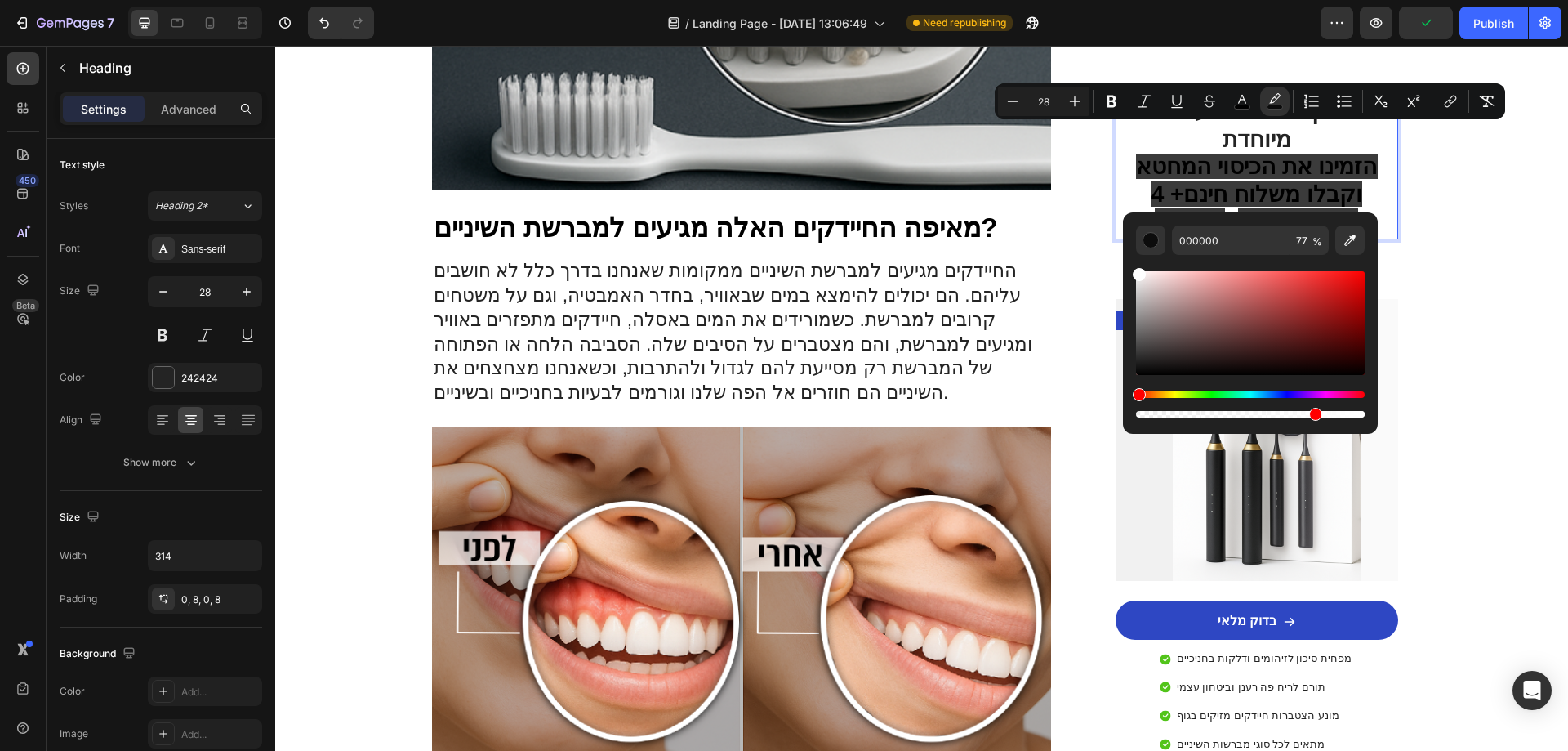
drag, startPoint x: 1432, startPoint y: 325, endPoint x: 1068, endPoint y: 220, distance: 378.8
type input "FFFFFF"
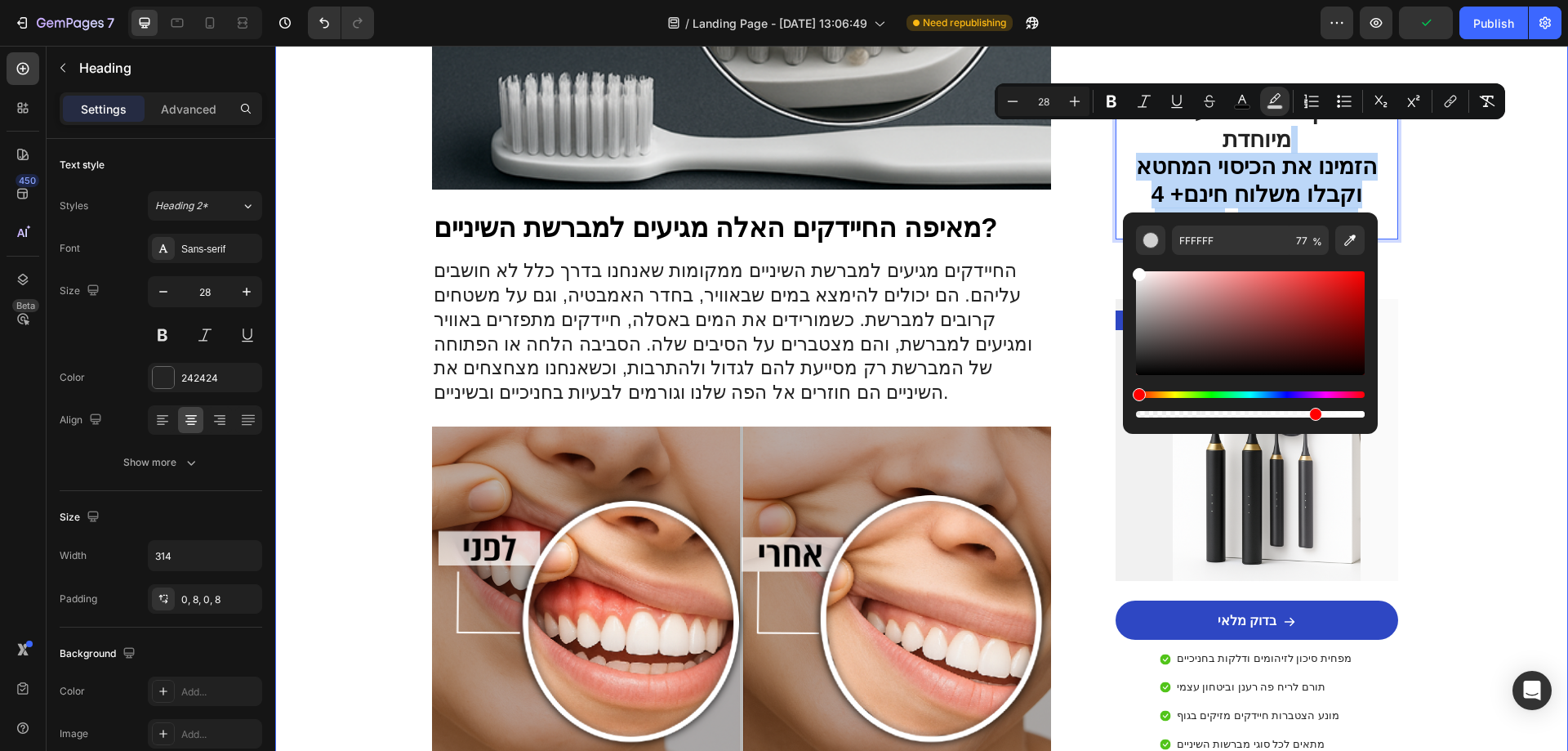
click at [1458, 171] on div "Image Drop element here Row Row בריאות Text Block גם אני חשבתי שזה לא יקרה [PER…" at bounding box center [921, 586] width 1293 height 3334
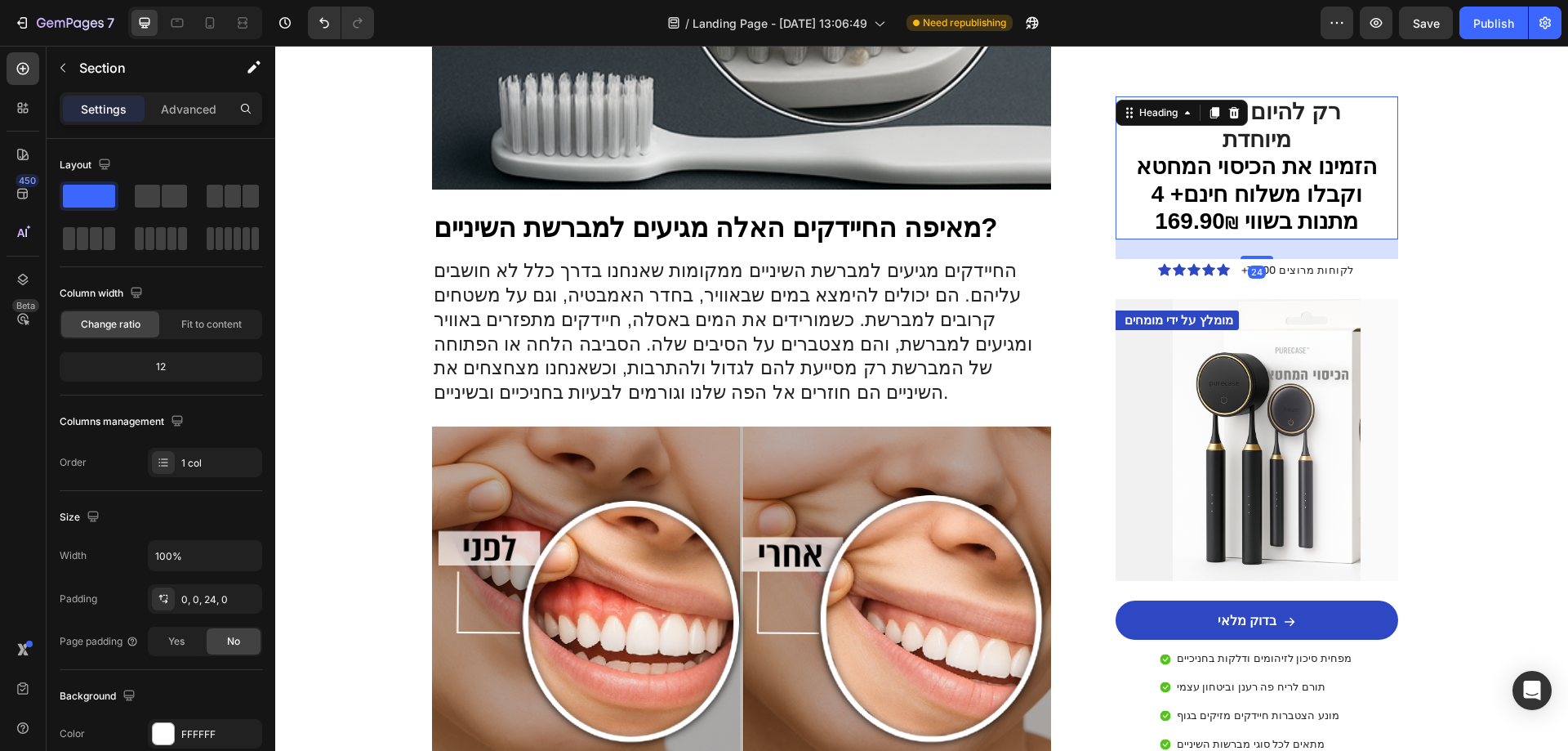
click at [1340, 182] on span "הזמינו את הכיסוי המחטא וקבלו משלוח חינם+ 4 מתנות בשווי 169.90" at bounding box center [1257, 193] width 241 height 80
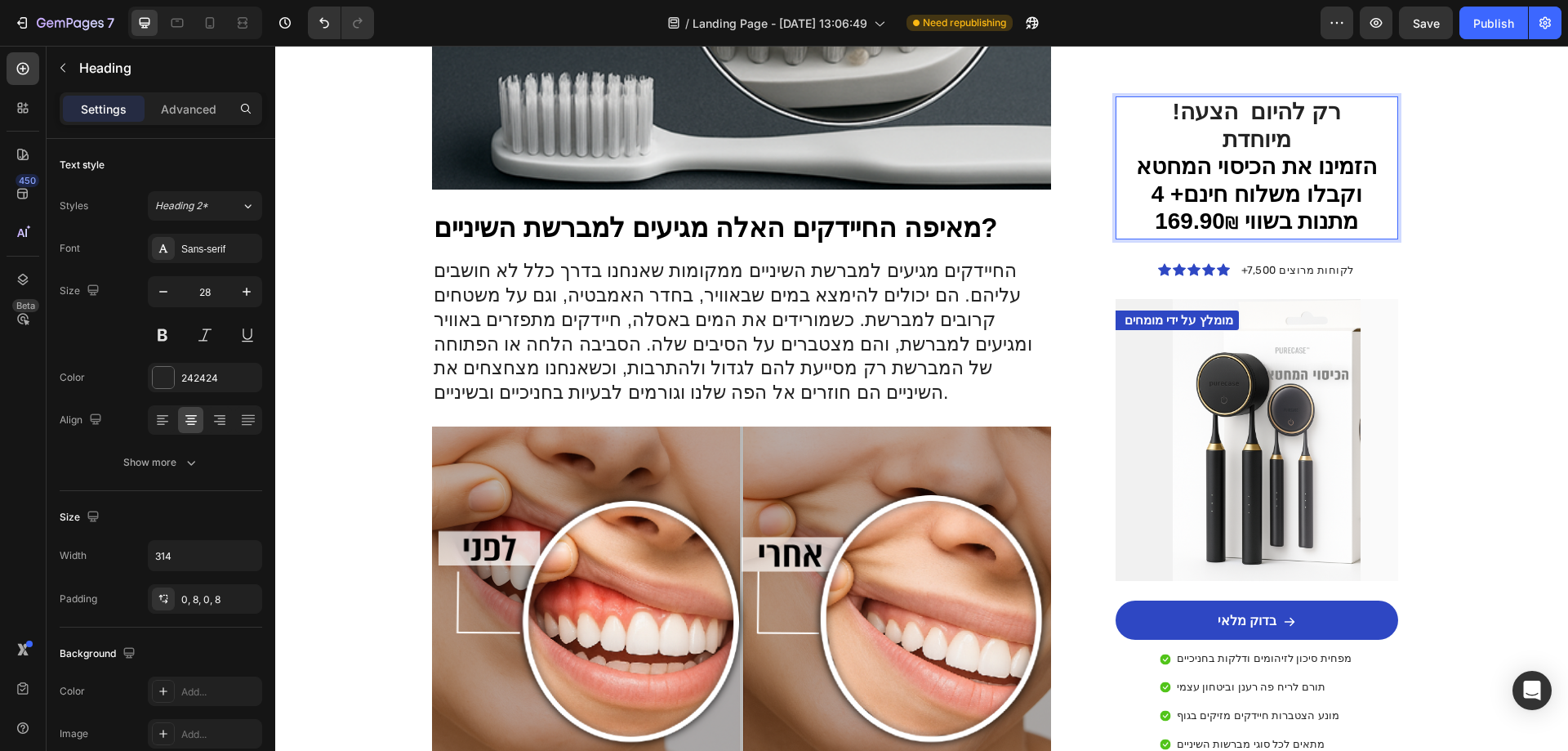
click at [1312, 175] on span "הזמינו את הכיסוי המחטא וקבלו משלוח חינם+ 4 מתנות בשווי 169.90" at bounding box center [1257, 193] width 241 height 80
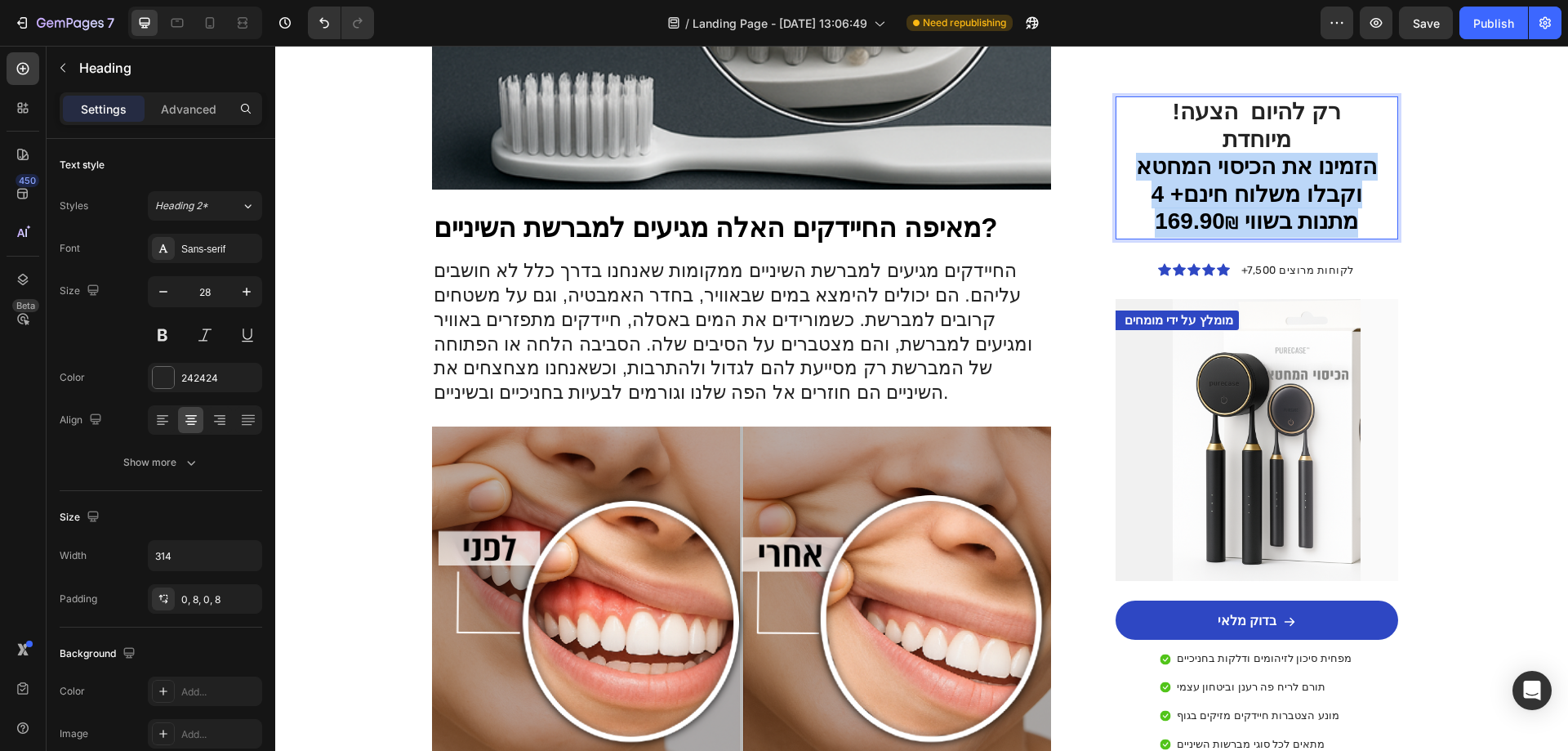
click at [1312, 175] on span "הזמינו את הכיסוי המחטא וקבלו משלוח חינם+ 4 מתנות בשווי 169.90" at bounding box center [1257, 193] width 241 height 80
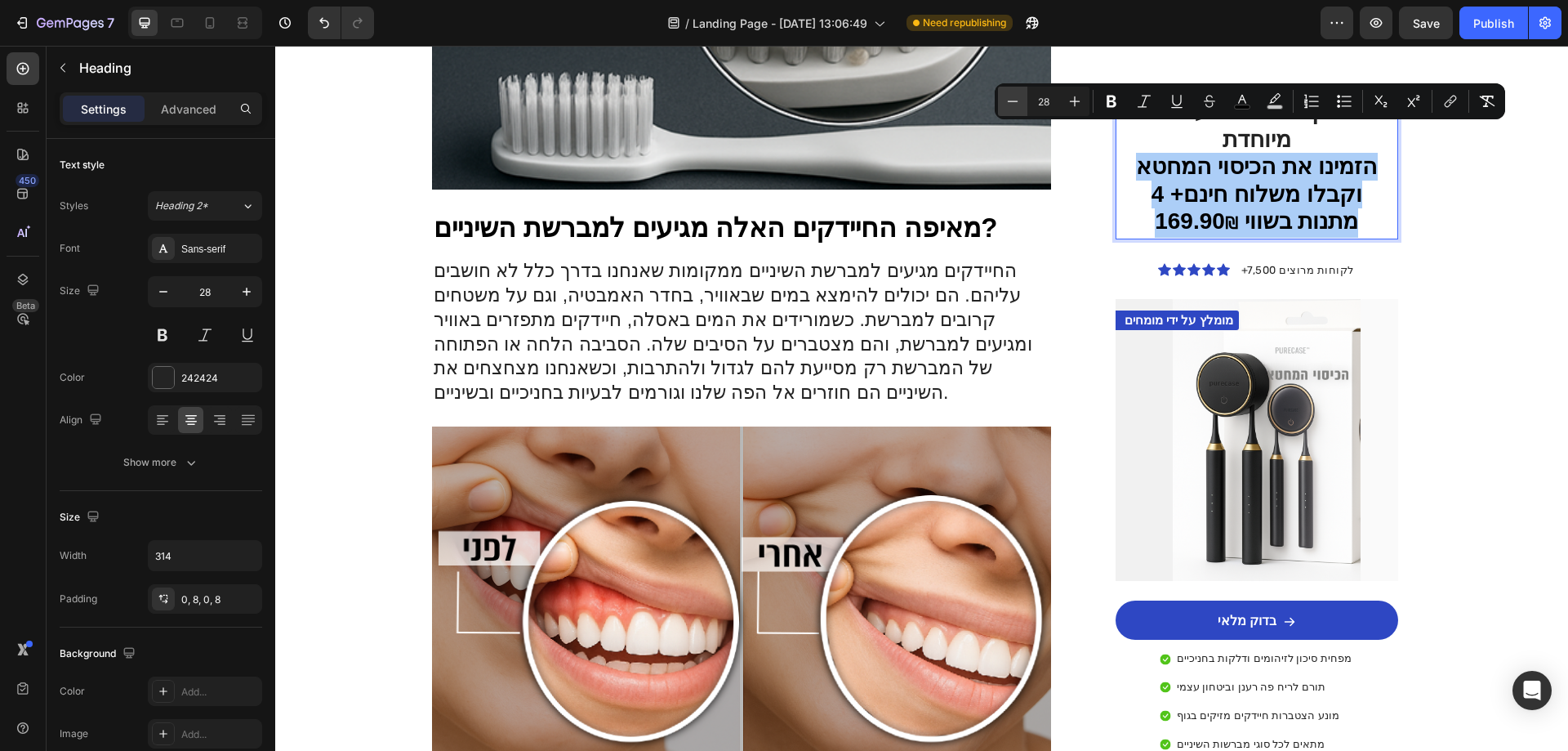
click at [1027, 105] on button "Minus" at bounding box center [1012, 100] width 29 height 29
click at [1025, 105] on button "Minus" at bounding box center [1012, 100] width 29 height 29
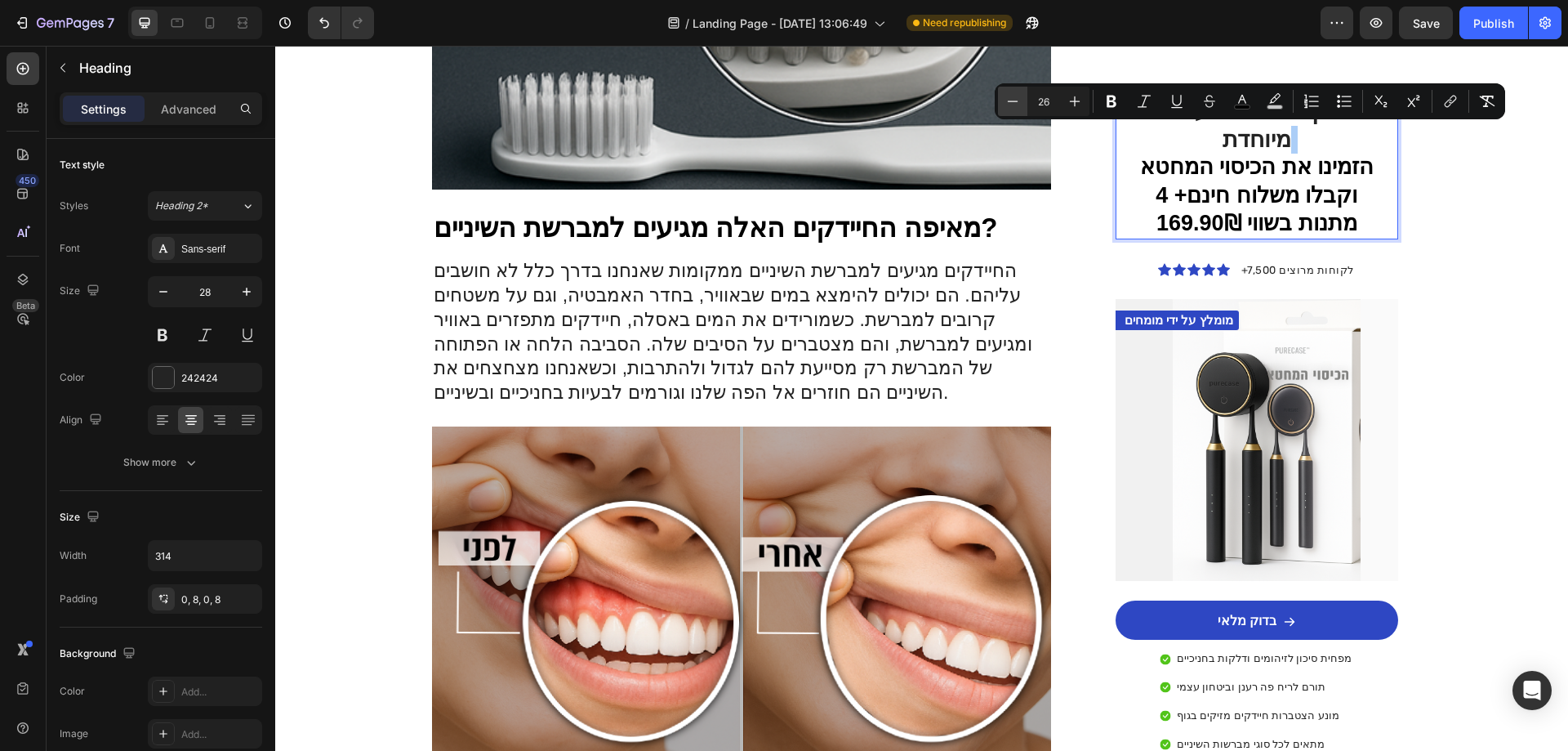
click at [1025, 105] on button "Minus" at bounding box center [1012, 100] width 29 height 29
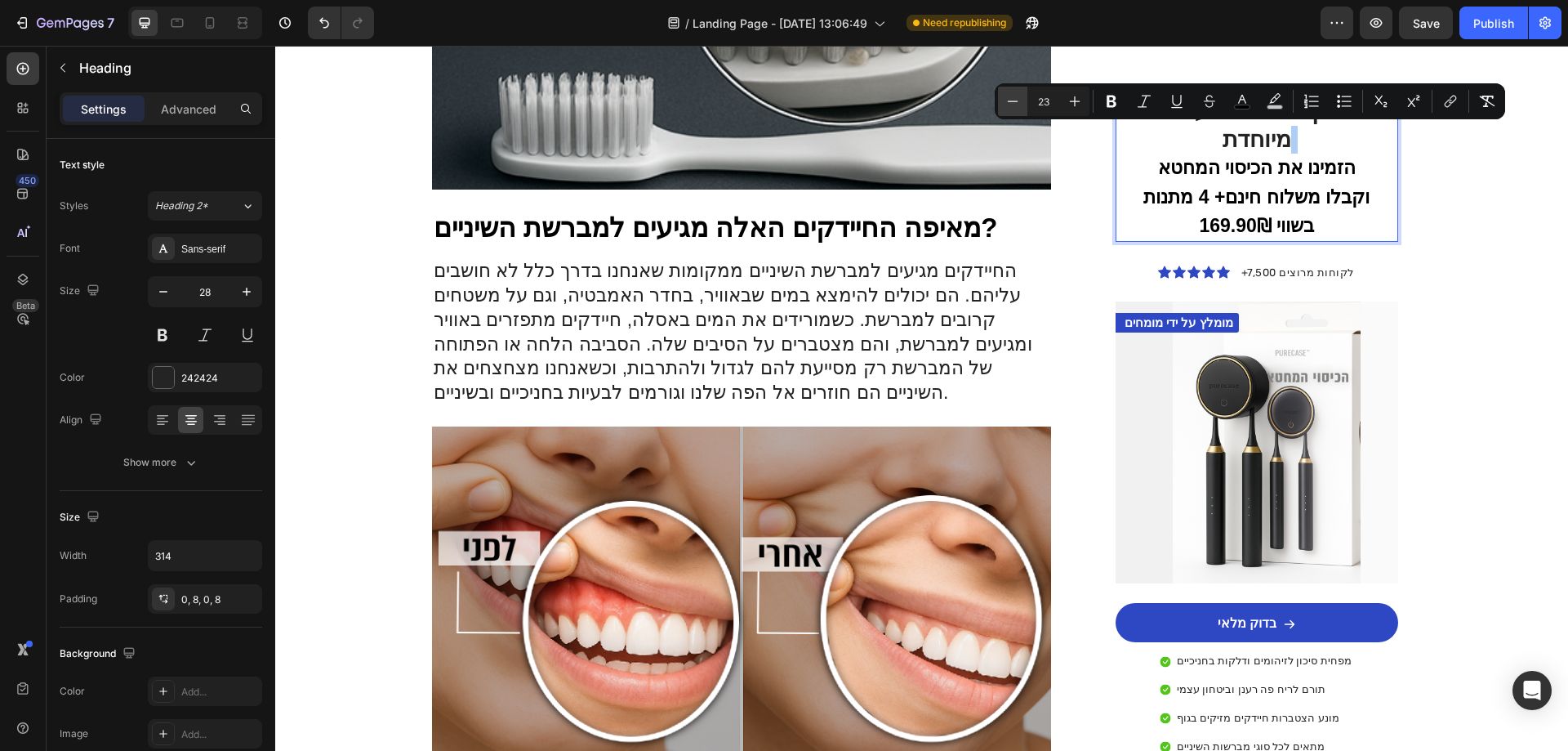
click at [1025, 105] on button "Minus" at bounding box center [1012, 100] width 29 height 29
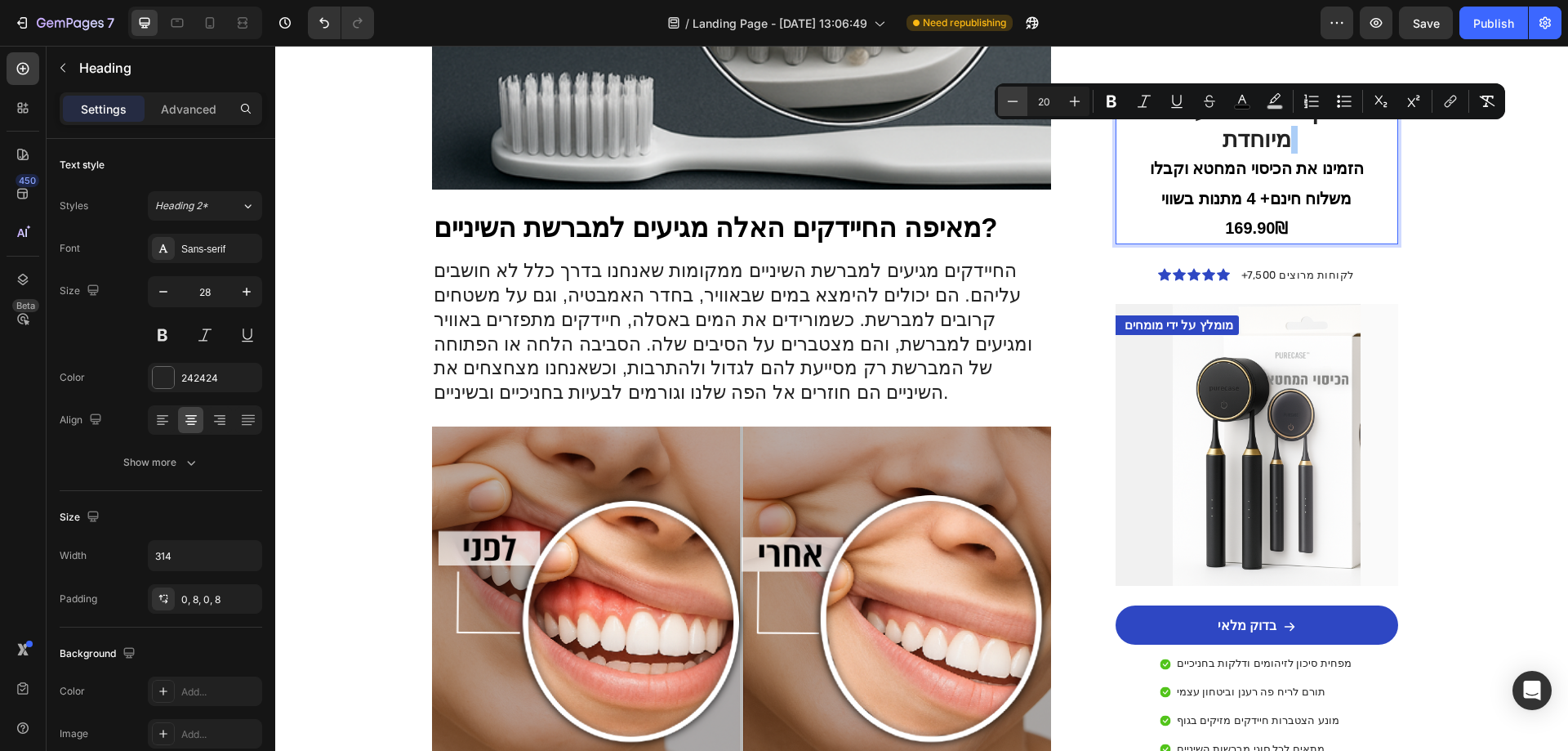
click at [1025, 105] on button "Minus" at bounding box center [1012, 100] width 29 height 29
type input "18"
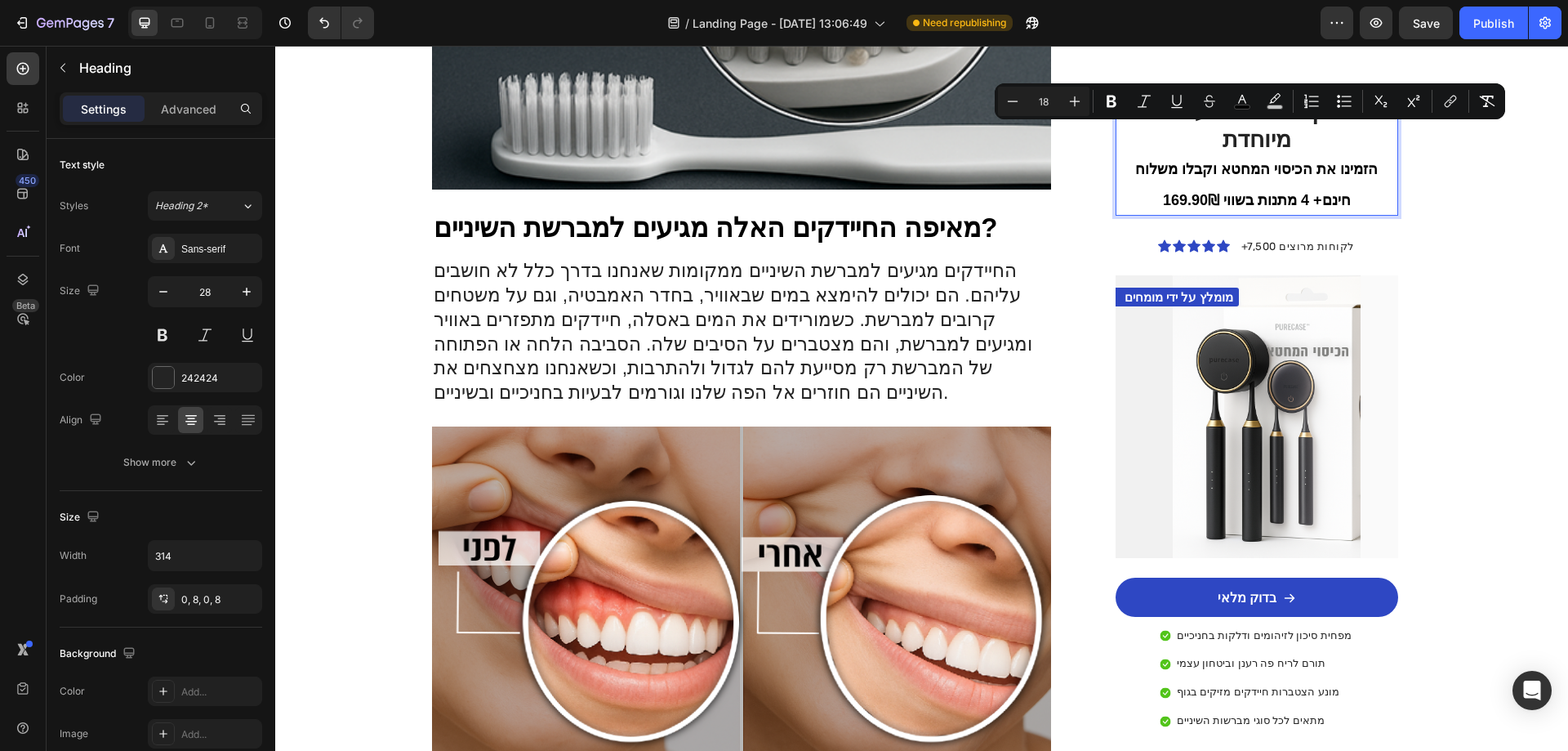
click at [1361, 169] on p "!רק להיום הצעה מיוחדת הזמינו את הכיסוי המחטא וקבלו משלוח חינם+ 4 מתנות בשווי 16…" at bounding box center [1257, 156] width 243 height 116
click at [1439, 183] on div "Image Drop element here Row Row בריאות Text Block גם אני חשבתי שזה לא יקרה [PER…" at bounding box center [921, 586] width 1293 height 3334
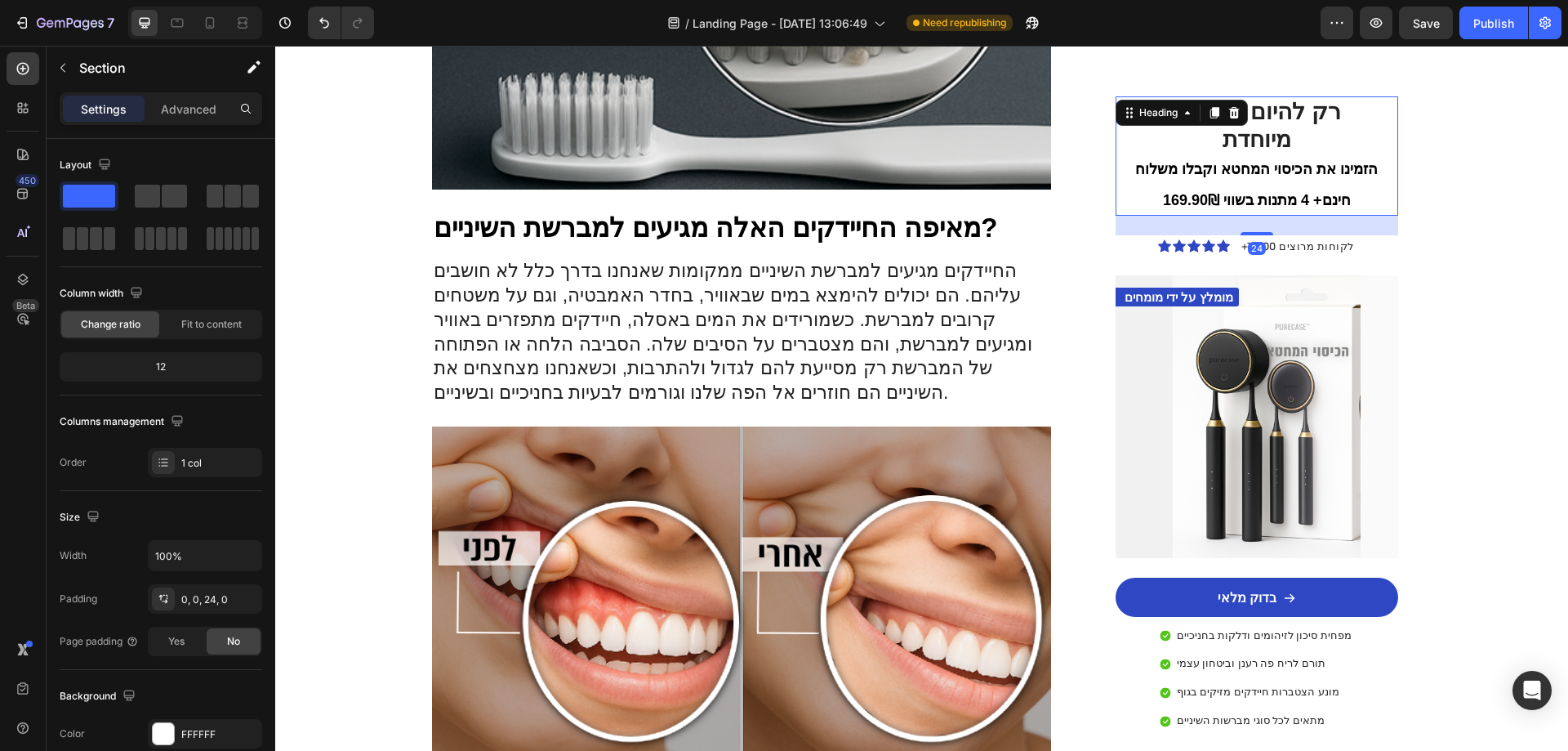
click at [1350, 173] on p "⁠⁠⁠⁠⁠⁠⁠ !רק להיום הצעה מיוחדת הזמינו את הכיסוי המחטא וקבלו משלוח חינם+ 4 מתנות …" at bounding box center [1257, 156] width 243 height 116
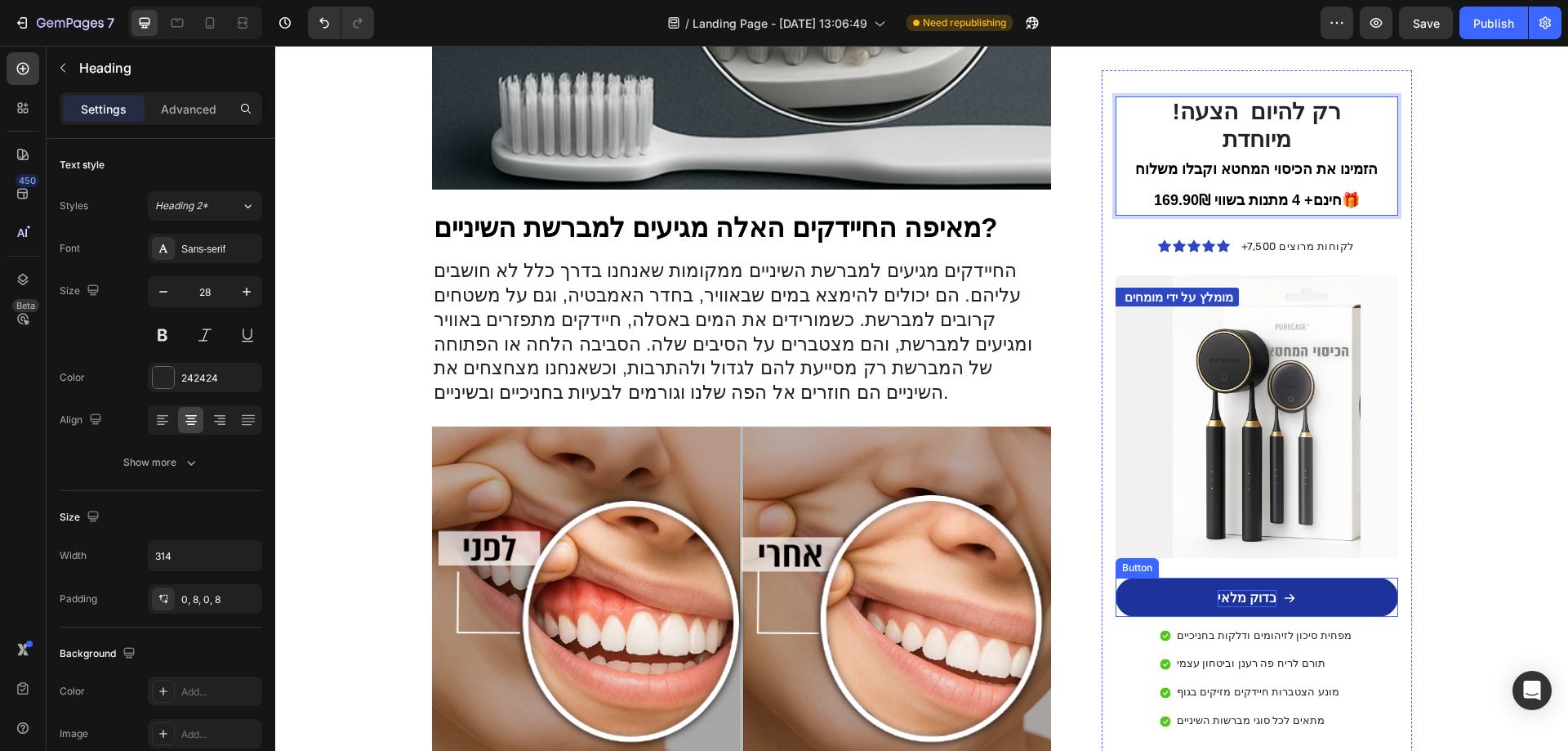
click at [1235, 590] on p "בדוק מלאי" at bounding box center [1247, 599] width 59 height 17
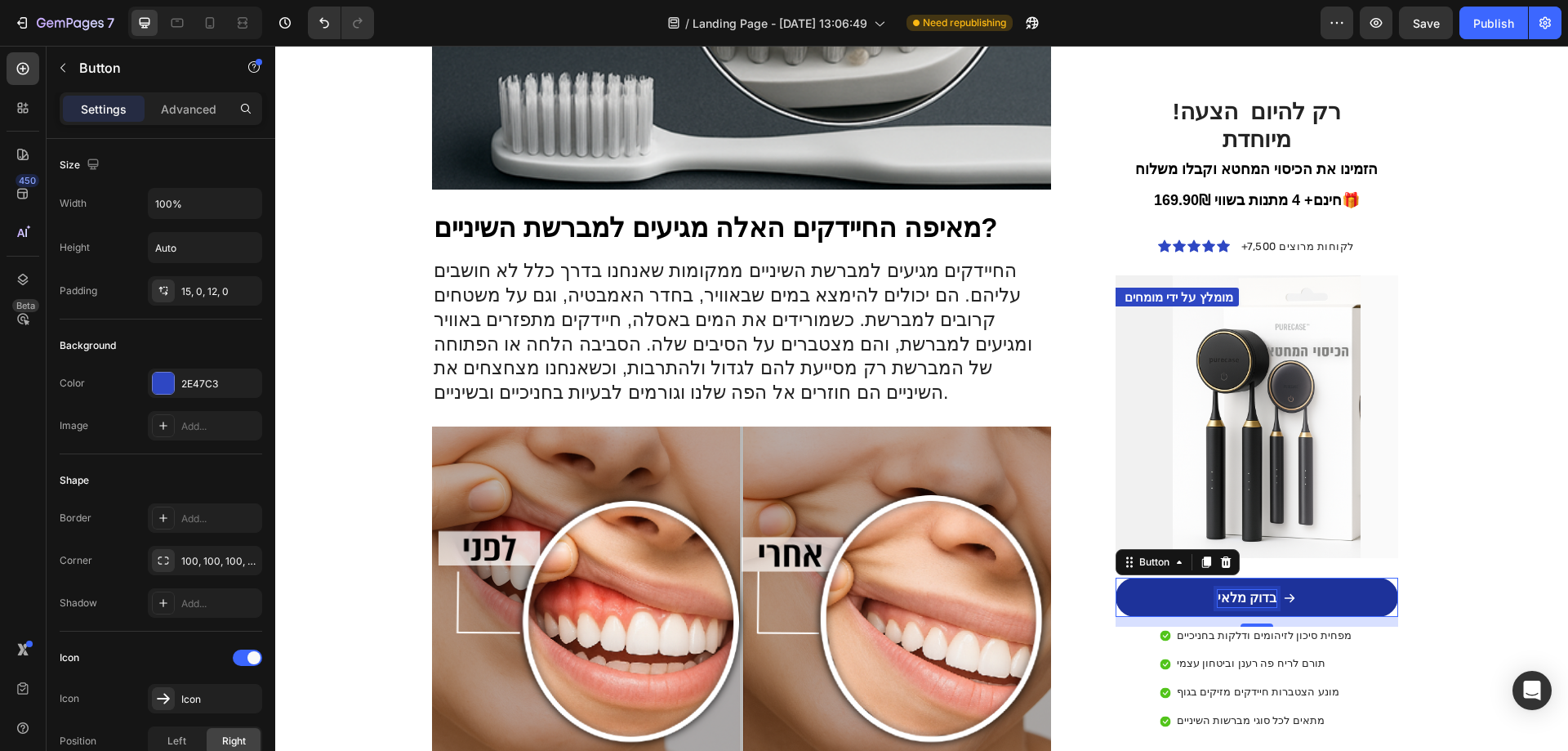
click at [1260, 590] on p "בדוק מלאי" at bounding box center [1247, 599] width 59 height 17
click at [1297, 591] on strong "בדוק אם נשאר במלאי" at bounding box center [1246, 598] width 121 height 14
click at [1422, 27] on span "Save" at bounding box center [1427, 23] width 27 height 14
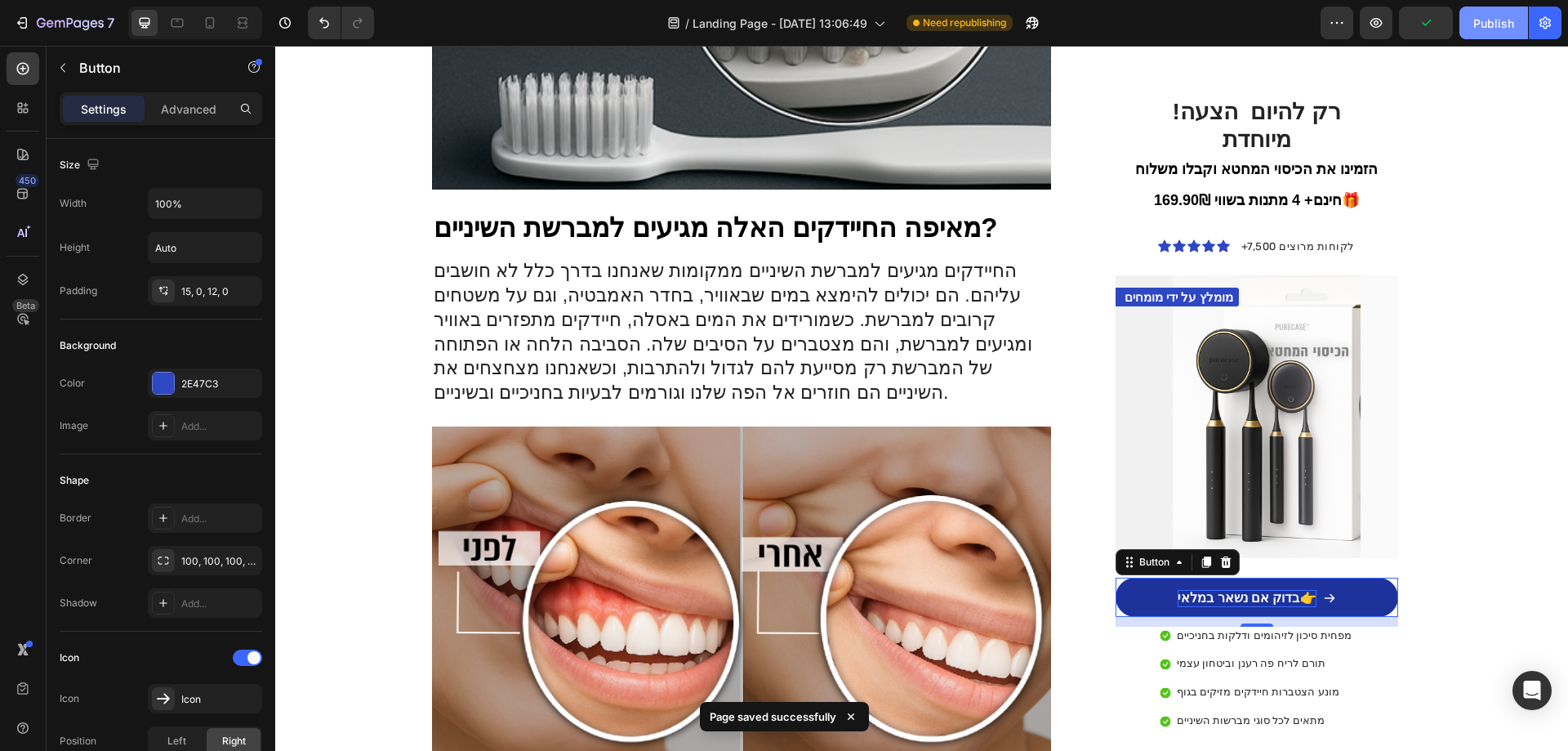
click at [1494, 27] on div "Publish" at bounding box center [1494, 23] width 41 height 17
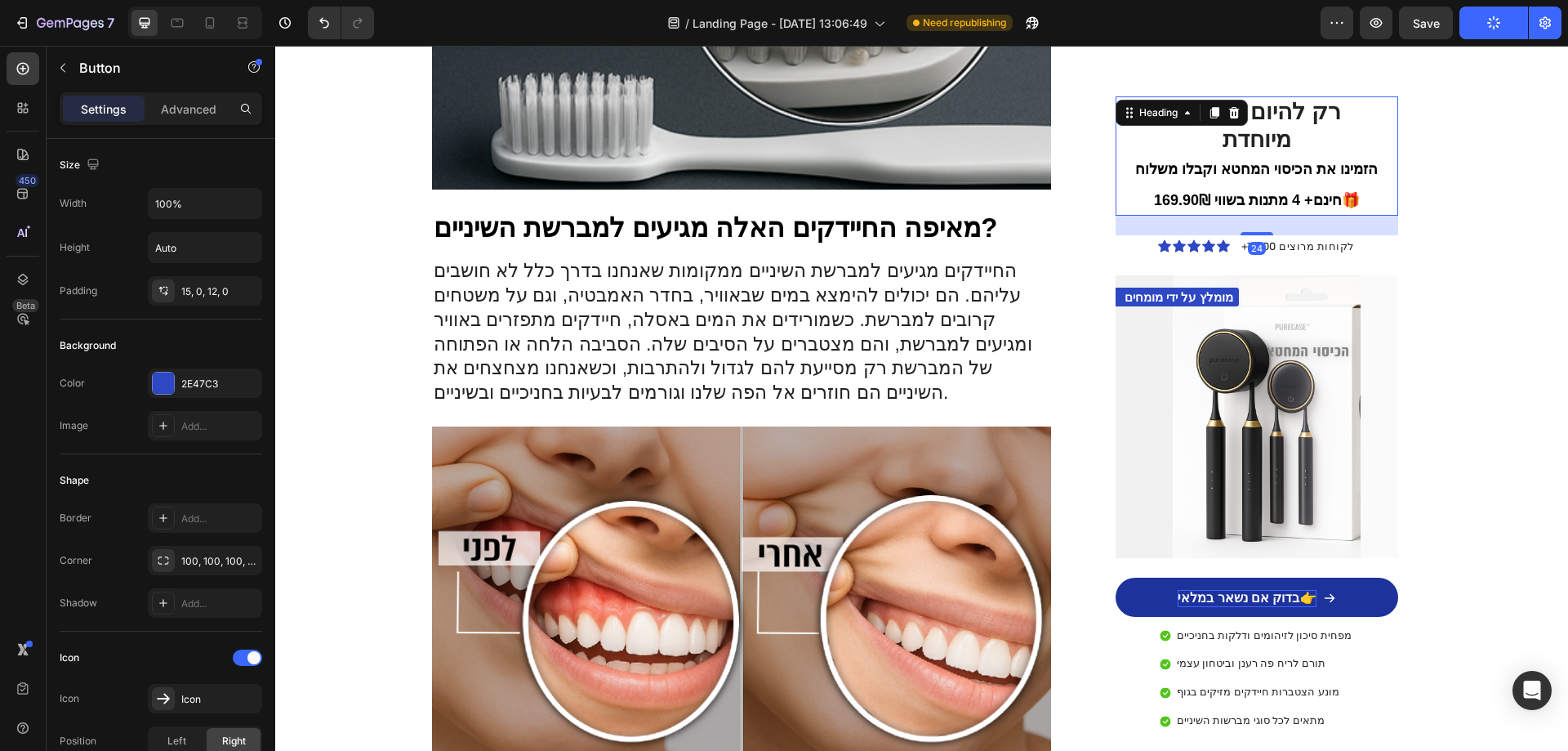
click at [1299, 115] on strong "!רק להיום הצעה מיוחדת" at bounding box center [1257, 125] width 169 height 53
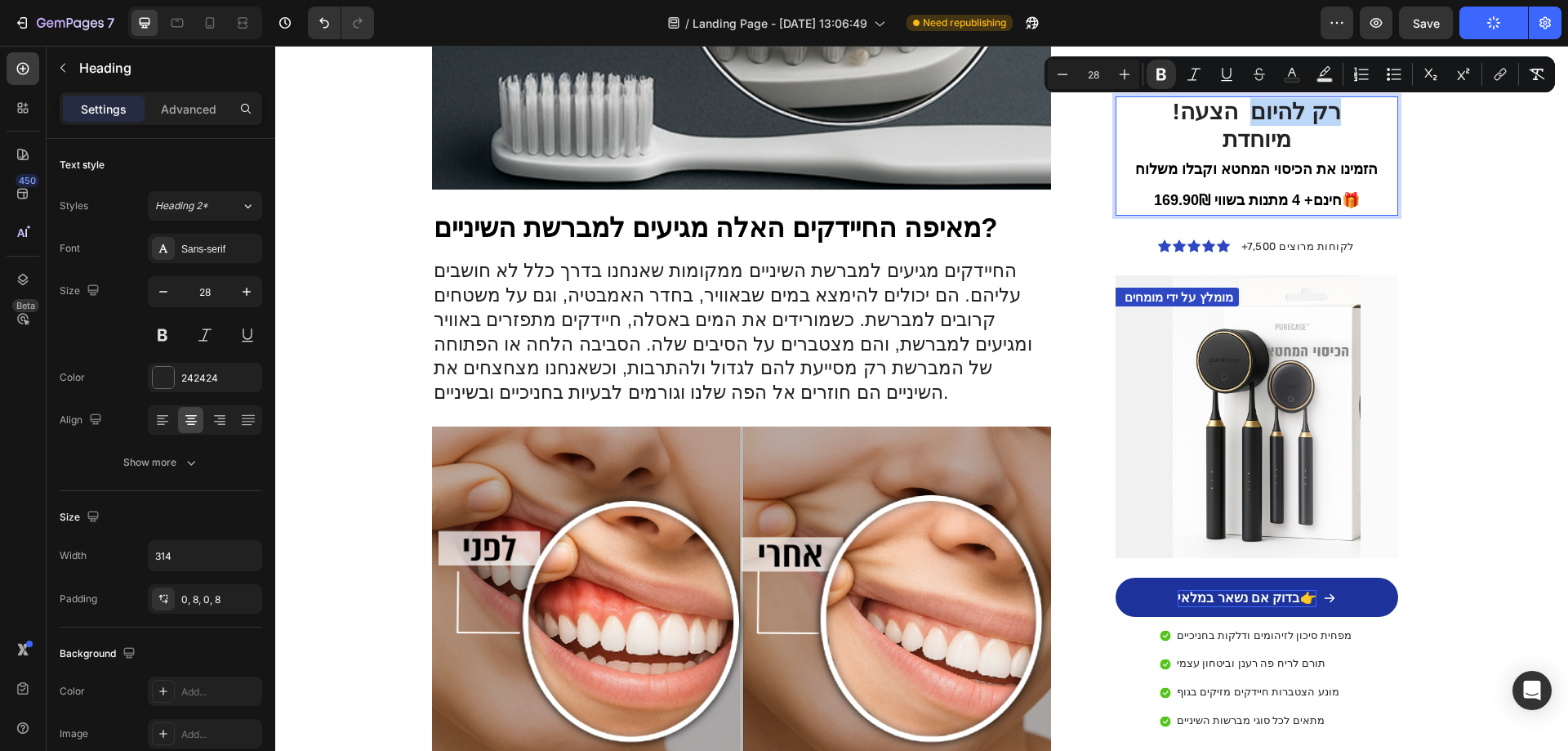
drag, startPoint x: 1287, startPoint y: 111, endPoint x: 1364, endPoint y: 112, distance: 77.0
click at [1341, 112] on strong "!רק להיום הצעה מיוחדת" at bounding box center [1257, 125] width 169 height 53
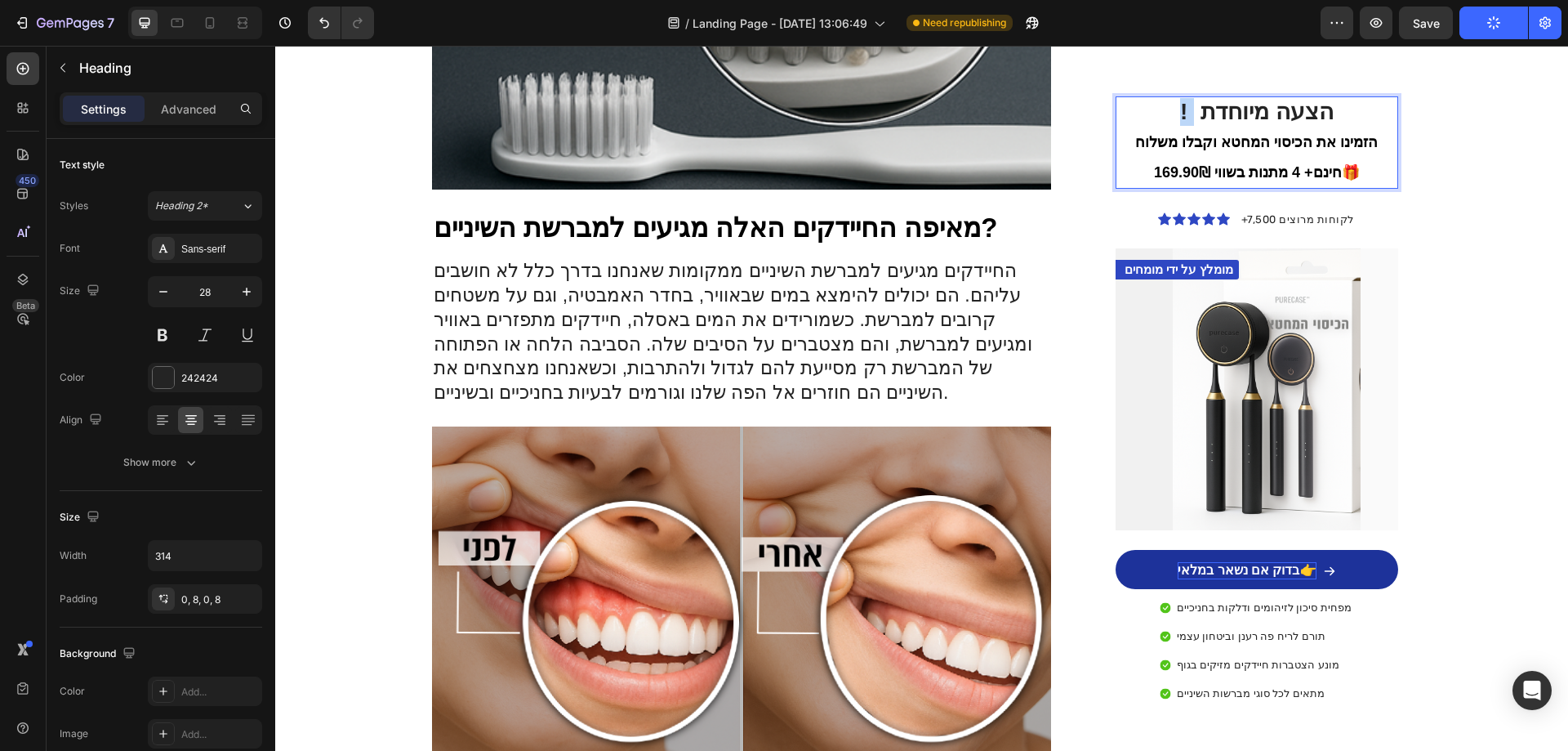
drag, startPoint x: 1191, startPoint y: 114, endPoint x: 1172, endPoint y: 108, distance: 19.9
click at [1172, 108] on p "! הצעה מיוחדת הזמינו את הכיסוי המחטא וקבלו משלוח חינם+ 4 מתנות בשווי 169.90₪🎁" at bounding box center [1257, 142] width 243 height 89
click at [1172, 108] on p "הצעה מיוחדת הזמינו את הכיסוי המחטא וקבלו משלוח חינם+ 4 מתנות בשווי 169.90₪🎁" at bounding box center [1257, 142] width 243 height 89
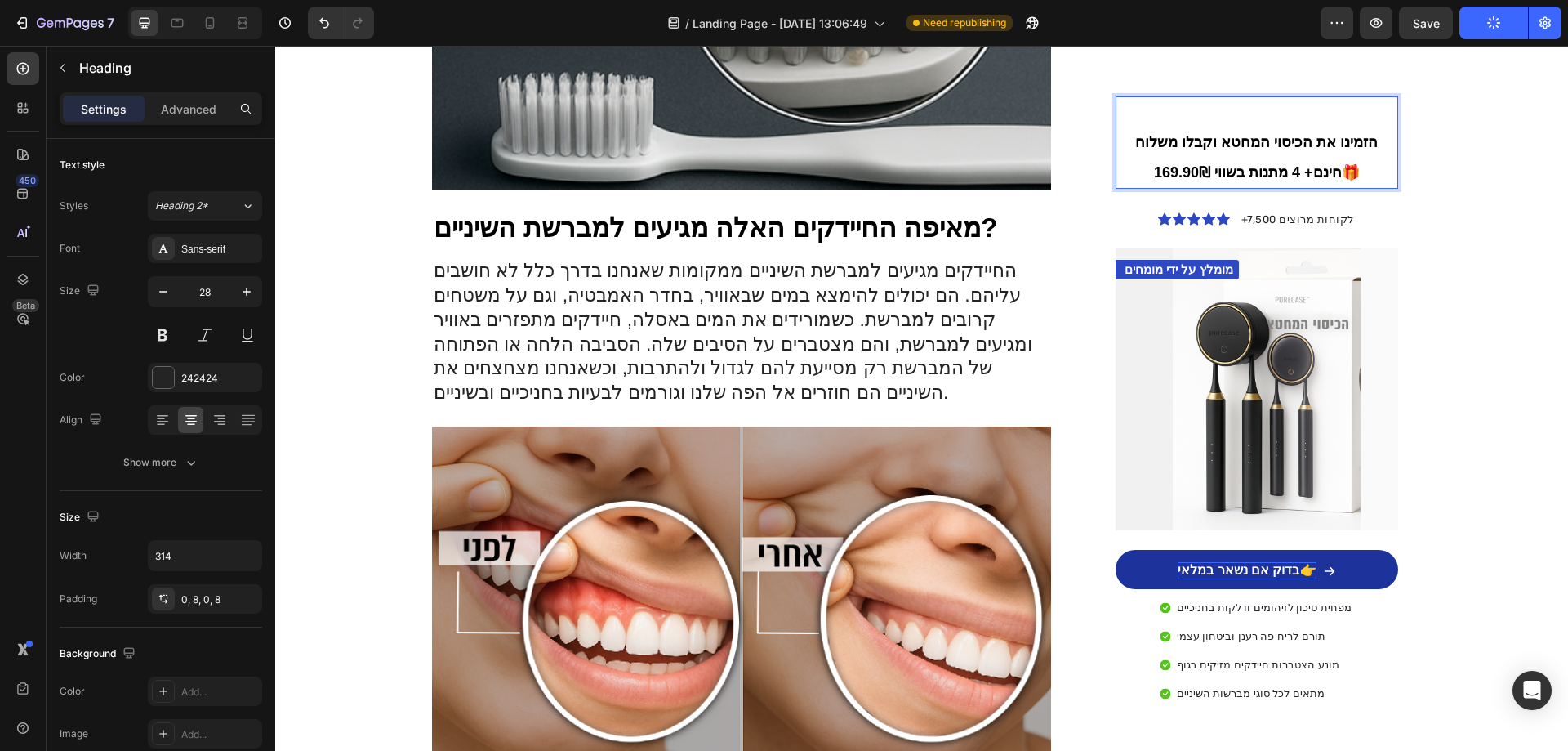
click at [1292, 110] on p "הזמינו את הכיסוי המחטא וקבלו משלוח חינם+ 4 מתנות בשווי 169.90₪🎁" at bounding box center [1257, 142] width 243 height 89
click at [1366, 168] on p "⁠⁠⁠⁠⁠⁠⁠הצעה מיוחדת רק להיום! הזמינו את הכיסוי המחטא וקבלו משלוח חינם+ 4 מתנות ב…" at bounding box center [1257, 142] width 243 height 89
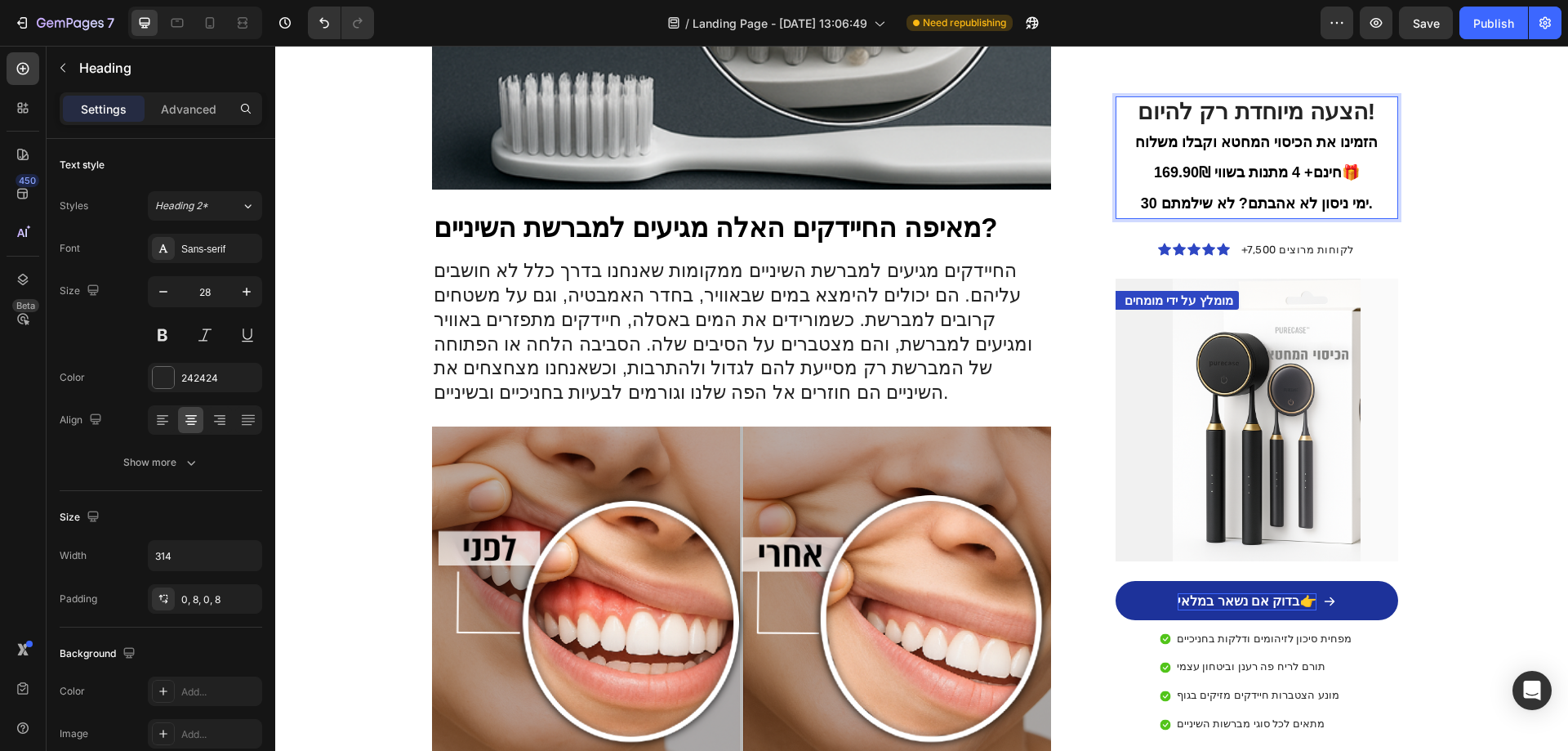
click at [1305, 200] on span "30 ימי ניסון לא אהבתם? לא שילמתם." at bounding box center [1257, 203] width 232 height 17
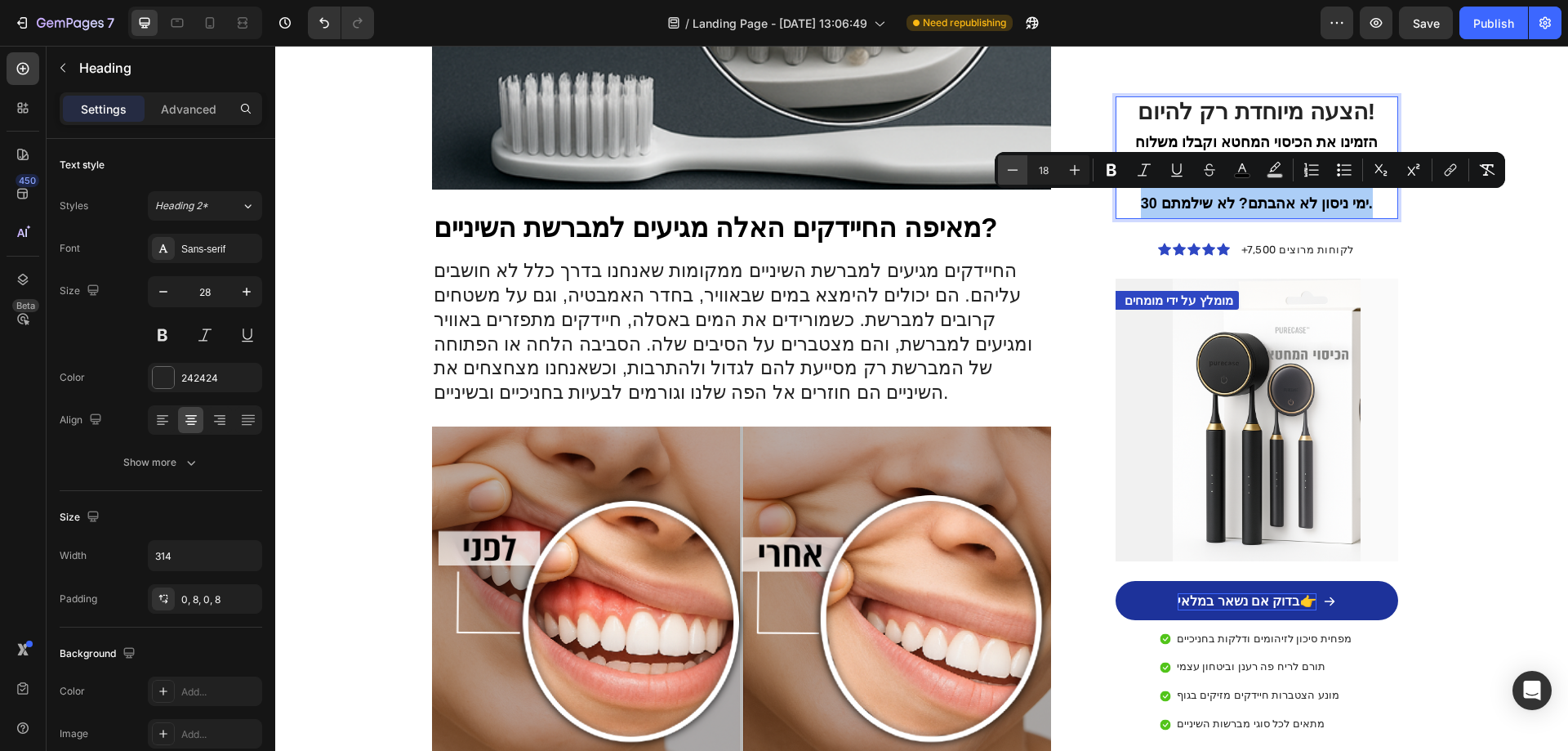
click at [1021, 170] on button "Minus" at bounding box center [1012, 169] width 29 height 29
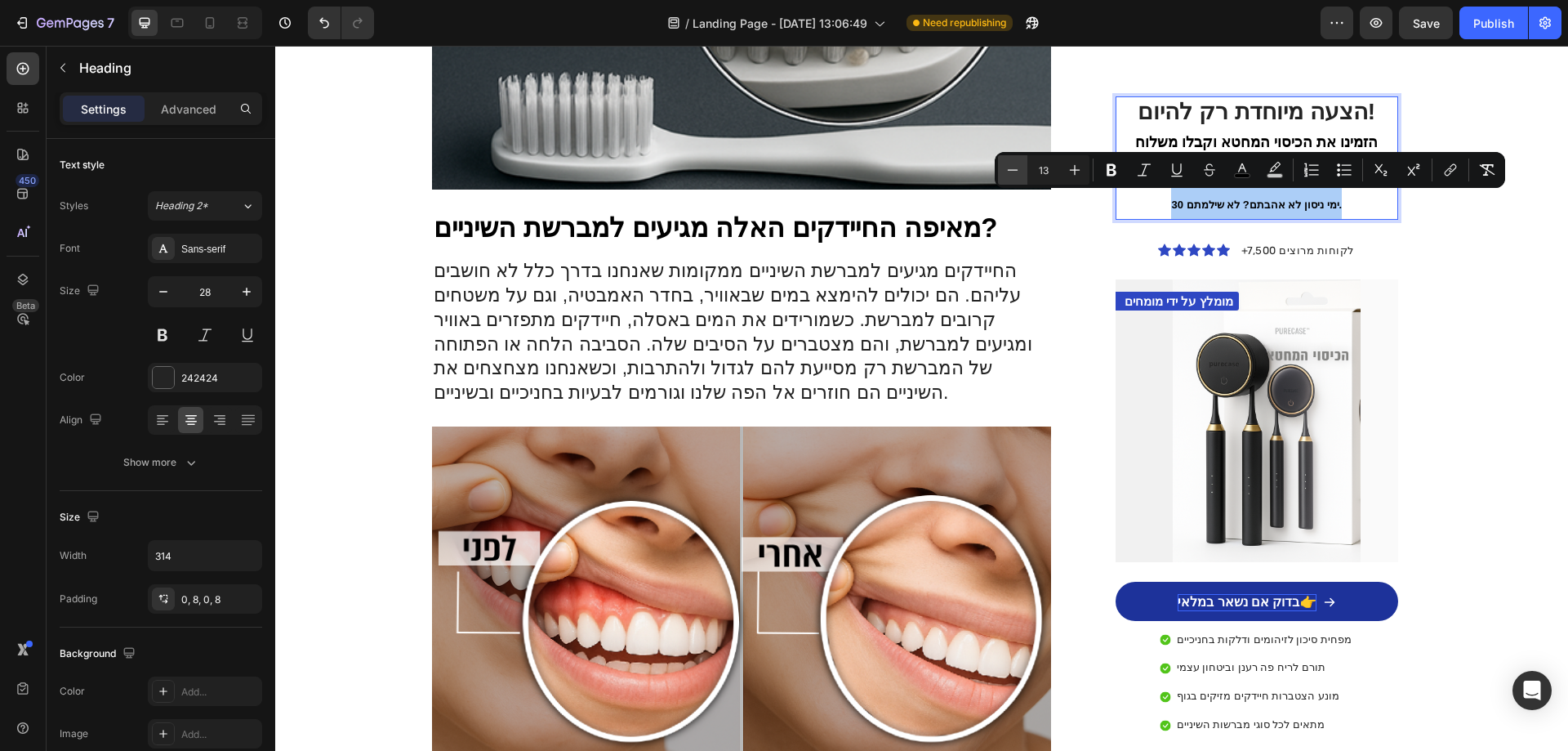
click at [1021, 170] on button "Minus" at bounding box center [1012, 169] width 29 height 29
type input "12"
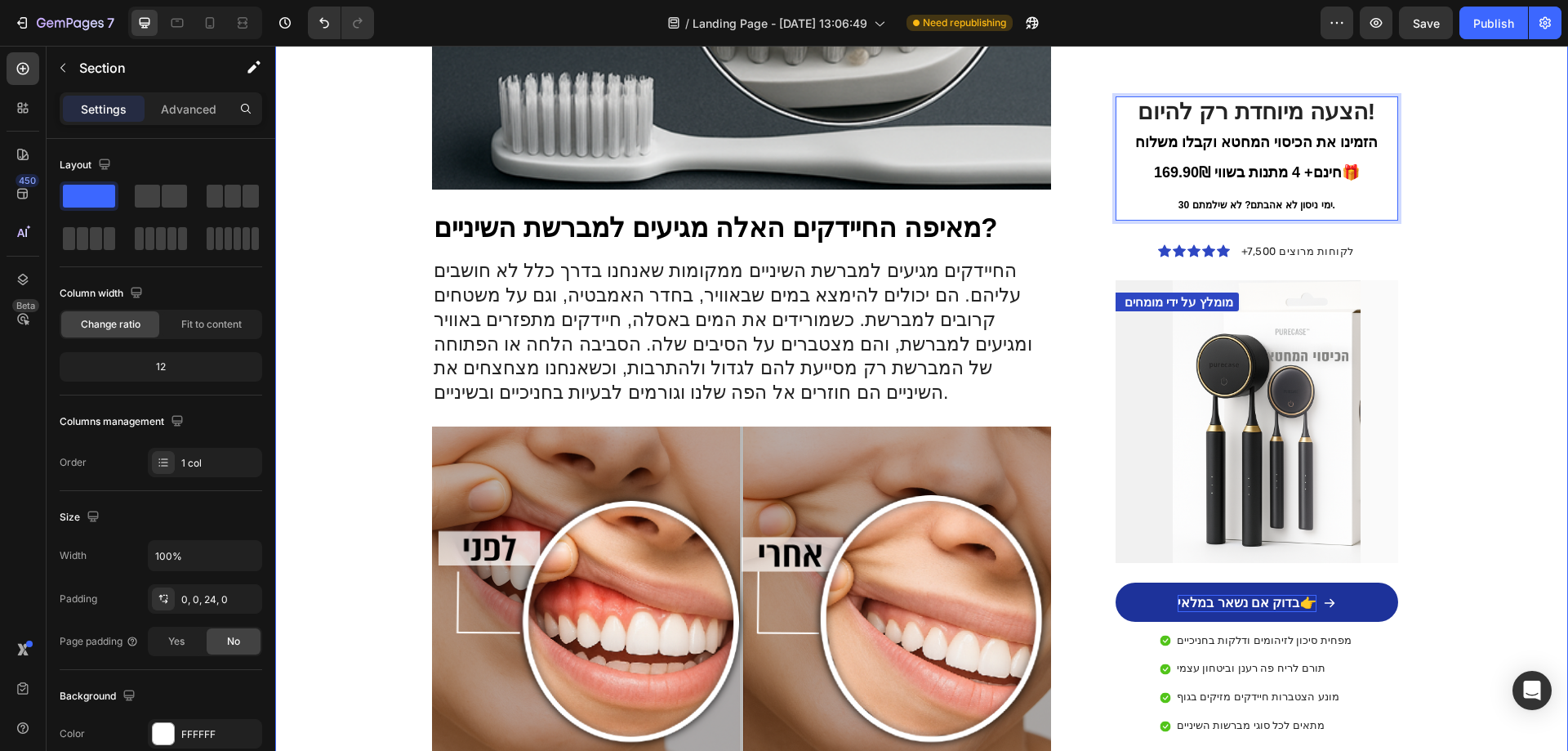
click at [1481, 264] on div "Image Drop element here Row Row בריאות Text Block גם אני חשבתי שזה לא יקרה [PER…" at bounding box center [921, 586] width 1293 height 3334
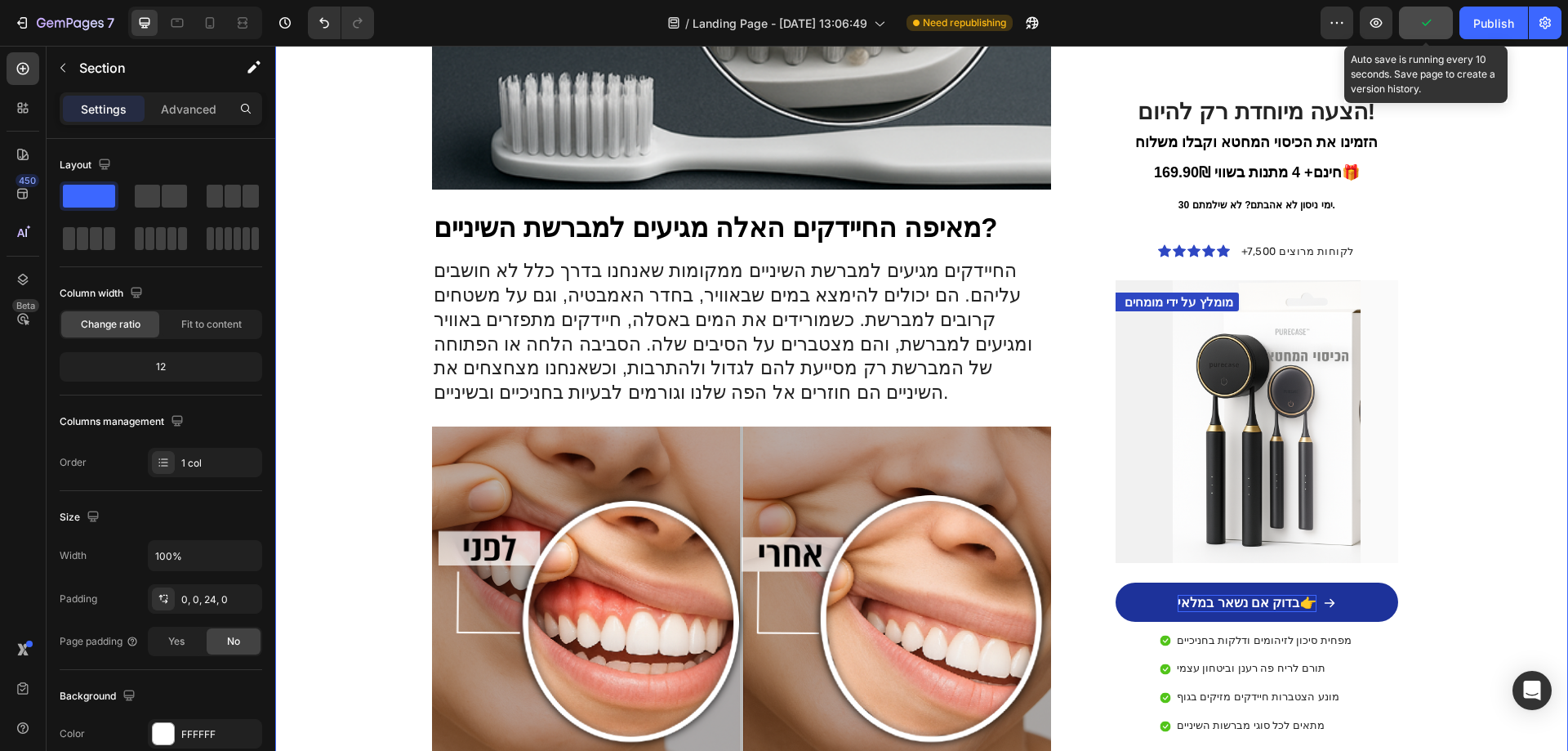
click at [1436, 30] on button "button" at bounding box center [1426, 23] width 54 height 33
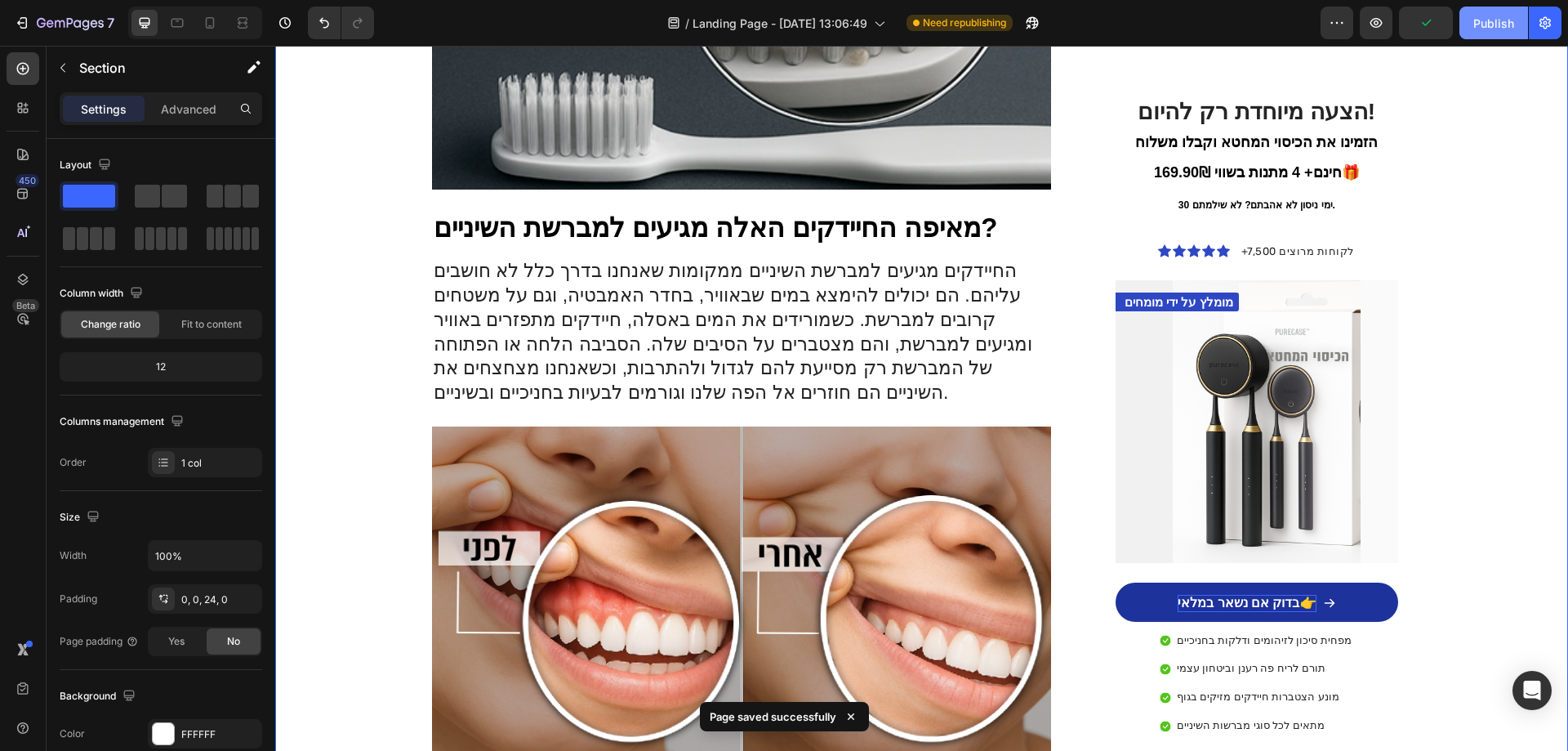
click at [1491, 31] on div "Publish" at bounding box center [1494, 23] width 41 height 17
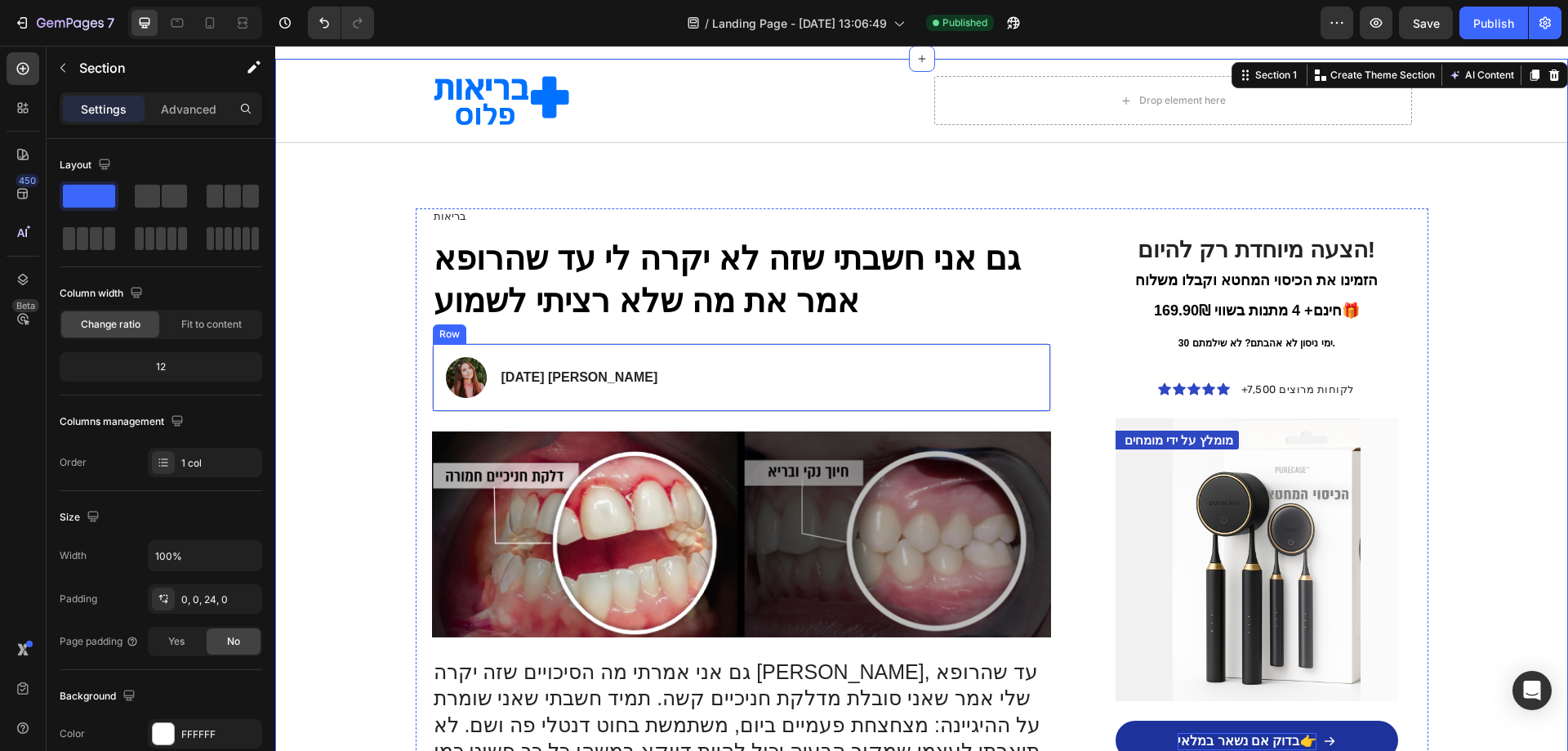
scroll to position [17, 0]
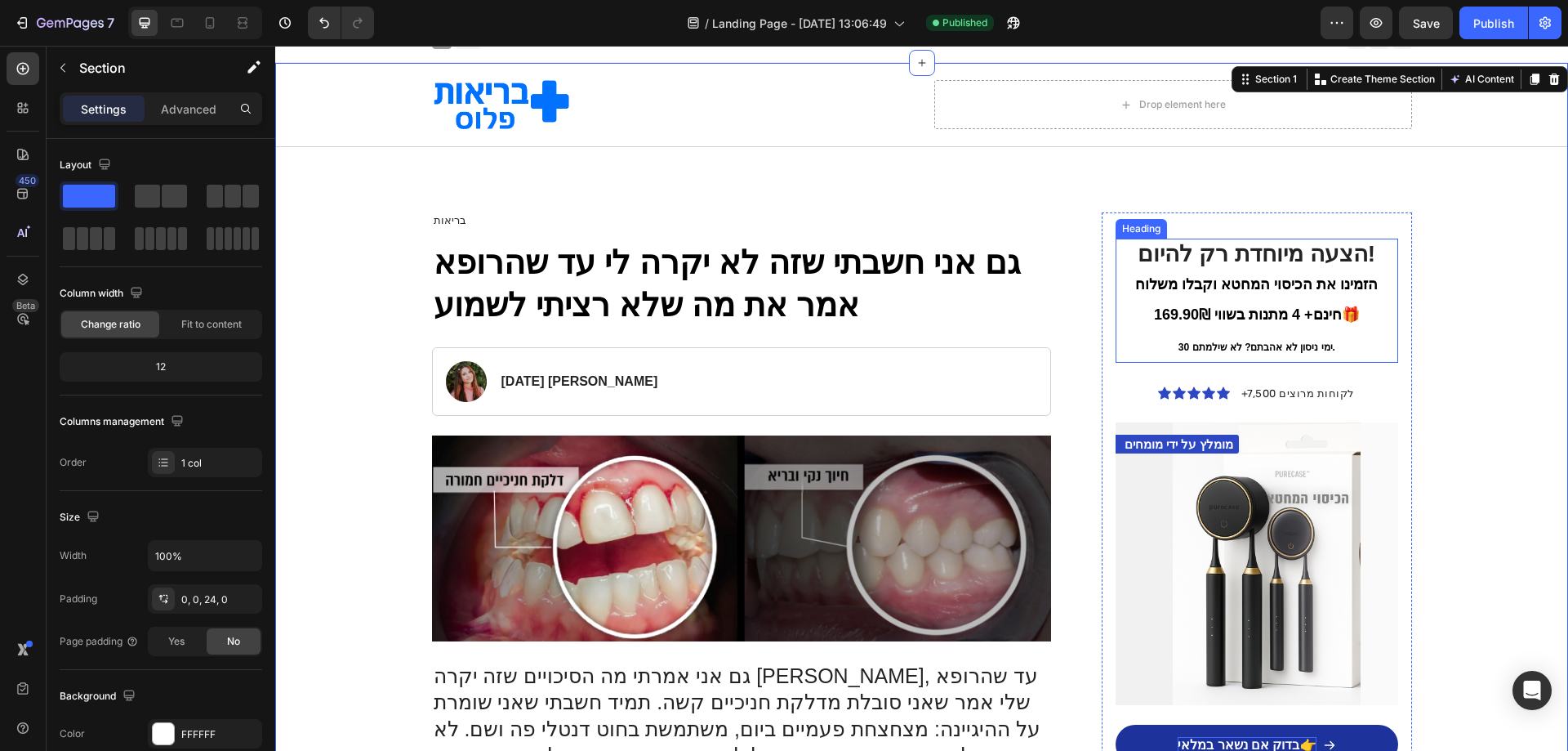
click at [1207, 316] on span "הזמינו את הכיסוי המחטא וקבלו משלוח חינם+ 4 מתנות בשווי 169.90₪🎁" at bounding box center [1257, 300] width 243 height 48
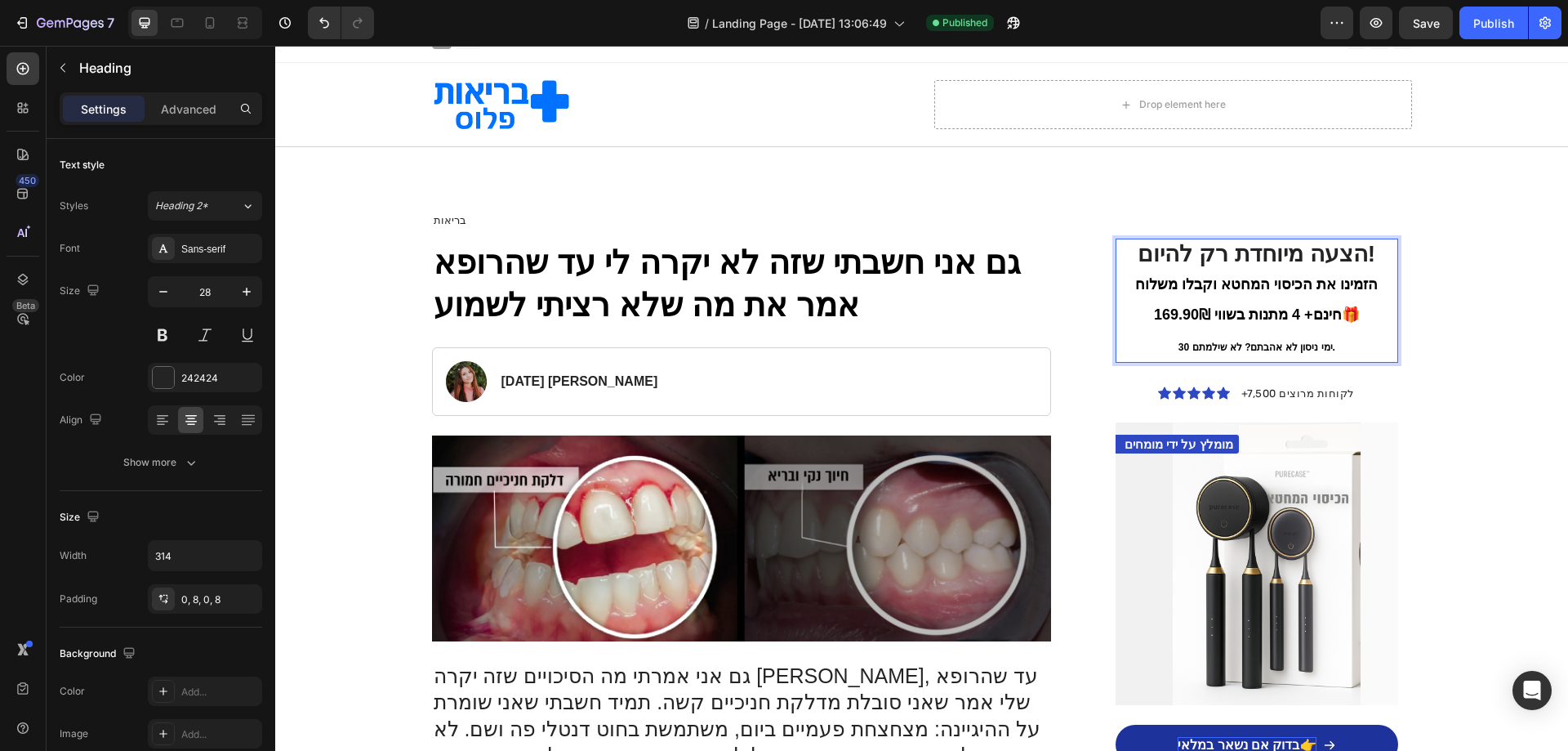
click at [1168, 317] on span "הזמינו את הכיסוי המחטא וקבלו משלוח חינם+ 4 מתנות בשווי 169.90₪🎁" at bounding box center [1257, 300] width 243 height 48
click at [1166, 313] on span "הזמינו את הכיסוי המחטא וקבלו משלוח חינם+ 4 מתנות בשווי 169.90₪🎁" at bounding box center [1257, 300] width 243 height 48
click at [1170, 314] on span "הזמינו את הכיסוי המחטא וקבלו משלוח חינם+ 4 מתנות בשווי 169.90₪🎁" at bounding box center [1257, 300] width 243 height 48
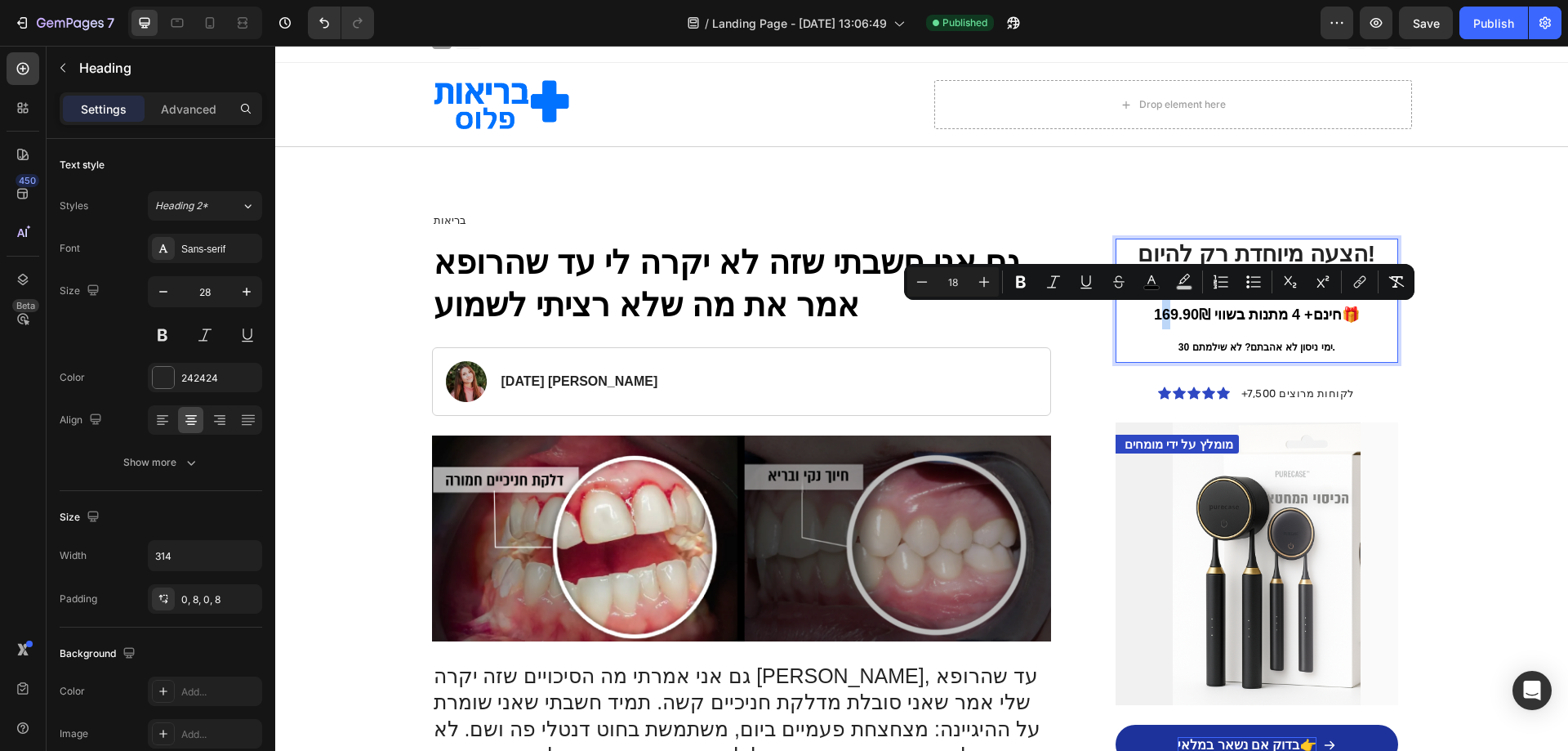
click at [1158, 311] on span "הזמינו את הכיסוי המחטא וקבלו משלוח חינם+ 4 מתנות בשווי 169.90₪🎁" at bounding box center [1257, 300] width 243 height 48
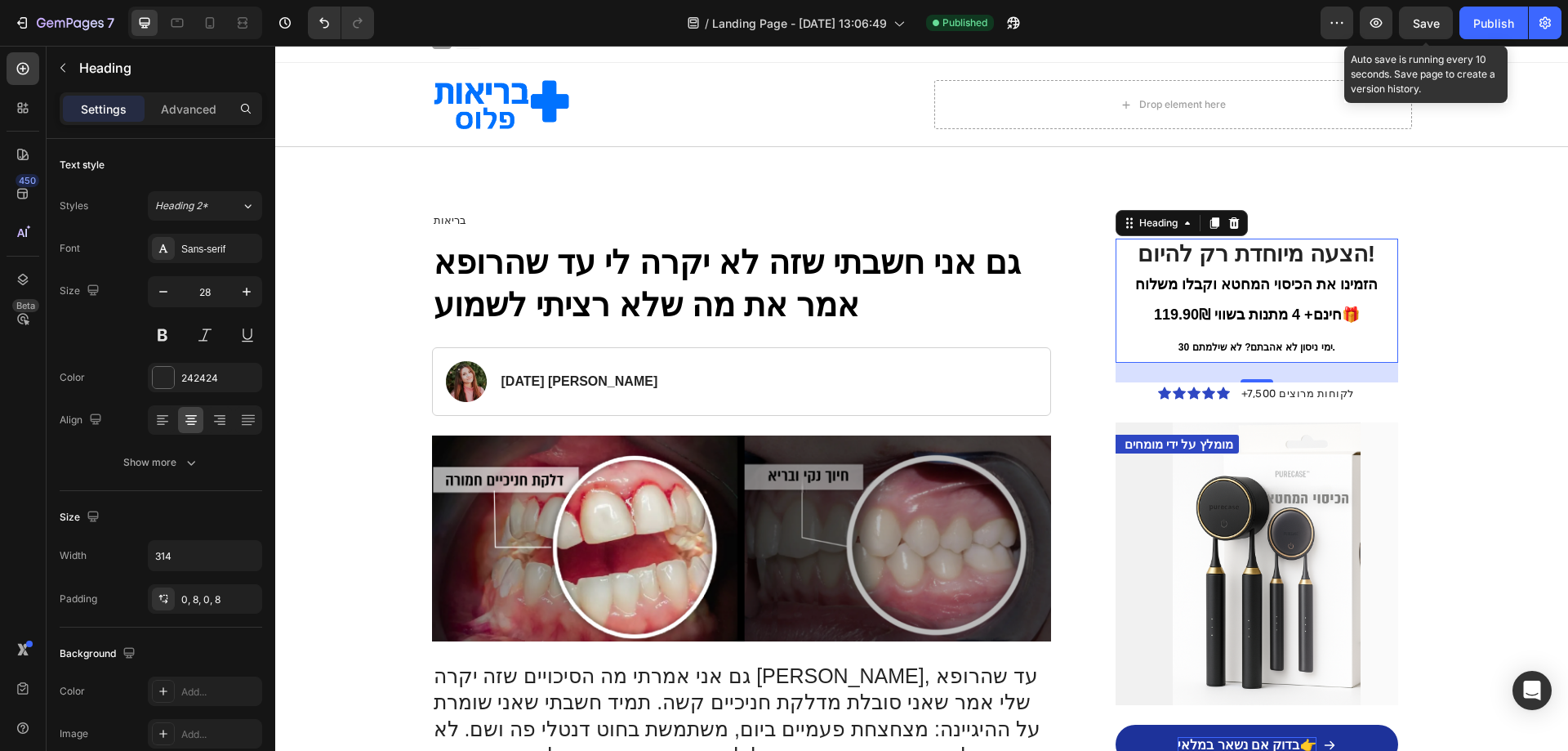
click at [1414, 26] on span "Save" at bounding box center [1427, 23] width 27 height 14
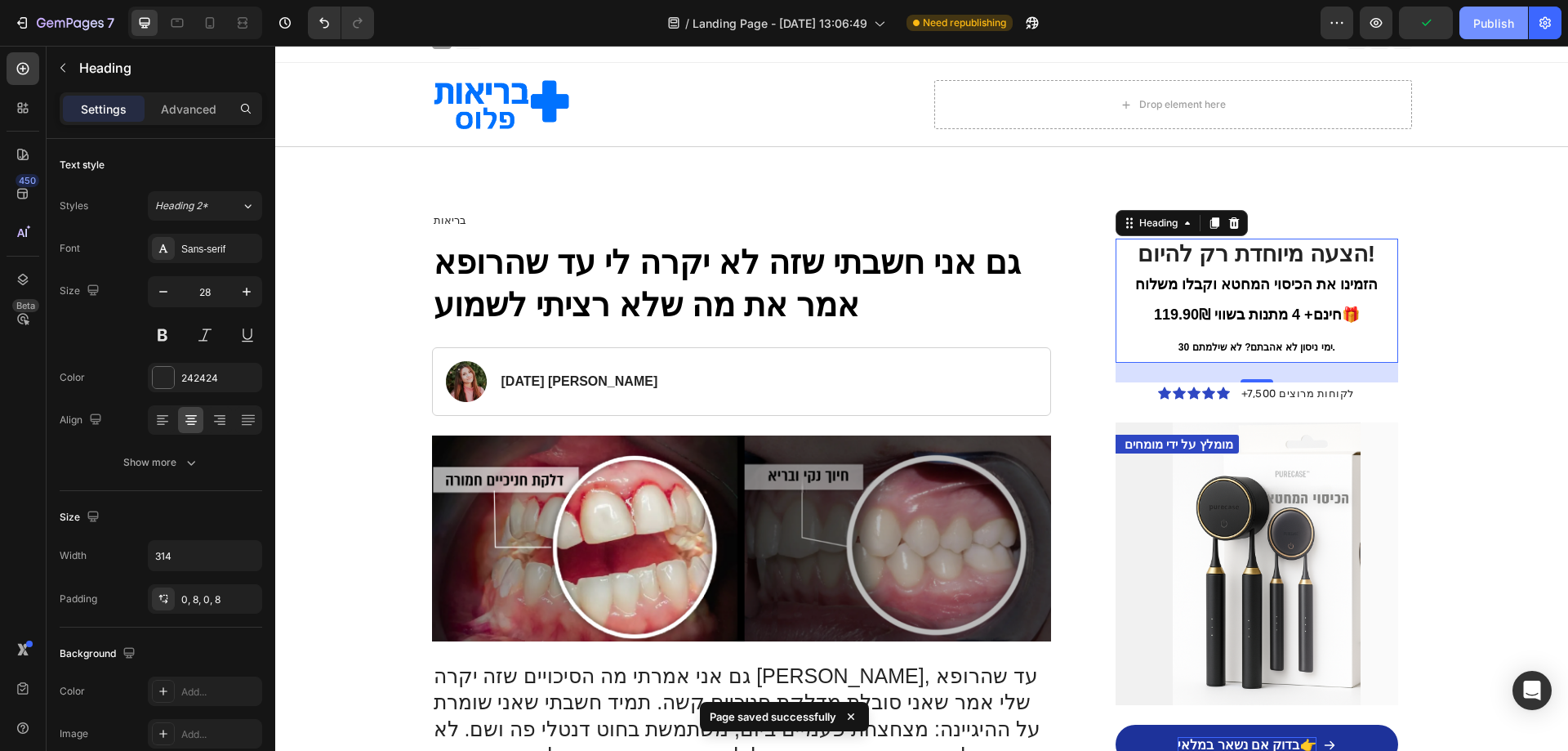
click at [1501, 29] on div "Publish" at bounding box center [1494, 23] width 41 height 17
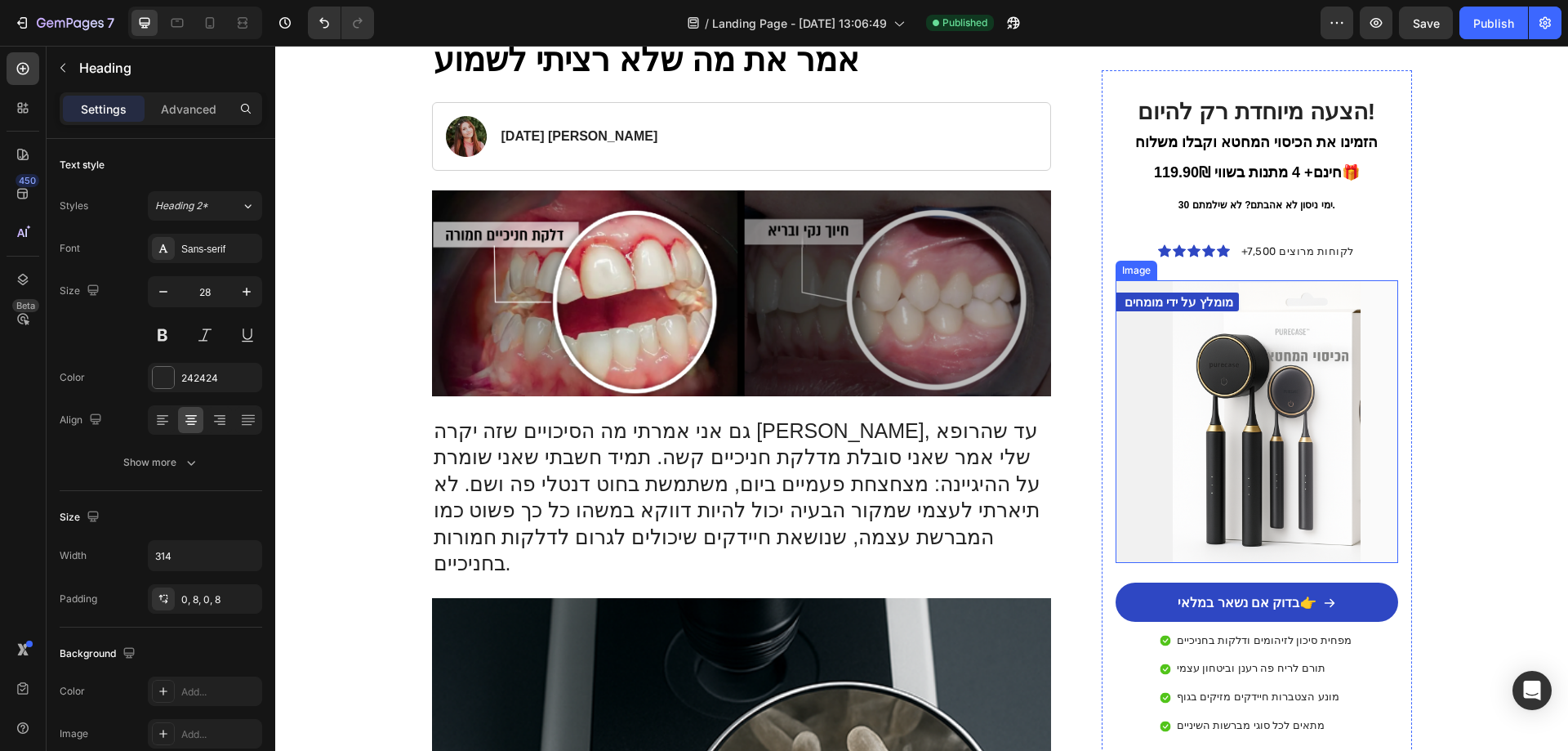
scroll to position [0, 0]
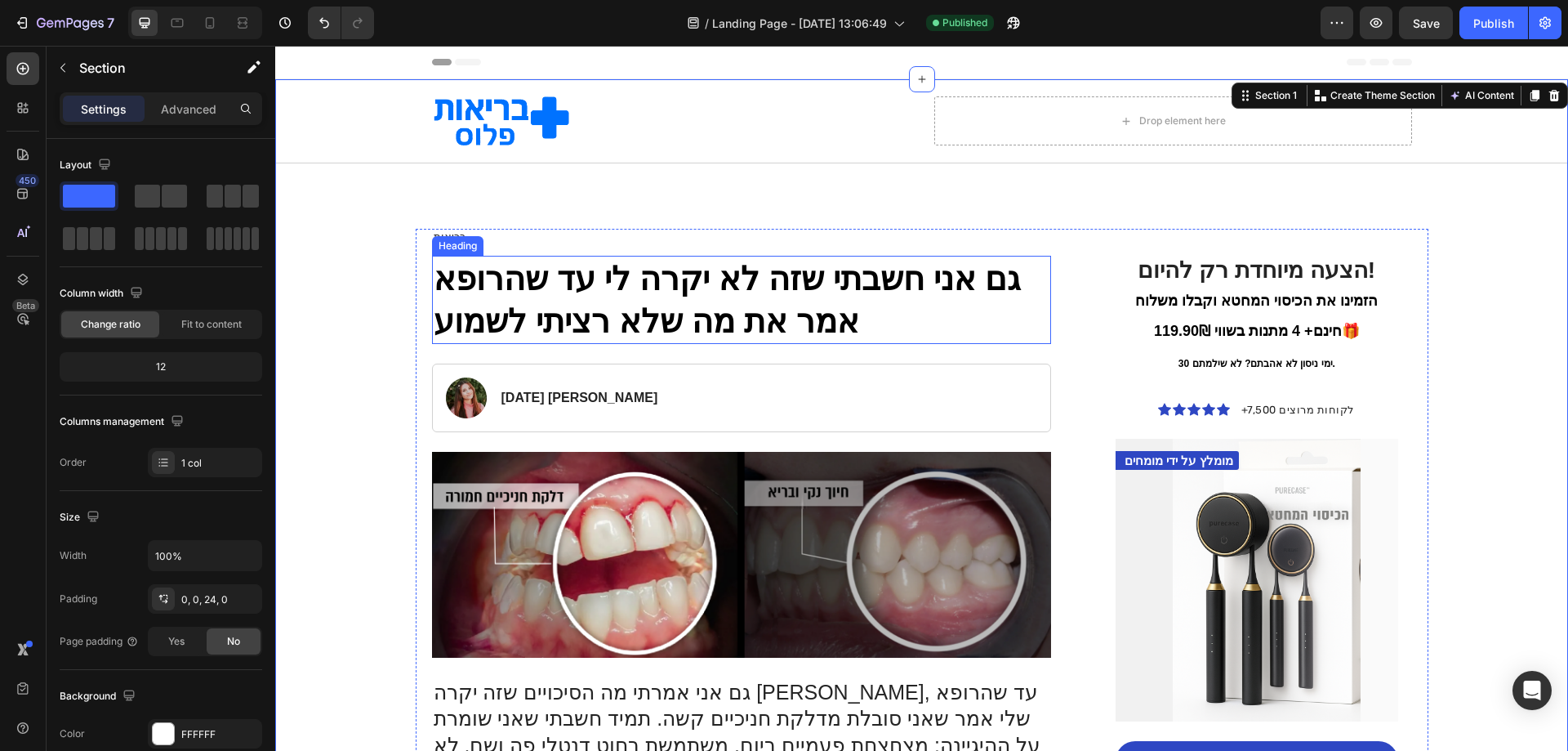
click at [850, 294] on h1 "גם אני חשבתי שזה לא יקרה לי עד שהרופא אמר את מה שלא רציתי לשמוע" at bounding box center [741, 299] width 620 height 88
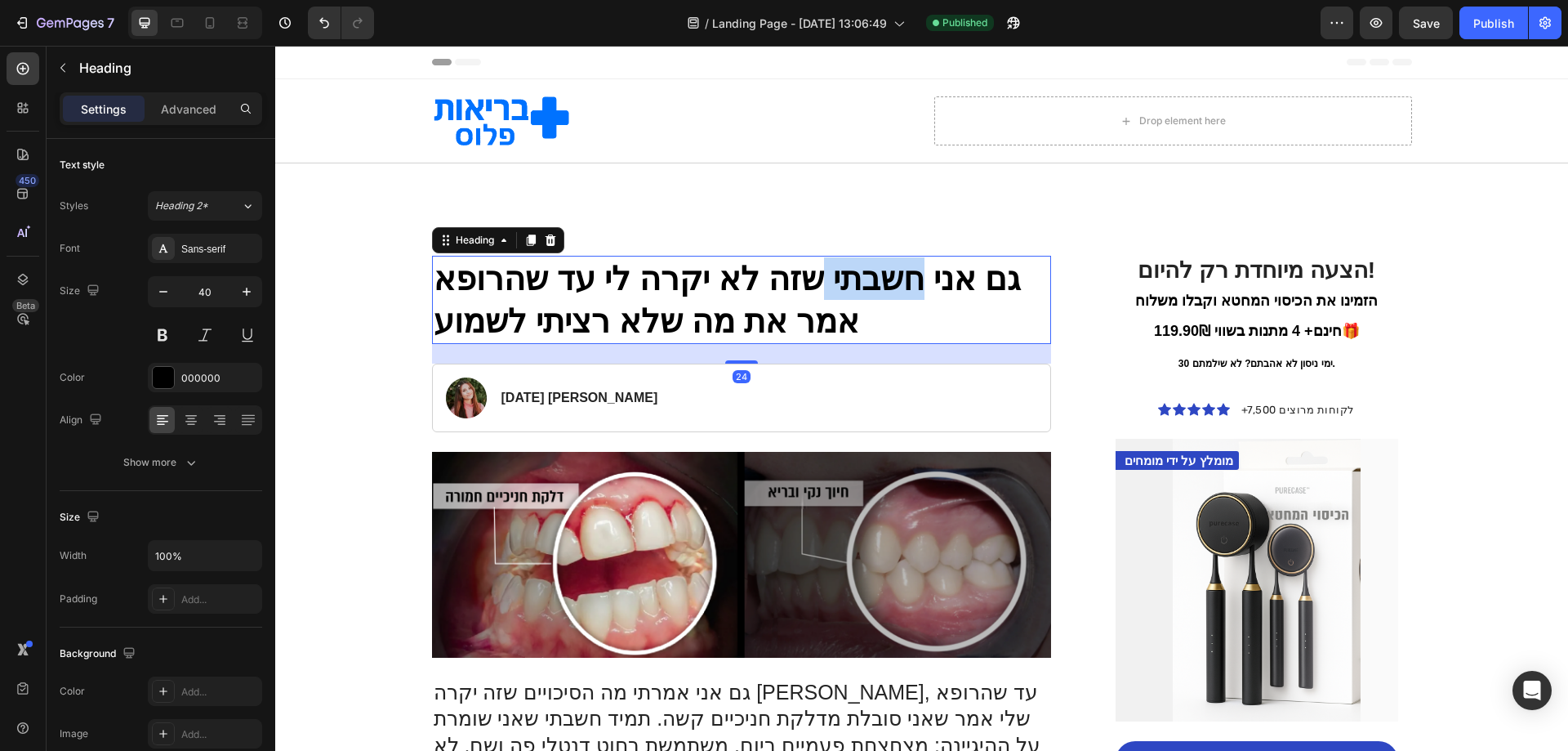
click at [850, 294] on h1 "גם אני חשבתי שזה לא יקרה לי עד שהרופא אמר את מה שלא רציתי לשמוע" at bounding box center [741, 299] width 620 height 88
click at [850, 294] on p "גם אני חשבתי שזה לא יקרה לי עד שהרופא אמר את מה שלא רציתי לשמוע" at bounding box center [741, 300] width 617 height 85
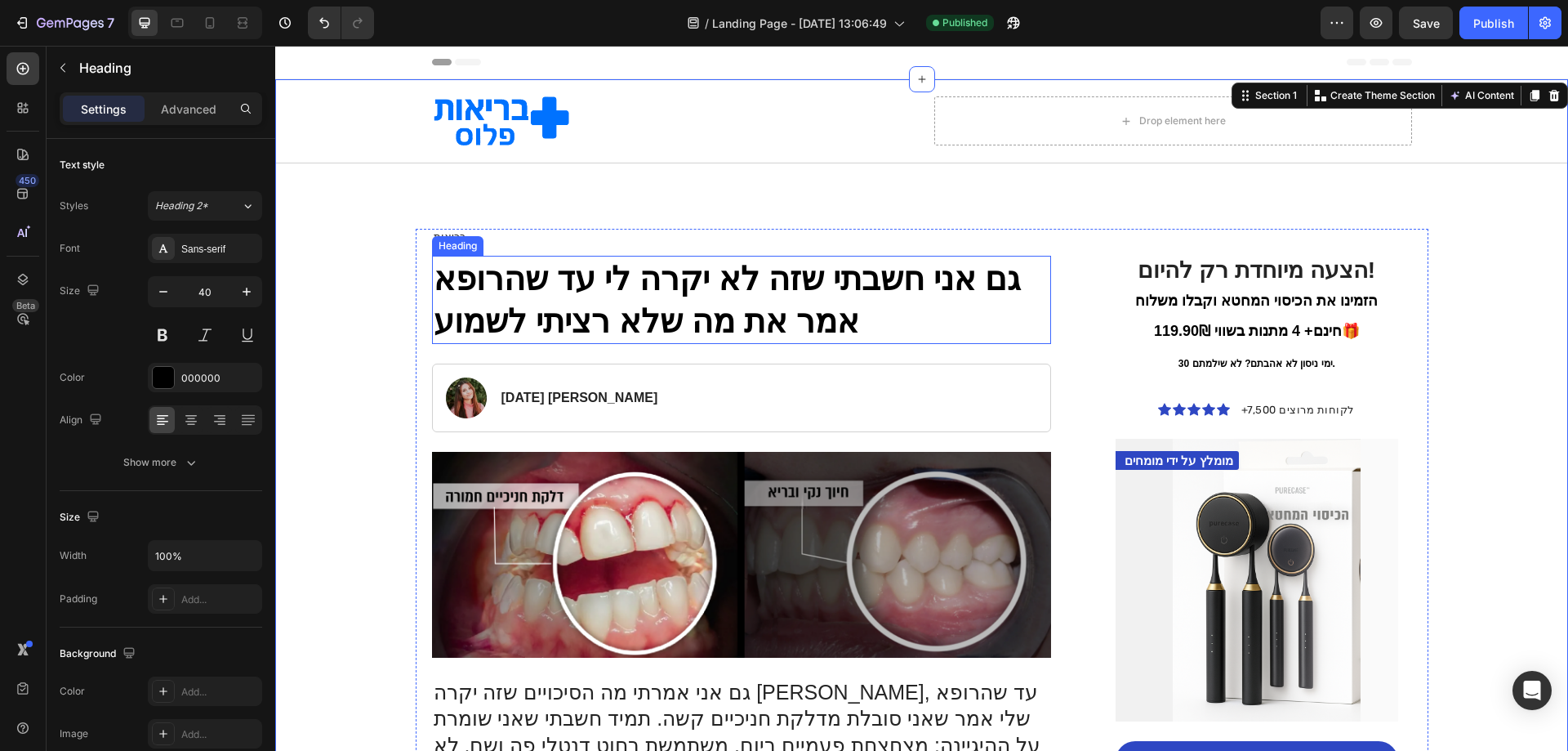
click at [802, 307] on p "גם אני חשבתי שזה לא יקרה לי עד שהרופא אמר את מה שלא רציתי לשמוע" at bounding box center [741, 300] width 617 height 85
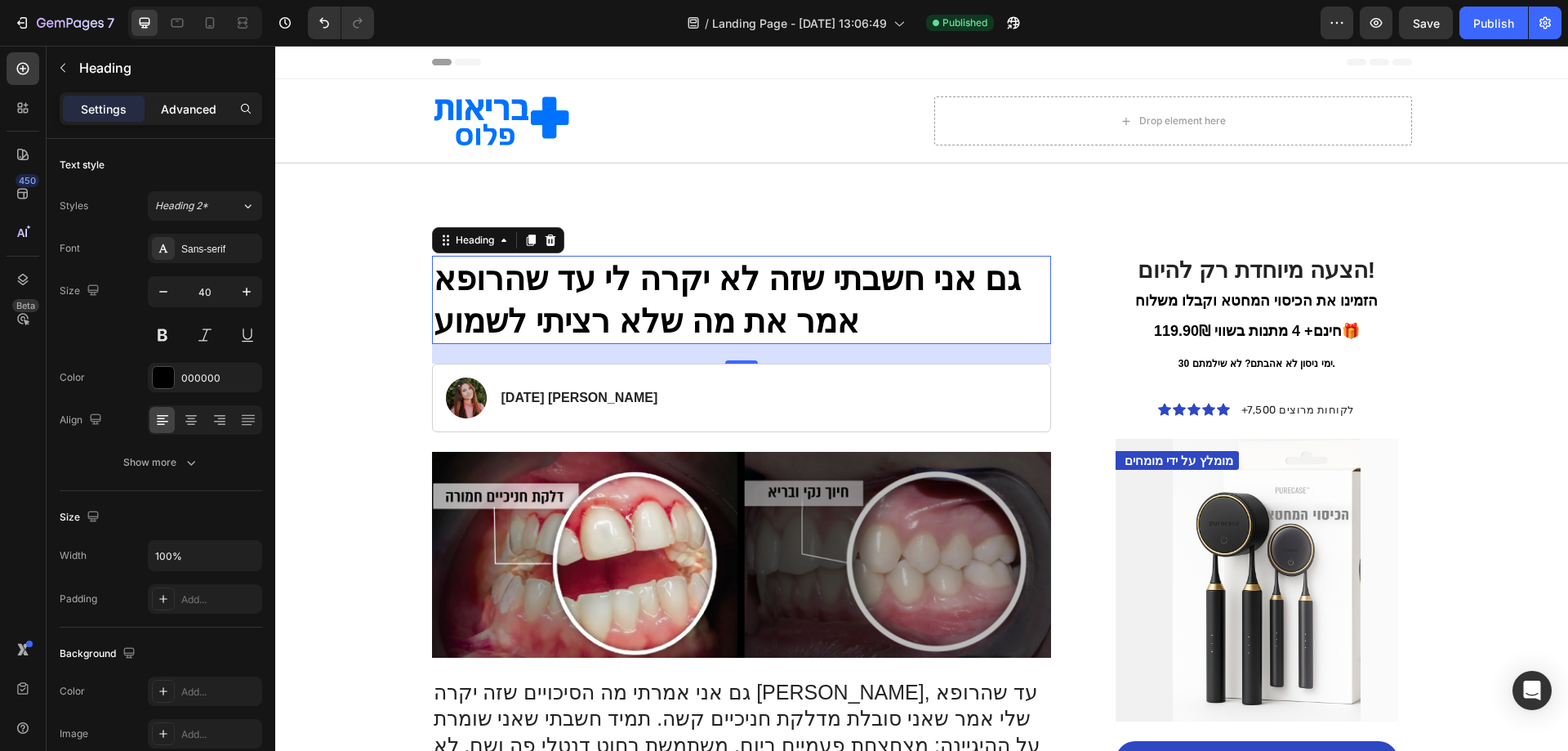
click at [190, 113] on p "Advanced" at bounding box center [188, 109] width 55 height 17
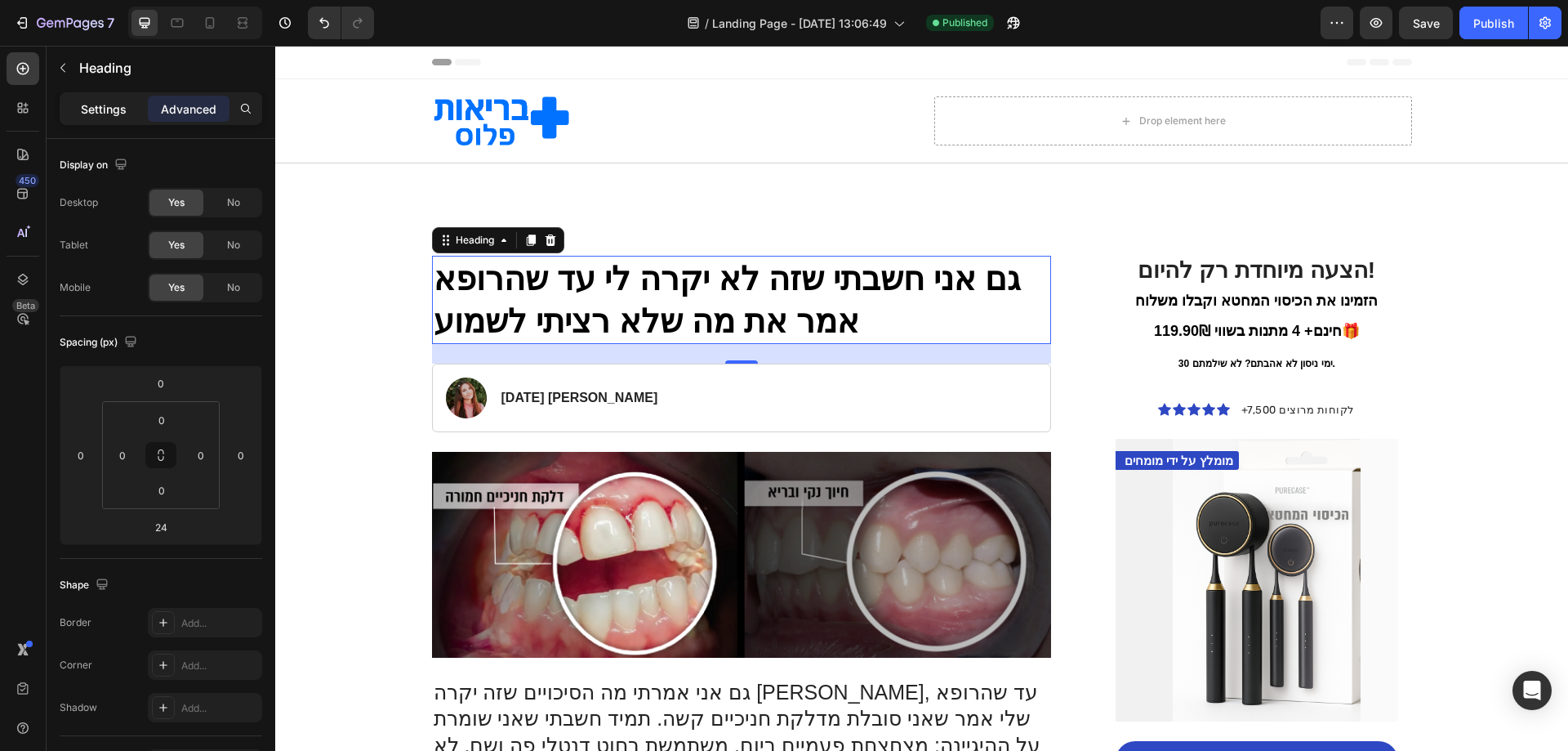
click at [116, 106] on p "Settings" at bounding box center [104, 109] width 46 height 17
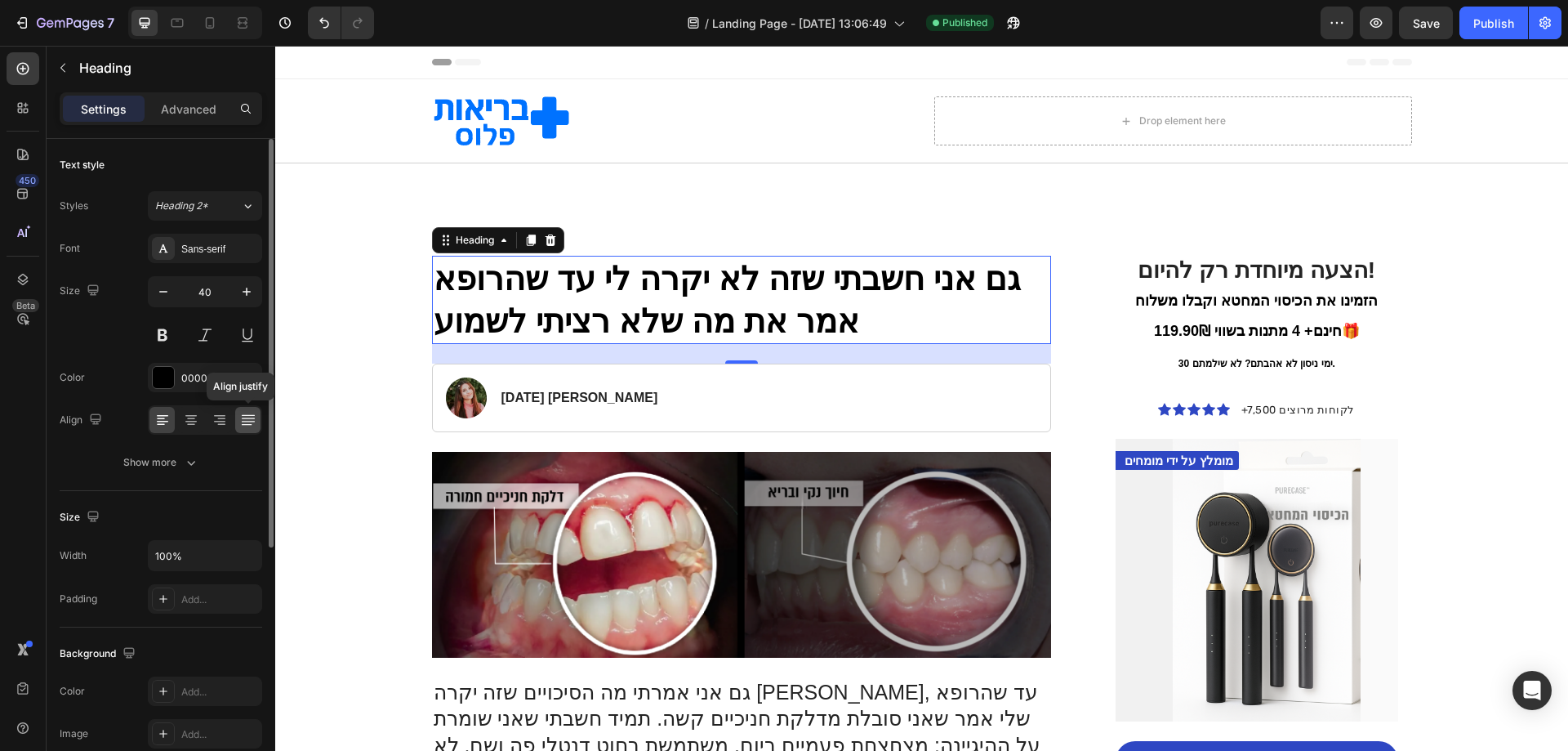
click at [244, 419] on icon at bounding box center [249, 420] width 17 height 17
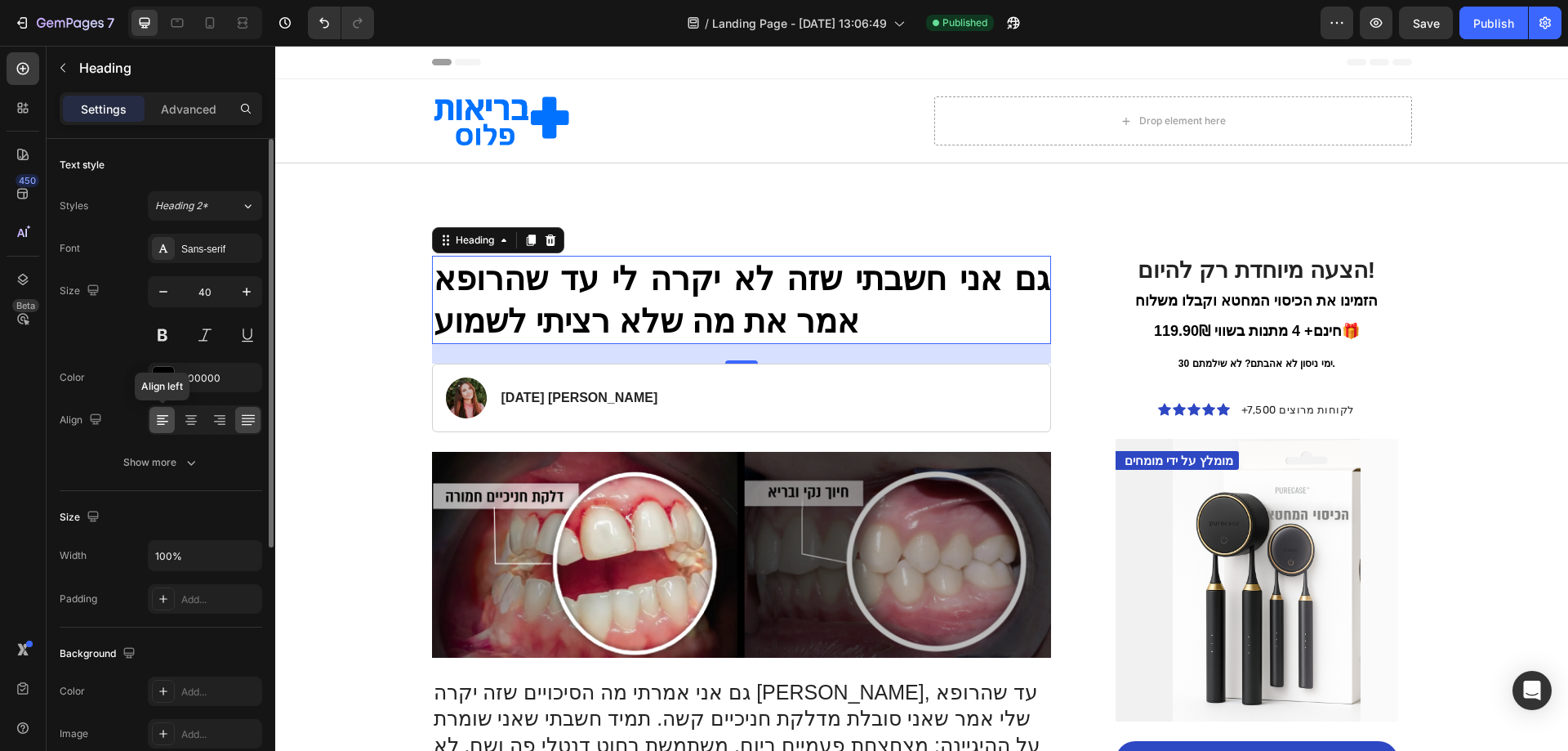
click at [156, 422] on icon at bounding box center [162, 422] width 12 height 2
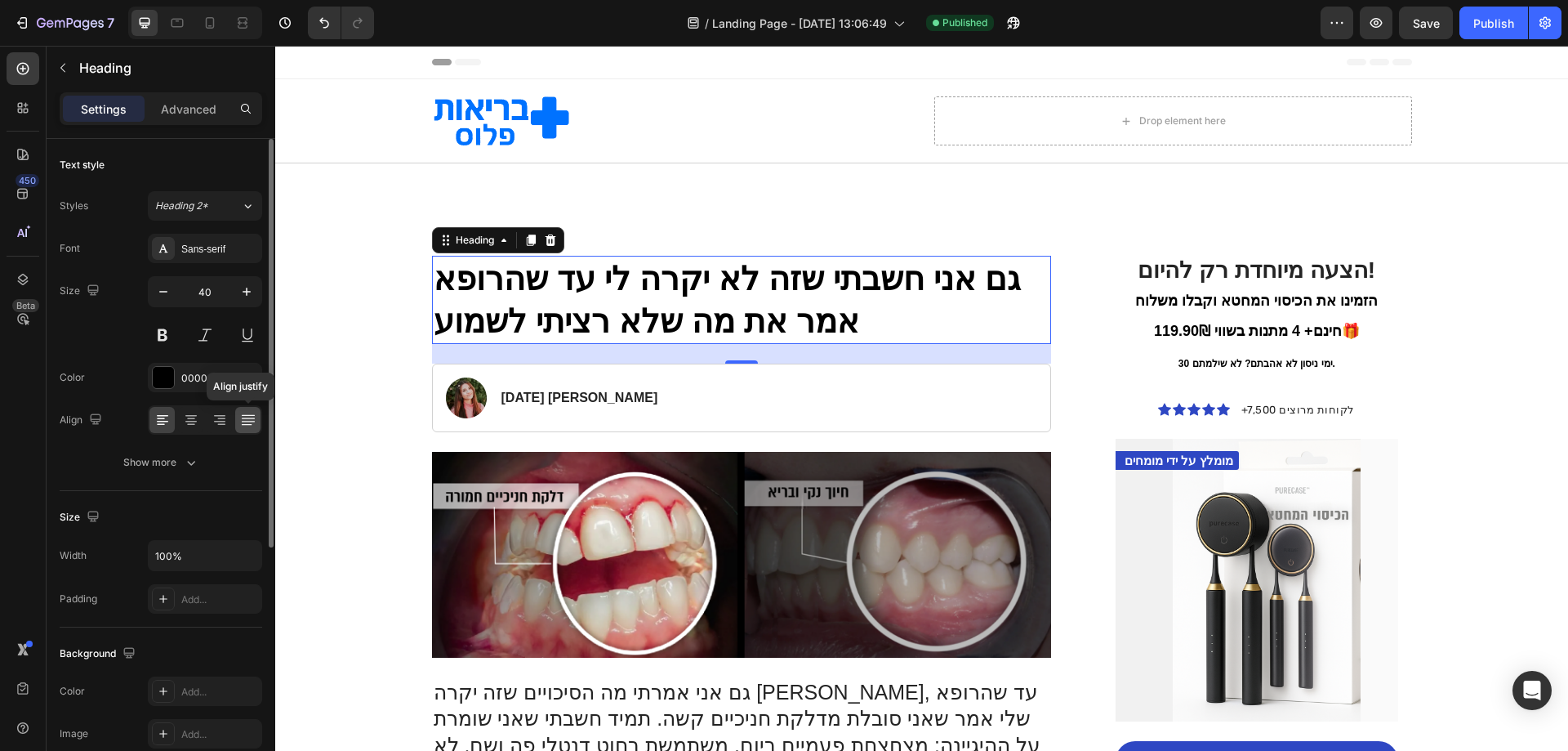
click at [257, 425] on div at bounding box center [248, 419] width 25 height 26
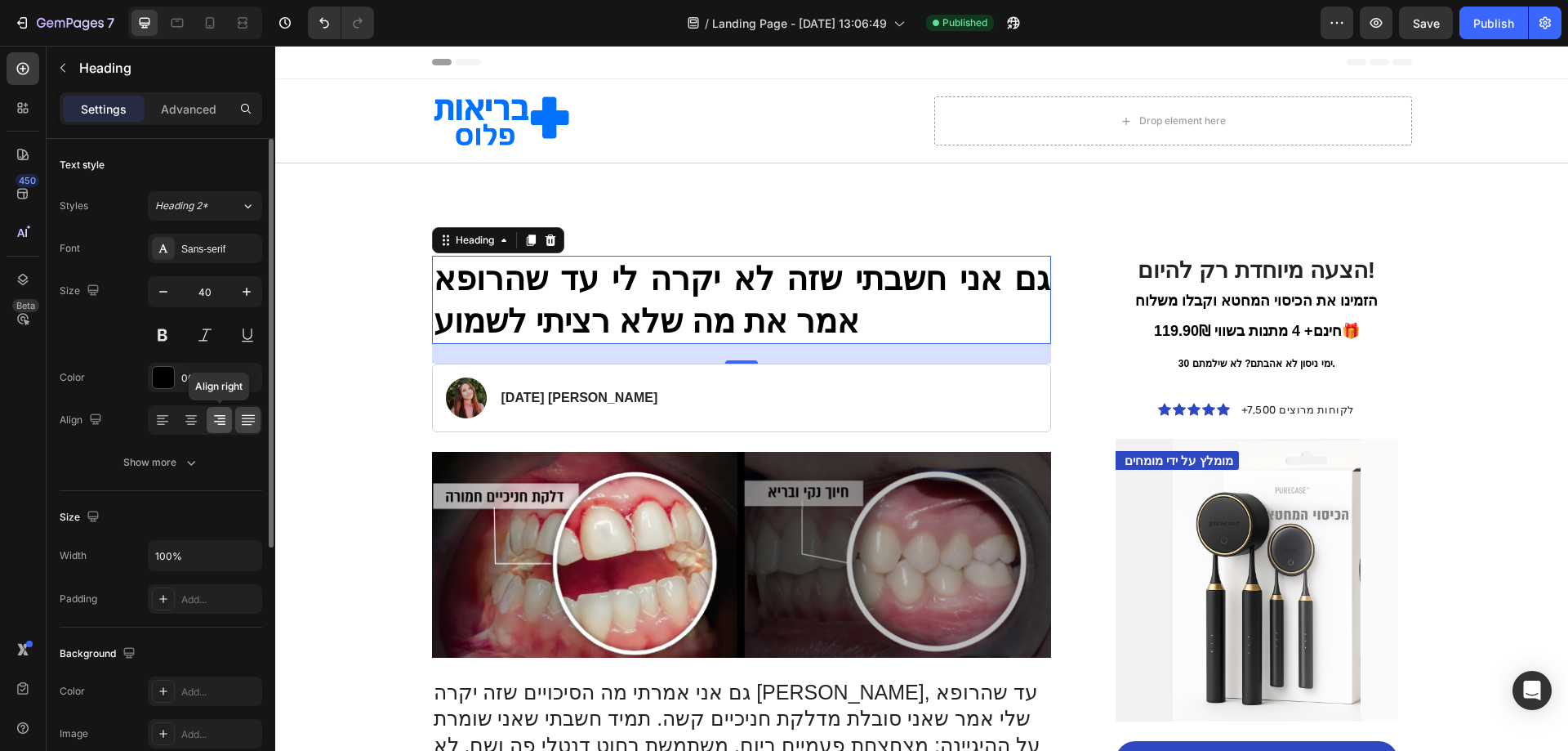
click at [222, 425] on icon at bounding box center [222, 425] width 8 height 2
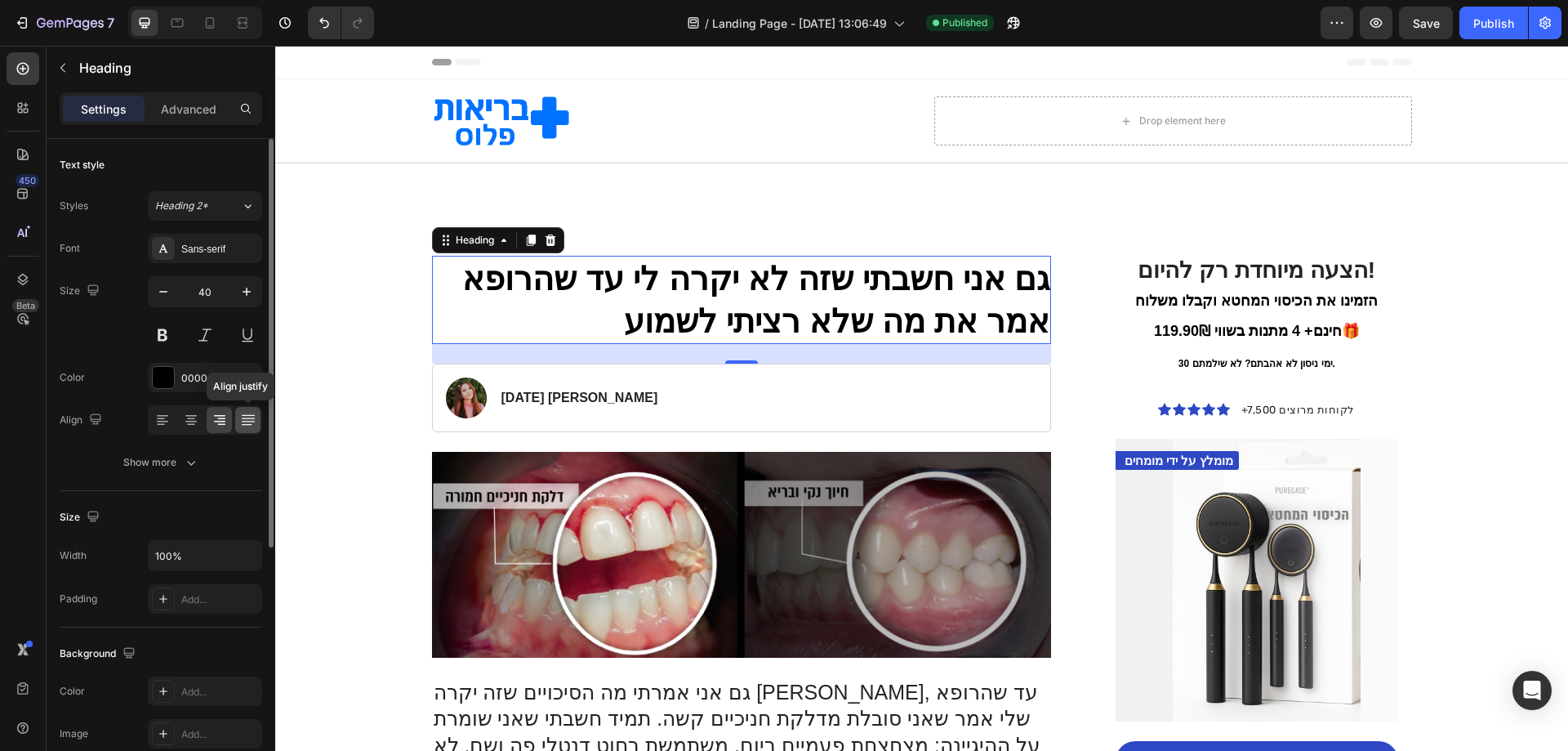
click at [248, 423] on icon at bounding box center [249, 420] width 17 height 17
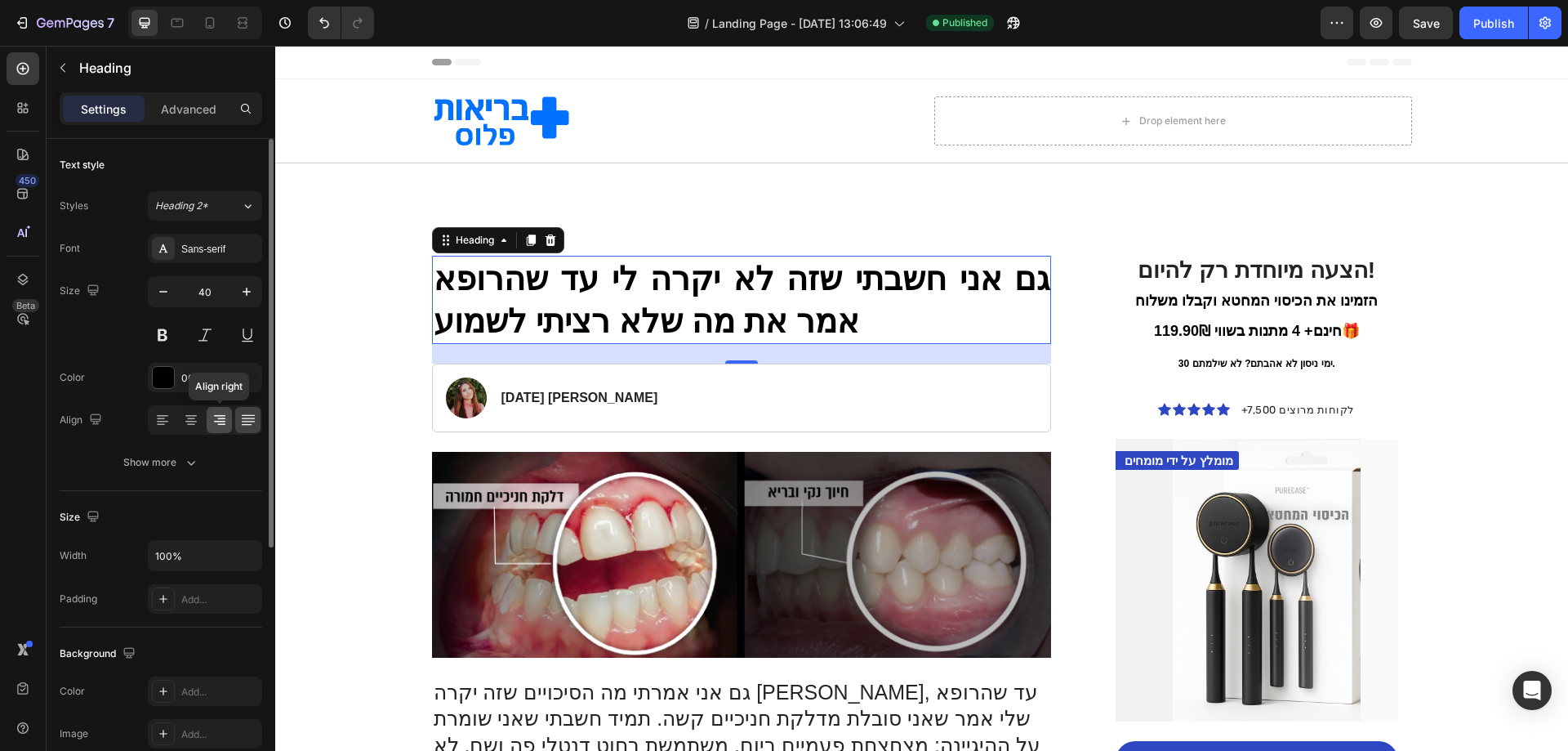
click at [223, 419] on icon at bounding box center [222, 419] width 8 height 2
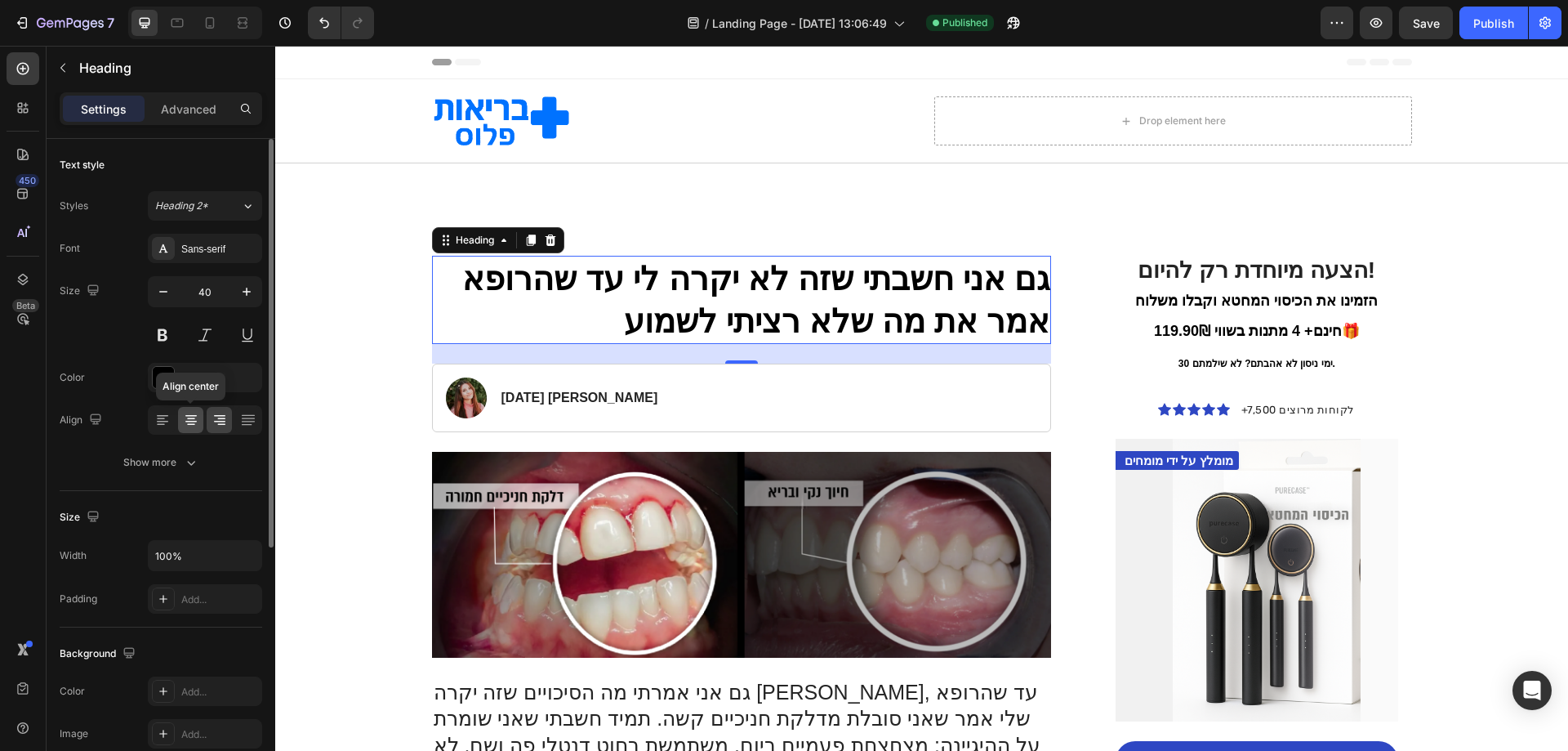
click at [189, 422] on icon at bounding box center [192, 422] width 12 height 2
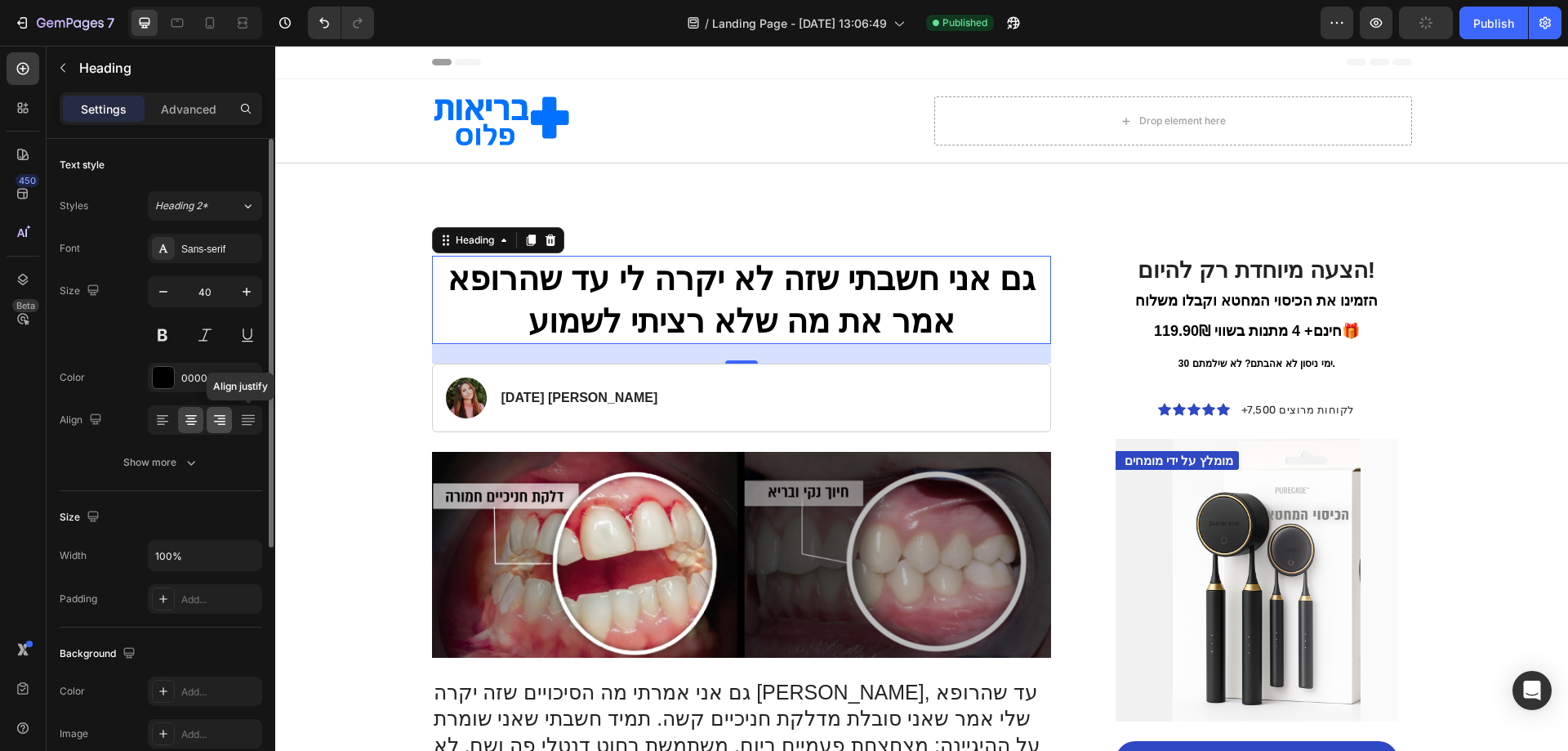
click at [224, 425] on icon at bounding box center [220, 420] width 17 height 17
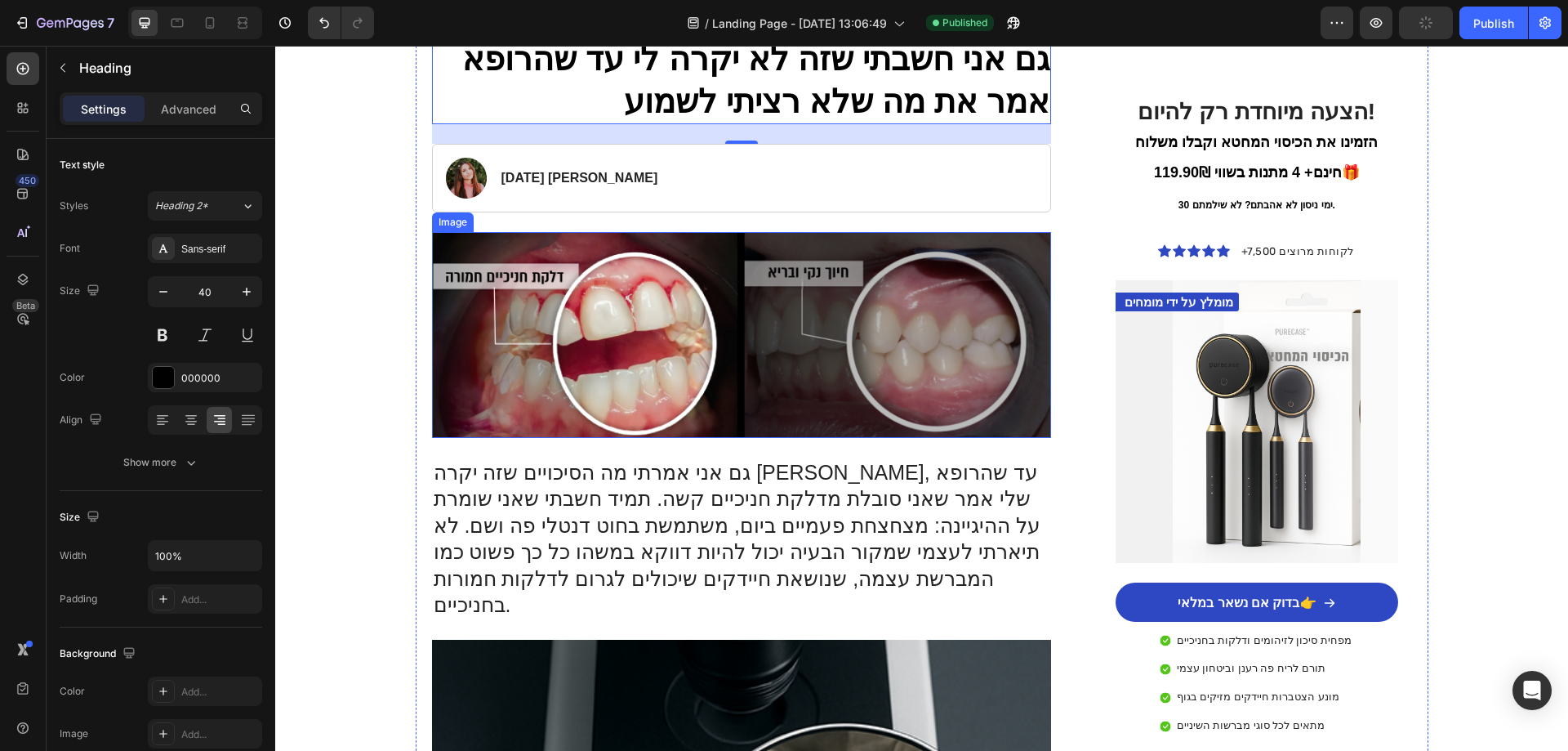
scroll to position [245, 0]
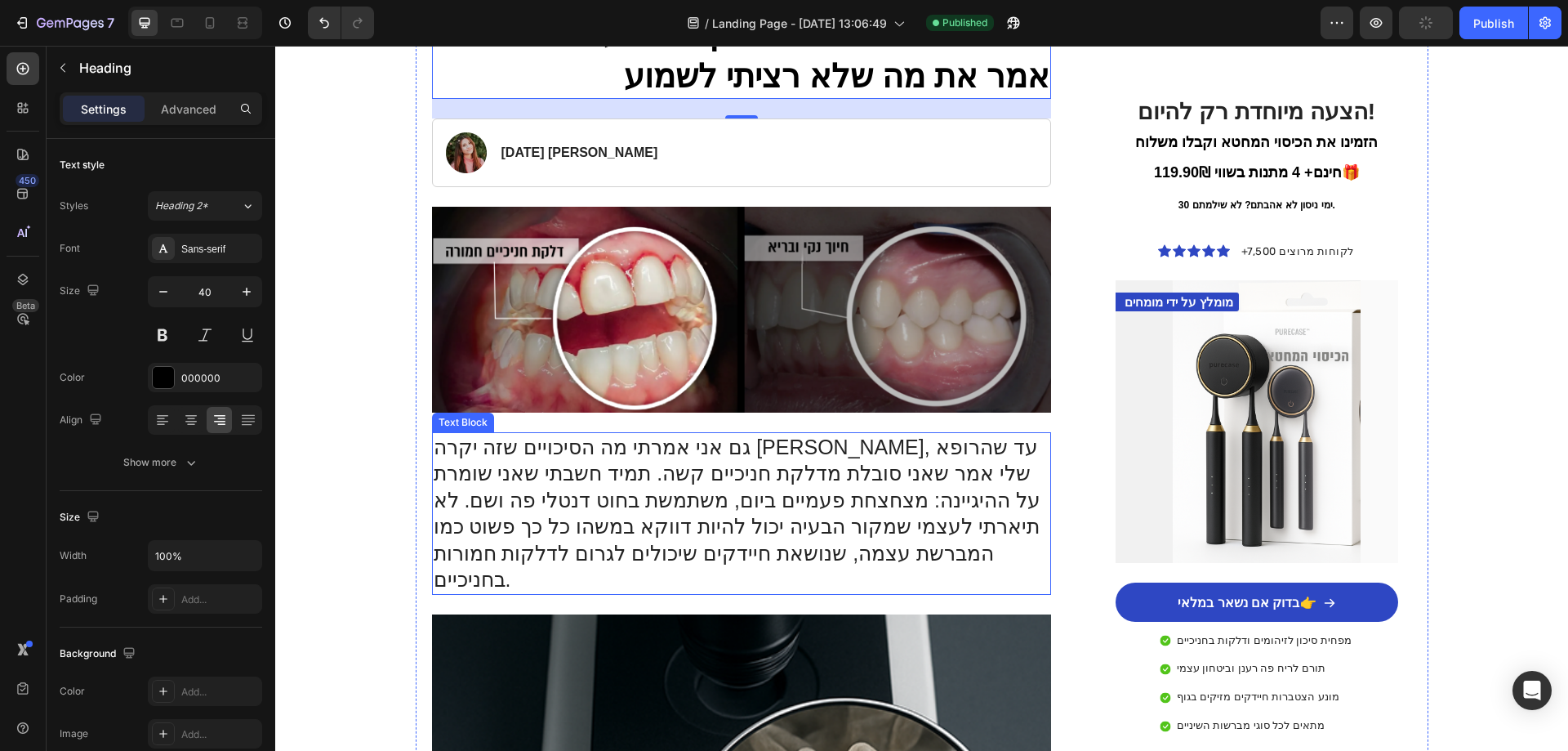
click at [822, 466] on p "גם אני אמרתי מה הסיכויים שזה יקרה [PERSON_NAME], עד שהרופא שלי אמר שאני סובלת מ…" at bounding box center [741, 513] width 617 height 159
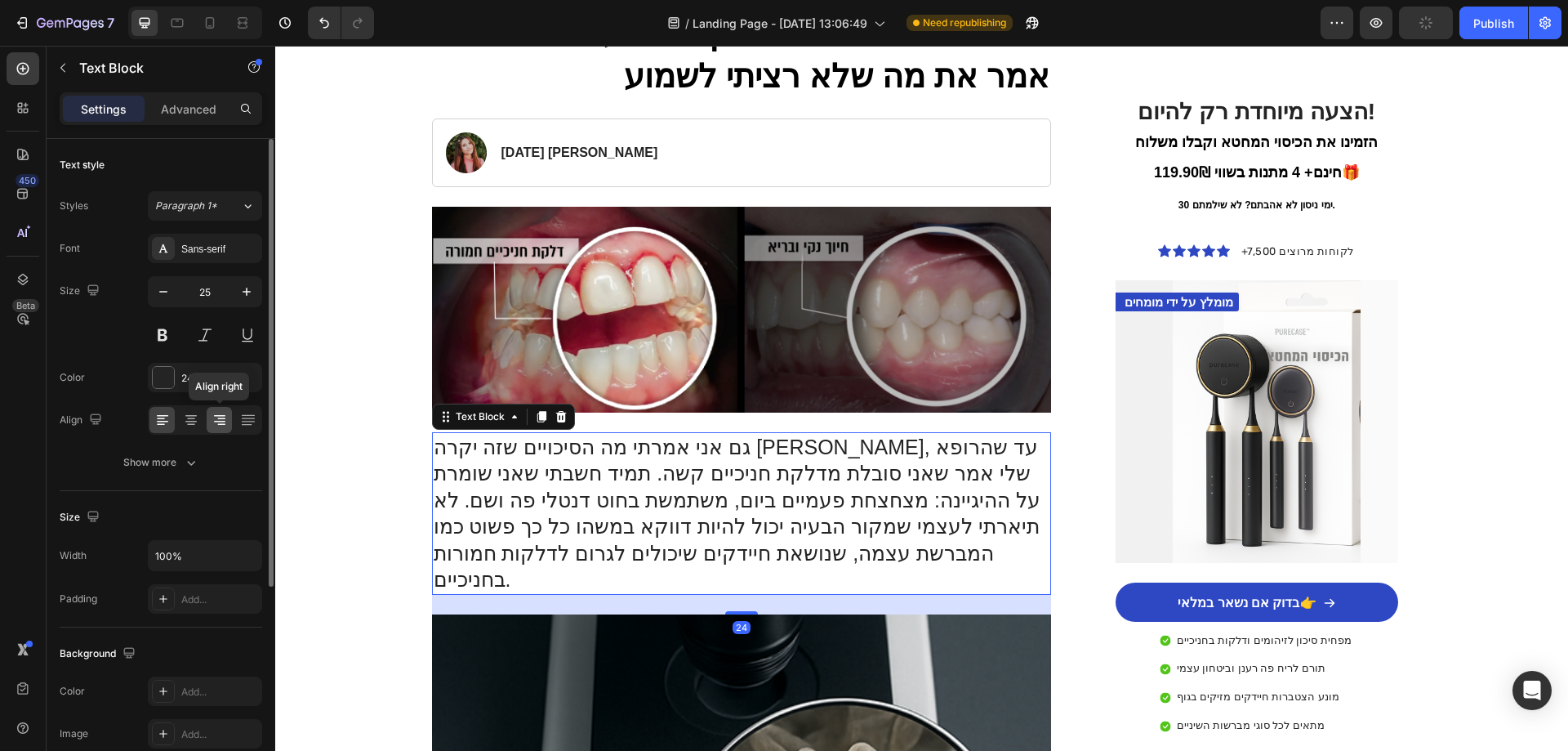
click at [219, 419] on icon at bounding box center [222, 419] width 8 height 2
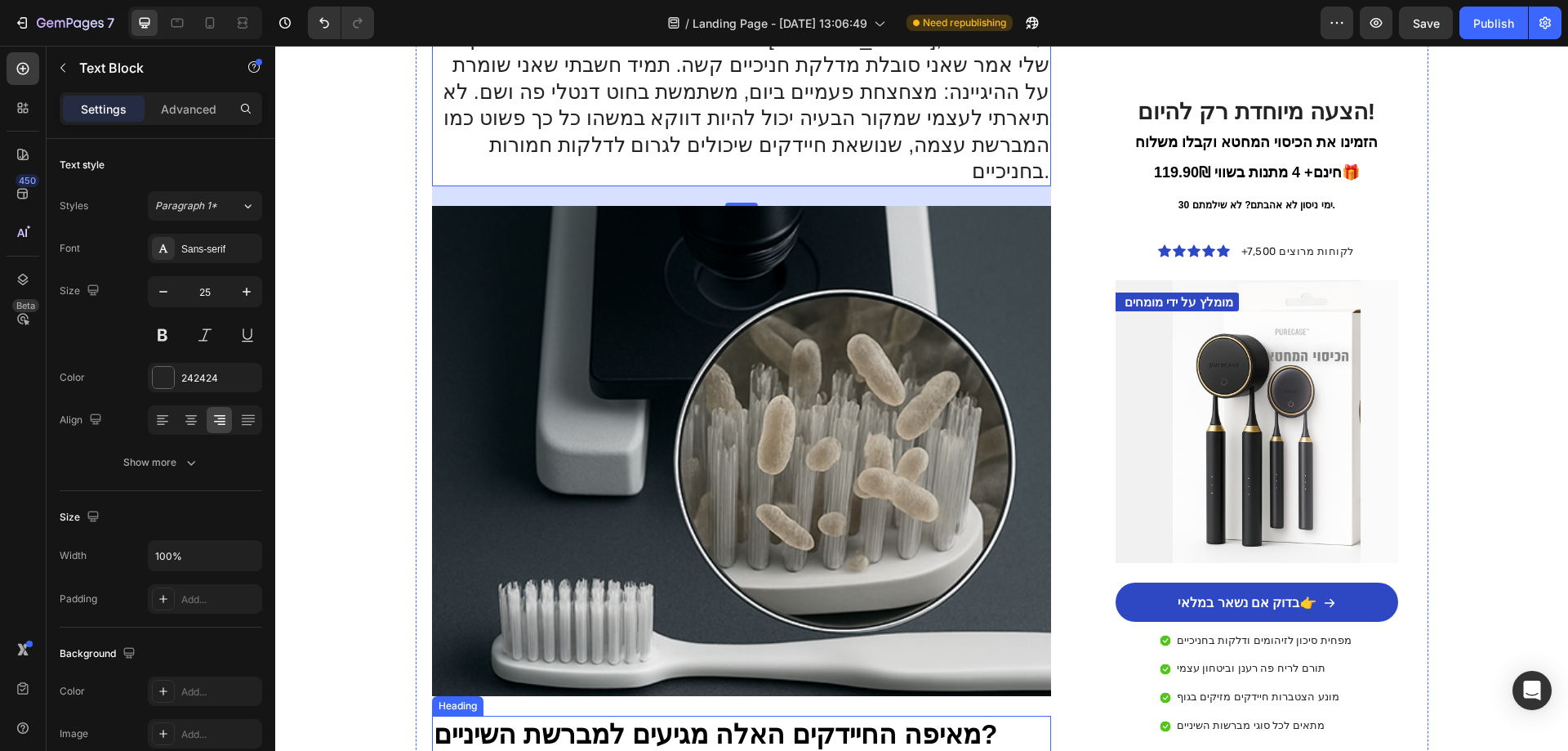
scroll to position [899, 0]
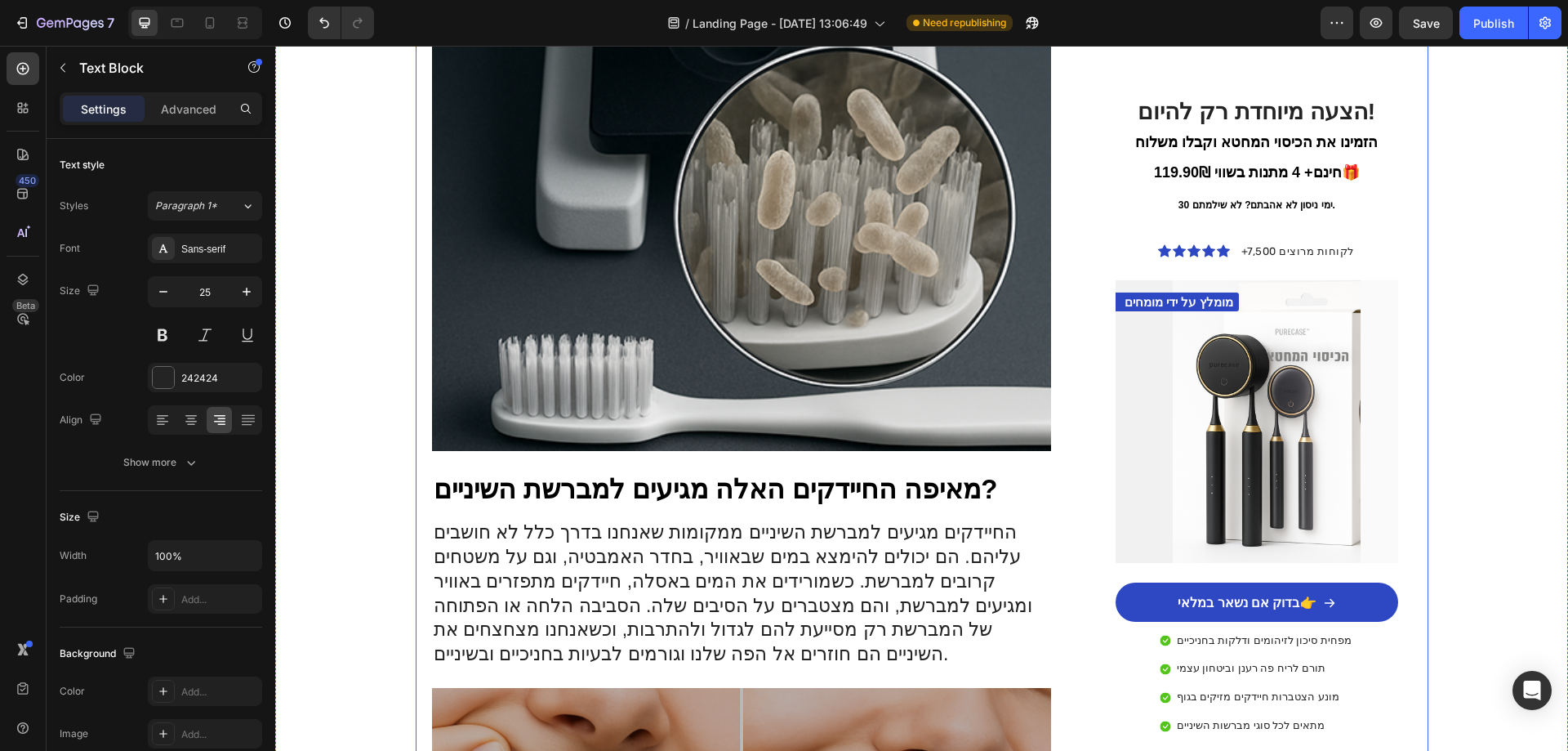
click at [729, 521] on p "החיידקים מגיעים למברשת השיניים ממקומות שאנחנו בדרך כלל לא חושבים עליהם. הם יכול…" at bounding box center [741, 594] width 617 height 147
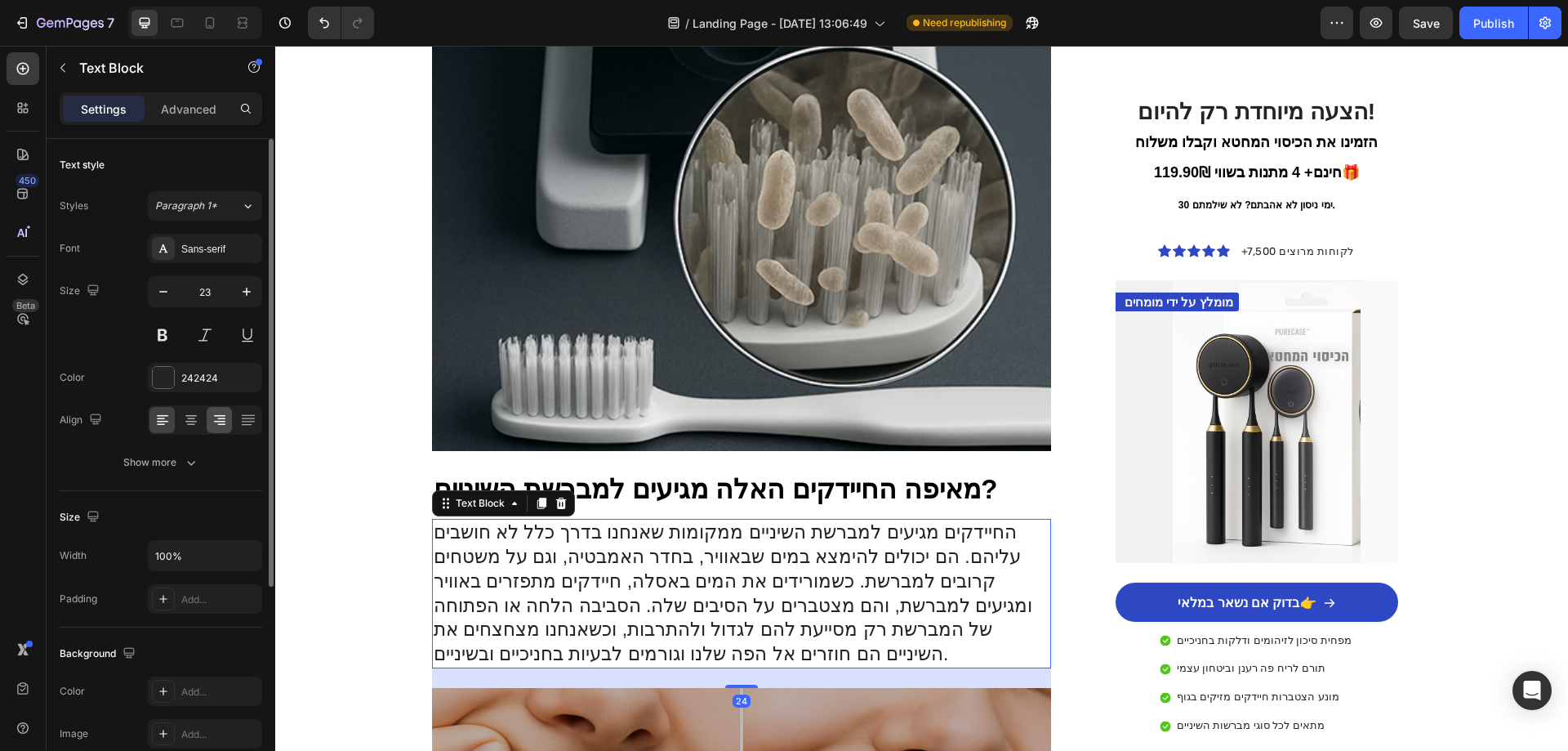
click at [225, 417] on icon at bounding box center [220, 420] width 17 height 17
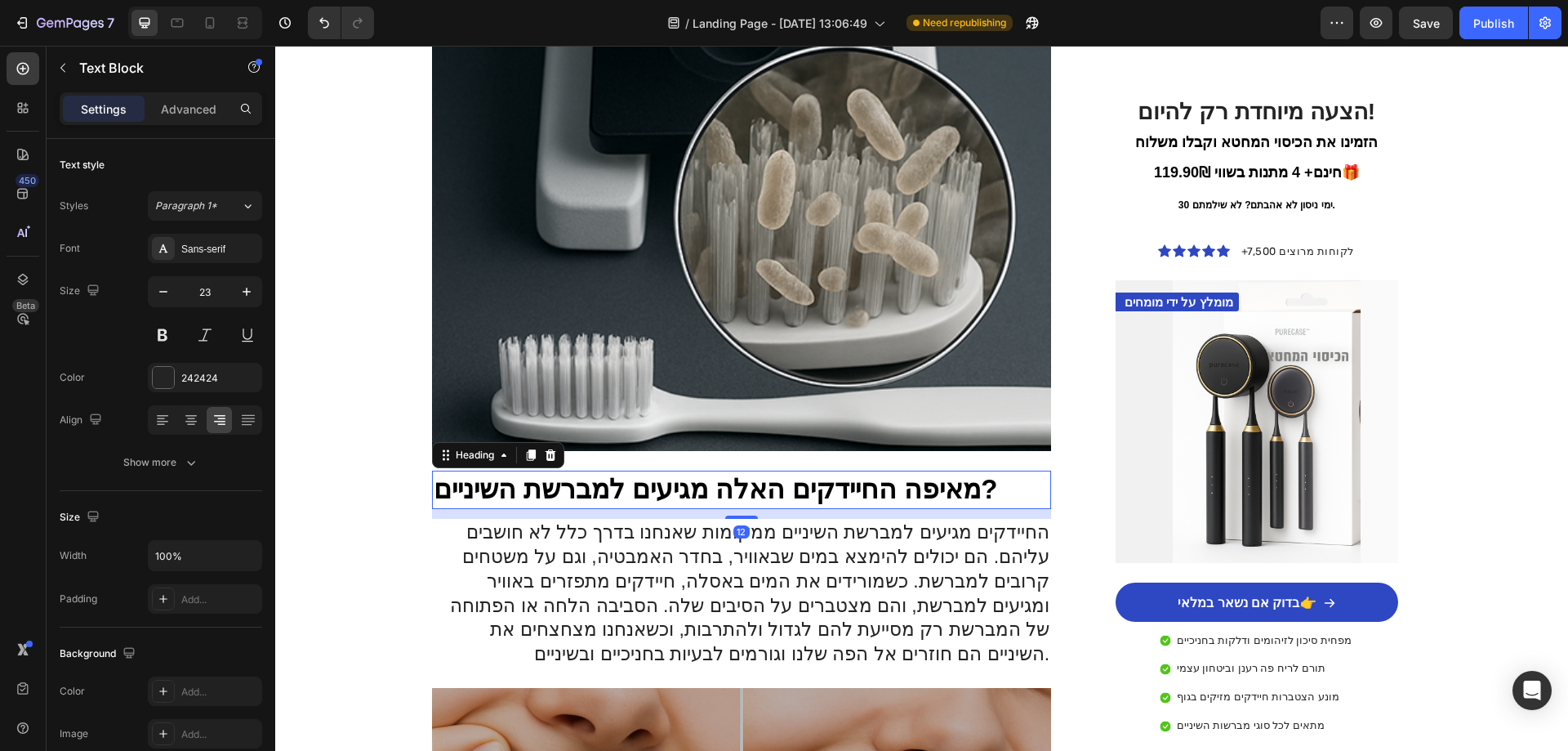
click at [787, 471] on h3 "מאיפה החיידקים האלה מגיעים למברשת השיניים?" at bounding box center [741, 490] width 620 height 39
click at [228, 414] on div at bounding box center [219, 419] width 25 height 26
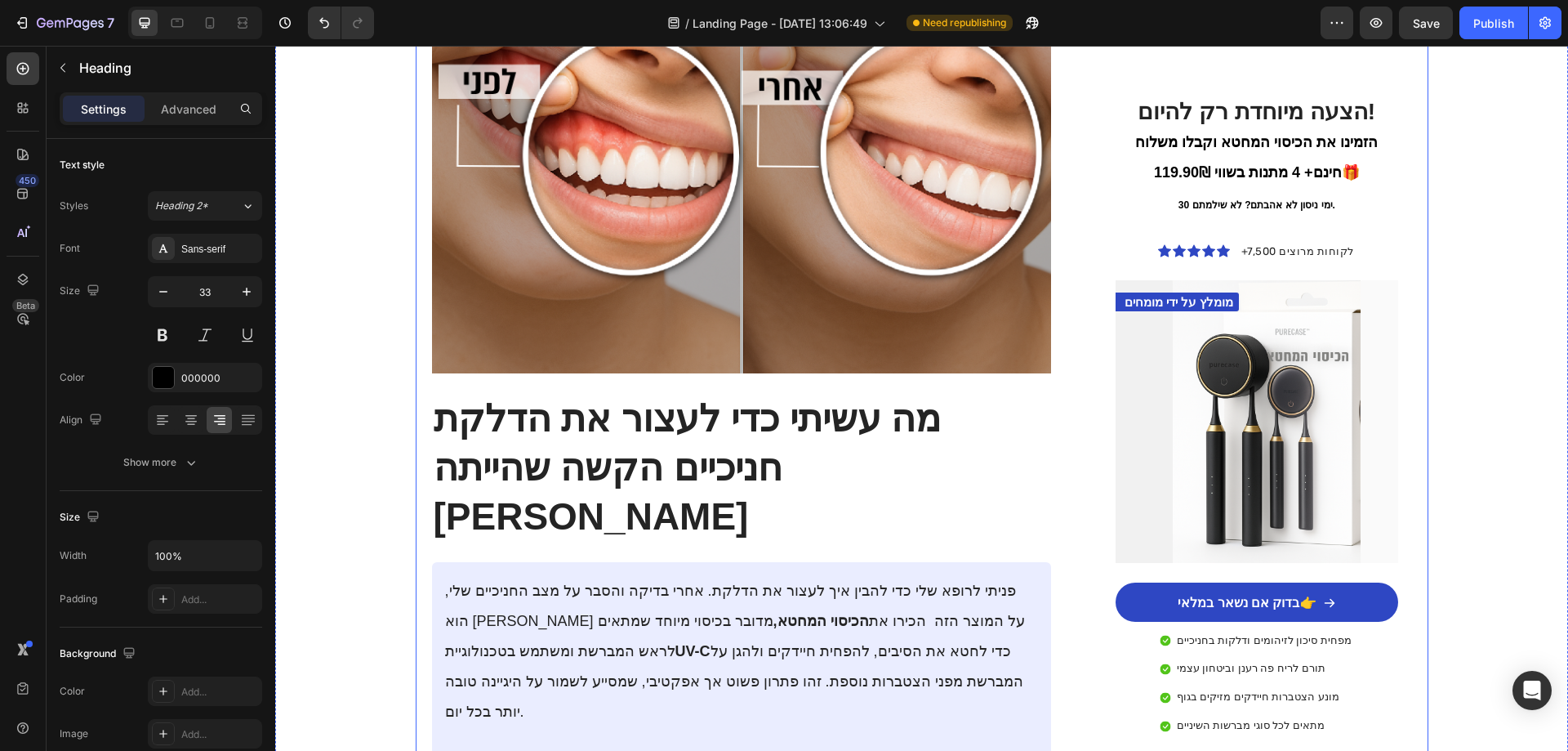
scroll to position [1634, 0]
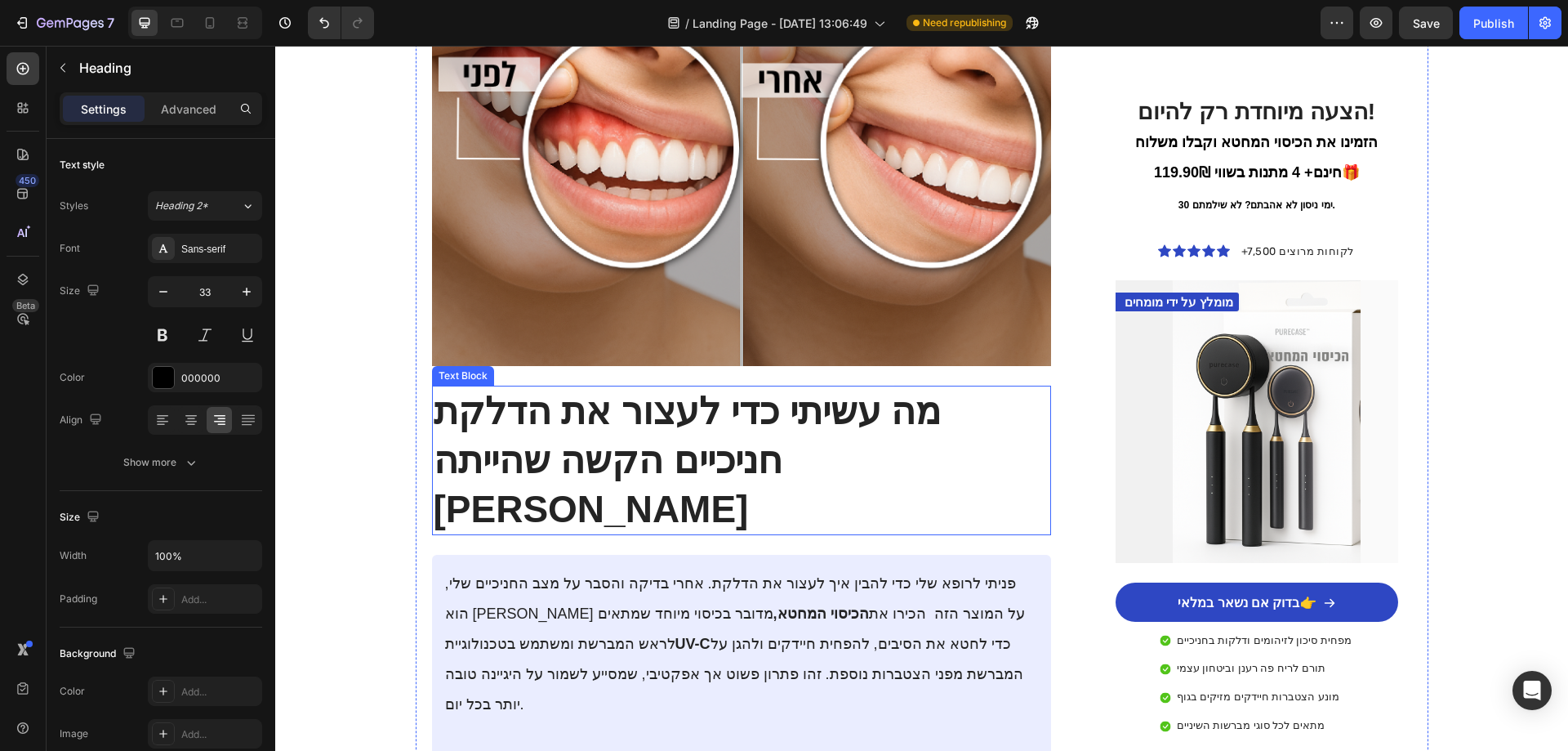
click at [633, 404] on p "מה עשיתי כדי לעצור את הדלקת חניכיים הקשה שהייתה [PERSON_NAME]" at bounding box center [741, 460] width 617 height 147
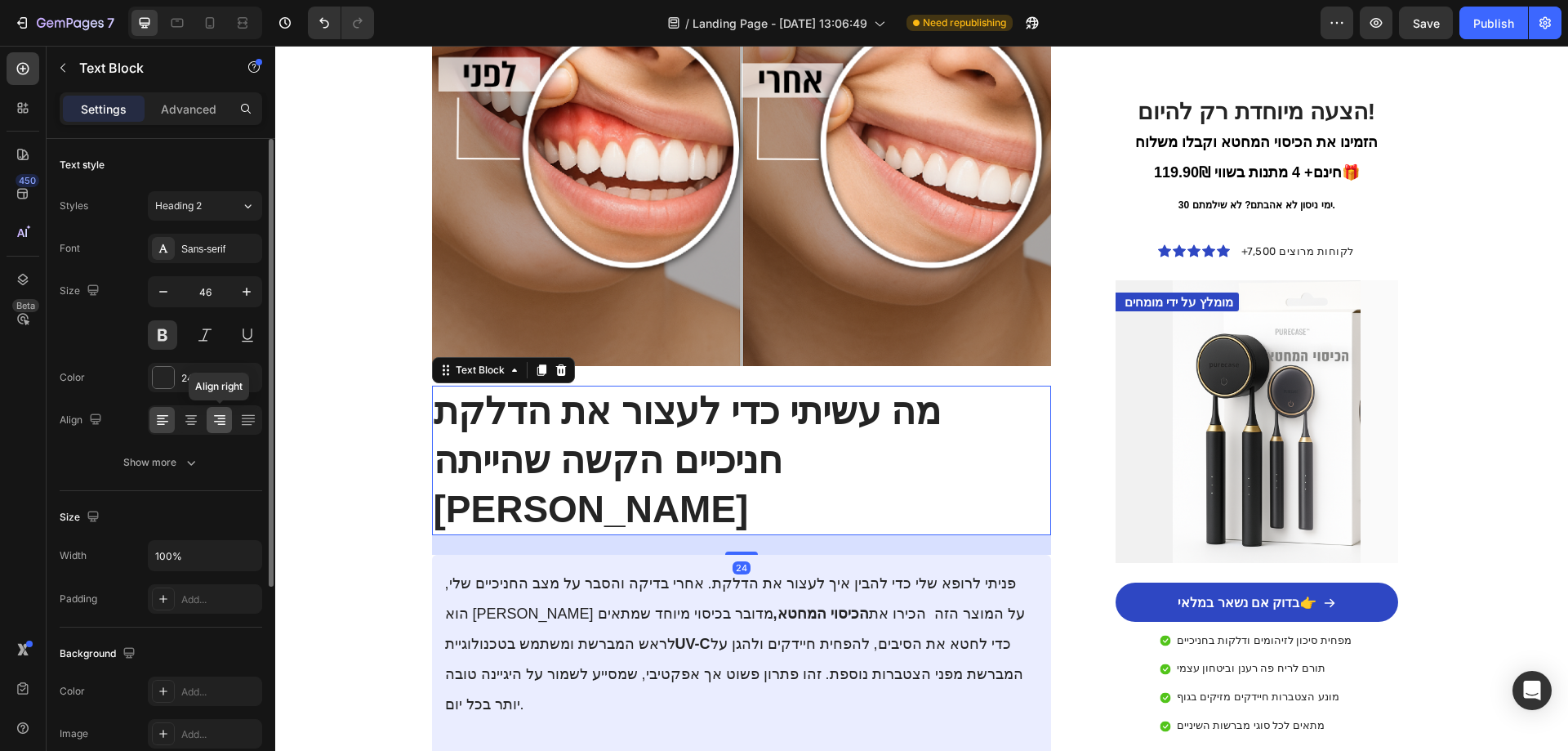
click at [223, 416] on icon at bounding box center [220, 416] width 12 height 2
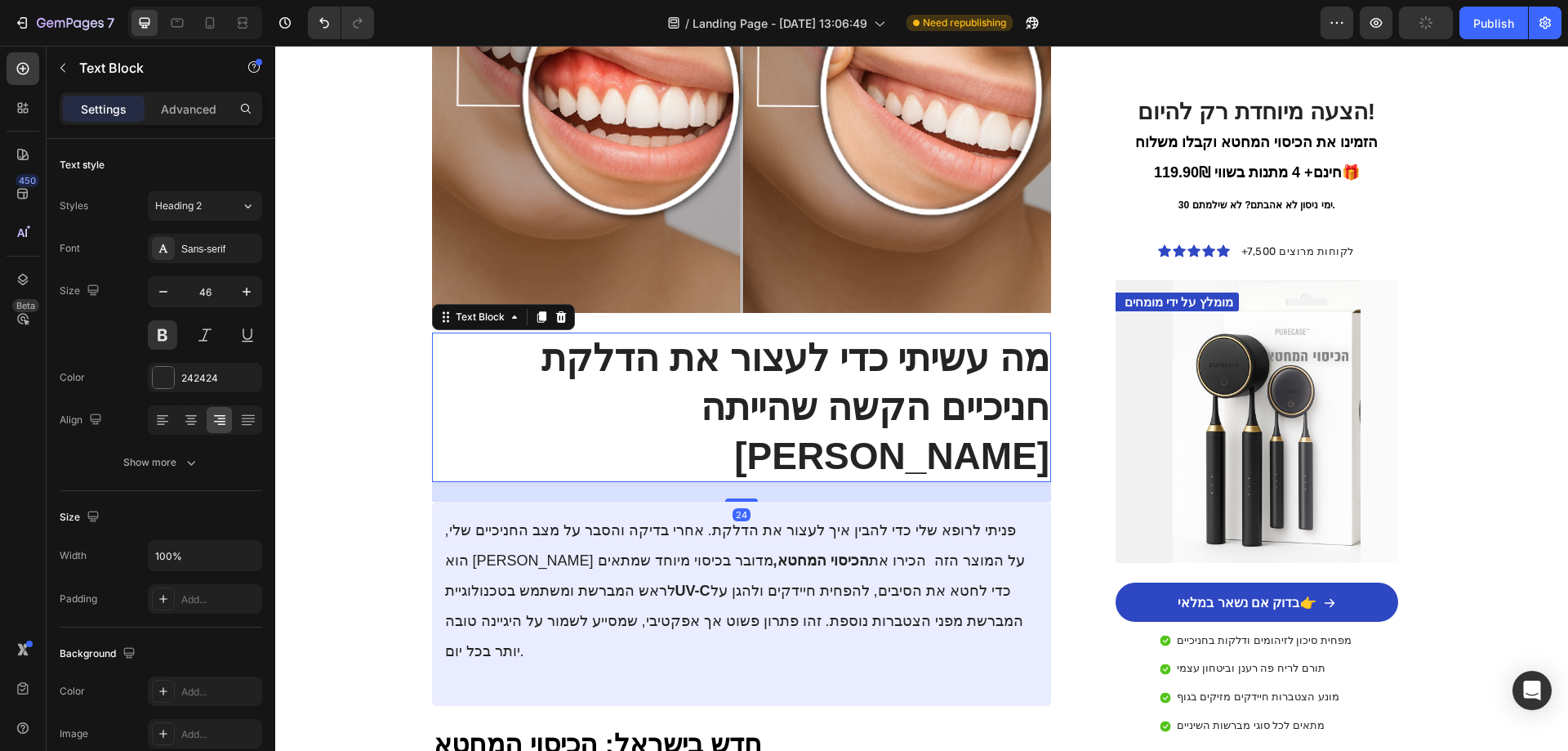
scroll to position [1798, 0]
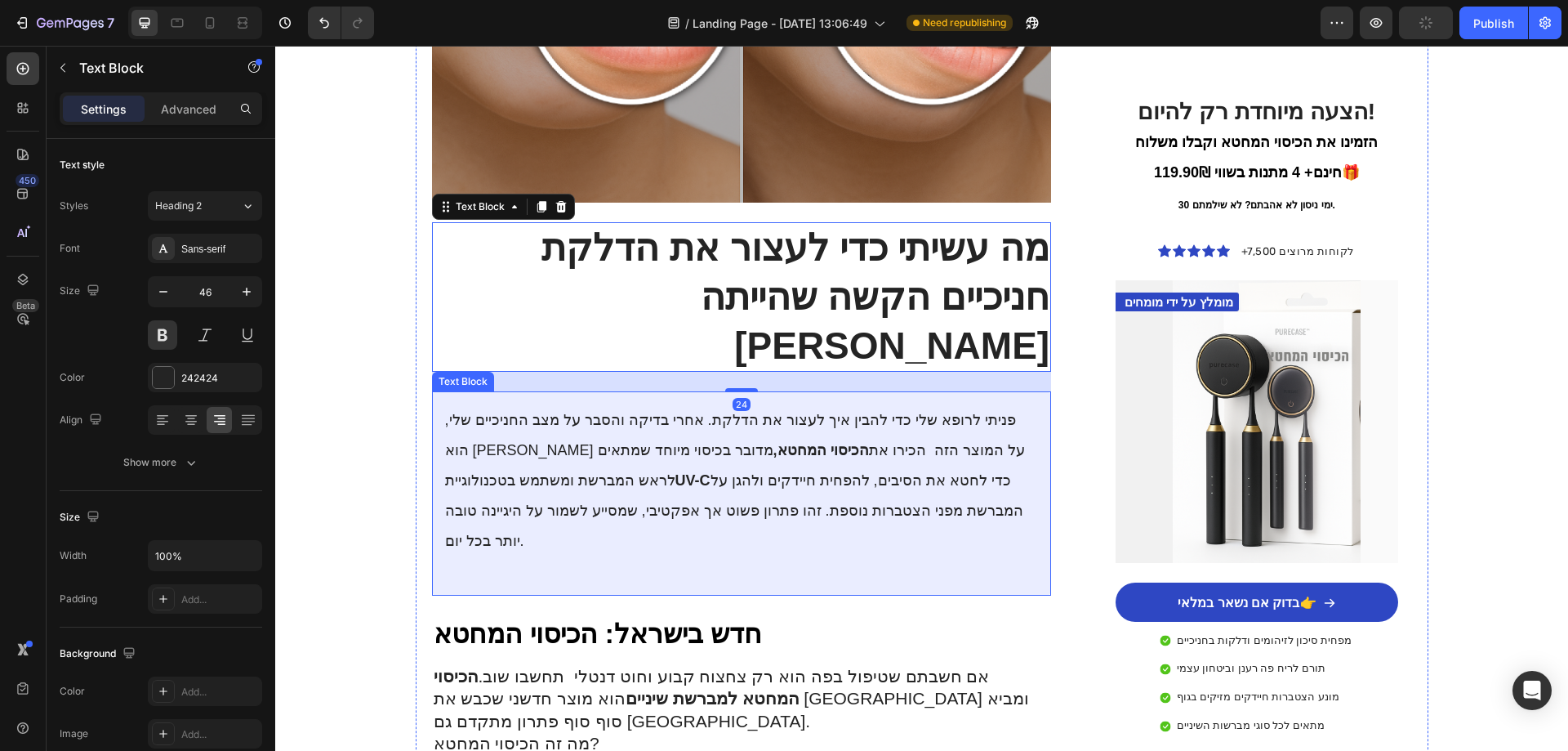
click at [666, 425] on p "פניתי לרופא שלי כדי להבין איך לעצור את הדלקת. אחרי בדיקה והסבר על מצב החניכיים …" at bounding box center [742, 480] width 594 height 151
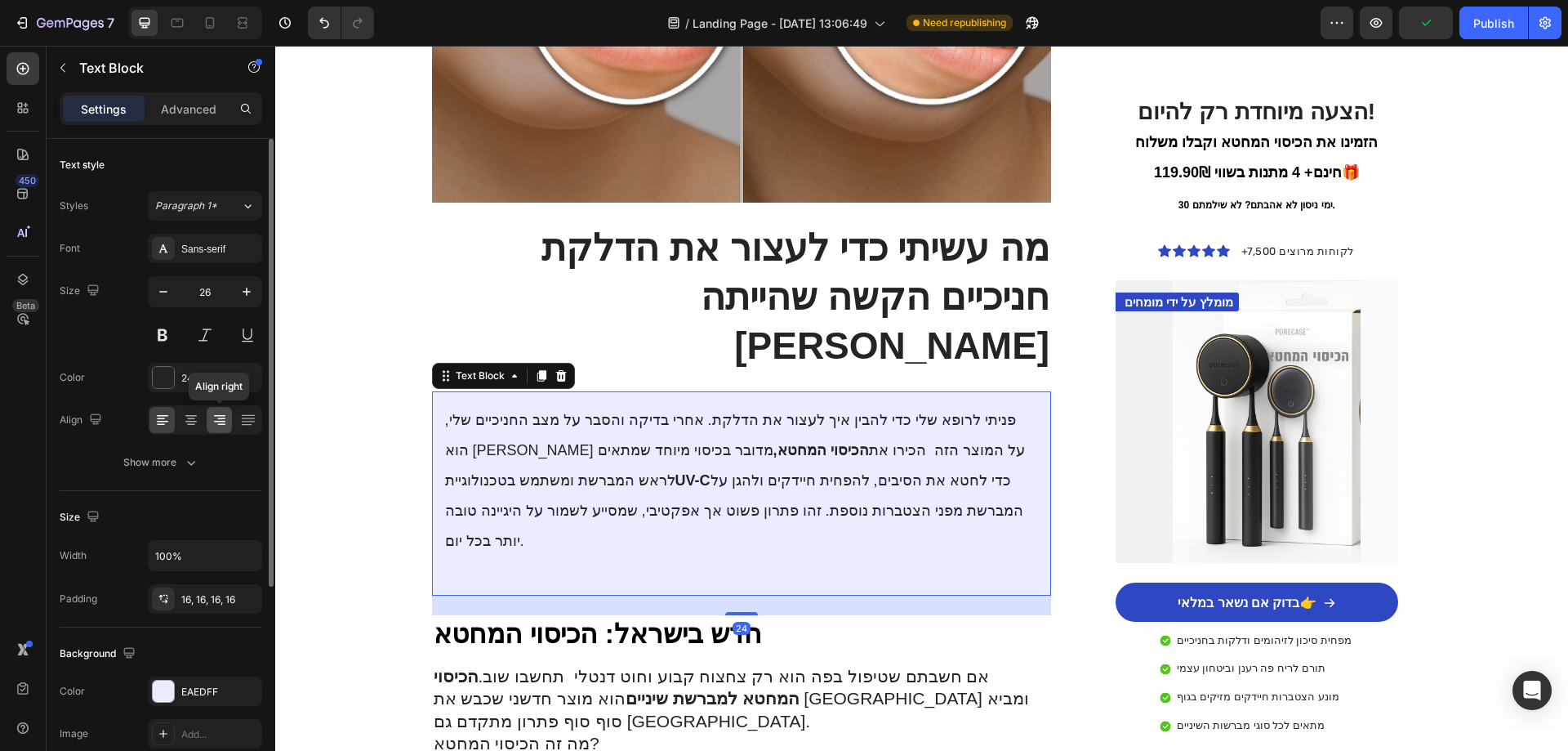
click at [222, 414] on icon at bounding box center [220, 420] width 17 height 17
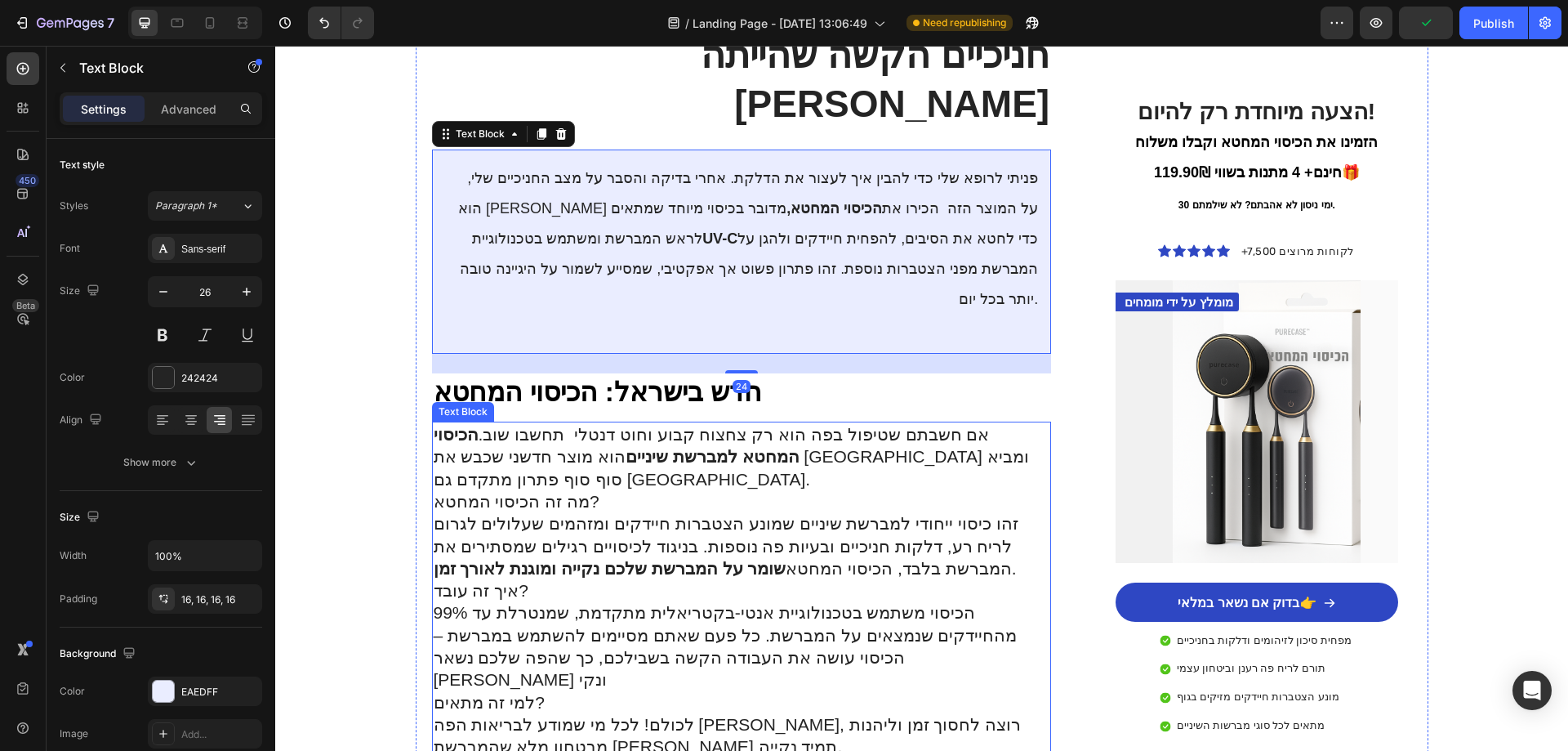
scroll to position [2043, 0]
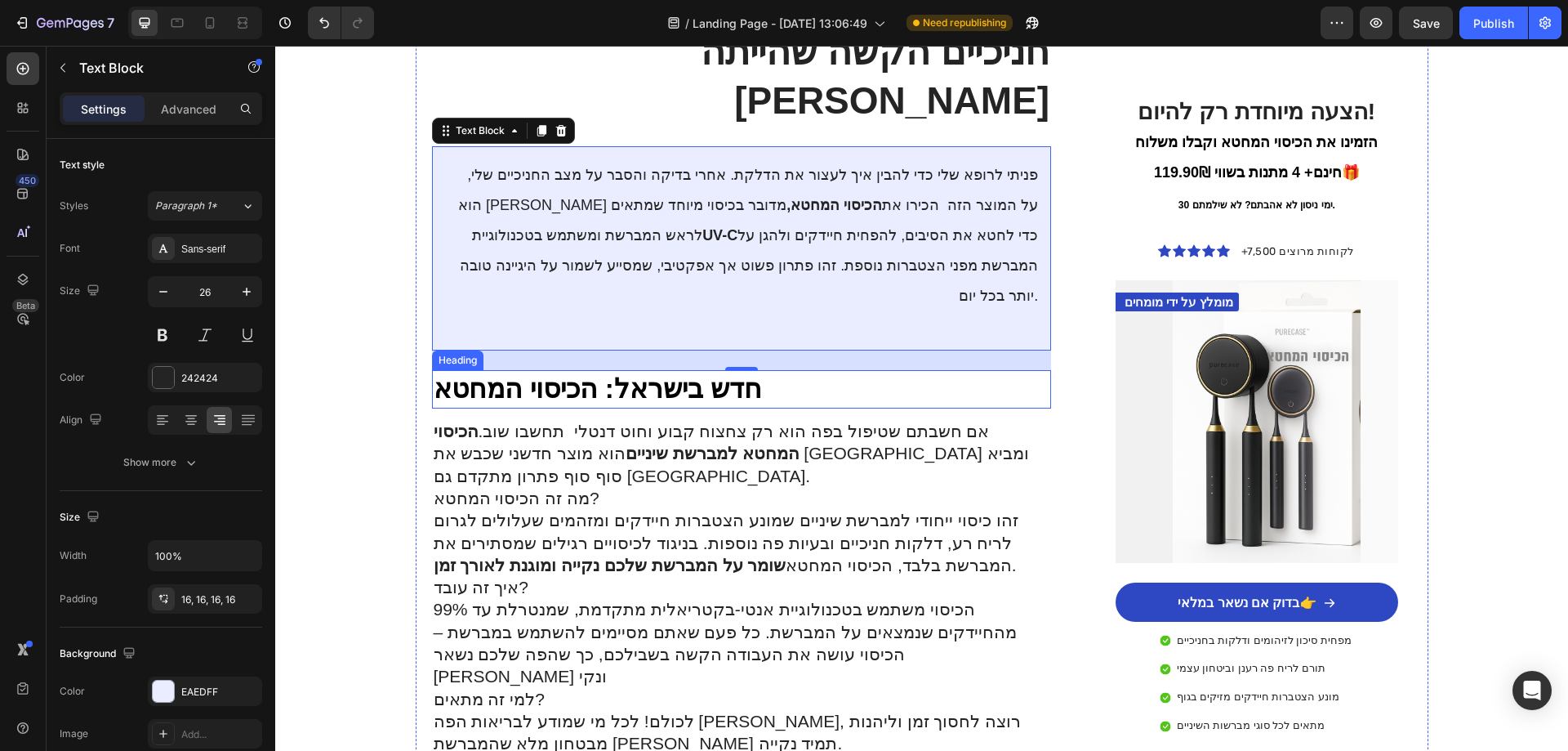
click at [569, 373] on strong "חדש בישראל: הכיסוי המחטא" at bounding box center [597, 388] width 329 height 30
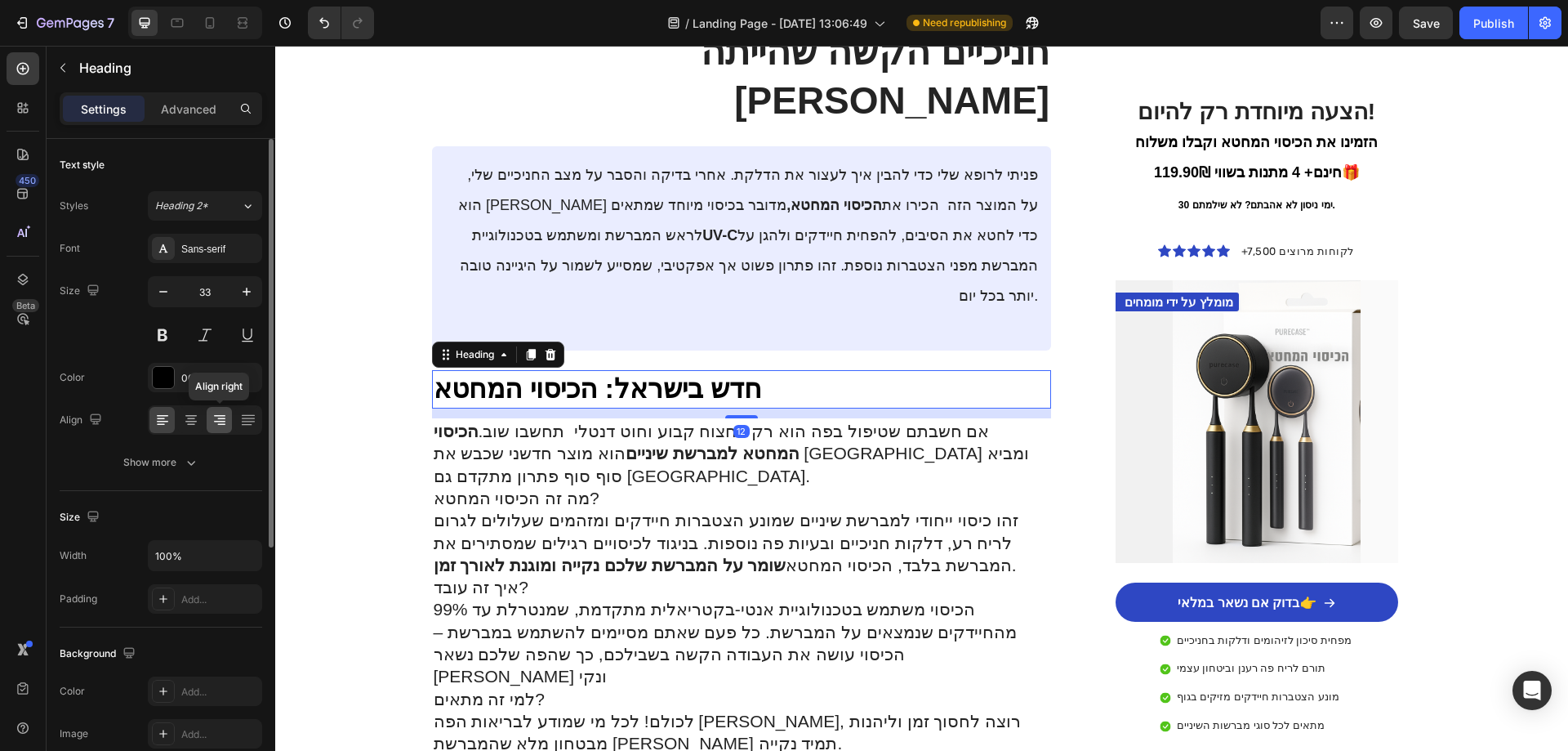
click at [228, 414] on div at bounding box center [219, 419] width 25 height 26
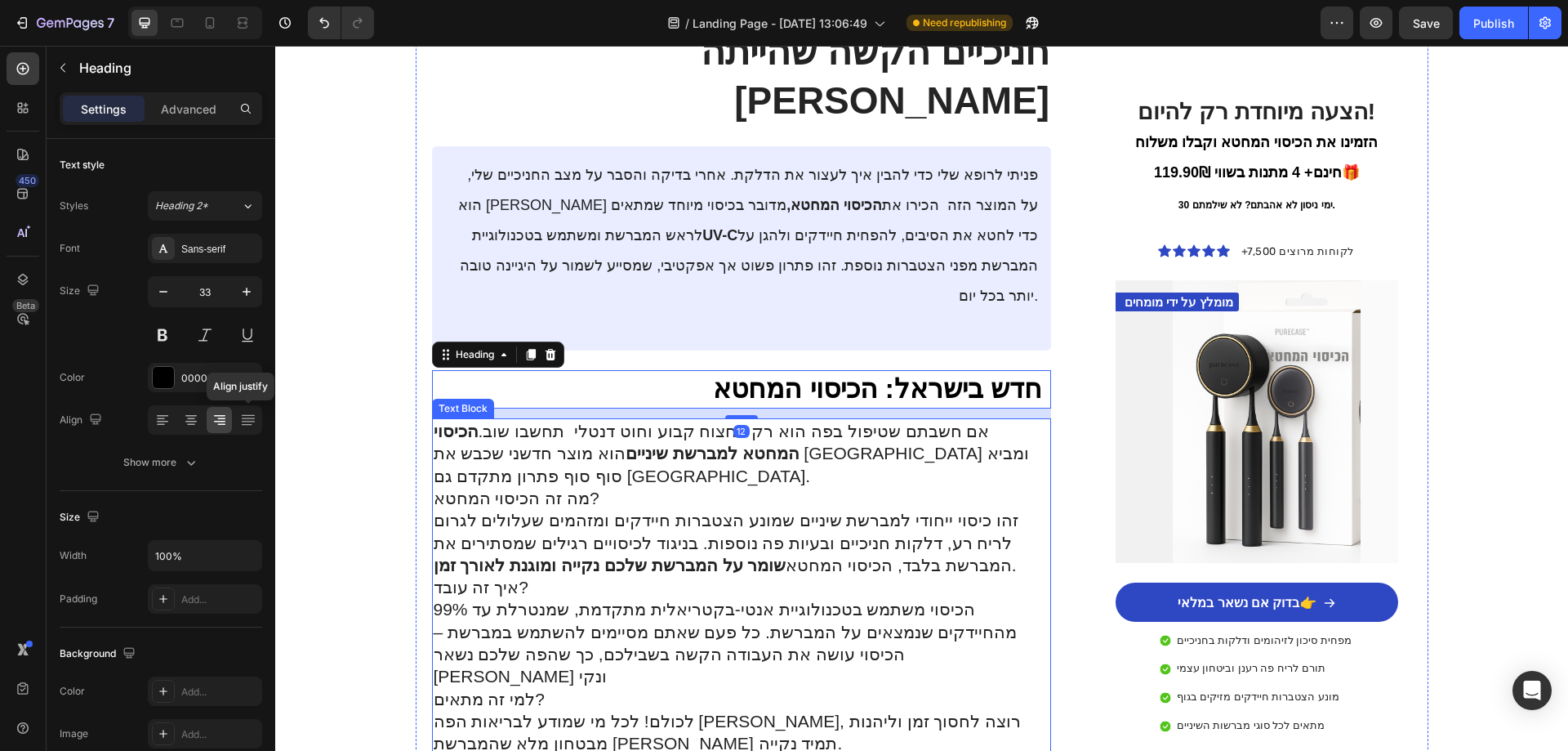
click at [517, 509] on p "זהו כיסוי ייחודי למברשת שיניים שמונע הצטברות חיידקים ומזהמים שעלולים לגרום לריח…" at bounding box center [741, 543] width 617 height 67
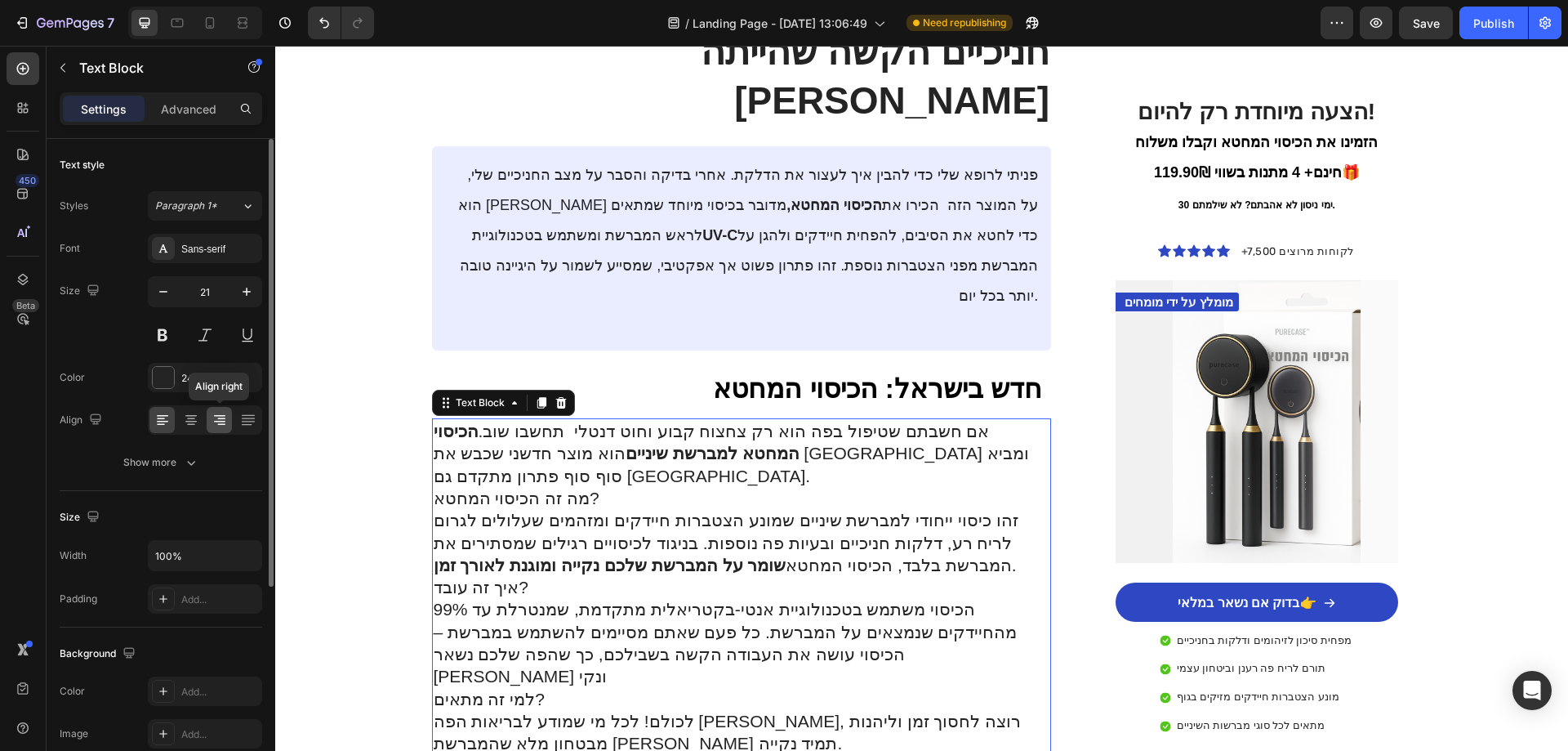
click at [224, 414] on icon at bounding box center [220, 420] width 17 height 17
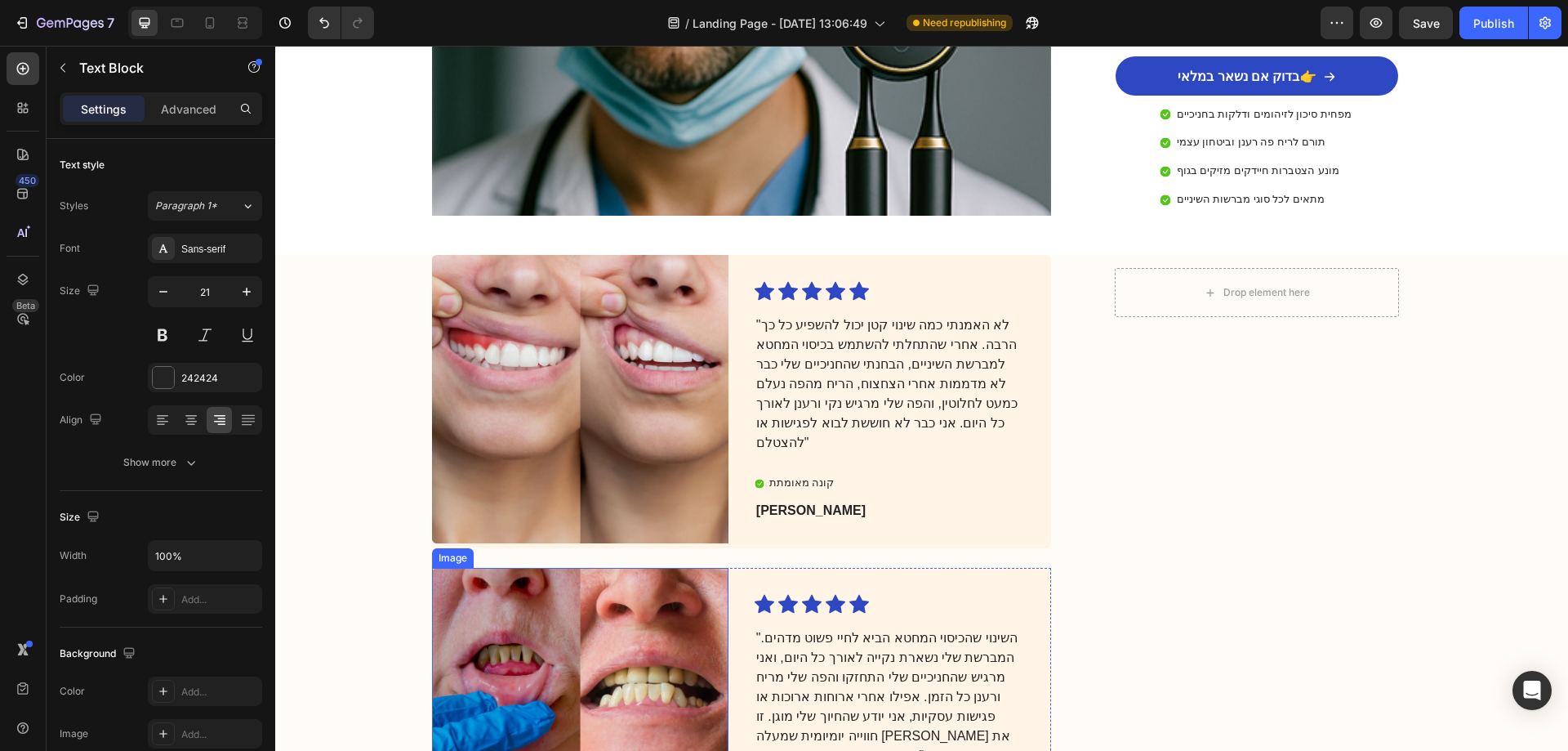
scroll to position [3187, 0]
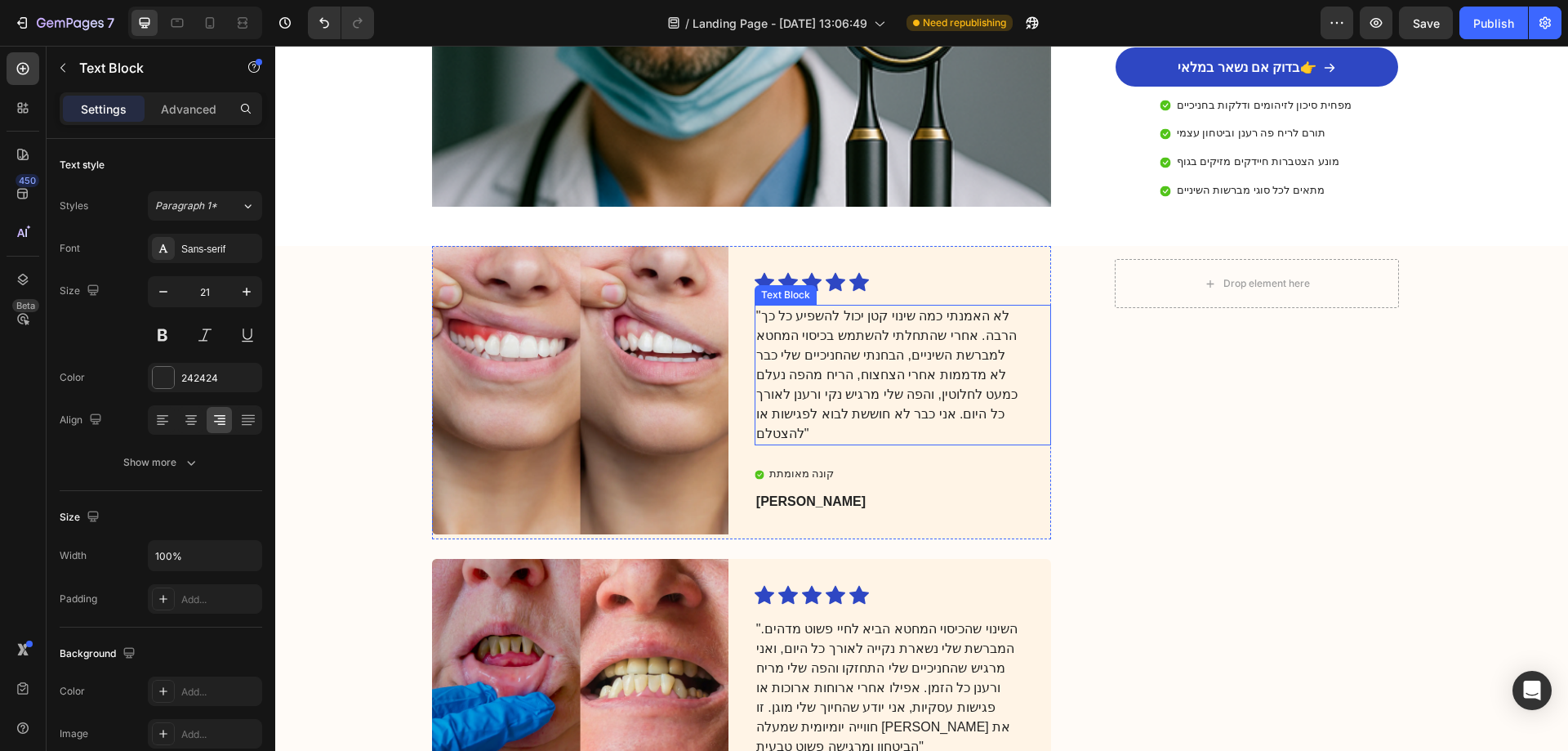
click at [840, 306] on p ""לא האמנתי כמה שינוי קטן יכול להשפיע כל כך הרבה. אחרי שהתחלתי להשתמש בכיסוי המח…" at bounding box center [889, 375] width 267 height 137
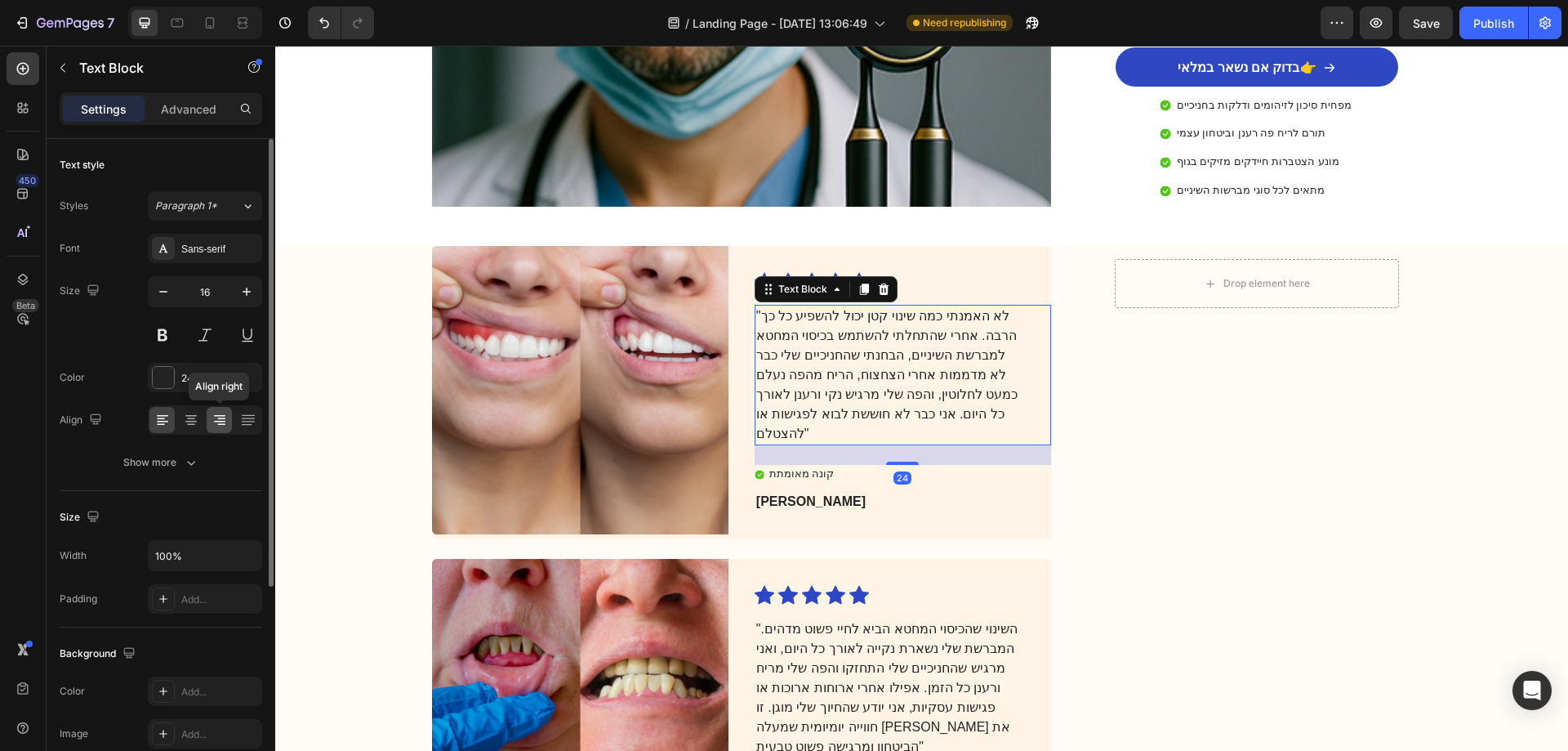
click at [218, 414] on icon at bounding box center [220, 420] width 17 height 17
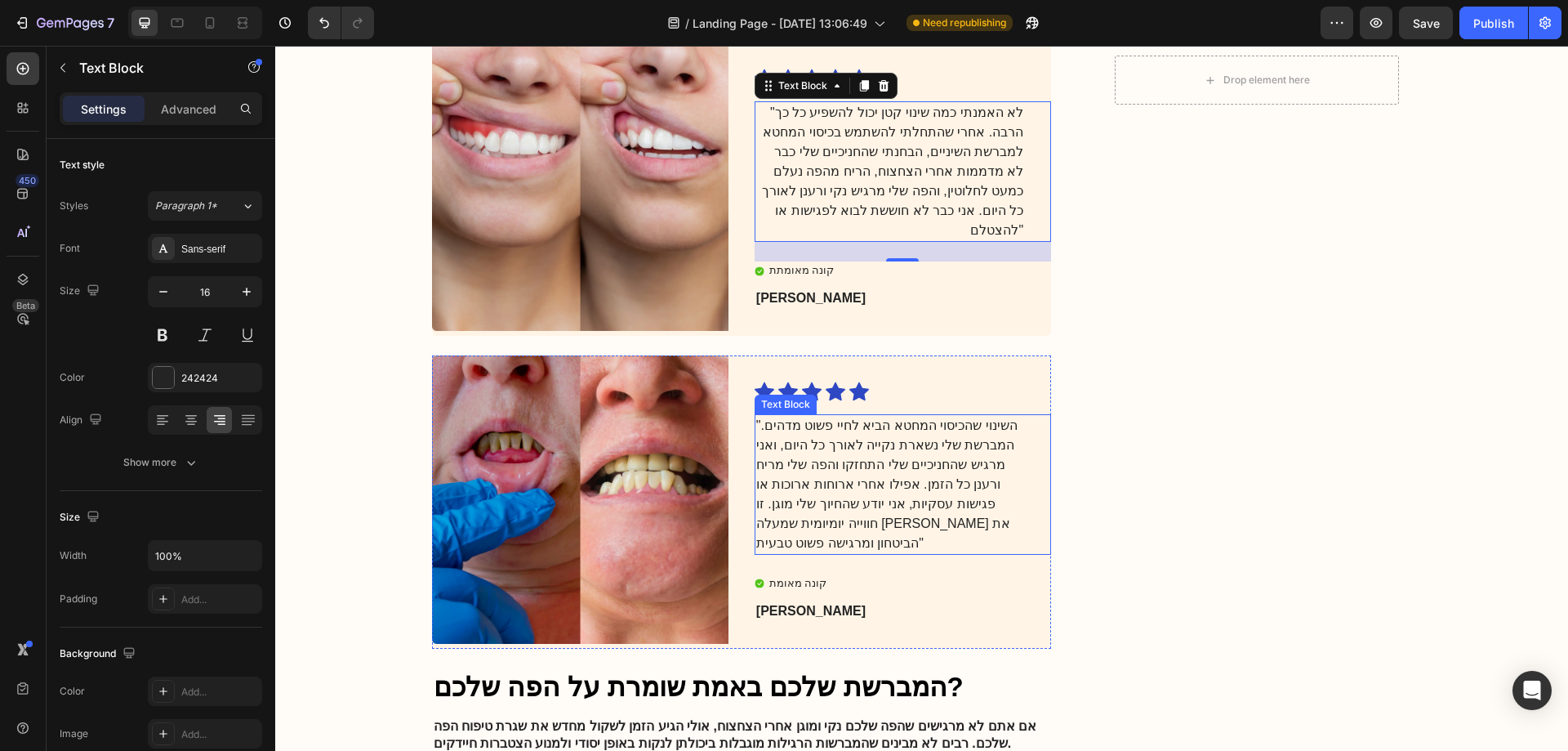
scroll to position [3269, 0]
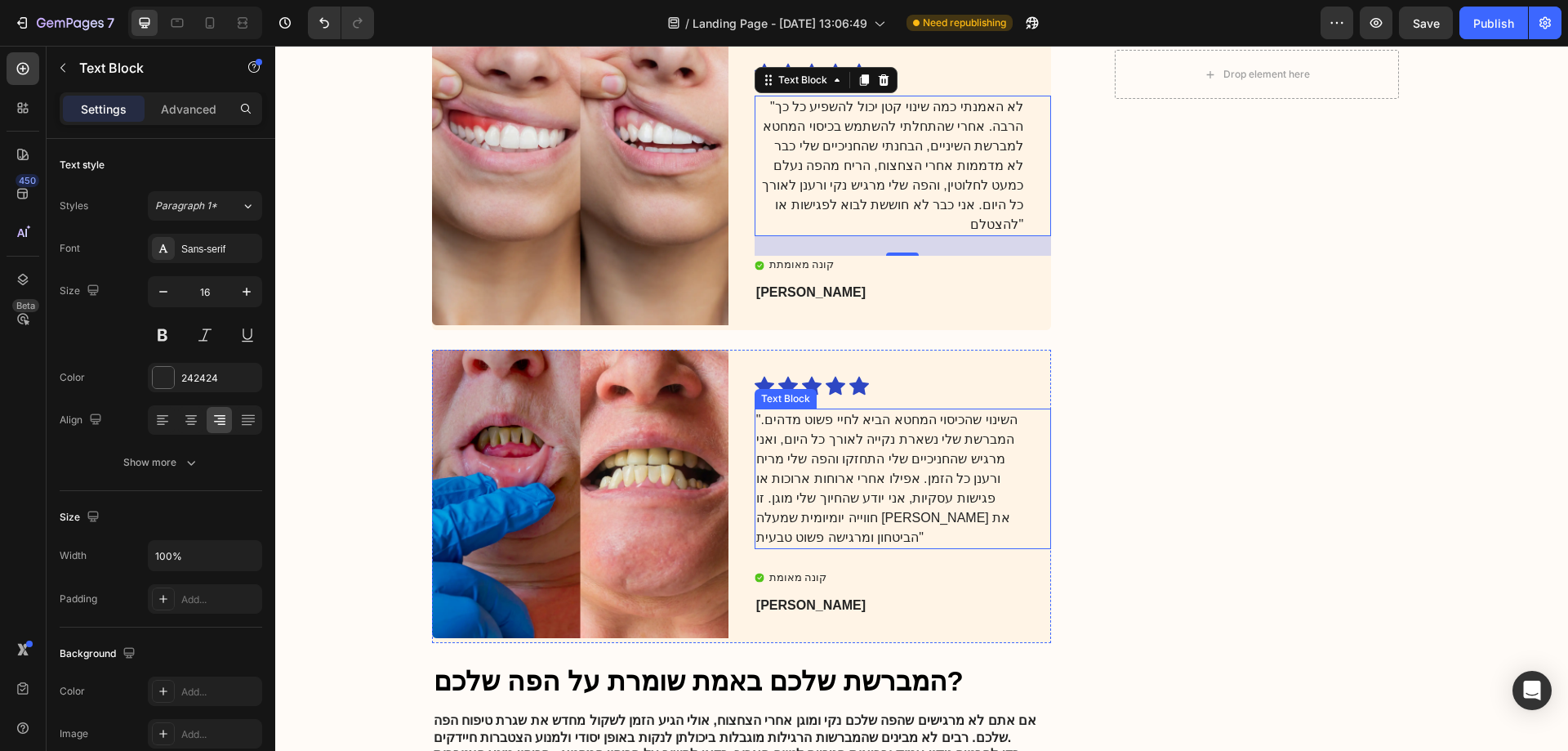
click at [896, 455] on p "השינוי שהכיסוי המחטא הביא לחיי פשוט מדהים." המברשת שלי נשארת נקייה לאורך כל היו…" at bounding box center [889, 479] width 267 height 137
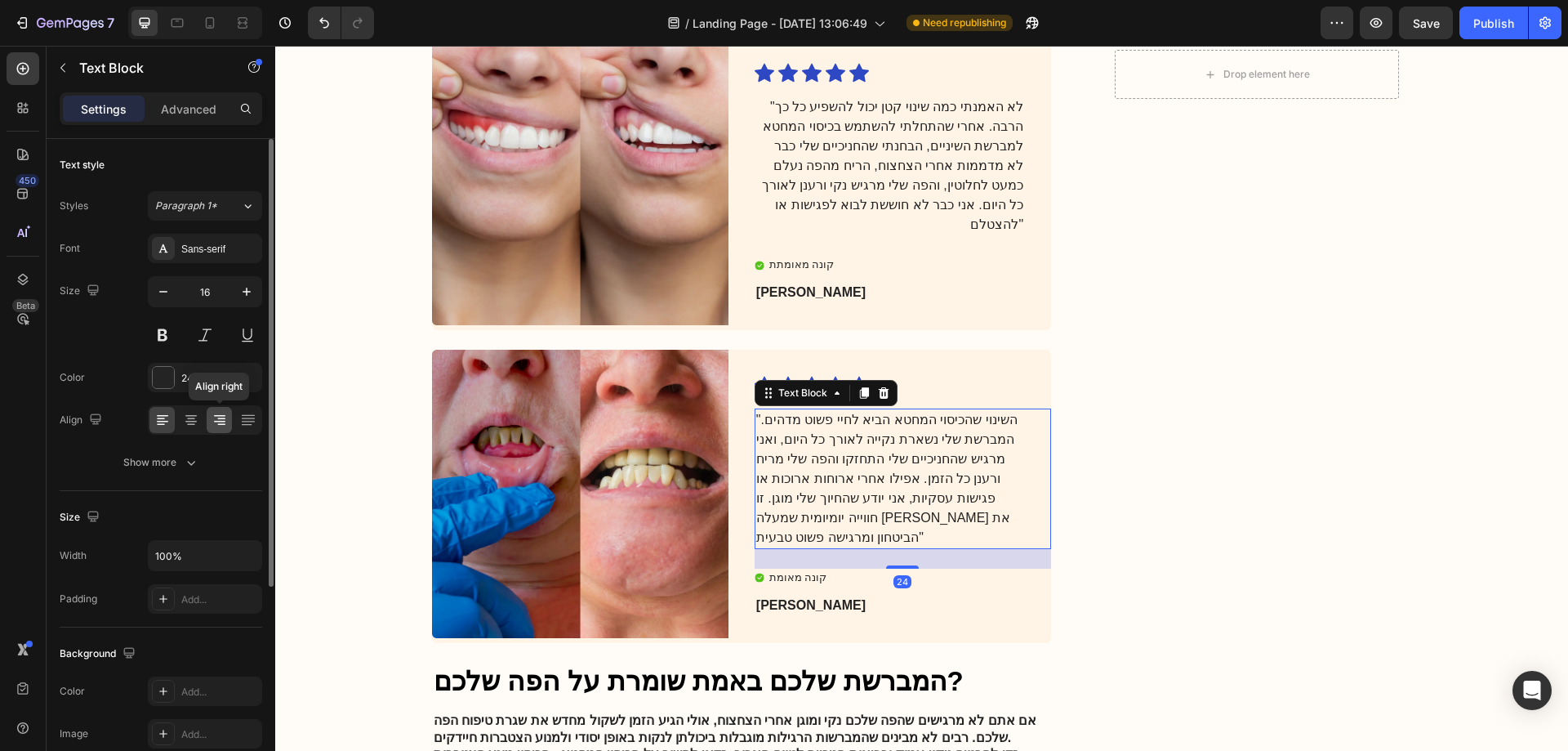
click at [222, 416] on icon at bounding box center [220, 416] width 12 height 2
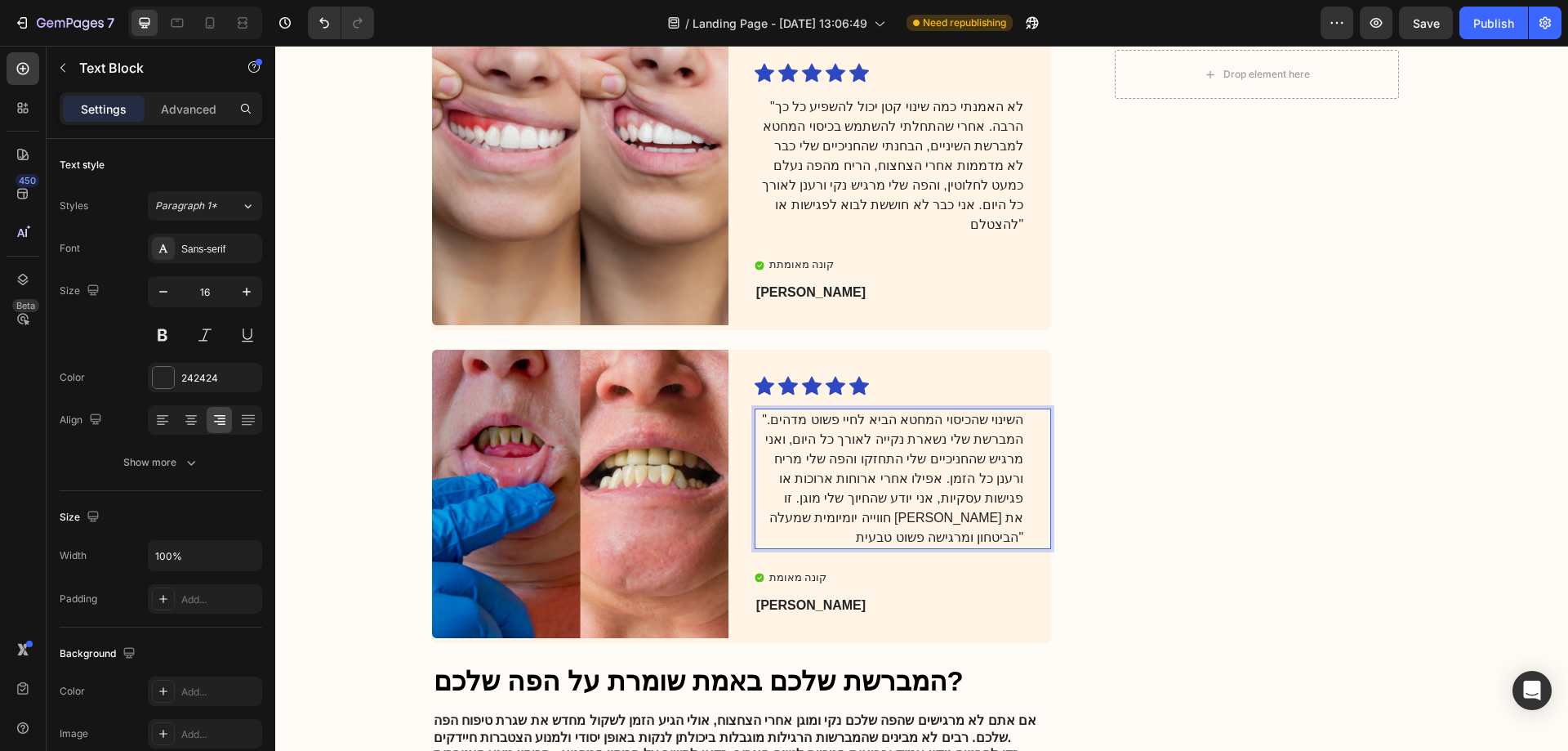
click at [781, 420] on p "השינוי שהכיסוי המחטא הביא לחיי פשוט מדהים." המברשת שלי נשארת נקייה לאורך כל היו…" at bounding box center [889, 479] width 267 height 137
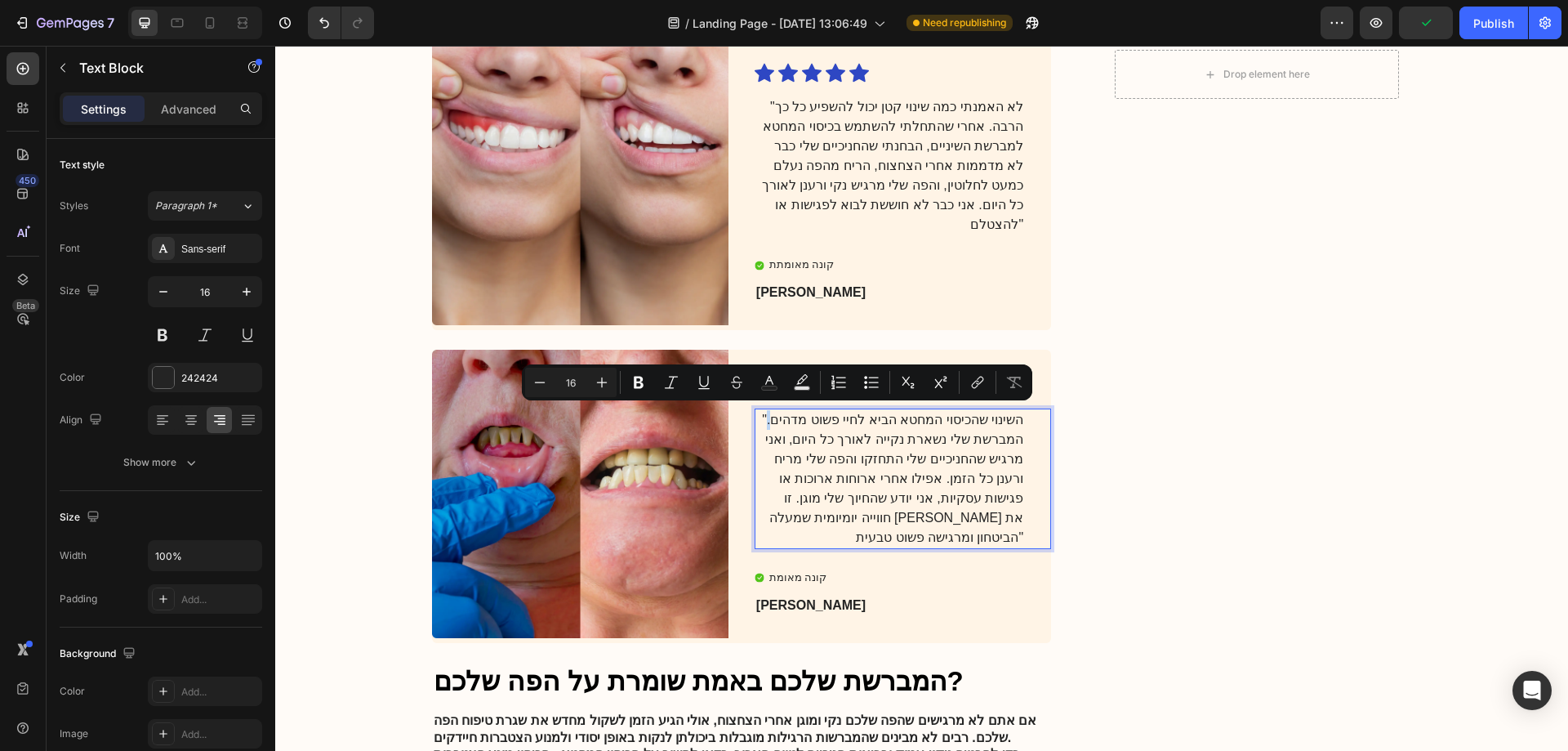
click at [773, 414] on p "השינוי שהכיסוי המחטא הביא לחיי פשוט מדהים." המברשת שלי נשארת נקייה לאורך כל היו…" at bounding box center [889, 479] width 267 height 137
click at [773, 413] on p "השינוי שהכיסוי המחטא הביא לחיי פשוט מדהים." המברשת שלי נשארת נקייה לאורך כל היו…" at bounding box center [889, 479] width 267 height 137
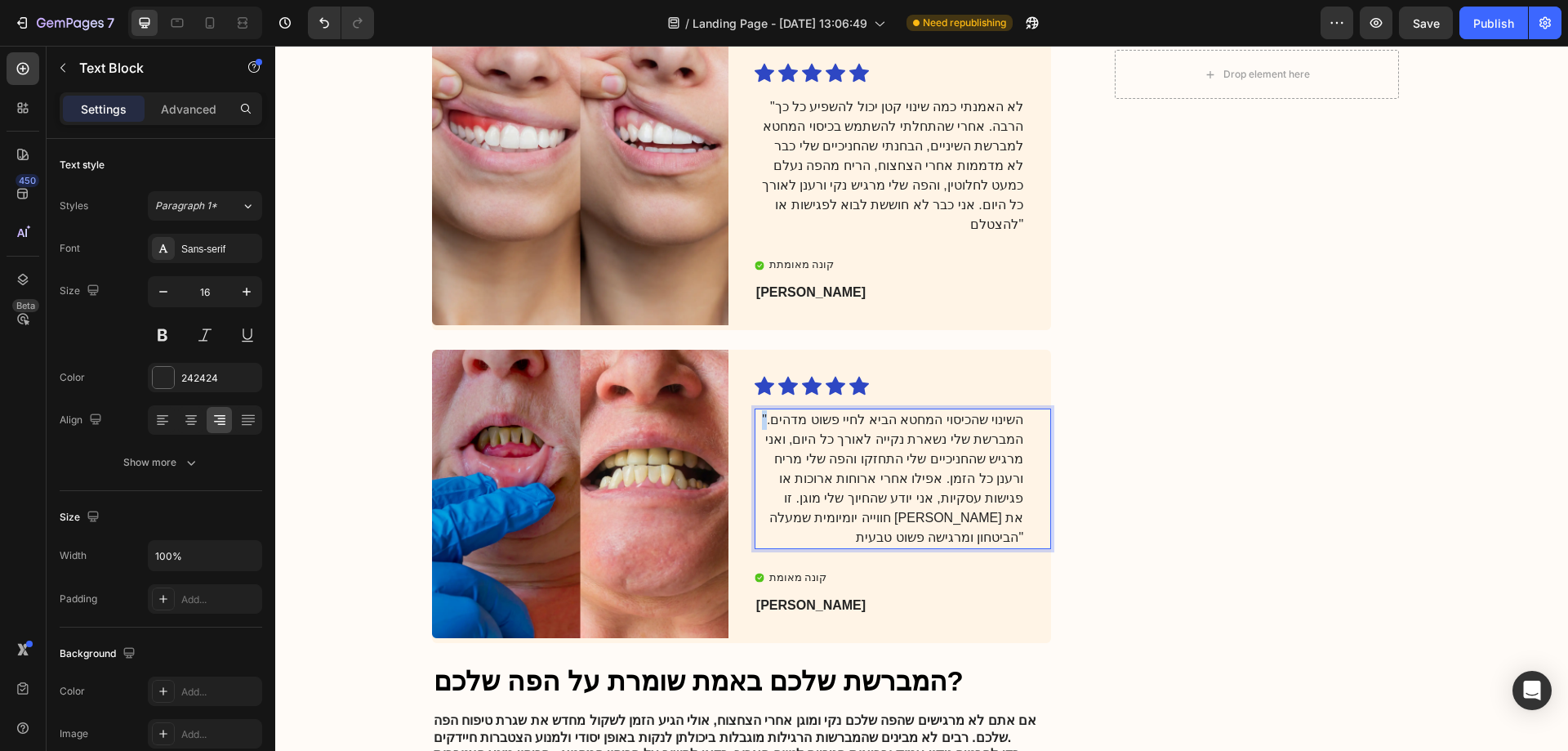
click at [771, 413] on p "השינוי שהכיסוי המחטא הביא לחיי פשוט מדהים." המברשת שלי נשארת נקייה לאורך כל היו…" at bounding box center [889, 479] width 267 height 137
click at [1020, 419] on div "השינוי שהכיסוי המחטא הביא לחיי פשוט מדהים. המברשת שלי נשארת נקייה לאורך כל היום…" at bounding box center [903, 479] width 296 height 141
click at [975, 440] on p "השינוי שהכיסוי המחטא הביא לחיי פשוט מדהים. המברשת שלי נשארת נקייה לאורך כל היום…" at bounding box center [889, 479] width 267 height 137
click at [1015, 418] on p "השינוי שהכיסוי המחטא הביא לחיי פשוט מדהים. המברשת שלי נשארת נקייה לאורך כל היום…" at bounding box center [889, 479] width 267 height 137
click at [1015, 510] on div "השינוי שהכיסוי המחטא הביא לחיי פשוט מדהים. המברשת שלי נשארת נקייה לאורך כל היום…" at bounding box center [903, 479] width 296 height 141
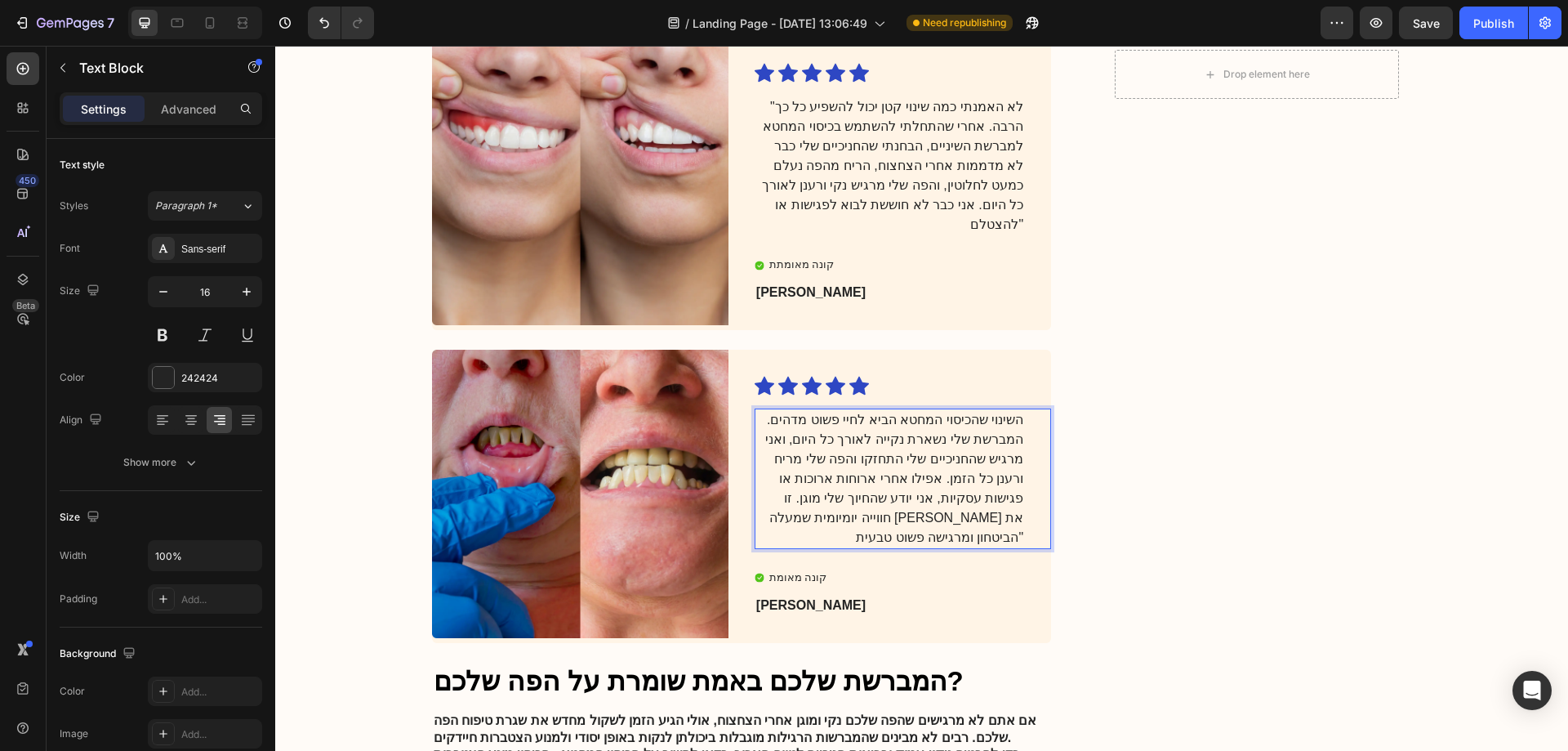
click at [1015, 510] on p "השינוי שהכיסוי המחטא הביא לחיי פשוט מדהים. המברשת שלי נשארת נקייה לאורך כל היום…" at bounding box center [889, 479] width 267 height 137
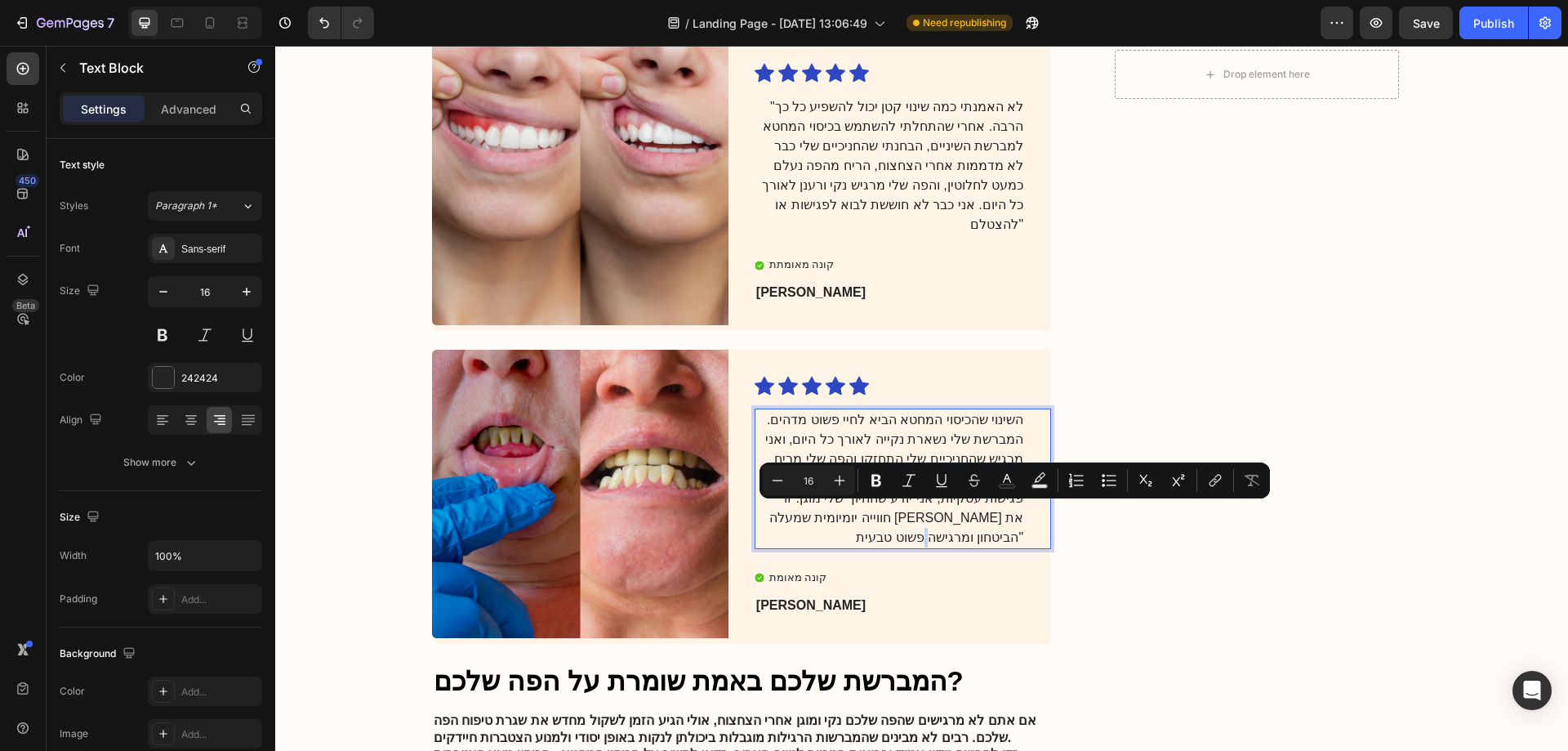
click at [1014, 508] on p "השינוי שהכיסוי המחטא הביא לחיי פשוט מדהים. המברשת שלי נשארת נקייה לאורך כל היום…" at bounding box center [889, 479] width 267 height 137
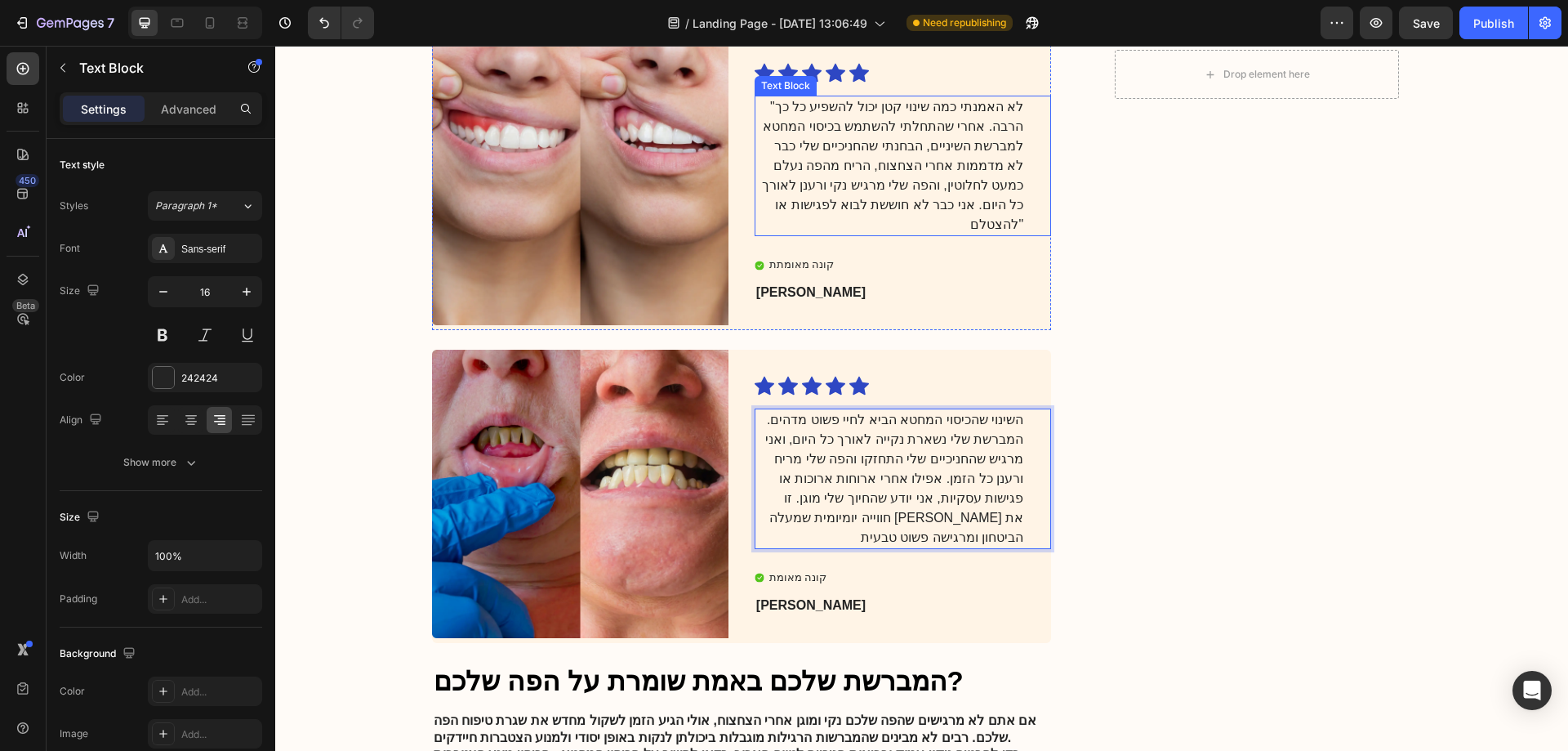
click at [1026, 194] on div ""לא האמנתי כמה שינוי קטן יכול להשפיע כל כך הרבה. אחרי שהתחלתי להשתמש בכיסוי המח…" at bounding box center [903, 166] width 296 height 141
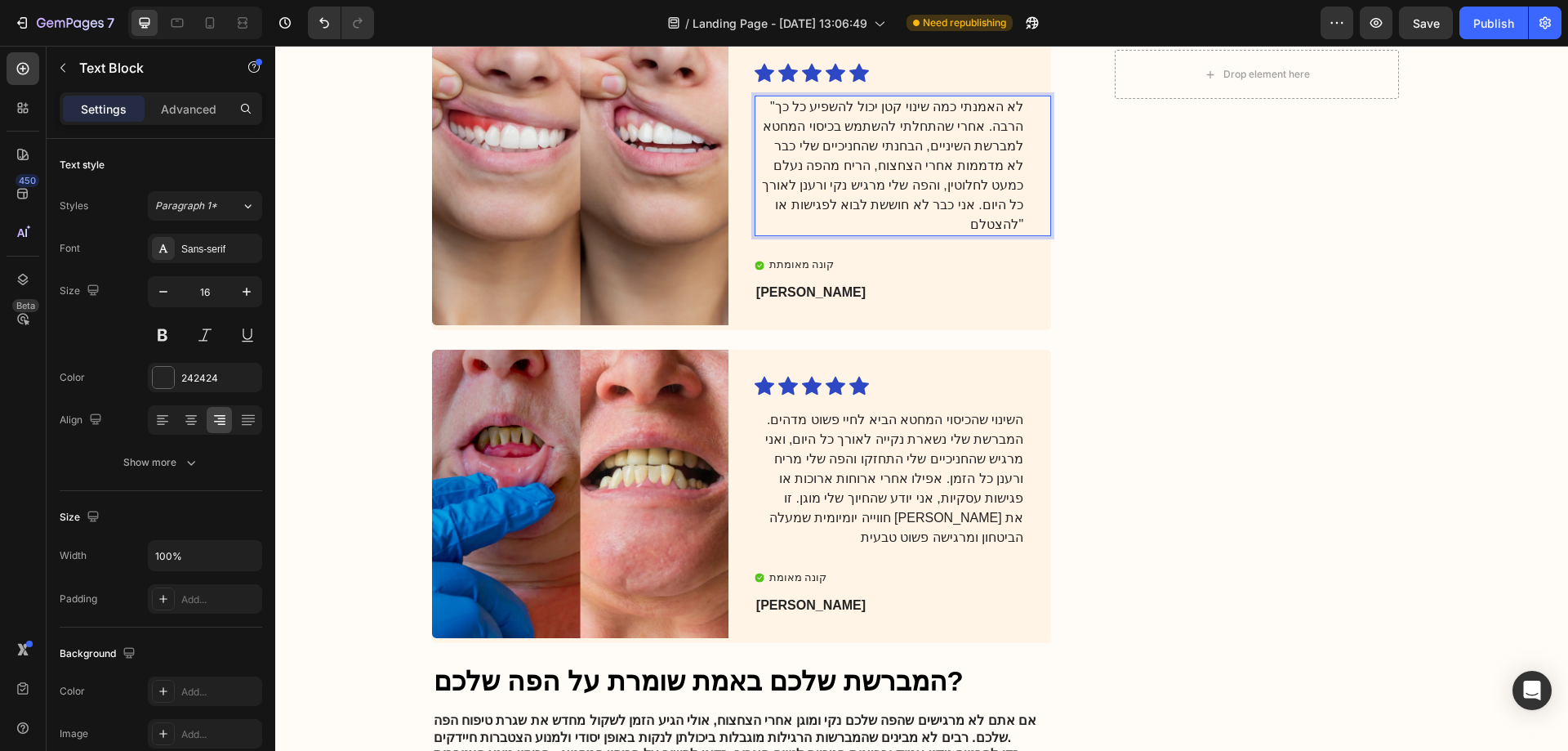
click at [1017, 204] on p ""לא האמנתי כמה שינוי קטן יכול להשפיע כל כך הרבה. אחרי שהתחלתי להשתמש בכיסוי המח…" at bounding box center [889, 166] width 267 height 137
click at [1014, 202] on p ""לא האמנתי כמה שינוי קטן יכול להשפיע כל כך הרבה. אחרי שהתחלתי להשתמש בכיסוי המח…" at bounding box center [889, 166] width 267 height 137
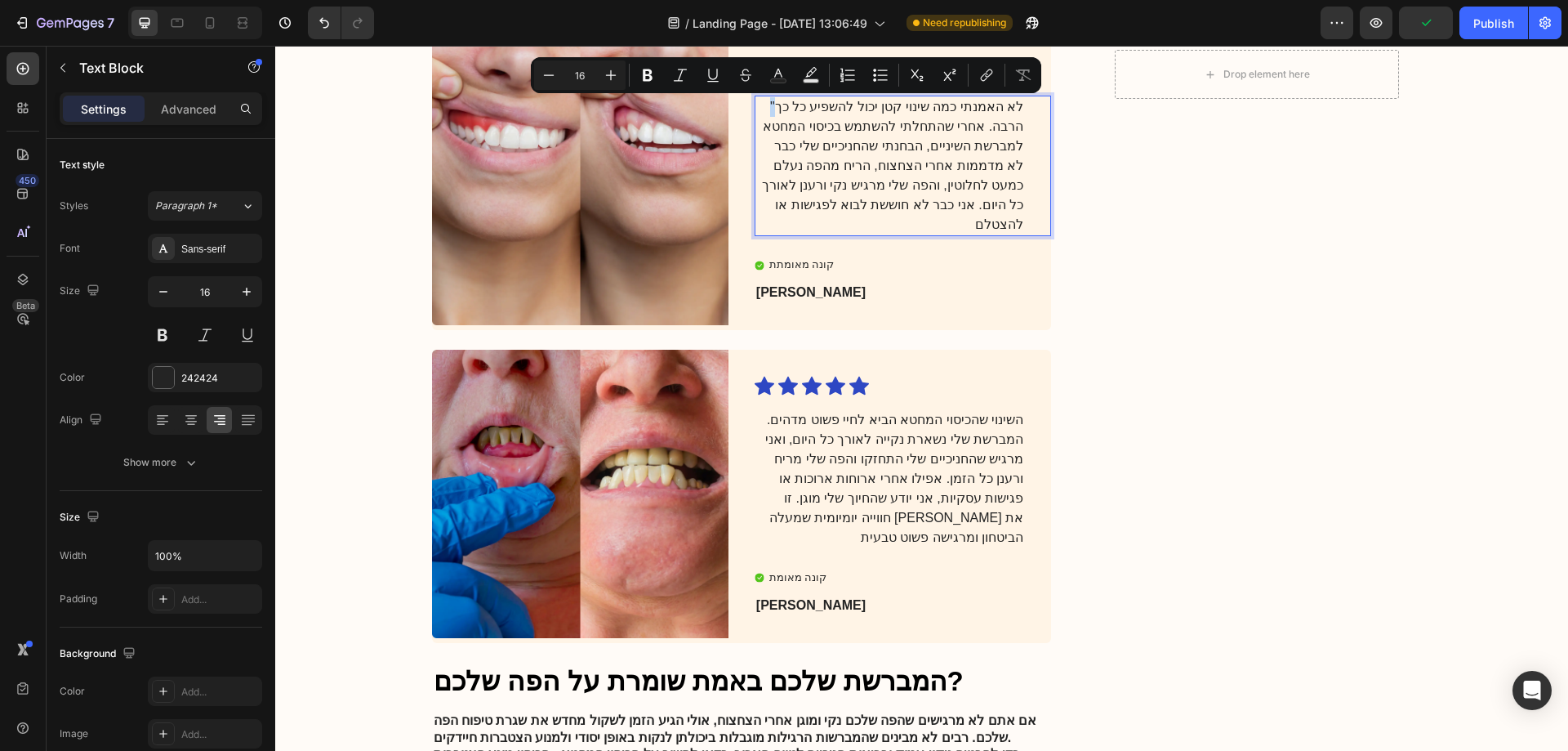
click at [784, 104] on p ""לא האמנתי כמה שינוי קטן יכול להשפיע כל כך הרבה. אחרי שהתחלתי להשתמש בכיסוי המח…" at bounding box center [889, 166] width 267 height 137
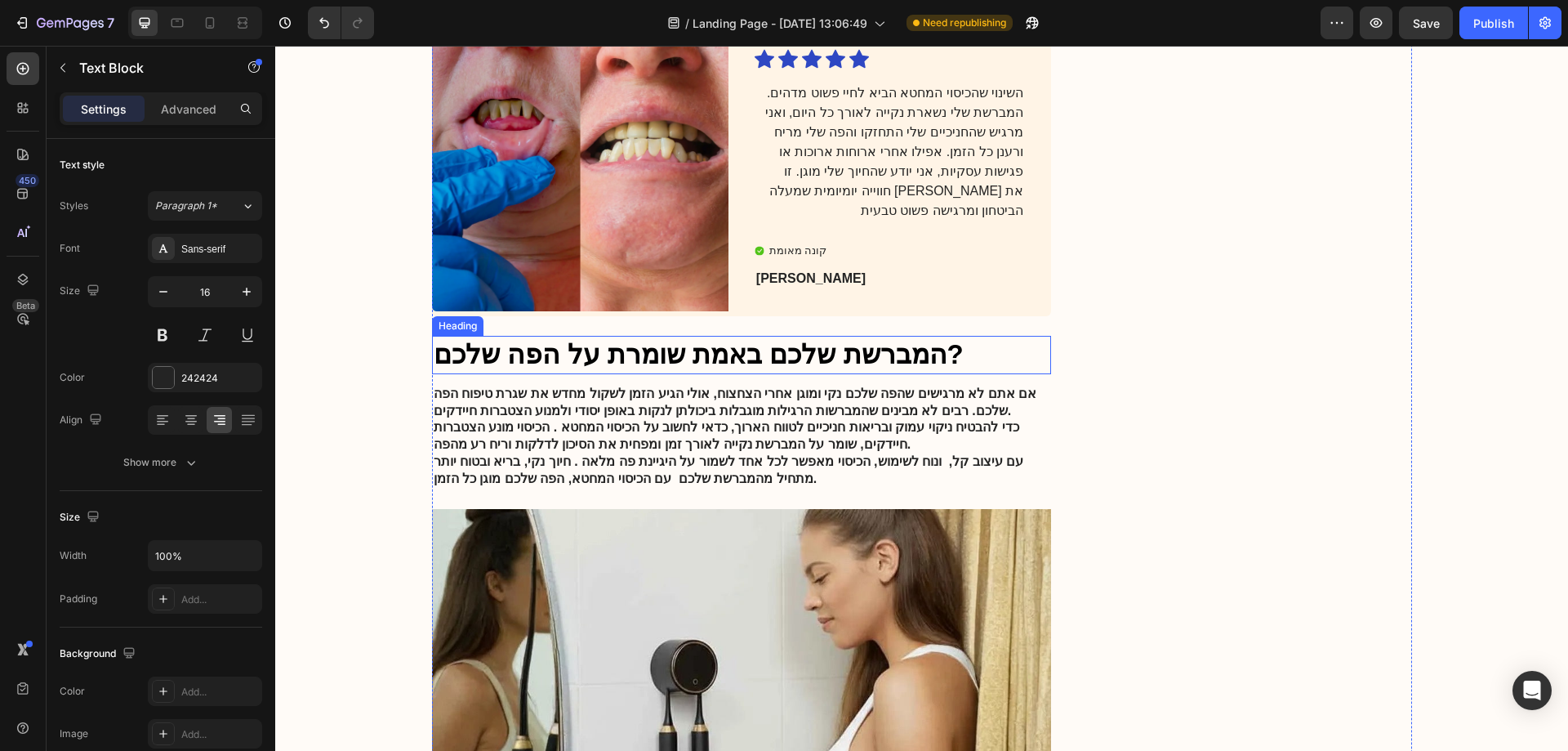
scroll to position [3677, 0]
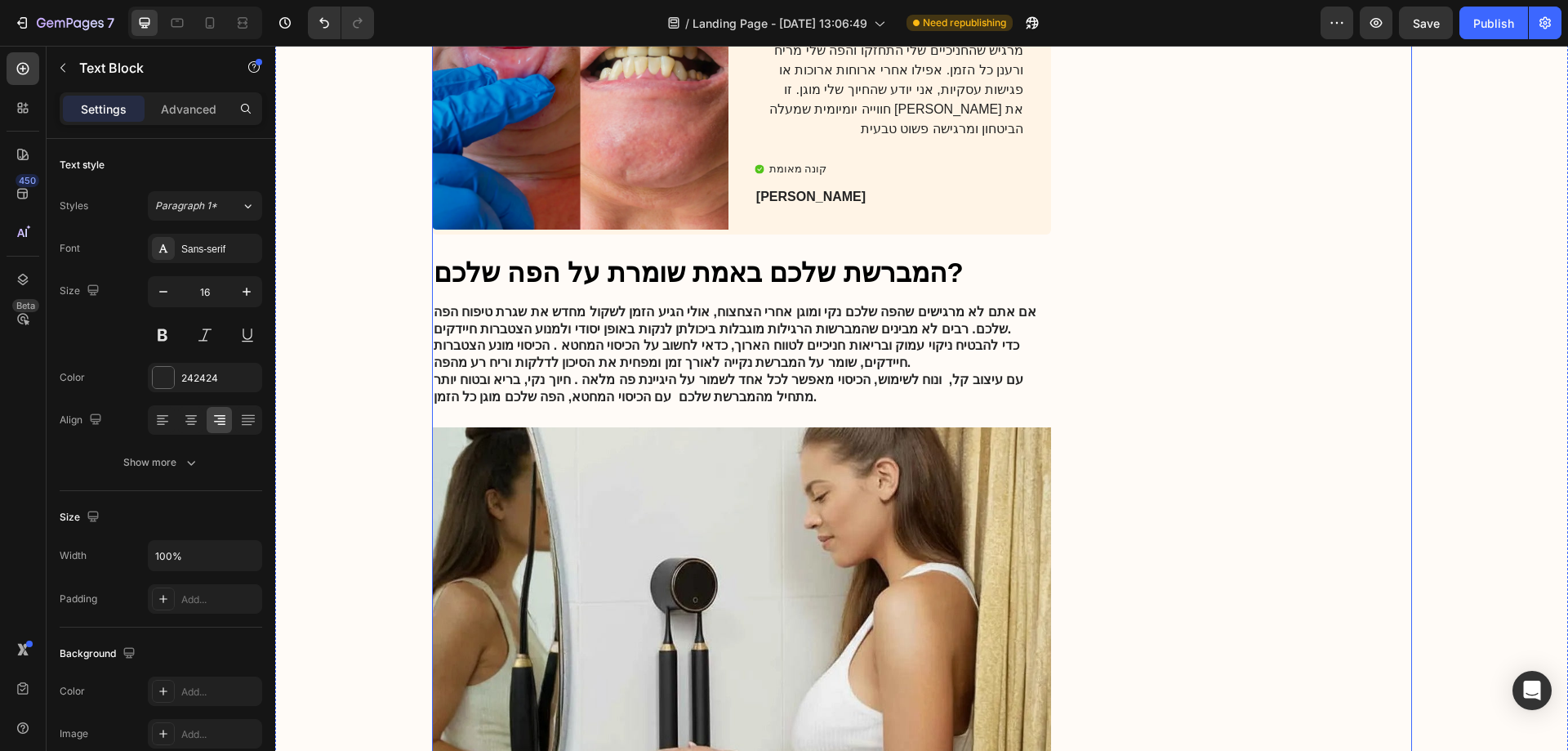
click at [941, 265] on h2 "המברשת שלכם באמת שומרת על הפה שלכם?" at bounding box center [741, 274] width 620 height 39
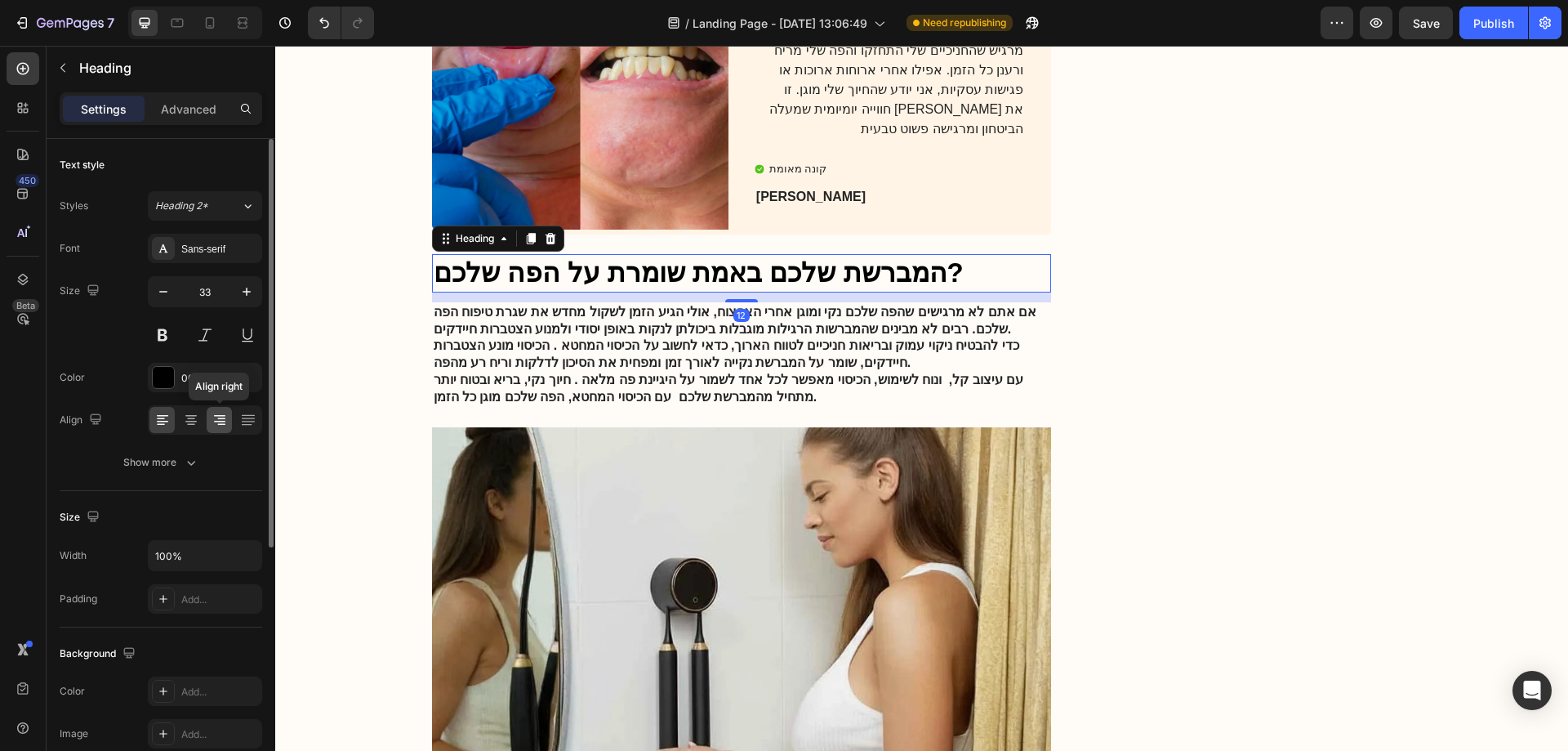
click at [215, 419] on icon at bounding box center [220, 420] width 17 height 17
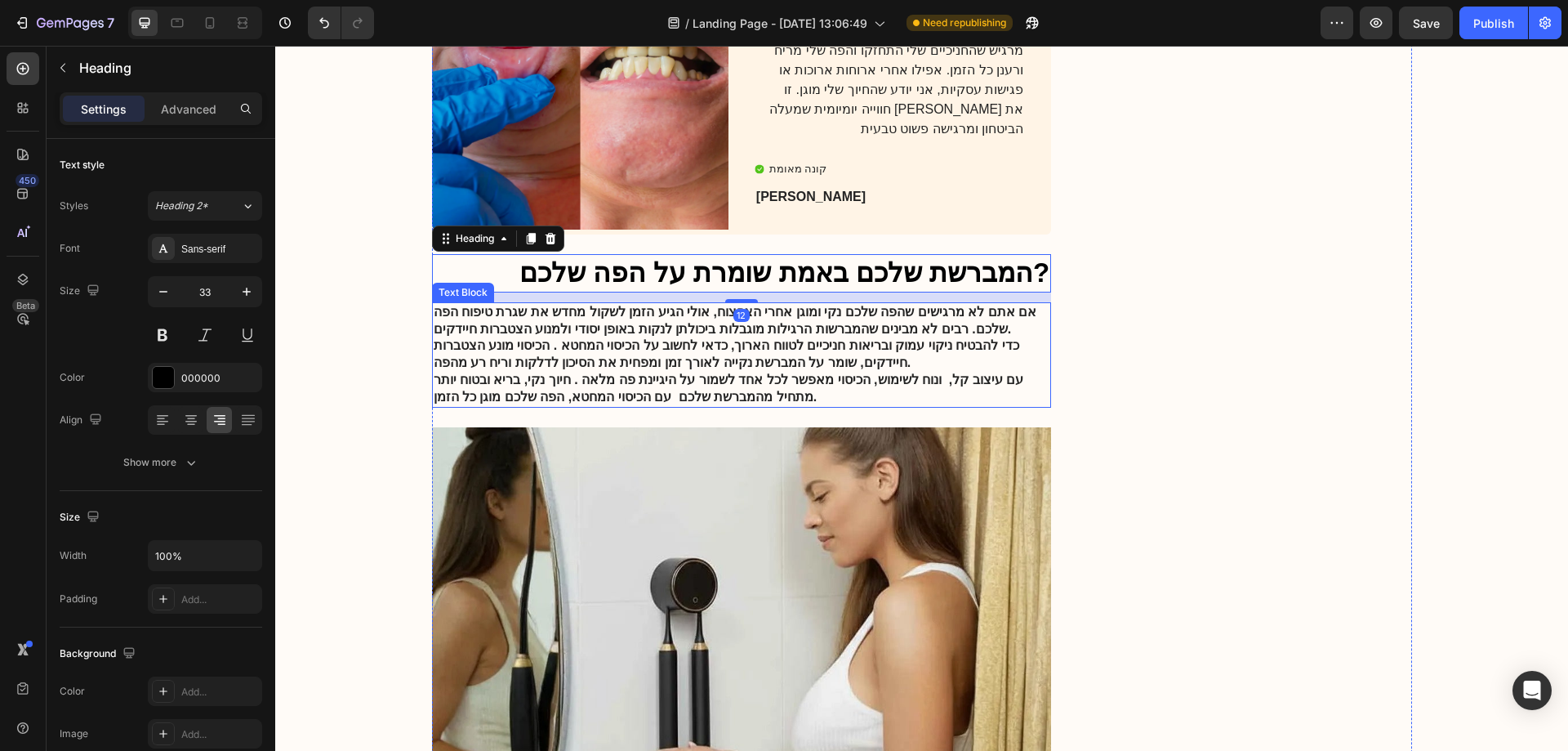
click at [587, 373] on strong "עם עיצוב קל, ונוח לשימוש, הכיסוי מאפשר לכל אחד לשמור על היגיינת פה מלאה . חיוך …" at bounding box center [729, 388] width 591 height 31
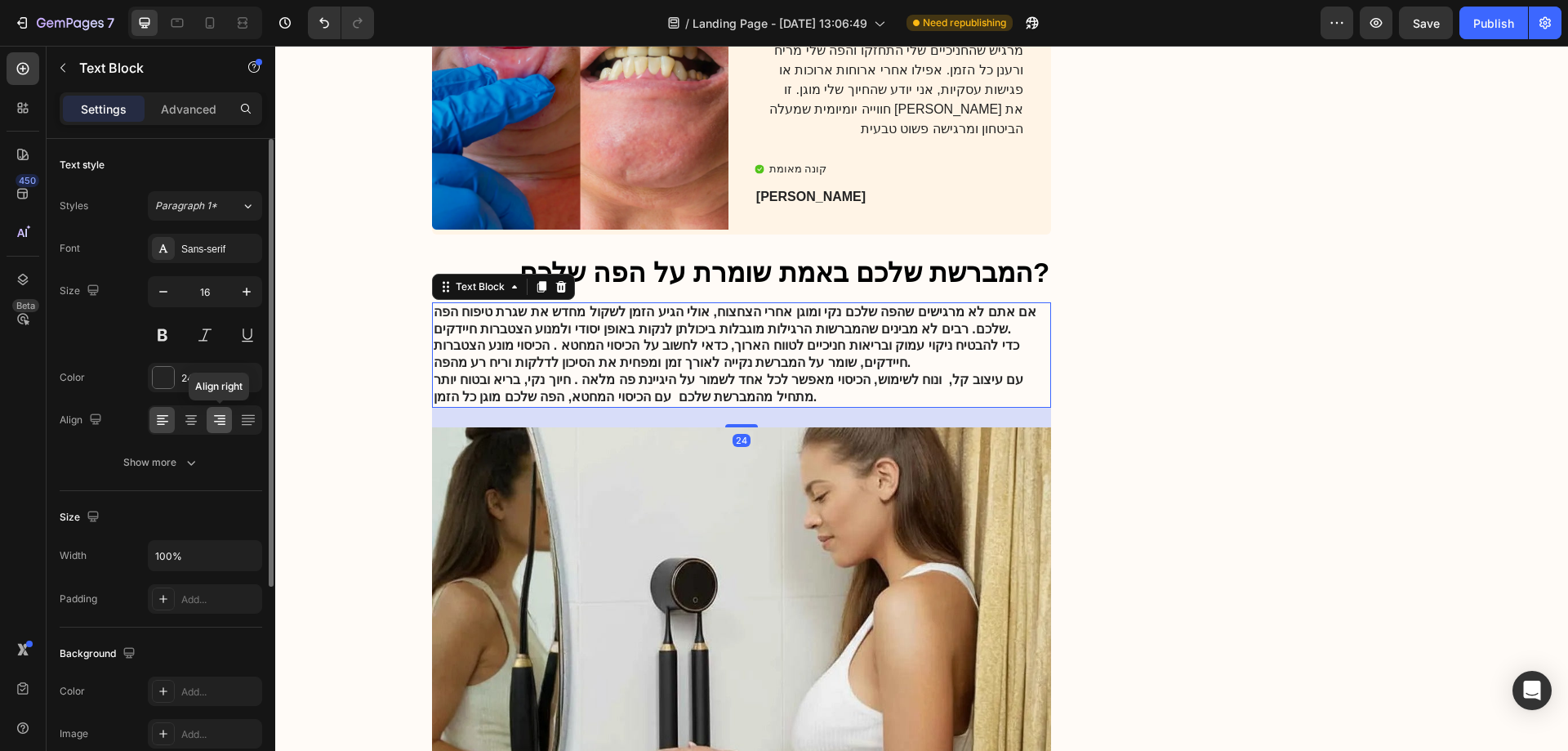
click at [226, 423] on icon at bounding box center [220, 420] width 17 height 17
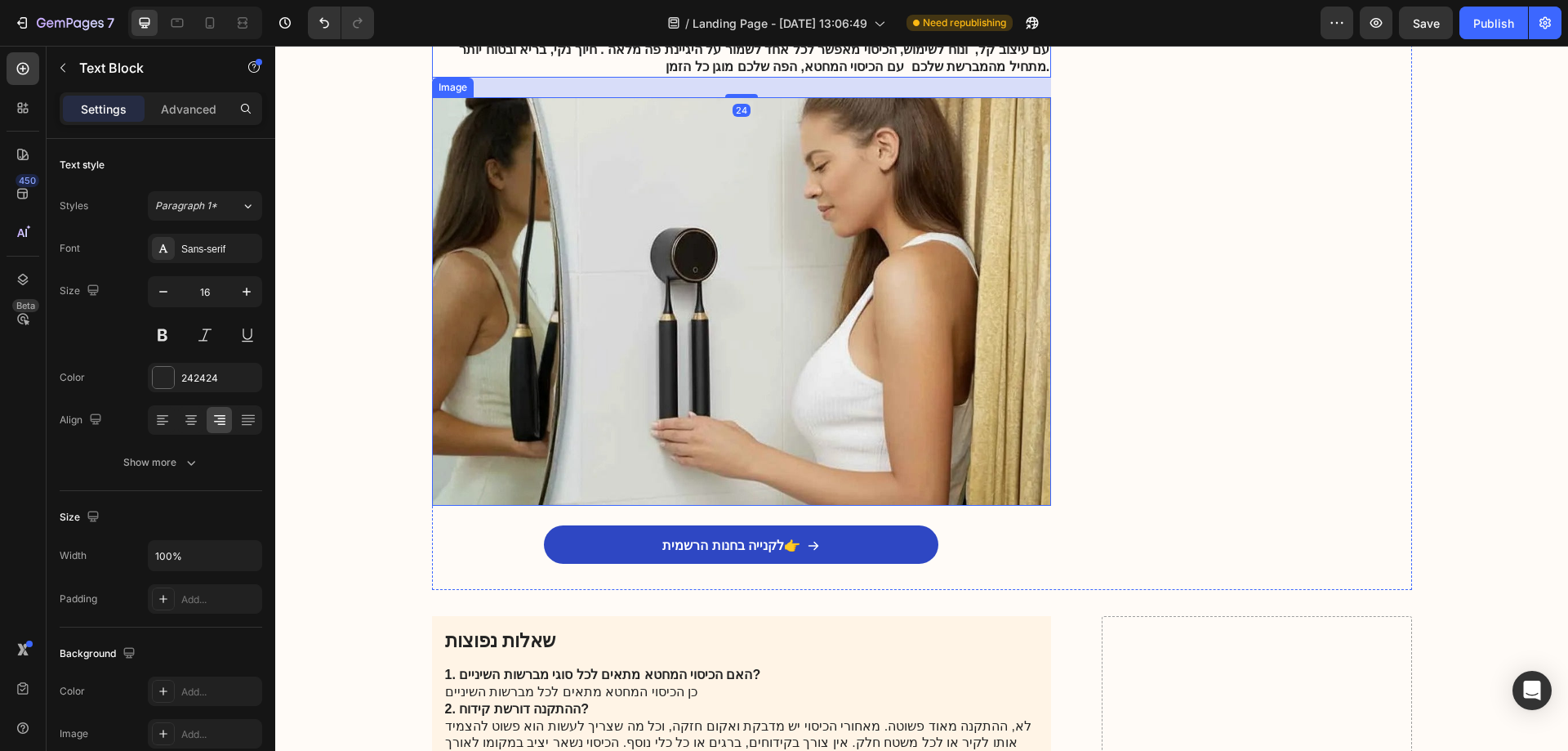
scroll to position [4331, 0]
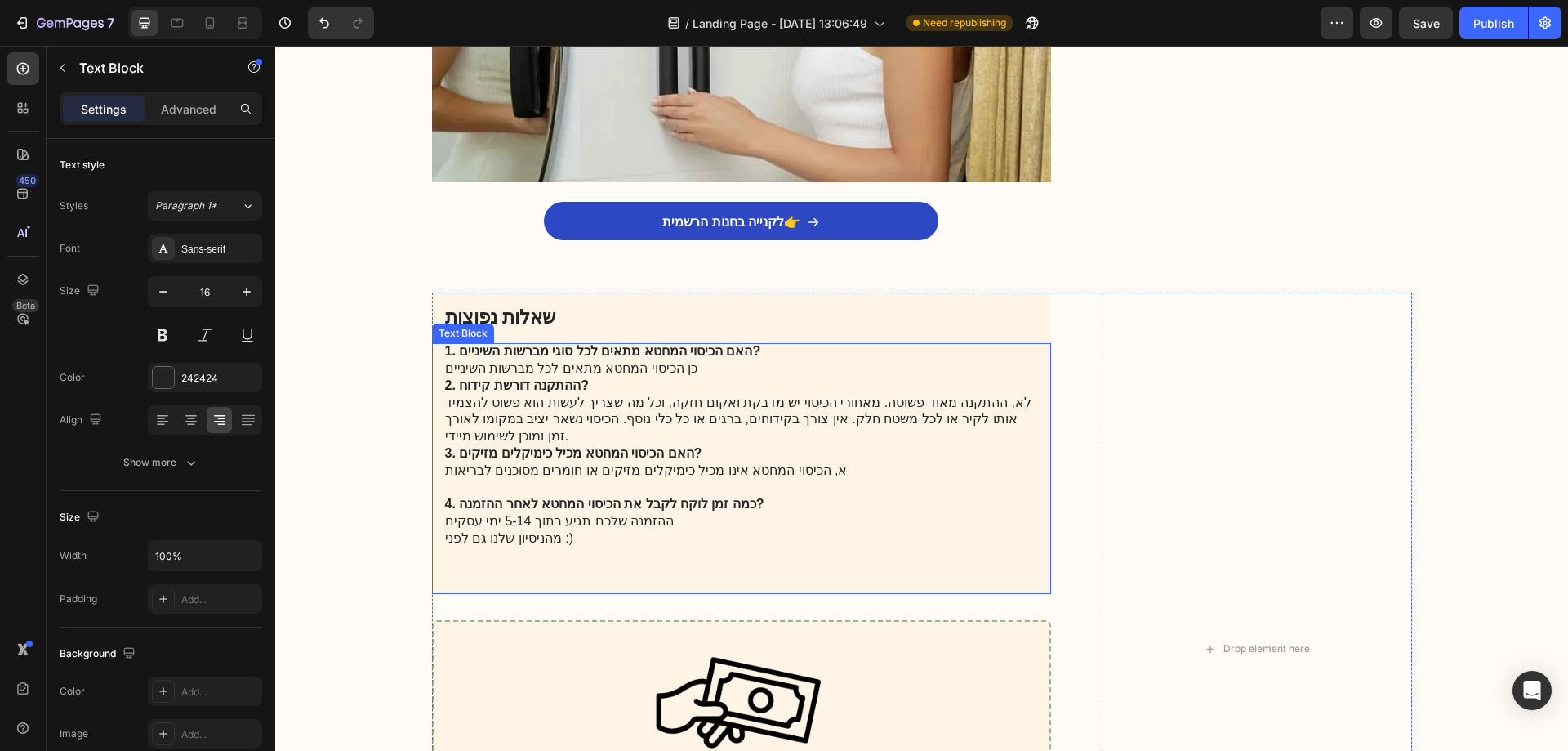
click at [534, 391] on p "1. האם הכיסוי המחטא מתאים לכל סוגי מברשות השיניים? כן הכיסוי המחטא מתאים לכל מב…" at bounding box center [742, 462] width 594 height 238
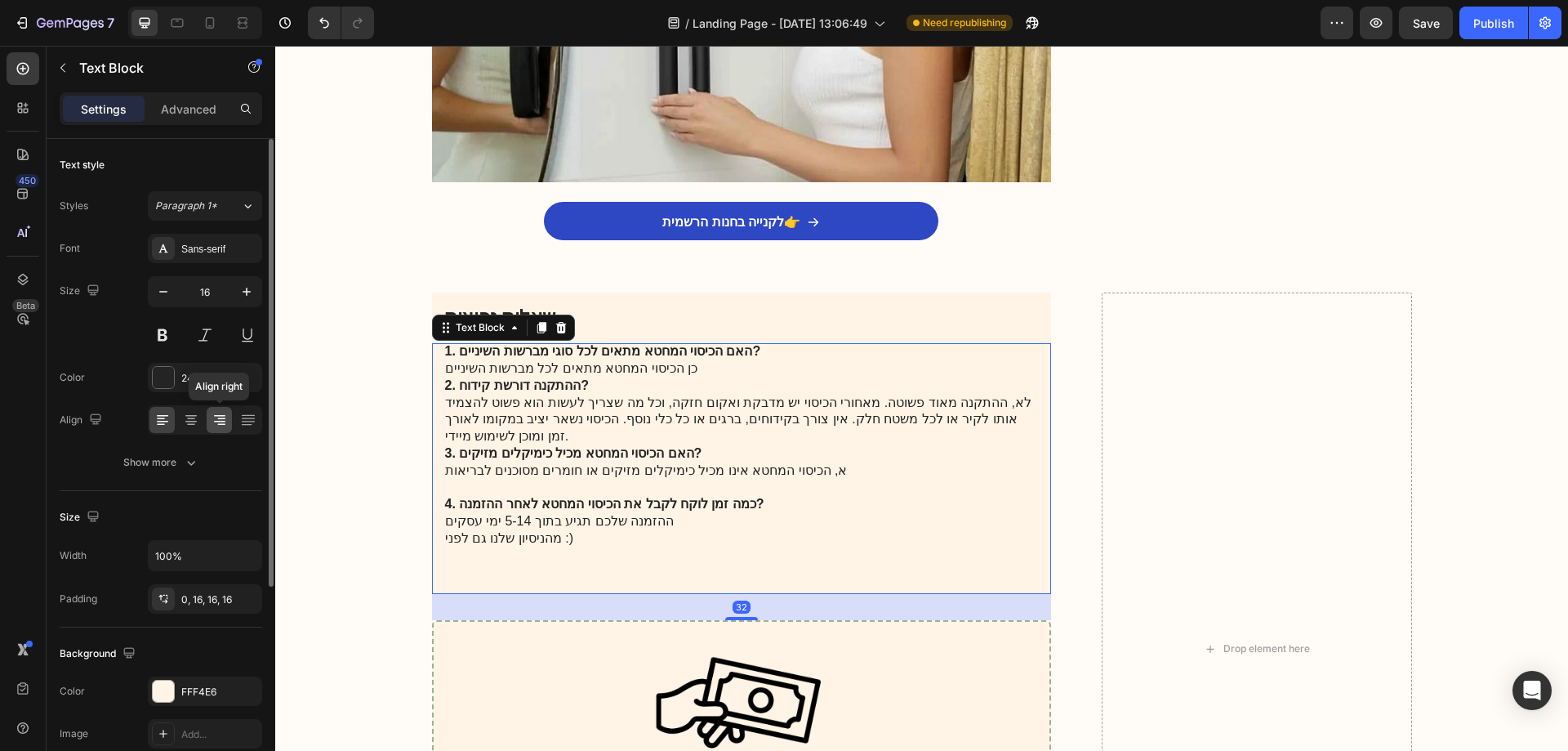
click at [213, 420] on icon at bounding box center [220, 420] width 17 height 17
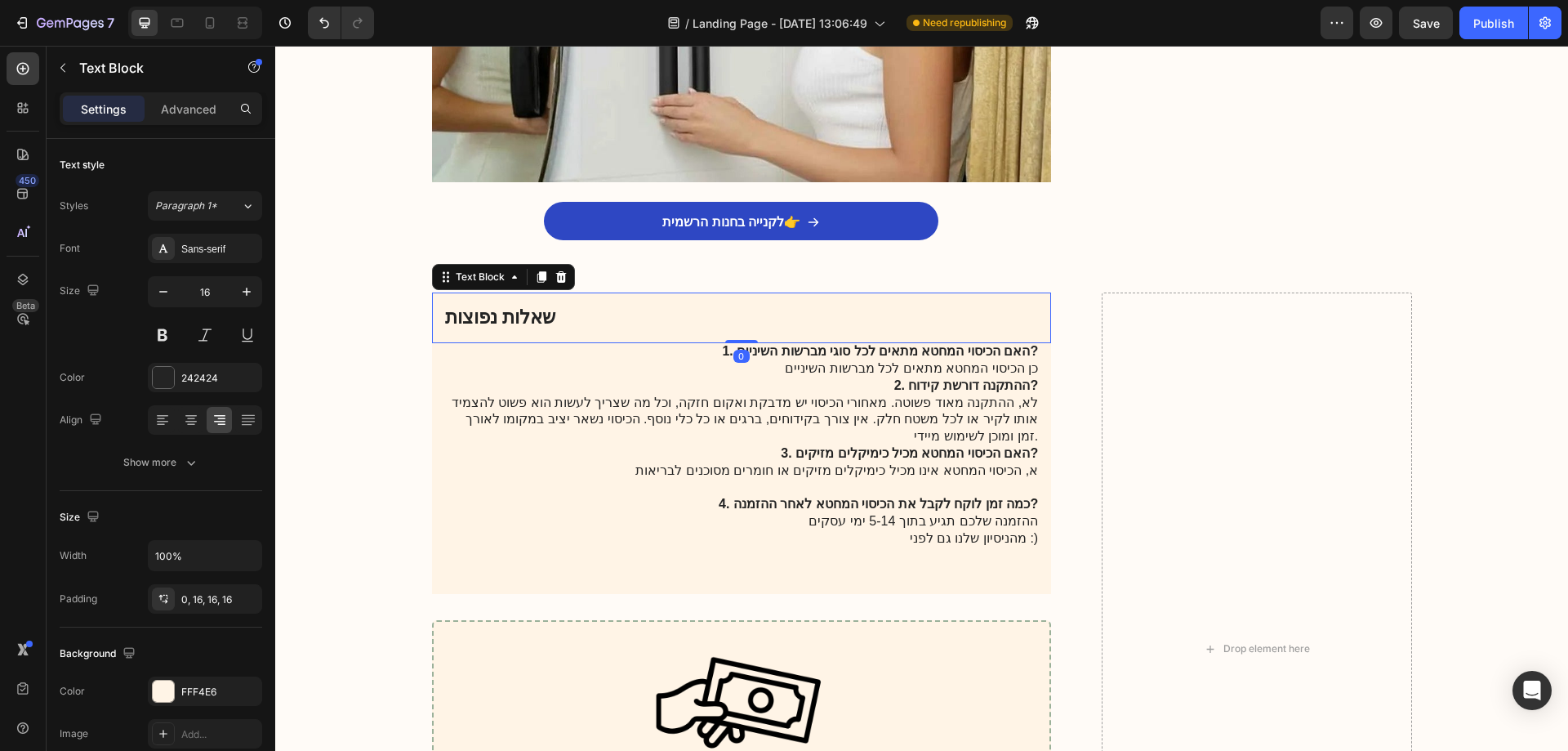
click at [641, 316] on p "שאלות נפוצות" at bounding box center [742, 317] width 594 height 24
click at [232, 421] on div at bounding box center [205, 419] width 115 height 29
click at [223, 421] on icon at bounding box center [220, 422] width 12 height 2
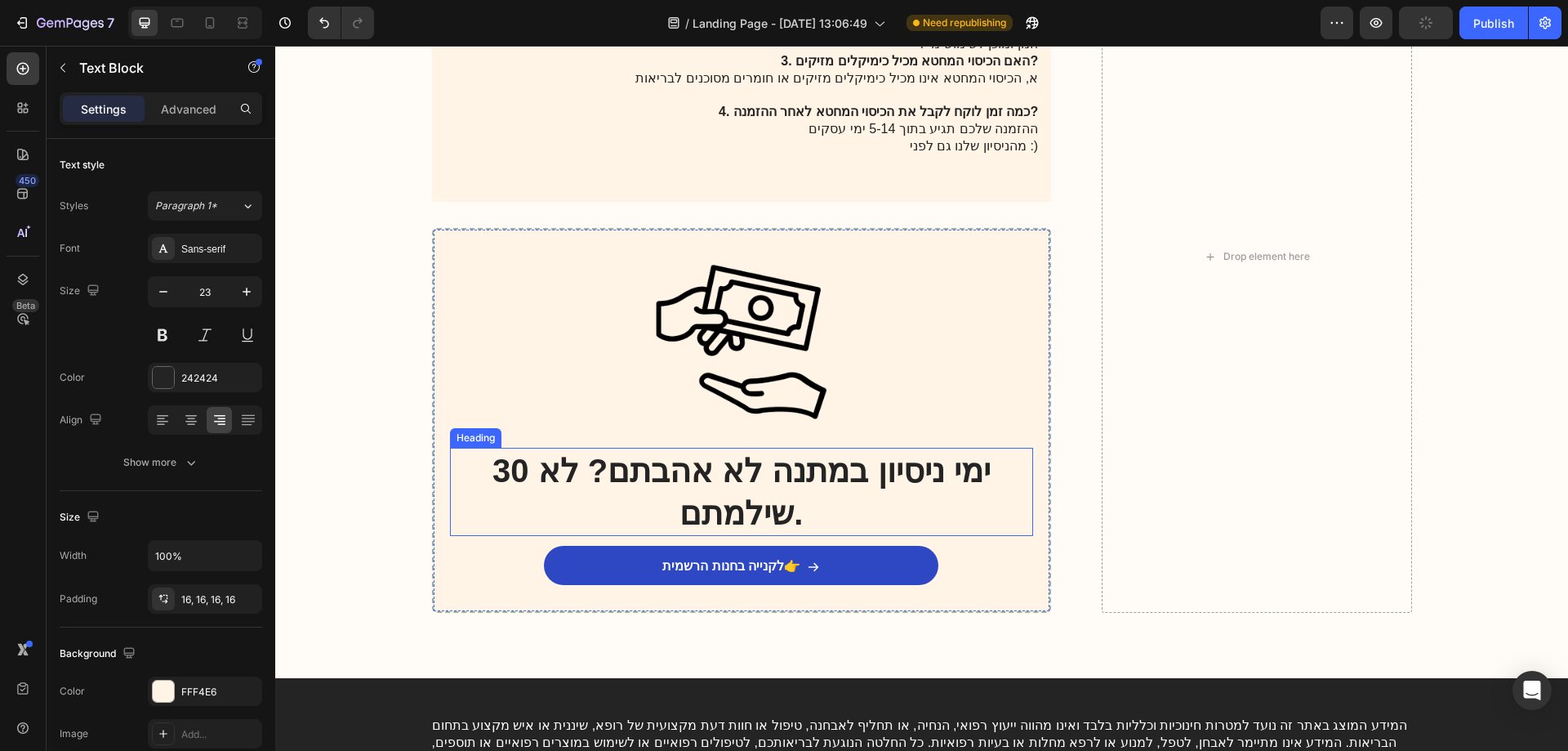
scroll to position [4740, 0]
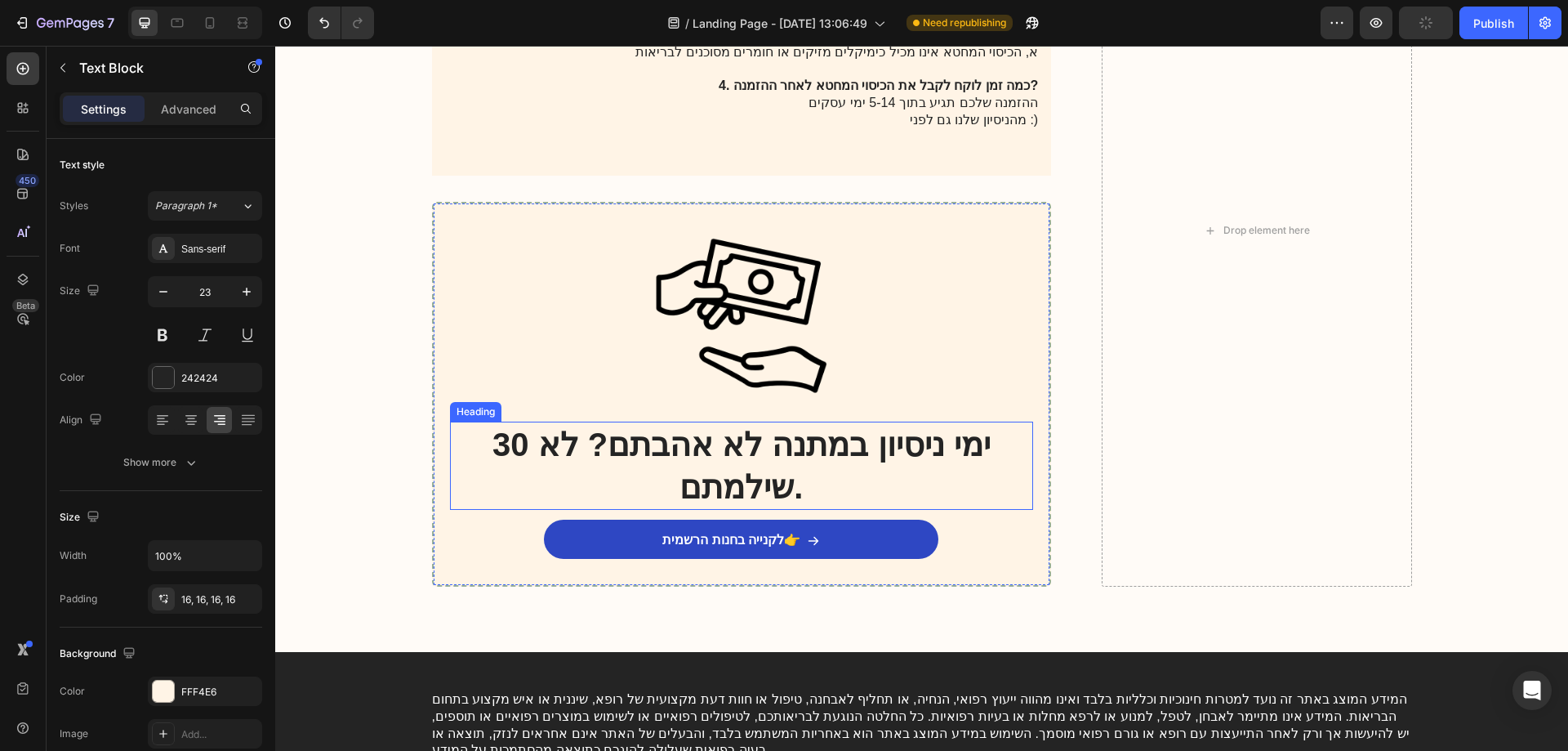
click at [763, 447] on h2 "30 ימי ניסיון במתנה לא אהבתם? לא שילמתם." at bounding box center [742, 466] width 584 height 88
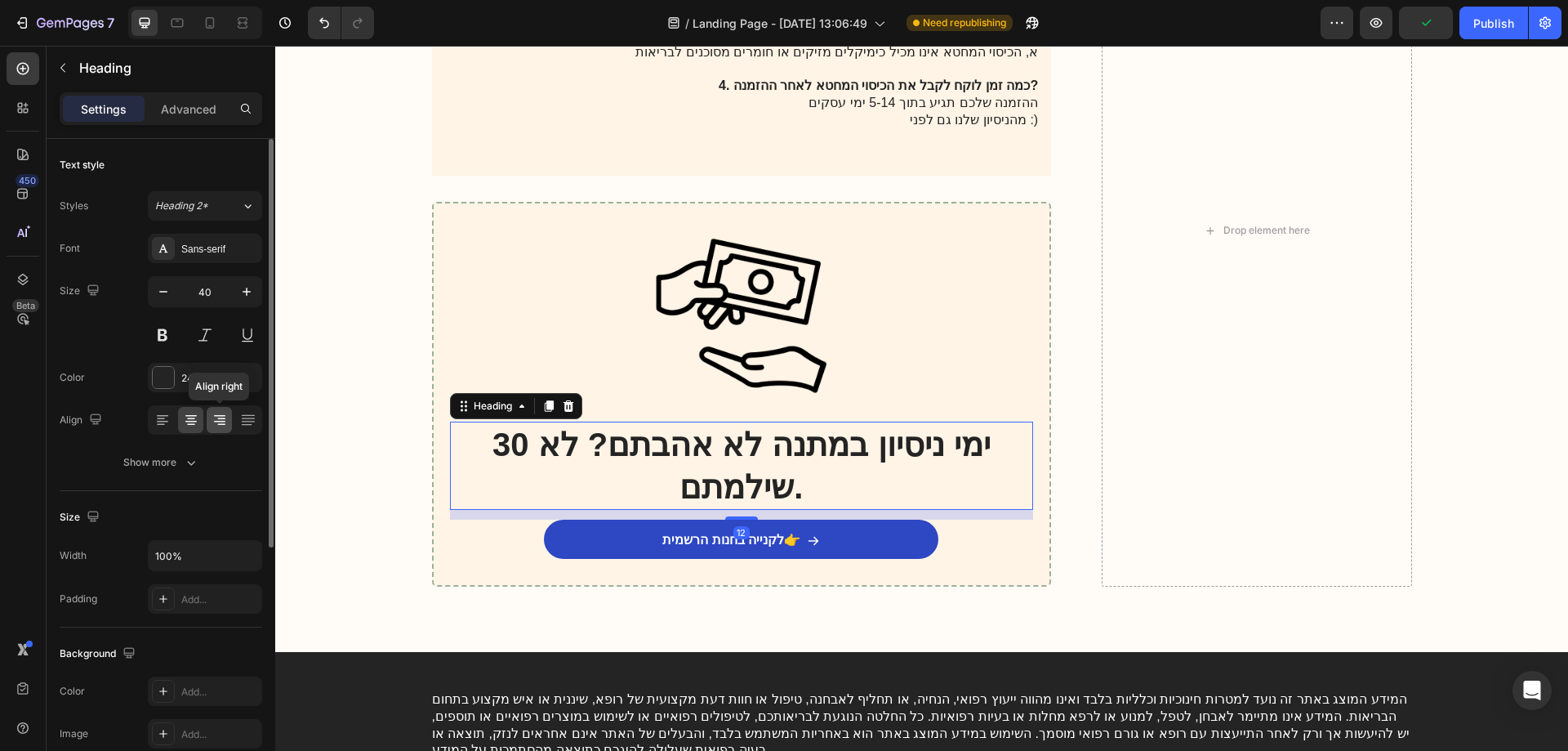
click at [222, 424] on icon at bounding box center [222, 425] width 8 height 2
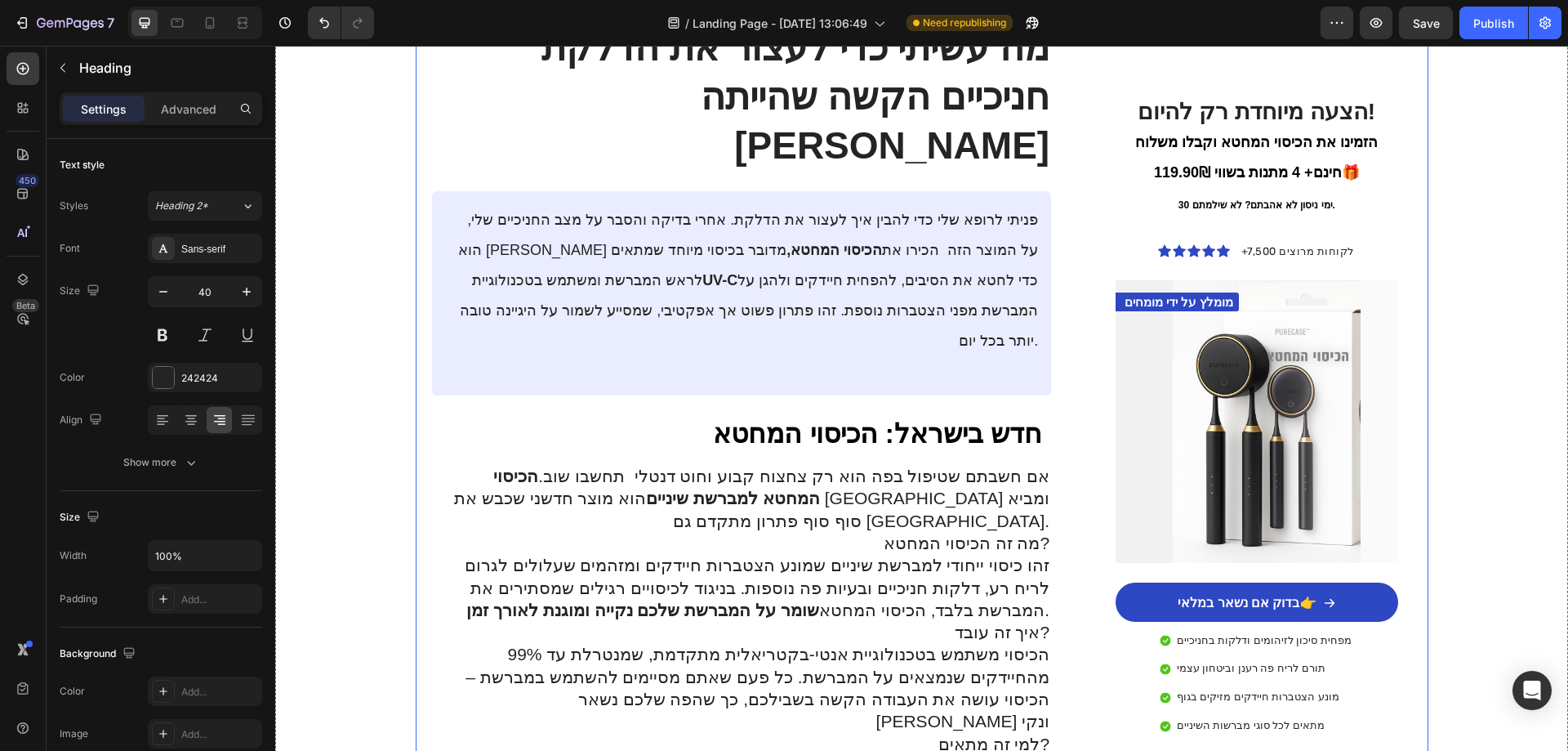
scroll to position [1962, 0]
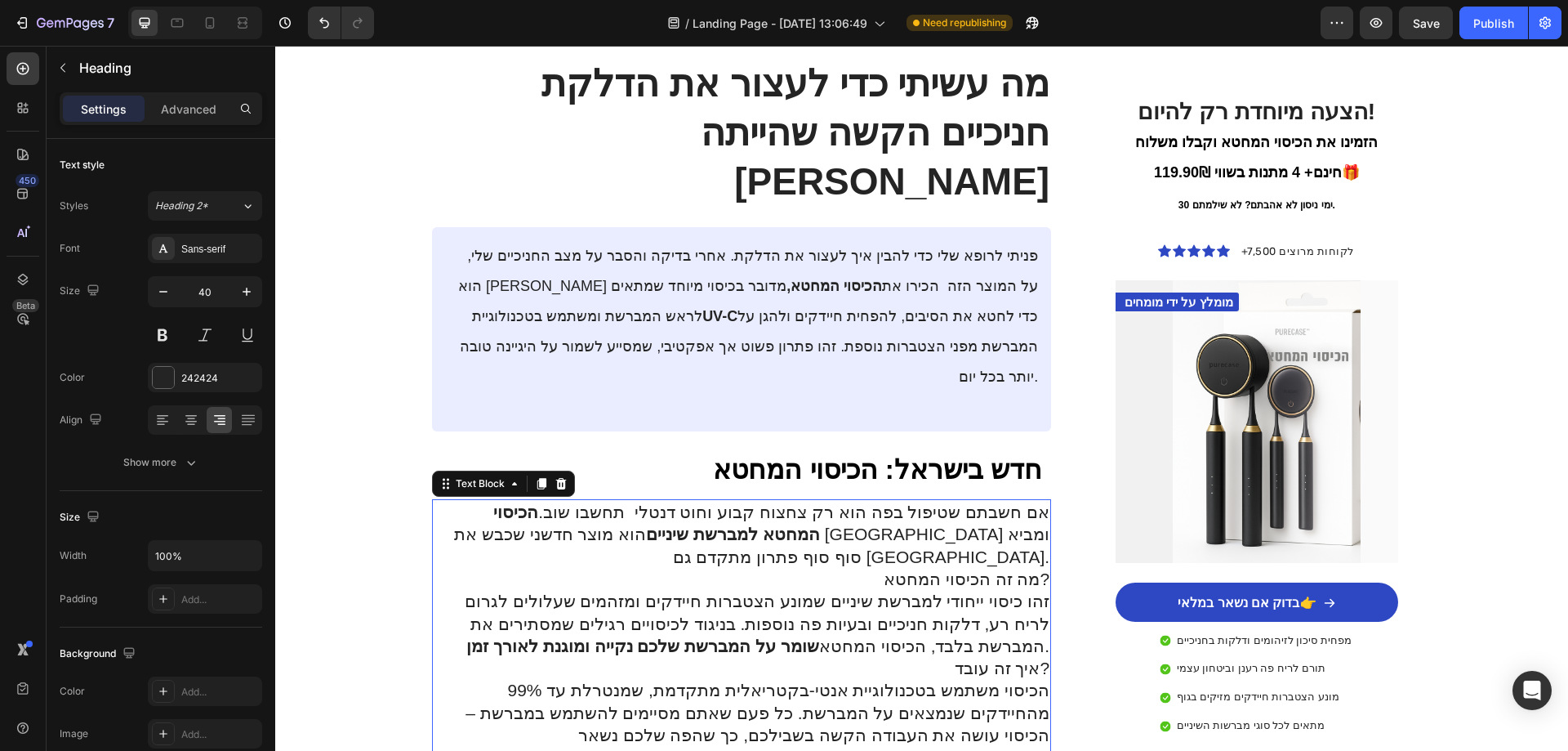
click at [887, 590] on p "זהו כיסוי ייחודי למברשת שיניים שמונע הצטברות חיידקים ומזהמים שעלולים לגרום לריח…" at bounding box center [741, 624] width 617 height 67
click at [888, 590] on p "זהו כיסוי ייחודי למברשת שיניים שמונע הצטברות חיידקים ומזהמים שעלולים לגרום לריח…" at bounding box center [741, 624] width 617 height 67
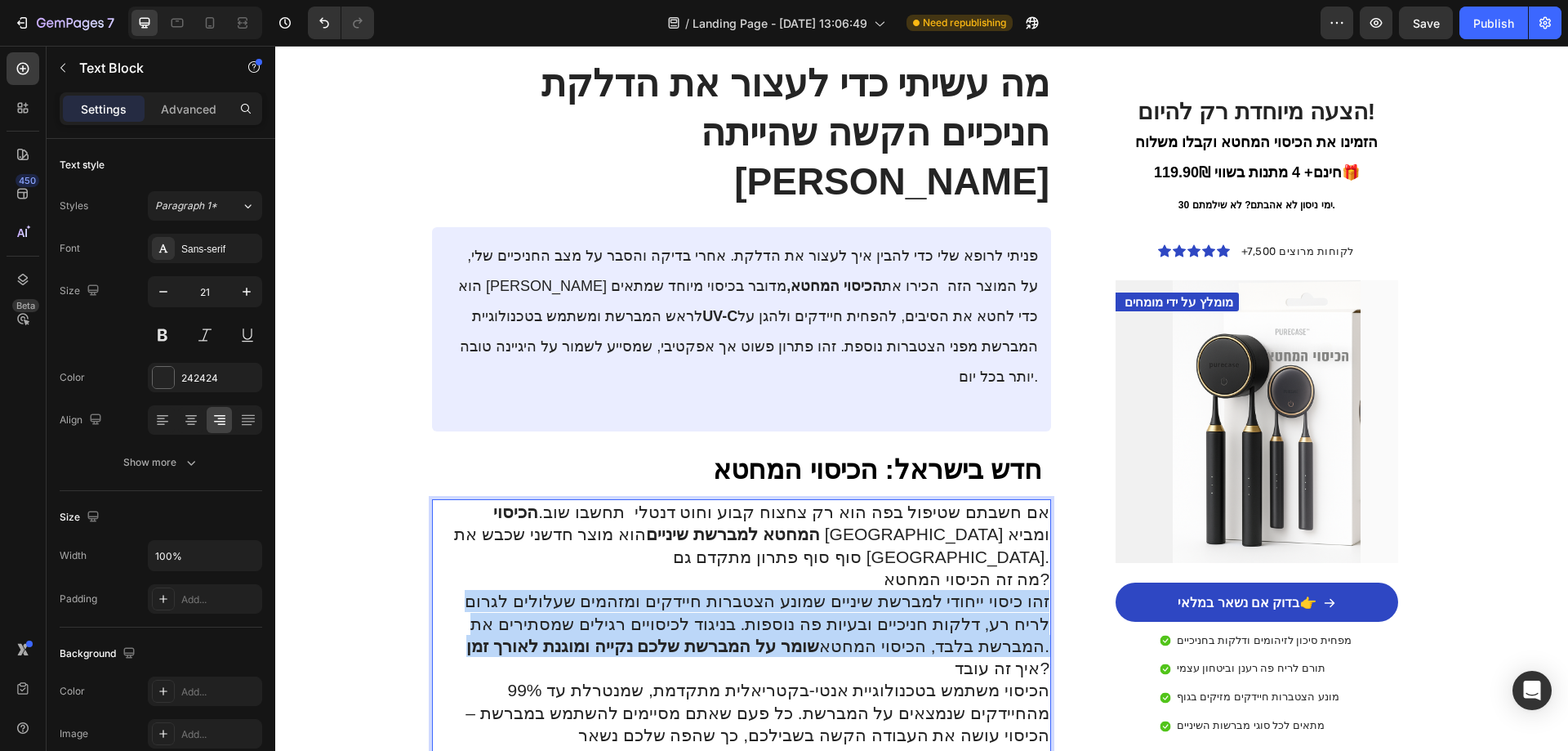
click at [888, 590] on p "זהו כיסוי ייחודי למברשת שיניים שמונע הצטברות חיידקים ומזהמים שעלולים לגרום לריח…" at bounding box center [741, 624] width 617 height 67
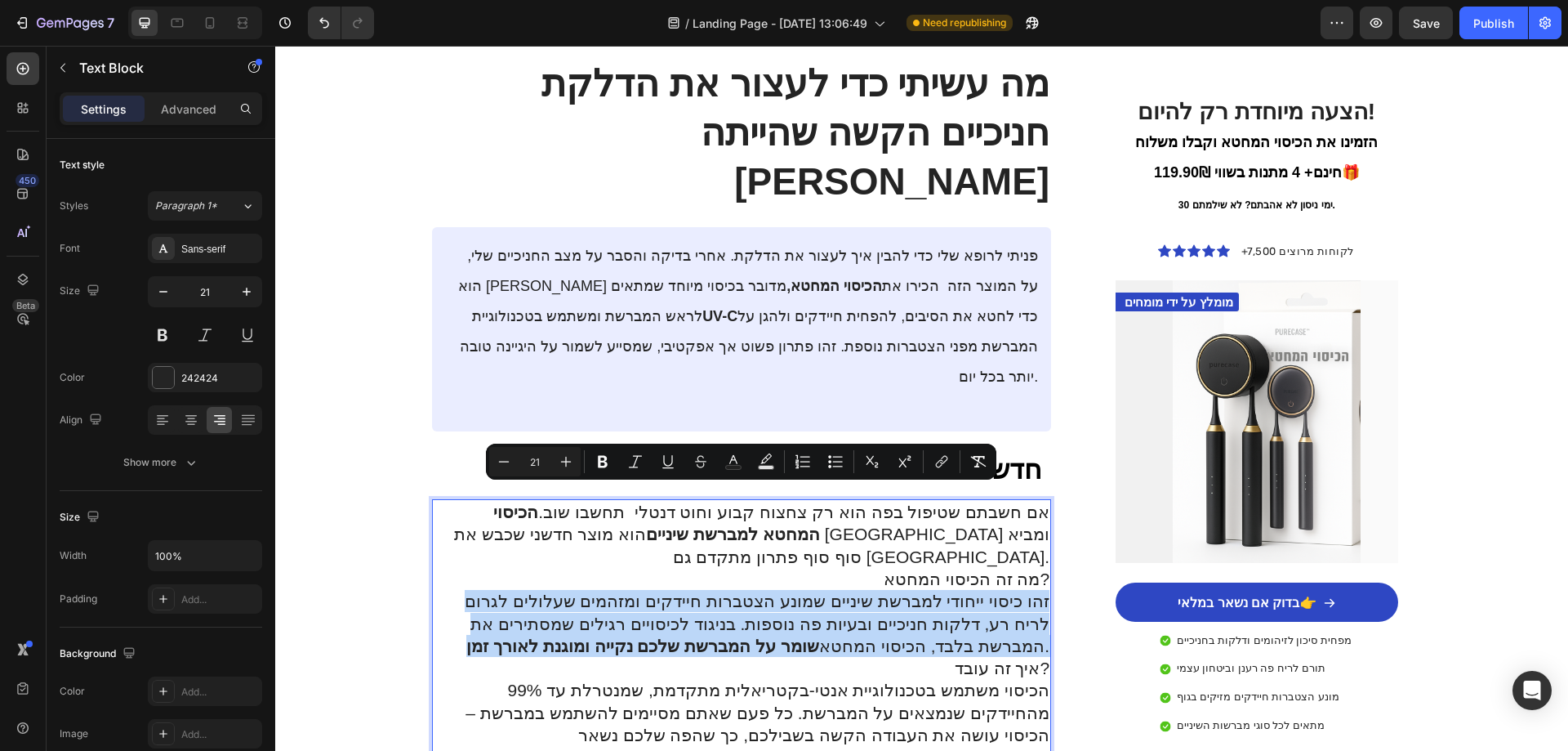
click at [888, 590] on p "זהו כיסוי ייחודי למברשת שיניים שמונע הצטברות חיידקים ומזהמים שעלולים לגרום לריח…" at bounding box center [741, 624] width 617 height 67
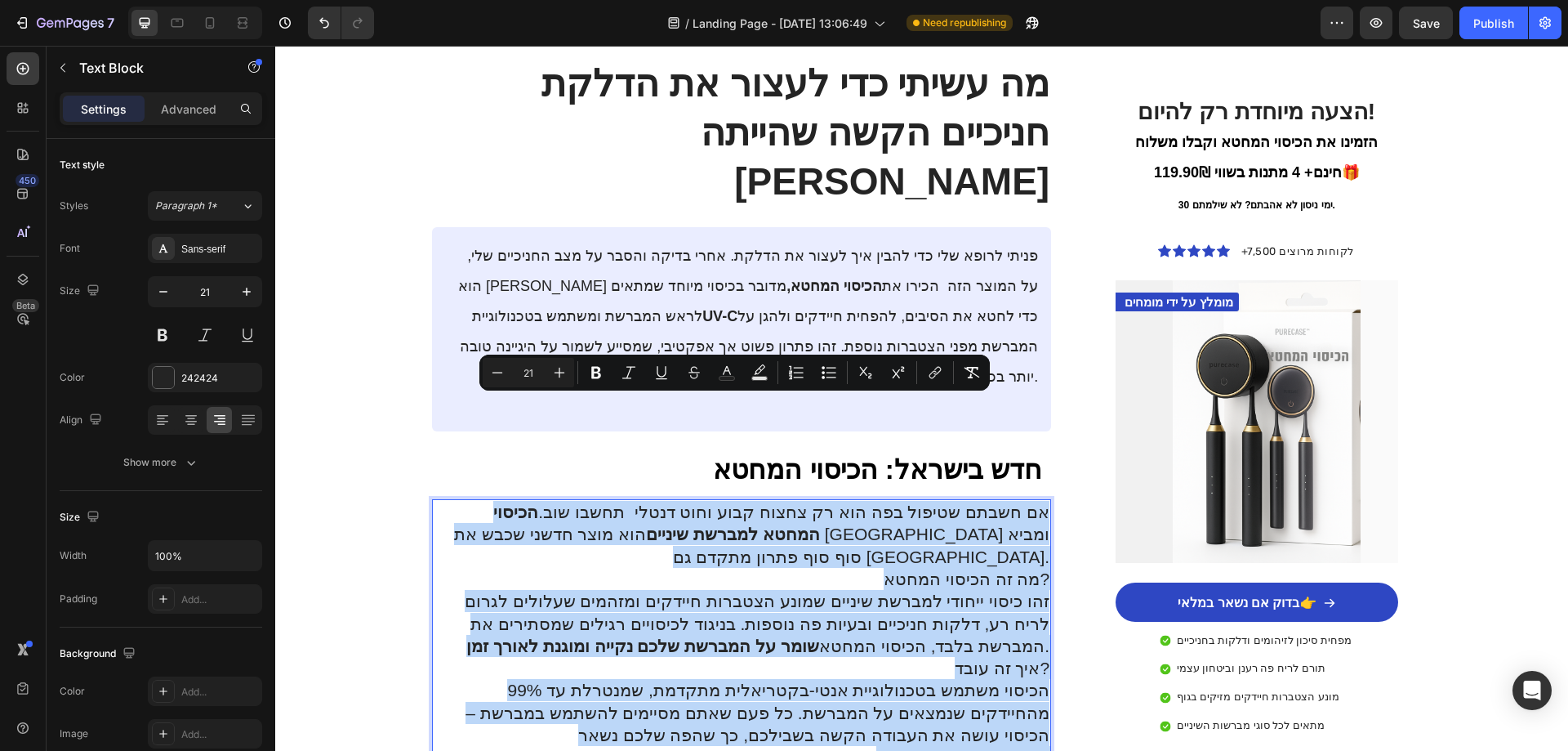
copy div "lo ipsum dolors ame con ad elits doei temp incid utlab etd. magnaa enima minimv…"
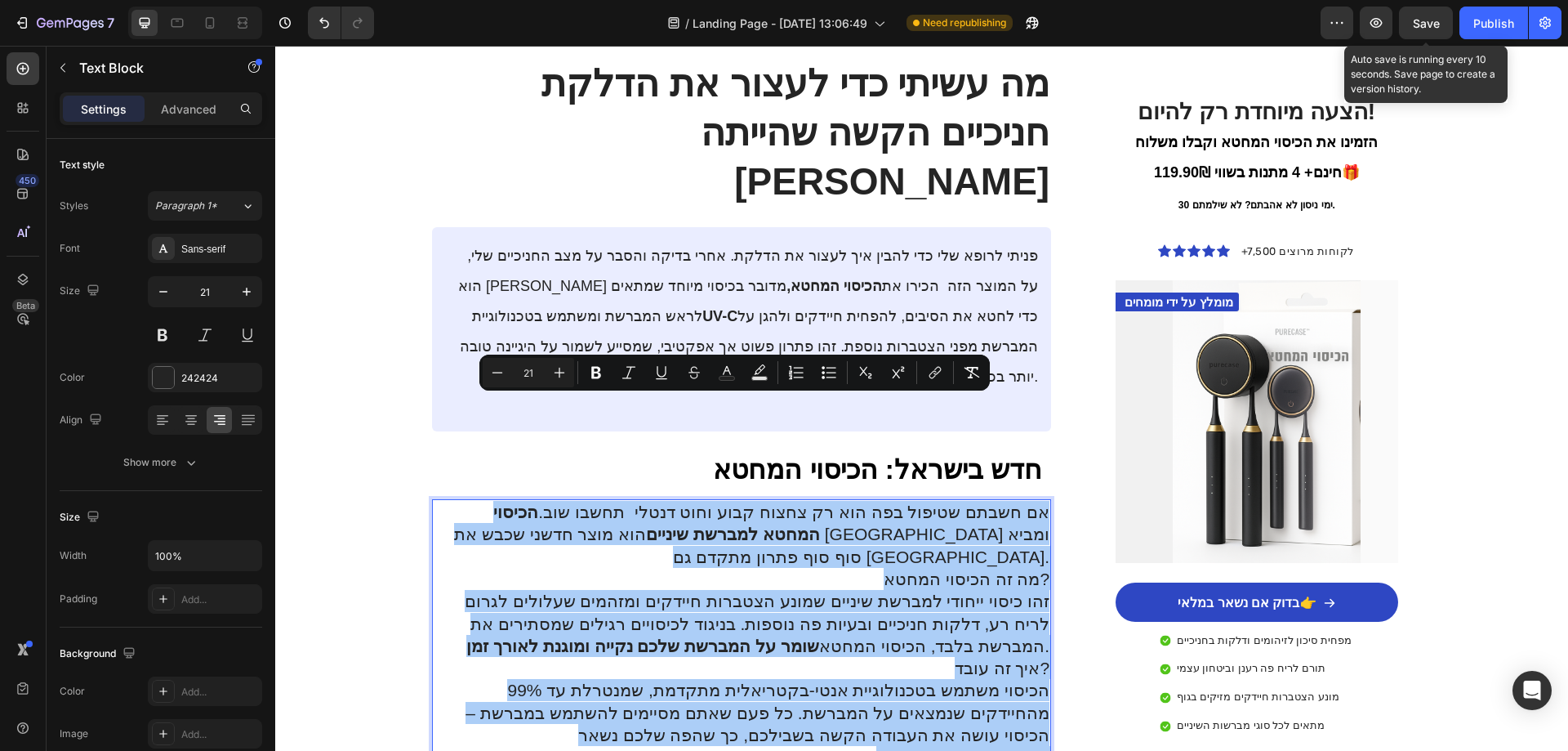
click at [1426, 25] on span "Save" at bounding box center [1427, 23] width 27 height 14
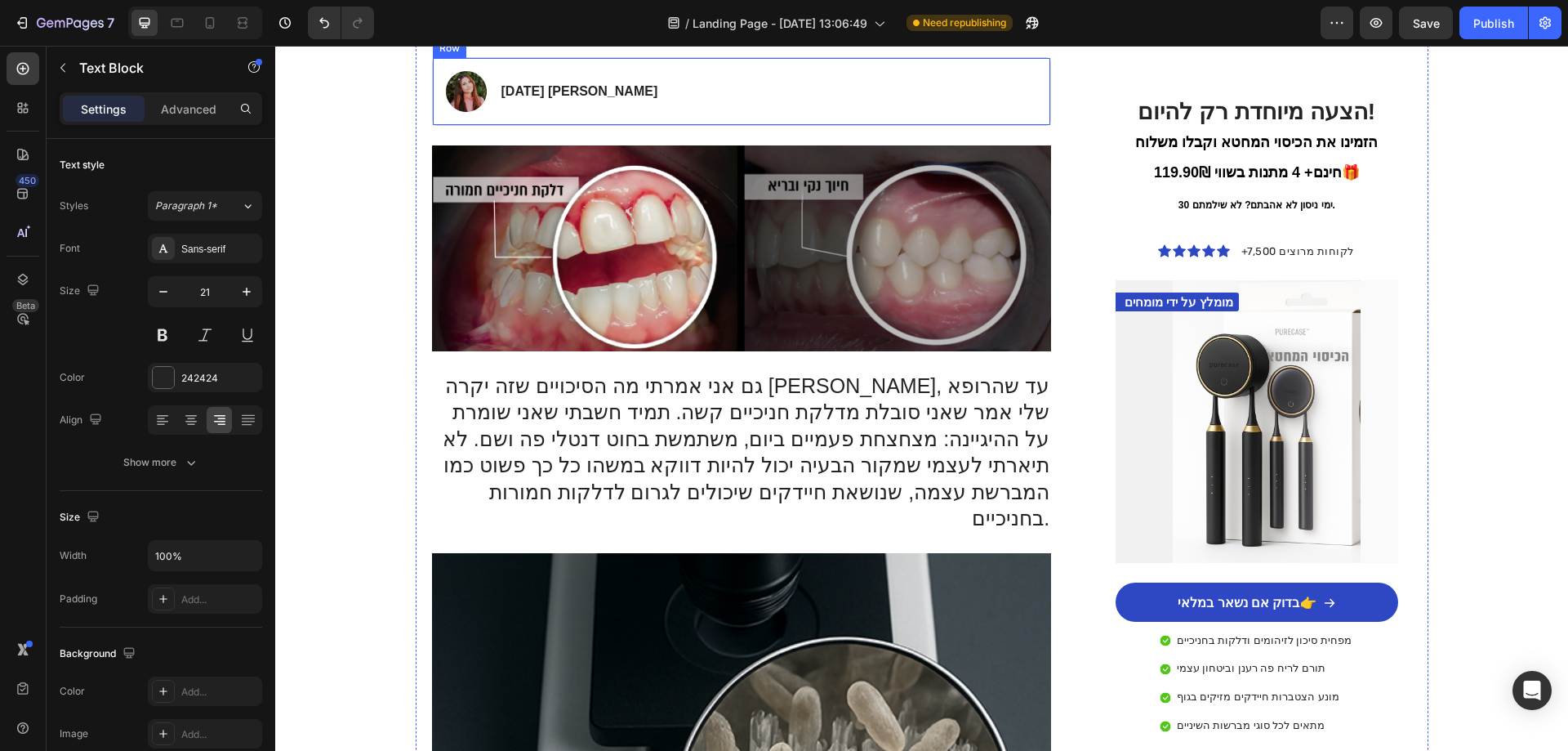
scroll to position [327, 0]
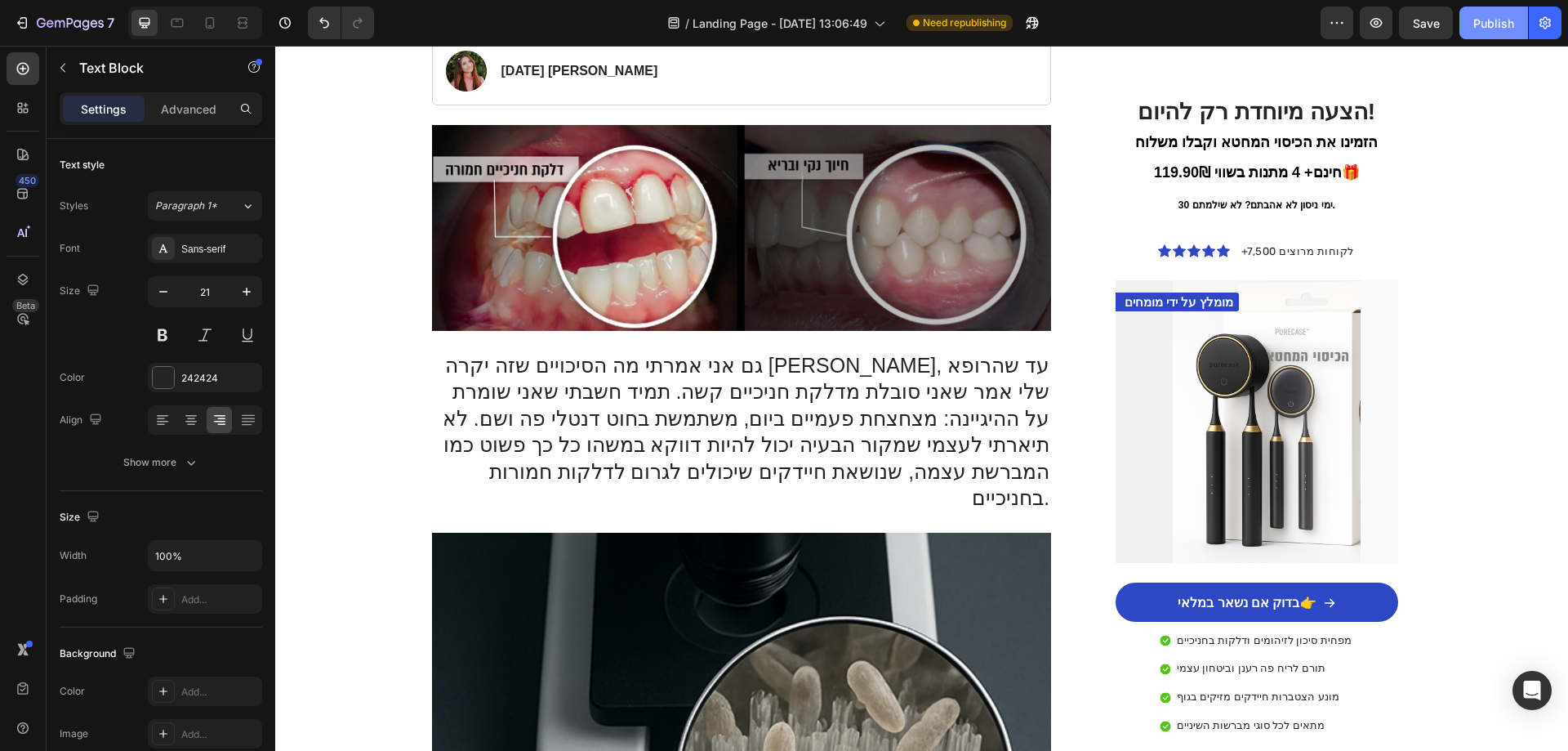
click at [1520, 18] on button "Publish" at bounding box center [1494, 23] width 69 height 33
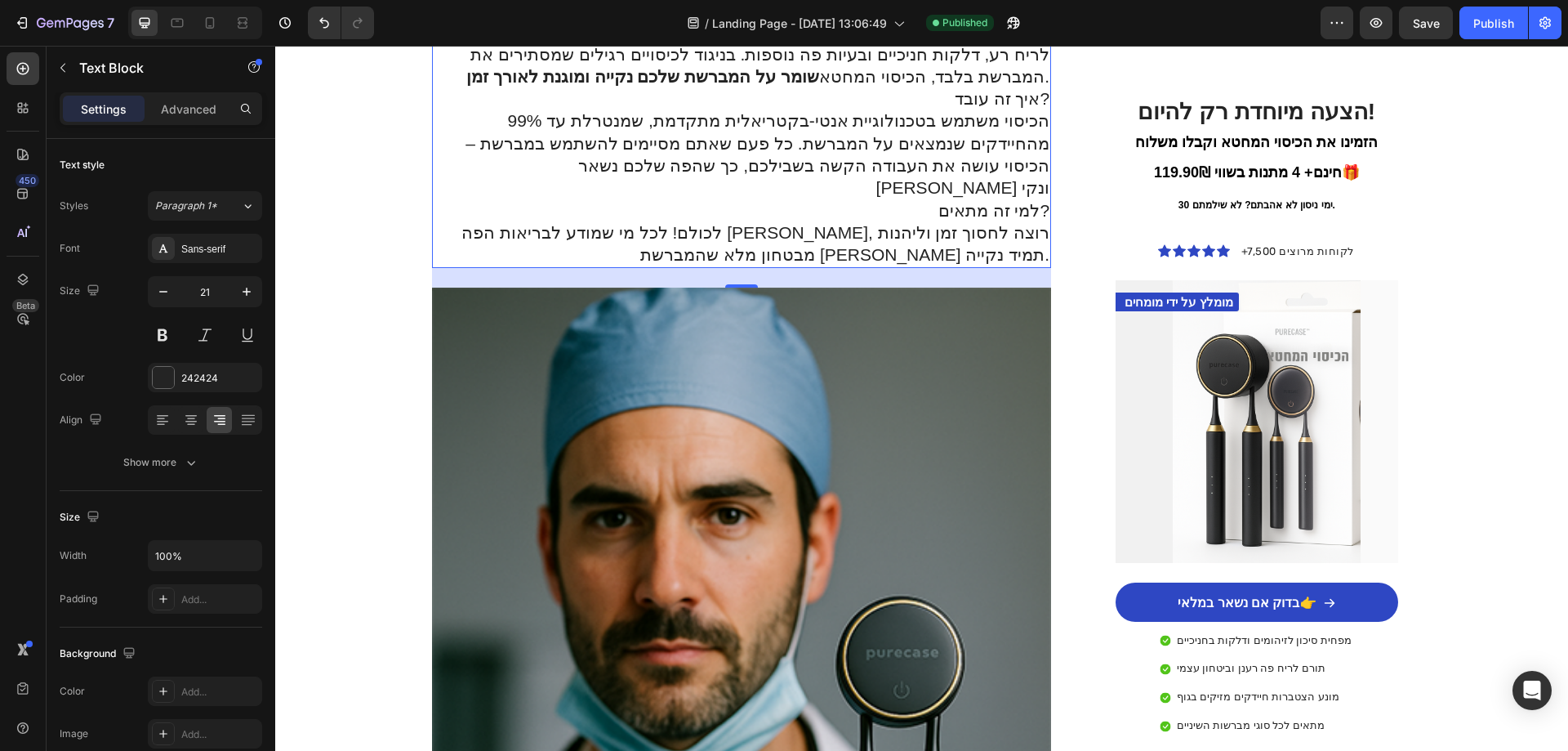
scroll to position [2206, 0]
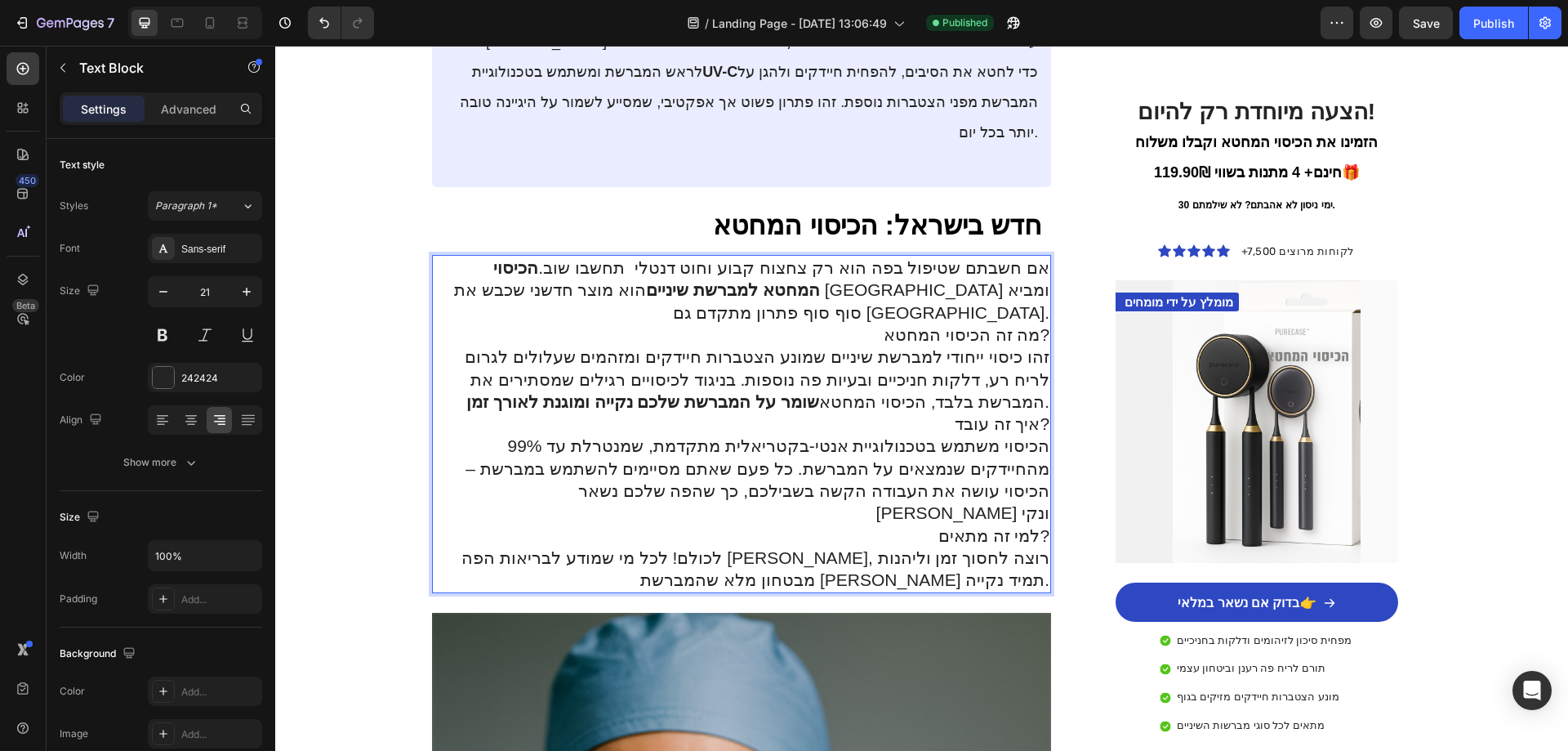
click at [582, 256] on p "אם חשבתם שטיפול בפה הוא רק צחצוח קבוע וחוט דנטלי תחשבו שוב. הכיסוי המחטא למברשת…" at bounding box center [741, 290] width 617 height 67
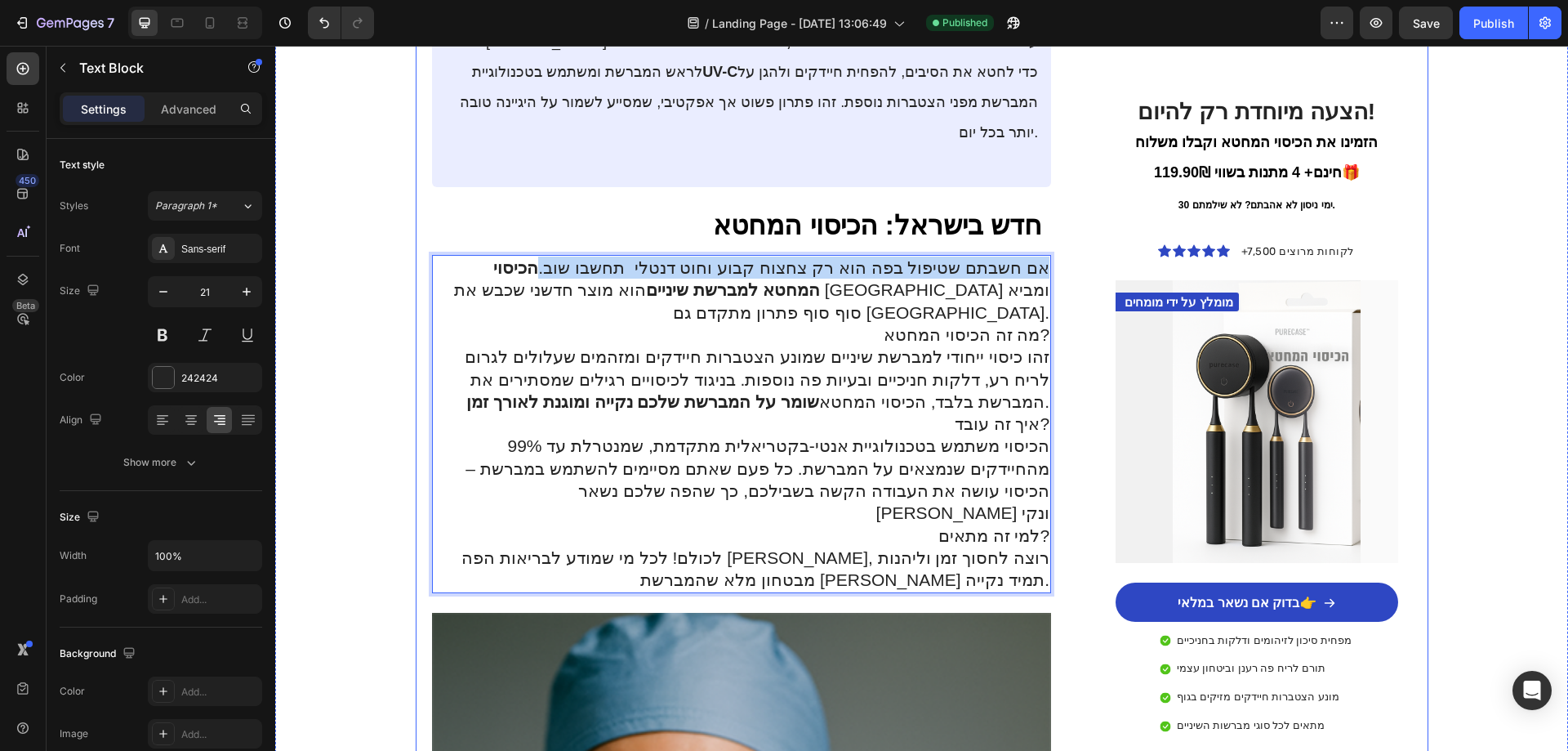
drag, startPoint x: 581, startPoint y: 162, endPoint x: 1048, endPoint y: 157, distance: 467.0
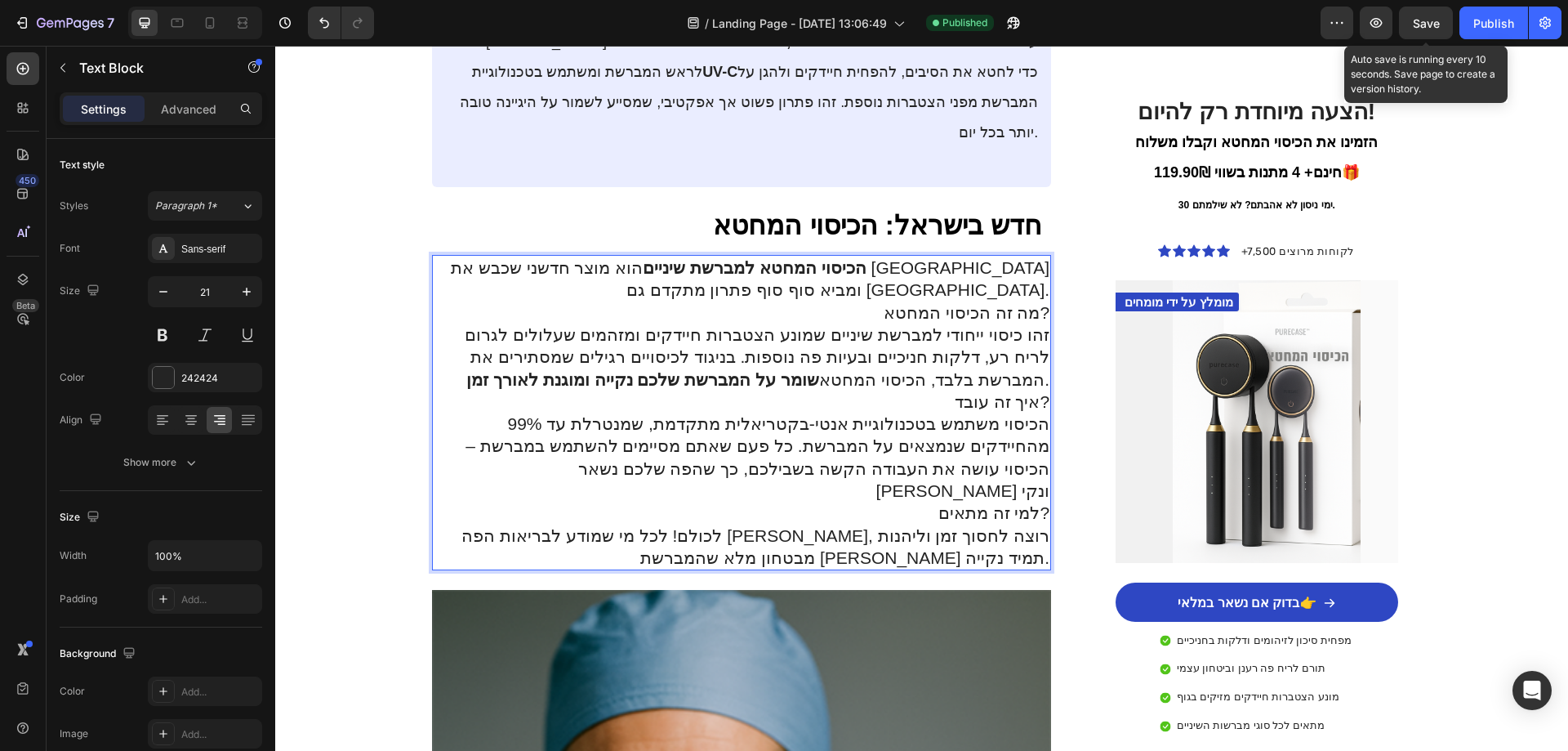
click at [1414, 18] on span "Save" at bounding box center [1427, 23] width 27 height 14
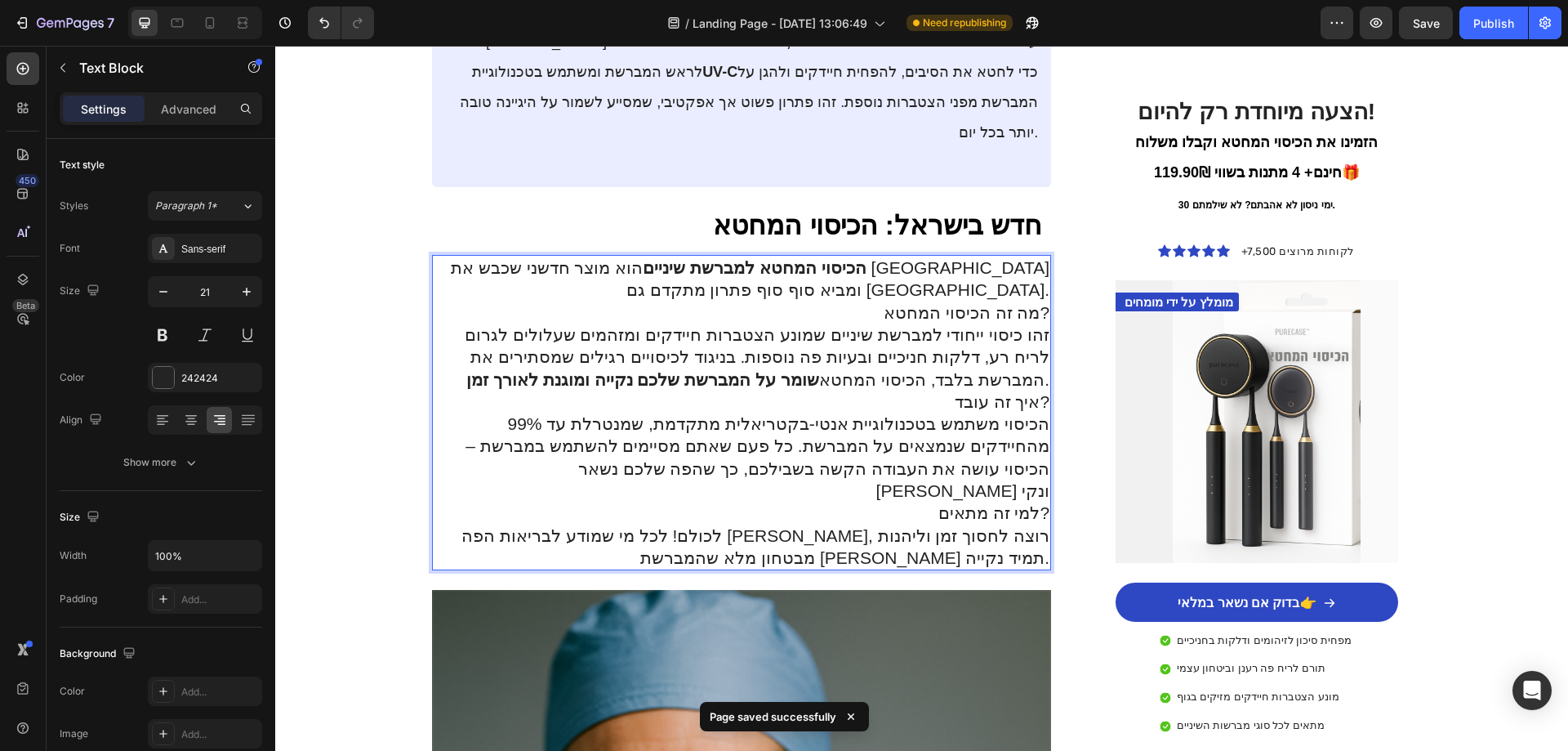
click at [994, 301] on p "מה זה הכיסוי המחטא?" at bounding box center [741, 312] width 617 height 22
click at [987, 324] on p "זהו כיסוי ייחודי למברשת שיניים שמונע הצטברות חיידקים ומזהמים שעלולים לגרום לריח…" at bounding box center [741, 357] width 617 height 67
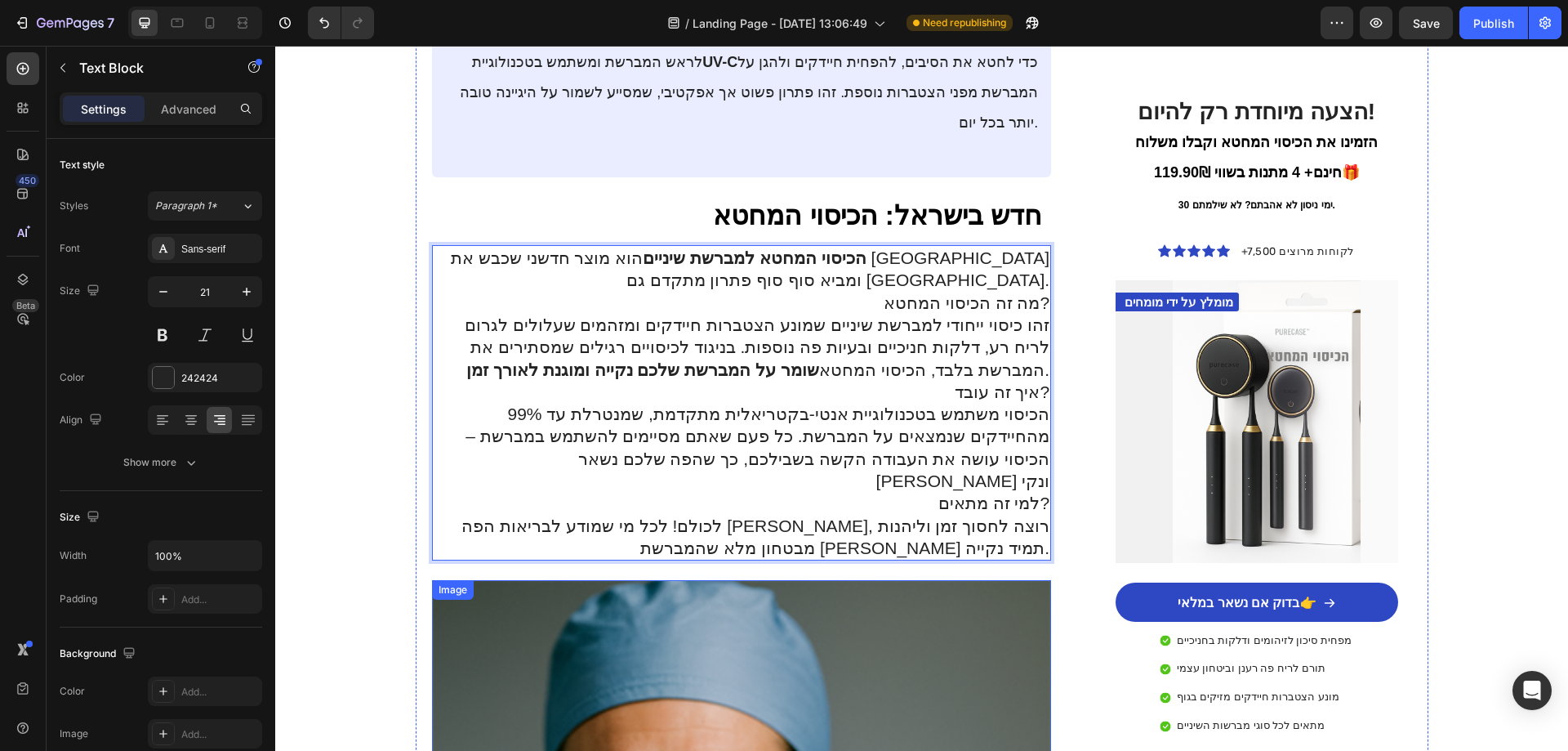
scroll to position [2125, 0]
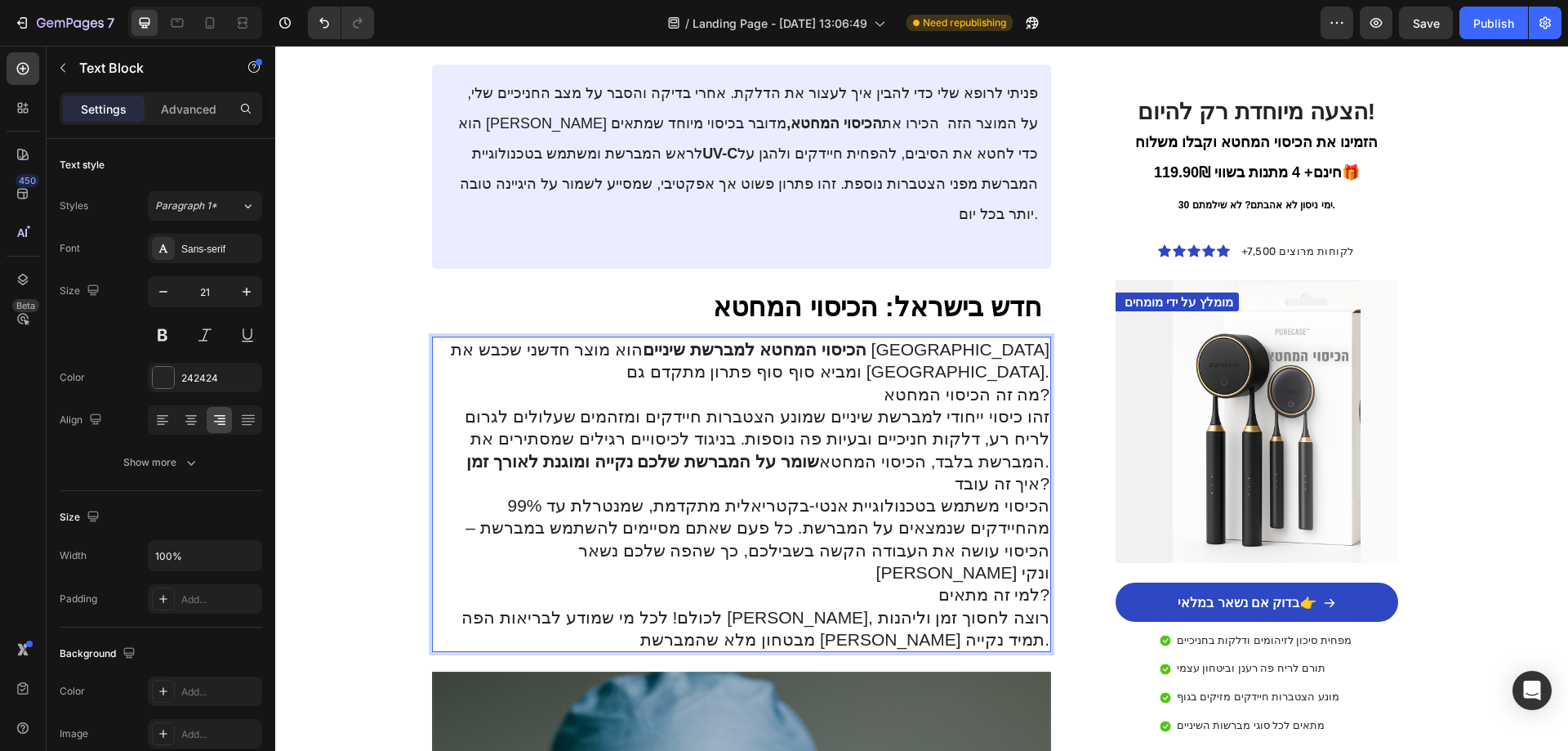
click at [858, 494] on p "הכיסוי משתמש בטכנולוגיית אנטי-בקטריאלית מתקדמת, שמנטרלת עד 99% מהחיידקים שנמצאי…" at bounding box center [741, 549] width 617 height 111
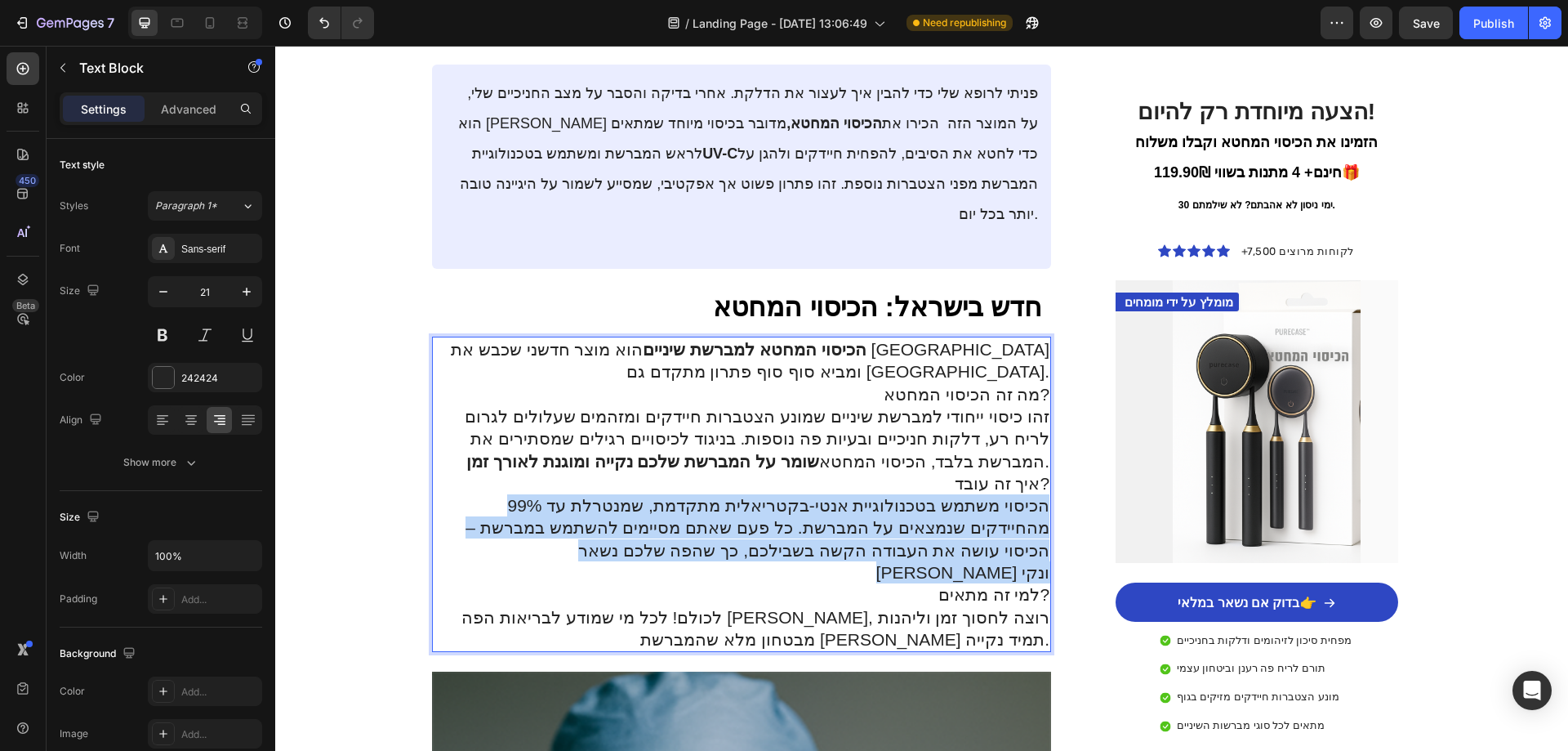
click at [858, 494] on p "הכיסוי משתמש בטכנולוגיית אנטי-בקטריאלית מתקדמת, שמנטרלת עד 99% מהחיידקים שנמצאי…" at bounding box center [741, 549] width 617 height 111
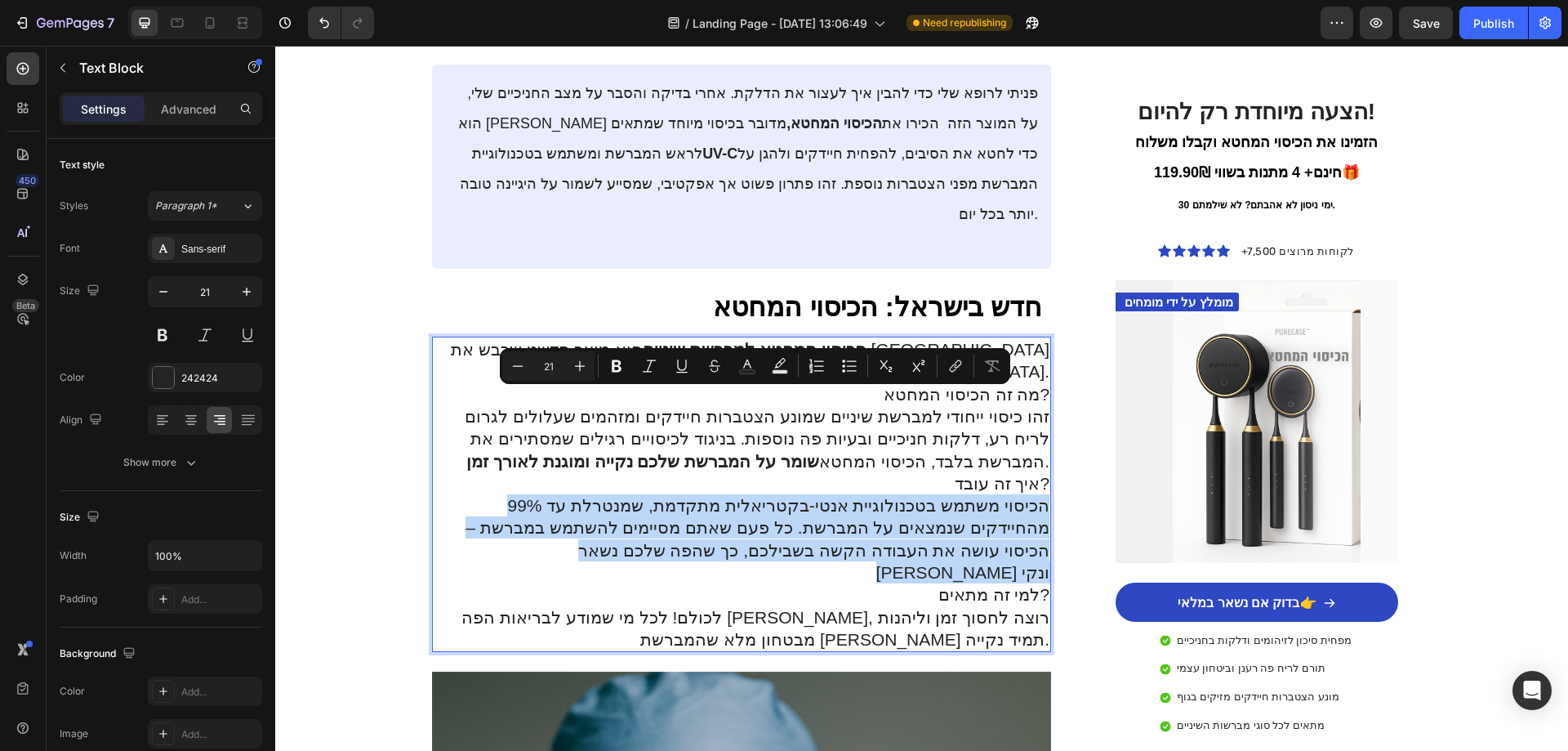
click at [806, 494] on p "הכיסוי משתמש בטכנולוגיית אנטי-בקטריאלית מתקדמת, שמנטרלת עד 99% מהחיידקים שנמצאי…" at bounding box center [741, 549] width 617 height 111
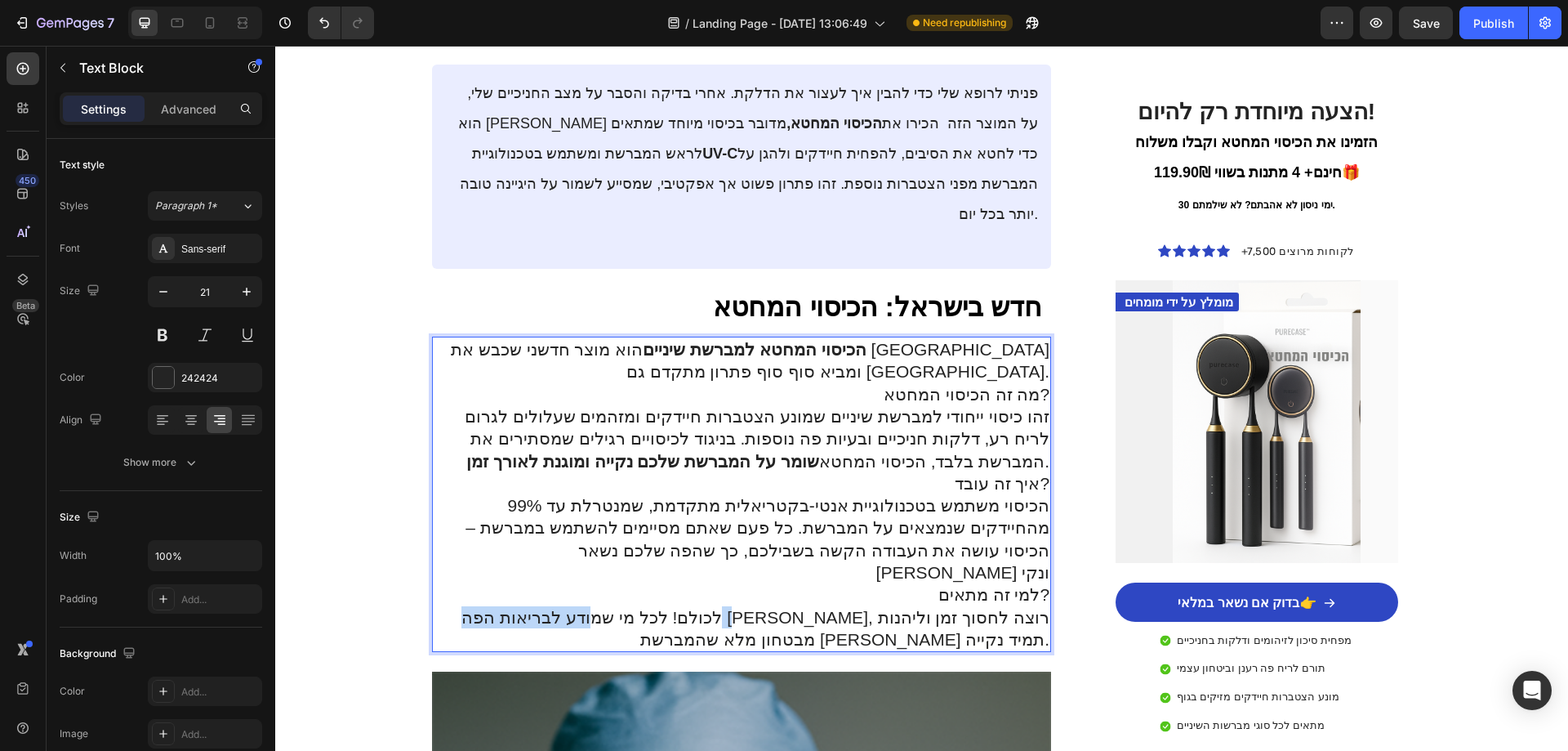
drag, startPoint x: 816, startPoint y: 491, endPoint x: 927, endPoint y: 495, distance: 111.1
click at [928, 606] on p "לכולם! לכל מי שמודע לבריאות הפה [PERSON_NAME], רוצה לחסוך זמן וליהנות מבטחון מל…" at bounding box center [741, 629] width 617 height 45
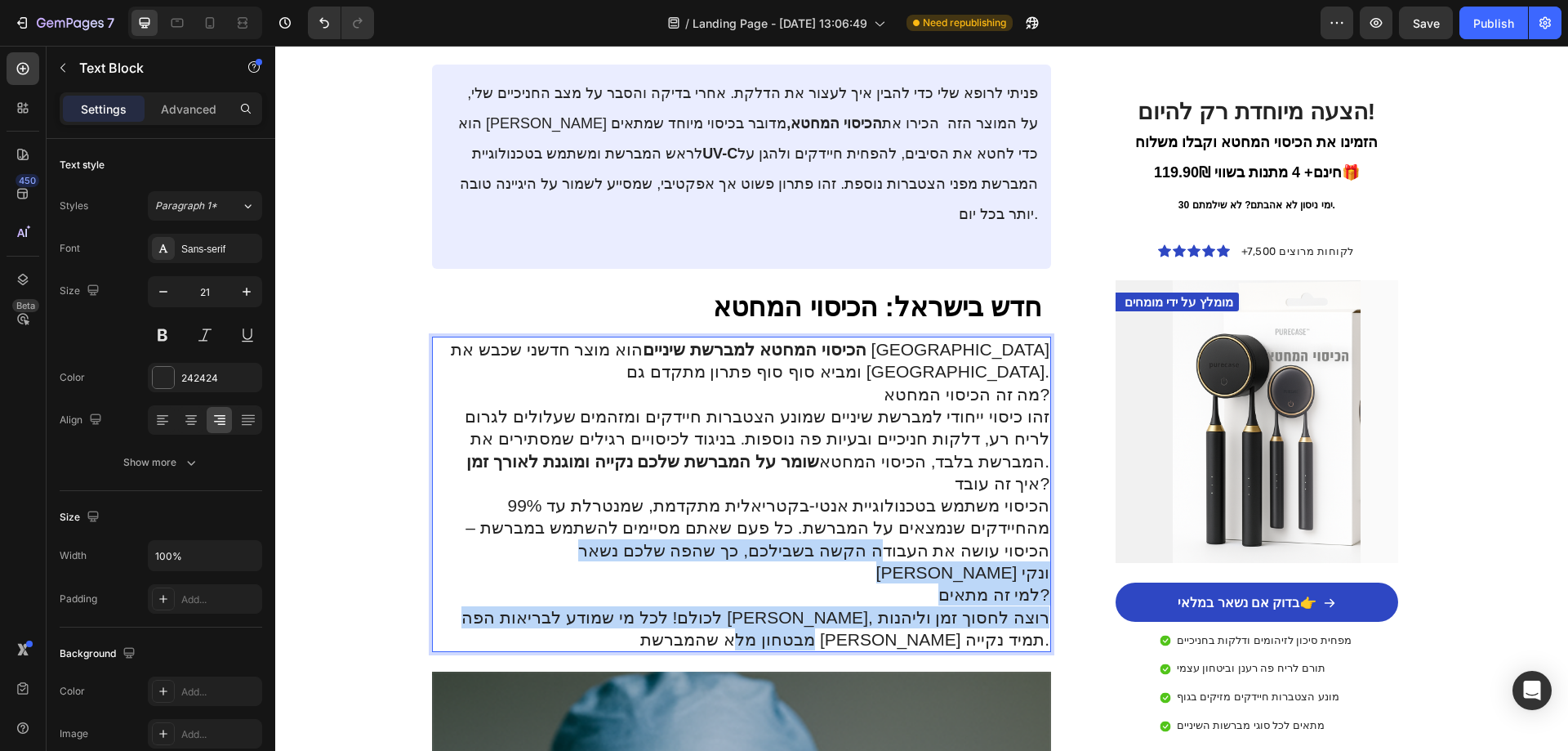
drag, startPoint x: 908, startPoint y: 517, endPoint x: 1005, endPoint y: 444, distance: 121.4
click at [1005, 444] on div "הכיסוי המחטא למברשת שיניים הוא מוצר חדשני שכבש את [GEOGRAPHIC_DATA] ומביא סוף ס…" at bounding box center [741, 494] width 620 height 316
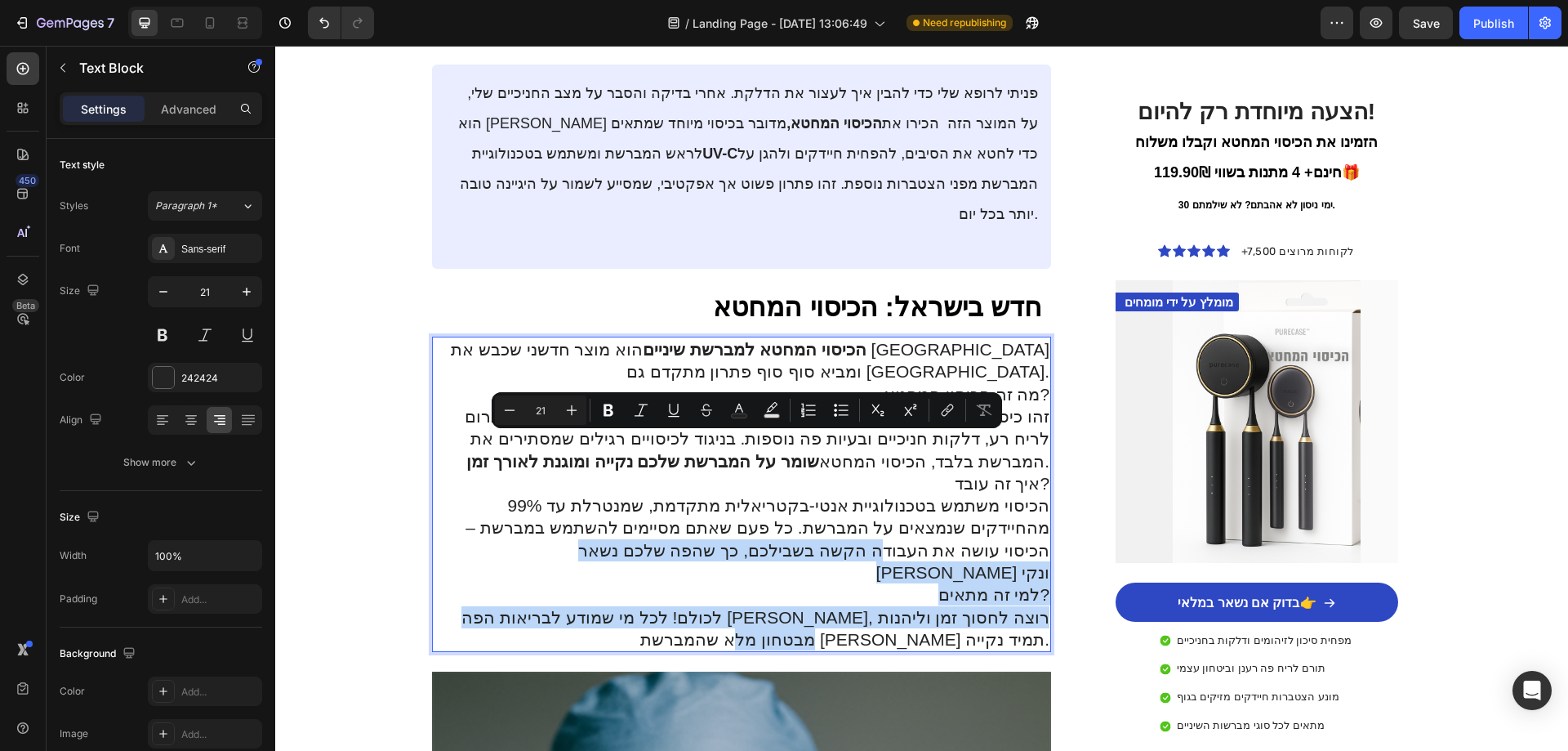
click at [954, 494] on p "הכיסוי משתמש בטכנולוגיית אנטי-בקטריאלית מתקדמת, שמנטרלת עד 99% מהחיידקים שנמצאי…" at bounding box center [741, 549] width 617 height 111
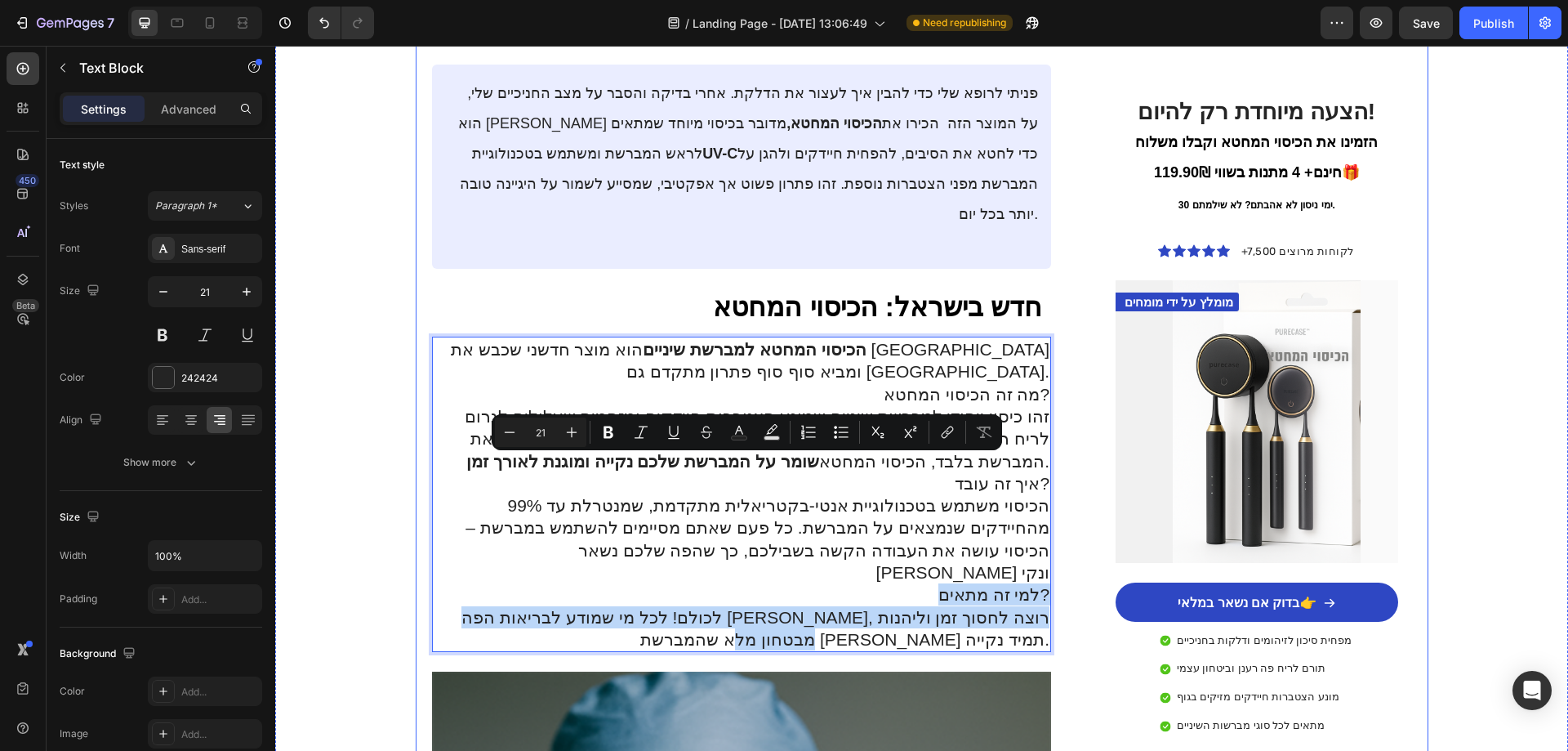
drag, startPoint x: 930, startPoint y: 463, endPoint x: 930, endPoint y: 533, distance: 70.0
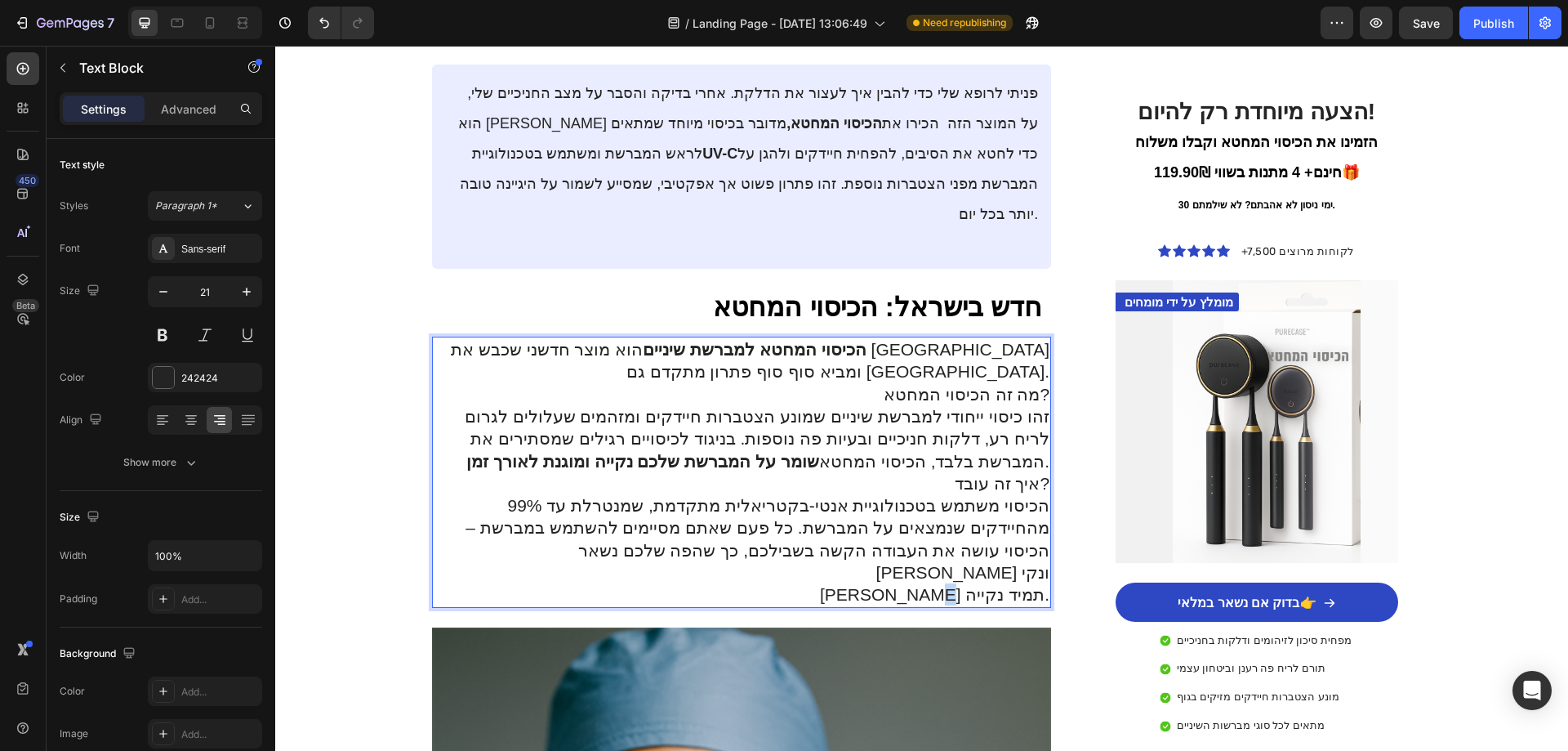
click at [954, 494] on p "הכיסוי משתמש בטכנולוגיית אנטי-בקטריאלית מתקדמת, שמנטרלת עד 99% מהחיידקים שנמצאי…" at bounding box center [741, 549] width 617 height 111
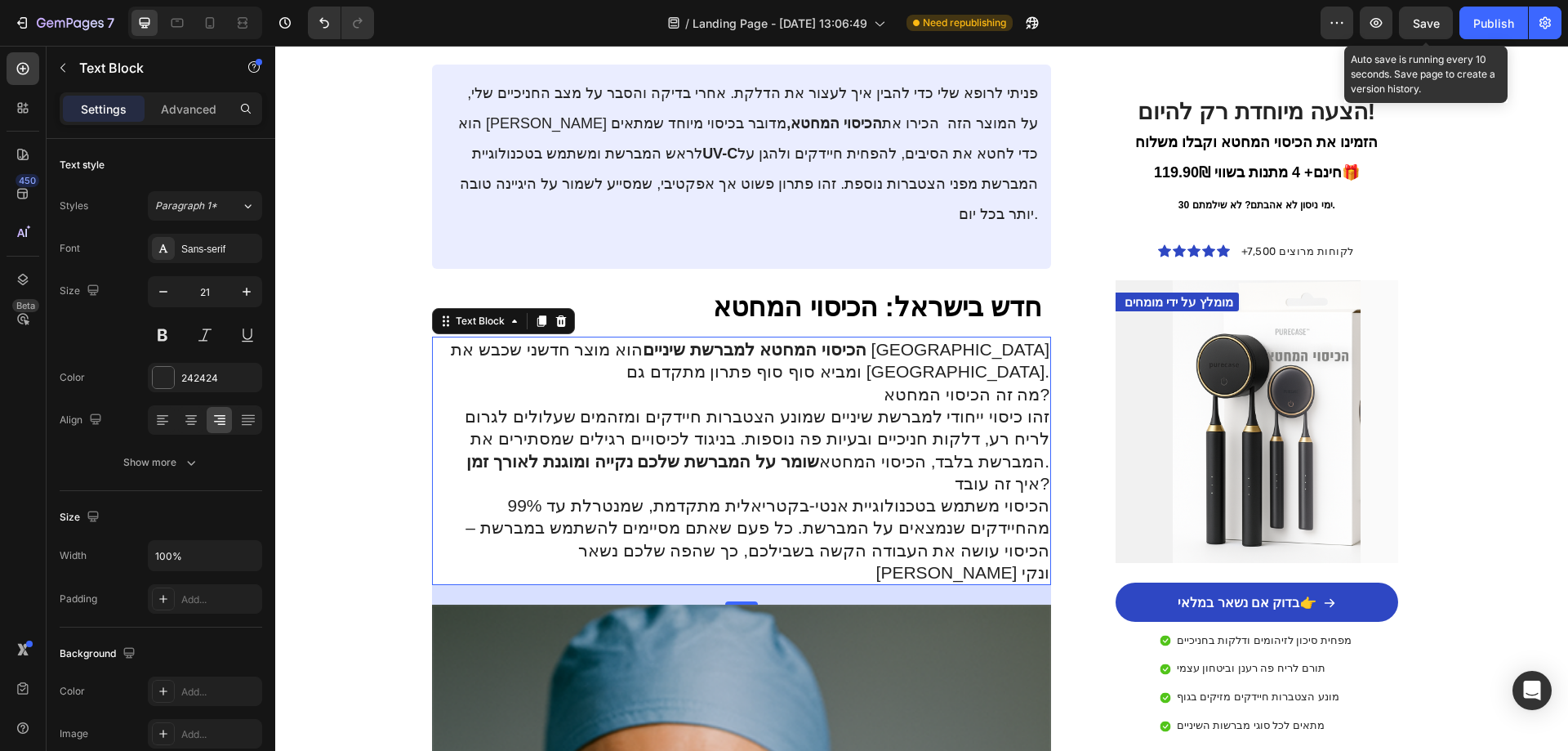
click at [1415, 17] on span "Save" at bounding box center [1427, 23] width 27 height 14
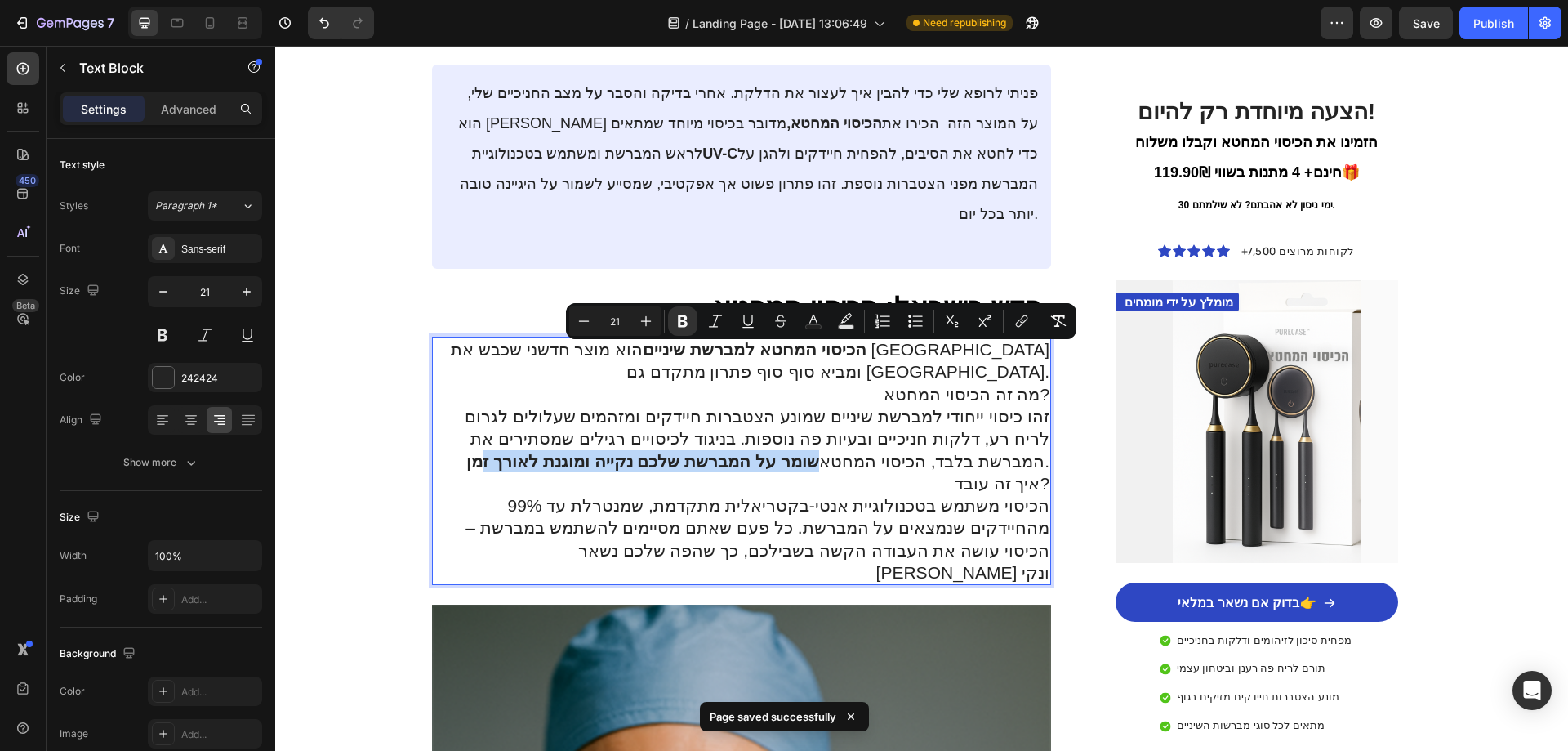
drag, startPoint x: 936, startPoint y: 357, endPoint x: 619, endPoint y: 366, distance: 317.1
click at [619, 405] on p "זהו כיסוי ייחודי למברשת שיניים שמונע הצטברות חיידקים ומזהמים שעלולים לגרום לריח…" at bounding box center [741, 439] width 617 height 67
click at [633, 323] on icon "Editor contextual toolbar" at bounding box center [638, 321] width 10 height 13
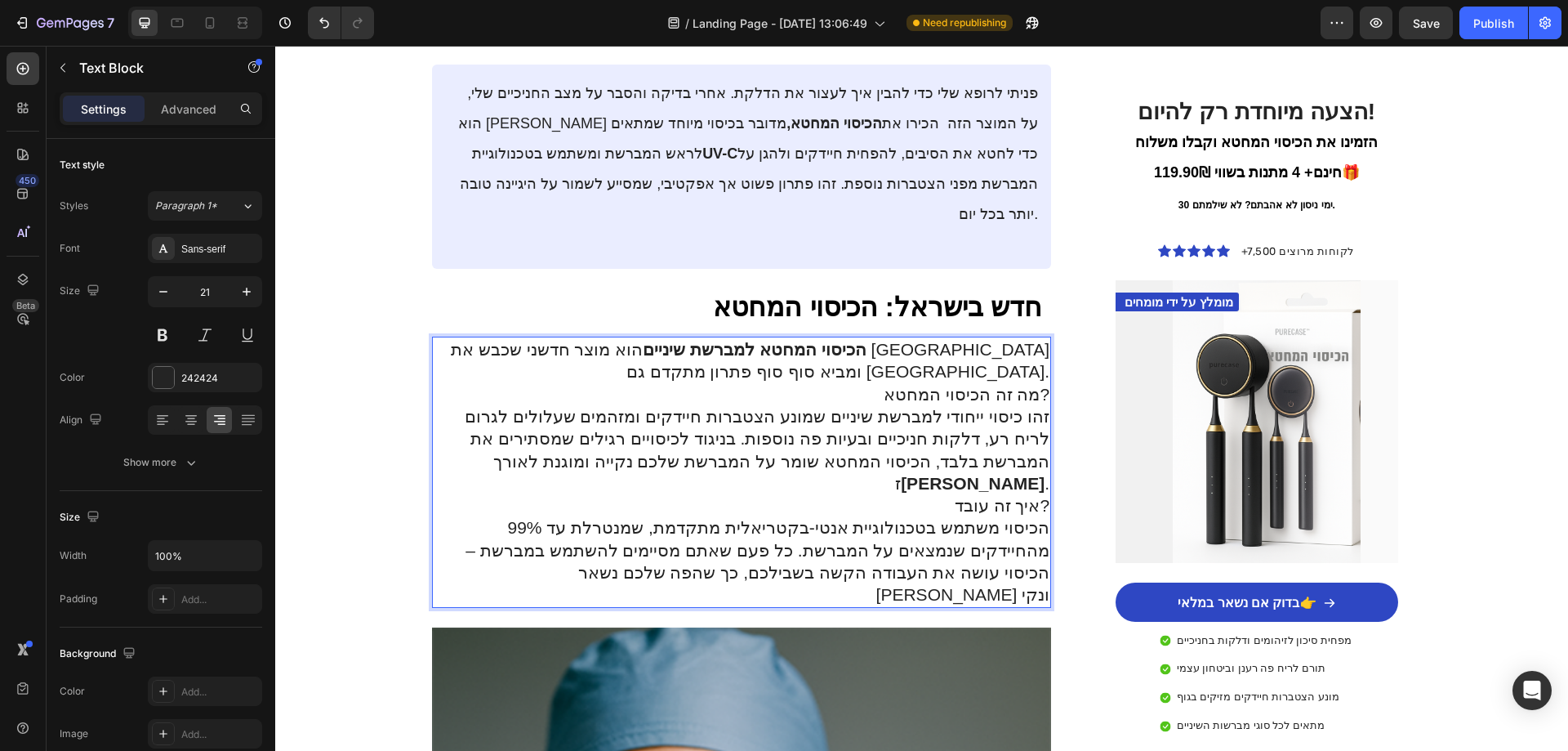
click at [613, 405] on p "זהו כיסוי ייחודי למברשת שיניים שמונע הצטברות חיידקים ומזהמים שעלולים לגרום לריח…" at bounding box center [741, 450] width 617 height 89
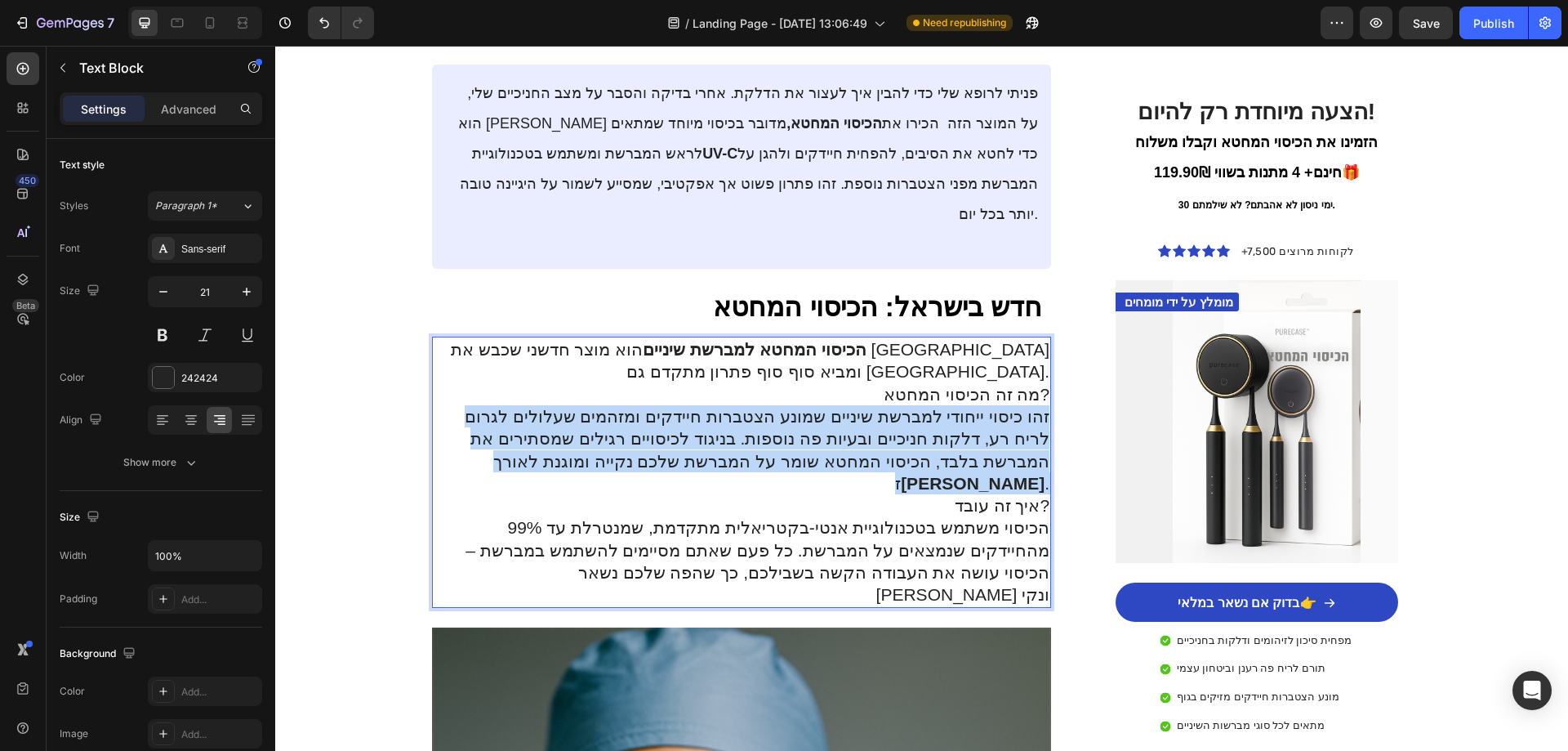
click at [613, 405] on p "זהו כיסוי ייחודי למברשת שיניים שמונע הצטברות חיידקים ומזהמים שעלולים לגרום לריח…" at bounding box center [741, 450] width 617 height 89
click at [644, 405] on p "זהו כיסוי ייחודי למברשת שיניים שמונע הצטברות חיידקים ומזהמים שעלולים לגרום לריח…" at bounding box center [741, 450] width 617 height 89
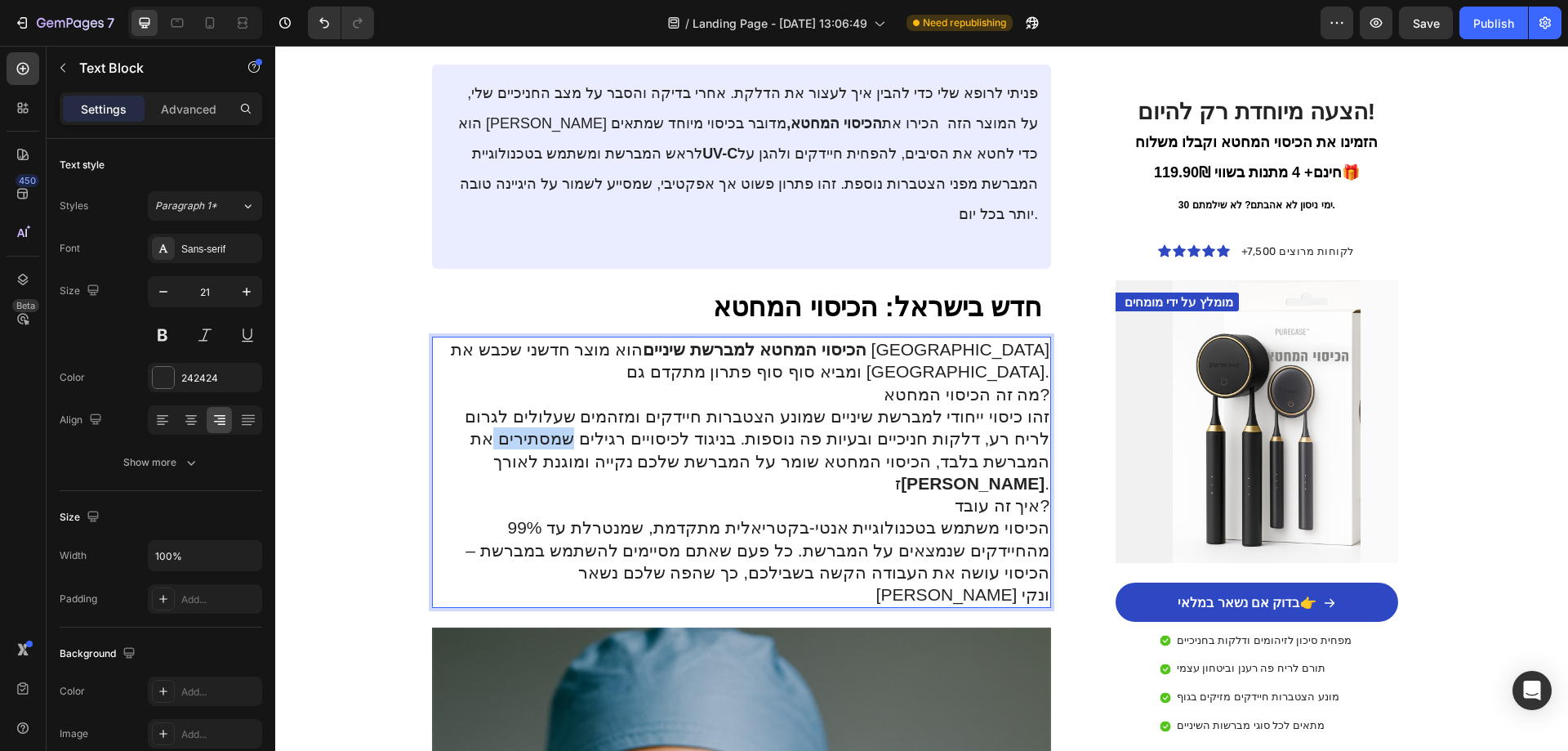
click at [644, 405] on p "זהו כיסוי ייחודי למברשת שיניים שמונע הצטברות חיידקים ומזהמים שעלולים לגרום לריח…" at bounding box center [741, 450] width 617 height 89
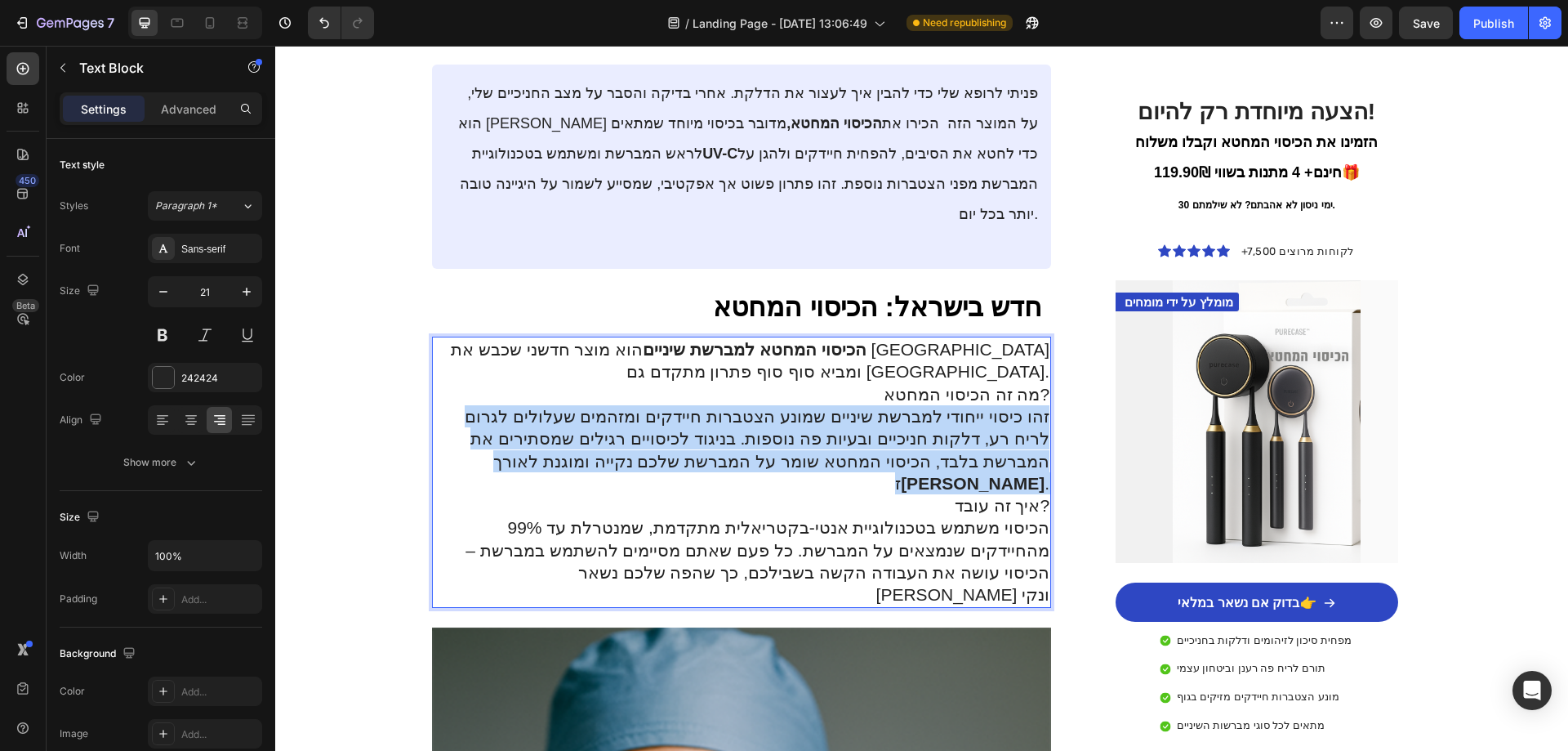
click at [644, 405] on p "זהו כיסוי ייחודי למברשת שיניים שמונע הצטברות חיידקים ומזהמים שעלולים לגרום לריח…" at bounding box center [741, 450] width 617 height 89
click at [645, 405] on p "זהו כיסוי ייחודי למברשת שיניים שמונע הצטברות חיידקים ומזהמים שעלולים לגרום לריח…" at bounding box center [741, 450] width 617 height 89
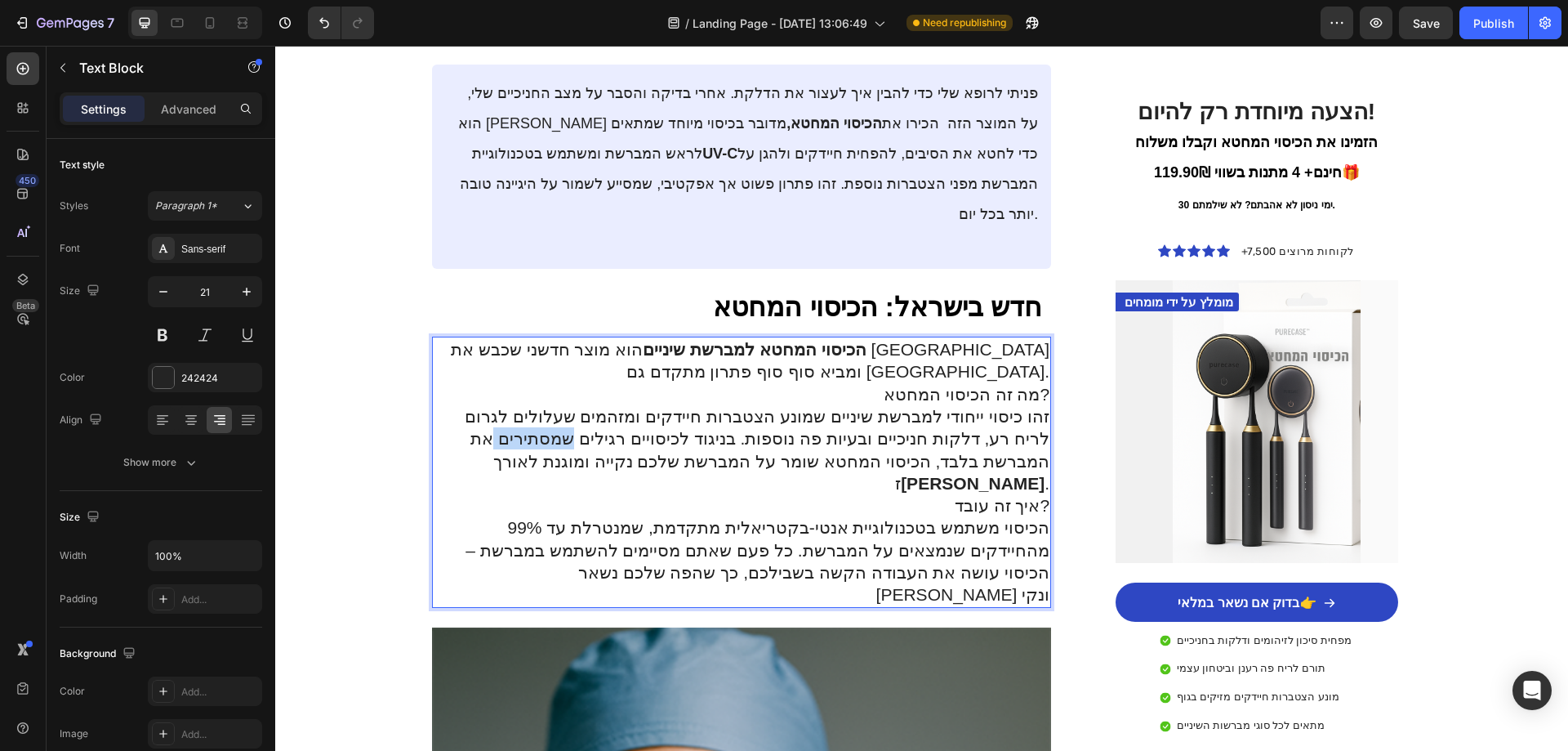
click at [645, 405] on p "זהו כיסוי ייחודי למברשת שיניים שמונע הצטברות חיידקים ומזהמים שעלולים לגרום לריח…" at bounding box center [741, 450] width 617 height 89
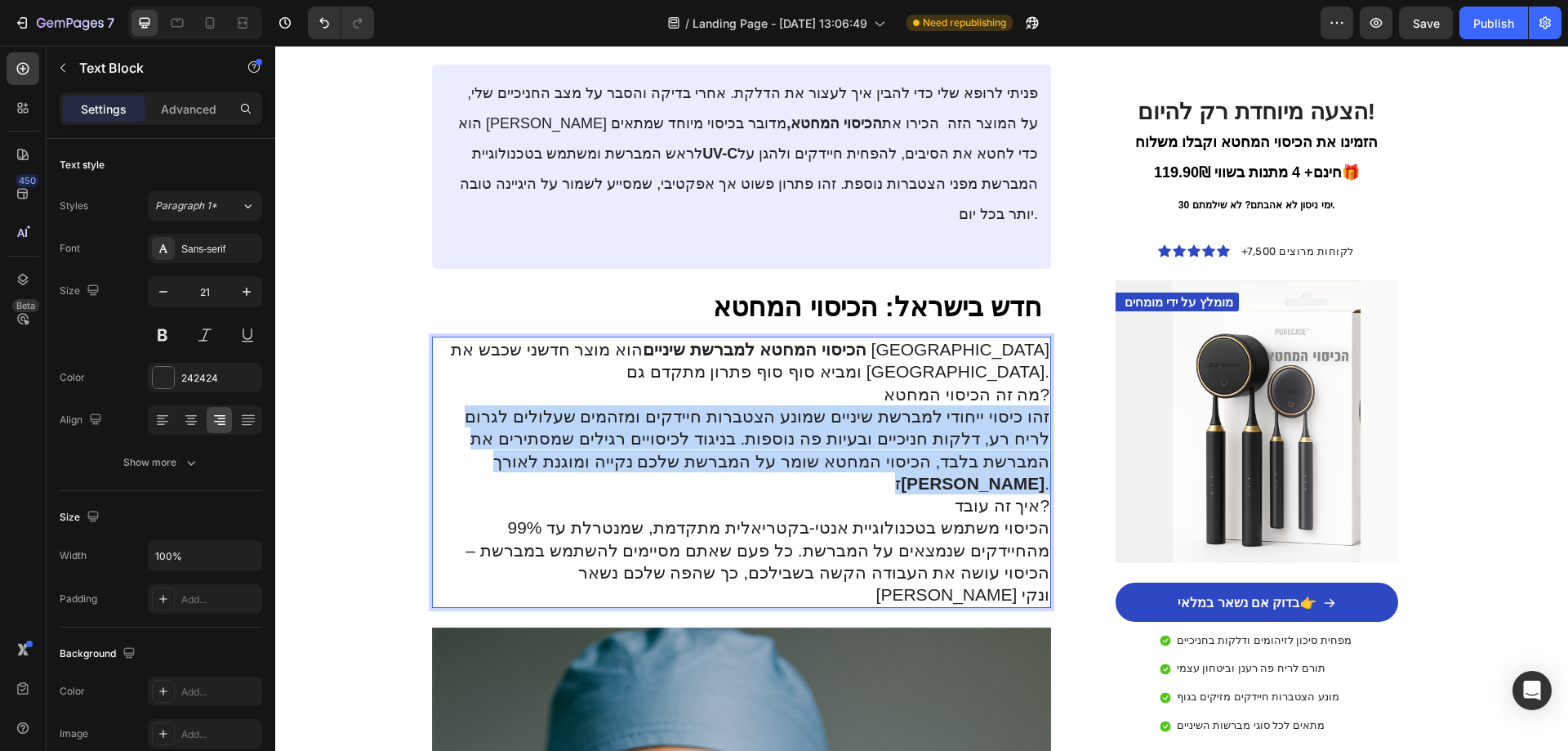
click at [645, 405] on p "זהו כיסוי ייחודי למברשת שיניים שמונע הצטברות חיידקים ומזהמים שעלולים לגרום לריח…" at bounding box center [741, 450] width 617 height 89
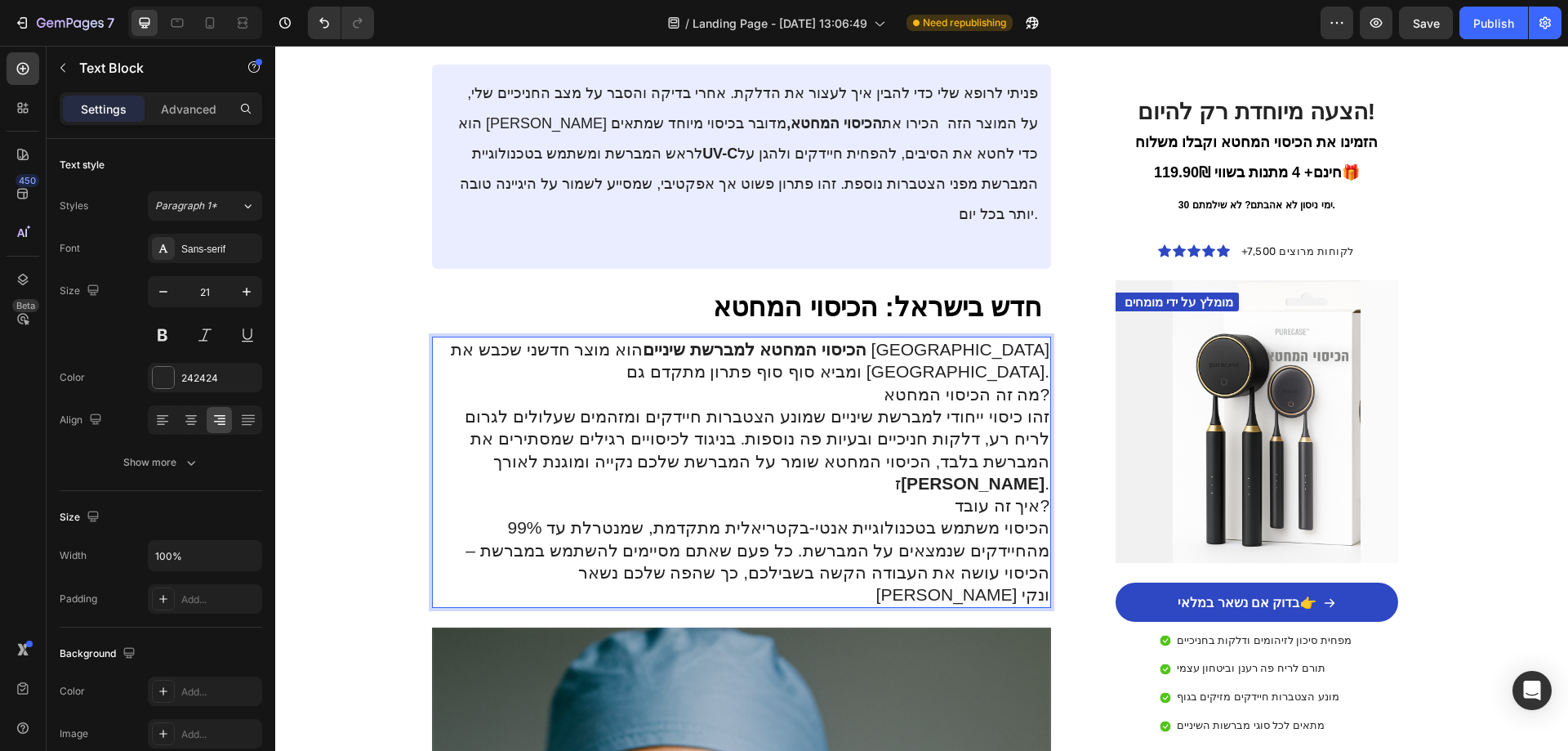
click at [638, 517] on p "הכיסוי משתמש בטכנולוגיית אנטי-בקטריאלית מתקדמת, שמנטרלת עד 99% מהחיידקים שנמצאי…" at bounding box center [741, 561] width 617 height 89
drag, startPoint x: 628, startPoint y: 358, endPoint x: 616, endPoint y: 358, distance: 12.0
click at [616, 405] on p "זהו כיסוי ייחודי למברשת שיניים שמונע הצטברות חיידקים ומזהמים שעלולים לגרום לריח…" at bounding box center [741, 450] width 617 height 89
click at [901, 474] on strong "[PERSON_NAME]" at bounding box center [973, 483] width 144 height 18
click at [168, 332] on button at bounding box center [162, 335] width 29 height 29
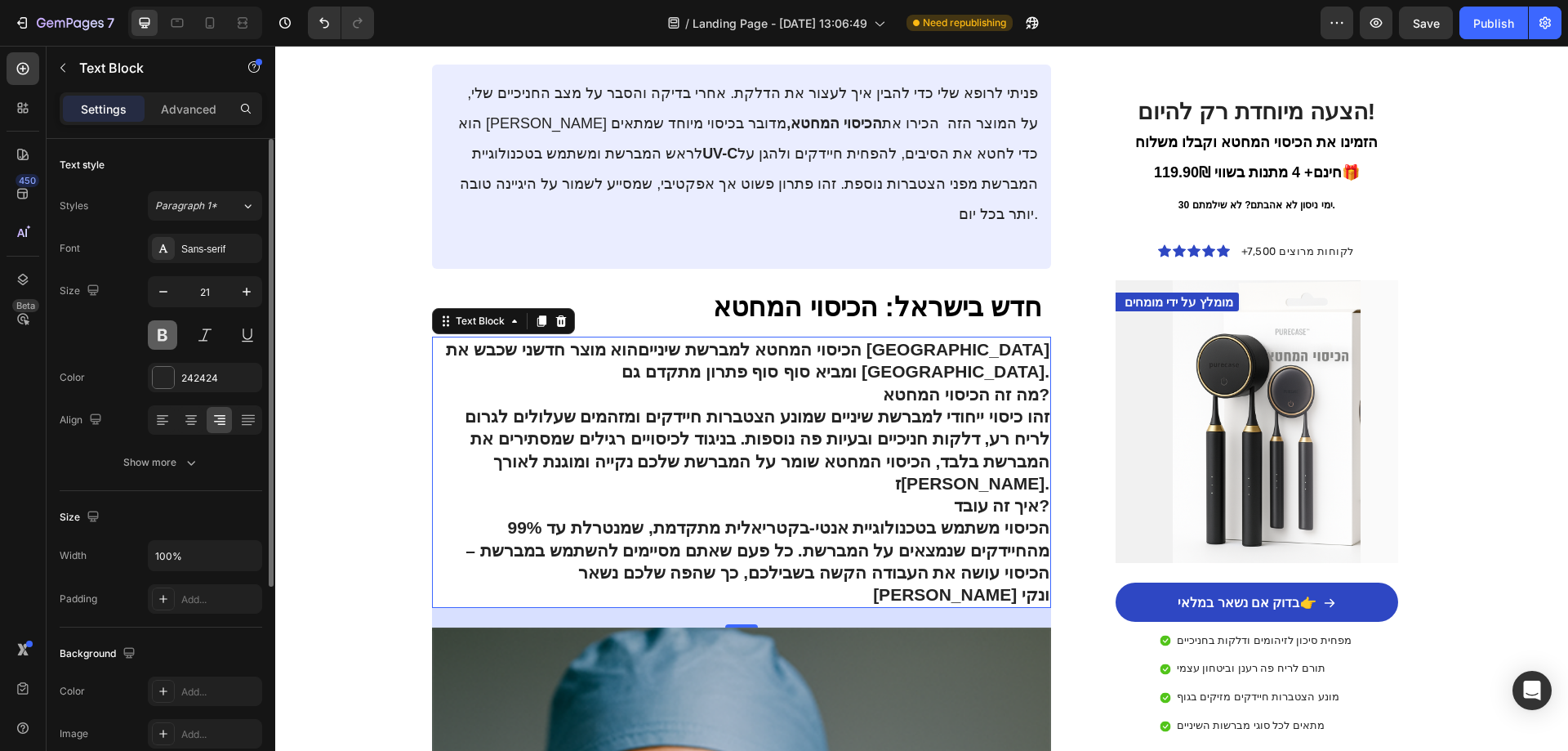
click at [168, 332] on button at bounding box center [162, 335] width 29 height 29
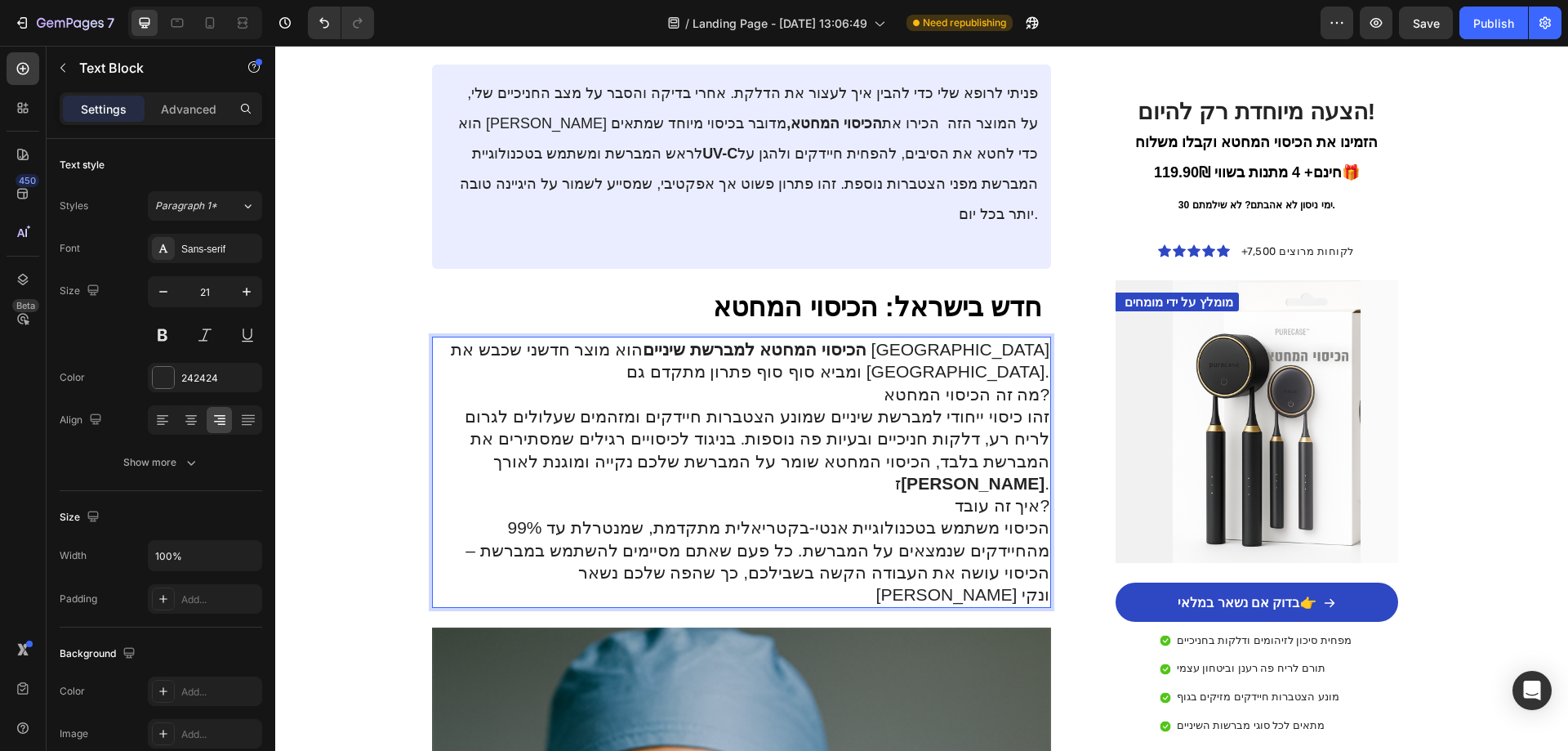
click at [600, 494] on p "איך זה עובד?" at bounding box center [741, 505] width 617 height 22
drag, startPoint x: 607, startPoint y: 359, endPoint x: 639, endPoint y: 358, distance: 32.0
click at [642, 405] on p "זהו כיסוי ייחודי למברשת שיניים שמונע הצטברות חיידקים ומזהמים שעלולים לגרום לריח…" at bounding box center [741, 450] width 617 height 89
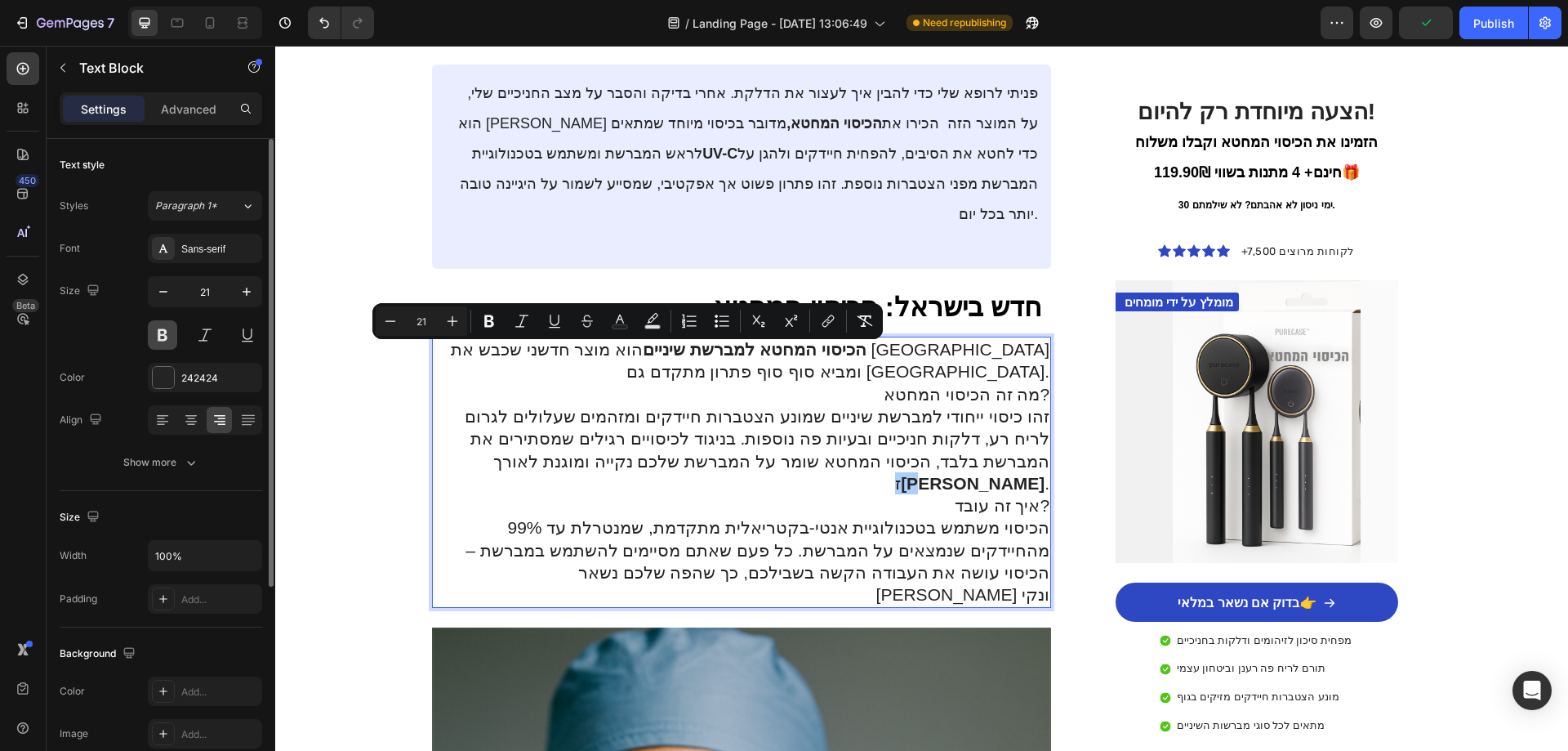
click at [168, 332] on button at bounding box center [162, 335] width 29 height 29
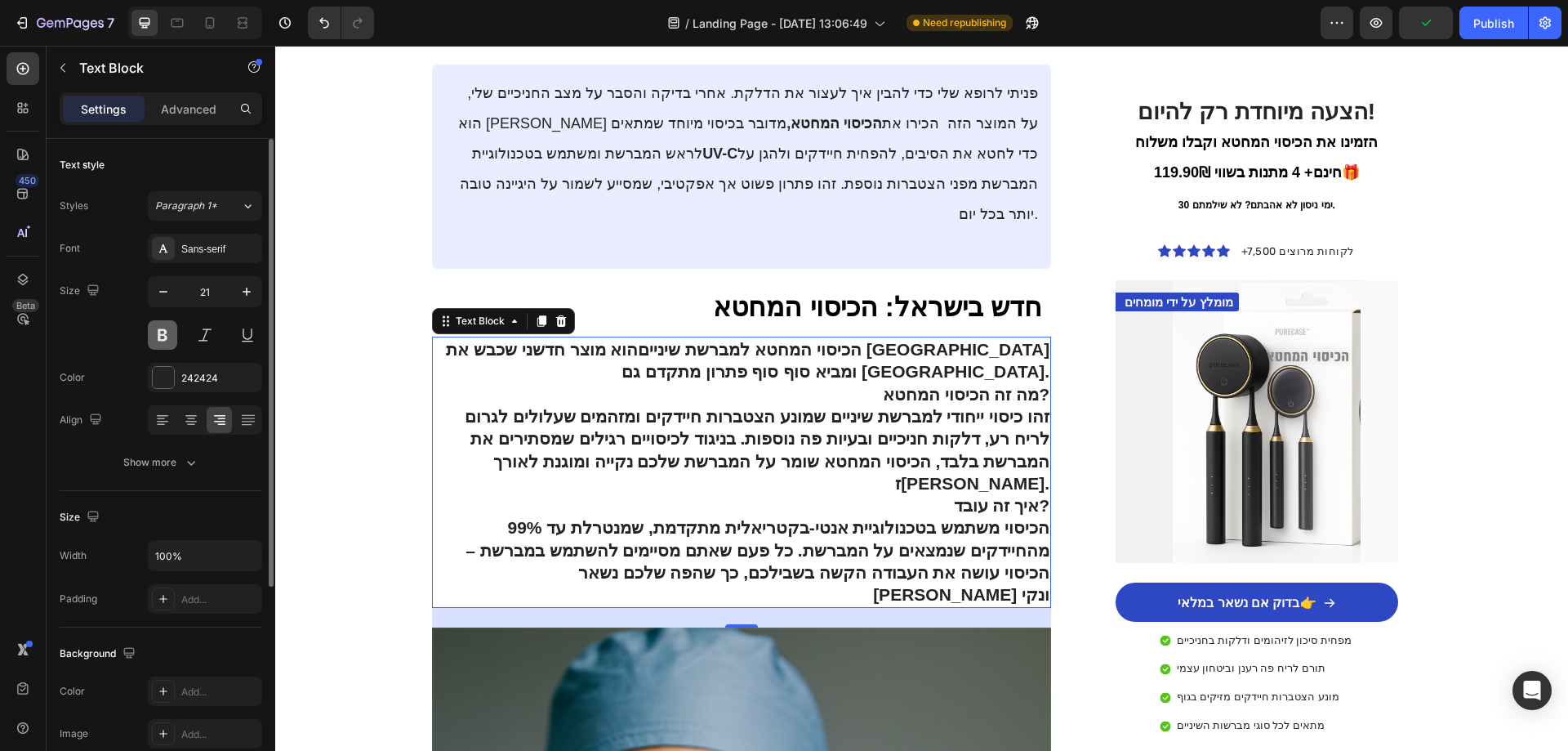
click at [168, 334] on button at bounding box center [162, 335] width 29 height 29
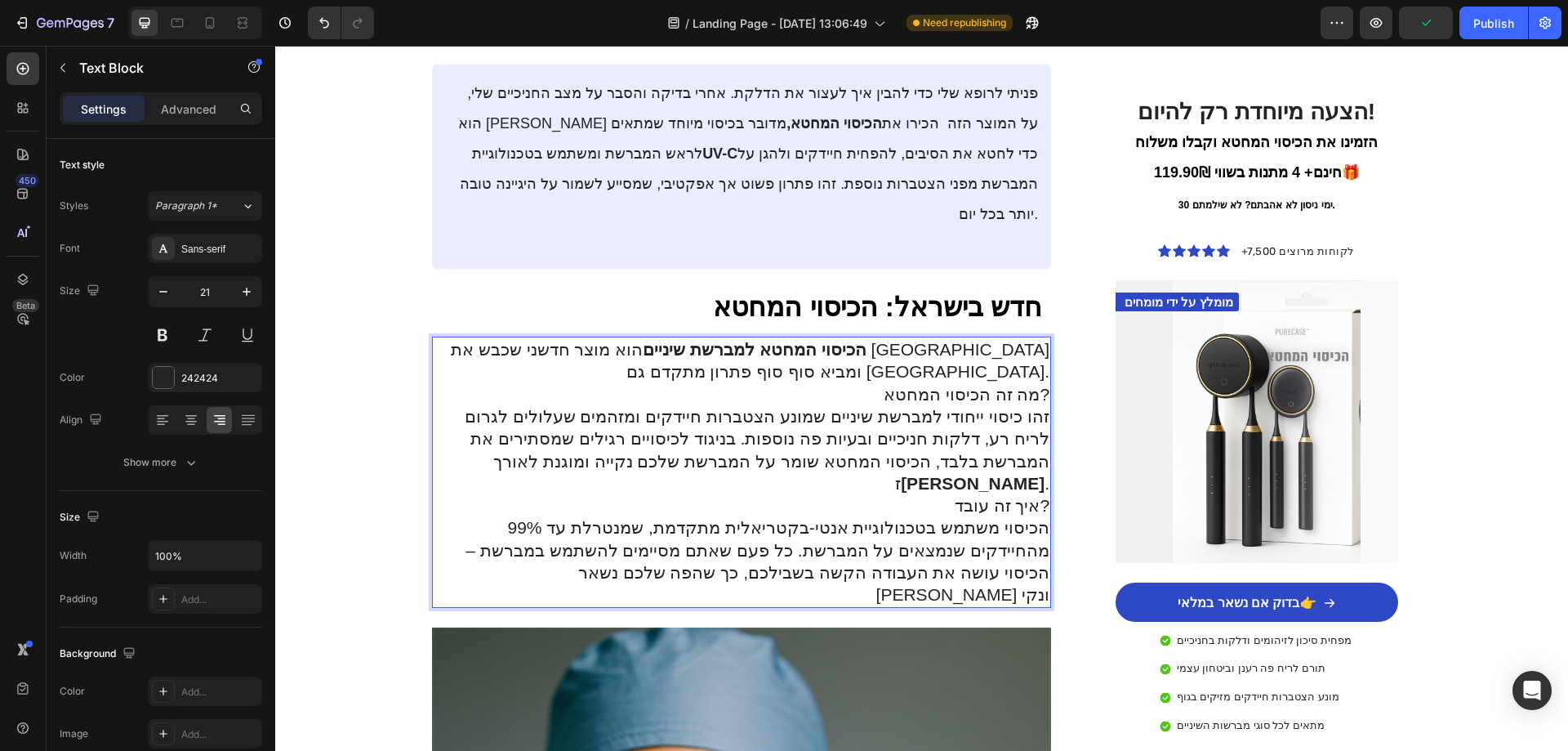
click at [579, 405] on p "זהו כיסוי ייחודי למברשת שיניים שמונע הצטברות חיידקים ומזהמים שעלולים לגרום לריח…" at bounding box center [741, 450] width 617 height 89
drag, startPoint x: 624, startPoint y: 354, endPoint x: 614, endPoint y: 356, distance: 10.2
click at [901, 474] on strong "[PERSON_NAME]" at bounding box center [973, 483] width 144 height 18
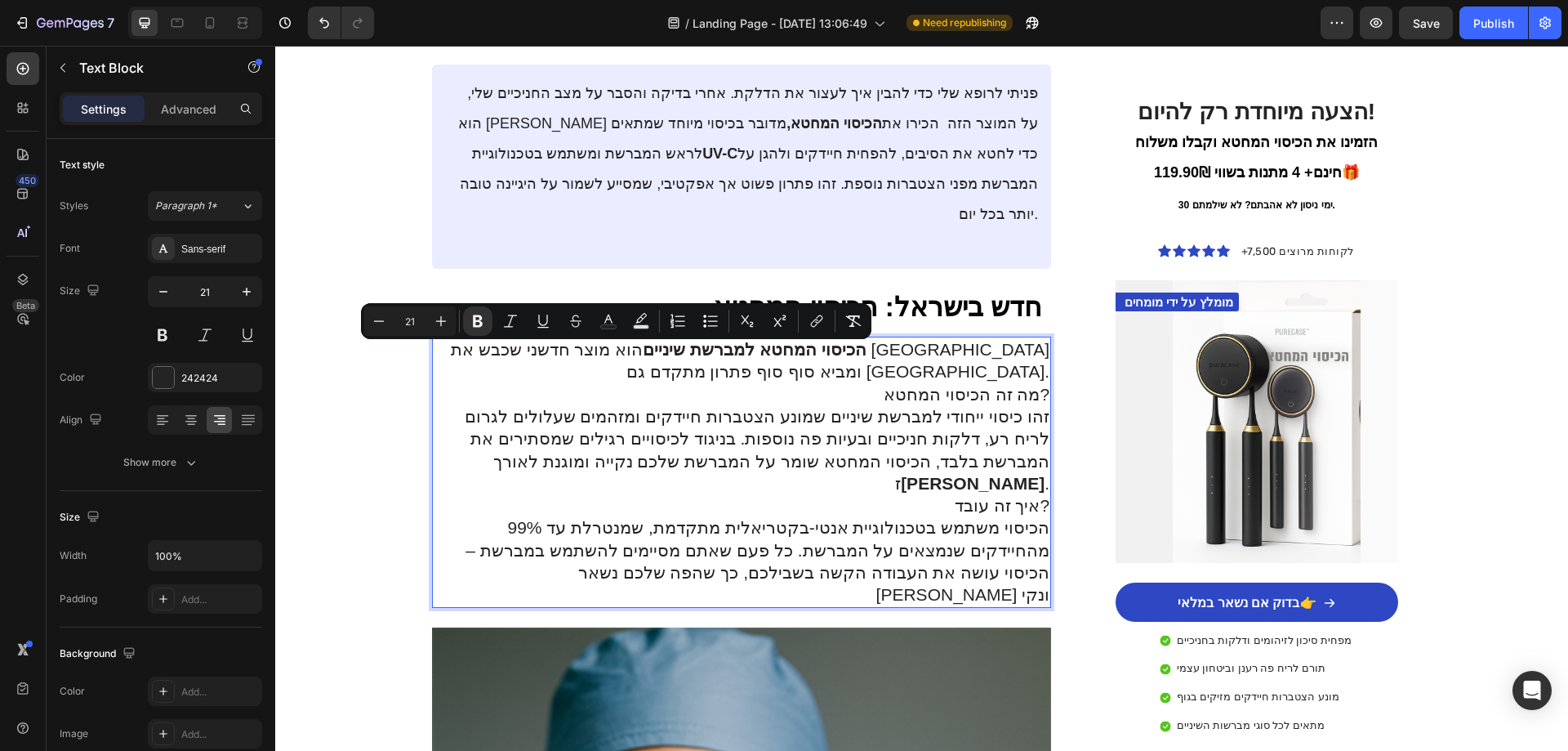
click at [611, 405] on p "זהו כיסוי ייחודי למברשת שיניים שמונע הצטברות חיידקים ומזהמים שעלולים לגרום לריח…" at bounding box center [741, 450] width 617 height 89
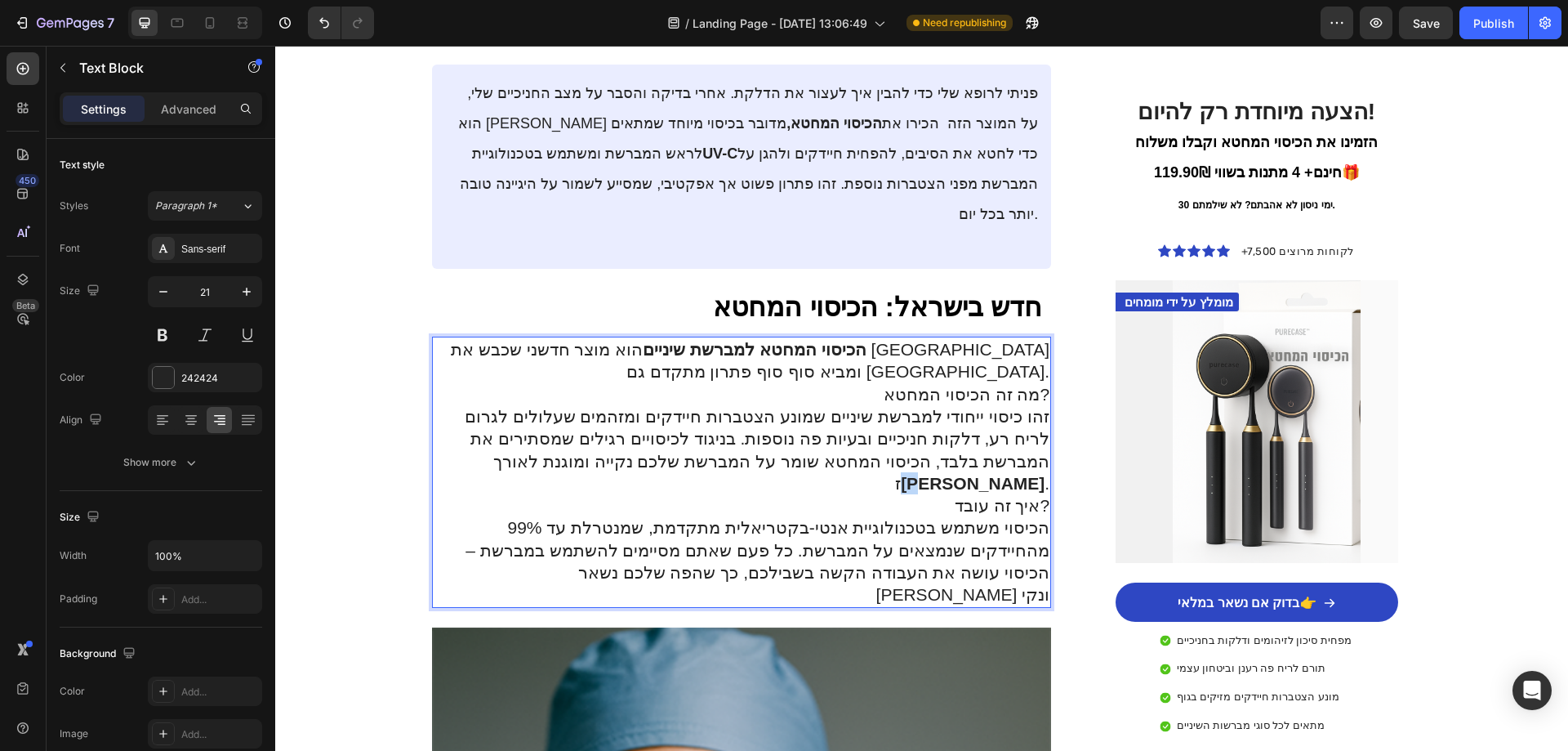
drag, startPoint x: 625, startPoint y: 357, endPoint x: 616, endPoint y: 358, distance: 9.1
click at [901, 474] on strong "[PERSON_NAME]" at bounding box center [973, 483] width 144 height 18
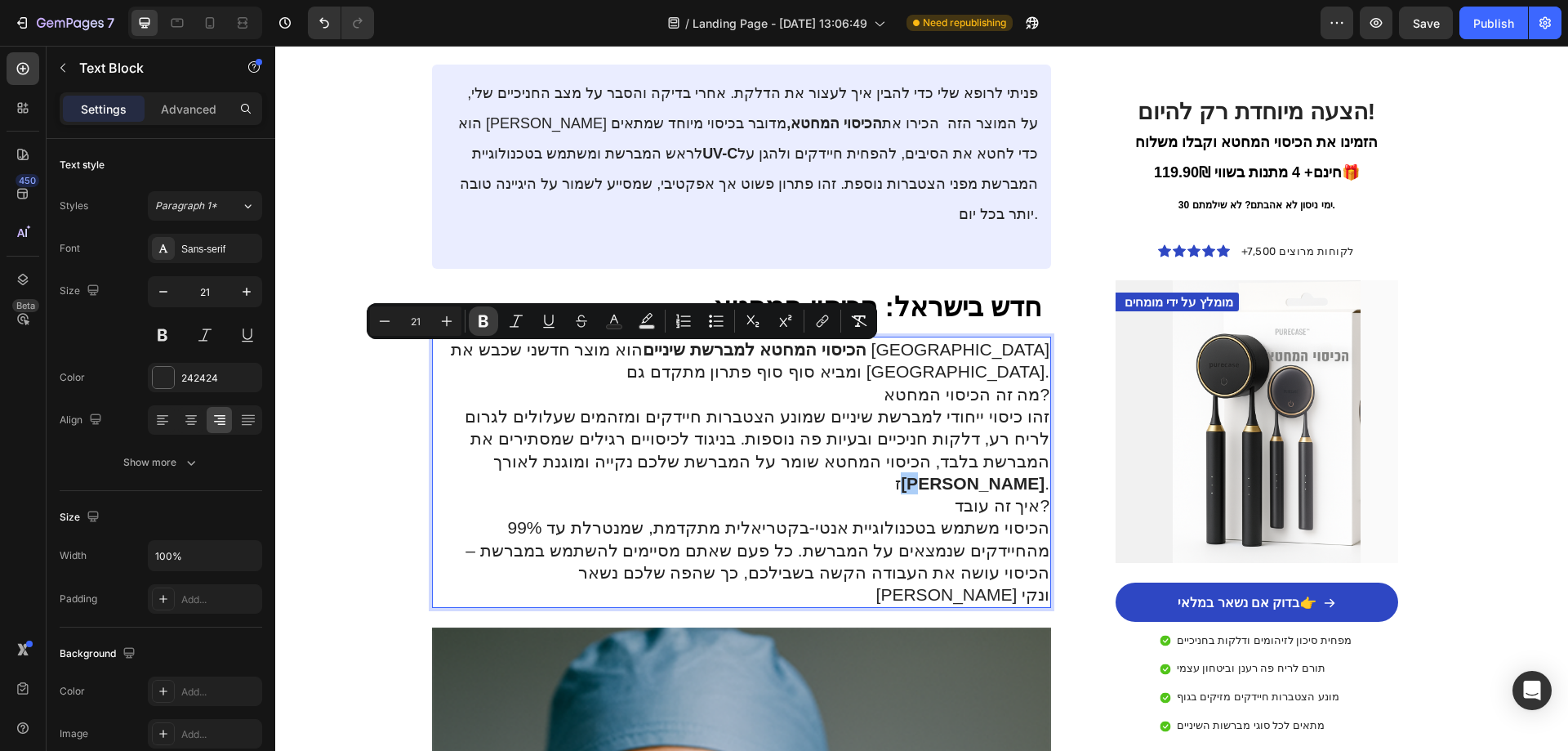
click at [487, 318] on icon "Editor contextual toolbar" at bounding box center [484, 321] width 10 height 13
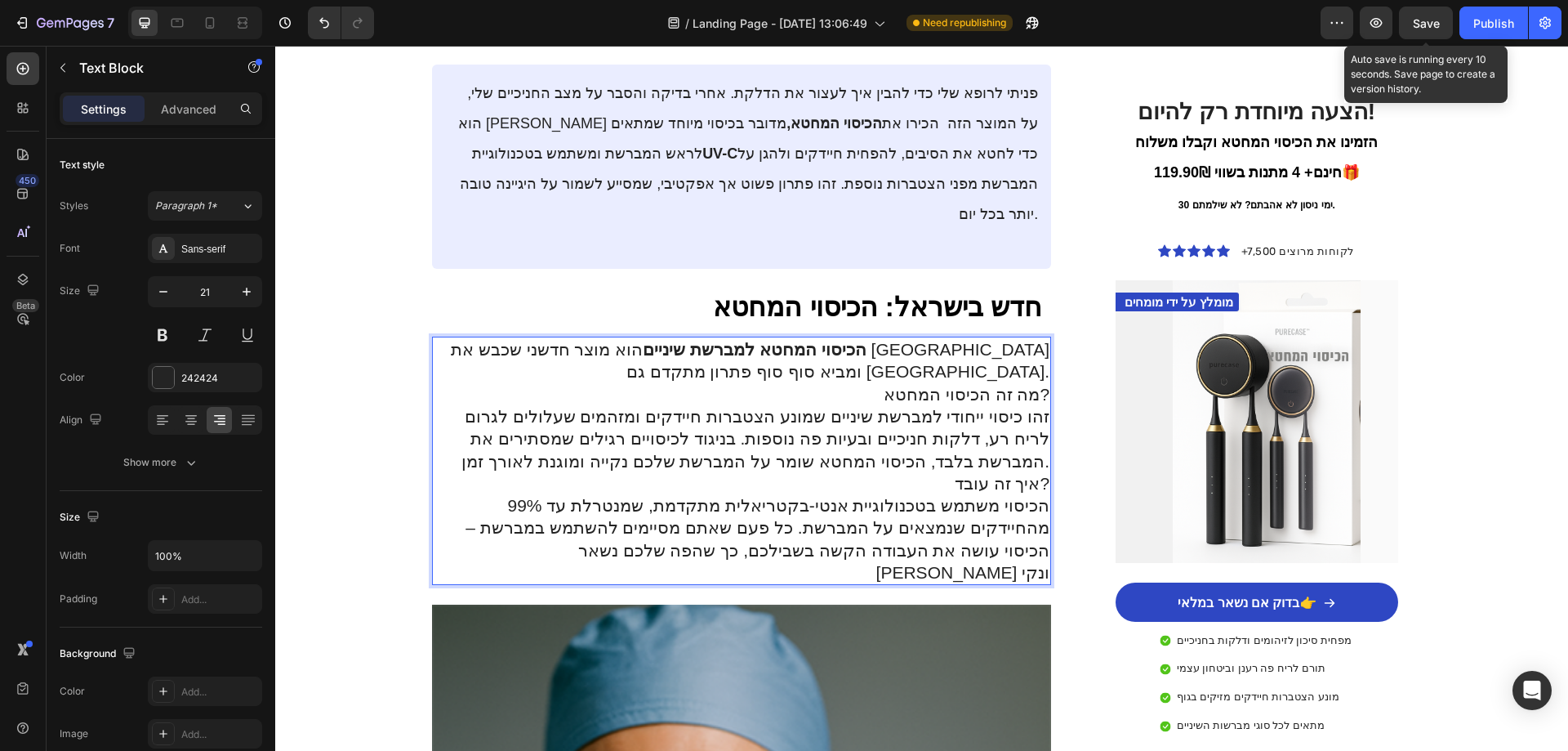
click at [1427, 30] on div "Save" at bounding box center [1427, 23] width 27 height 17
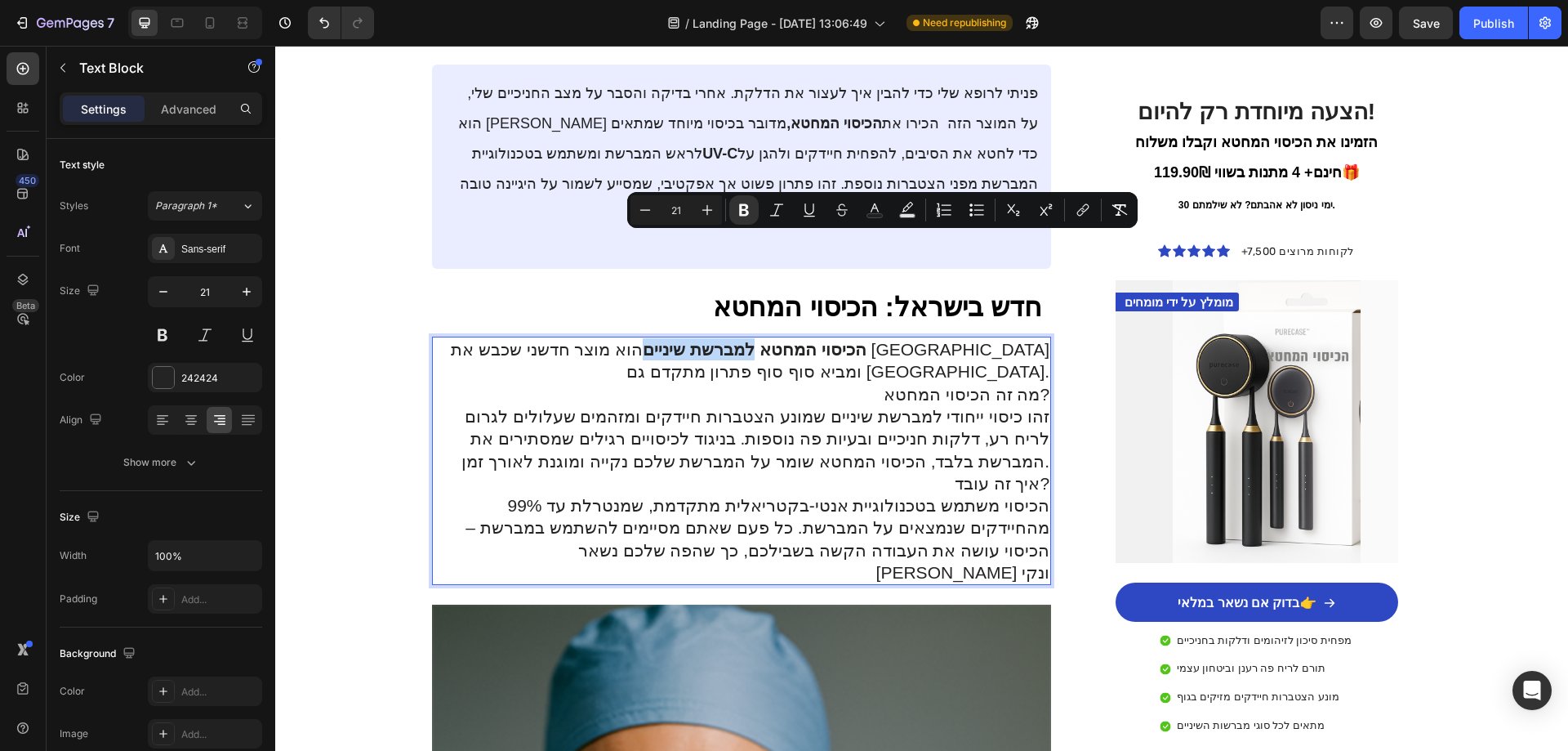
drag, startPoint x: 936, startPoint y: 241, endPoint x: 833, endPoint y: 246, distance: 103.1
click at [833, 340] on strong "הכיסוי המחטא למברשת שיניים" at bounding box center [754, 349] width 223 height 18
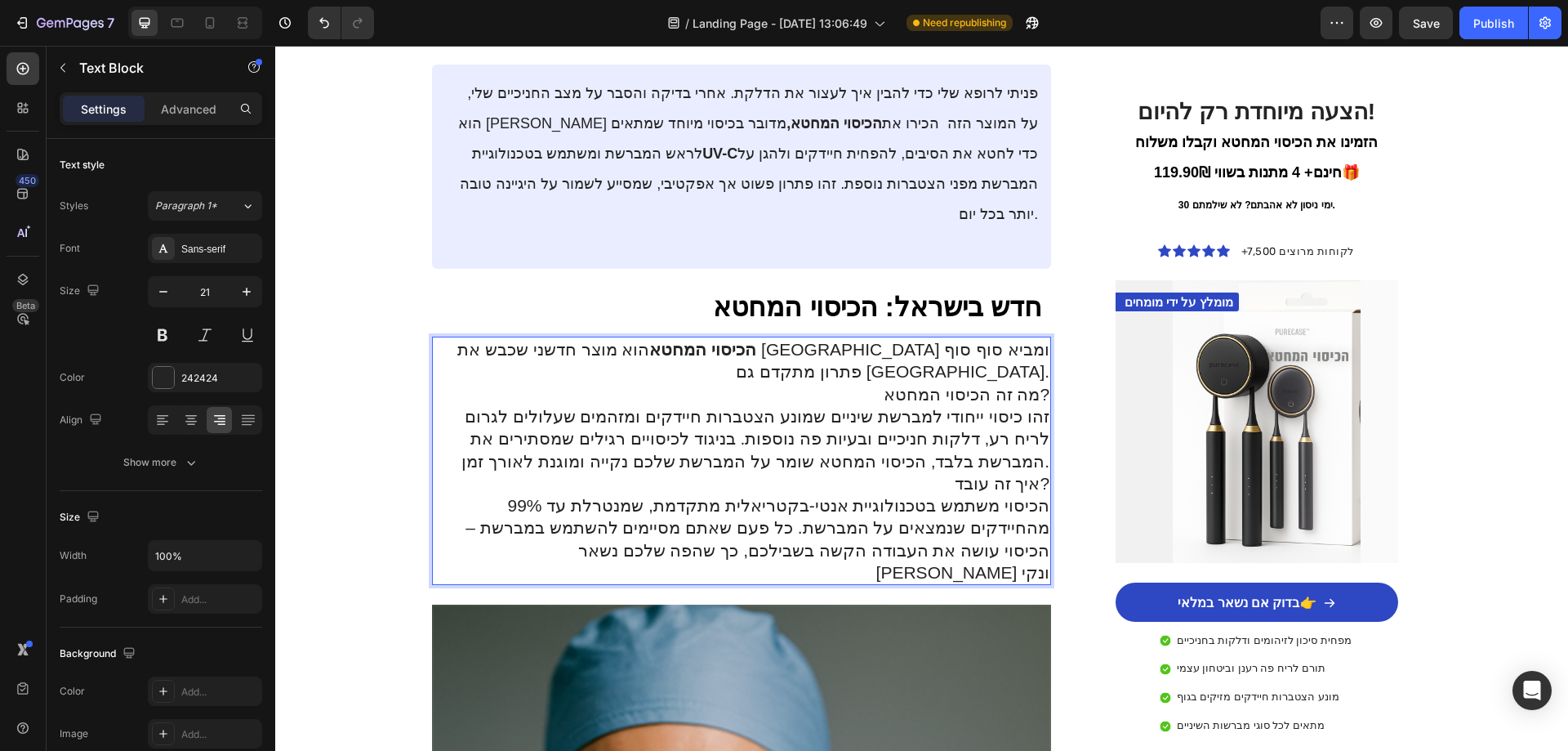
click at [966, 383] on p "מה זה הכיסוי המחטא?" at bounding box center [741, 394] width 617 height 22
click at [936, 472] on p "איך זה עובד?" at bounding box center [741, 483] width 617 height 22
drag, startPoint x: 951, startPoint y: 379, endPoint x: 996, endPoint y: 384, distance: 45.3
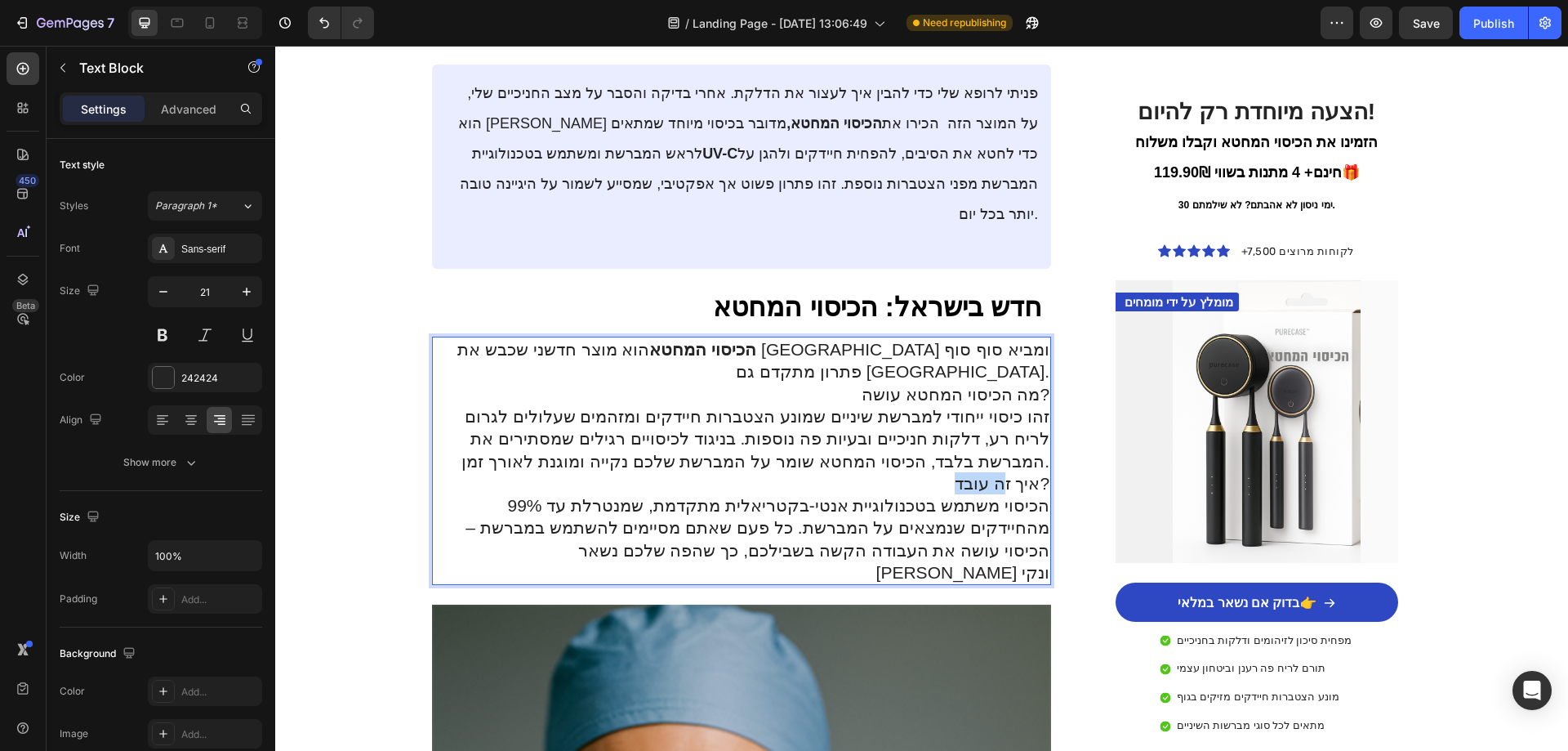
click at [996, 472] on p "איך זה עובד?" at bounding box center [741, 483] width 617 height 22
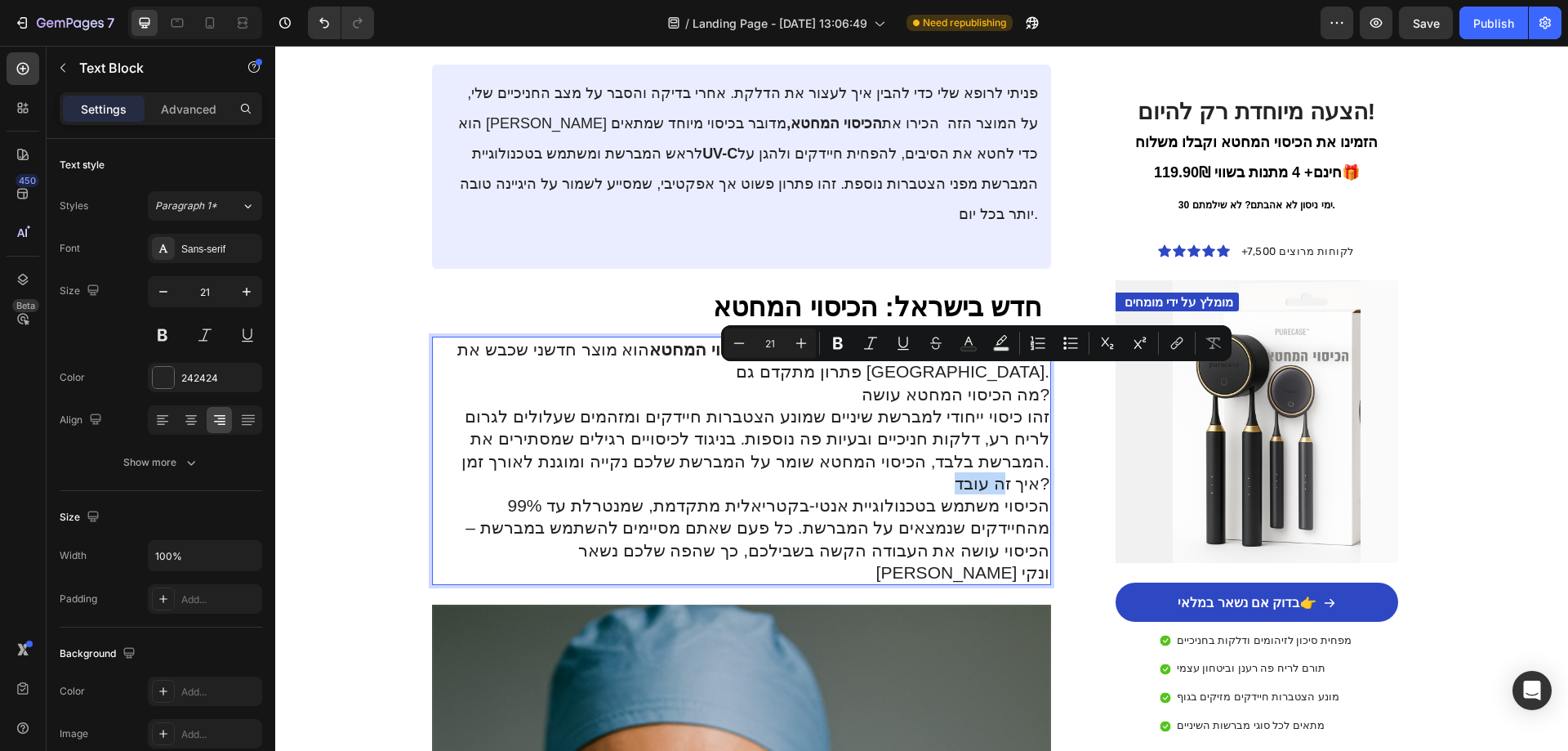
click at [996, 472] on p "איך זה עובד?" at bounding box center [741, 483] width 617 height 22
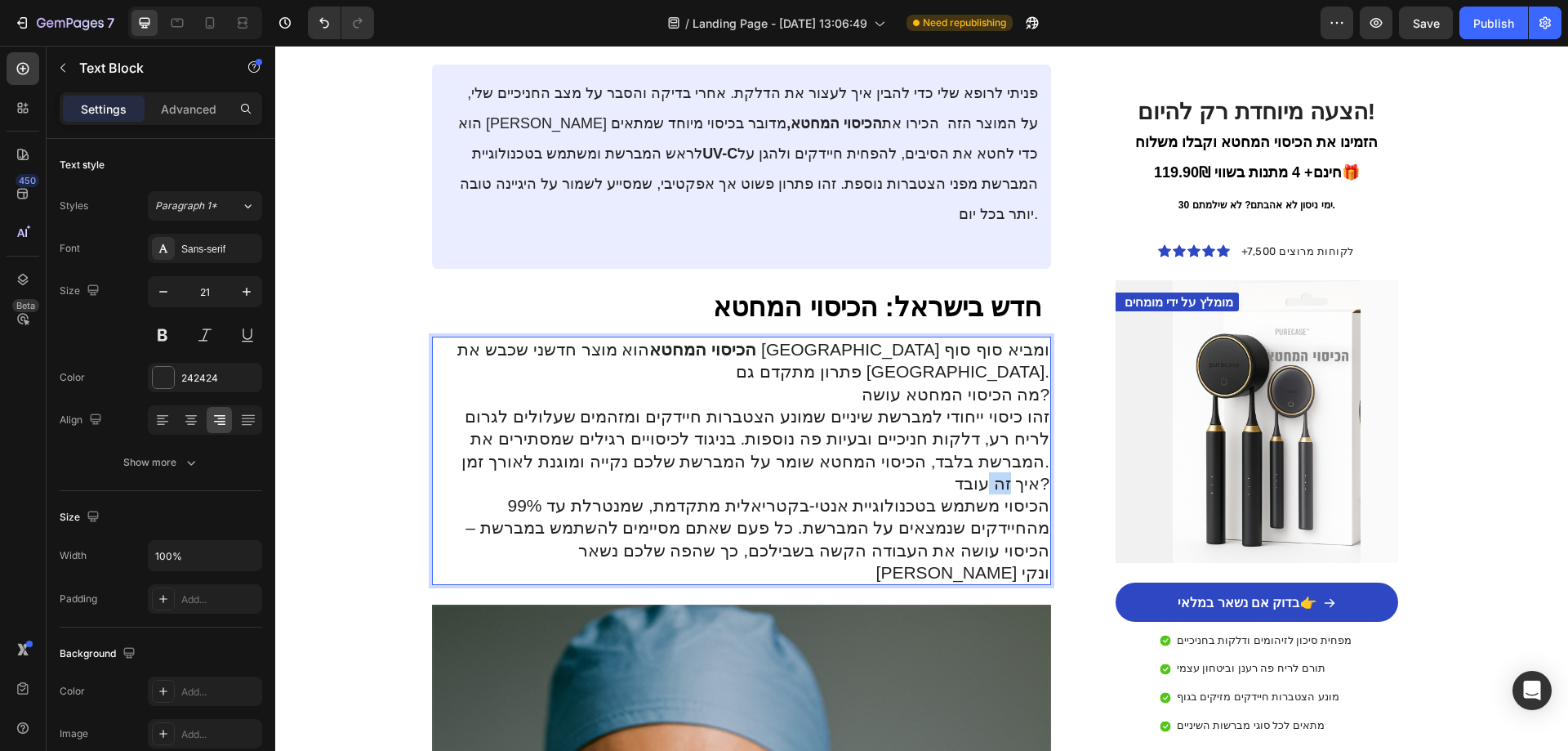
click at [996, 472] on p "איך זה עובד?" at bounding box center [741, 483] width 617 height 22
drag, startPoint x: 726, startPoint y: 358, endPoint x: 687, endPoint y: 356, distance: 39.1
click at [687, 405] on p "זהו כיסוי ייחודי למברשת שיניים שמונע הצטברות חיידקים ומזהמים שעלולים לגרום לריח…" at bounding box center [741, 439] width 617 height 67
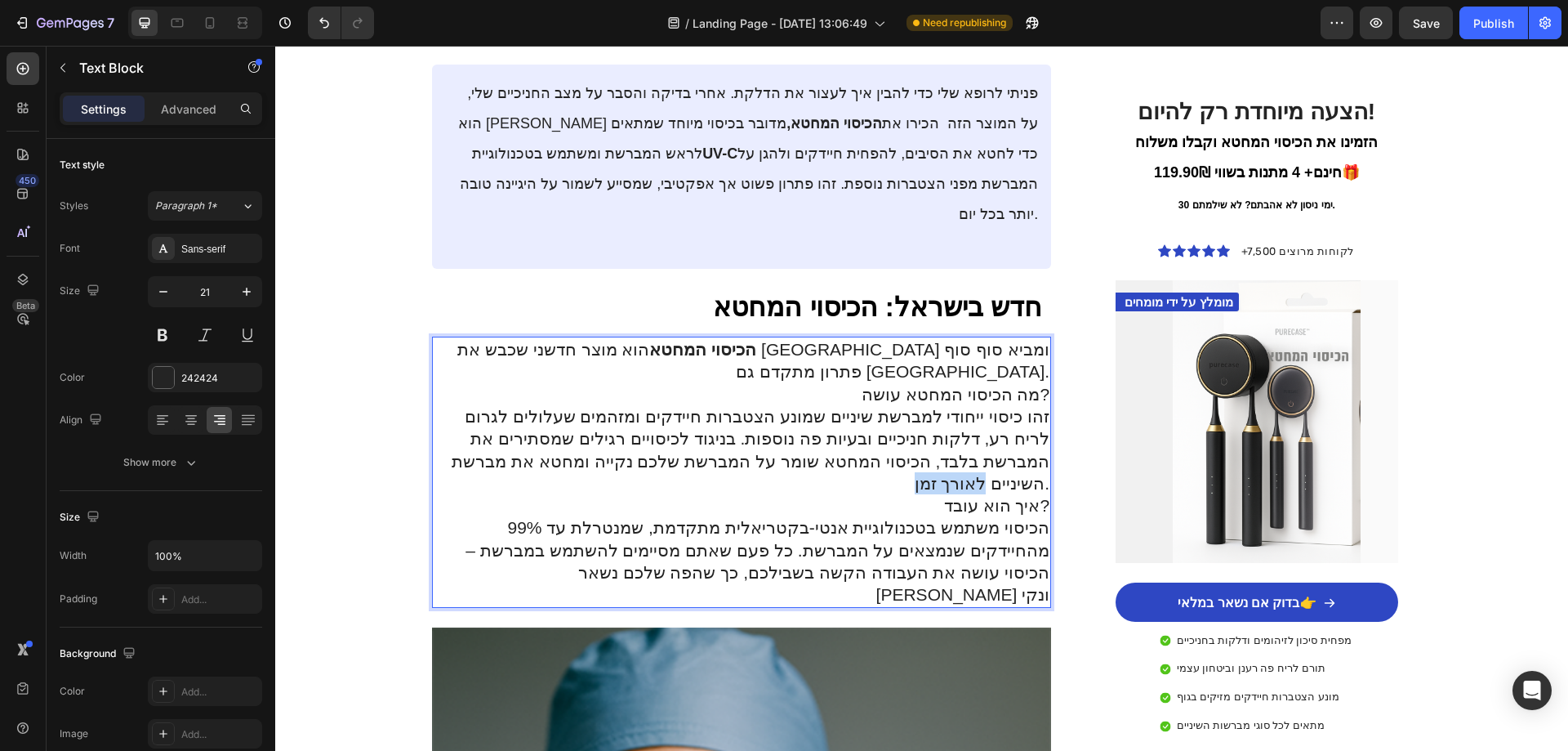
drag, startPoint x: 469, startPoint y: 360, endPoint x: 539, endPoint y: 358, distance: 70.0
click at [539, 405] on p "זהו כיסוי ייחודי למברשת שיניים שמונע הצטברות חיידקים ומזהמים שעלולים לגרום לריח…" at bounding box center [741, 450] width 617 height 89
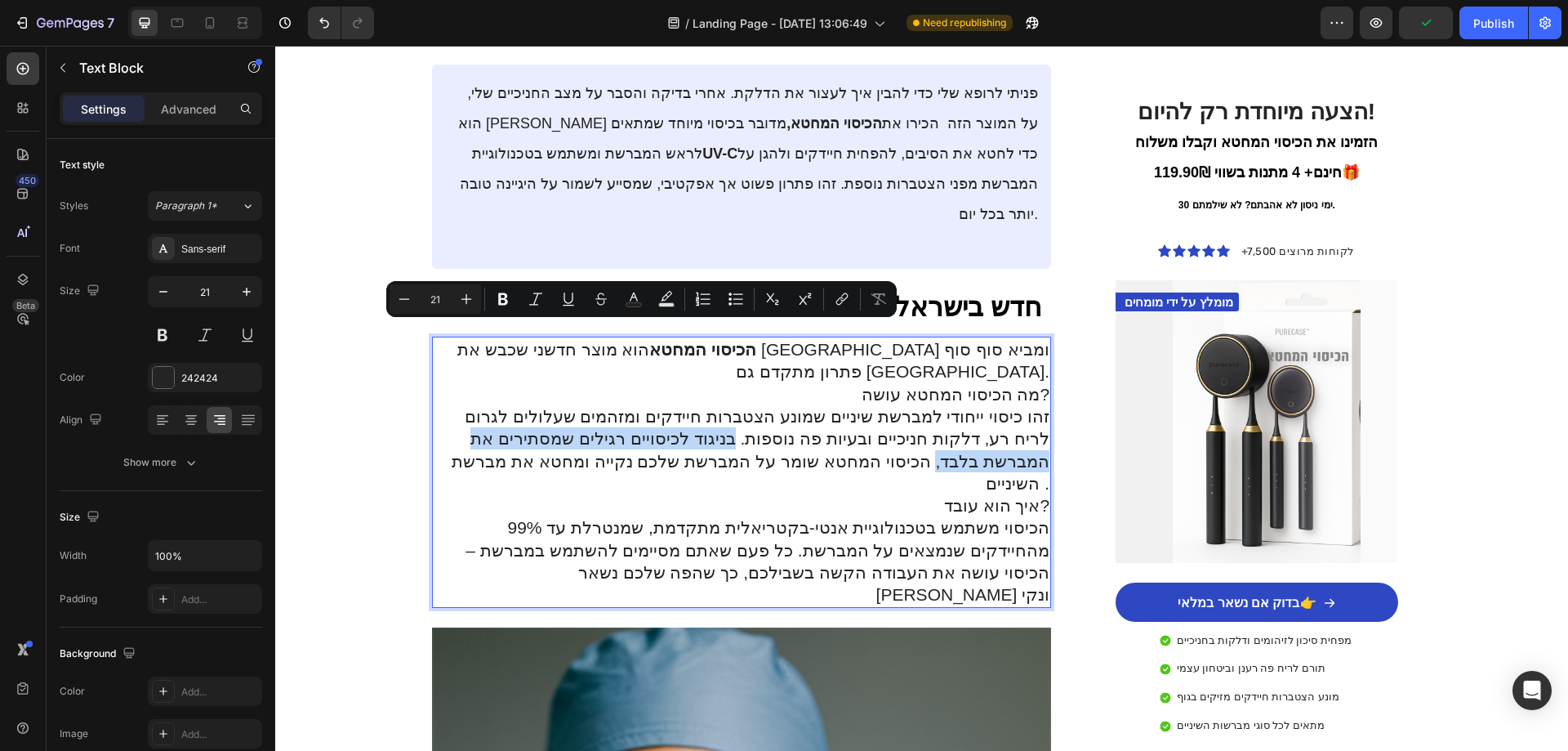
drag, startPoint x: 821, startPoint y: 332, endPoint x: 443, endPoint y: 332, distance: 378.0
click at [443, 405] on p "זהו כיסוי ייחודי למברשת שיניים שמונע הצטברות חיידקים ומזהמים שעלולים לגרום לריח…" at bounding box center [741, 450] width 617 height 89
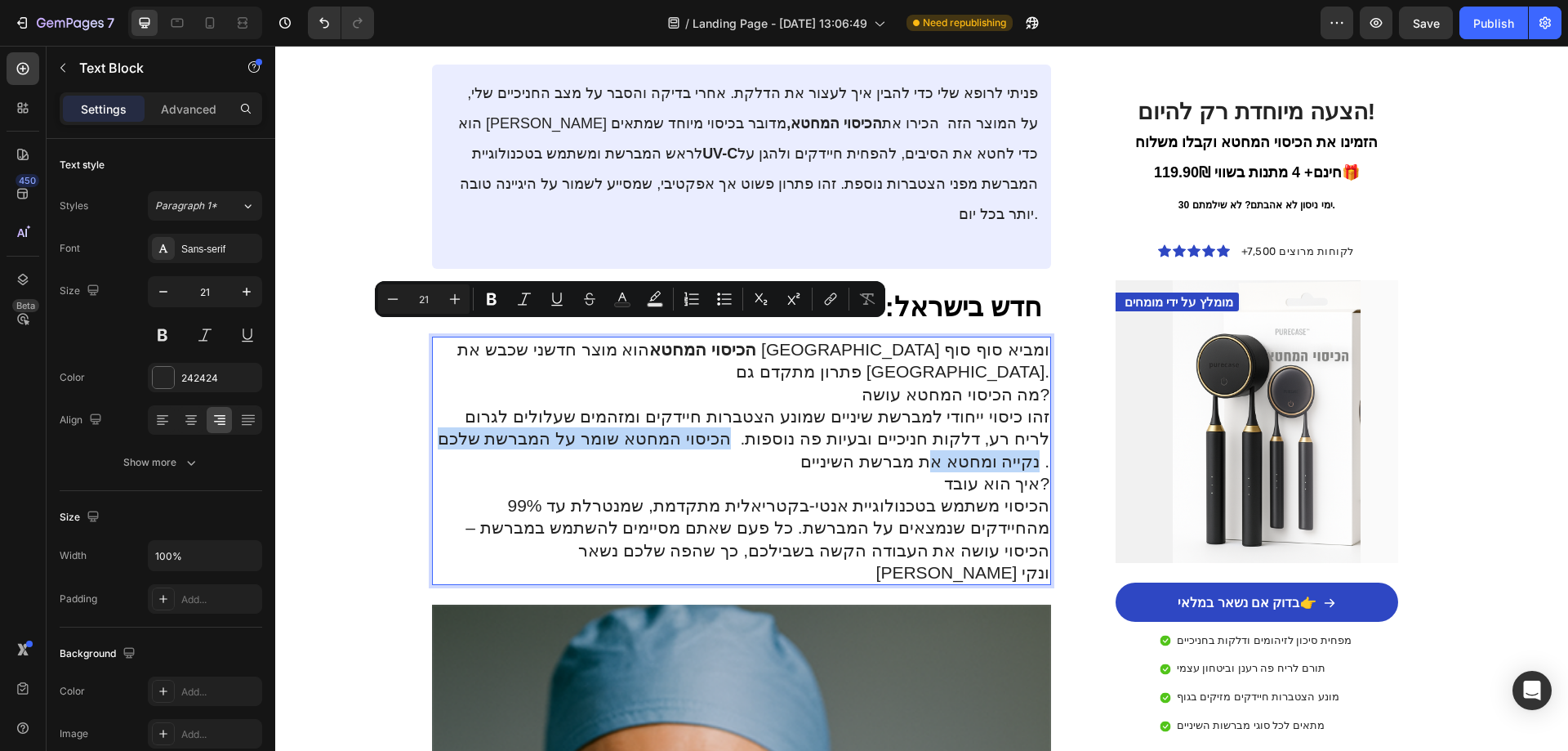
drag, startPoint x: 816, startPoint y: 334, endPoint x: 448, endPoint y: 332, distance: 368.0
click at [448, 405] on p "זהו כיסוי ייחודי למברשת שיניים שמונע הצטברות חיידקים ומזהמים שעלולים לגרום לריח…" at bounding box center [741, 439] width 617 height 67
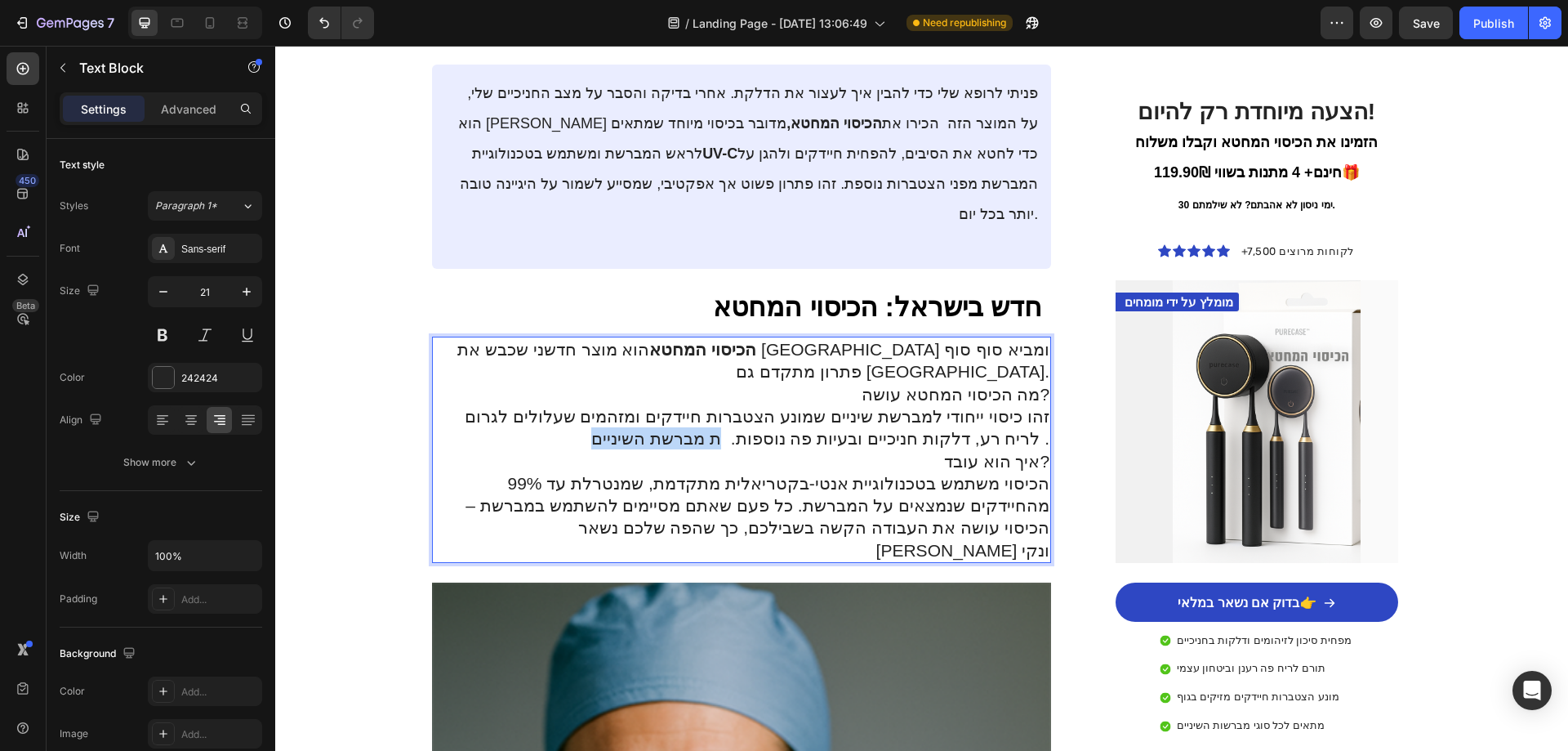
drag, startPoint x: 806, startPoint y: 336, endPoint x: 670, endPoint y: 338, distance: 136.0
click at [670, 405] on p "זהו כיסוי ייחודי למברשת שיניים שמונע הצטברות חיידקים ומזהמים שעלולים לגרום לריח…" at bounding box center [741, 428] width 617 height 45
drag, startPoint x: 649, startPoint y: 379, endPoint x: 609, endPoint y: 378, distance: 40.0
click at [609, 472] on p "הכיסוי משתמש בטכנולוגיית אנטי-בקטריאלית מתקדמת, שמנטרלת עד 99% מהחיידקים שנמצאי…" at bounding box center [741, 517] width 617 height 89
click at [853, 472] on p "הכיסוי משתמש בטכנולוגיית אנטי-בקטריאלית מתקדמת, שמחסלת עד 99% מהחיידקים שנמצאים…" at bounding box center [741, 517] width 617 height 89
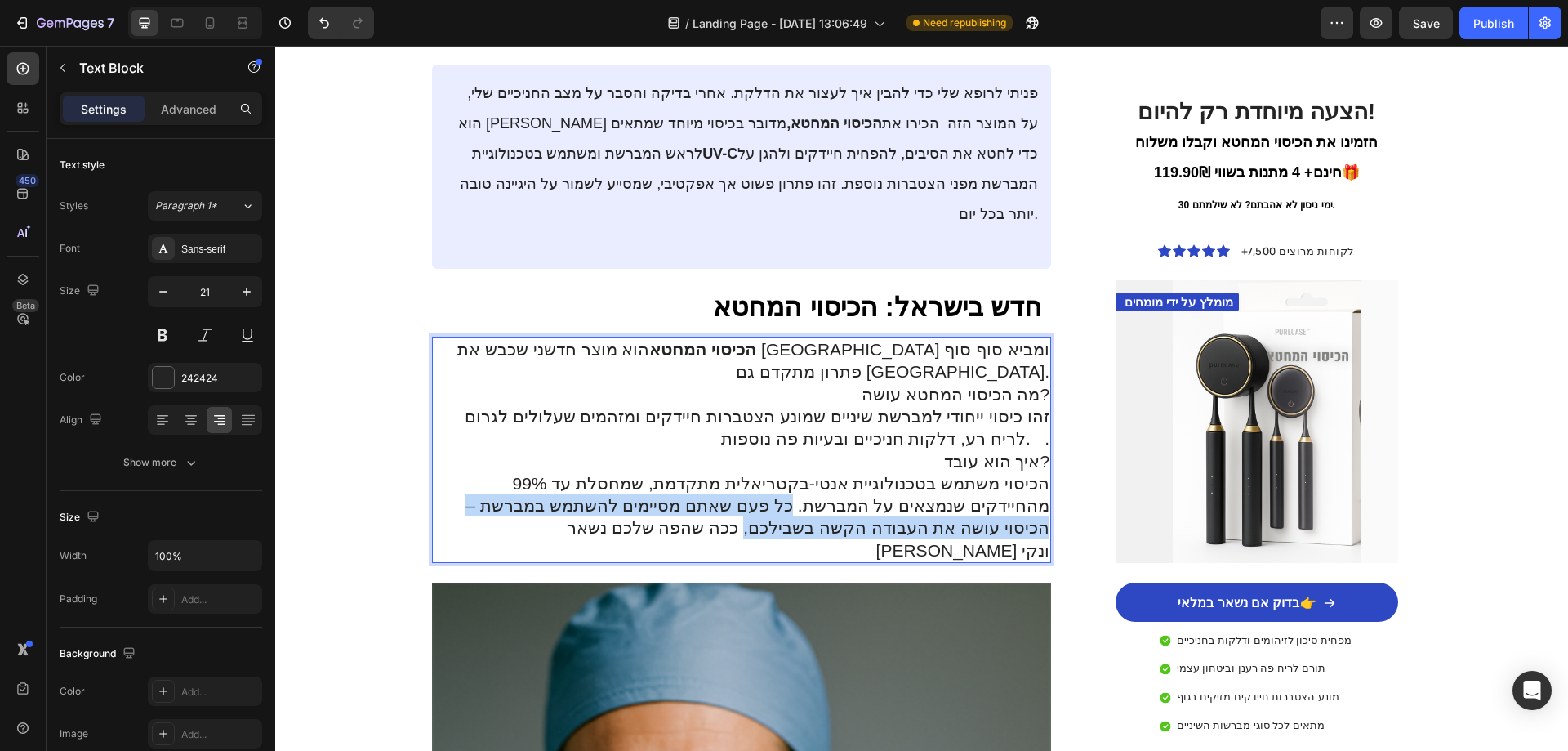
drag, startPoint x: 886, startPoint y: 402, endPoint x: 876, endPoint y: 426, distance: 26.0
click at [876, 472] on p "הכיסוי משתמש בטכנולוגיית אנטי-בקטריאלית מתקדמת, שמחסלת עד 99% מהחיידקים שנמצאים…" at bounding box center [741, 517] width 617 height 89
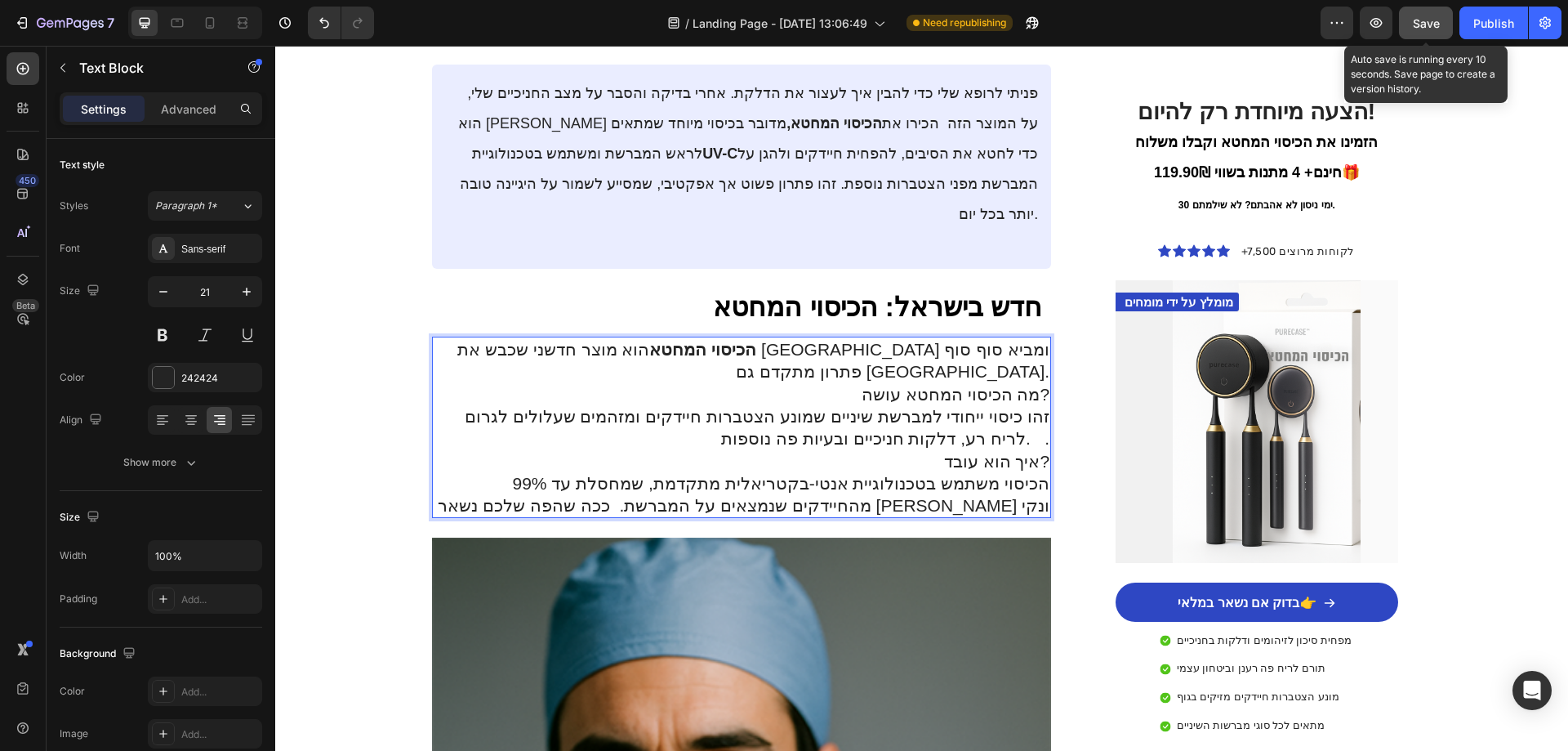
click at [1432, 33] on button "Save" at bounding box center [1426, 23] width 54 height 33
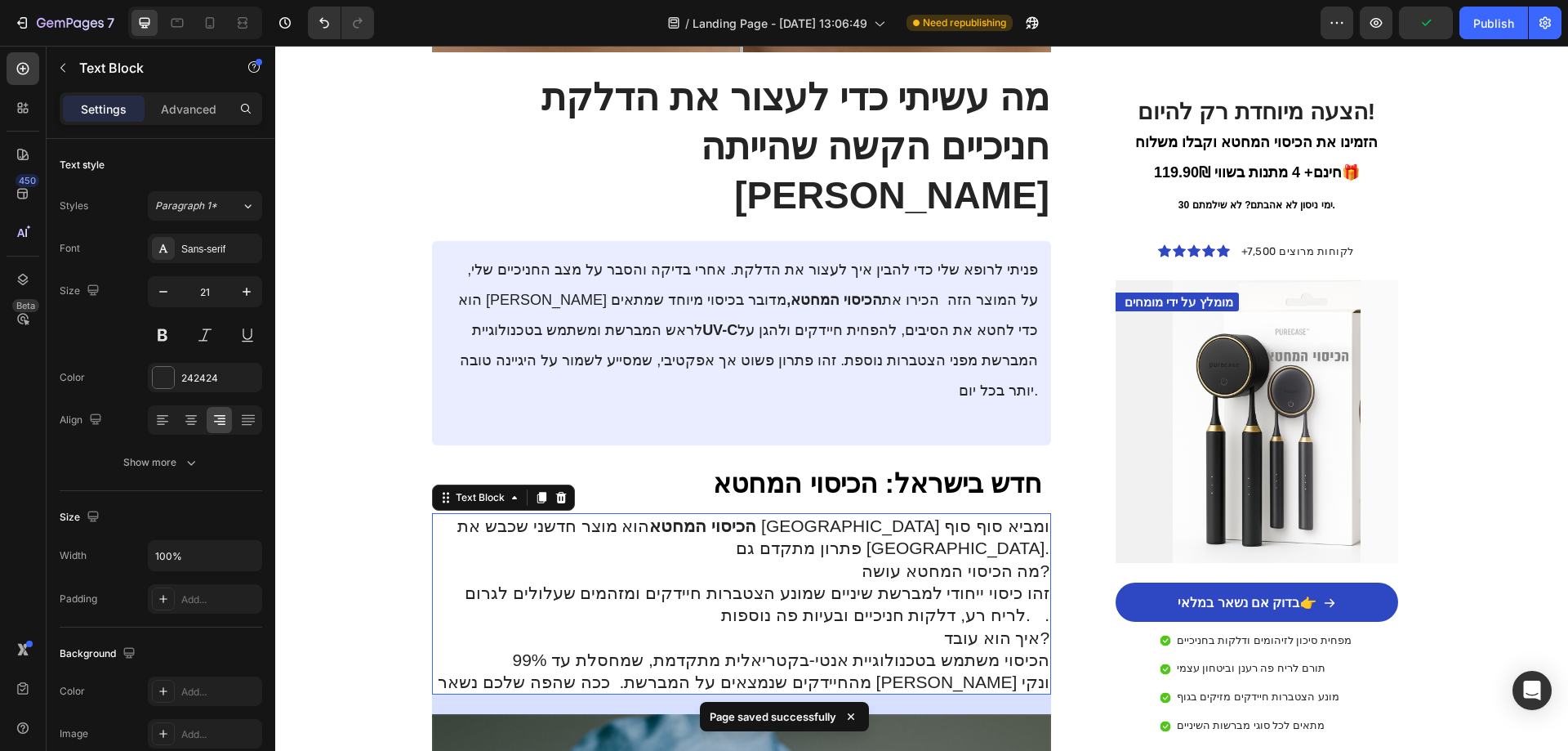
scroll to position [1880, 0]
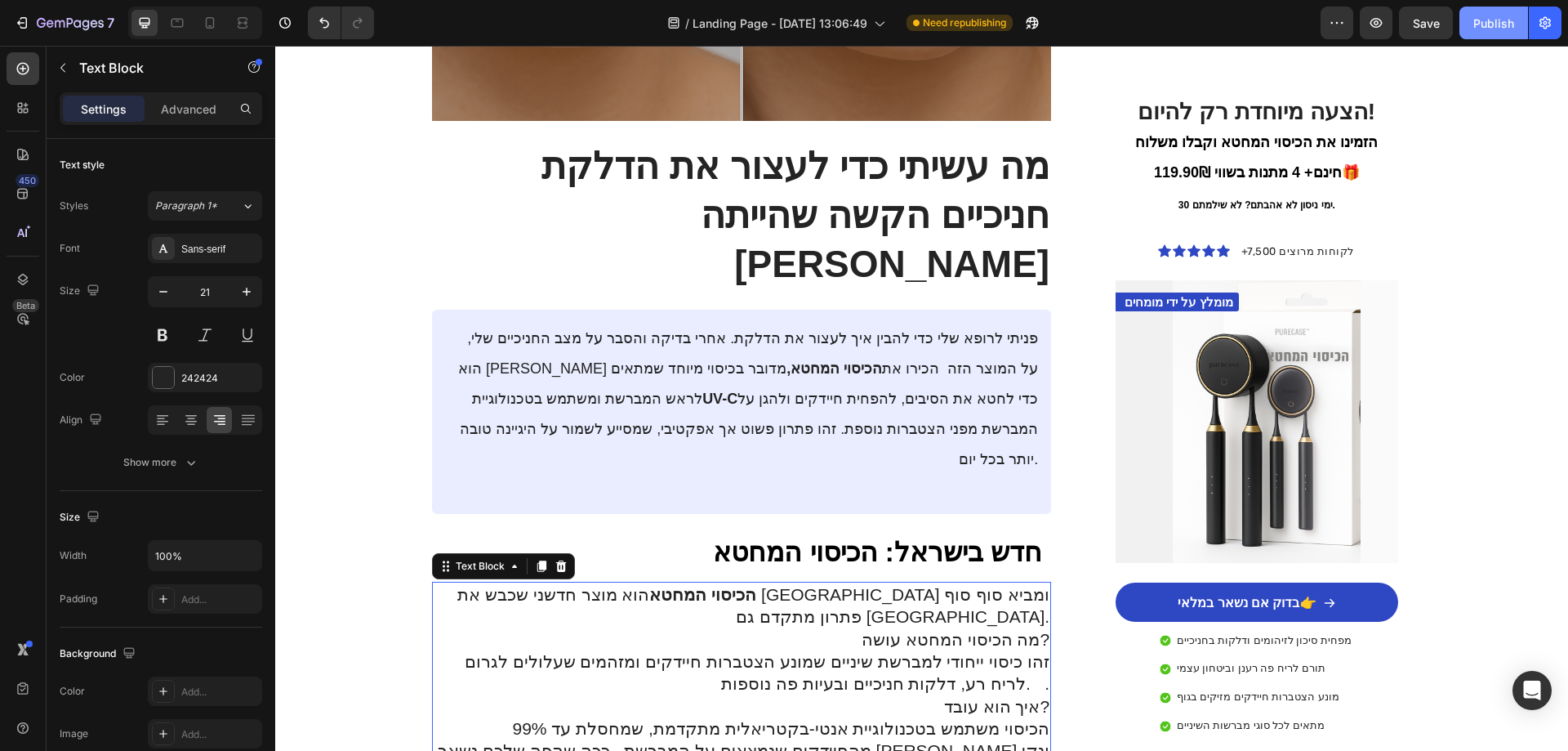
click at [1483, 26] on div "Publish" at bounding box center [1494, 23] width 41 height 17
